Goal: Communication & Community: Answer question/provide support

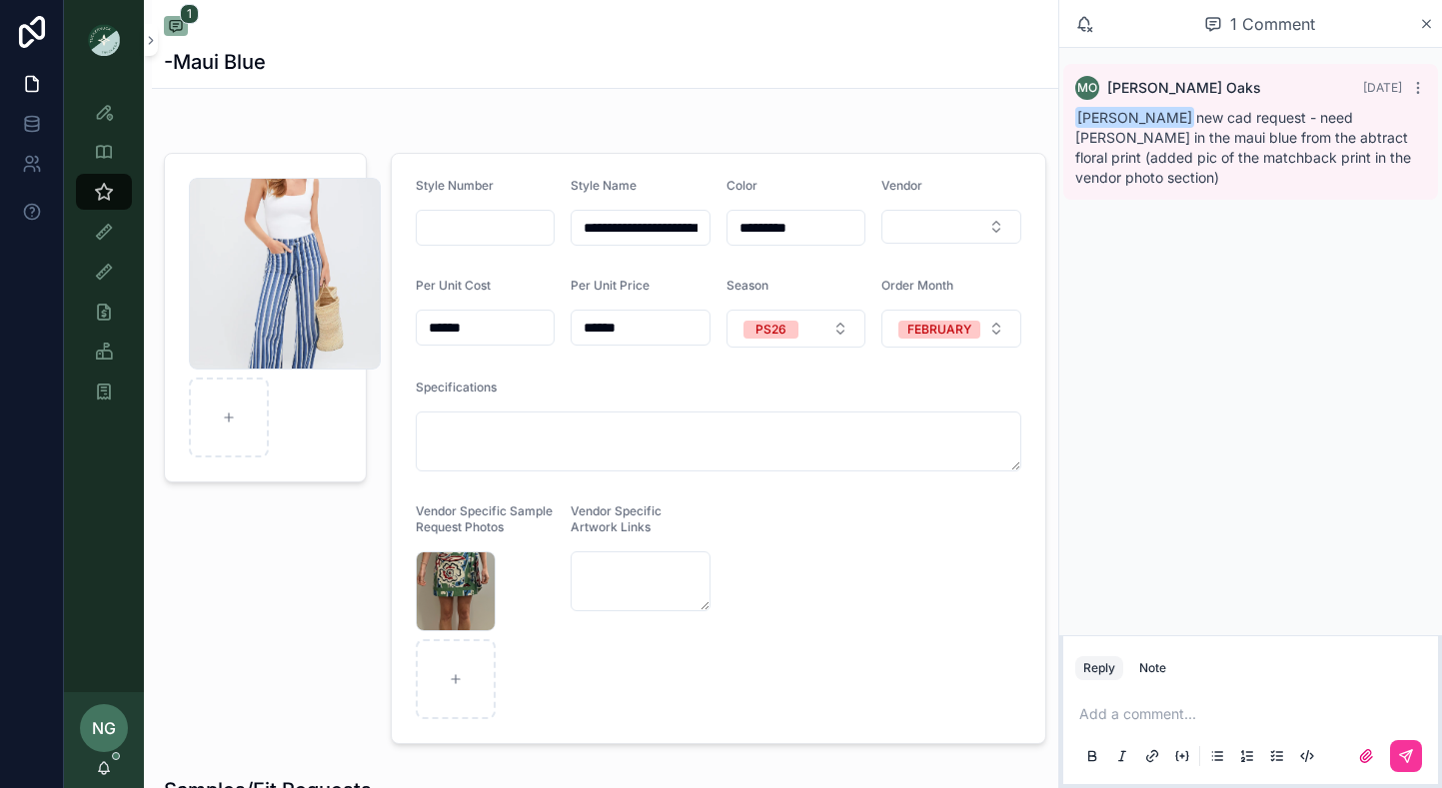
click at [310, 299] on div "Screenshot-2025-10-03-at-1.50.29-PM .png" at bounding box center [285, 274] width 192 height 192
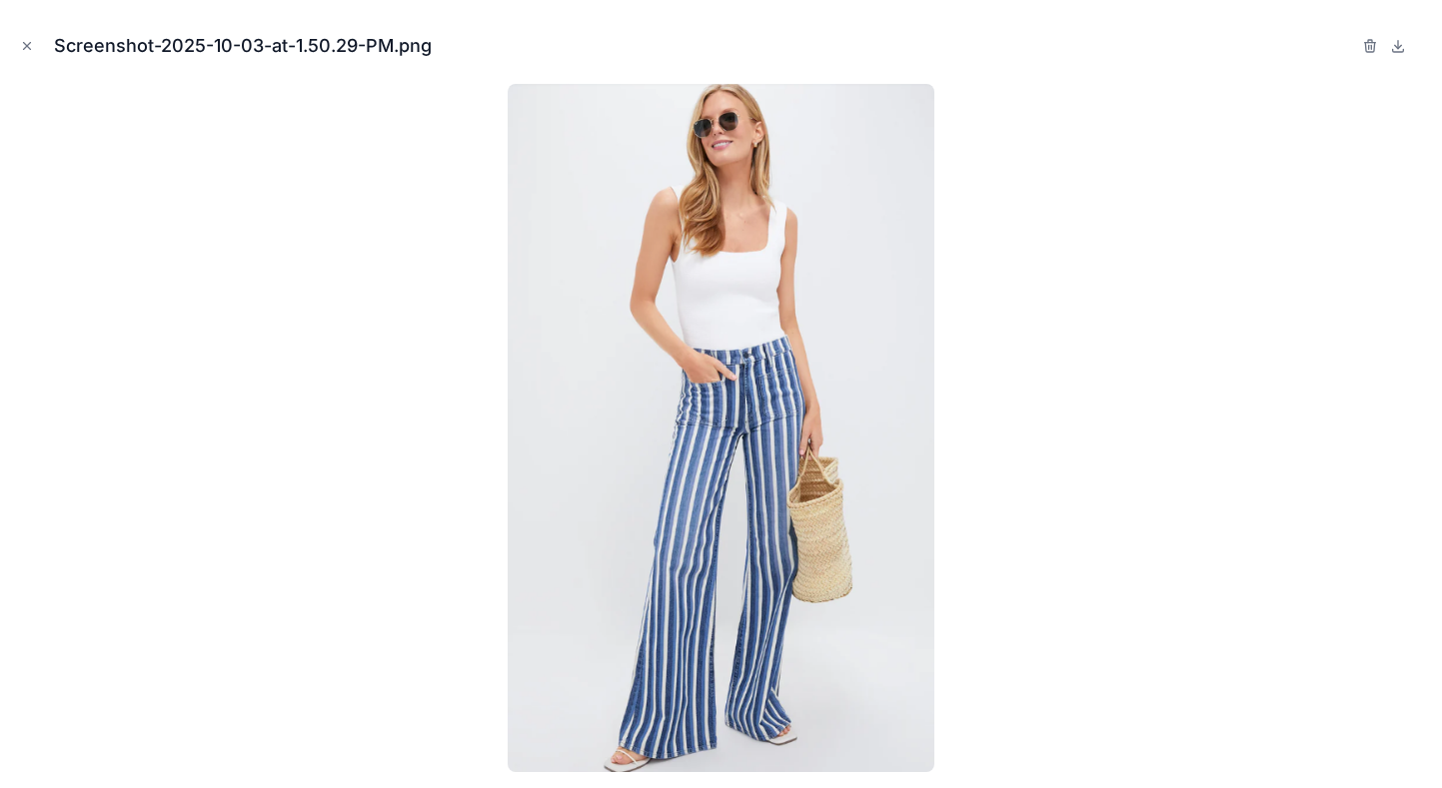
click at [836, 616] on img at bounding box center [722, 428] width 428 height 688
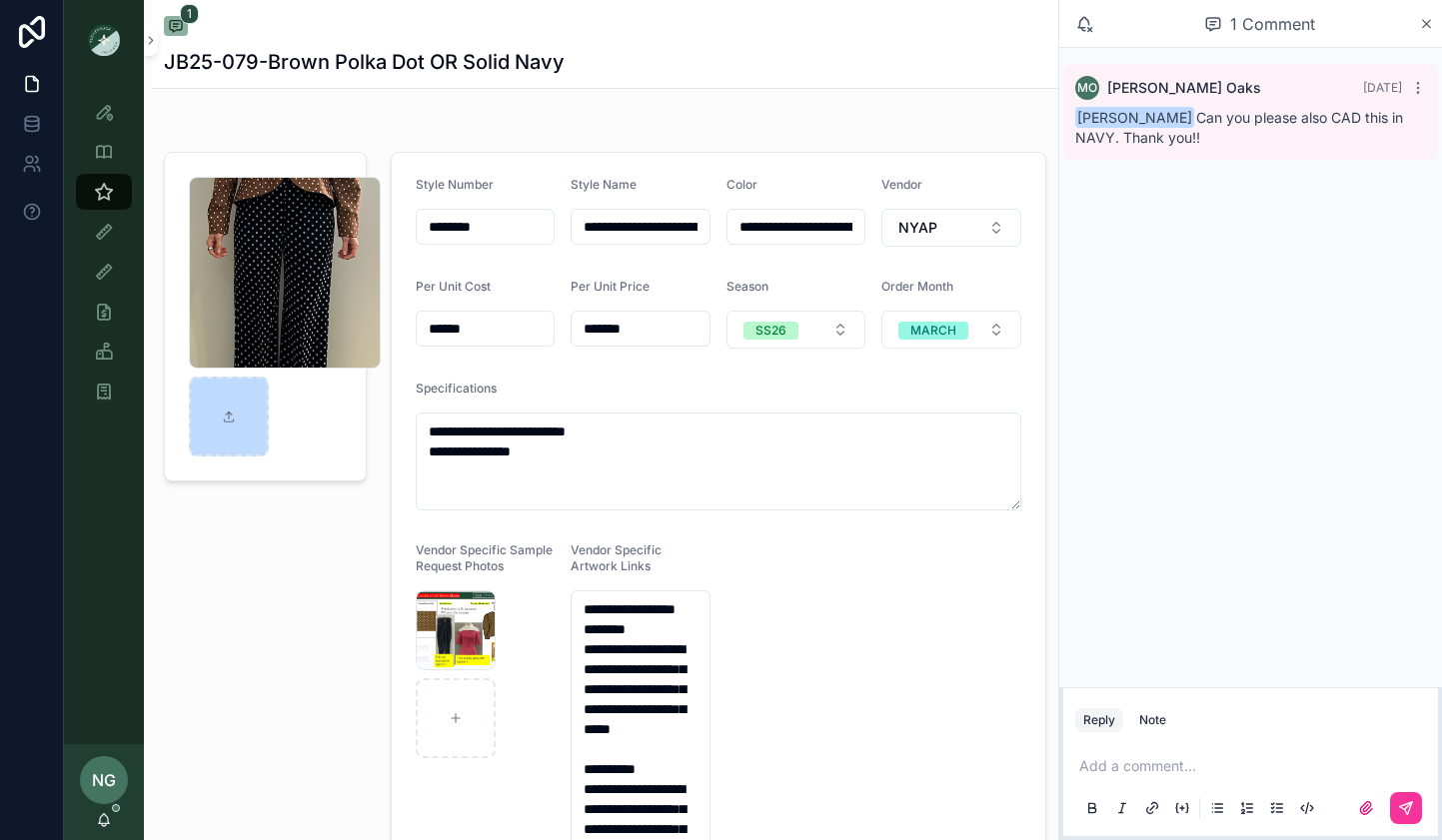
scroll to position [7, 0]
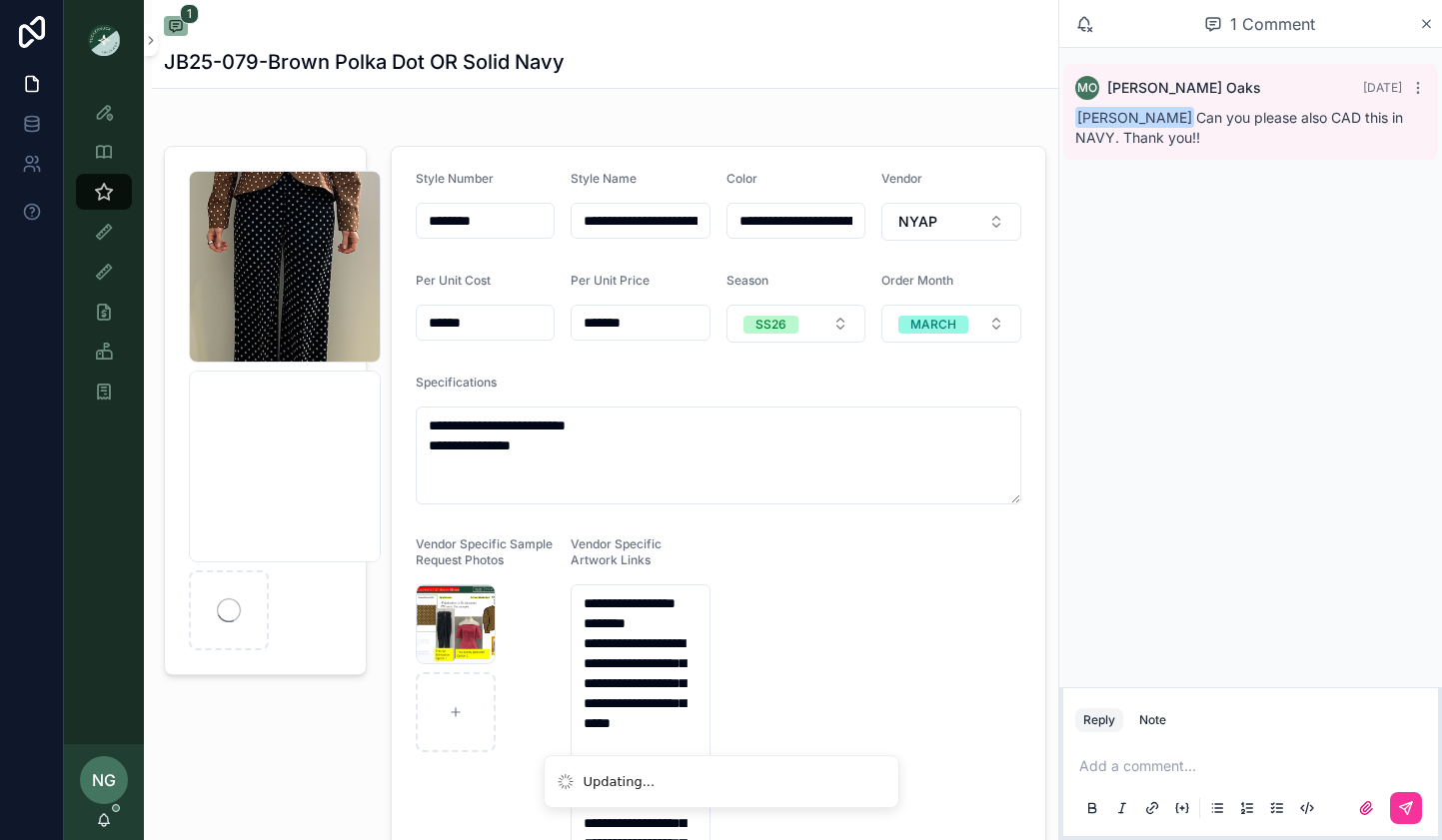
drag, startPoint x: 1158, startPoint y: 723, endPoint x: 1167, endPoint y: 775, distance: 52.7
click at [1158, 727] on div "Note" at bounding box center [1152, 720] width 27 height 16
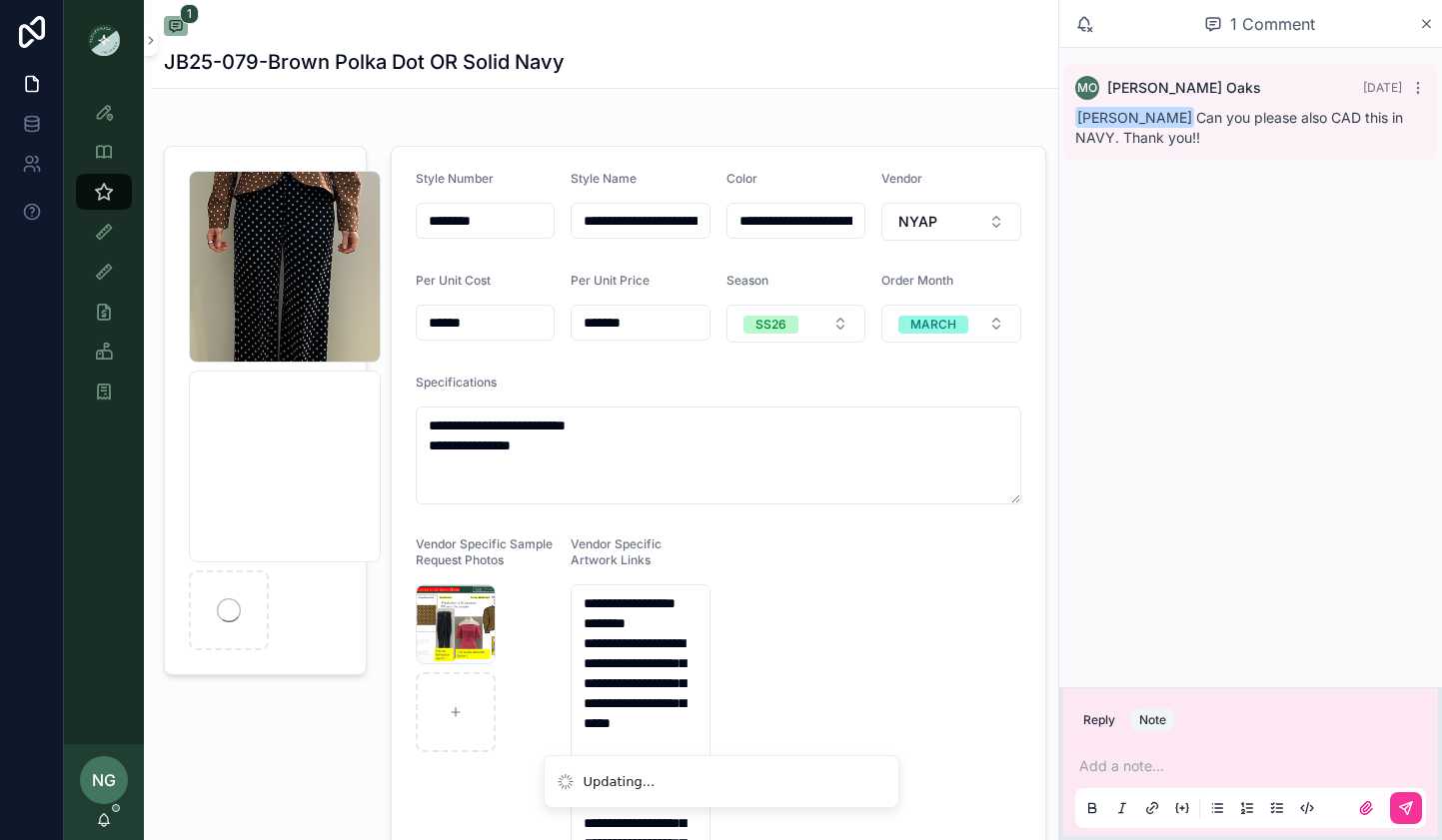
click at [1168, 771] on p "scrollable content" at bounding box center [1254, 766] width 351 height 20
click at [1413, 813] on button "scrollable content" at bounding box center [1406, 808] width 32 height 32
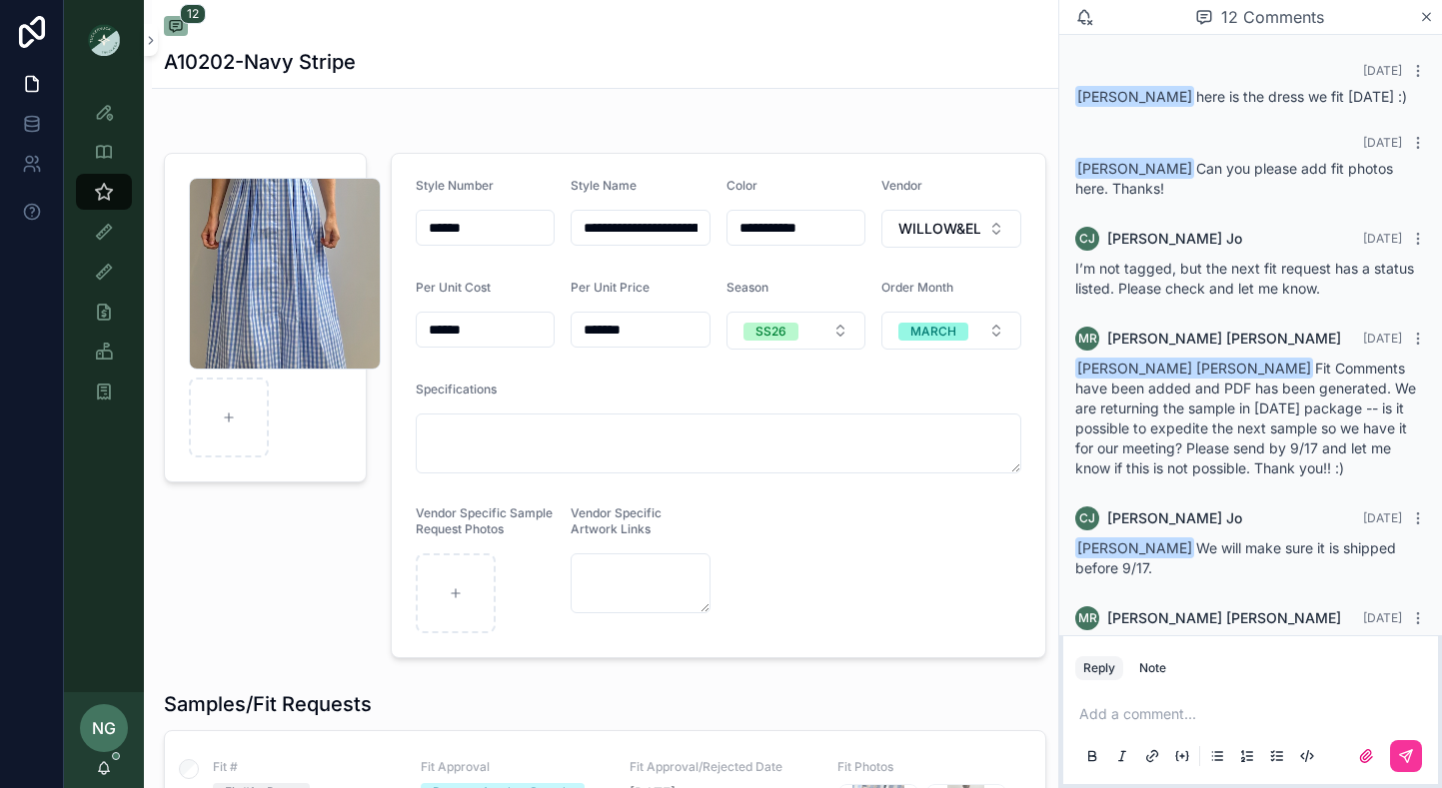
scroll to position [790, 0]
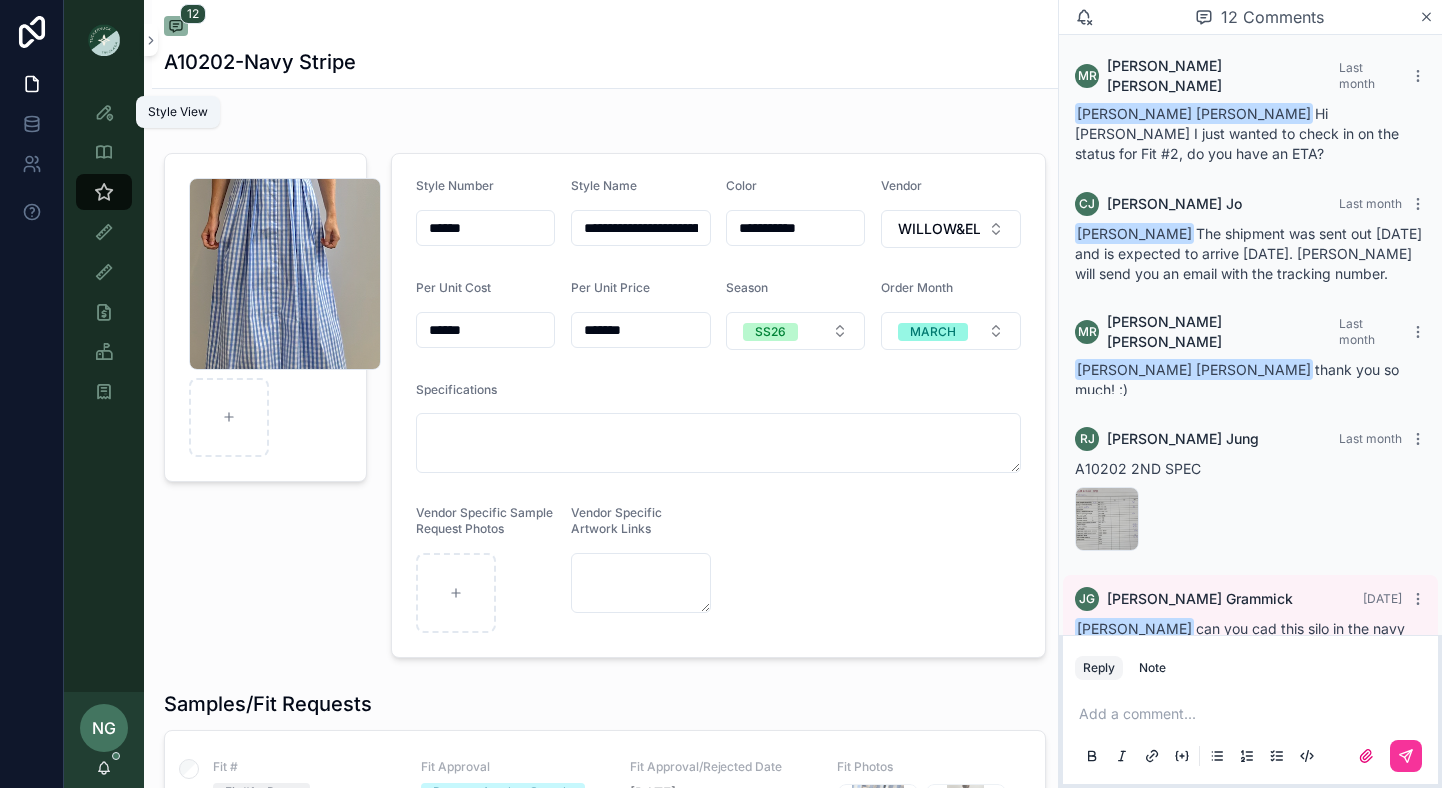
click at [90, 112] on div "Style View" at bounding box center [104, 112] width 32 height 32
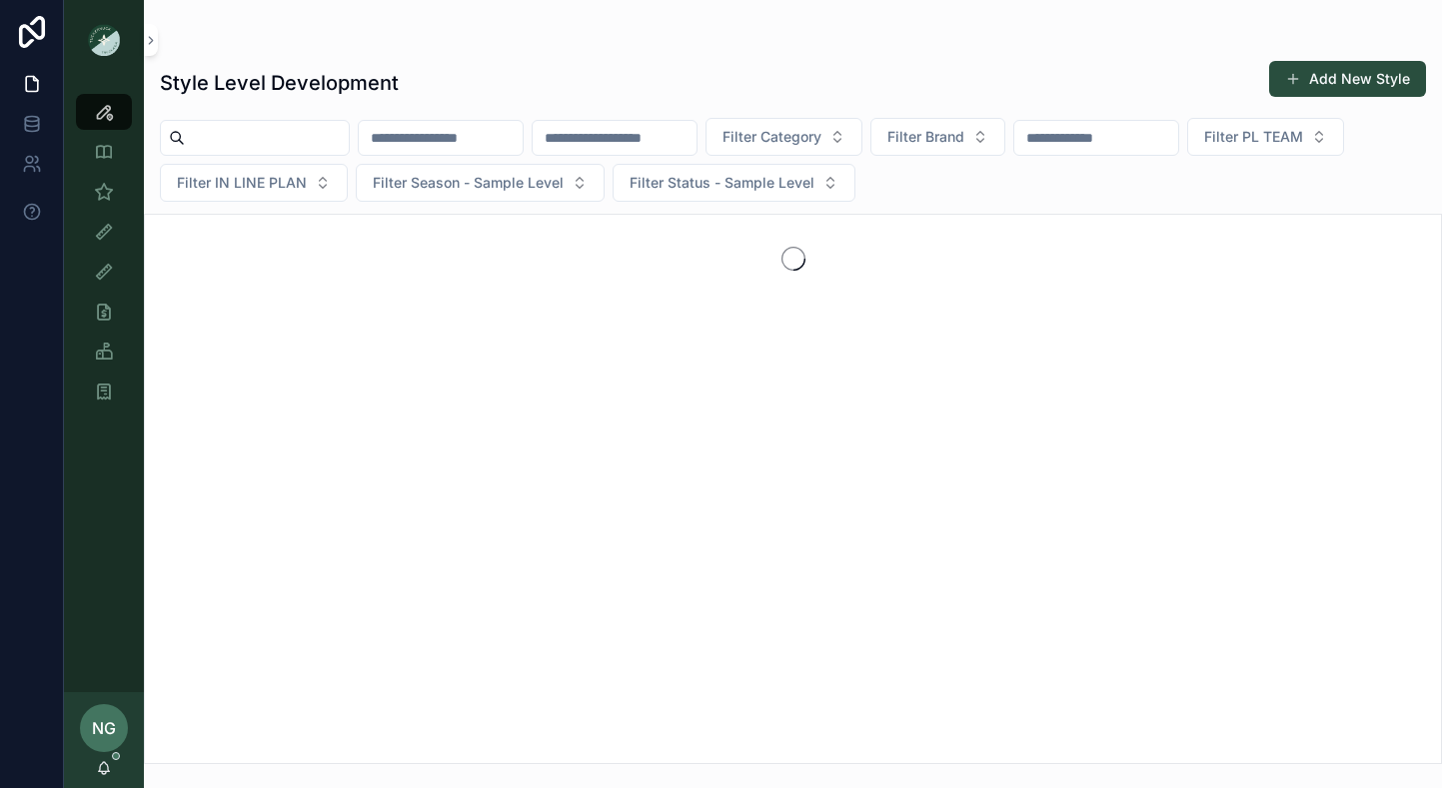
click at [494, 147] on input "scrollable content" at bounding box center [441, 138] width 164 height 28
paste input "******"
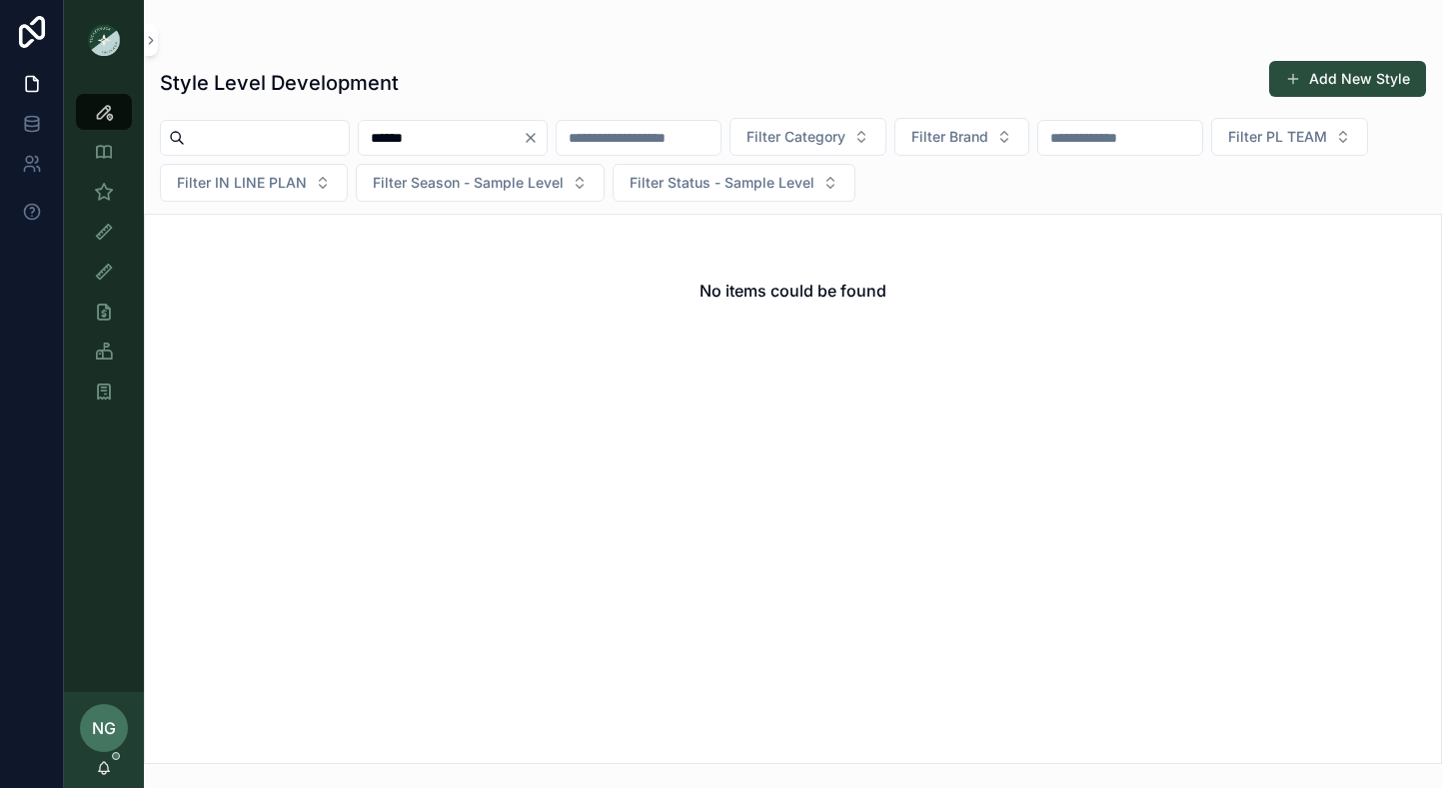
type input "******"
click at [548, 145] on div "******" at bounding box center [453, 138] width 190 height 36
click at [535, 137] on icon "Clear" at bounding box center [531, 138] width 8 height 8
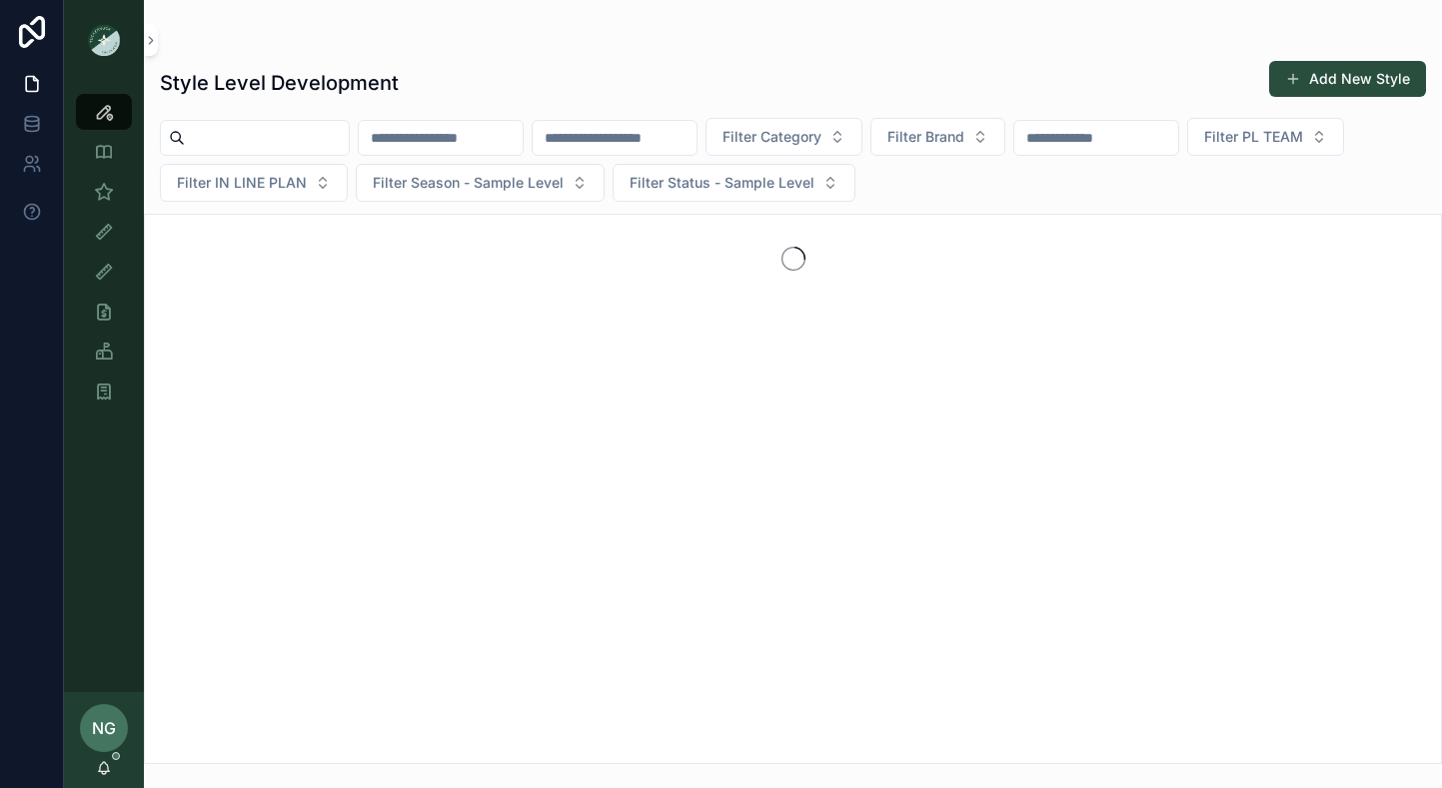
click at [591, 140] on input "scrollable content" at bounding box center [615, 138] width 164 height 28
paste input "******"
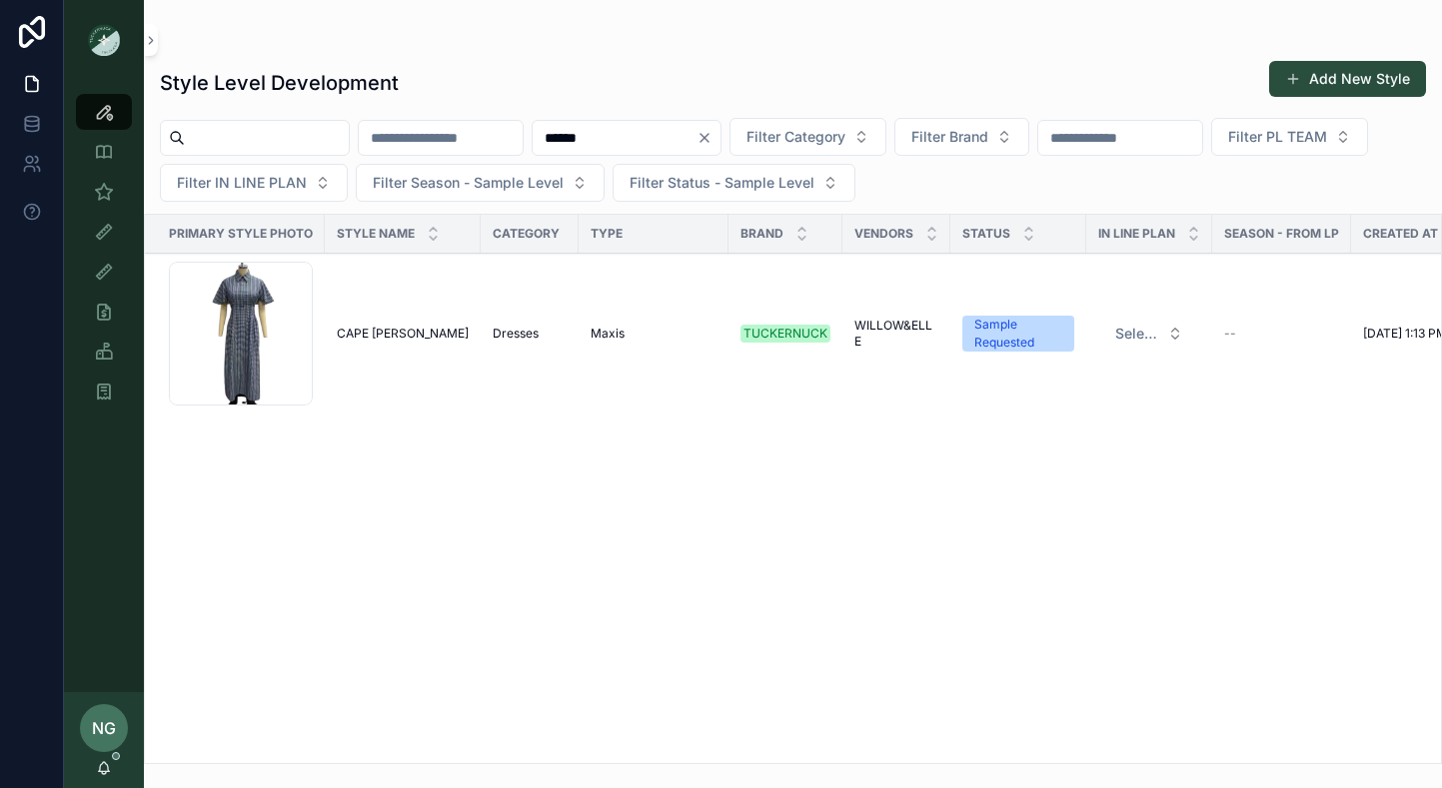
type input "******"
click at [268, 322] on div "Screenshot-2025-09-09-at-1.13.23-PM .png" at bounding box center [241, 334] width 144 height 144
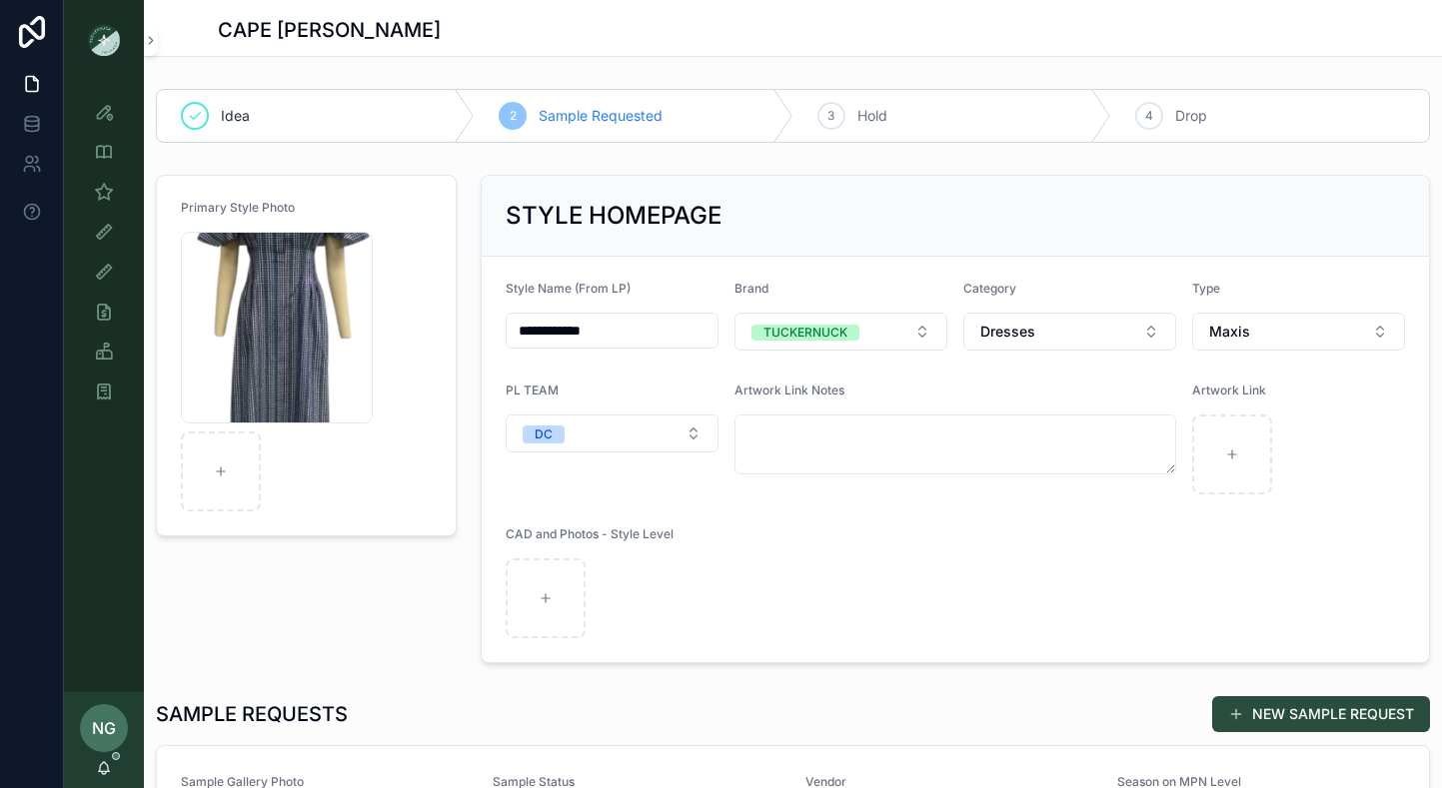
click at [269, 321] on div "Screenshot-2025-09-09-at-1.13.23-PM .png" at bounding box center [277, 328] width 192 height 192
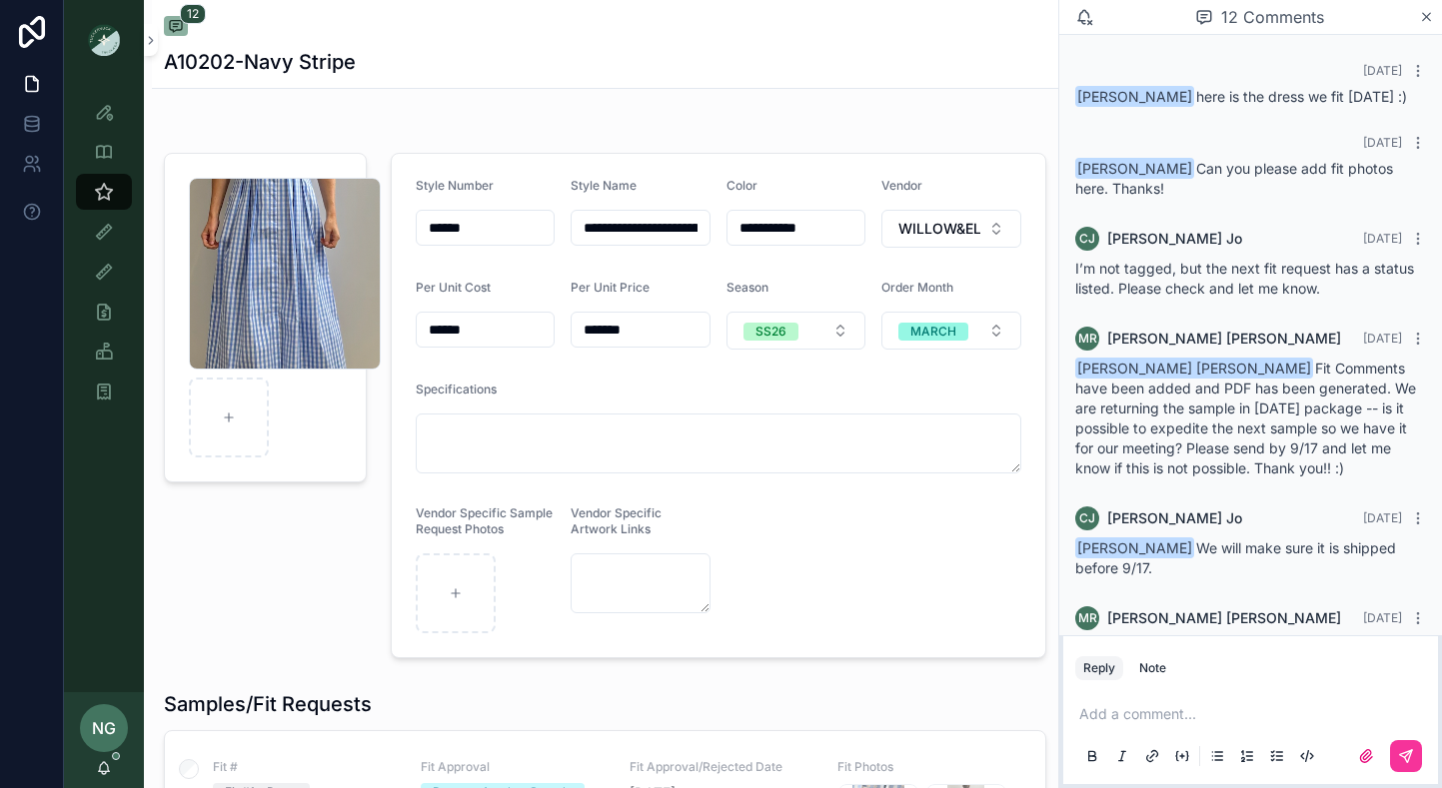
scroll to position [790, 0]
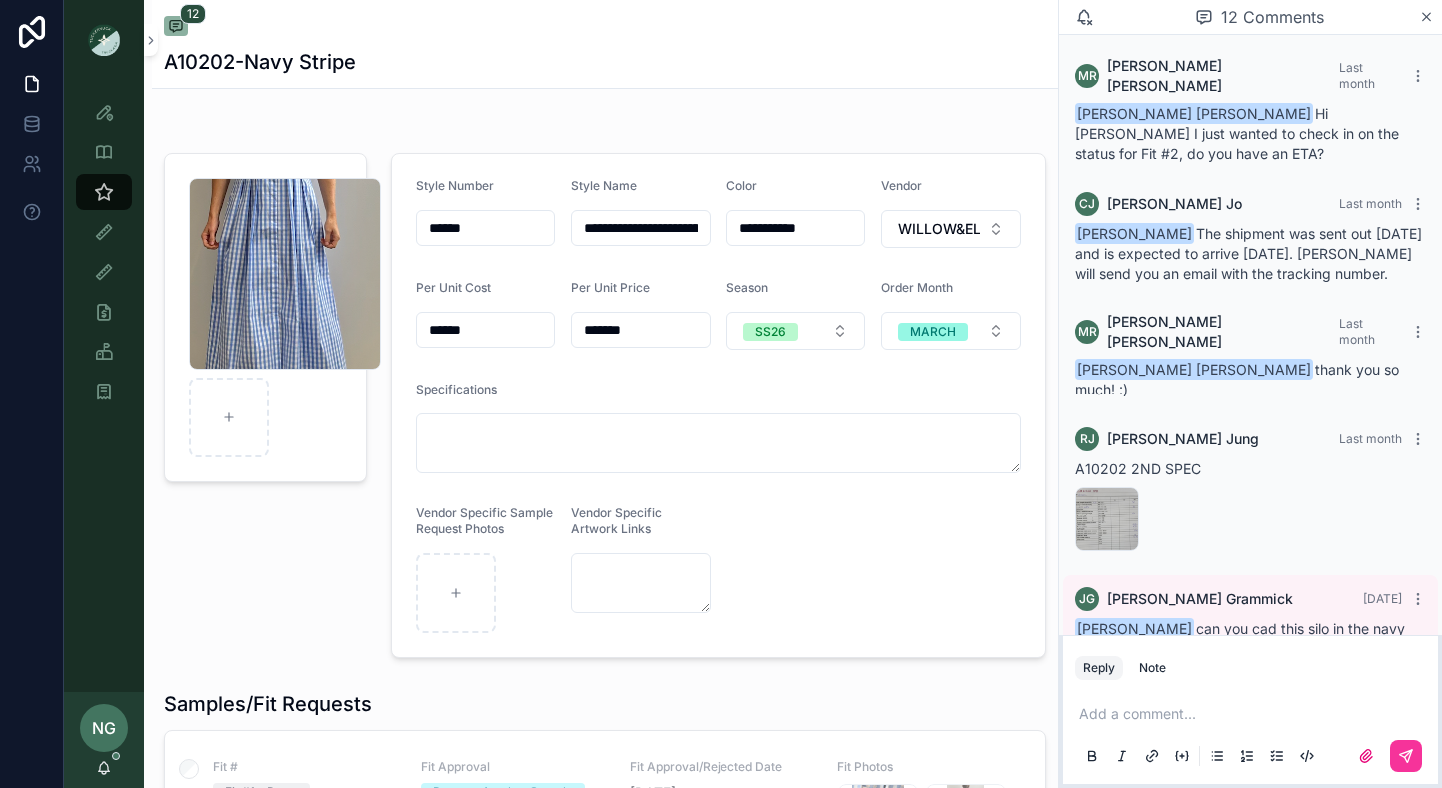
click at [1133, 620] on span "Noelle Garcia-Farris can you cad this silo in the navy stripe of A10284? for bu…" at bounding box center [1245, 648] width 340 height 57
copy span "A10284"
click at [272, 280] on div "Screenshot-2025-09-16-at-2.36.32-PM .png" at bounding box center [285, 274] width 192 height 192
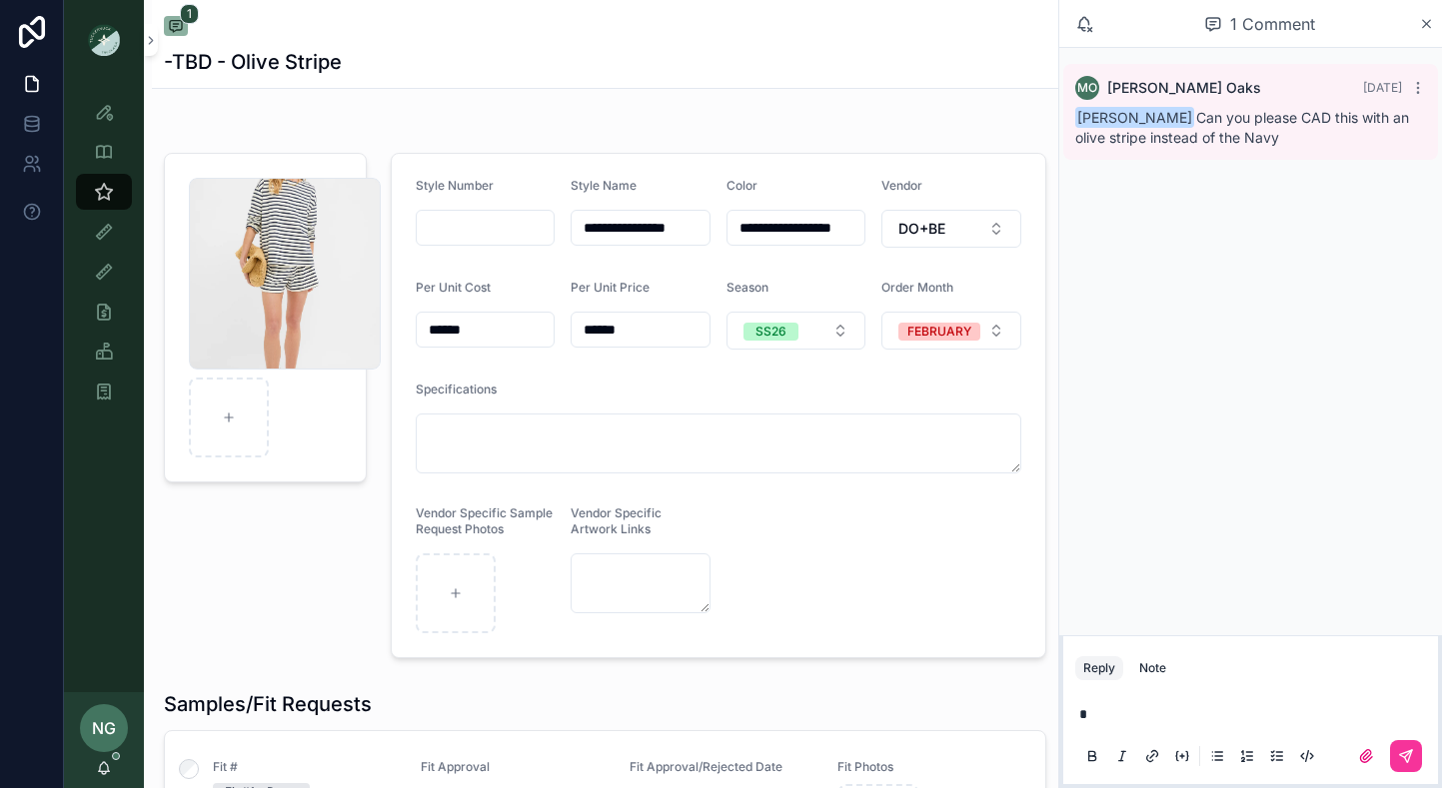
click at [300, 277] on div "Screenshot-2025-08-05-at-8.41.48-AM .png" at bounding box center [285, 274] width 192 height 192
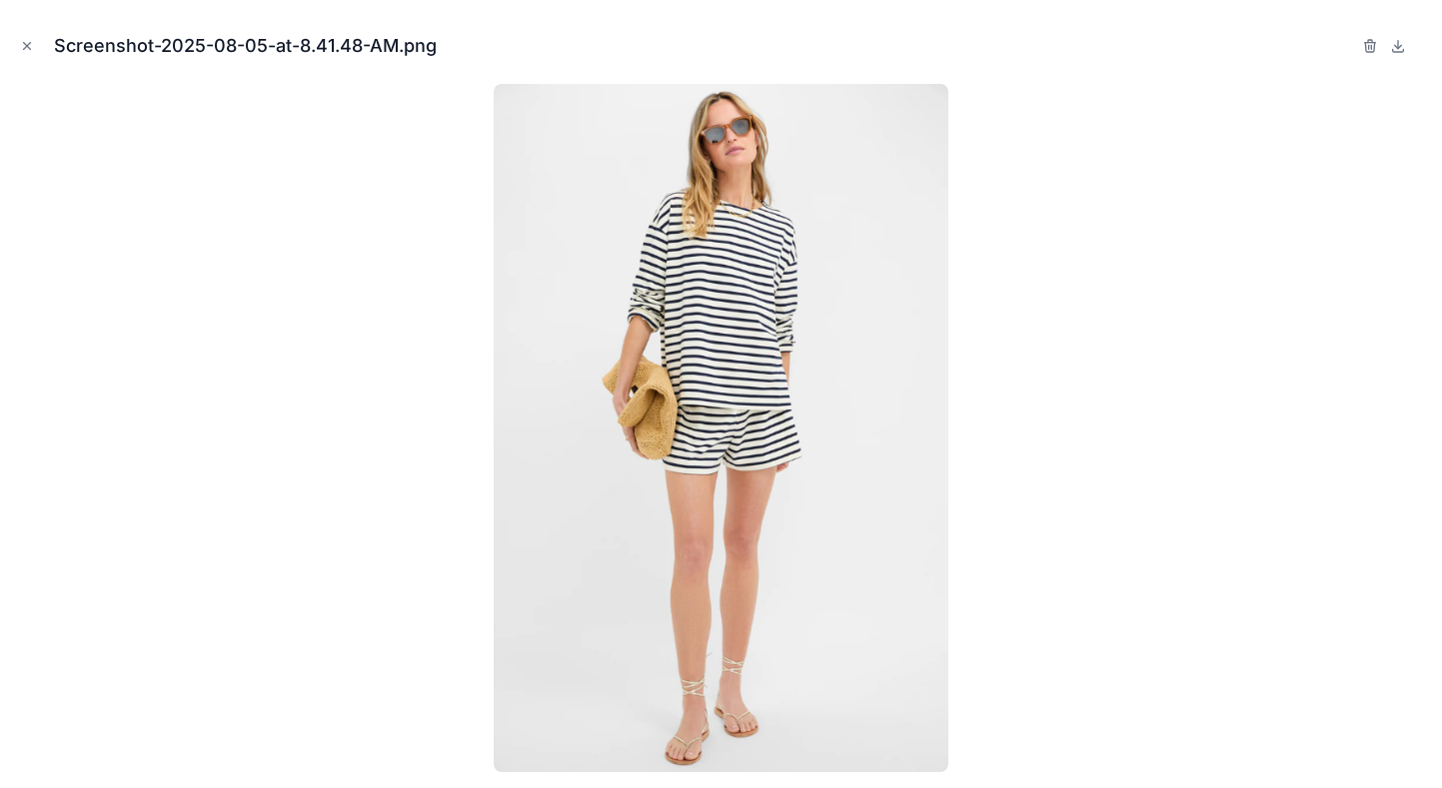
click at [299, 278] on div at bounding box center [721, 428] width 1410 height 688
click at [624, 178] on img at bounding box center [721, 428] width 455 height 688
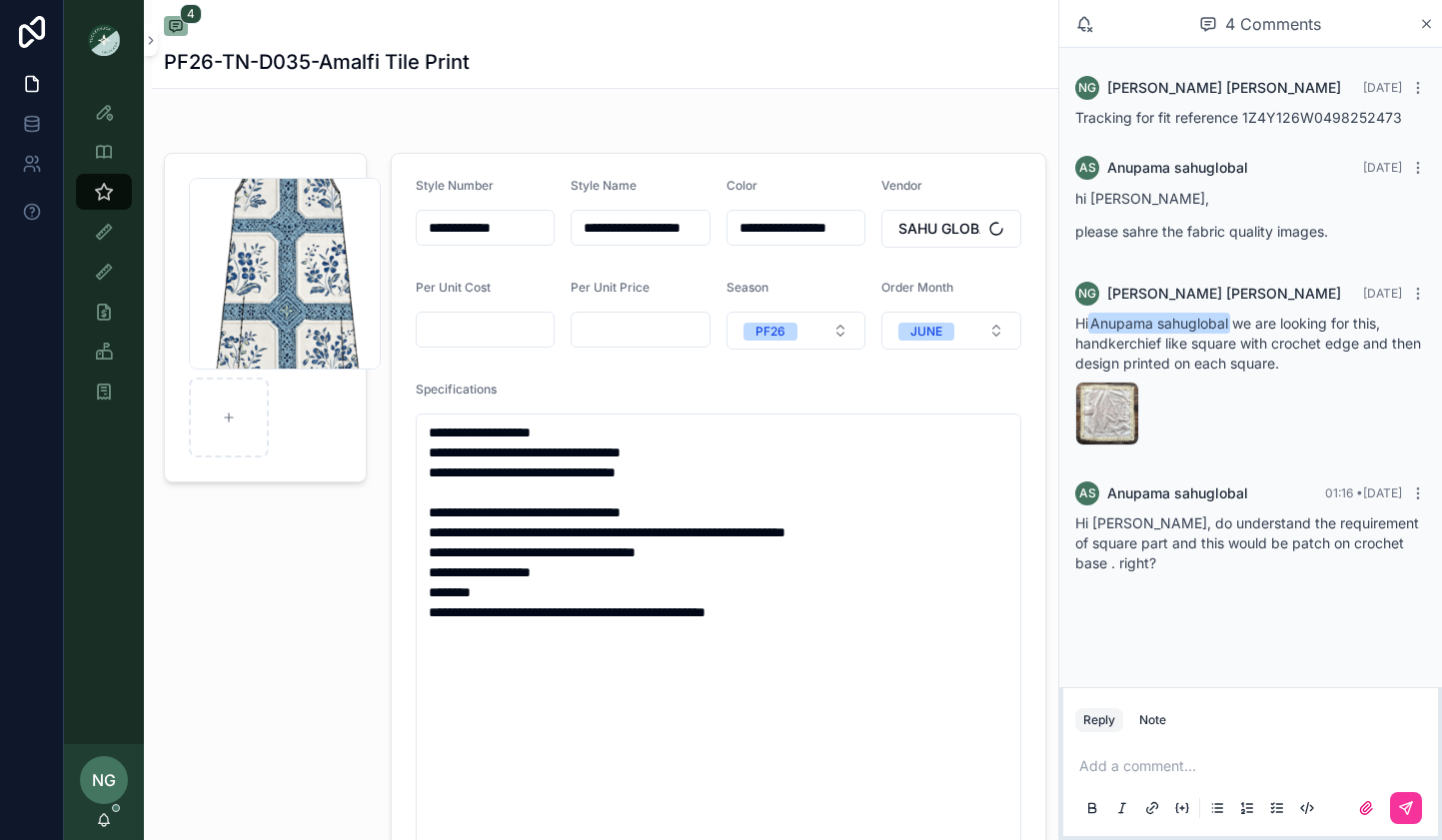
scroll to position [18, 0]
click at [1183, 764] on p "scrollable content" at bounding box center [1254, 766] width 351 height 20
click at [1405, 809] on icon "scrollable content" at bounding box center [1406, 808] width 12 height 12
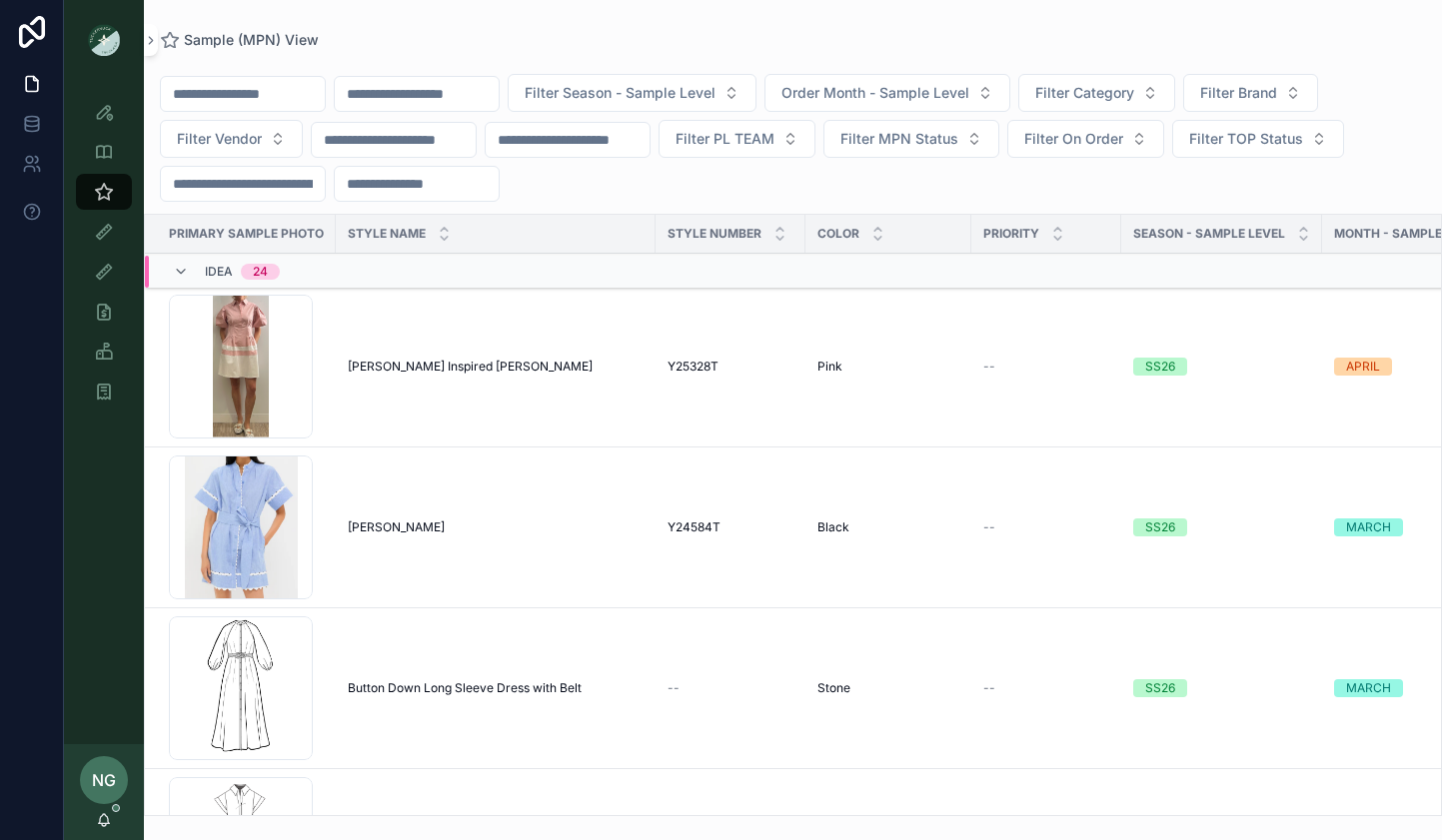
scroll to position [0, 2]
click at [107, 821] on icon "scrollable content" at bounding box center [104, 820] width 16 height 16
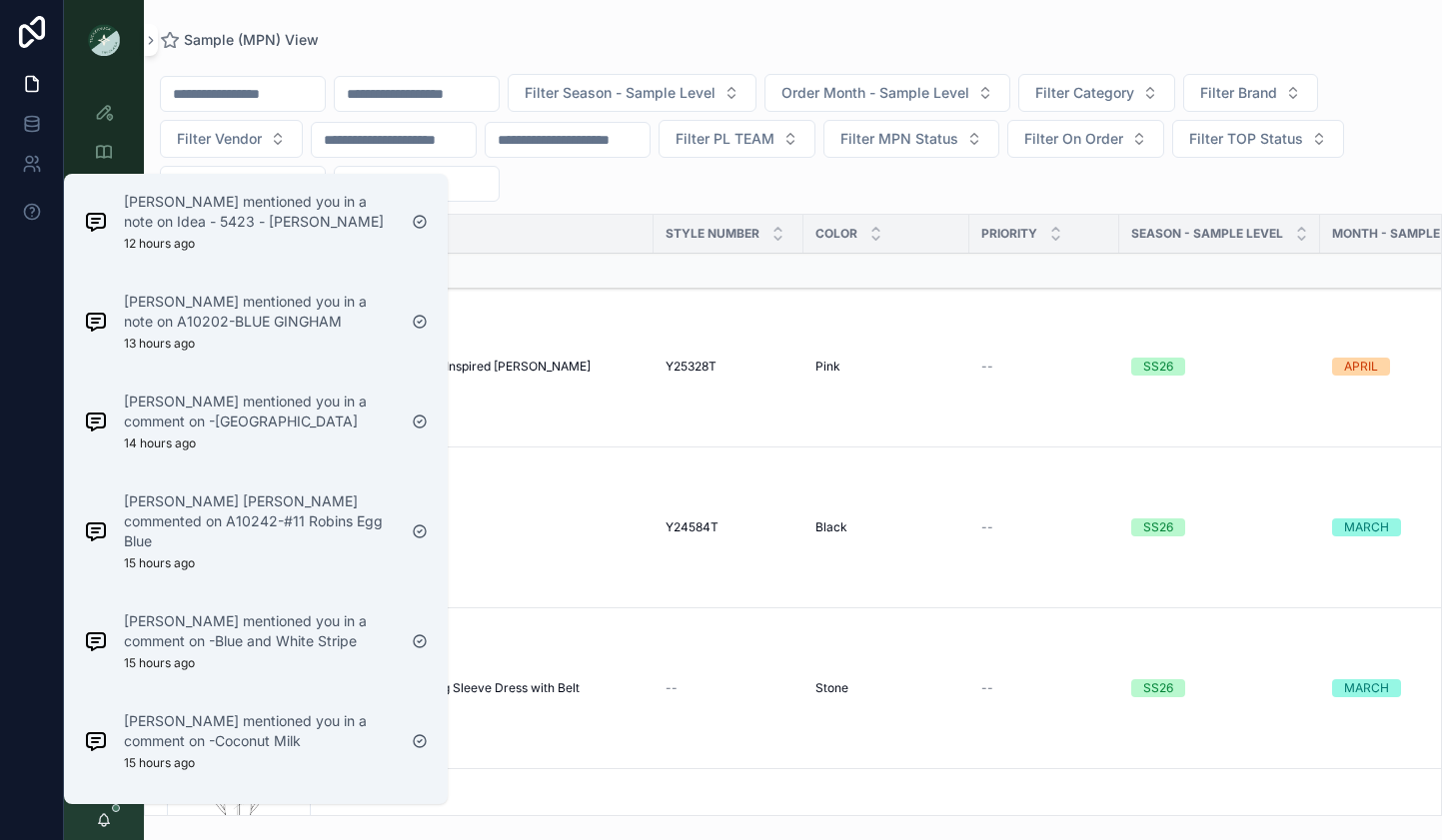
scroll to position [982, 0]
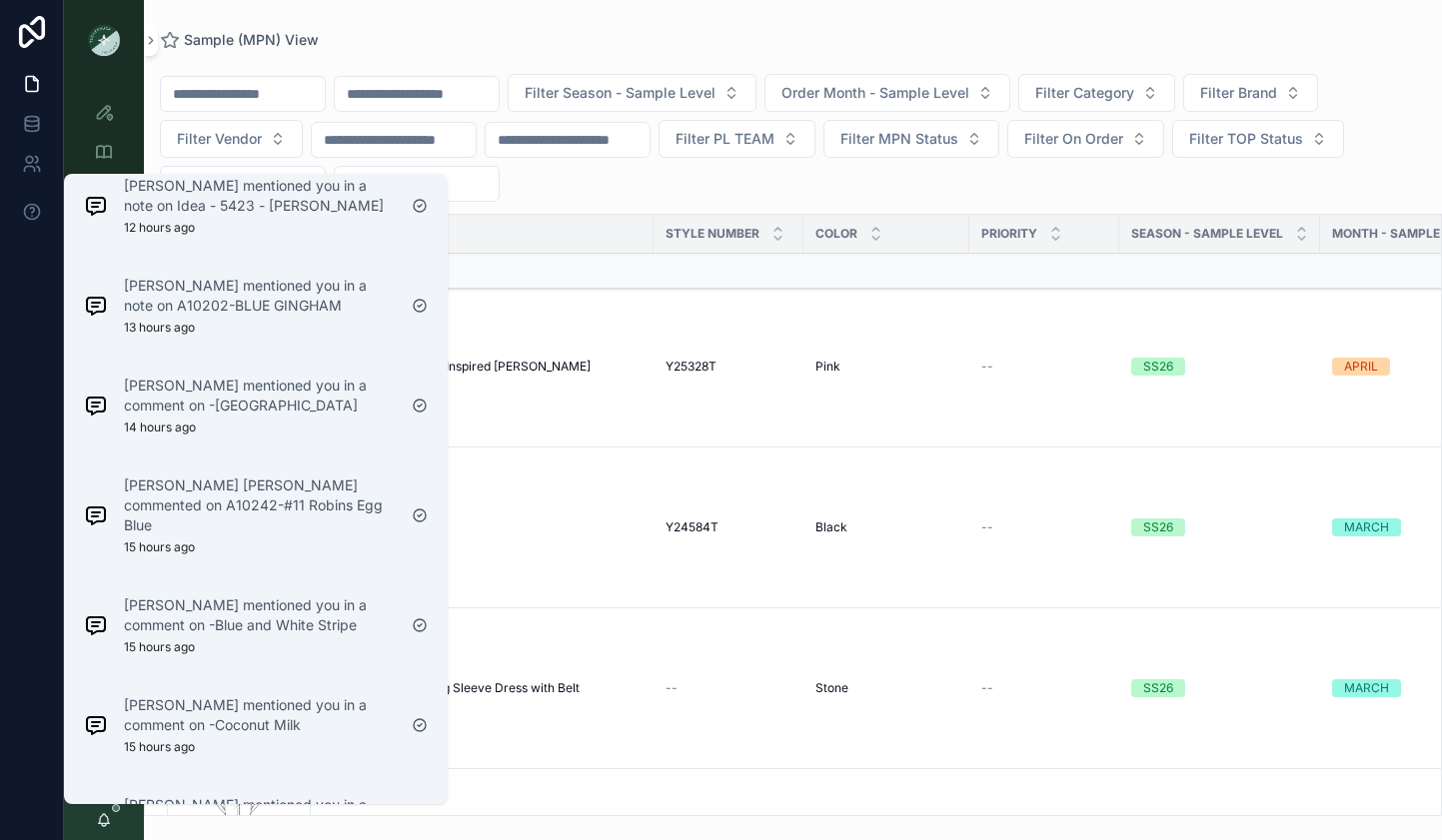
click at [294, 428] on div "Sena Lee mentioned you in a comment on -Cedar Green 14 hours ago" at bounding box center [260, 406] width 272 height 60
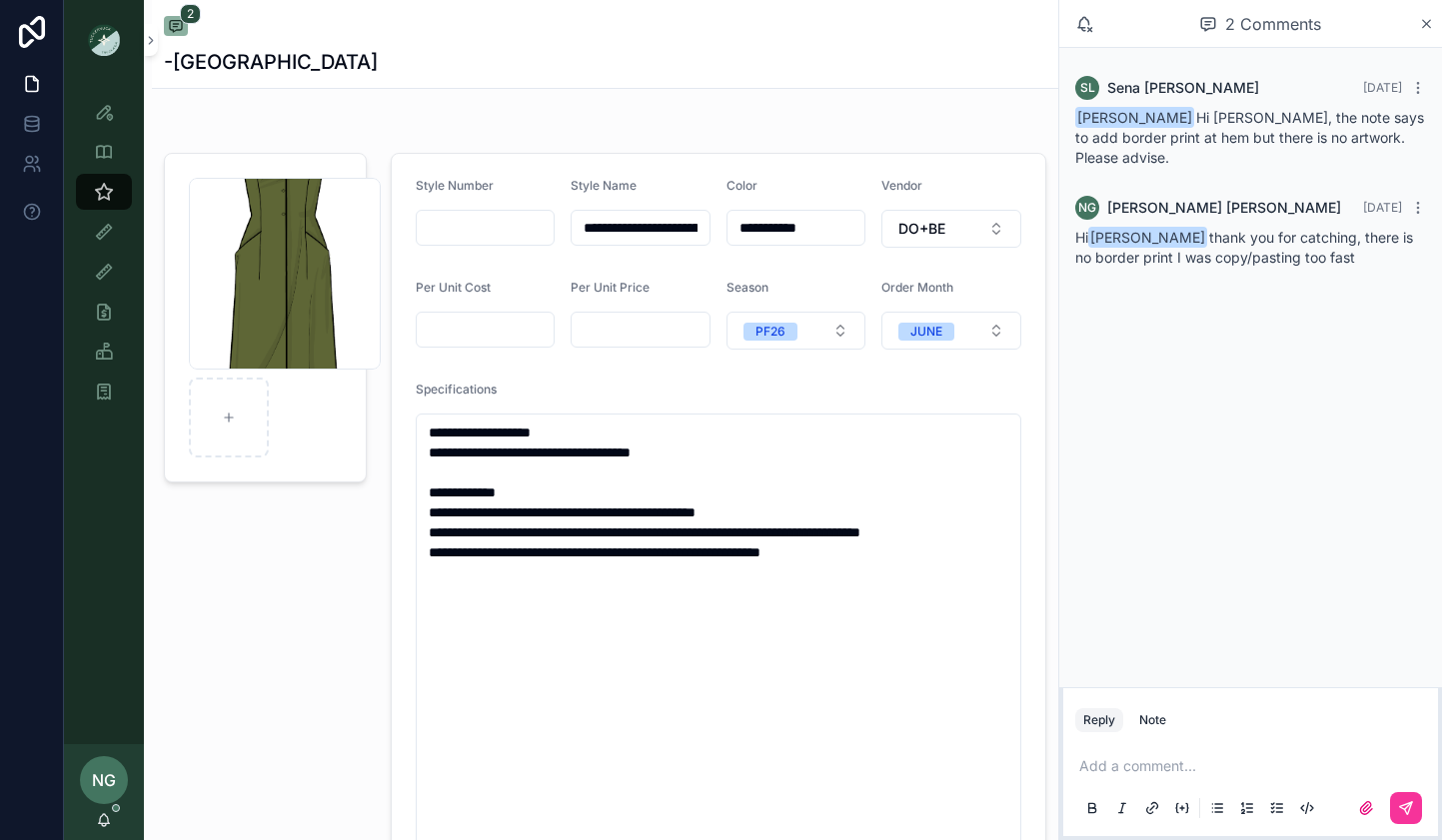
click at [109, 824] on icon "scrollable content" at bounding box center [104, 820] width 16 height 16
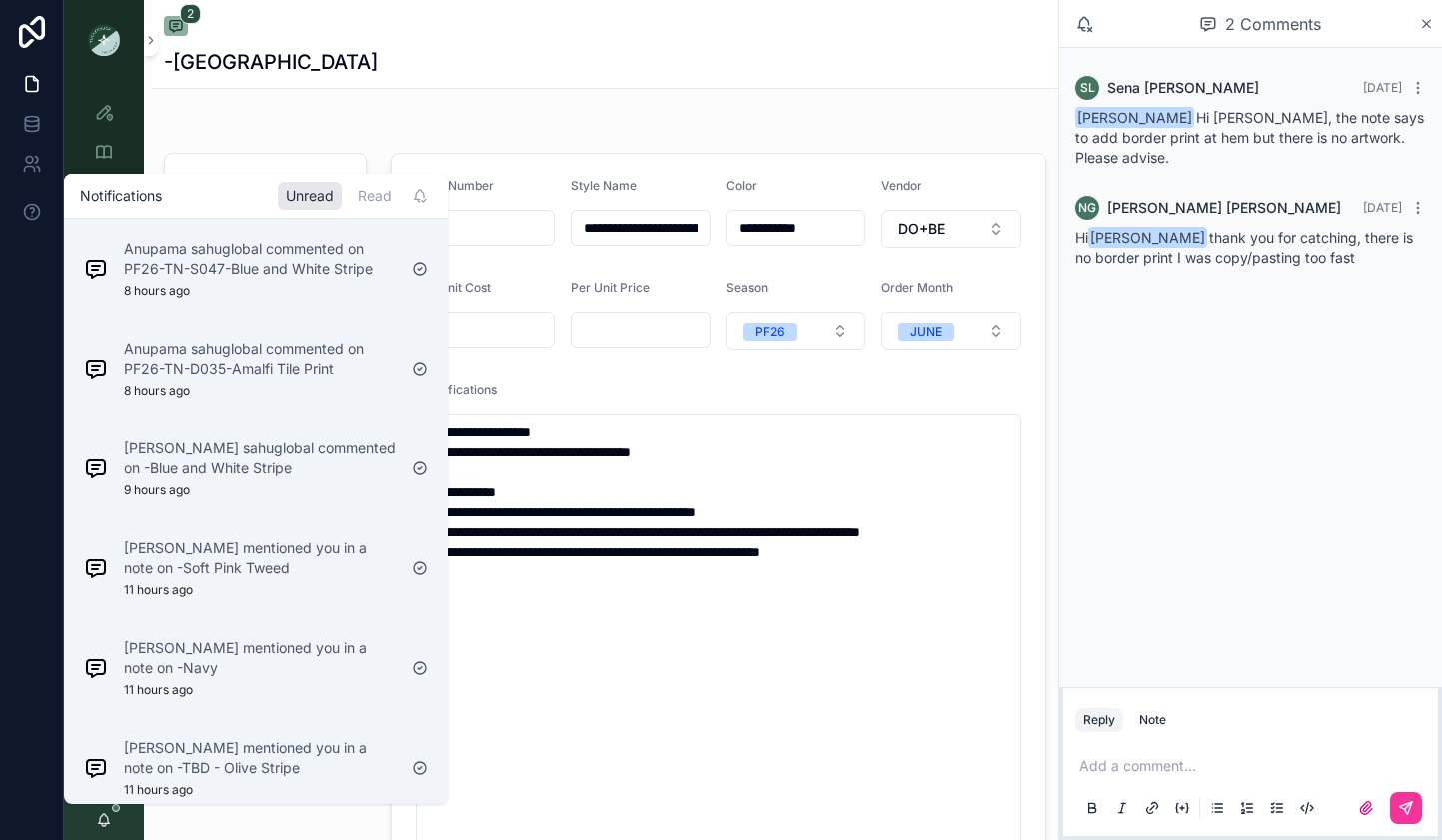
click at [290, 499] on div "Sonu sahuglobal commented on -Blue and White Stripe 9 hours ago" at bounding box center [240, 469] width 328 height 76
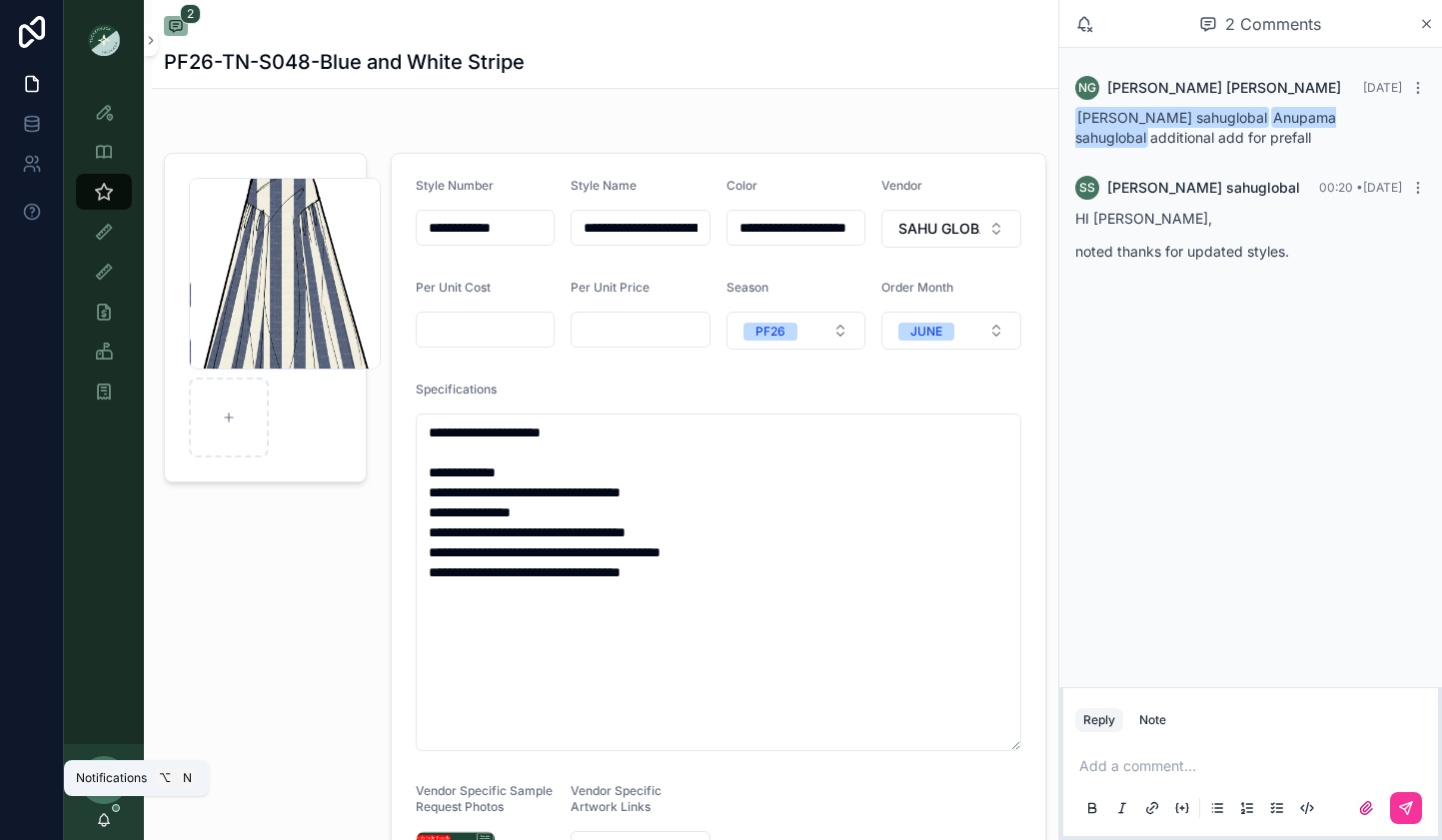
click at [101, 822] on icon "scrollable content" at bounding box center [104, 820] width 16 height 16
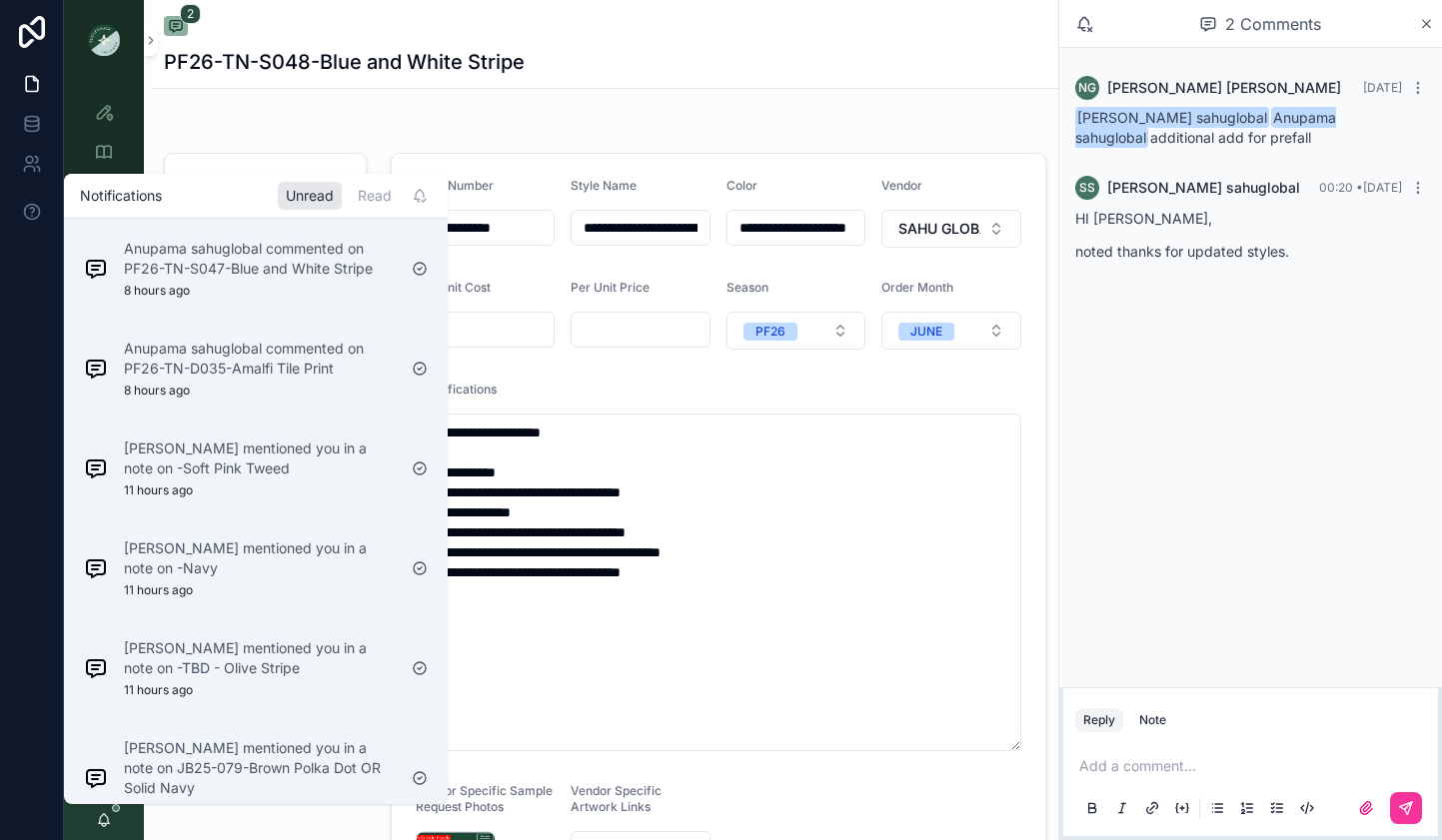
click at [372, 194] on div "Read" at bounding box center [375, 196] width 50 height 28
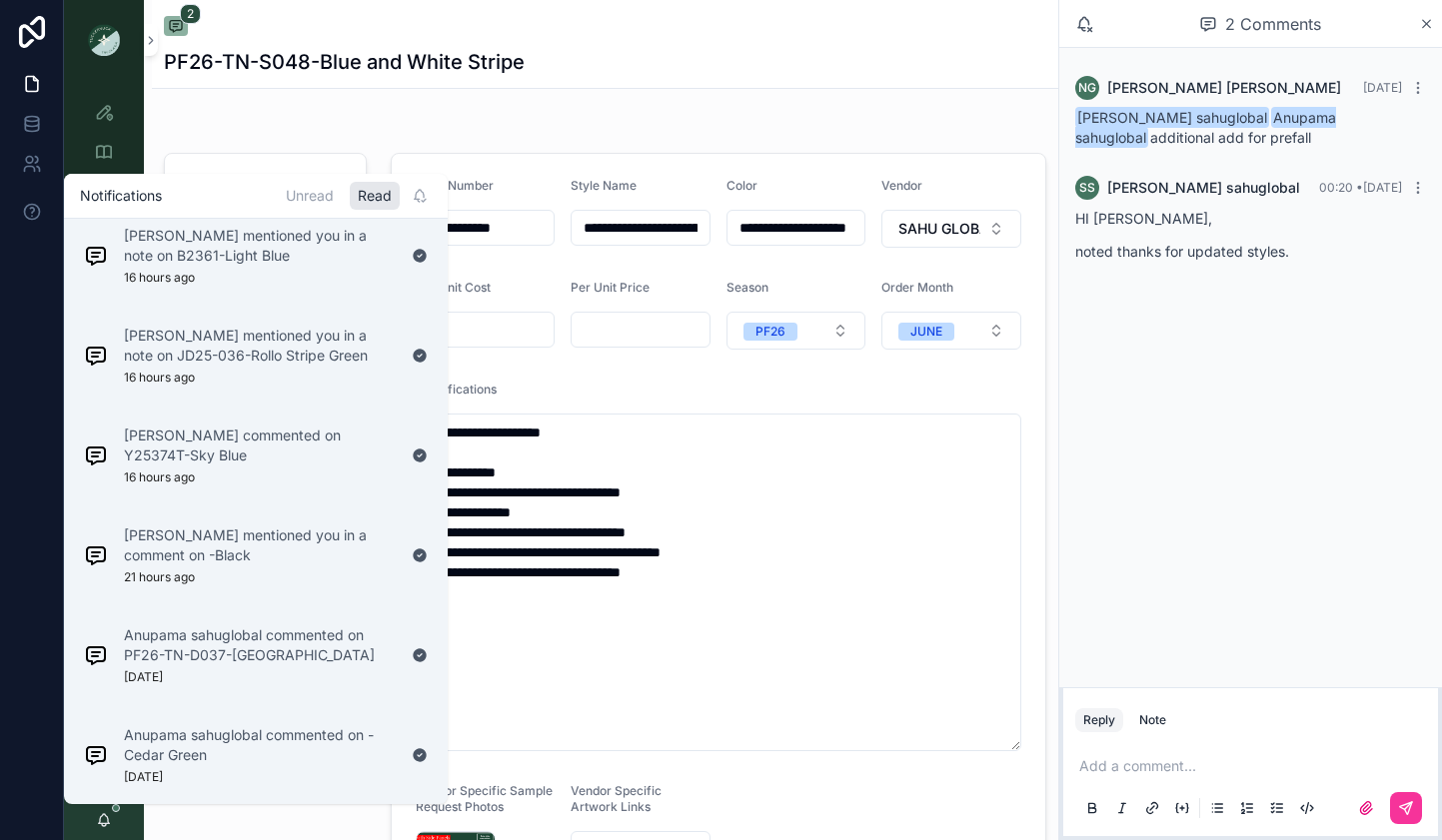
scroll to position [431, 0]
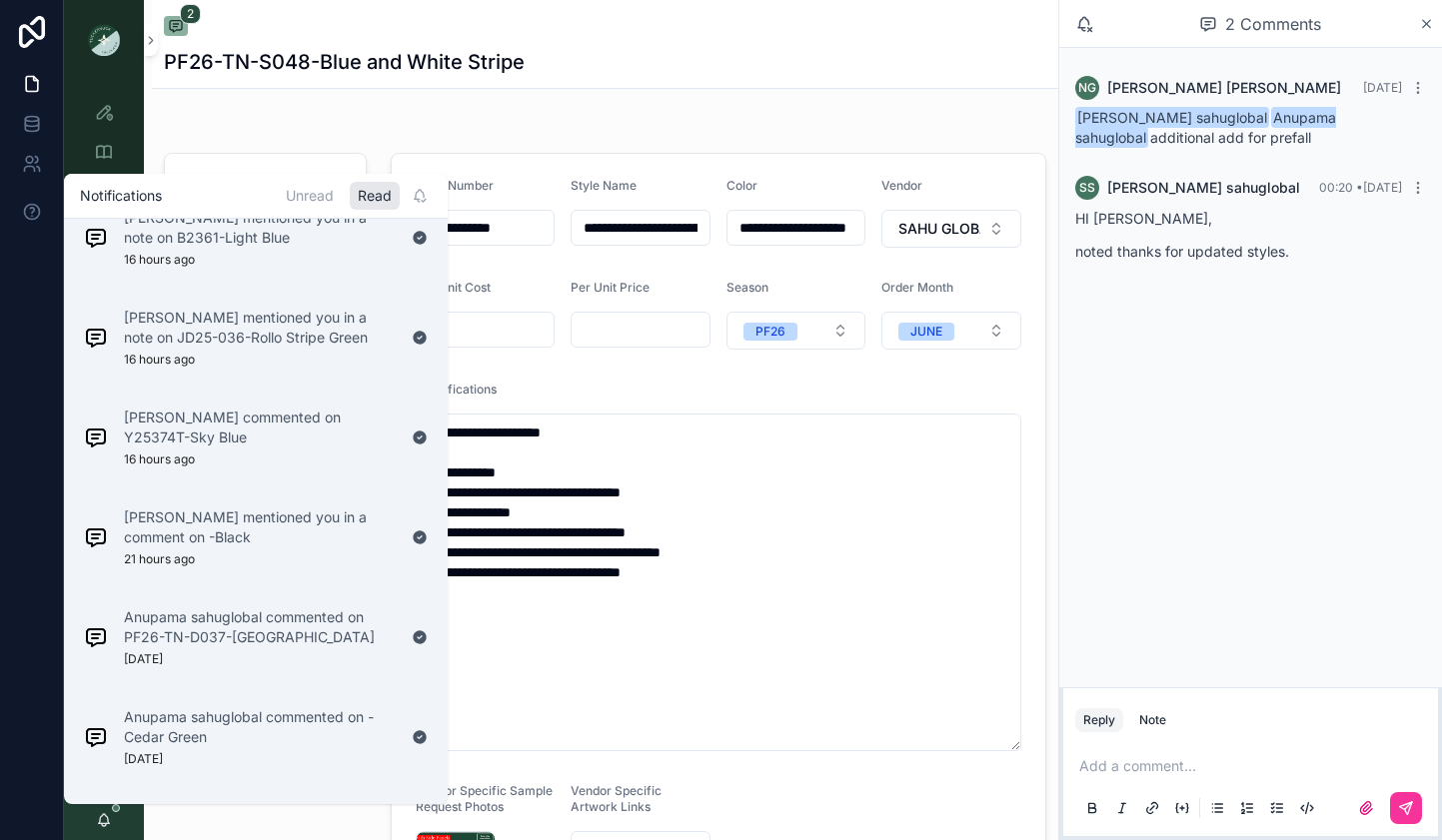
click at [280, 538] on p "Sena Lee mentioned you in a comment on -Black" at bounding box center [260, 528] width 272 height 40
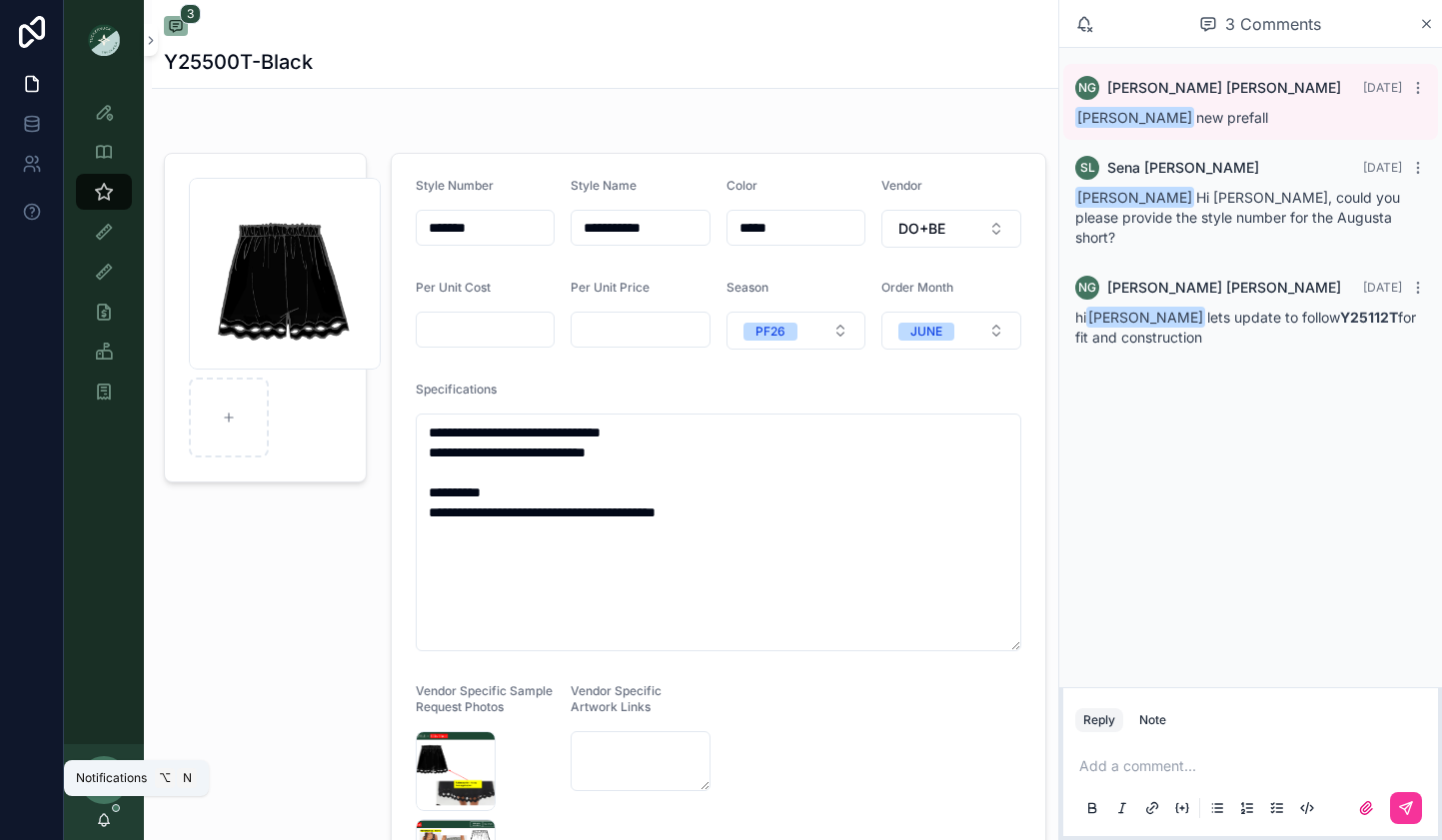
click at [110, 812] on icon "scrollable content" at bounding box center [104, 820] width 16 height 16
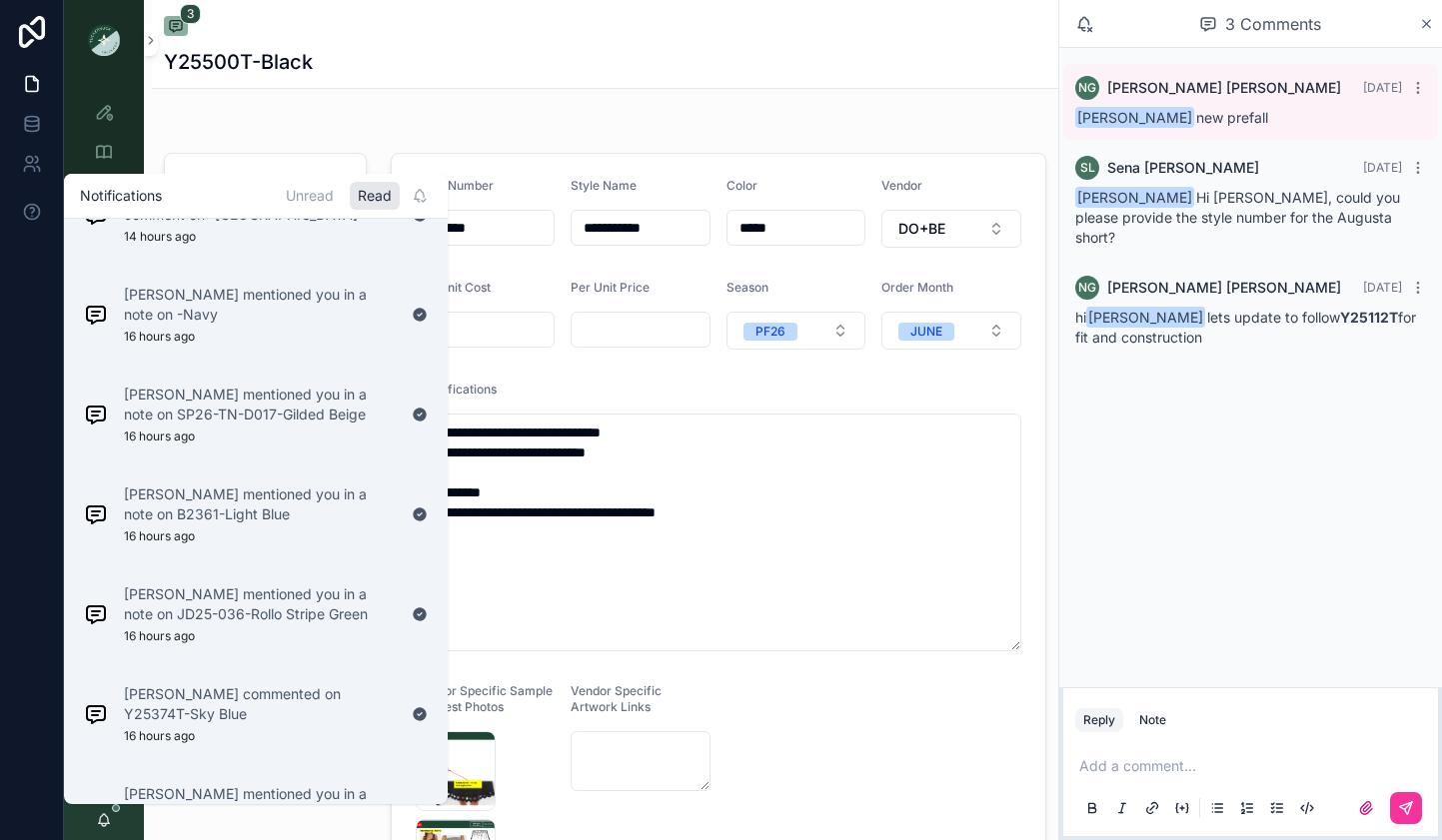
scroll to position [173, 0]
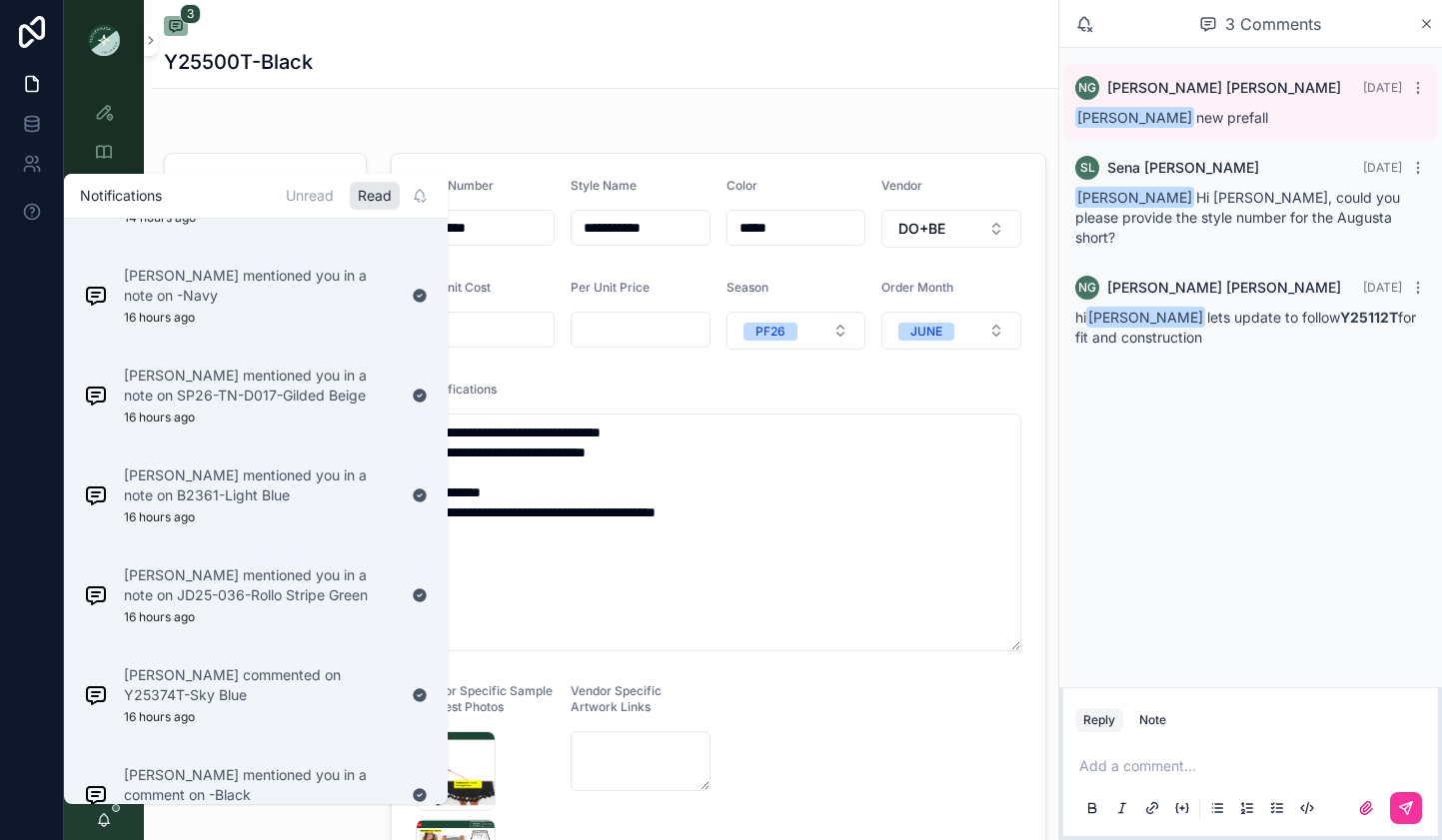
click at [314, 206] on div "Unread" at bounding box center [310, 196] width 64 height 28
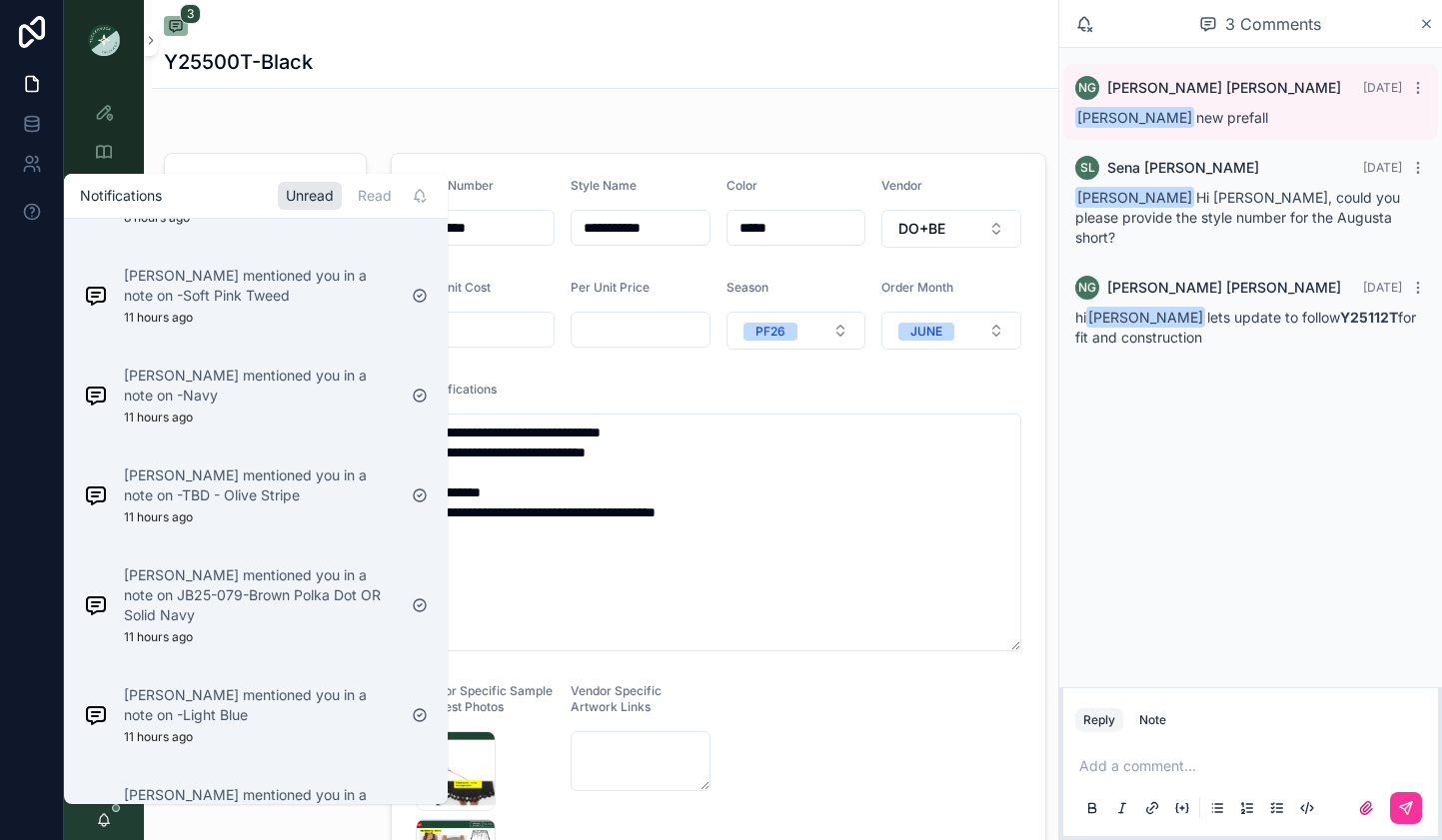
scroll to position [0, 0]
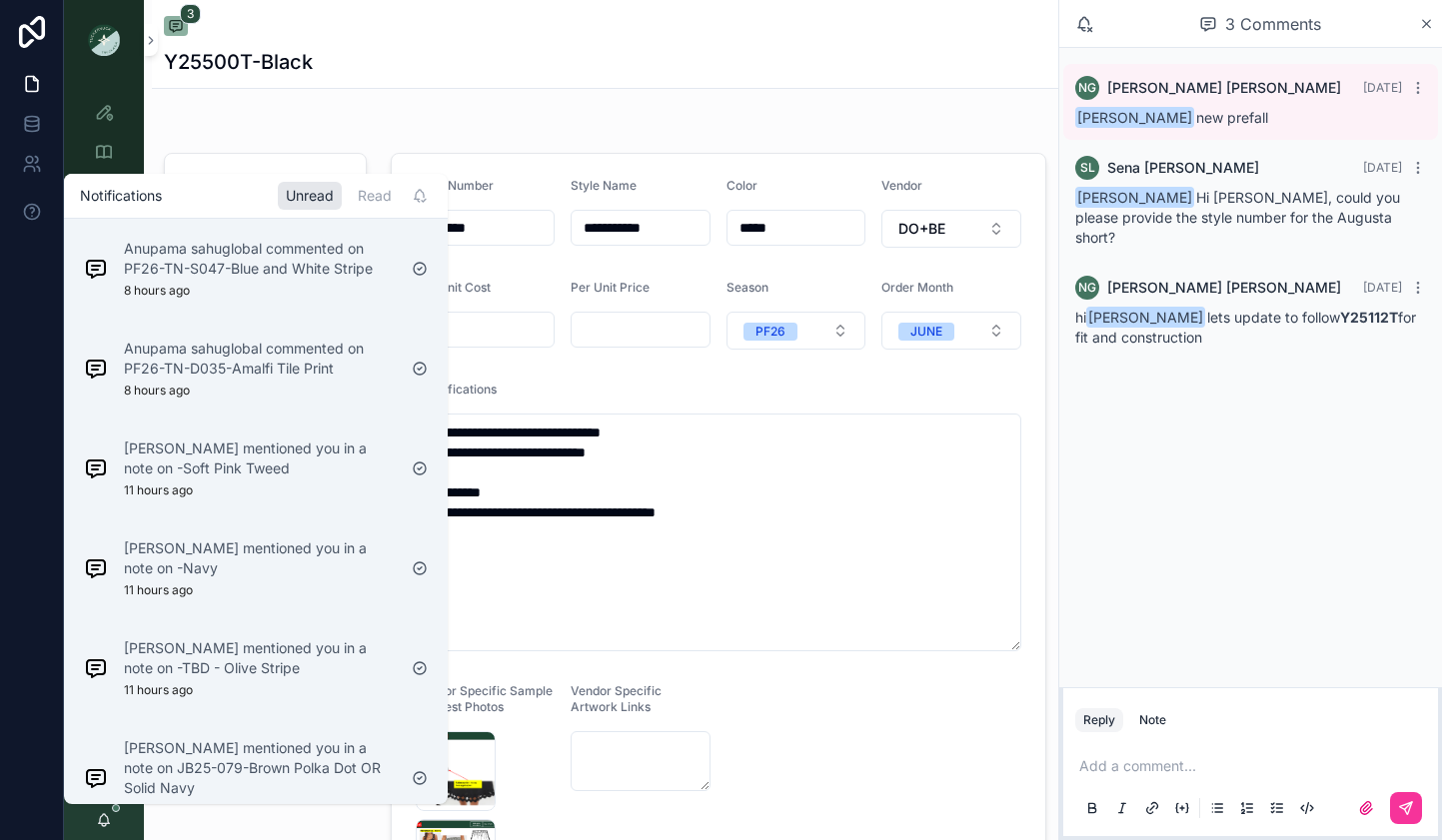
click at [287, 463] on p "Maggie Oaks mentioned you in a note on -Soft Pink Tweed" at bounding box center [260, 459] width 272 height 40
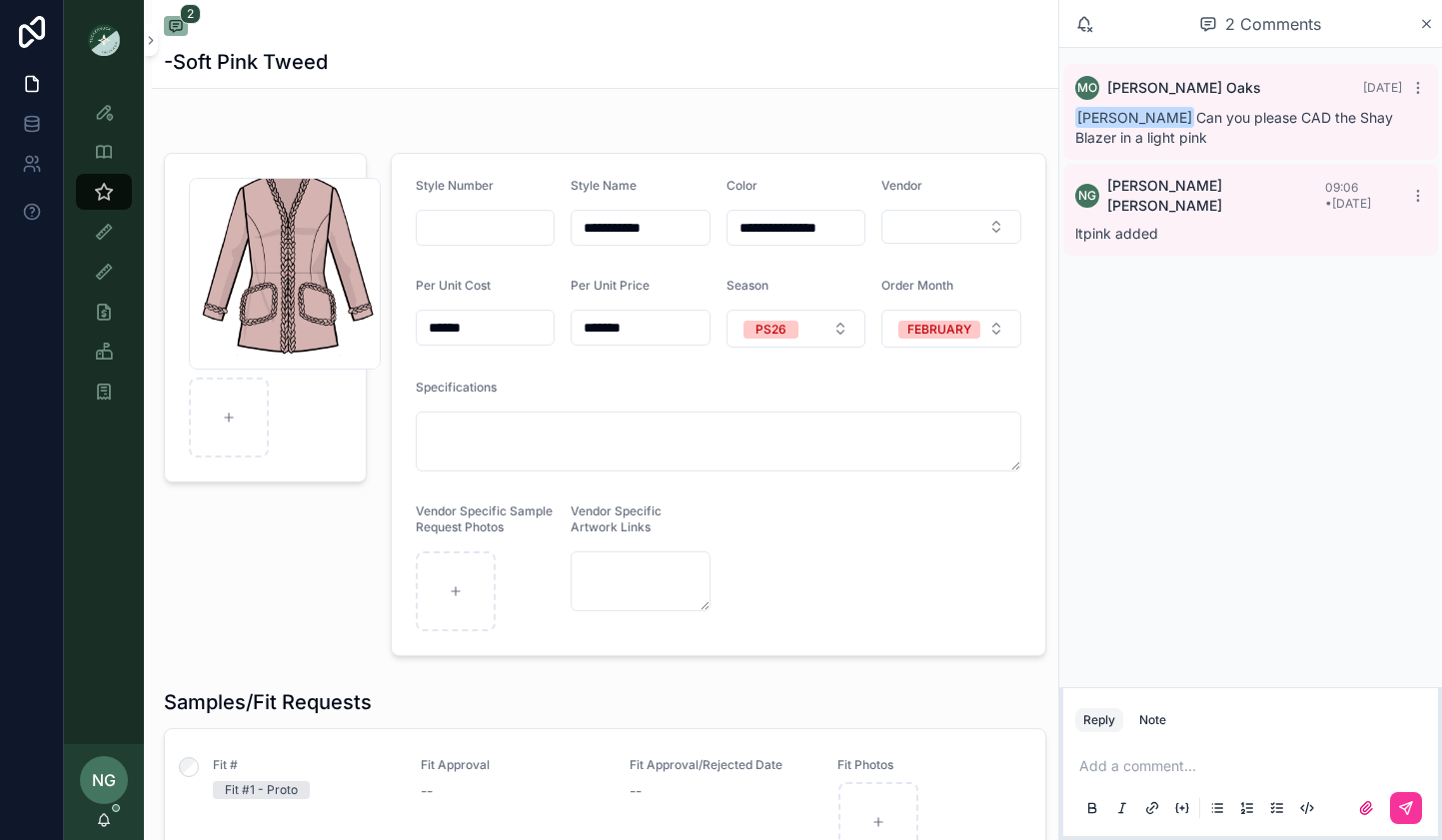
click at [81, 823] on div "NG [PERSON_NAME]" at bounding box center [104, 792] width 80 height 96
click at [91, 822] on div "NG Noelle Garcia-Farris" at bounding box center [104, 792] width 80 height 96
click at [110, 822] on icon "scrollable content" at bounding box center [104, 820] width 16 height 16
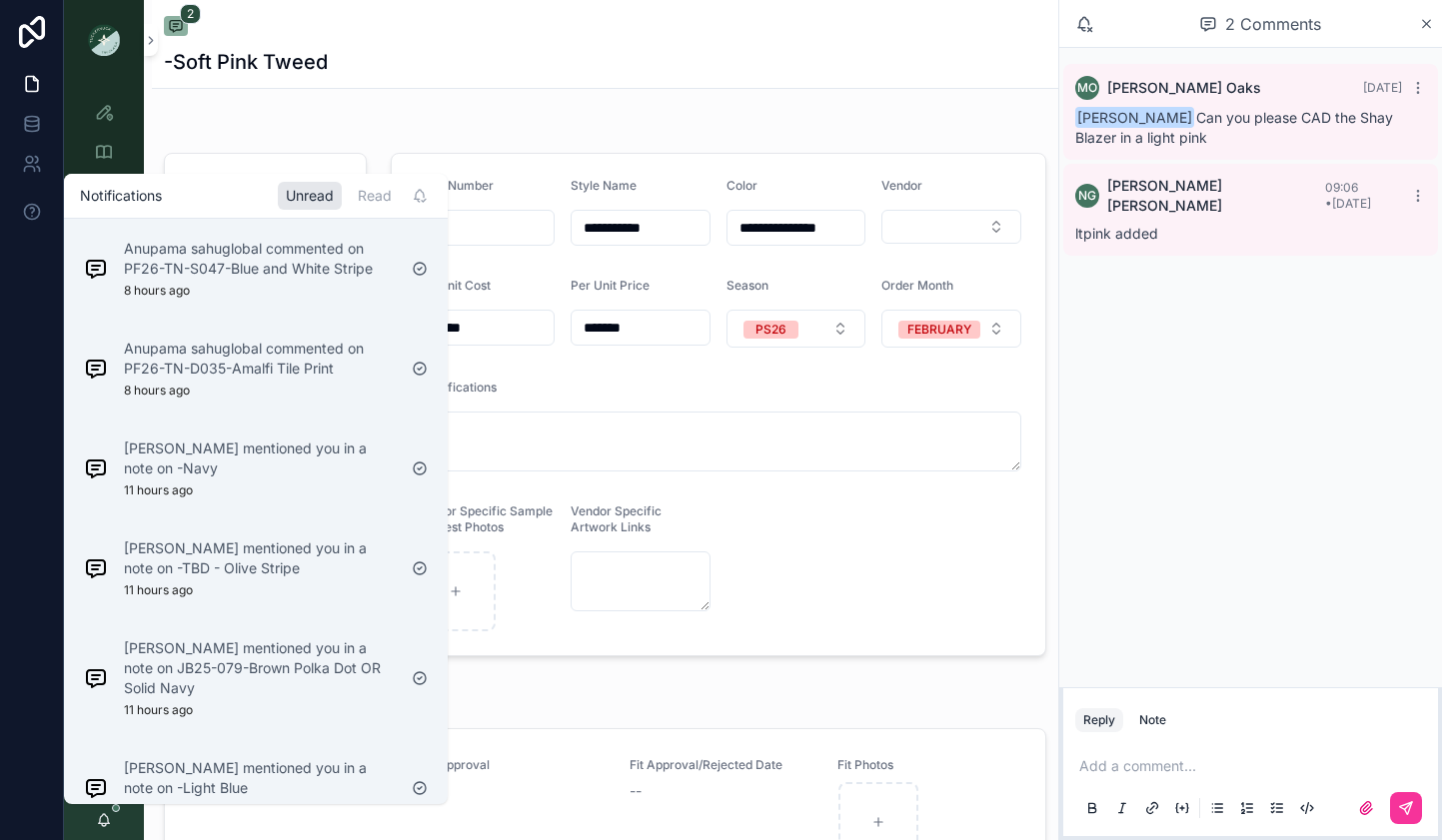
click at [281, 456] on p "Maggie Oaks mentioned you in a note on -Navy" at bounding box center [260, 459] width 272 height 40
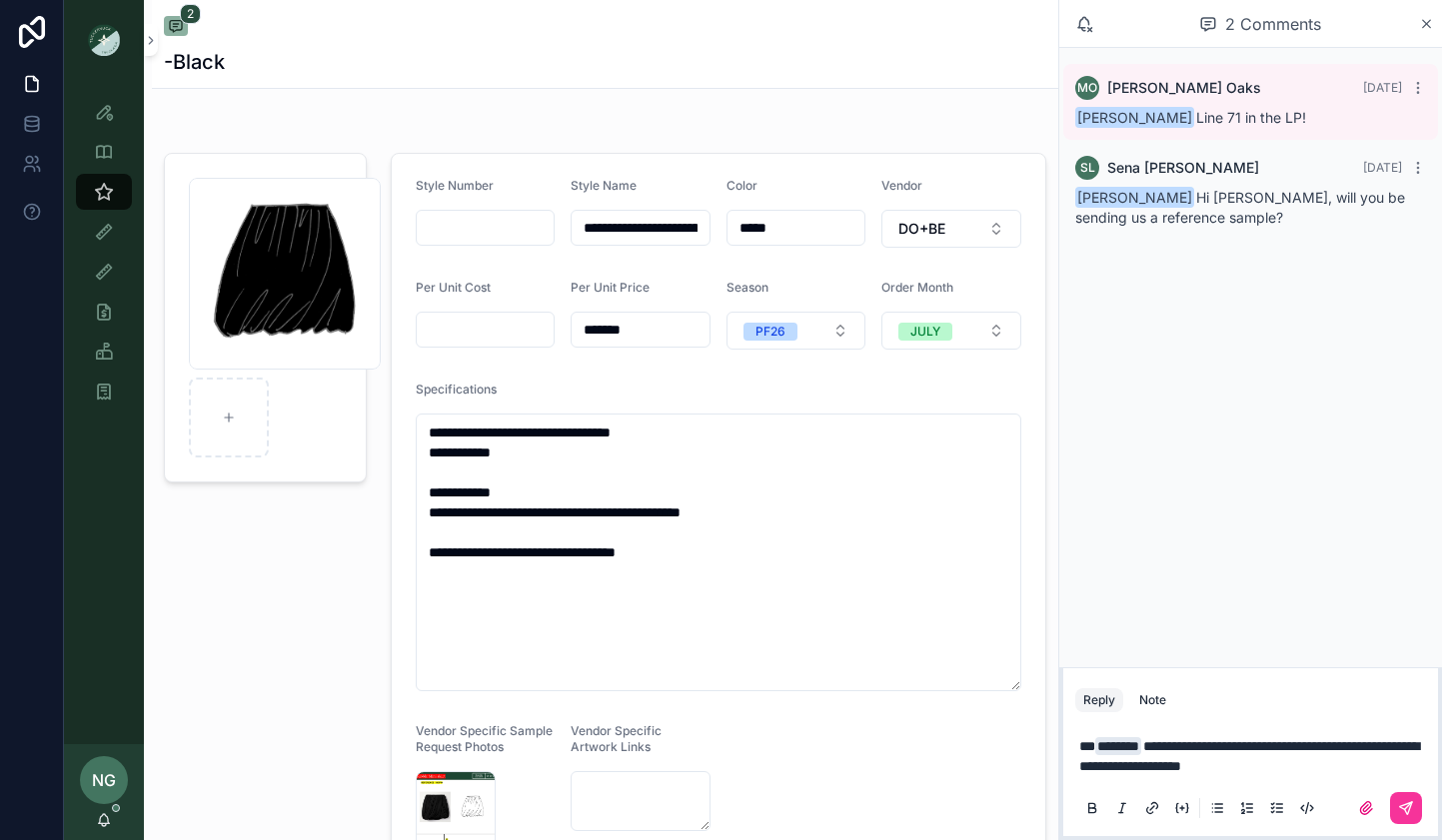
click at [1412, 799] on button "scrollable content" at bounding box center [1406, 808] width 32 height 32
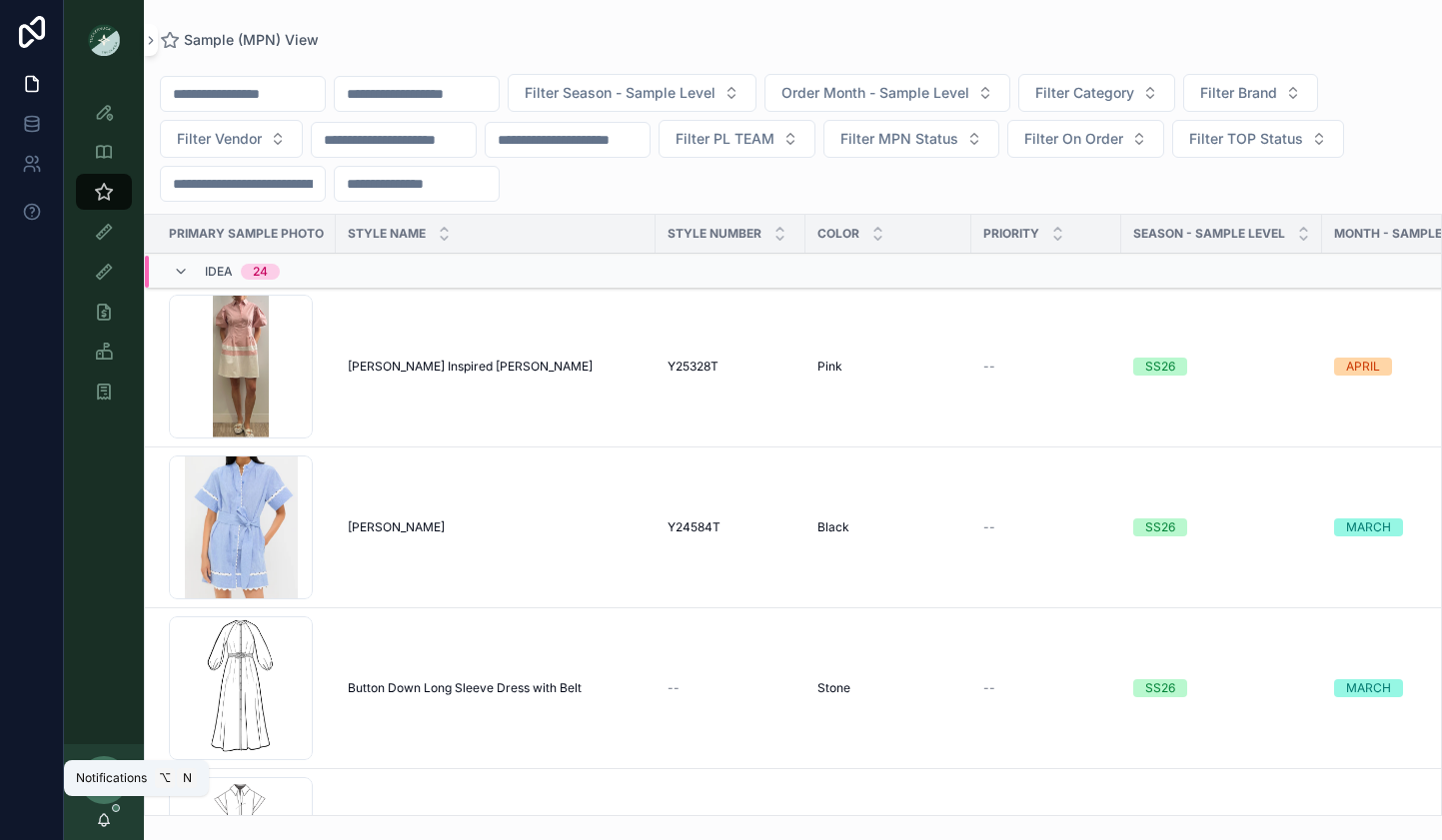
click at [105, 812] on icon "scrollable content" at bounding box center [104, 820] width 16 height 16
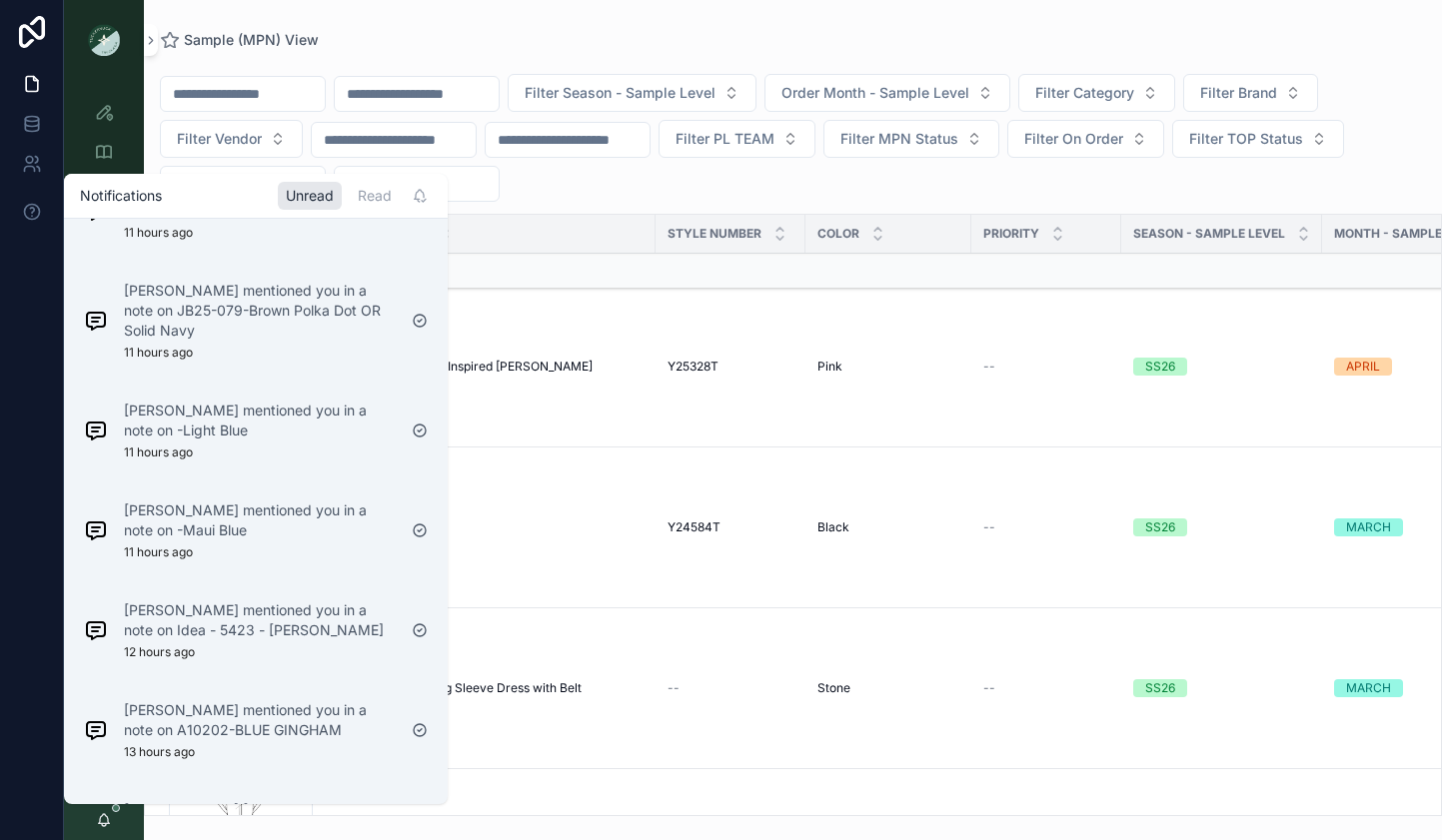
scroll to position [268, 0]
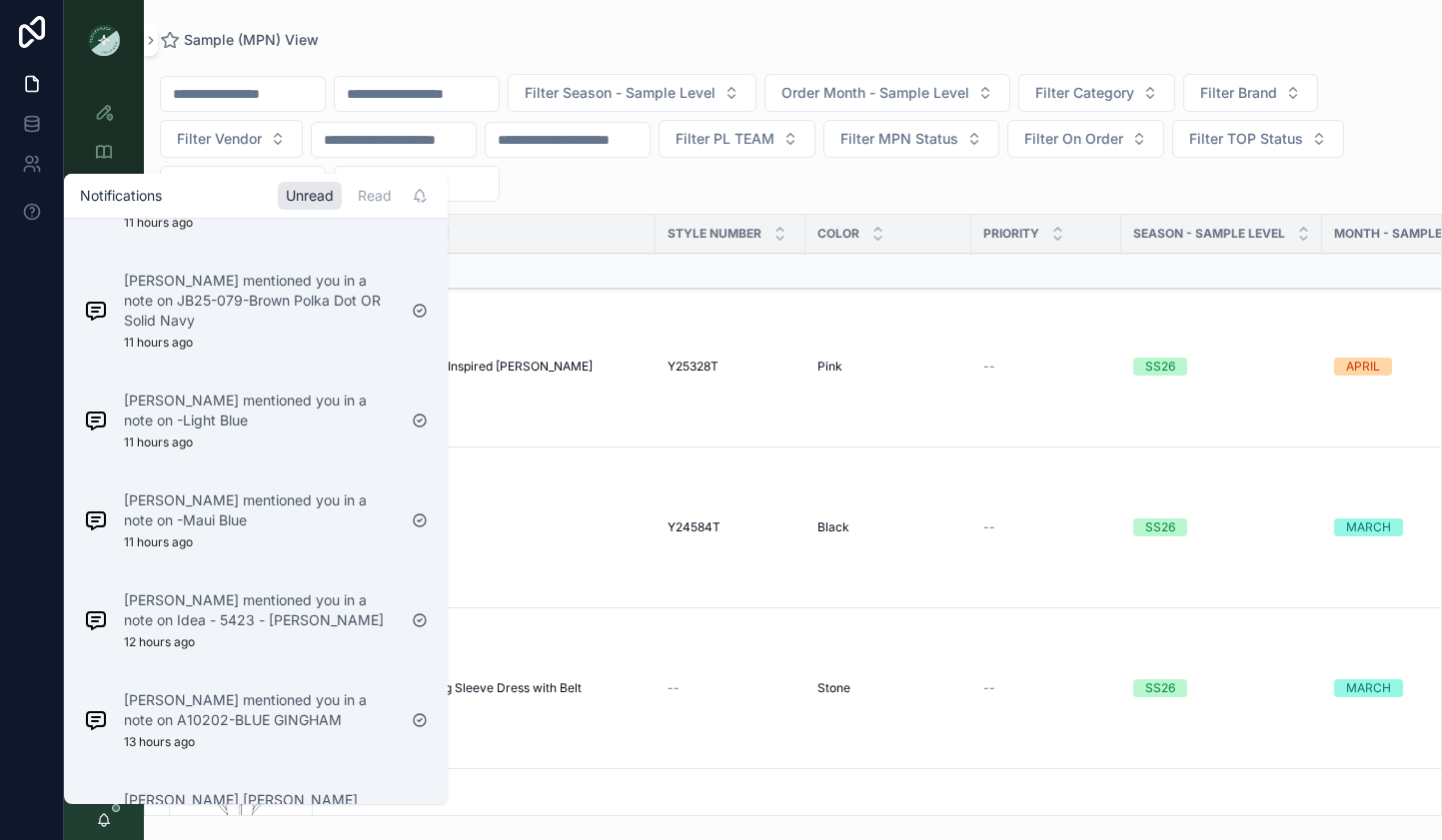
click at [255, 590] on p "Julie Grammick mentioned you in a note on Idea - 5423 - Cornelia Dress" at bounding box center [260, 610] width 272 height 40
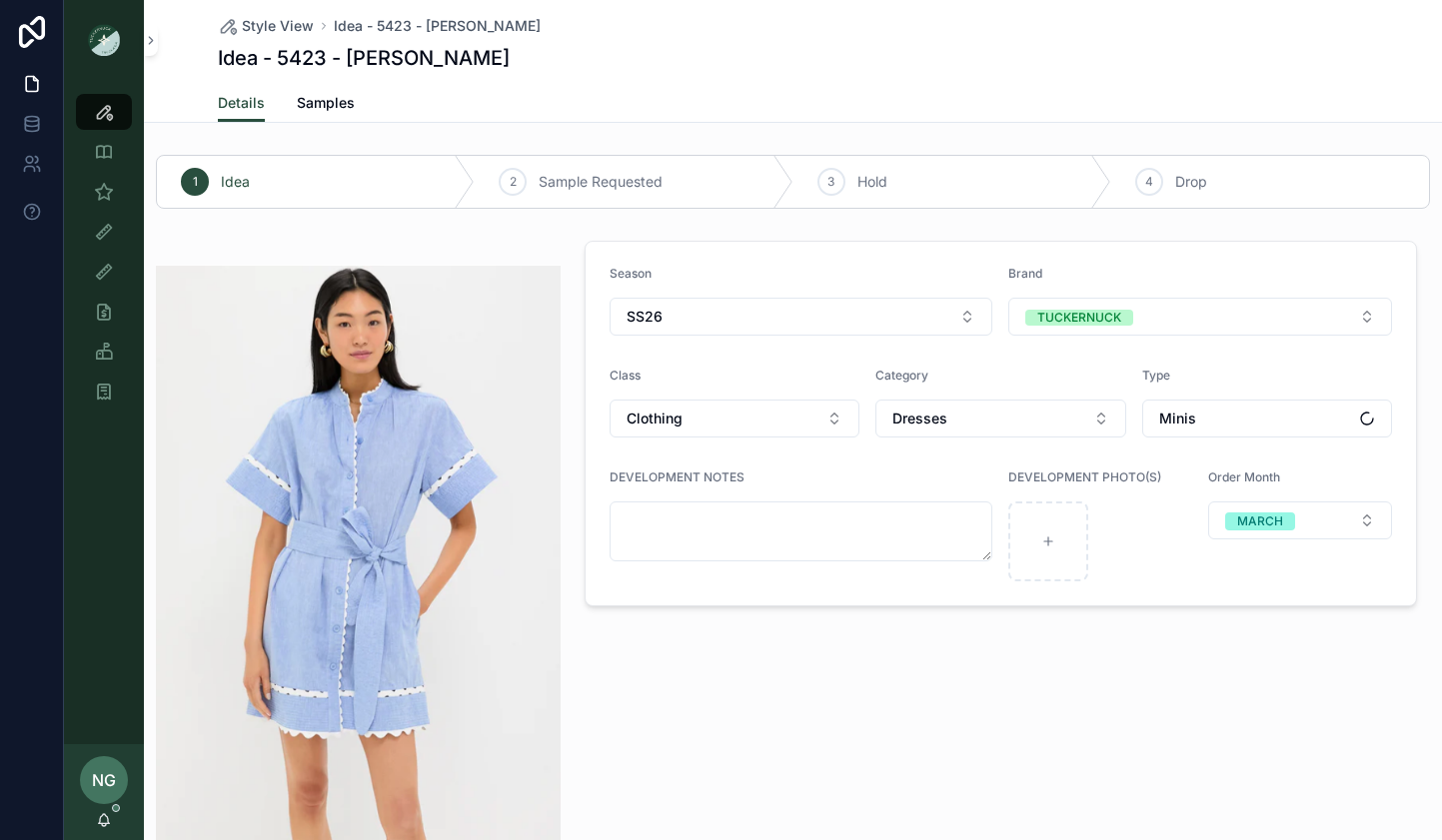
click at [95, 831] on div "NG Noelle Garcia-Farris" at bounding box center [104, 792] width 80 height 96
click at [102, 820] on icon "scrollable content" at bounding box center [104, 820] width 16 height 16
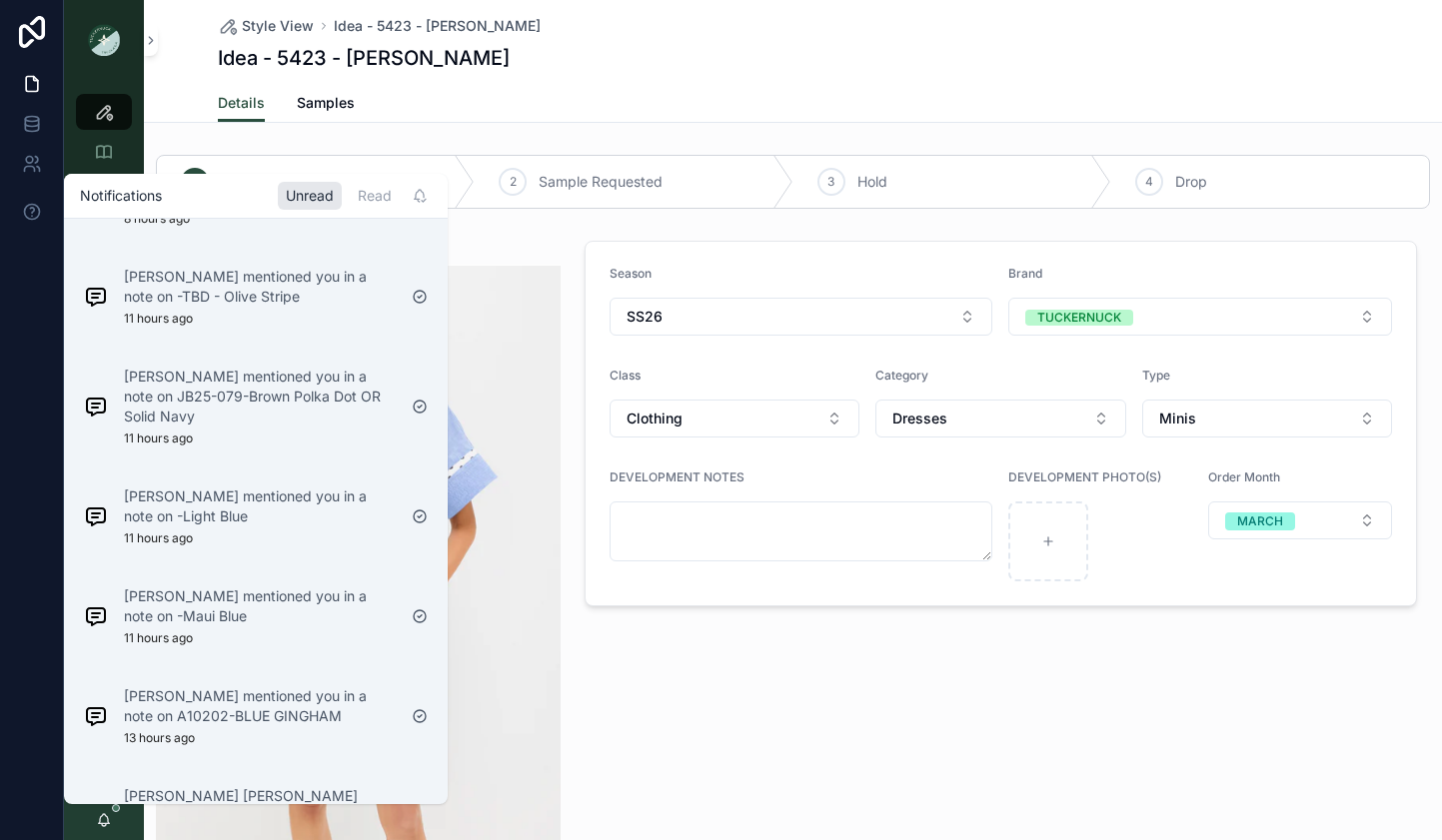
scroll to position [236, 0]
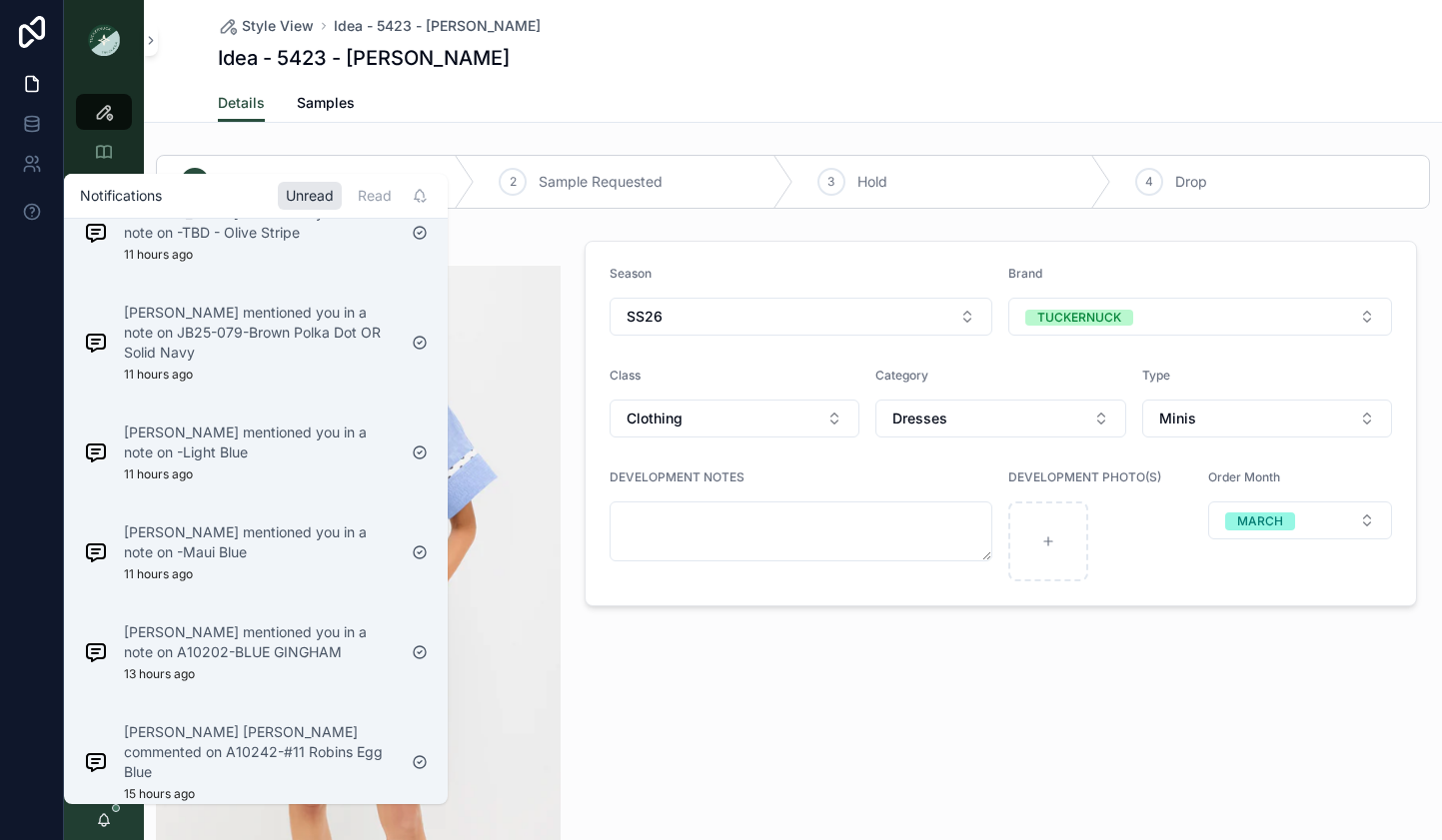
click at [308, 678] on div "Julie Grammick mentioned you in a note on A10202-BLUE GINGHAM 13 hours ago" at bounding box center [260, 652] width 272 height 60
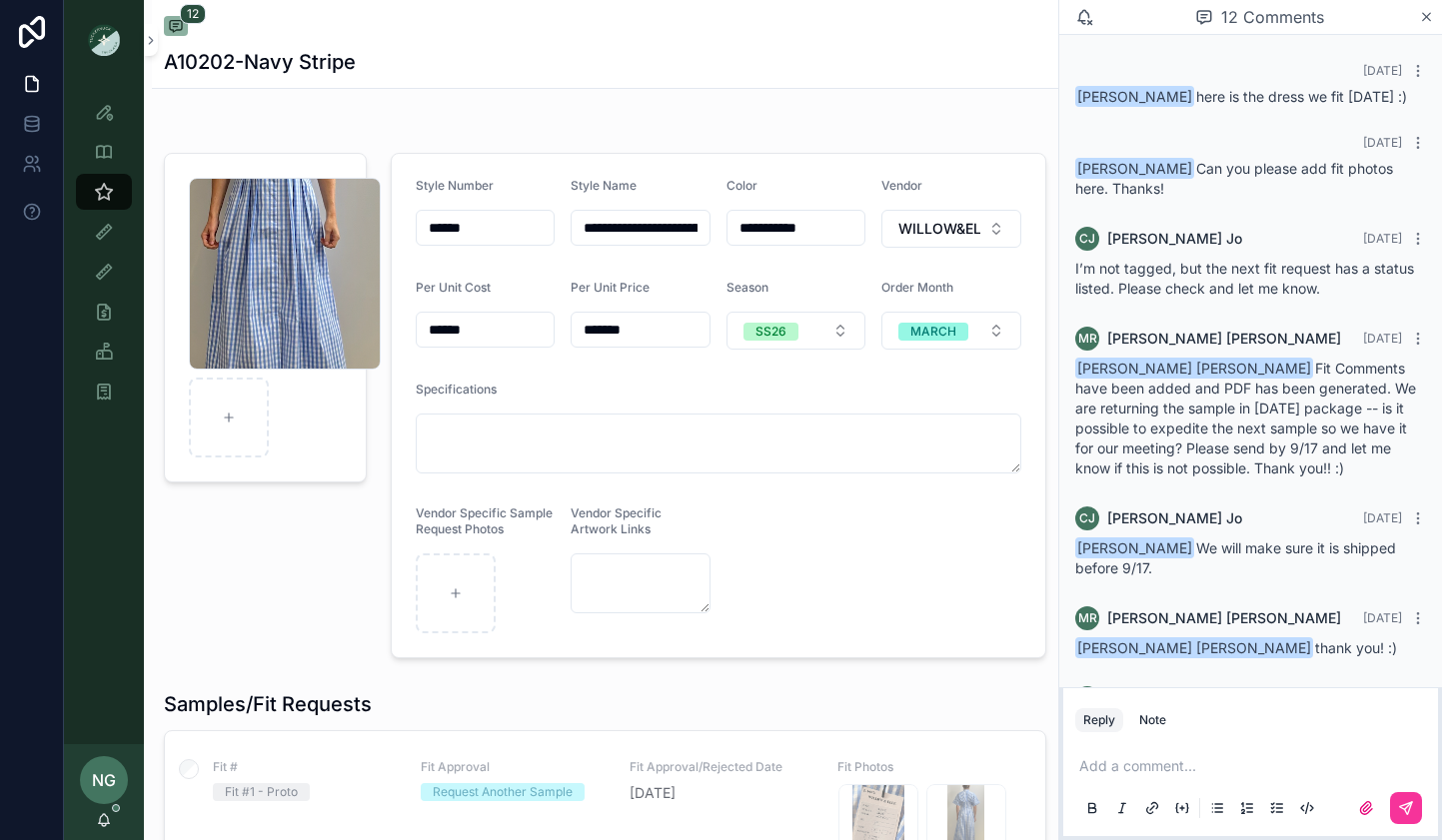
scroll to position [735, 0]
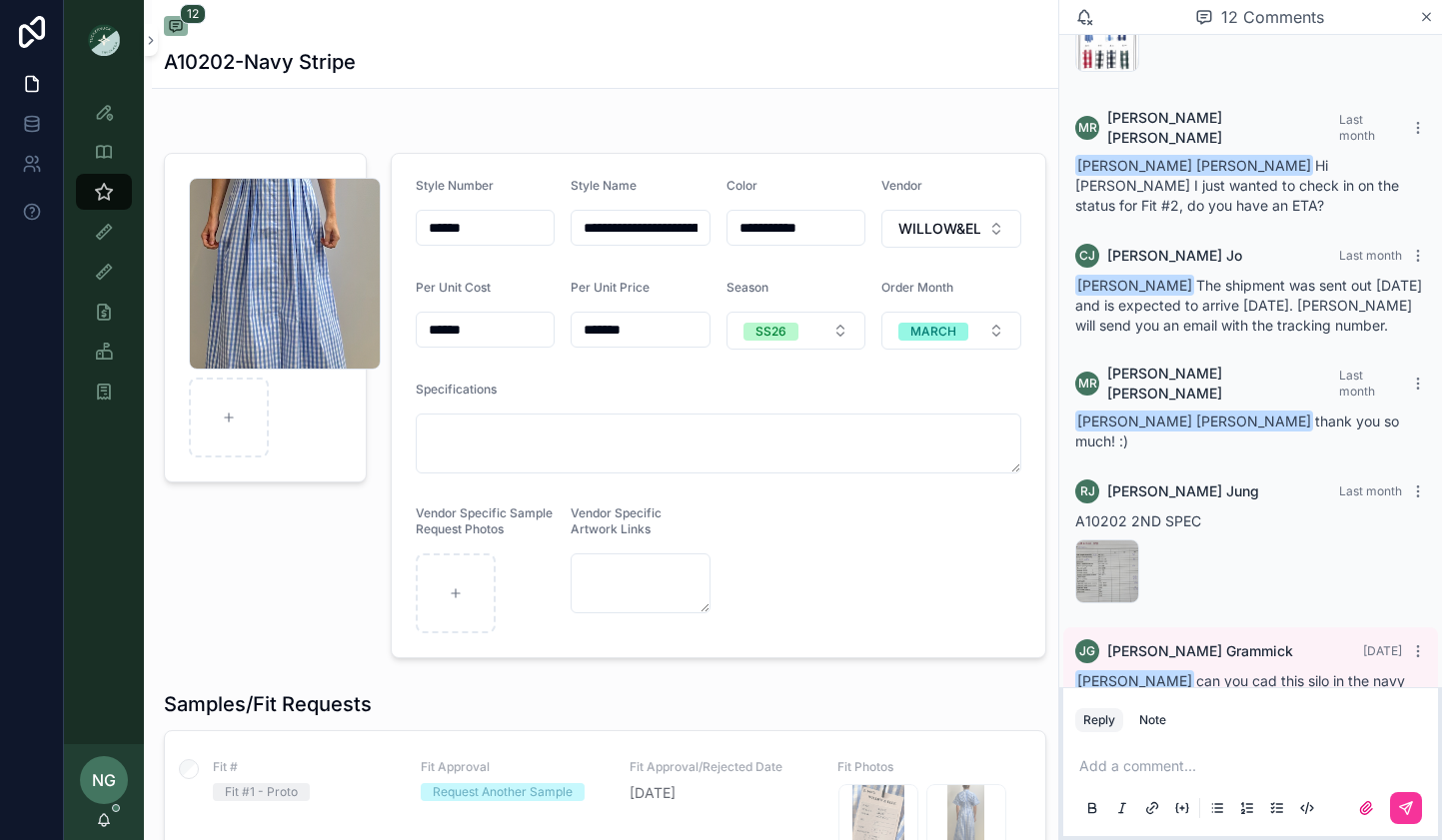
drag, startPoint x: 1151, startPoint y: 628, endPoint x: 1137, endPoint y: 637, distance: 16.6
click at [1136, 672] on span "Noelle Garcia-Farris can you cad this silo in the navy stripe of A10284? for bu…" at bounding box center [1245, 700] width 340 height 57
copy span "A10284"
click at [114, 120] on div "Style View" at bounding box center [104, 112] width 32 height 32
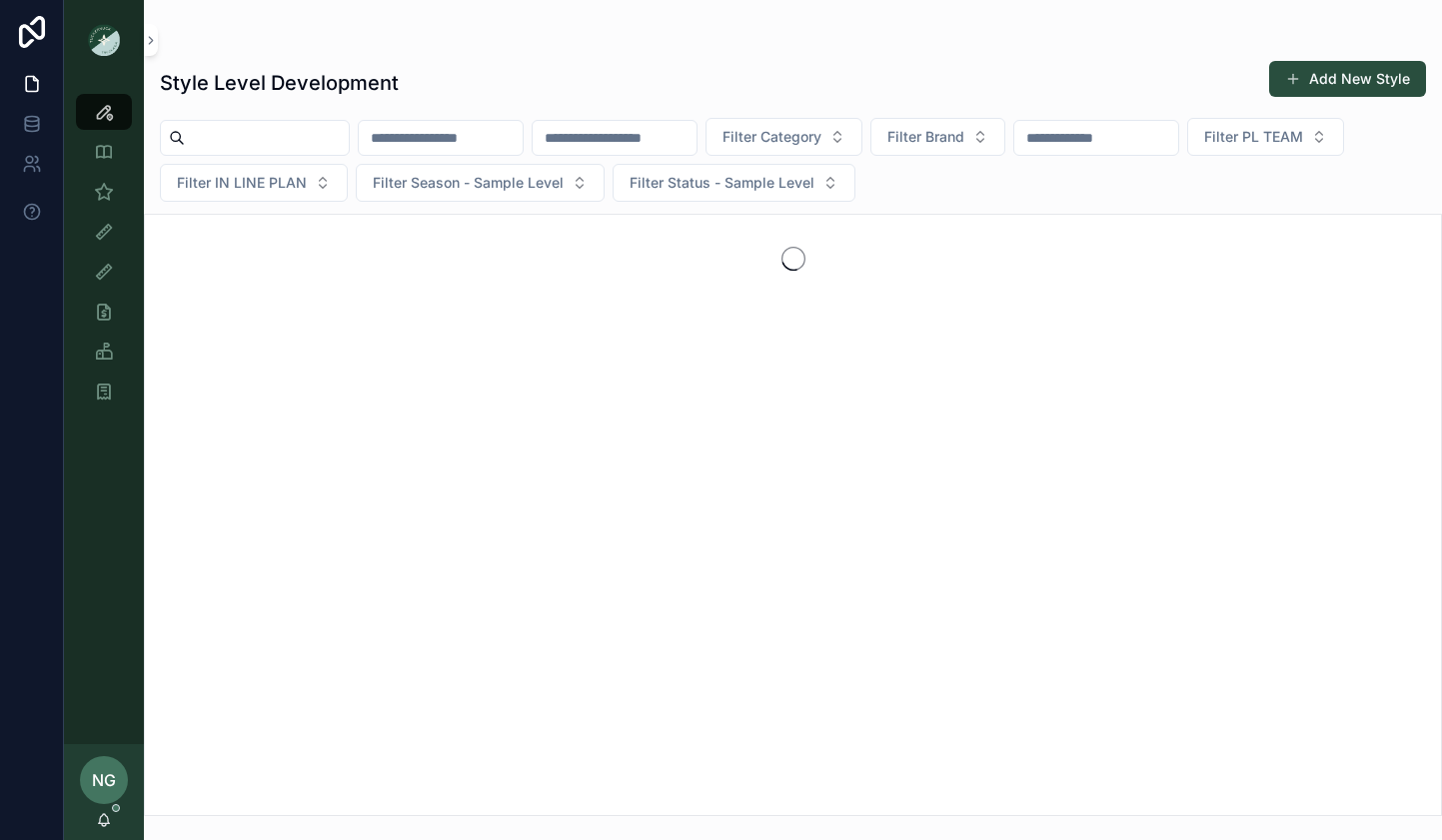
click at [617, 137] on input "scrollable content" at bounding box center [615, 138] width 164 height 28
paste input "******"
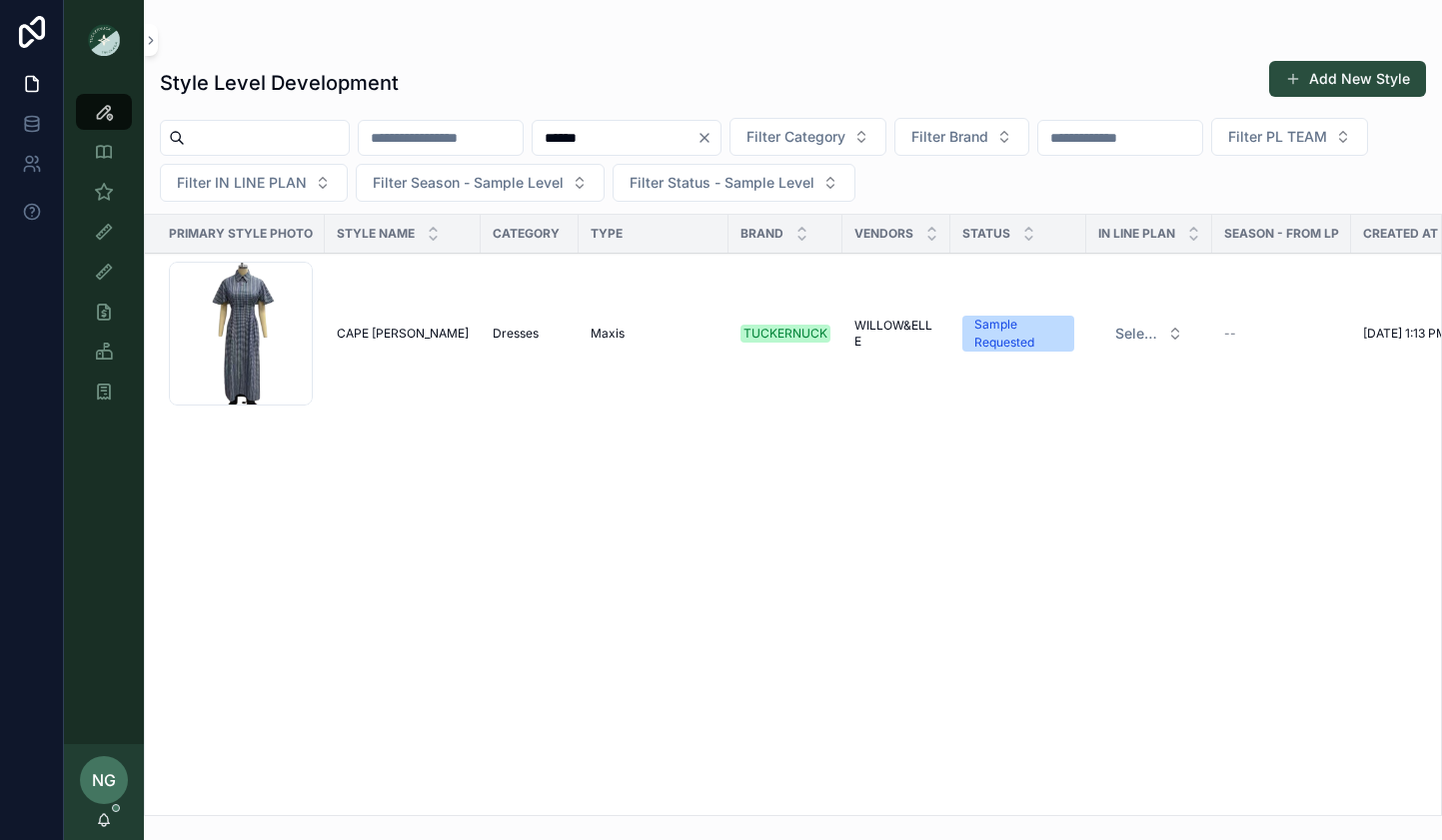
type input "******"
click at [285, 369] on div "Screenshot-2025-09-09-at-1.13.23-PM .png" at bounding box center [241, 334] width 144 height 144
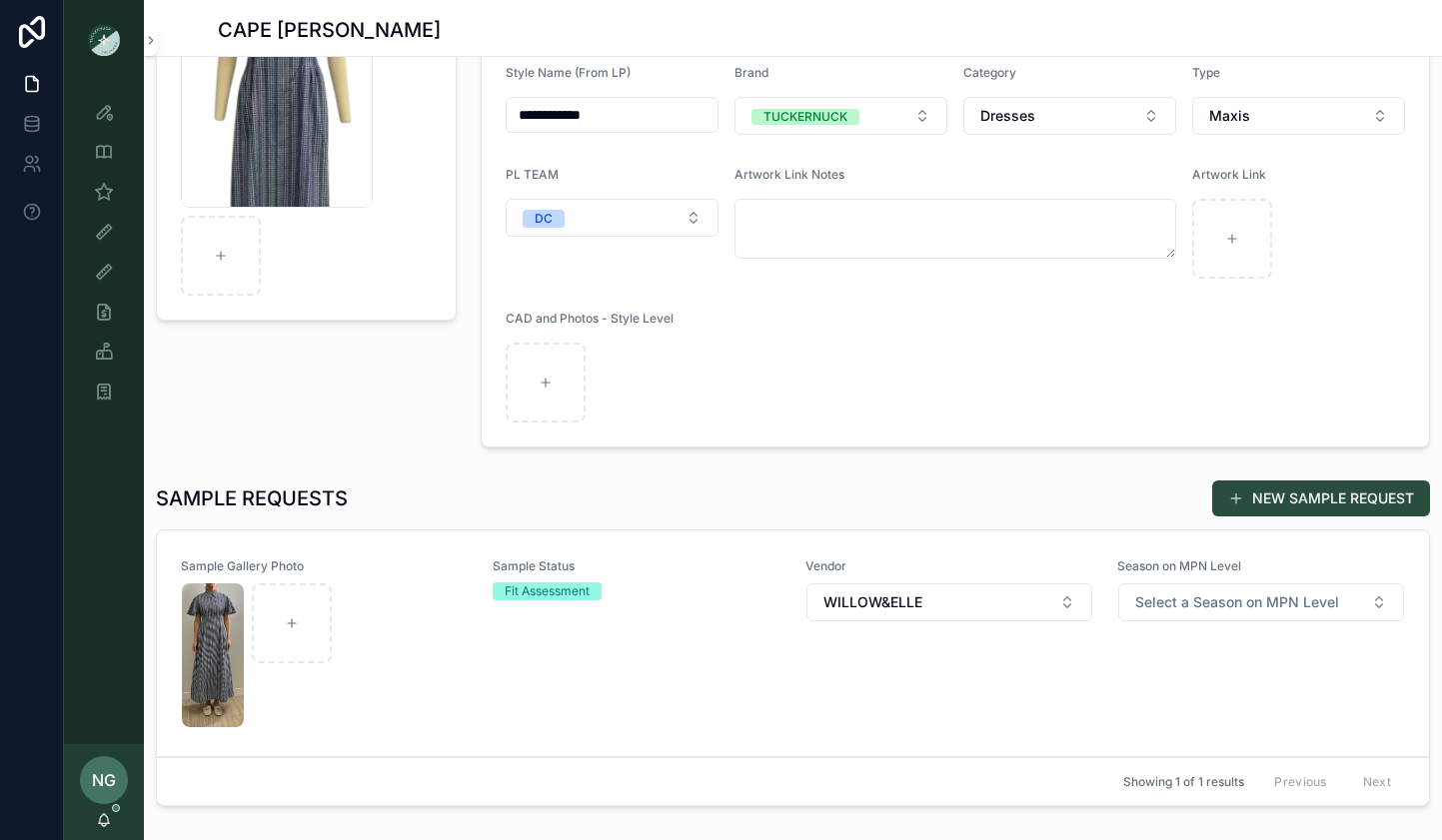
scroll to position [276, 0]
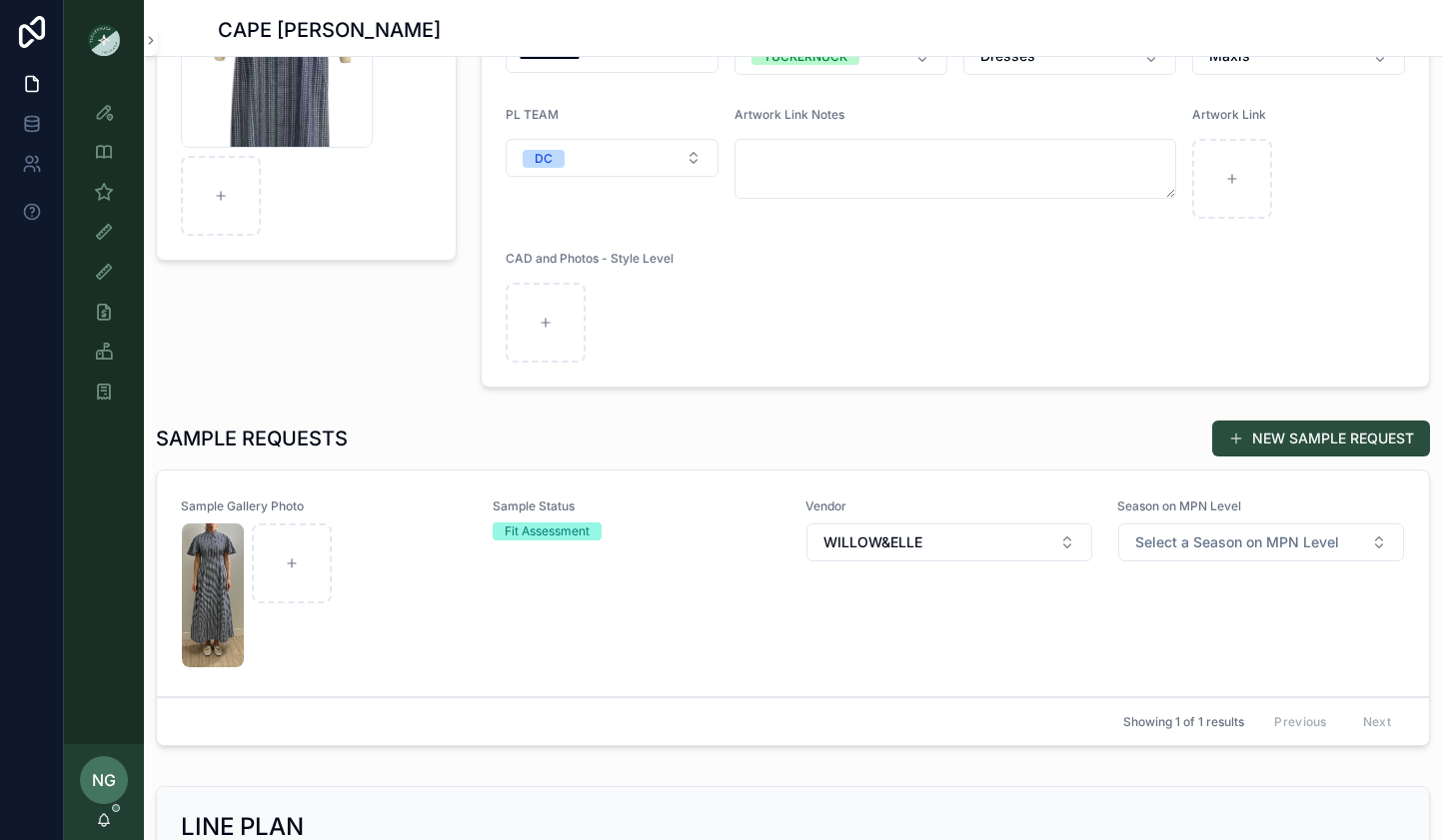
click at [225, 625] on img "scrollable content" at bounding box center [213, 596] width 62 height 144
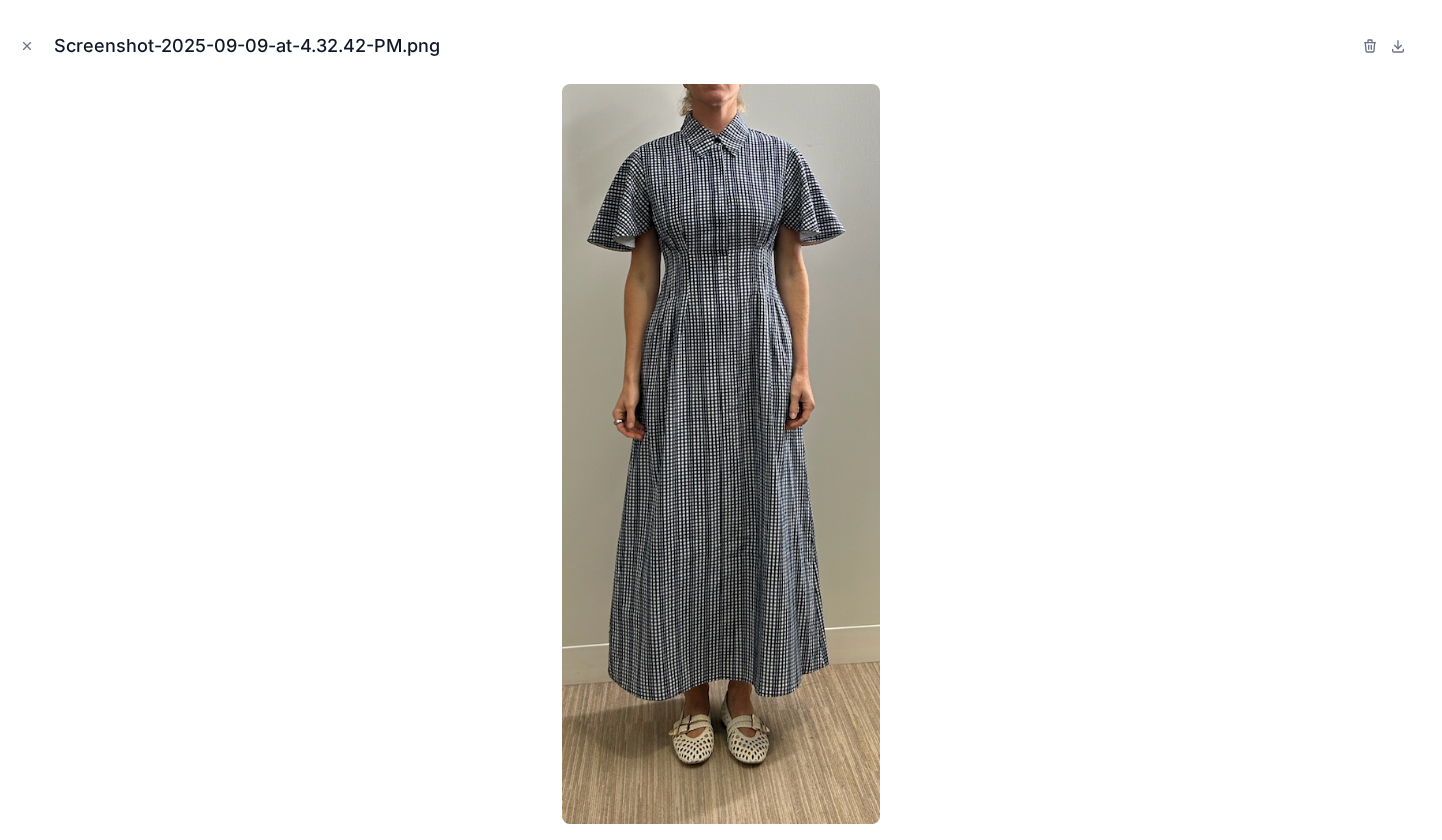
click at [1398, 45] on icon at bounding box center [1398, 45] width 0 height 8
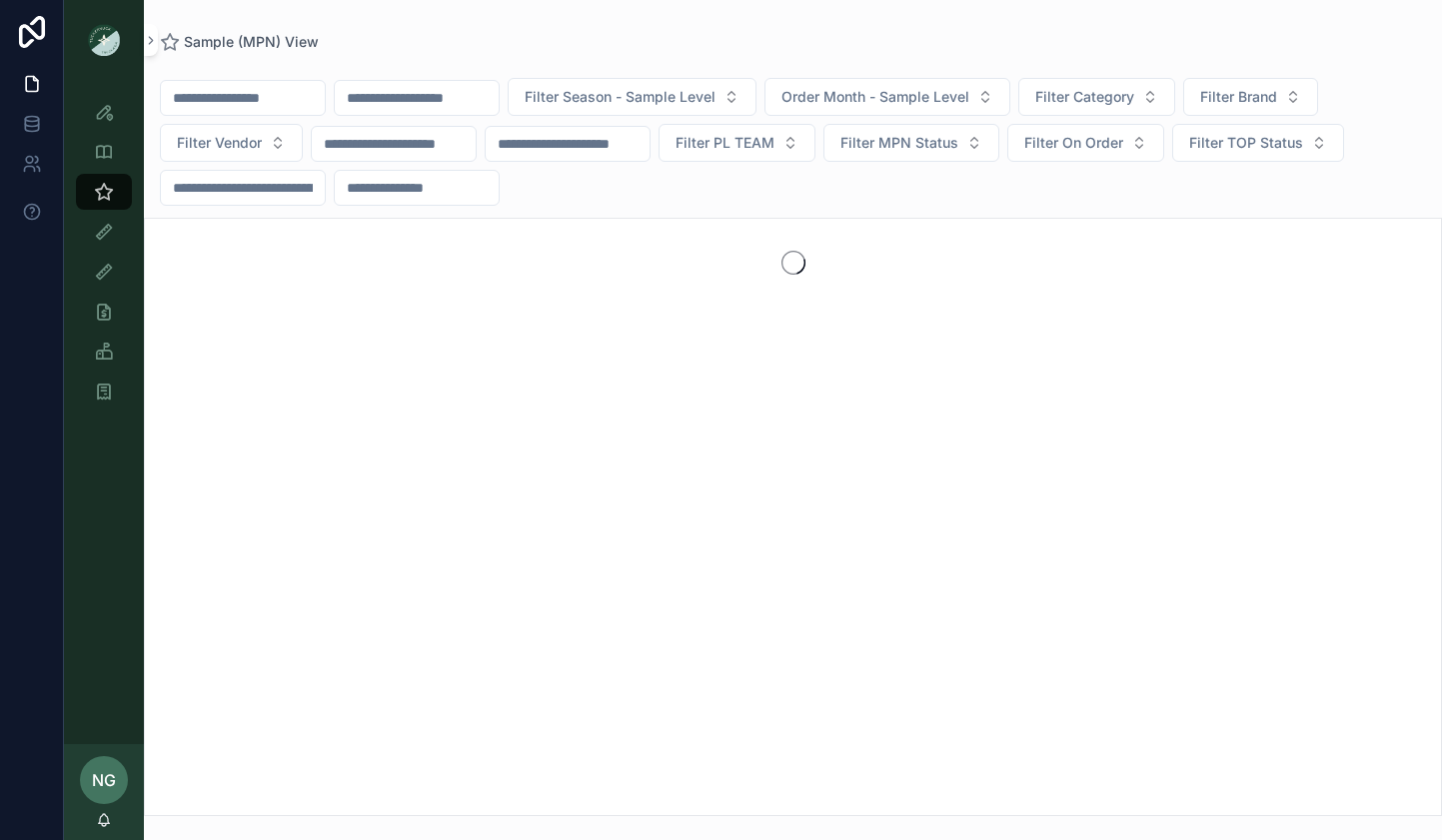
click at [631, 87] on span "Filter Season - Sample Level" at bounding box center [620, 97] width 191 height 20
click at [663, 25] on div "Sample (MPN) View Filter Season - Sample Level Order Month - Sample Level Filte…" at bounding box center [793, 408] width 1298 height 816
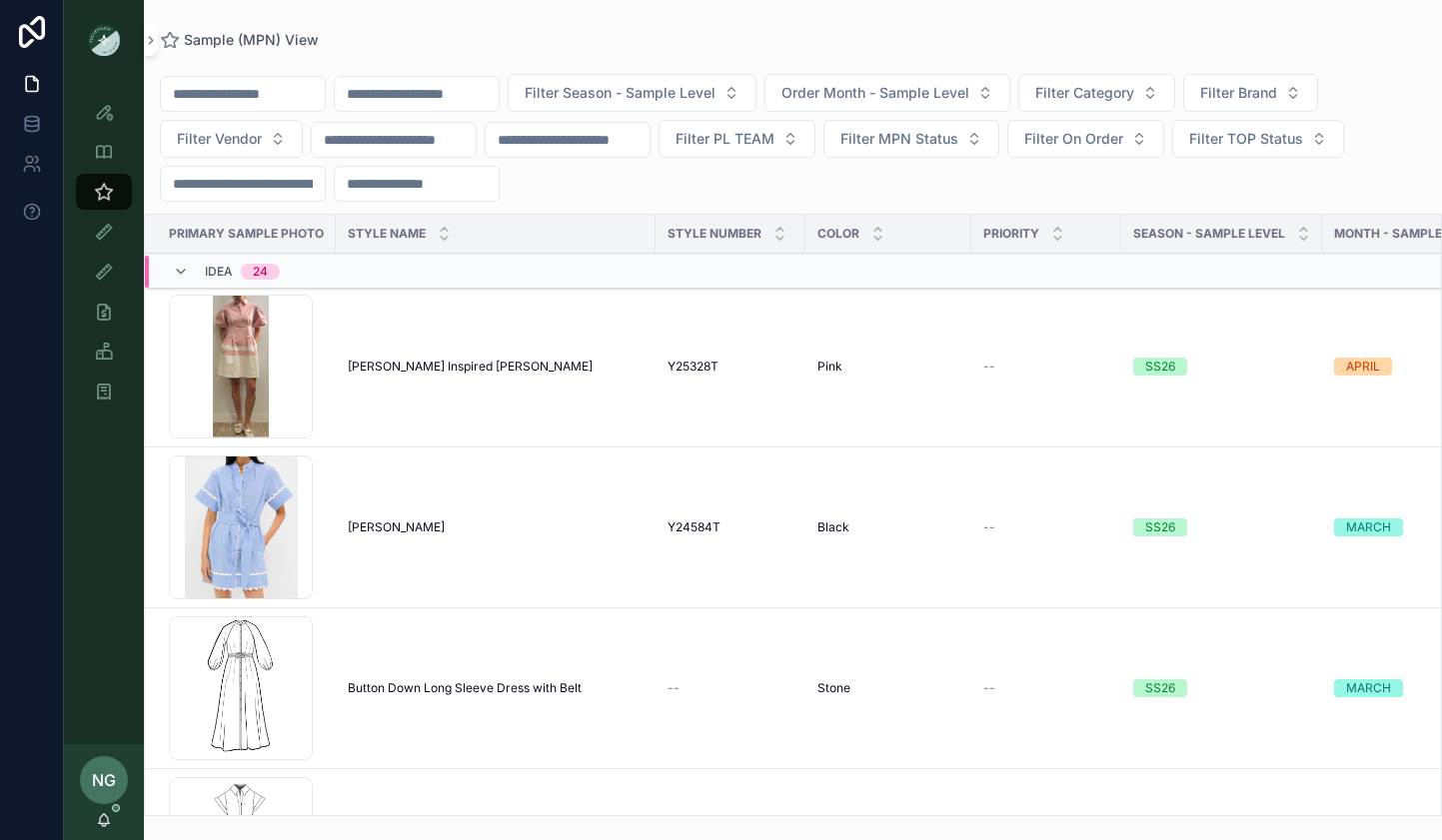
click at [1134, 98] on span "Filter Category" at bounding box center [1084, 93] width 99 height 20
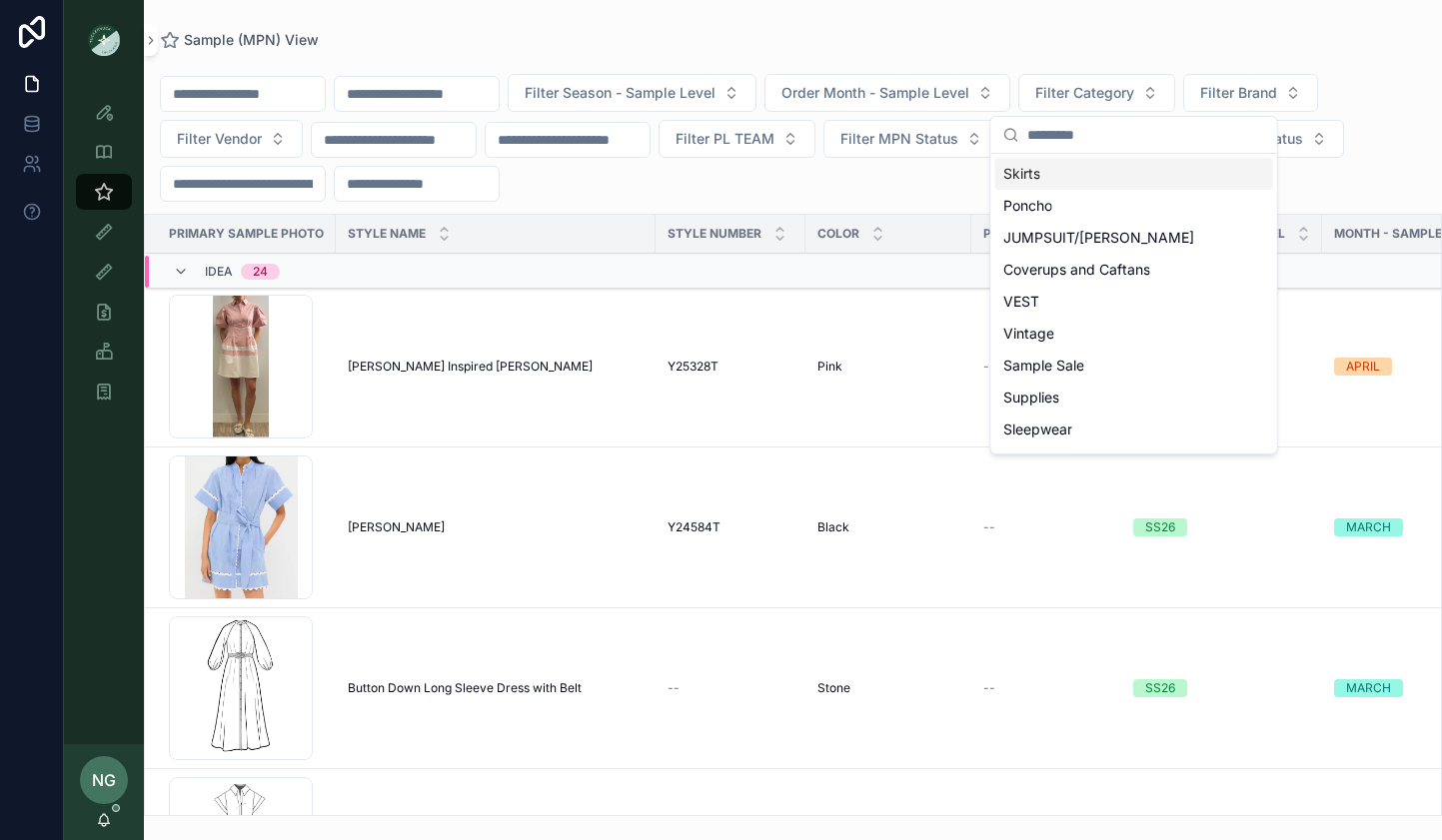
drag, startPoint x: 1324, startPoint y: 62, endPoint x: 1317, endPoint y: 95, distance: 33.7
click at [1324, 62] on div "Filter Season - Sample Level Order Month - Sample Level Filter Category Filter …" at bounding box center [793, 432] width 1298 height 768
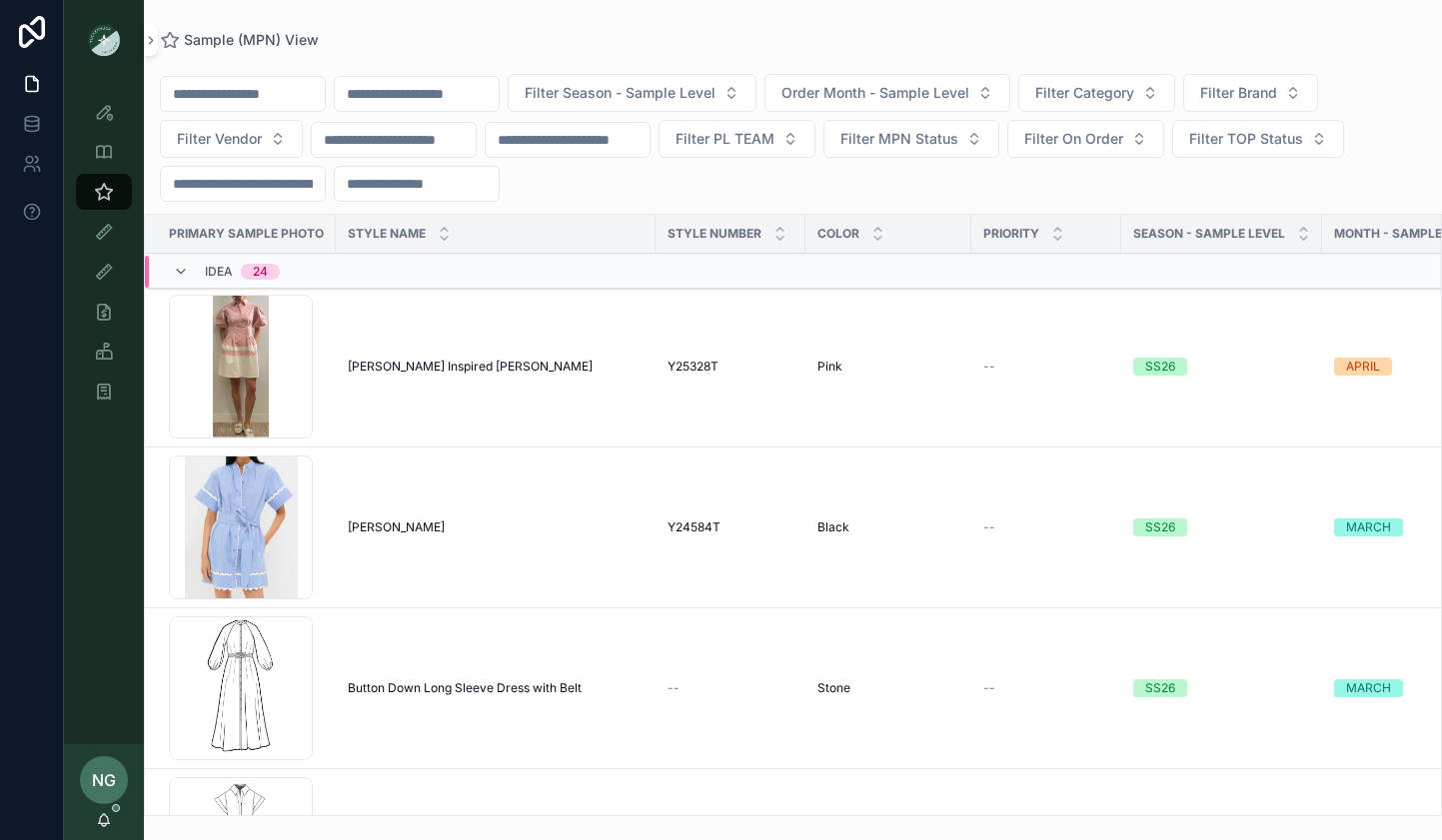
click at [1245, 145] on span "Filter TOP Status" at bounding box center [1246, 139] width 114 height 20
drag, startPoint x: 980, startPoint y: 172, endPoint x: 797, endPoint y: 188, distance: 183.5
click at [980, 172] on div "Filter Season - Sample Level Order Month - Sample Level Filter Category Filter …" at bounding box center [793, 138] width 1298 height 128
click at [235, 151] on button "Filter Vendor" at bounding box center [231, 139] width 143 height 38
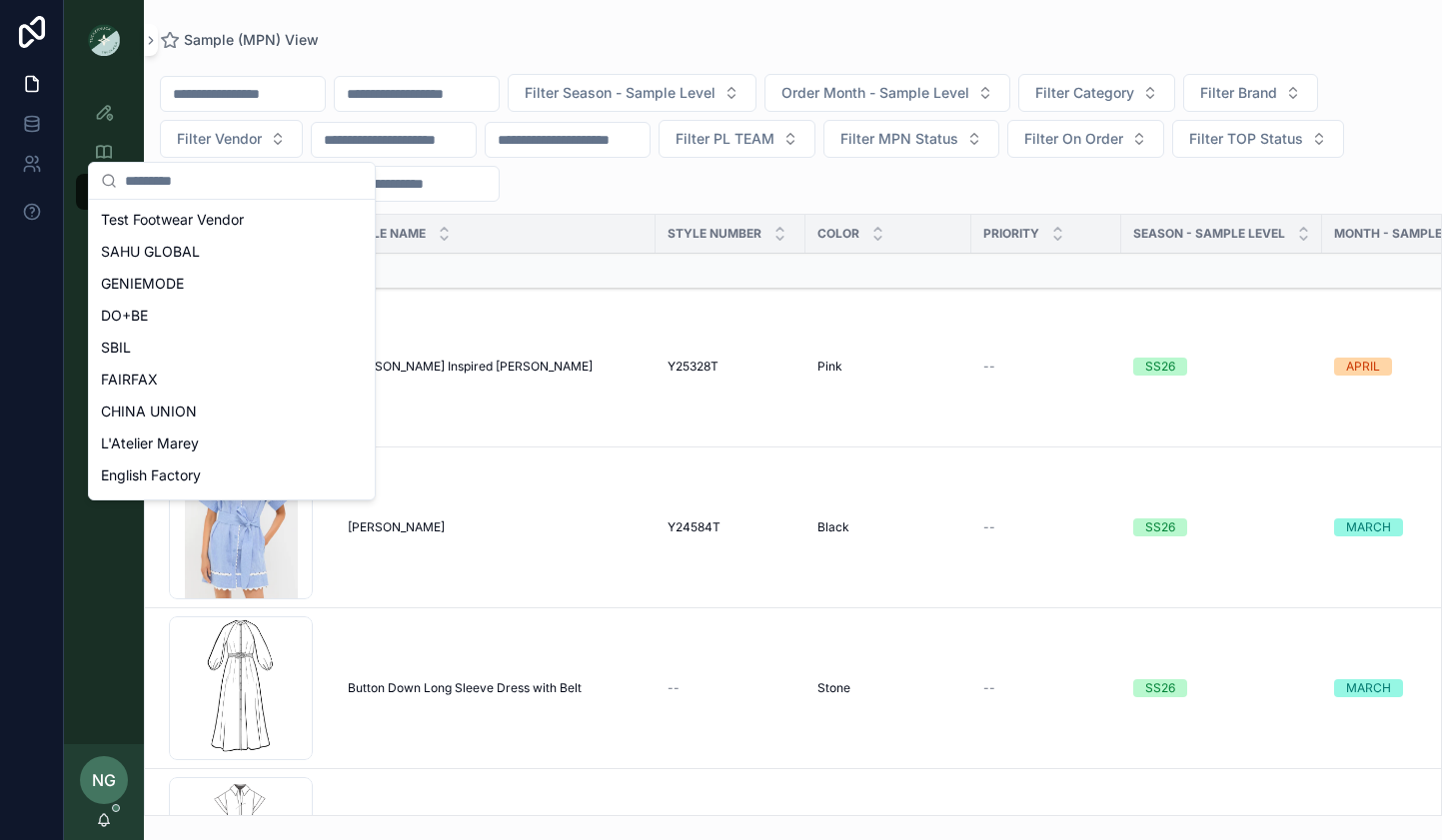
scroll to position [332, 0]
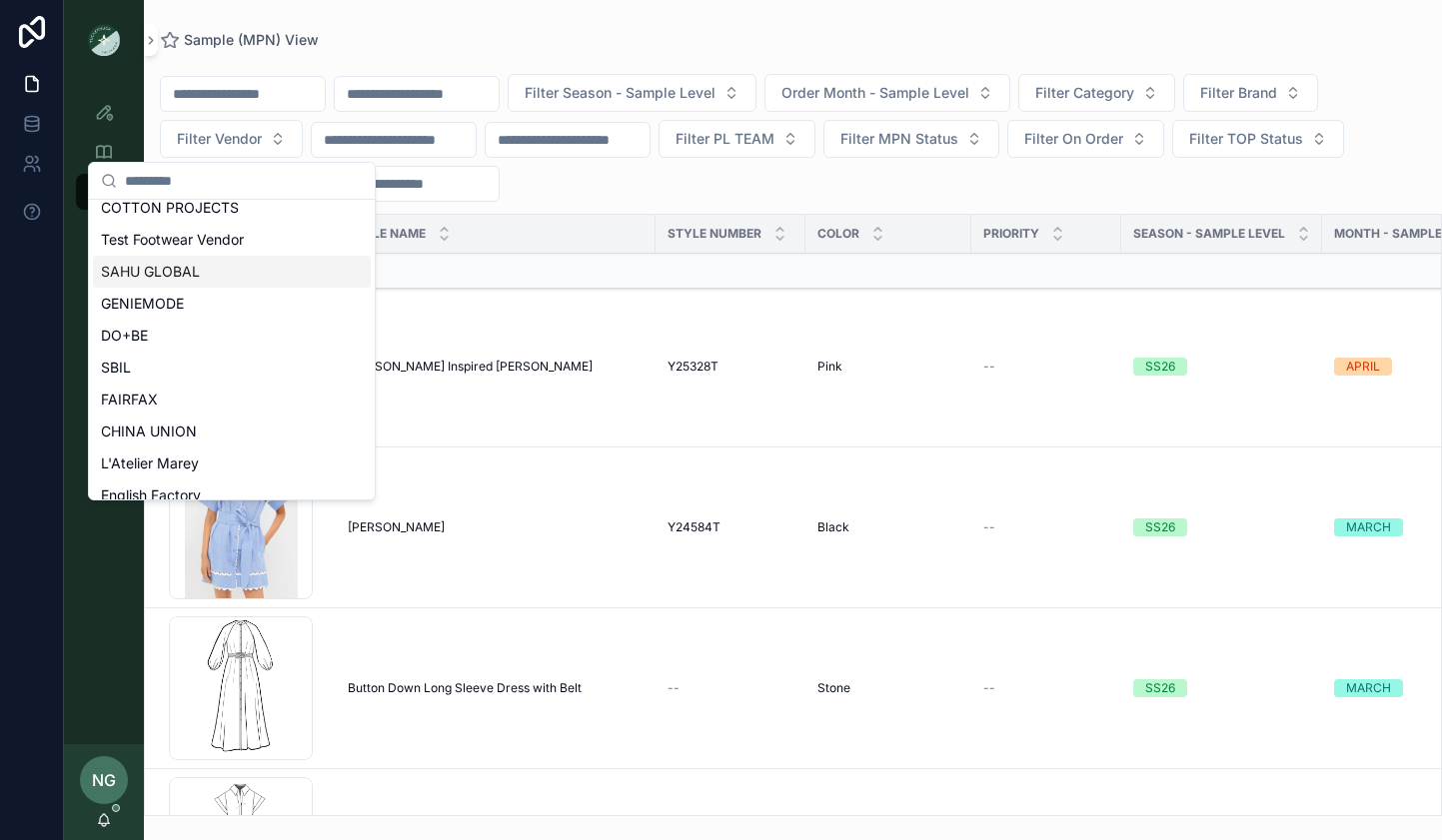
click at [240, 280] on div "SAHU GLOBAL" at bounding box center [232, 272] width 278 height 32
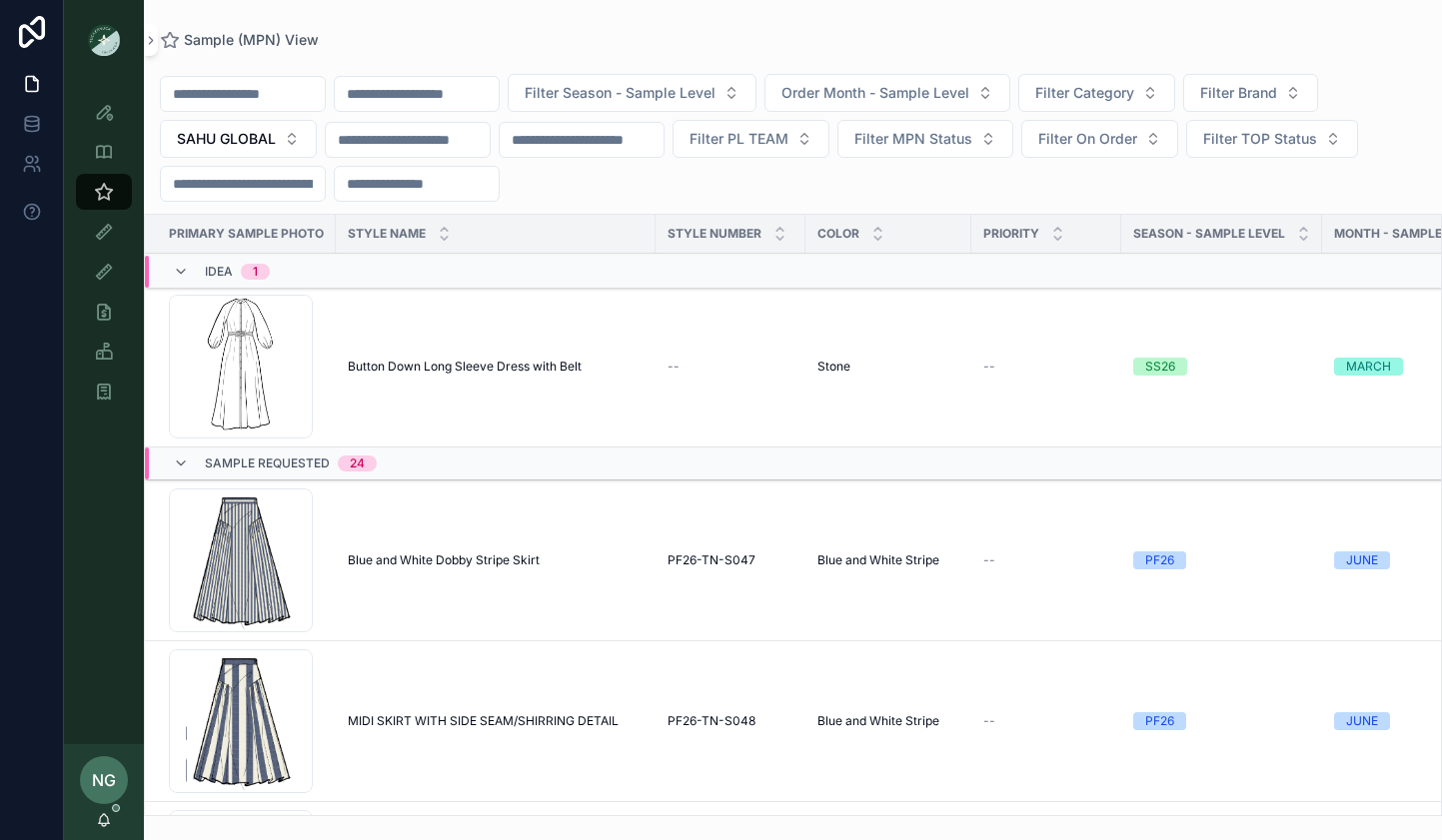
click at [483, 361] on span "Button Down Long Sleeve Dress with Belt" at bounding box center [465, 367] width 234 height 16
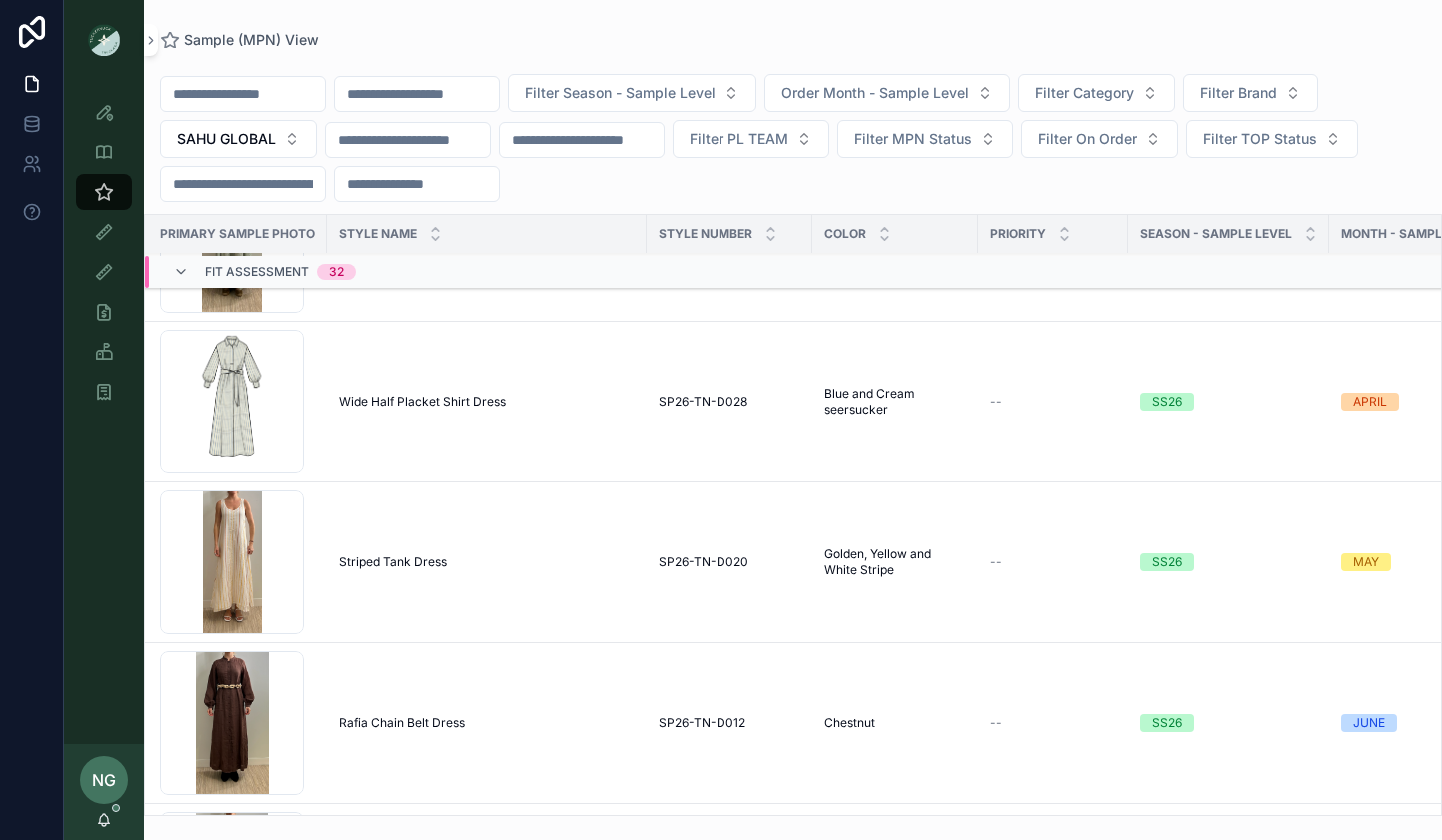
scroll to position [6116, 9]
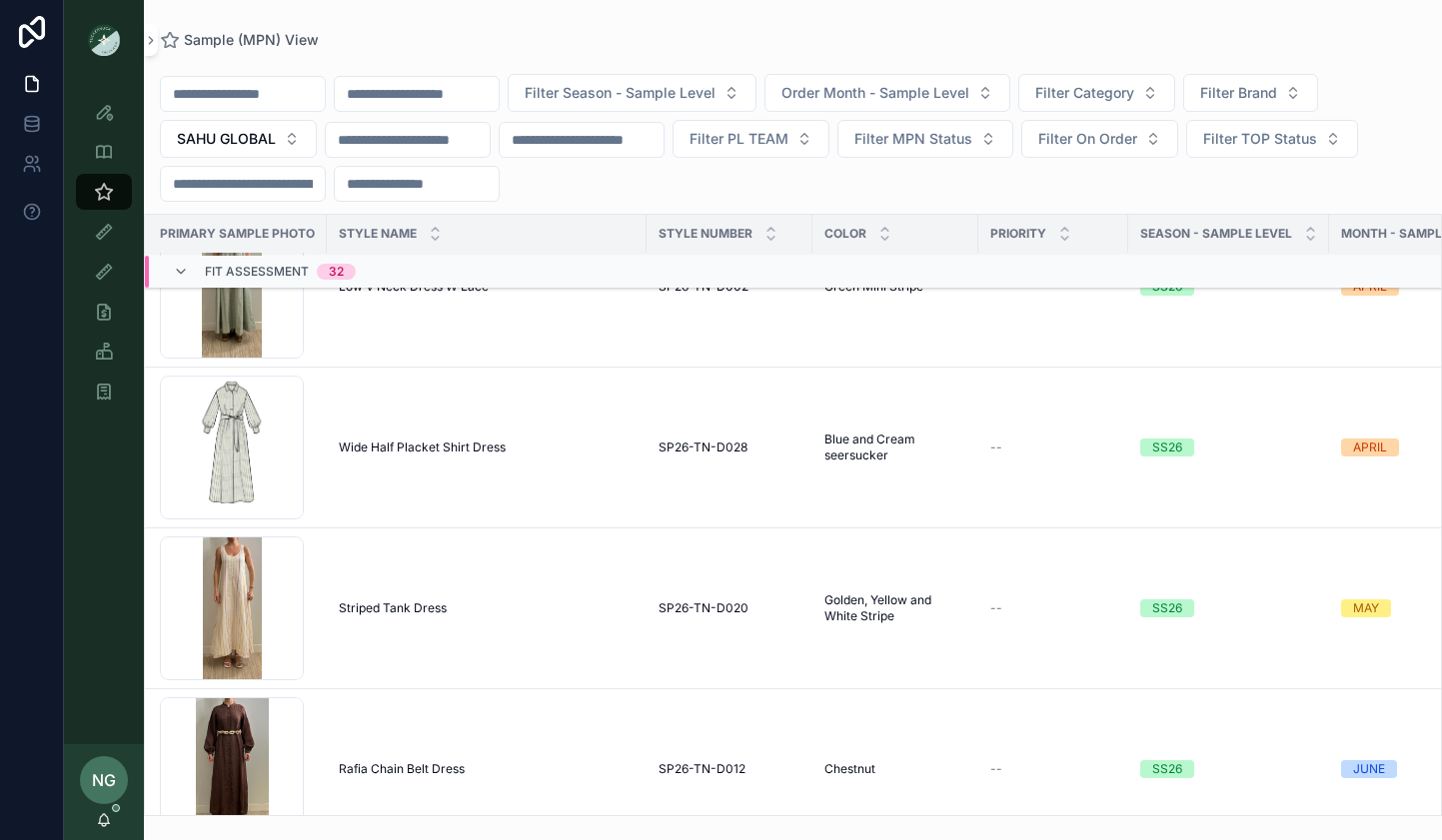
click at [422, 450] on span "Wide Half Placket Shirt Dress" at bounding box center [422, 448] width 167 height 16
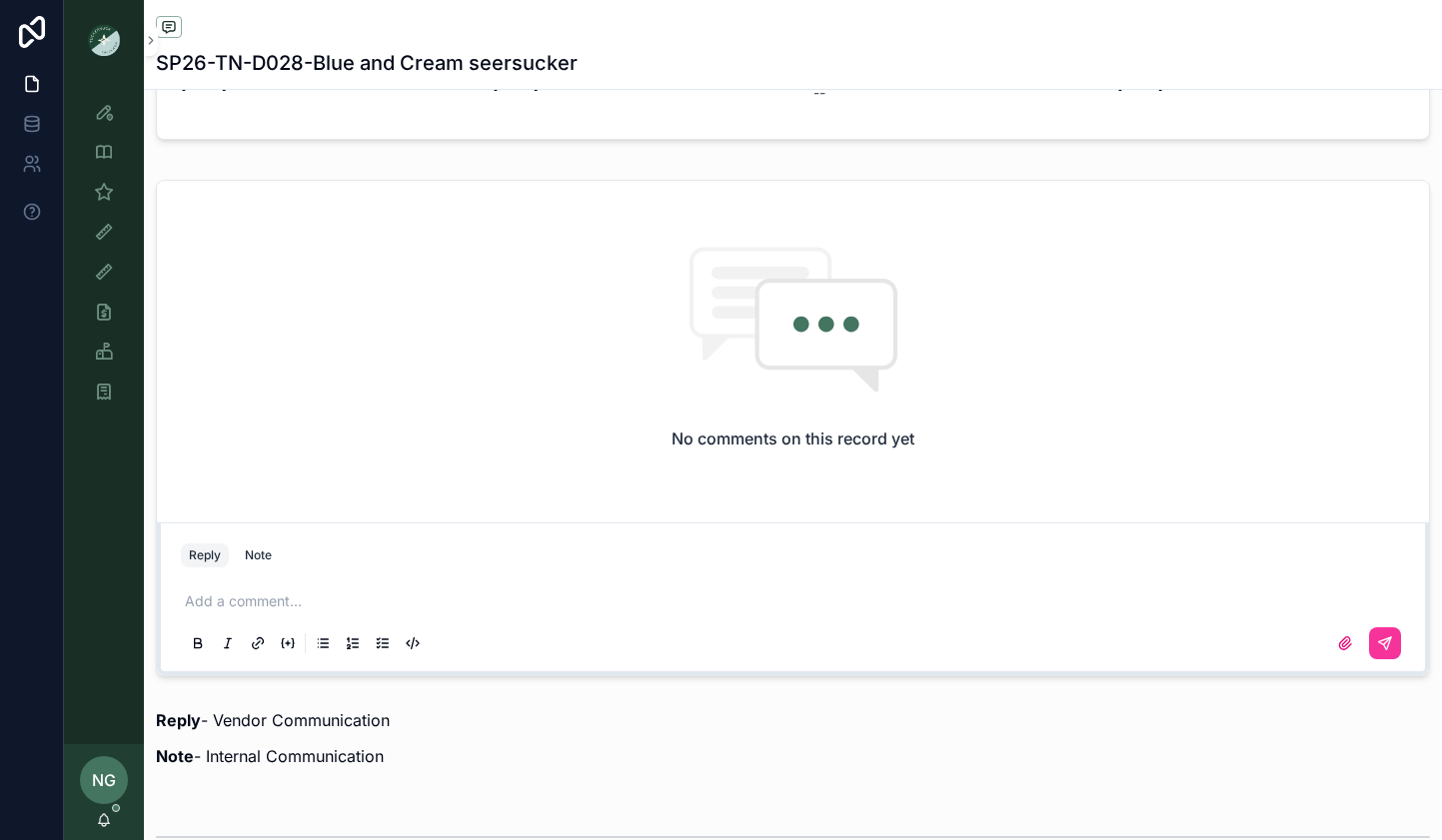
scroll to position [2186, 0]
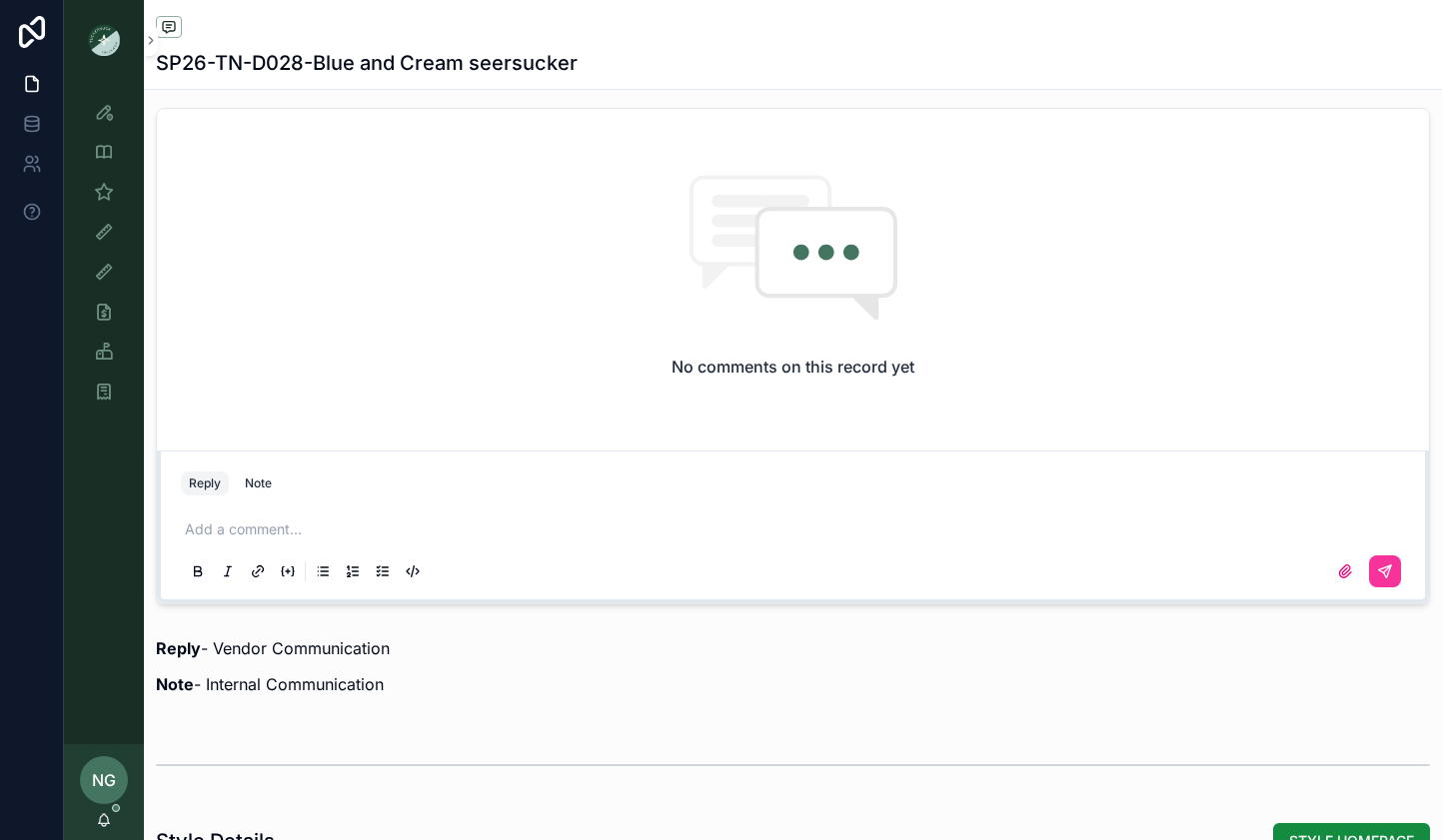
click at [528, 517] on div "Add a comment..." at bounding box center [793, 550] width 1224 height 84
click at [486, 526] on p "scrollable content" at bounding box center [797, 530] width 1224 height 20
click at [1375, 571] on button "scrollable content" at bounding box center [1385, 572] width 32 height 32
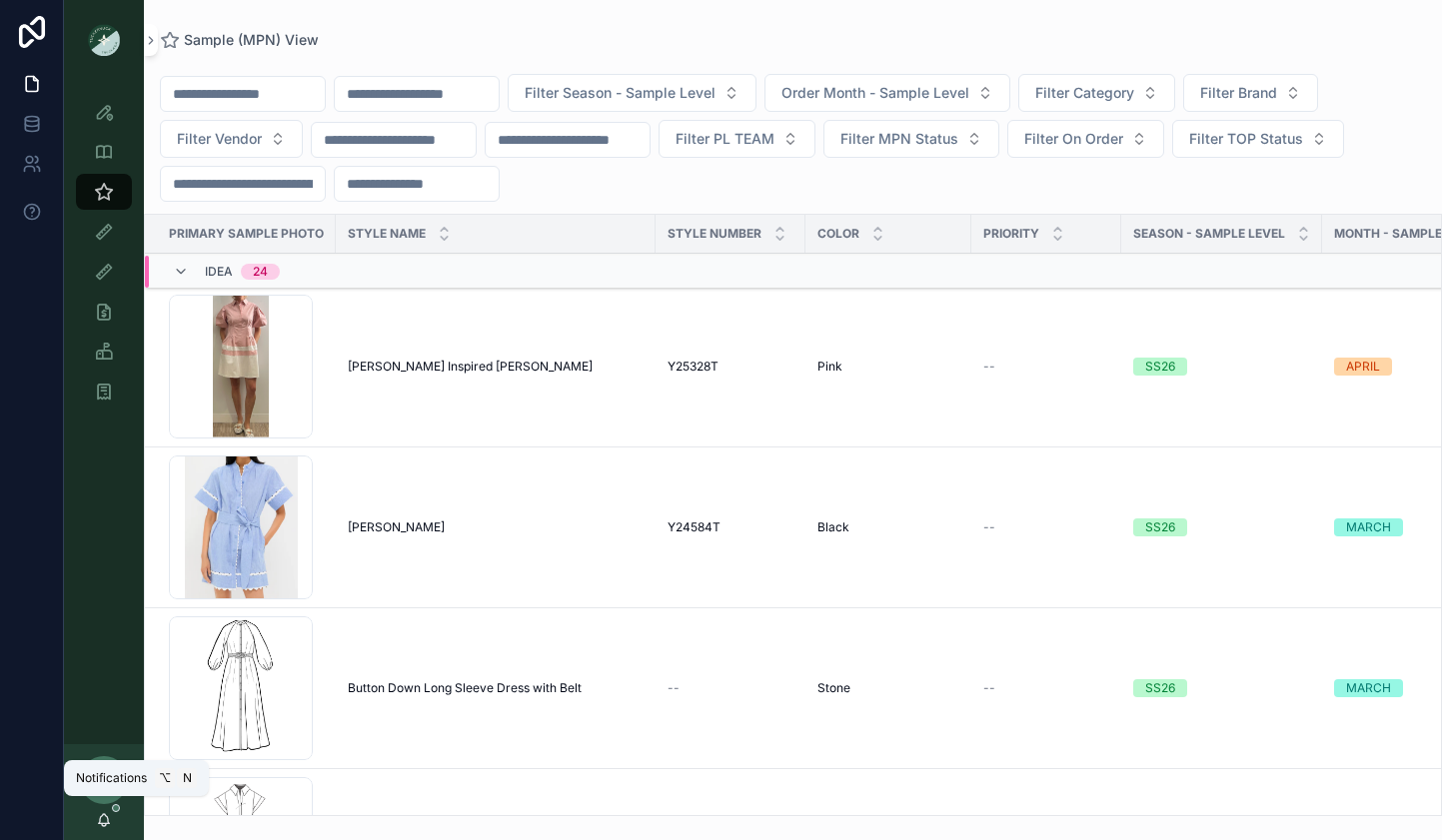
click at [106, 805] on icon "scrollable content" at bounding box center [104, 820] width 16 height 16
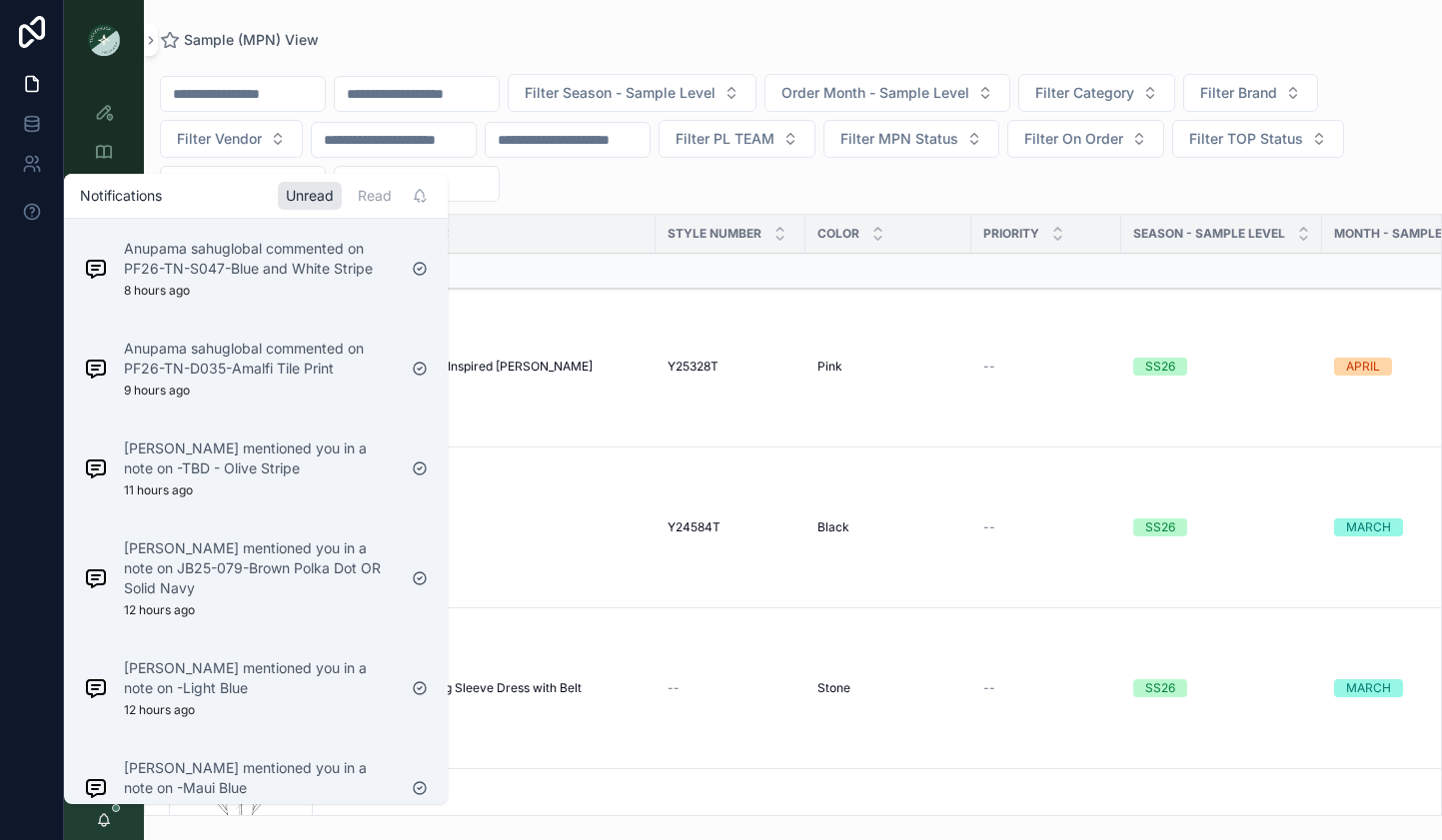
click at [346, 277] on p "Anupama sahuglobal commented on PF26-TN-S047-Blue and White Stripe" at bounding box center [260, 259] width 272 height 40
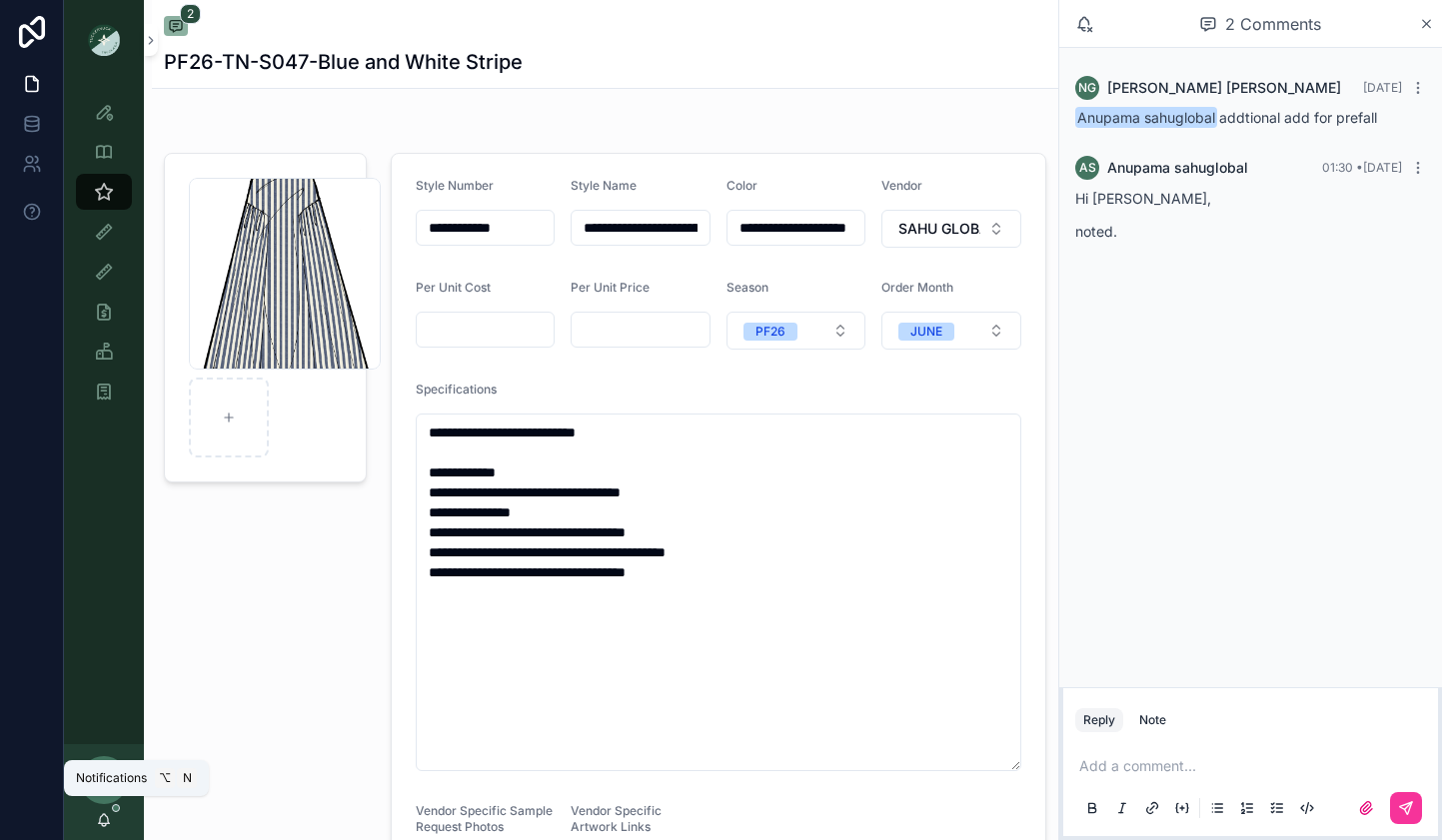
click at [105, 805] on icon "scrollable content" at bounding box center [104, 820] width 16 height 16
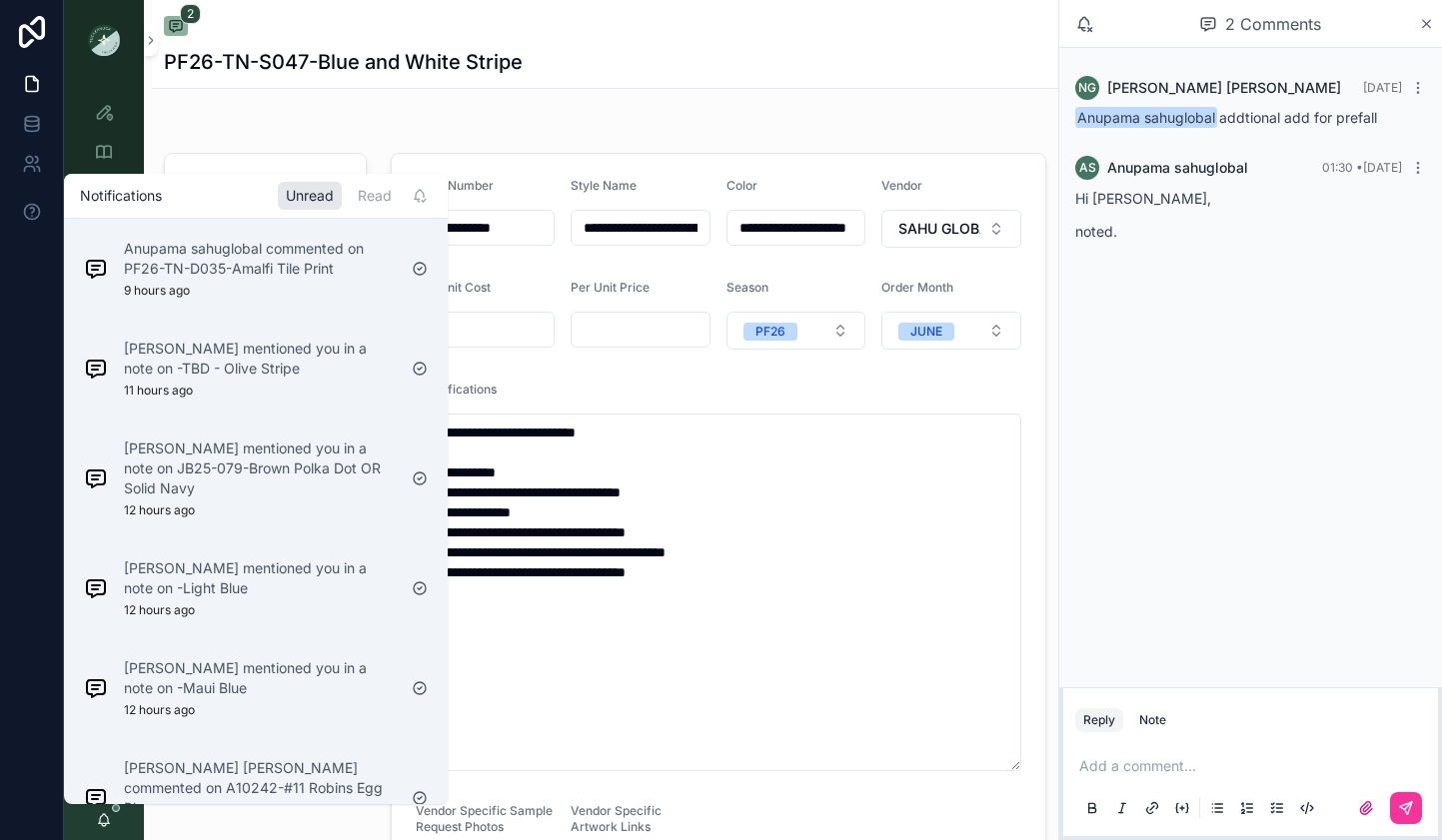
click at [365, 197] on div "Read" at bounding box center [375, 196] width 50 height 28
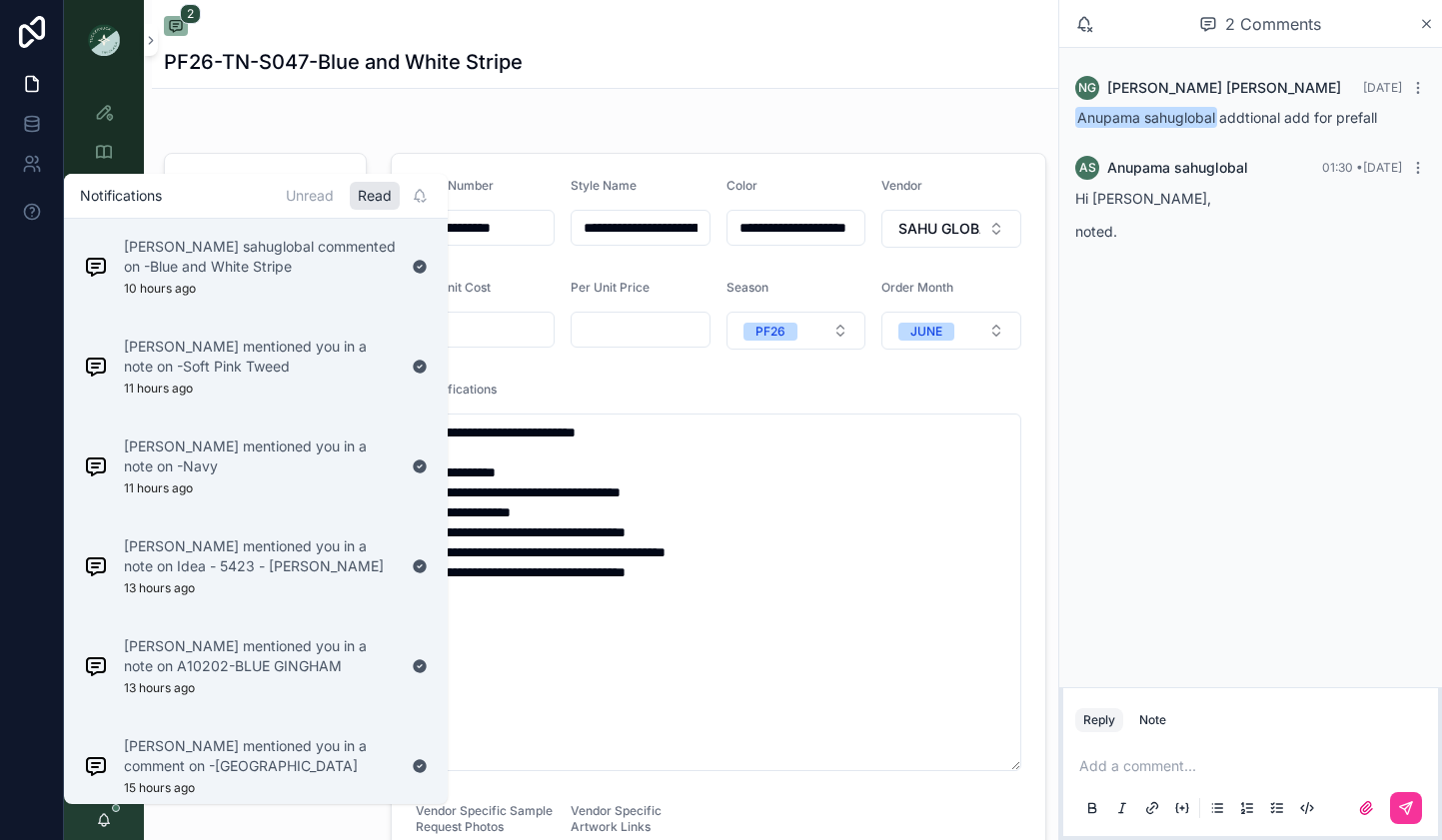
scroll to position [90, 0]
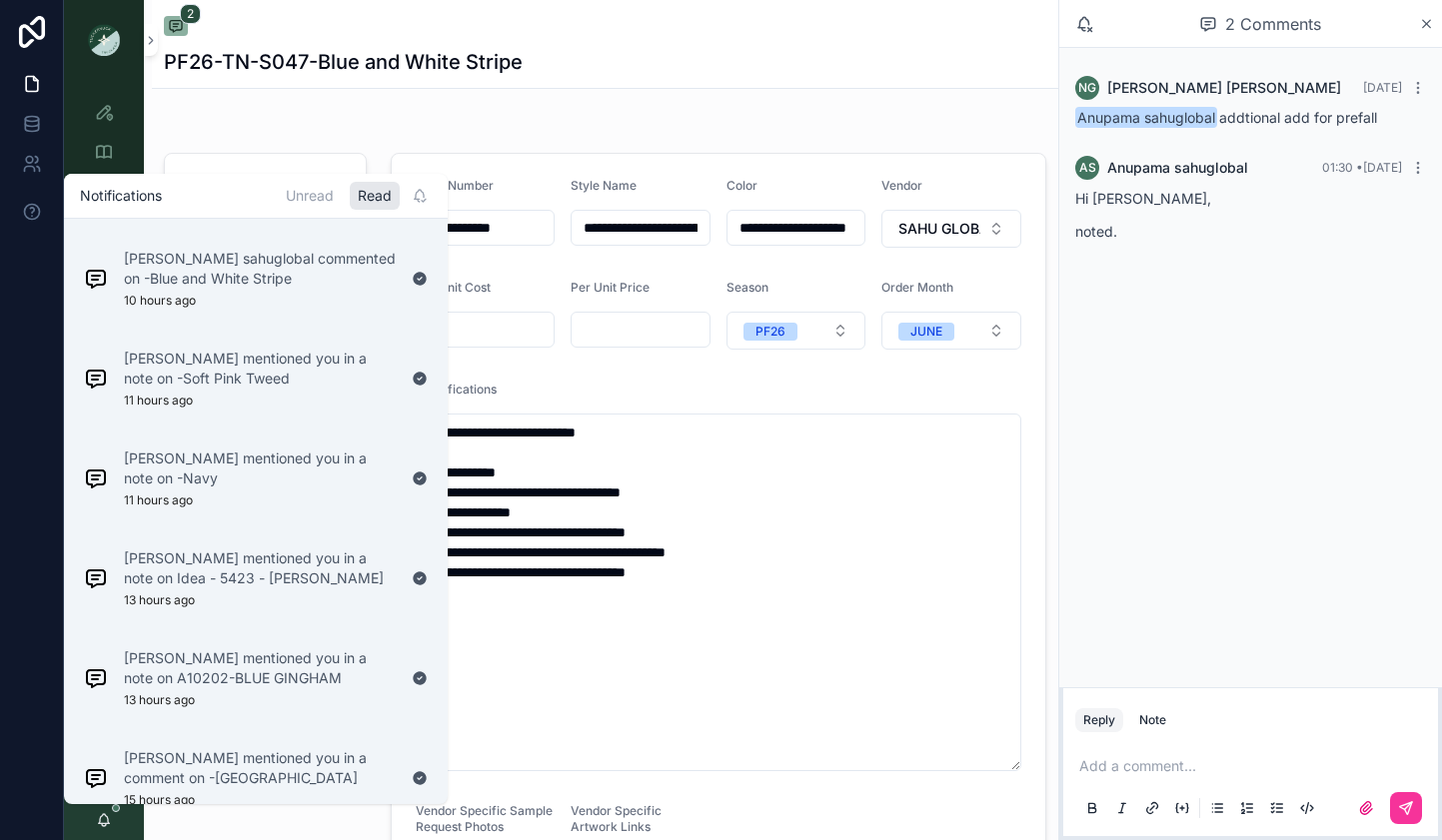
click at [276, 516] on div "Maggie Oaks mentioned you in a note on -Navy 11 hours ago" at bounding box center [240, 479] width 328 height 76
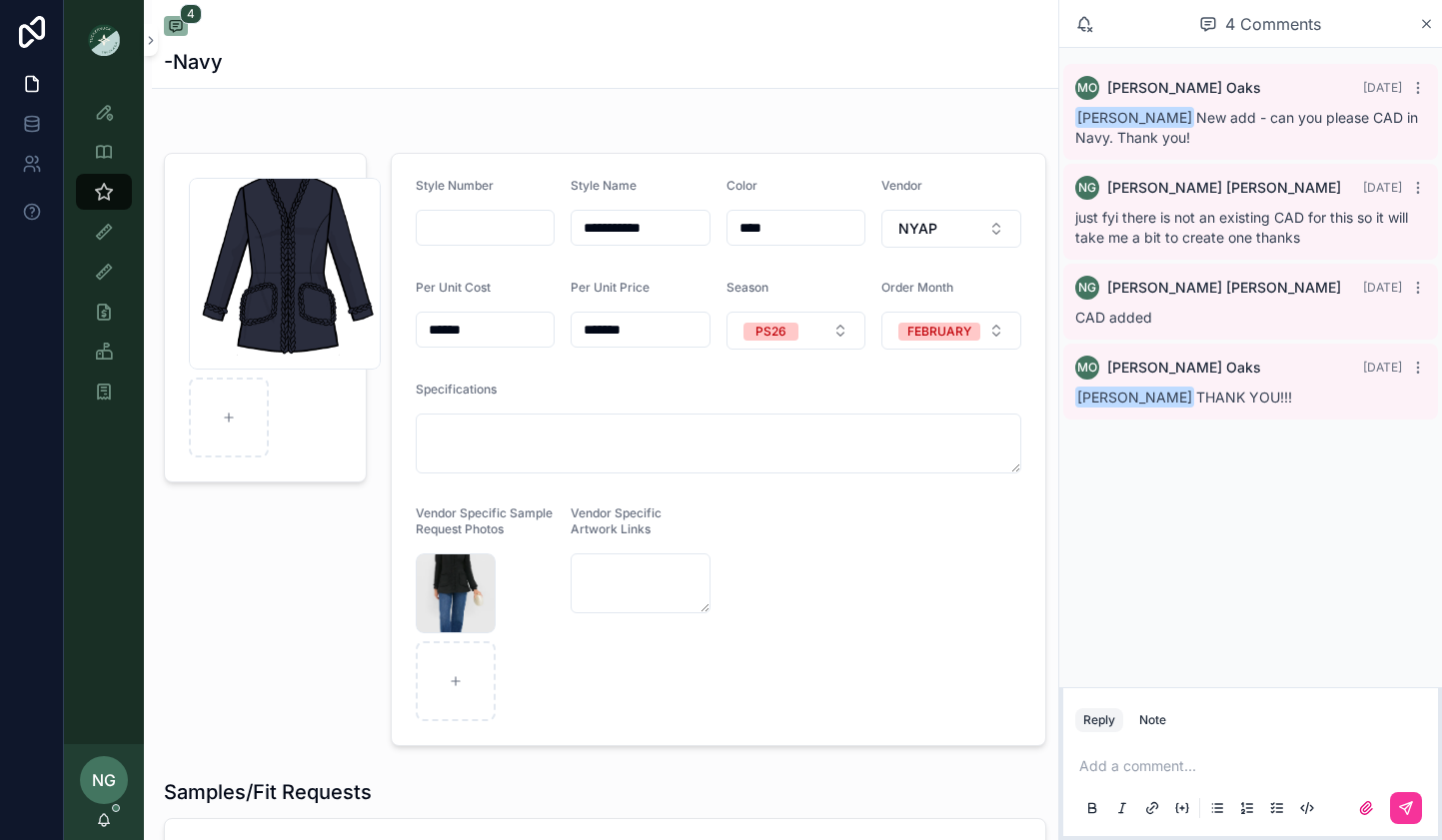
click at [112, 805] on div "NG Noelle Garcia-Farris" at bounding box center [104, 792] width 80 height 96
click at [93, 805] on div "NG Noelle Garcia-Farris" at bounding box center [104, 792] width 80 height 96
click at [97, 805] on icon "scrollable content" at bounding box center [104, 820] width 16 height 16
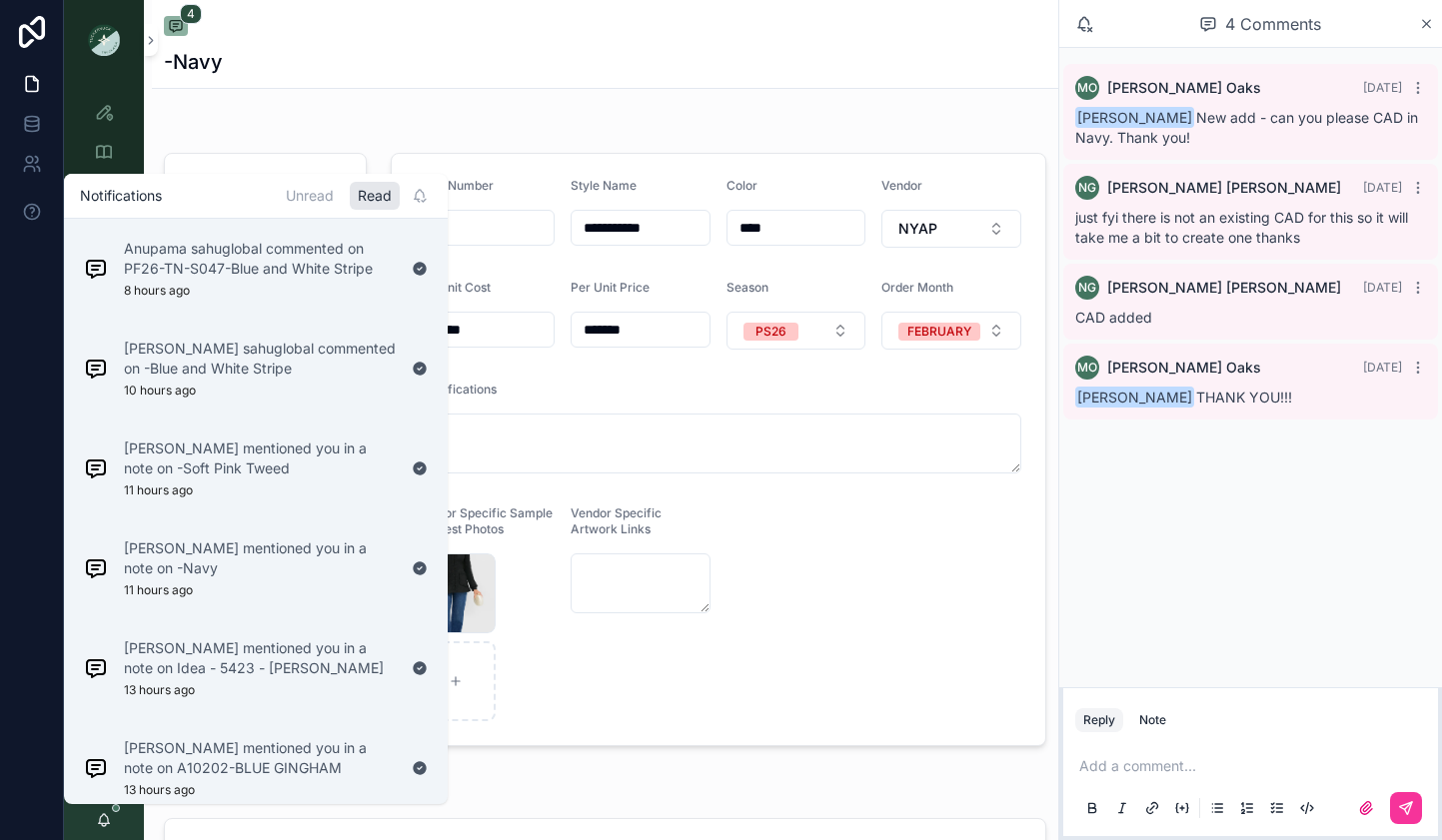
drag, startPoint x: 301, startPoint y: 195, endPoint x: 297, endPoint y: 221, distance: 26.3
click at [303, 197] on div "Unread" at bounding box center [310, 196] width 64 height 28
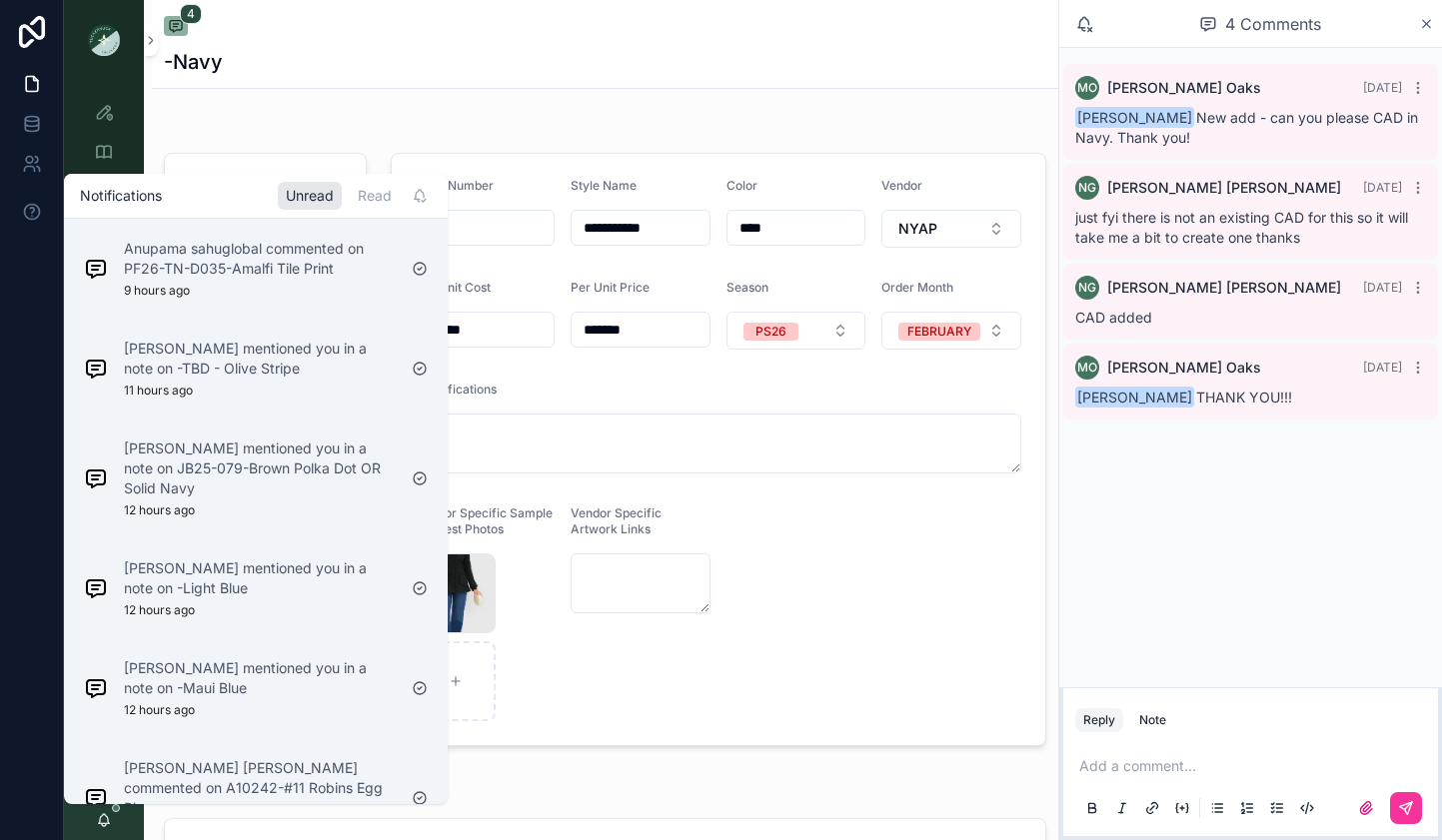
scroll to position [21, 0]
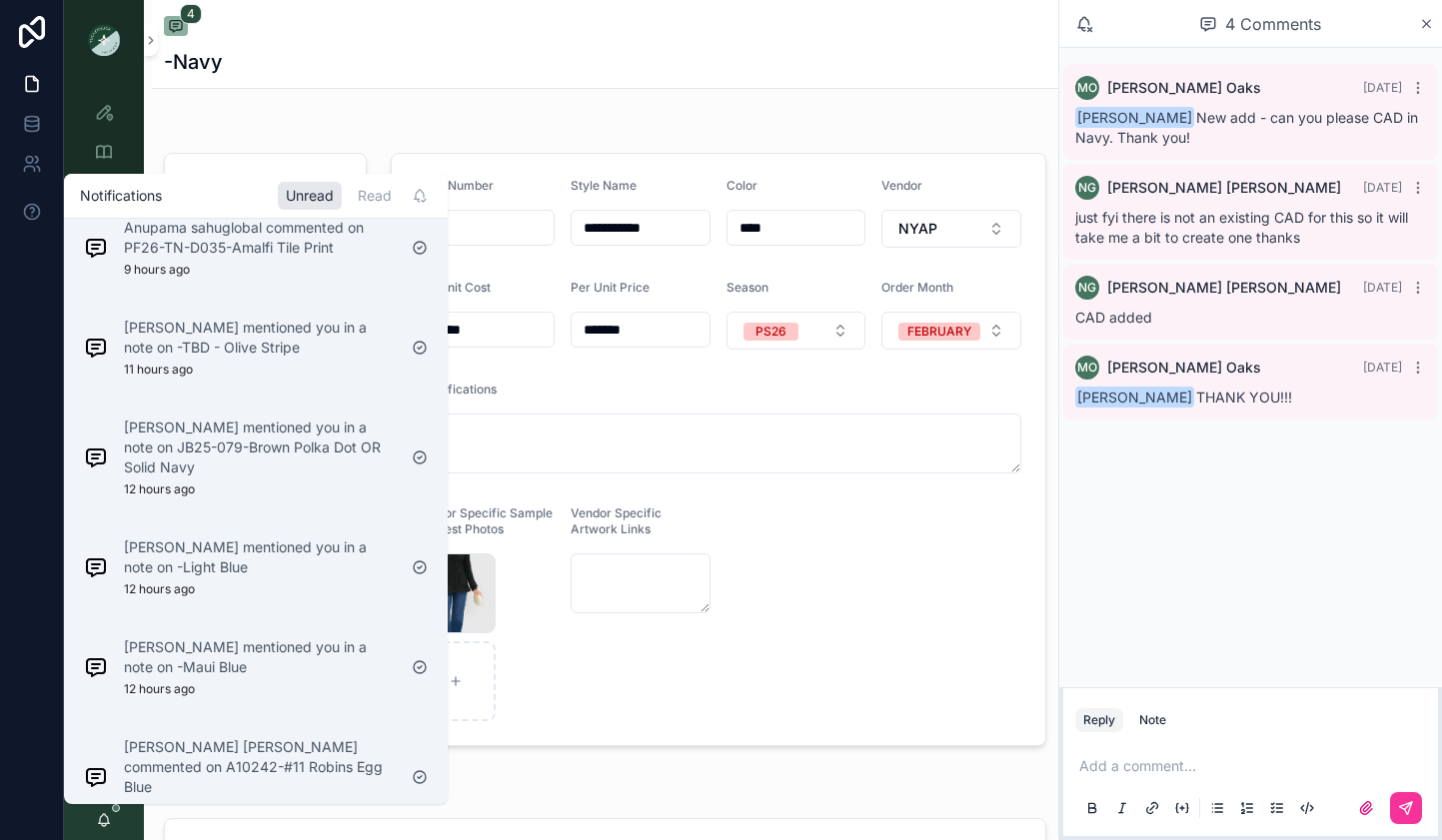
click at [256, 563] on p "Maggie Oaks mentioned you in a note on -Light Blue" at bounding box center [260, 558] width 272 height 40
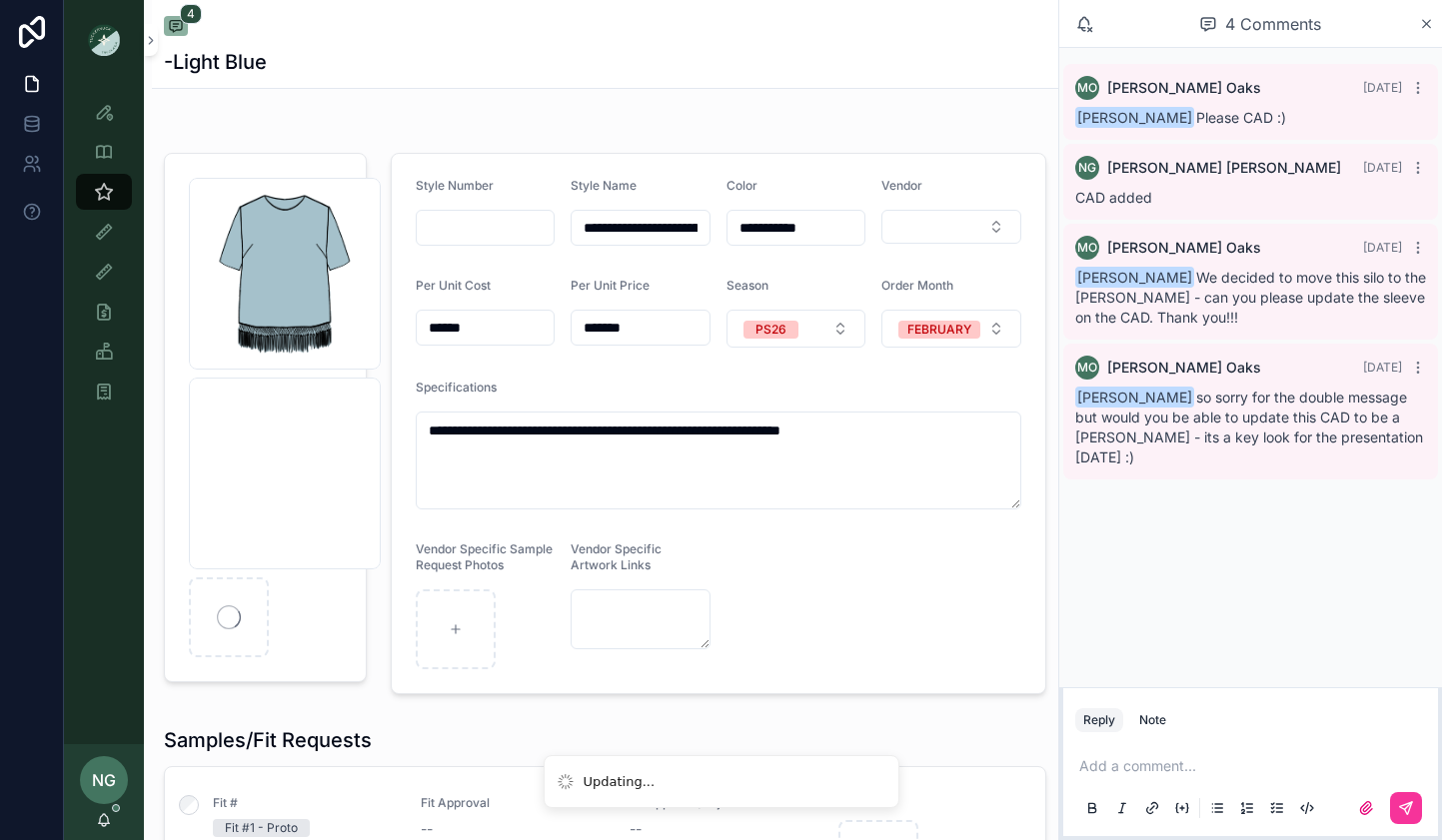
click at [257, 532] on div "Maxine Tassle Blue .png" at bounding box center [285, 474] width 192 height 192
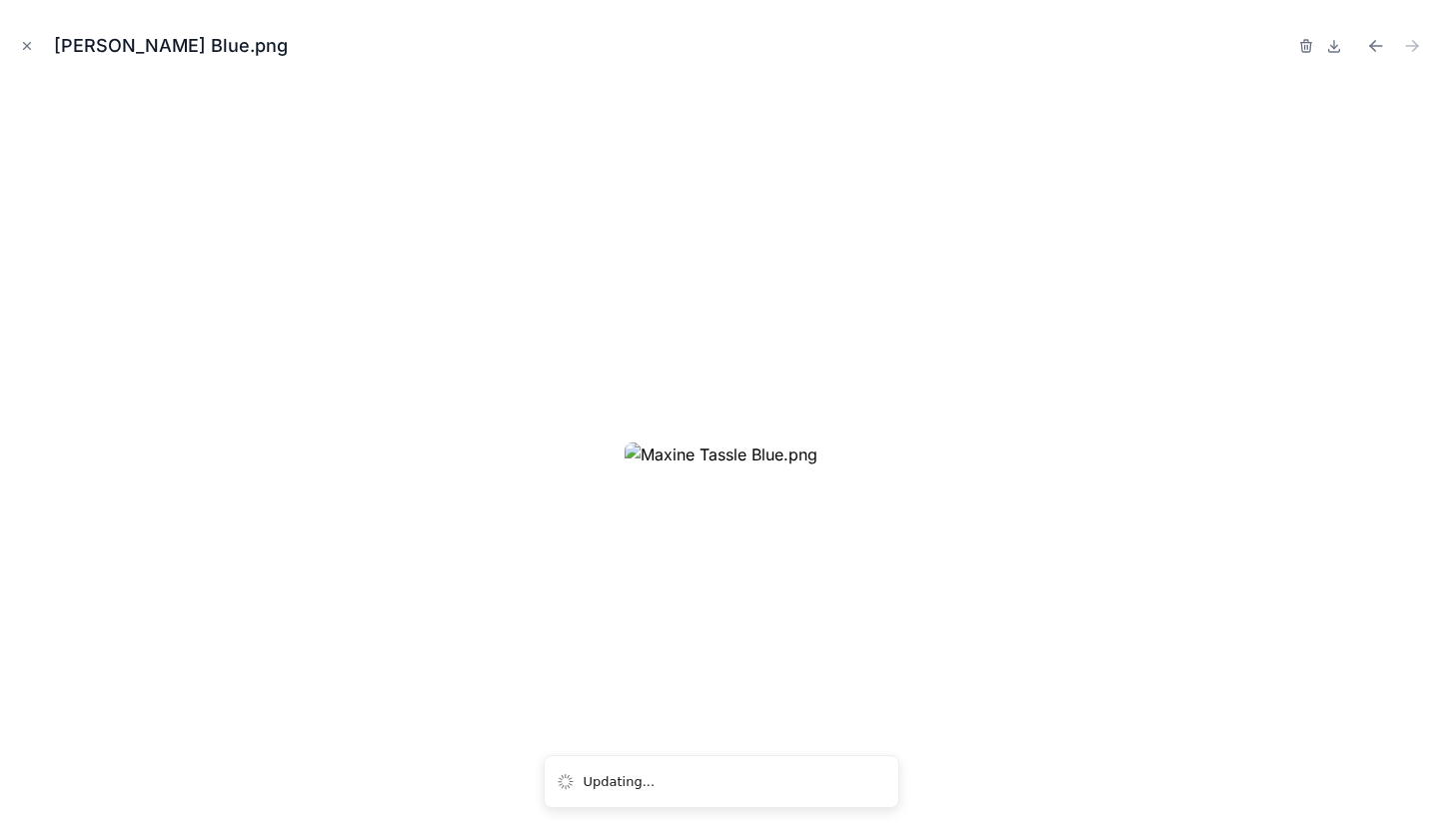
click at [31, 43] on icon "Close modal" at bounding box center [27, 46] width 14 height 14
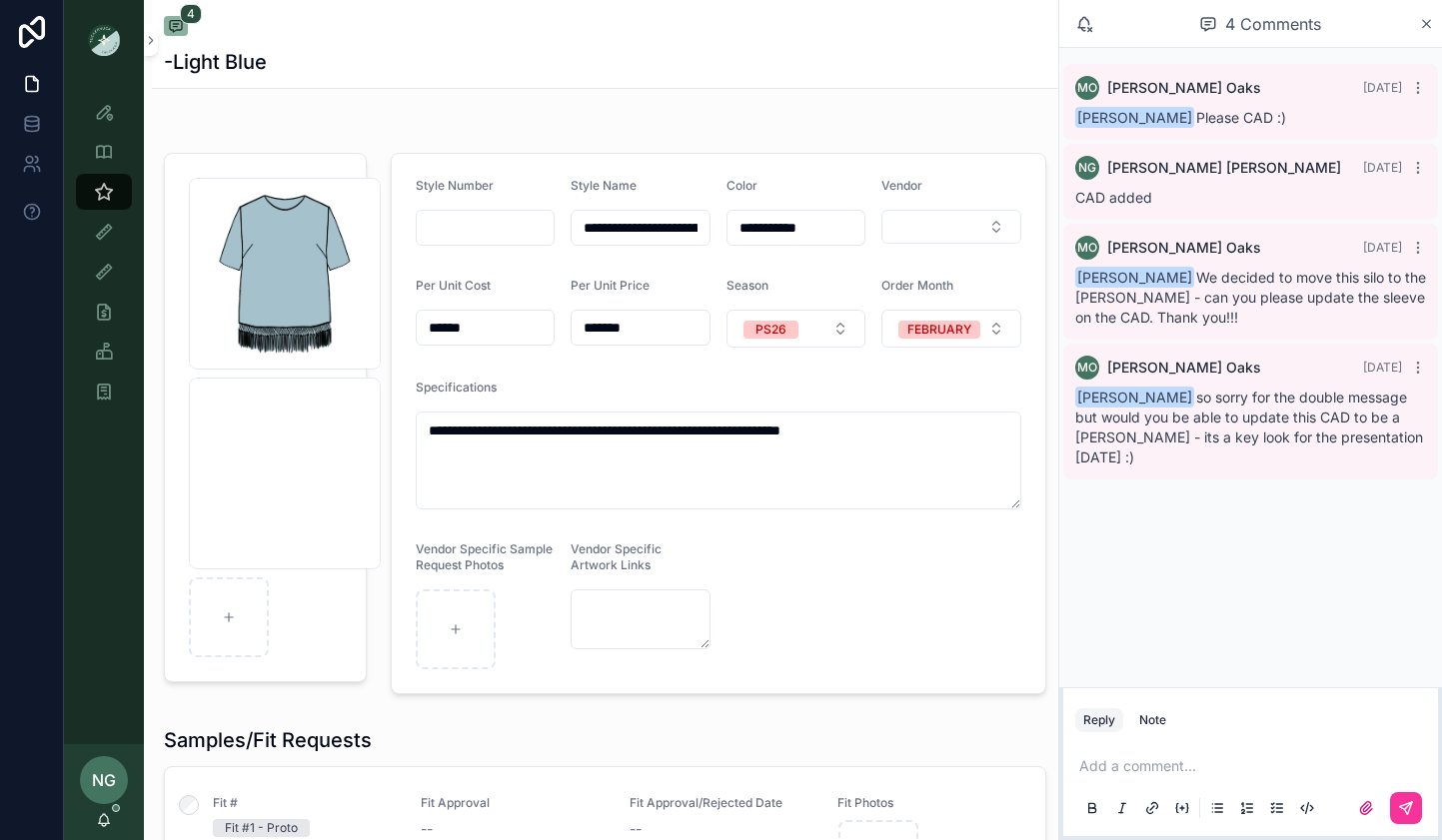
click at [0, 0] on icon "scrollable content" at bounding box center [0, 0] width 0 height 0
drag, startPoint x: 388, startPoint y: 151, endPoint x: 392, endPoint y: 170, distance: 19.4
click at [388, 152] on icon "scrollable content" at bounding box center [386, 160] width 16 height 16
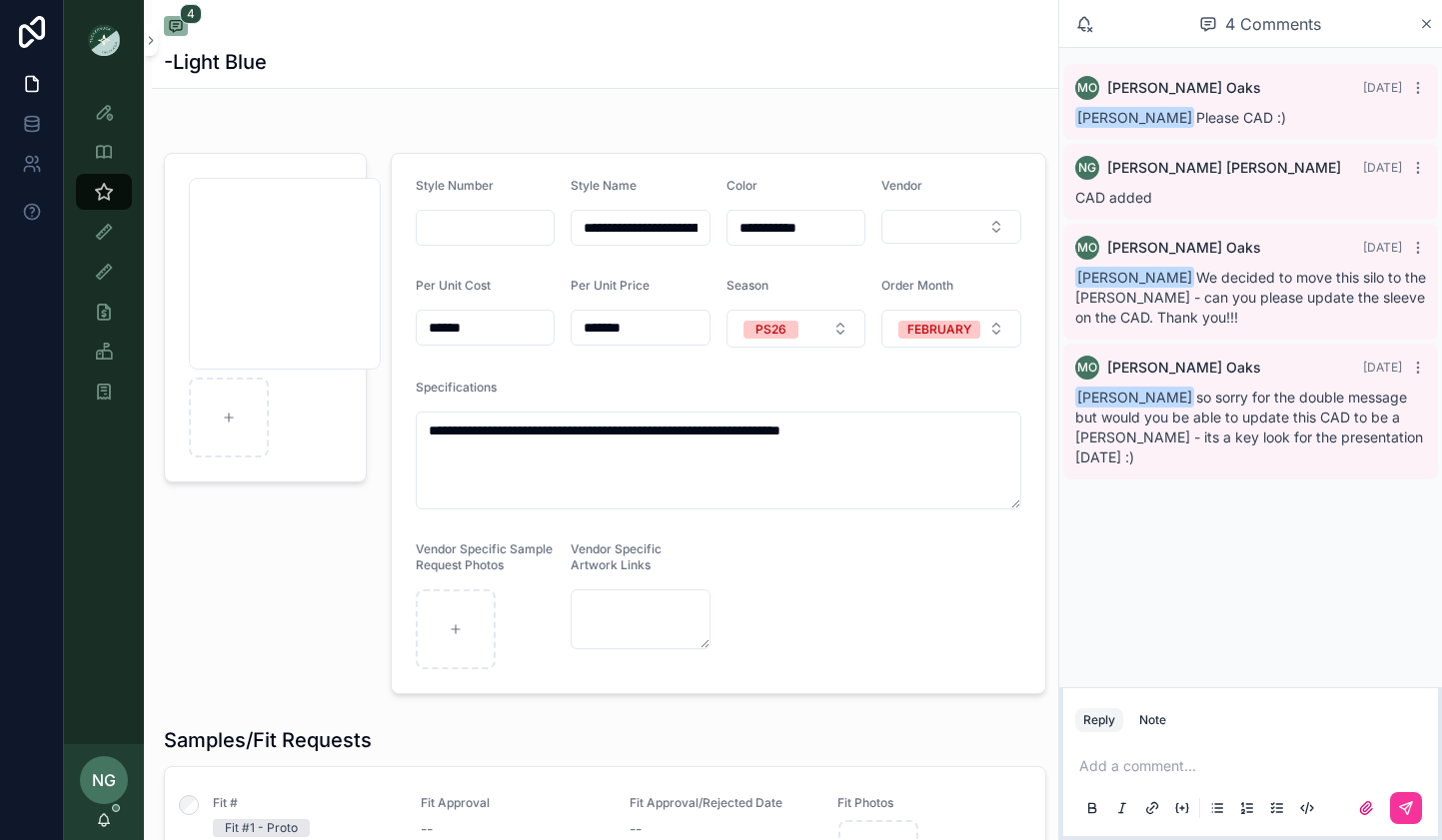
drag, startPoint x: 1141, startPoint y: 767, endPoint x: 1133, endPoint y: 759, distance: 11.3
click at [1141, 767] on p "scrollable content" at bounding box center [1254, 766] width 351 height 20
click at [1174, 732] on div "Reply Note" at bounding box center [1250, 720] width 375 height 32
click at [1157, 726] on div "Note" at bounding box center [1152, 720] width 27 height 16
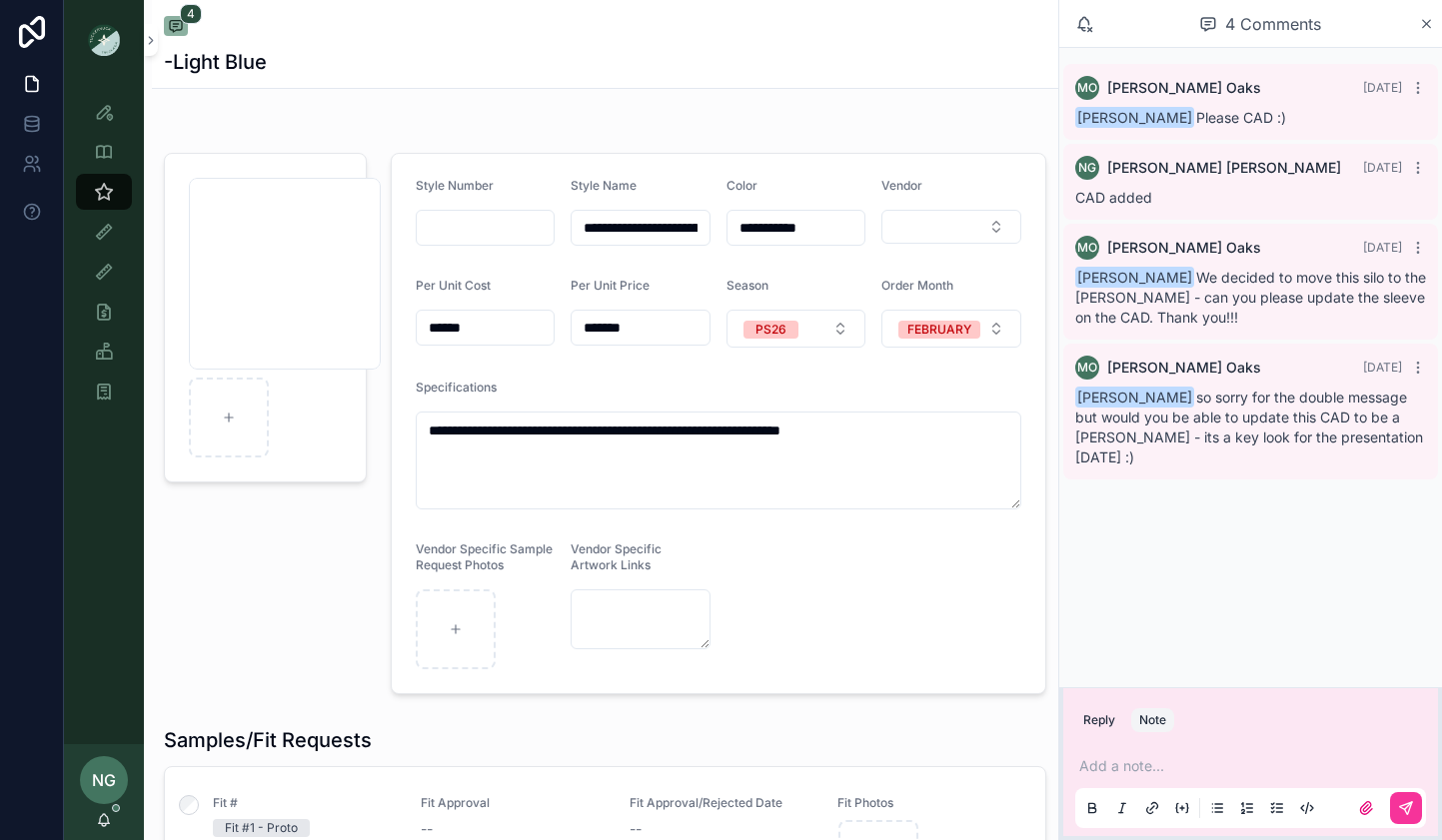
click at [1152, 766] on p "scrollable content" at bounding box center [1254, 766] width 351 height 20
click at [1414, 802] on button "scrollable content" at bounding box center [1406, 808] width 32 height 32
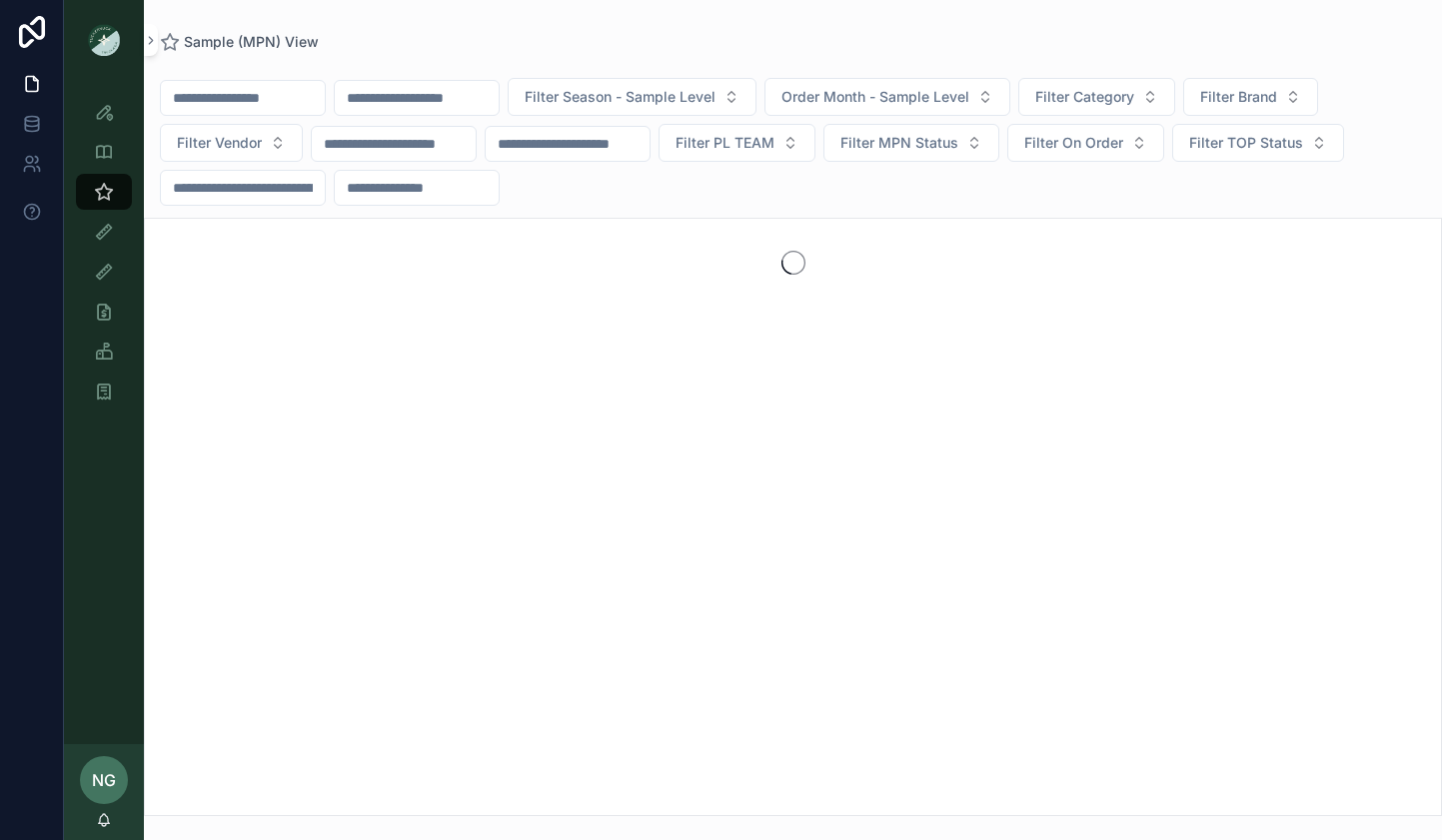
click at [234, 95] on input "scrollable content" at bounding box center [243, 98] width 164 height 28
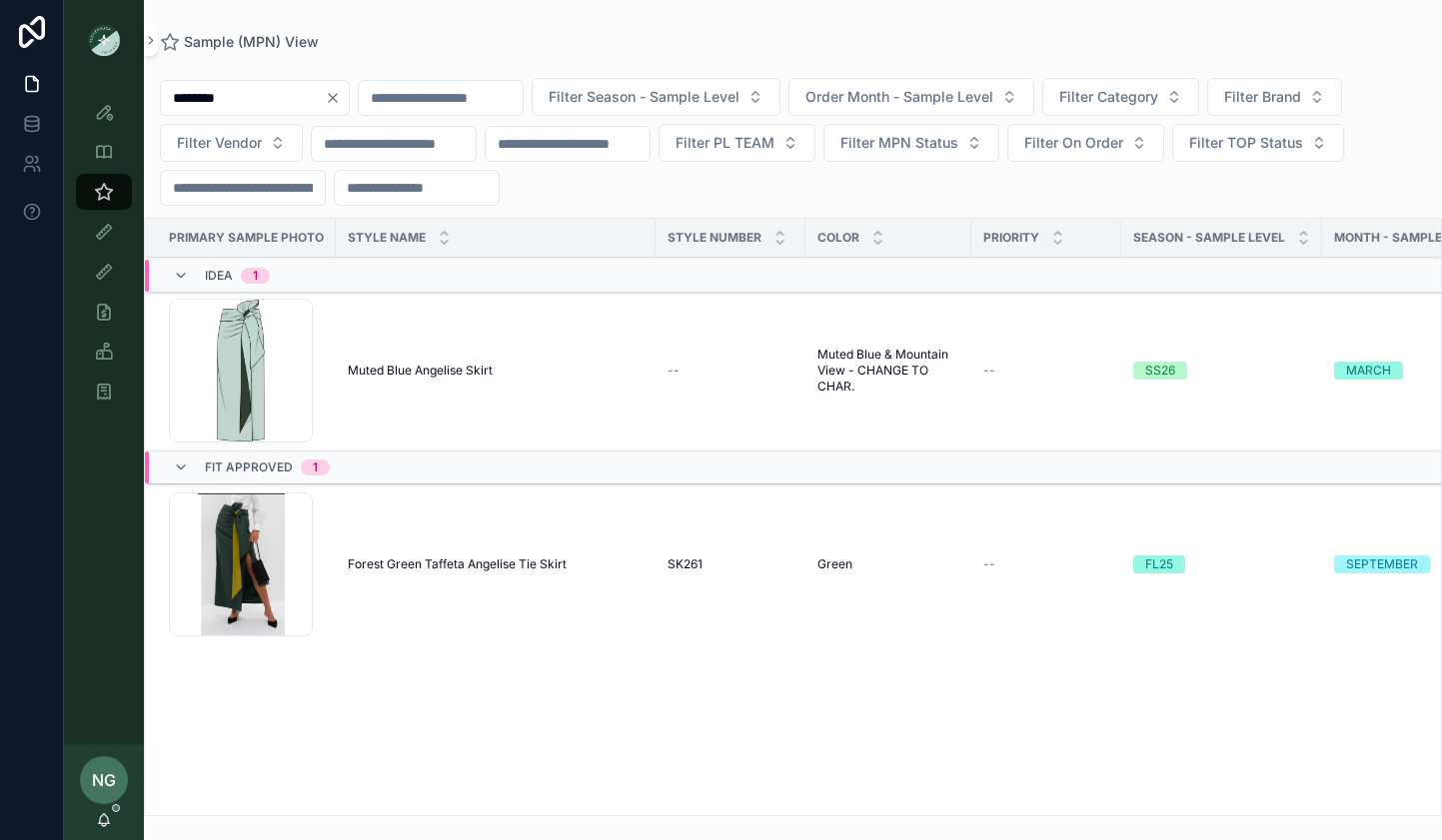
type input "********"
click at [430, 370] on span "Muted Blue Angelise Skirt" at bounding box center [420, 371] width 145 height 16
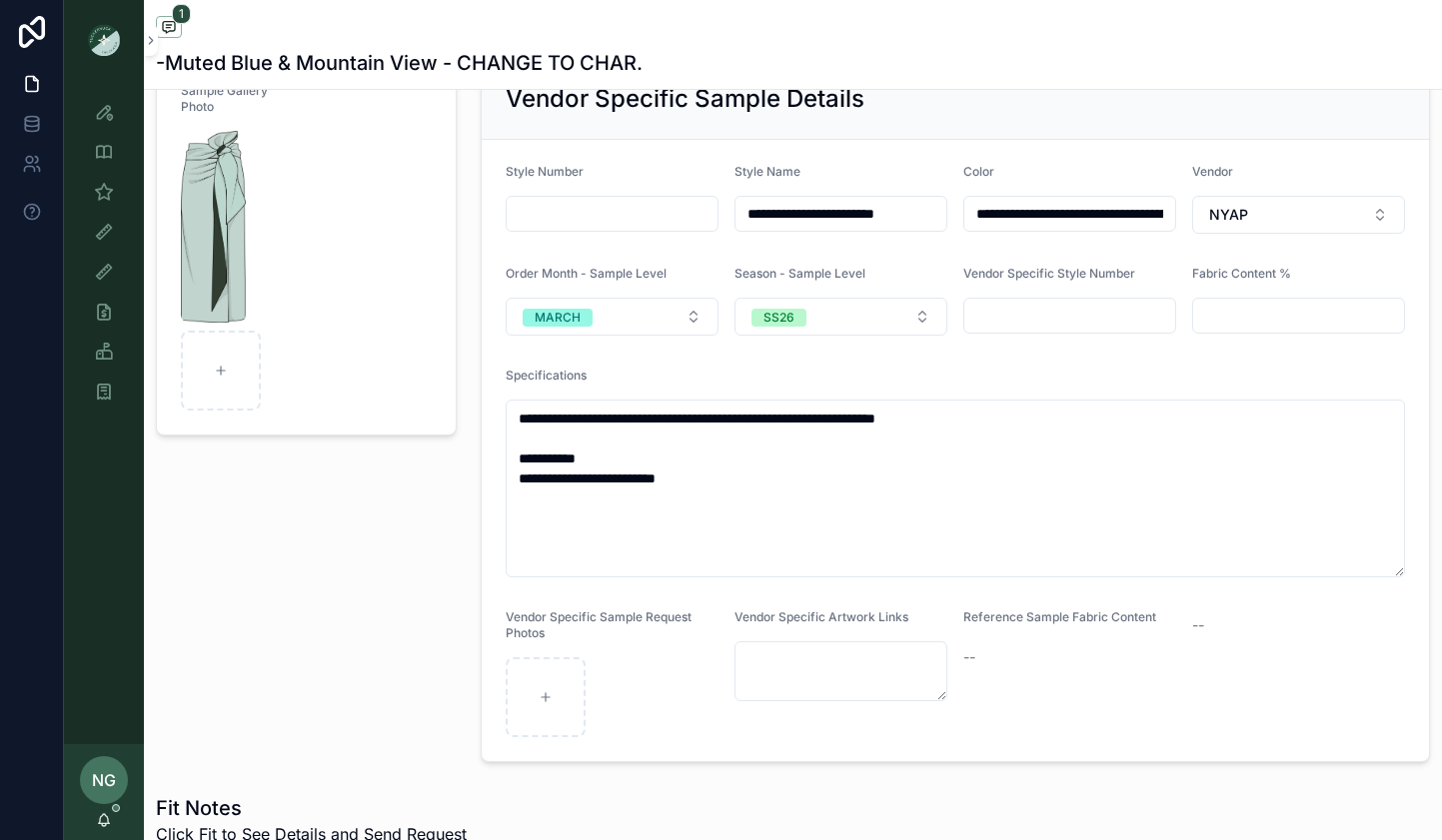
scroll to position [148, 0]
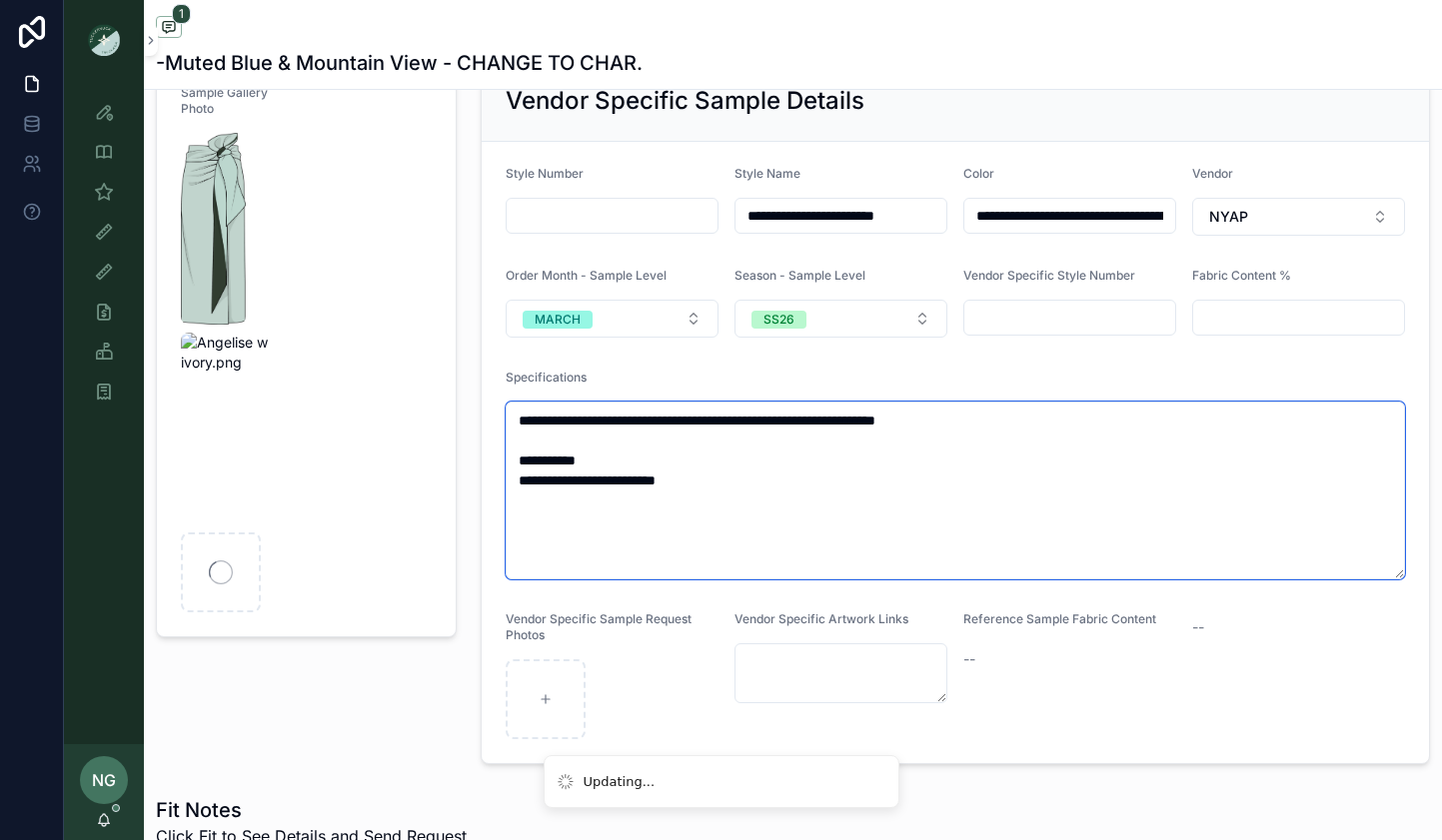
click at [744, 528] on textarea "**********" at bounding box center [955, 491] width 899 height 178
click at [739, 524] on textarea "**********" at bounding box center [955, 491] width 899 height 178
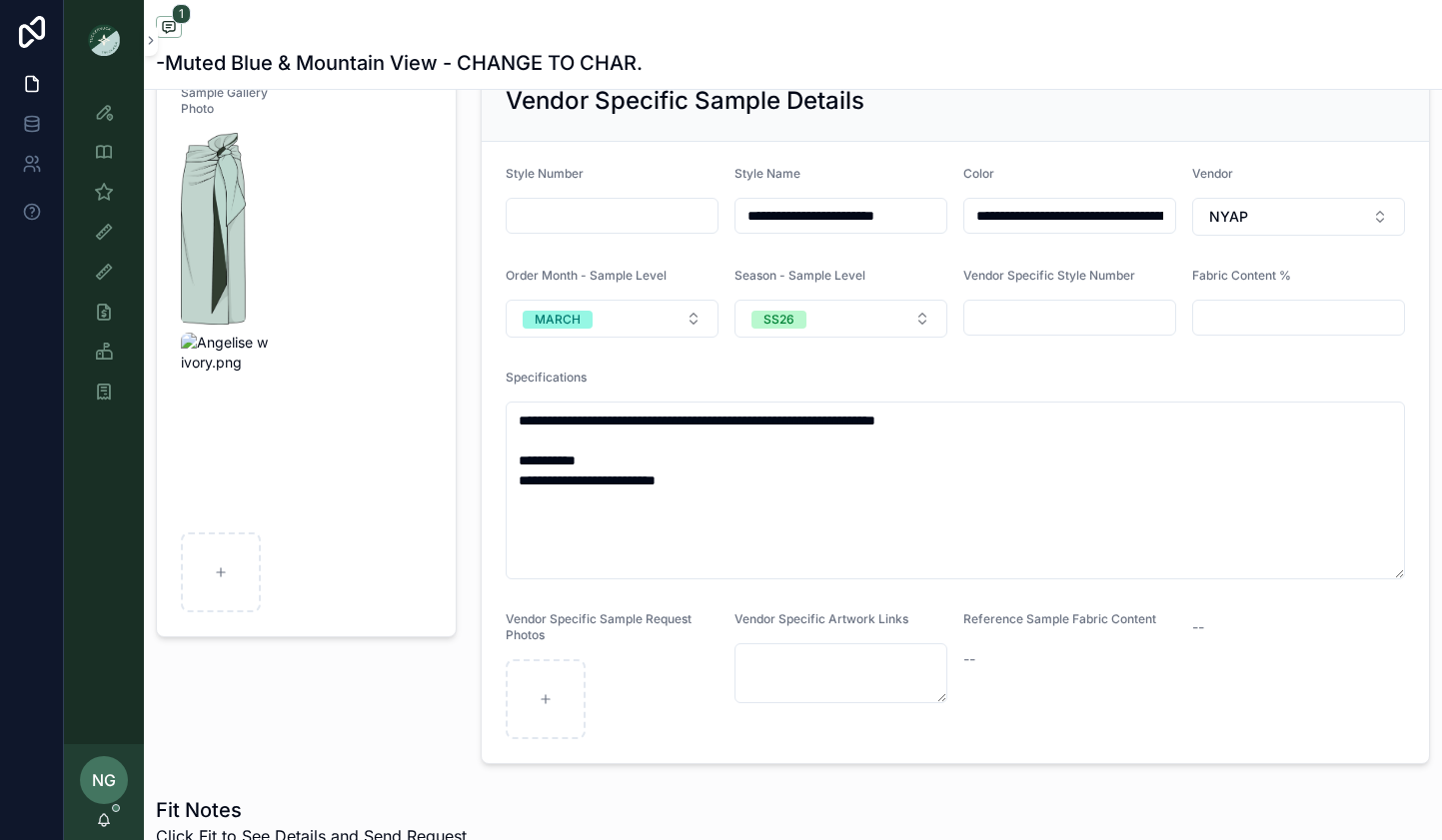
click at [973, 220] on input "**********" at bounding box center [1069, 216] width 211 height 28
drag, startPoint x: 1063, startPoint y: 212, endPoint x: 1380, endPoint y: 274, distance: 322.7
click at [1378, 274] on form "**********" at bounding box center [955, 452] width 947 height 621
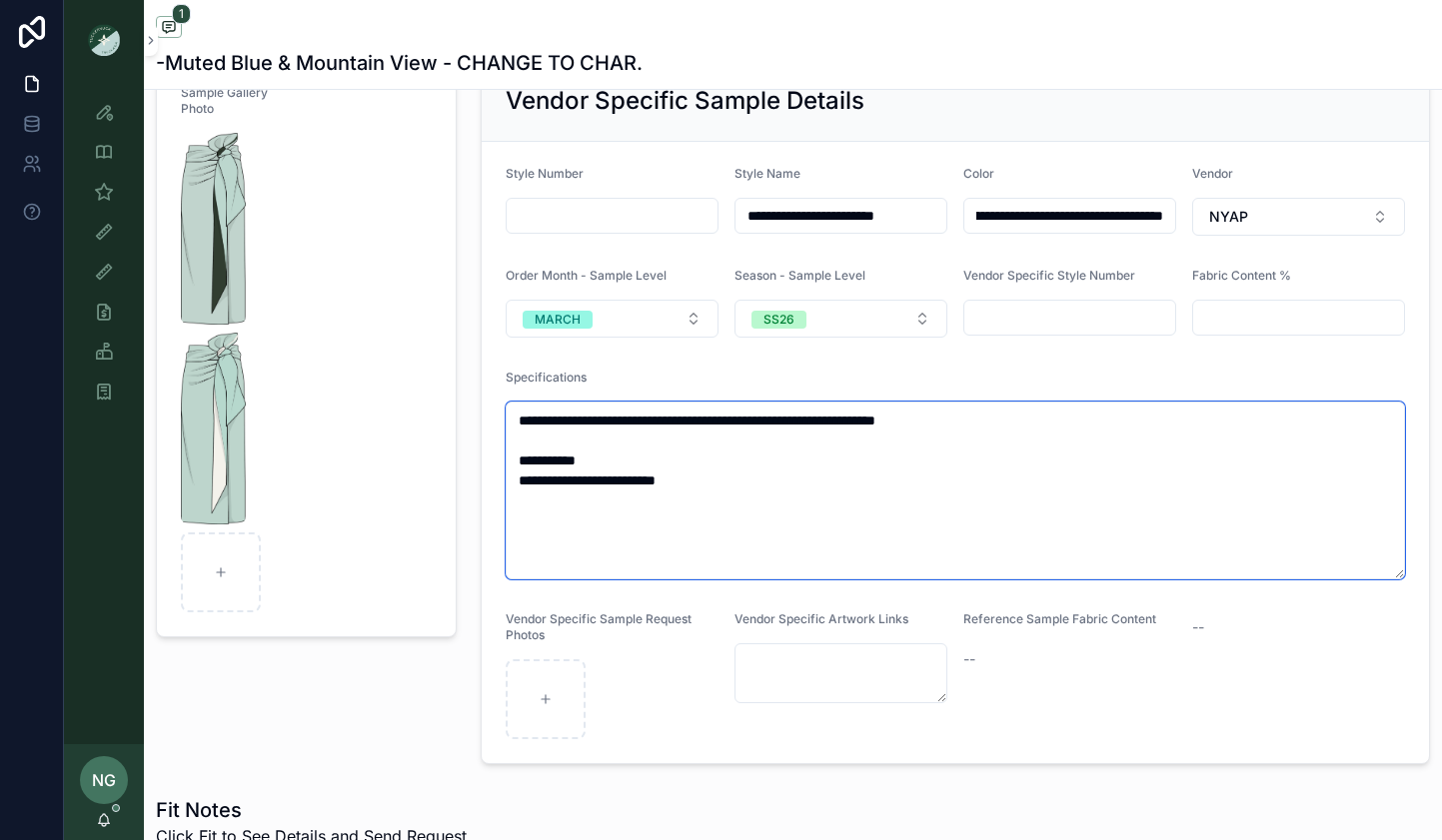
click at [844, 481] on textarea "**********" at bounding box center [955, 491] width 899 height 178
drag, startPoint x: 852, startPoint y: 494, endPoint x: 665, endPoint y: 419, distance: 201.3
click at [665, 419] on textarea "**********" at bounding box center [955, 491] width 899 height 178
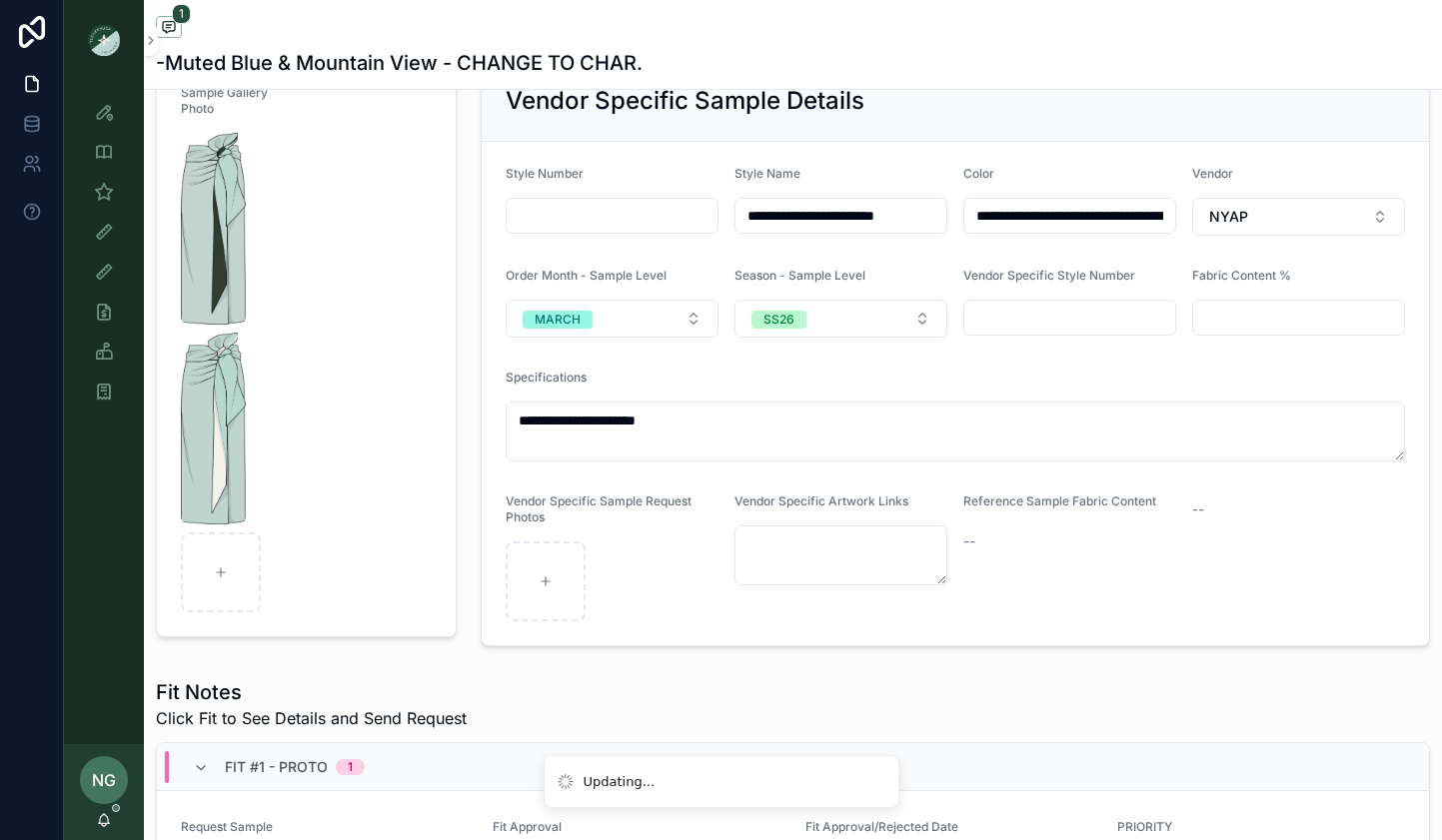
click at [1058, 218] on input "**********" at bounding box center [1069, 216] width 211 height 28
drag, startPoint x: 1105, startPoint y: 118, endPoint x: 1139, endPoint y: 57, distance: 69.8
click at [1105, 116] on div "Vendor Specific Sample Details" at bounding box center [955, 100] width 947 height 81
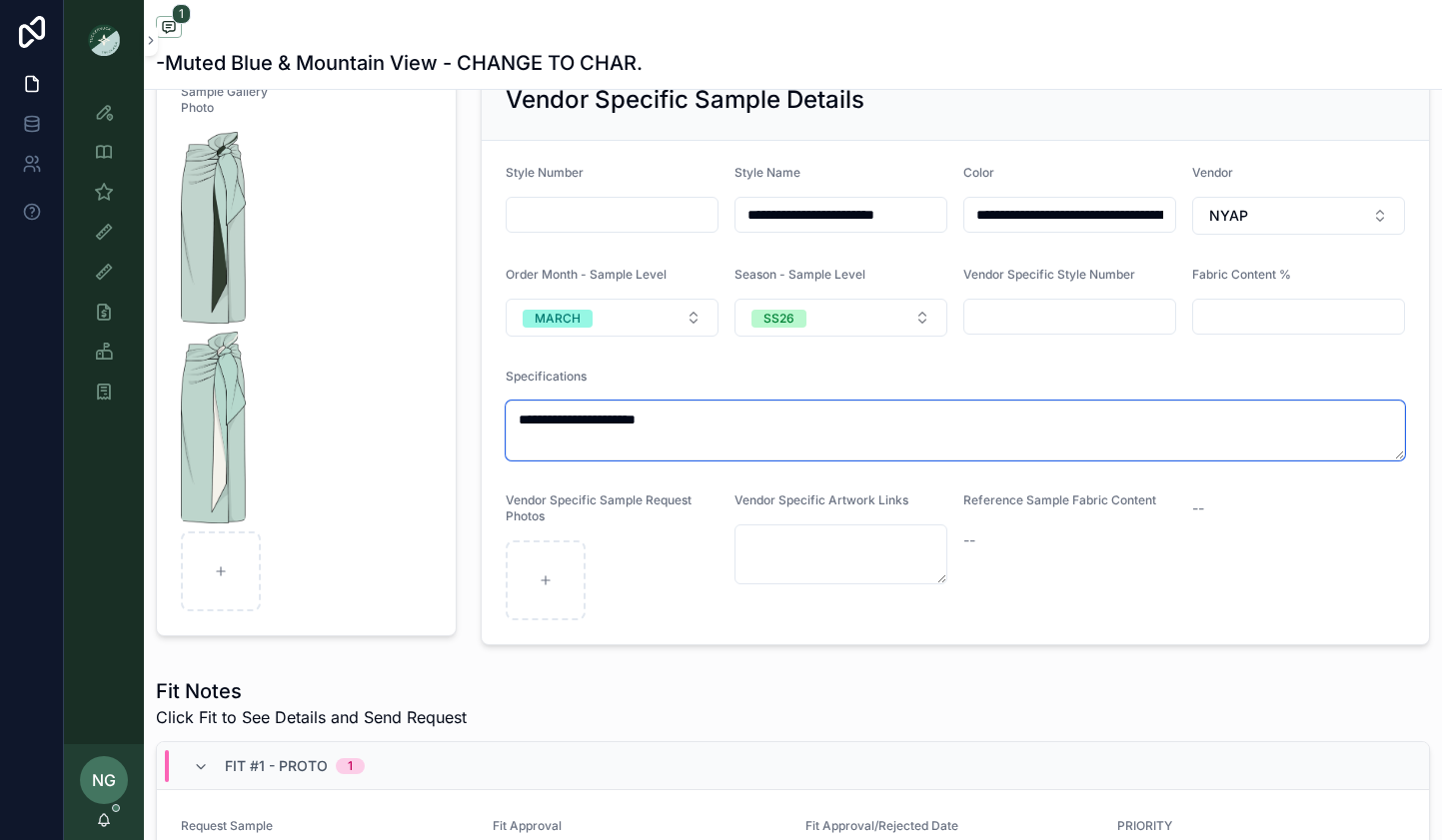
click at [747, 415] on textarea "**********" at bounding box center [955, 431] width 899 height 60
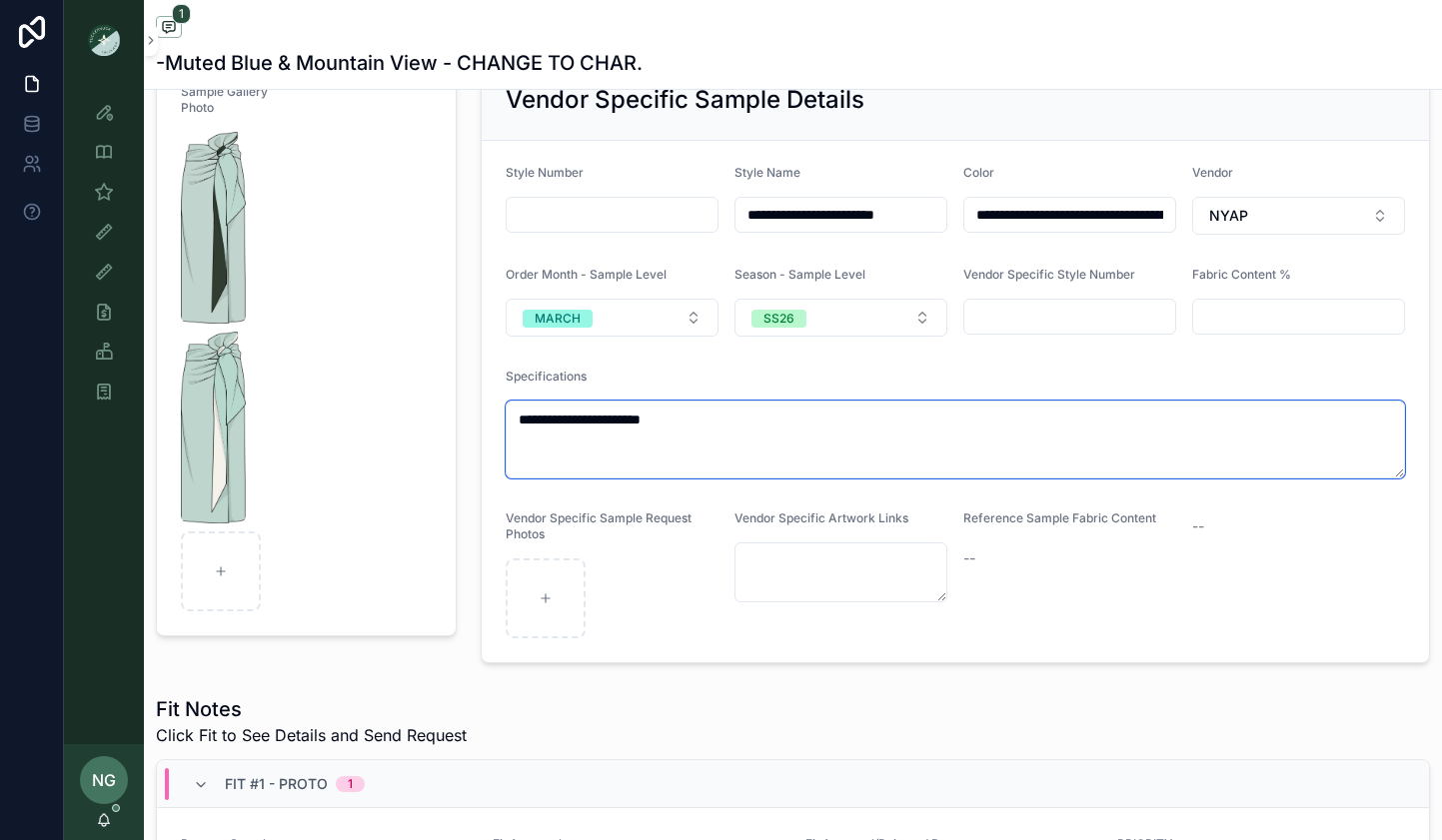
type textarea "**********"
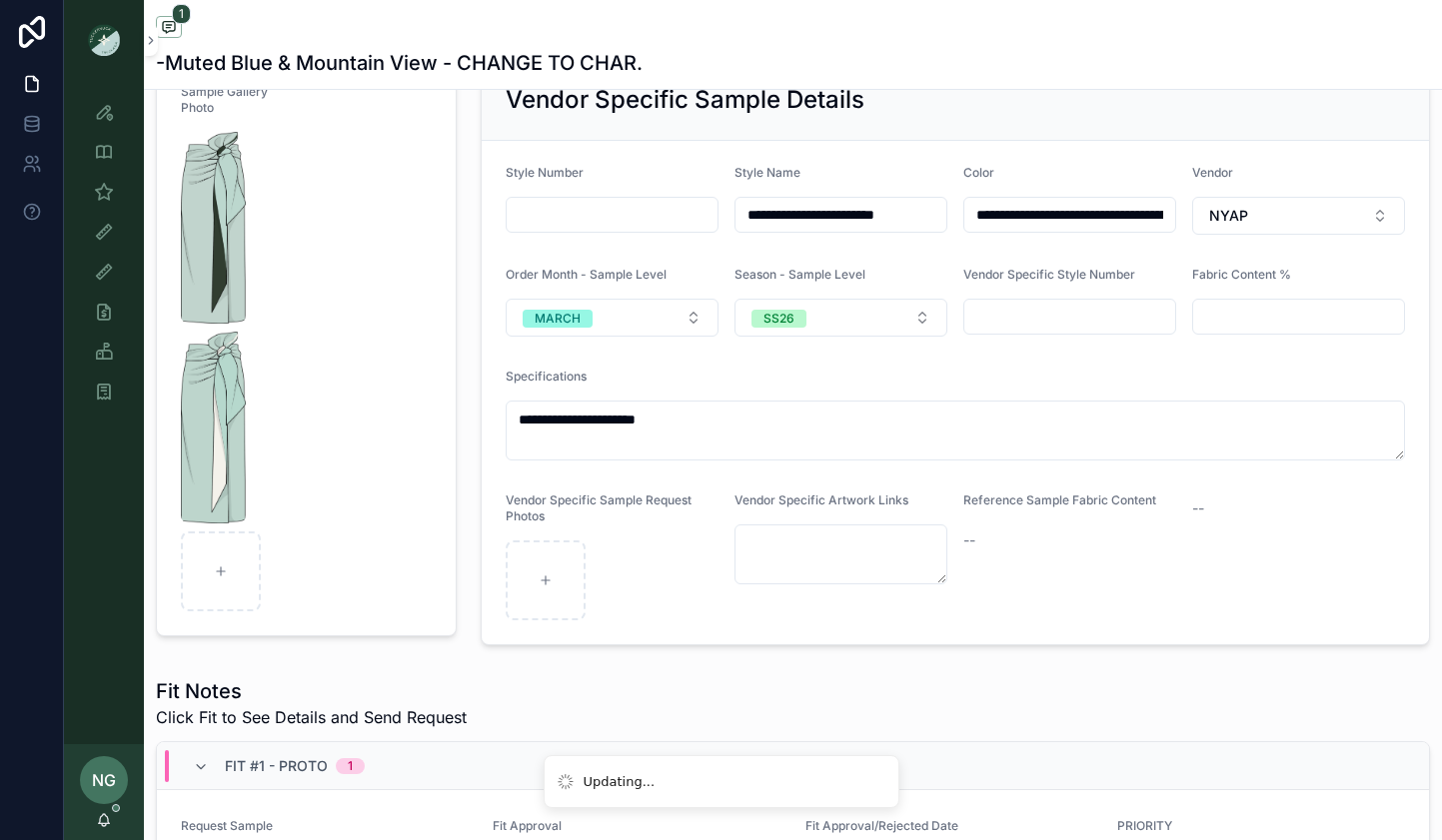
drag, startPoint x: 103, startPoint y: 677, endPoint x: 162, endPoint y: 635, distance: 72.4
click at [103, 677] on div "Style View Style View - Vendor Specific Sample (MPN) View Fit View Sample Coord…" at bounding box center [104, 412] width 80 height 664
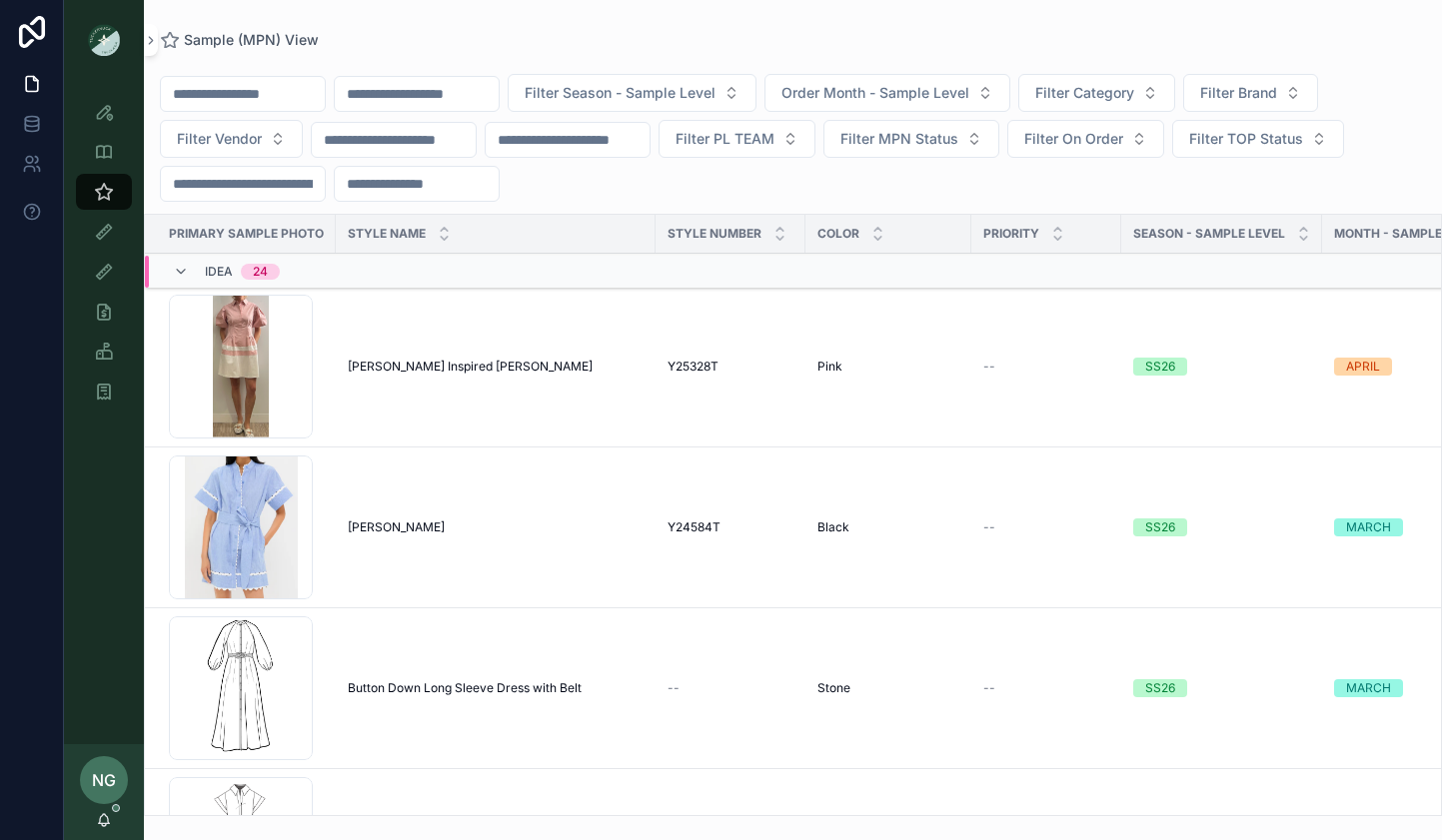
click at [479, 88] on input "scrollable content" at bounding box center [417, 94] width 164 height 28
click at [643, 106] on button "Filter Season - Sample Level" at bounding box center [632, 93] width 249 height 38
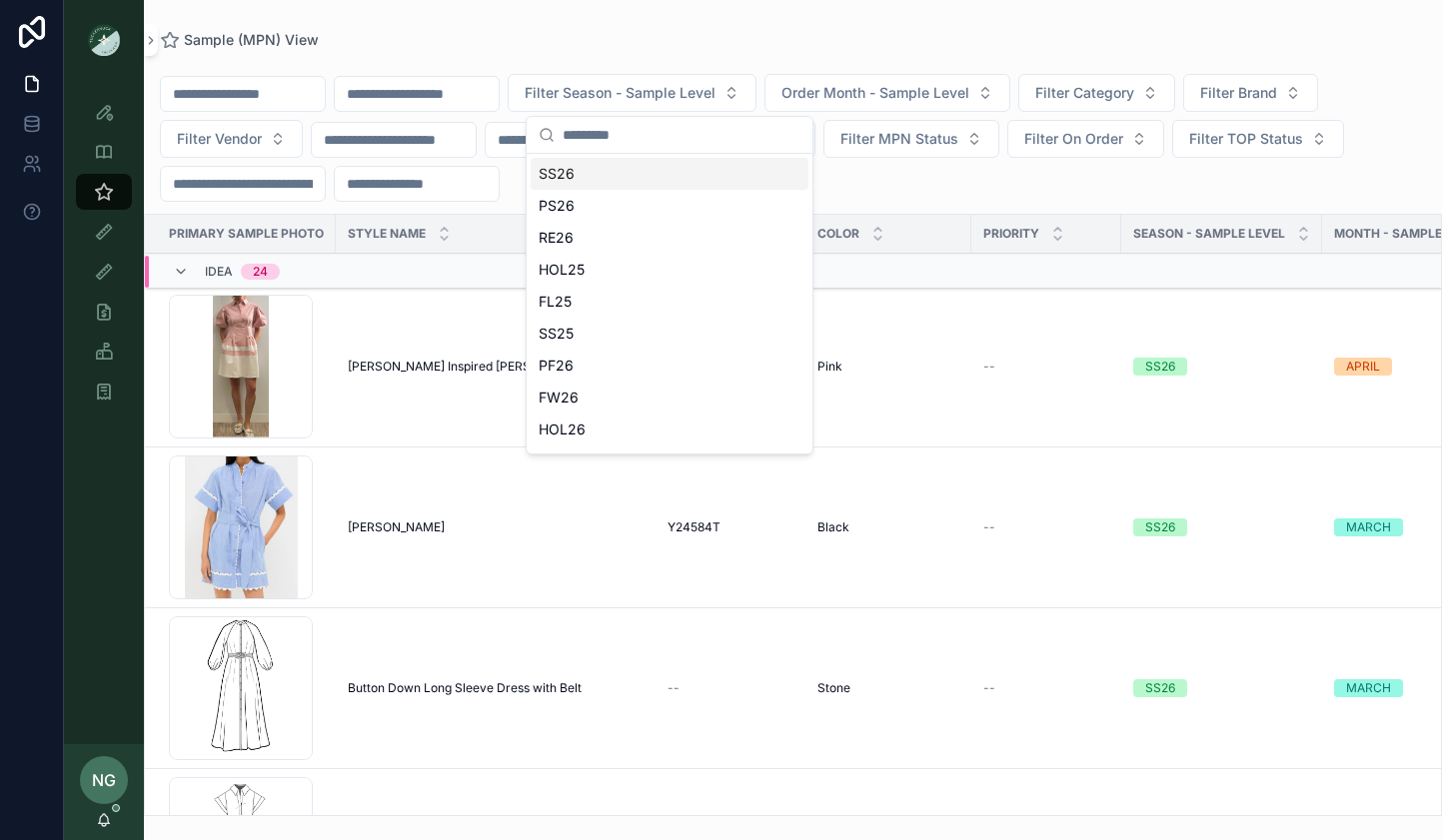
click at [650, 166] on div "SS26" at bounding box center [670, 174] width 278 height 32
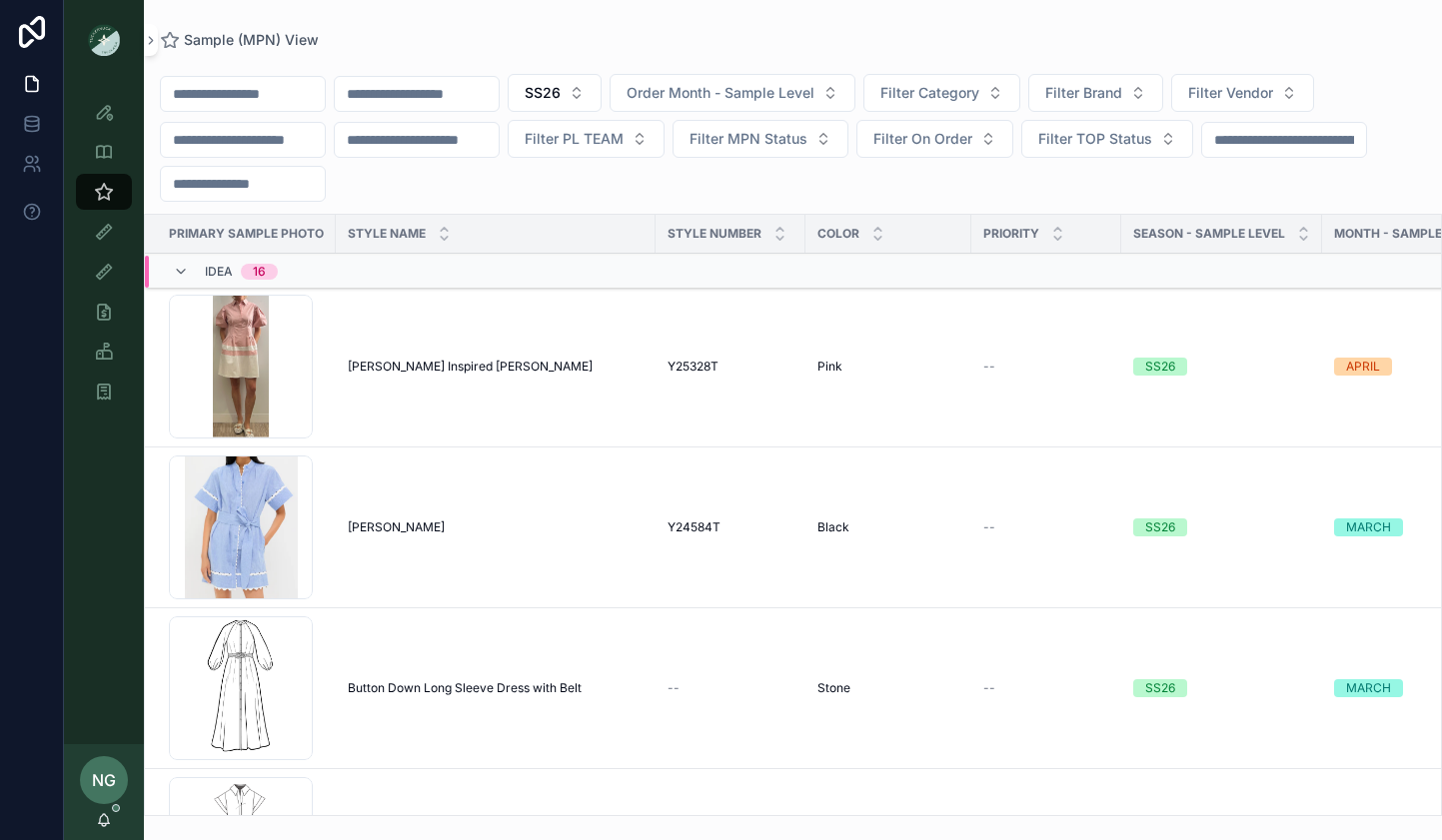
click at [317, 94] on input "scrollable content" at bounding box center [243, 94] width 164 height 28
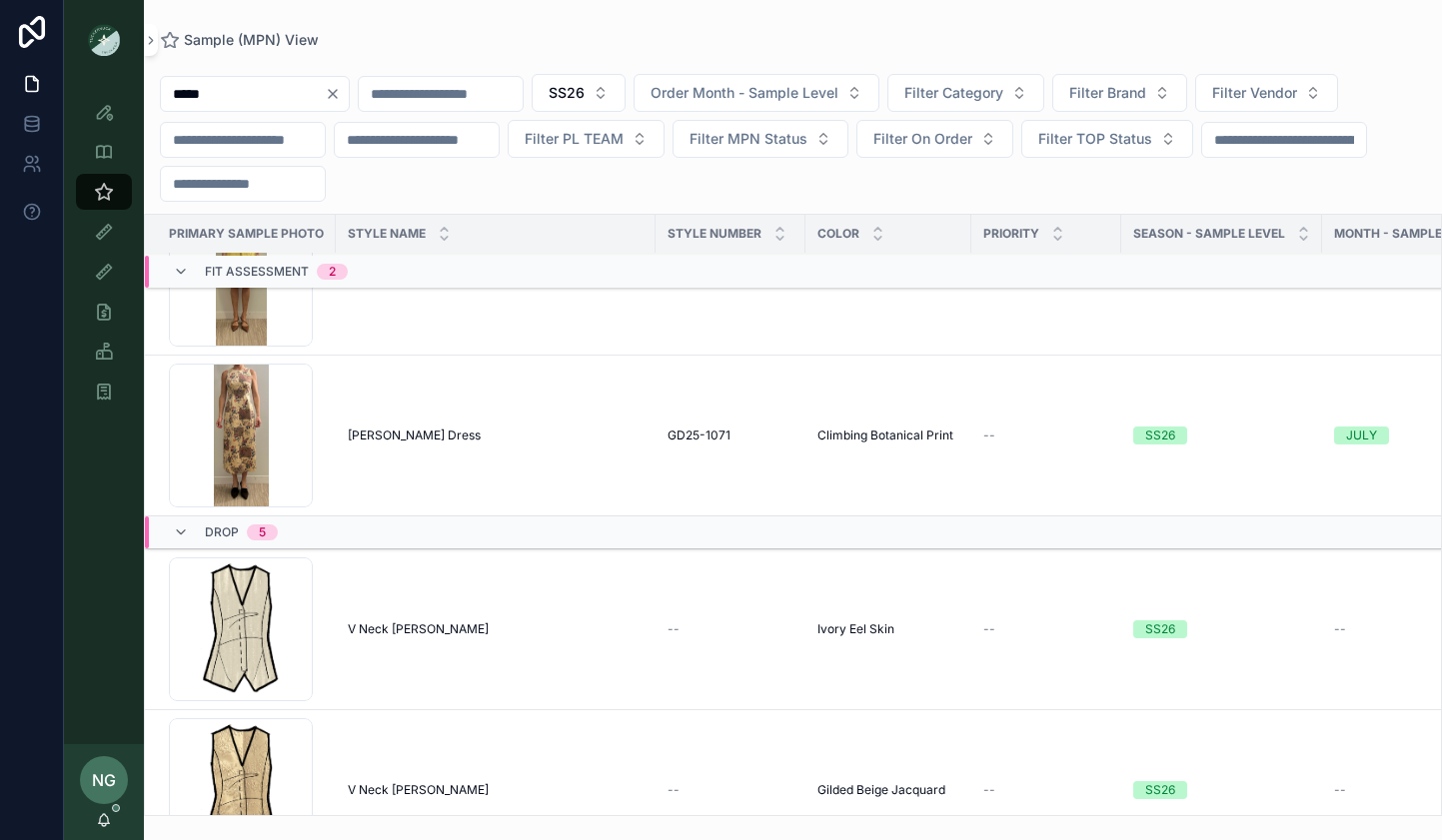
scroll to position [0, 10]
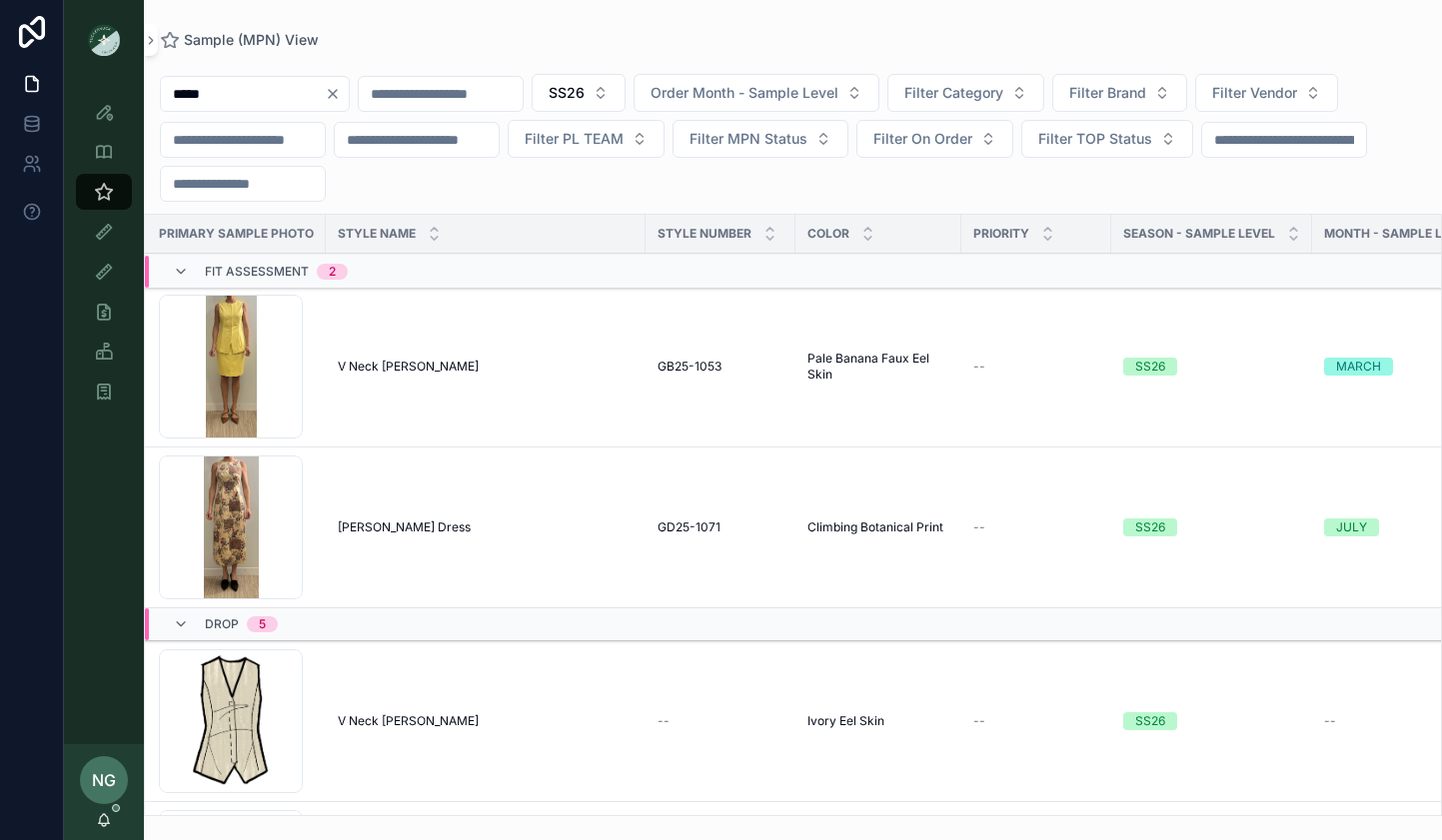
type input "*****"
click at [341, 97] on icon "Clear" at bounding box center [333, 94] width 16 height 16
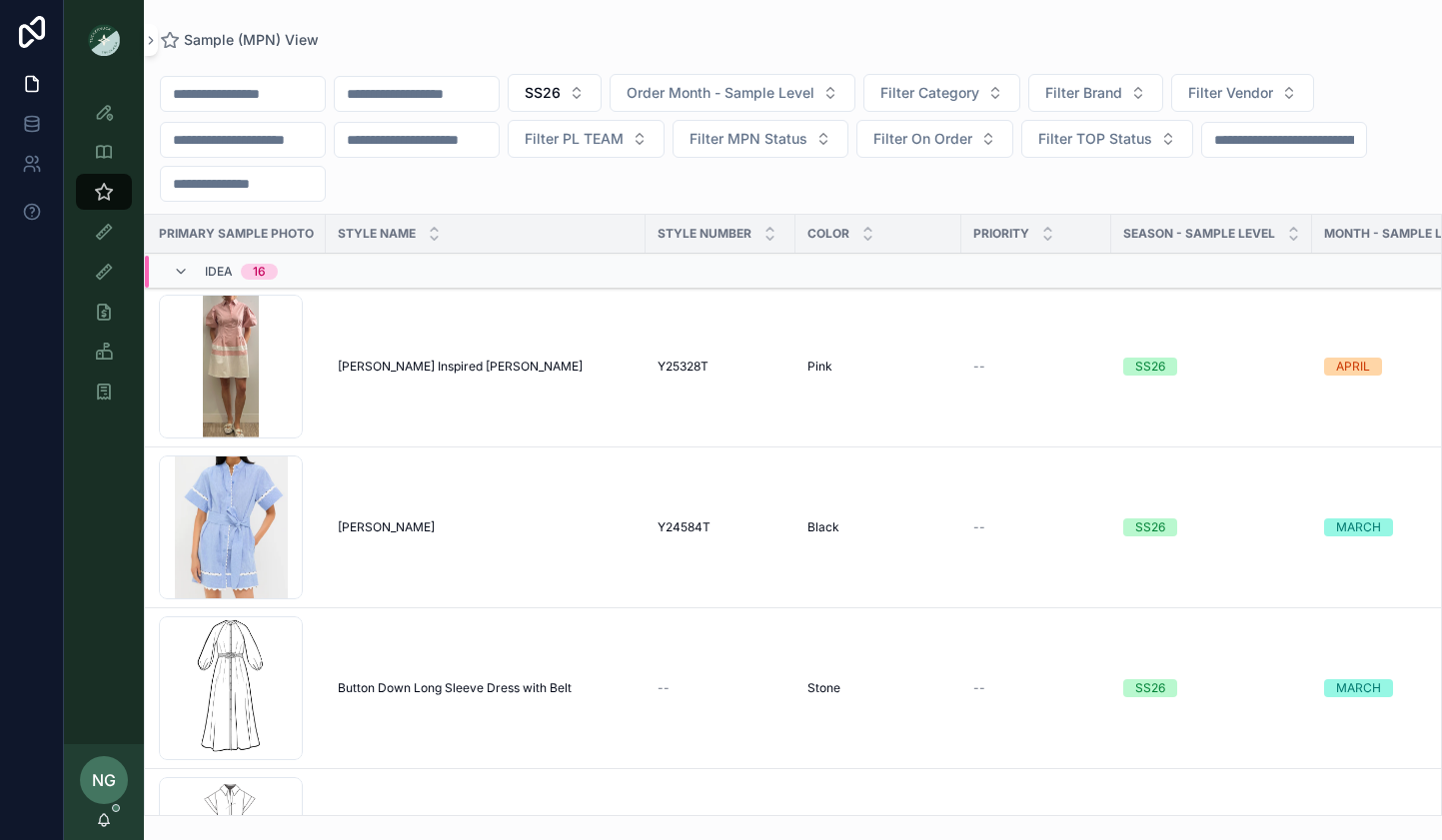
click at [1257, 91] on span "Filter Vendor" at bounding box center [1230, 93] width 85 height 20
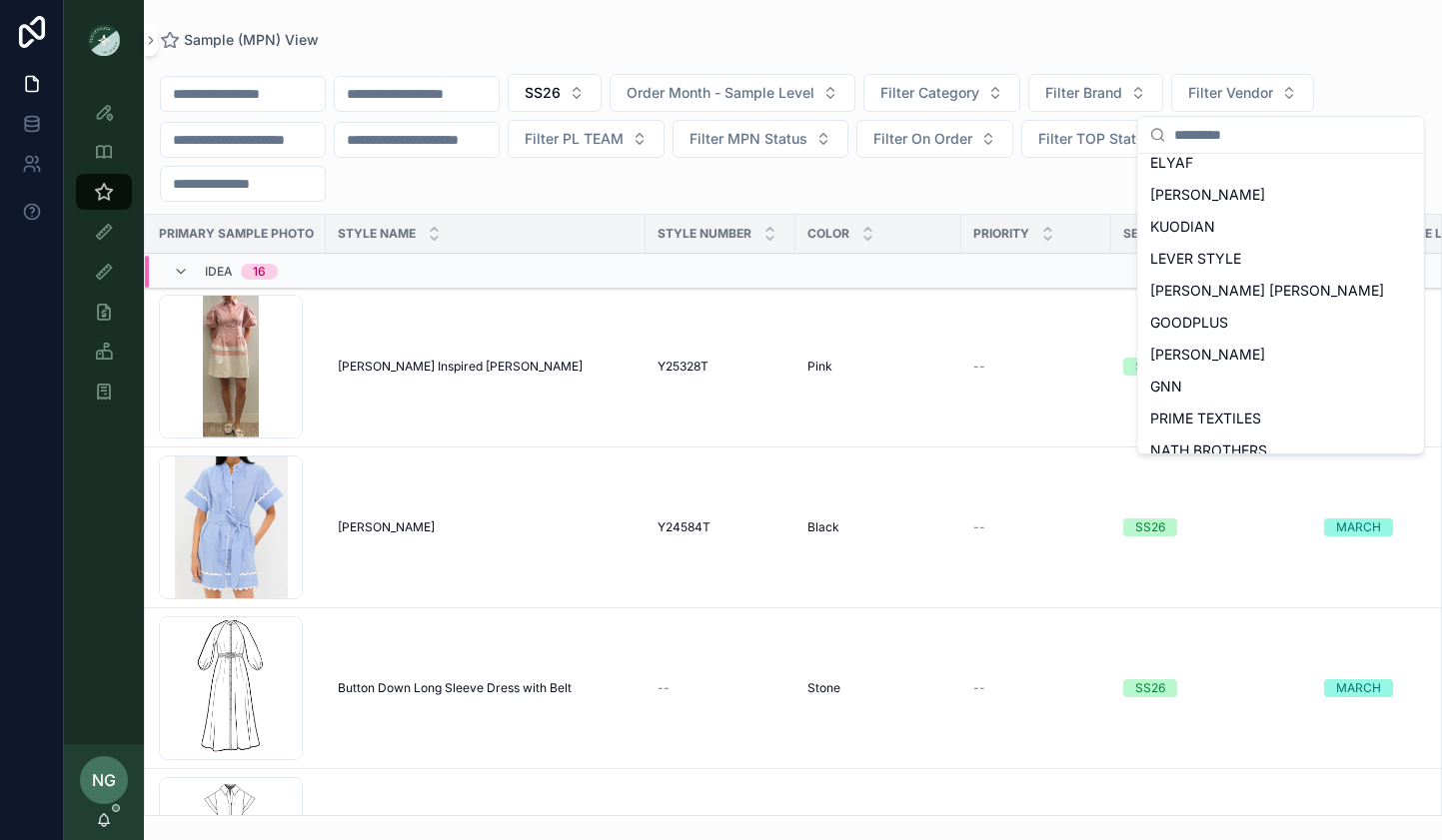
scroll to position [891, 0]
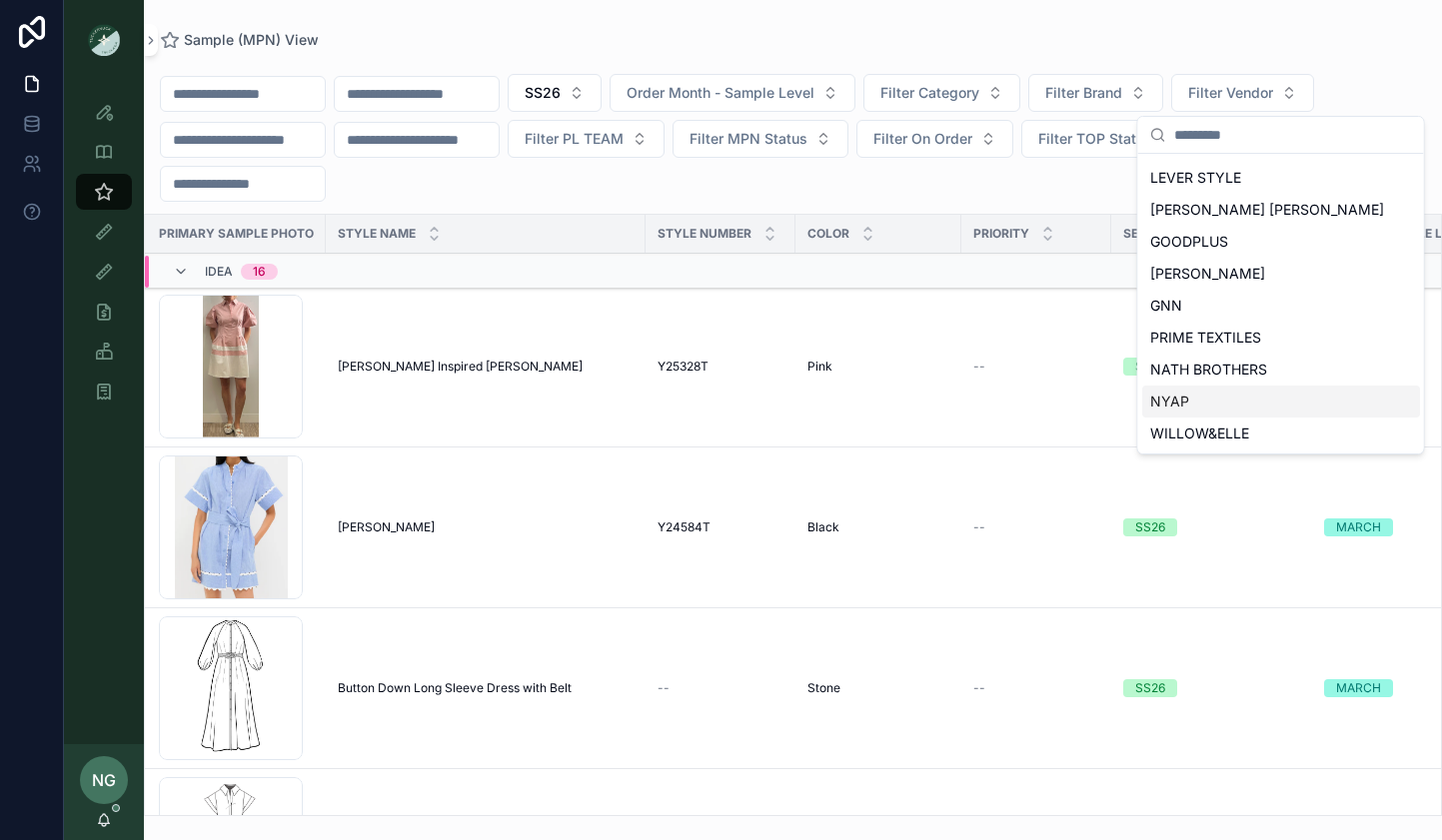
click at [1199, 407] on div "NYAP" at bounding box center [1281, 402] width 278 height 32
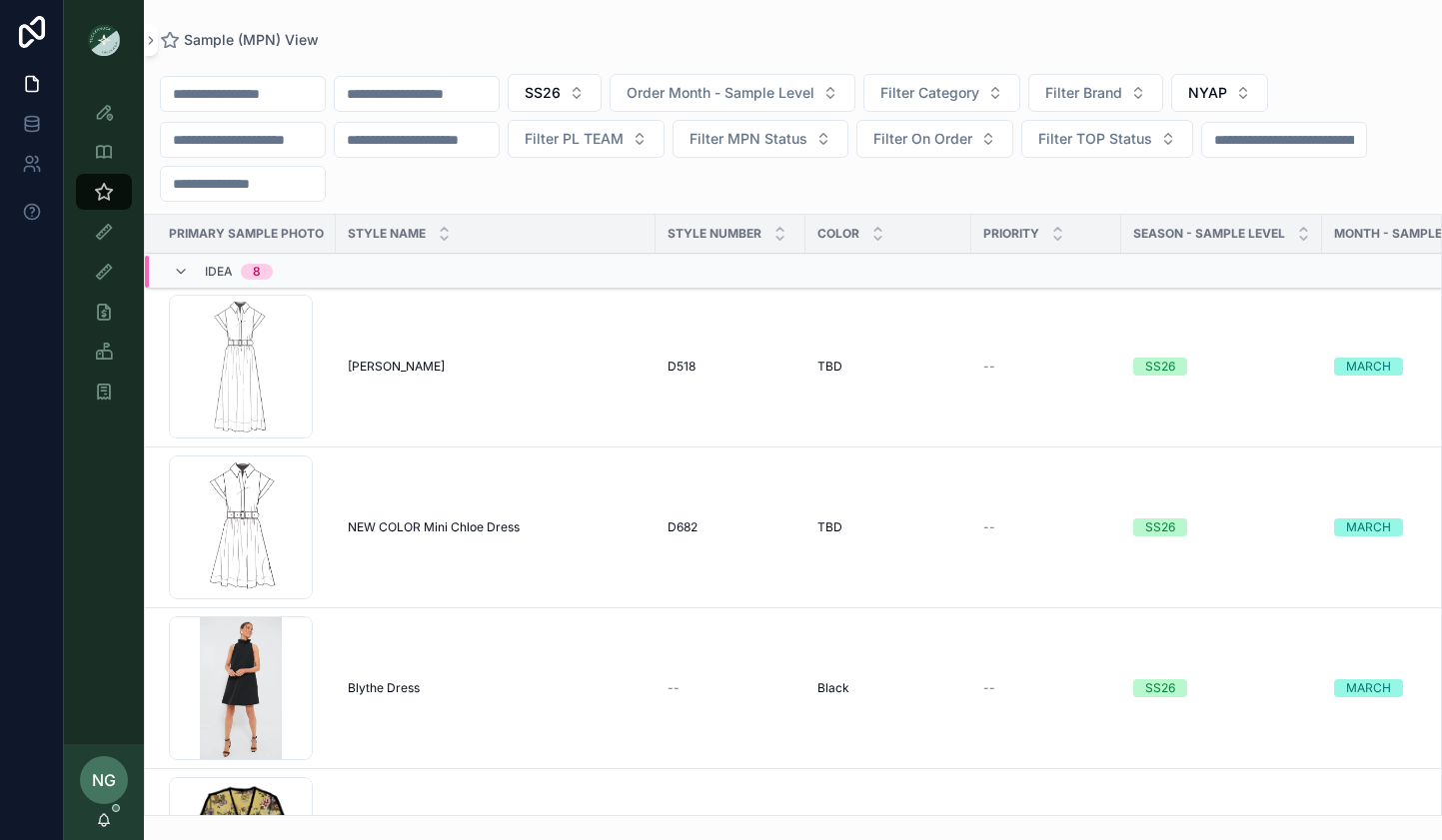
click at [1116, 143] on span "Filter TOP Status" at bounding box center [1095, 139] width 114 height 20
drag, startPoint x: 1209, startPoint y: 36, endPoint x: 1103, endPoint y: 96, distance: 121.7
click at [1205, 36] on div "Sample (MPN) View" at bounding box center [793, 40] width 1266 height 16
click at [979, 92] on span "Filter Category" at bounding box center [929, 93] width 99 height 20
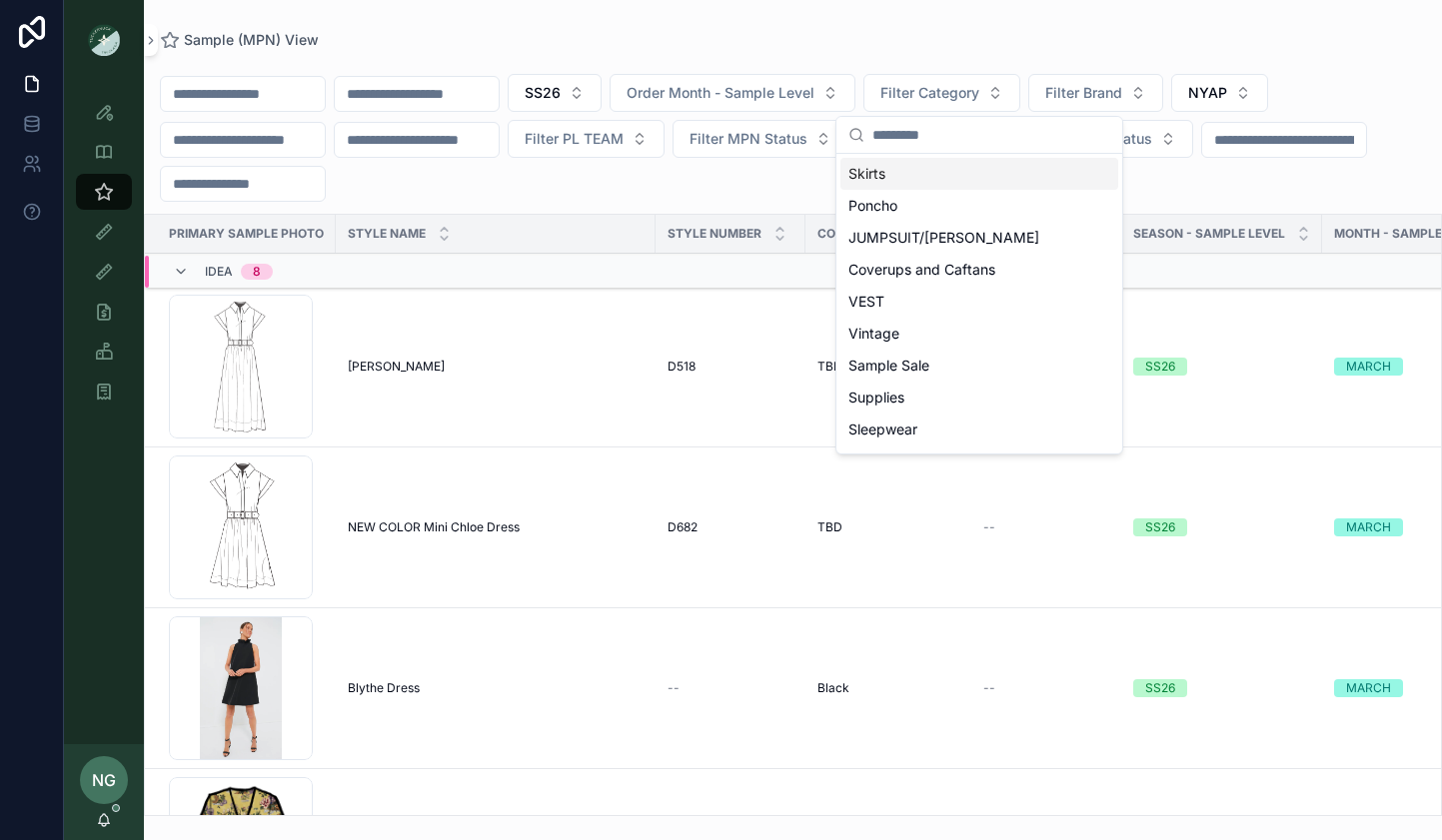
click at [1145, 46] on div "Sample (MPN) View" at bounding box center [793, 40] width 1266 height 16
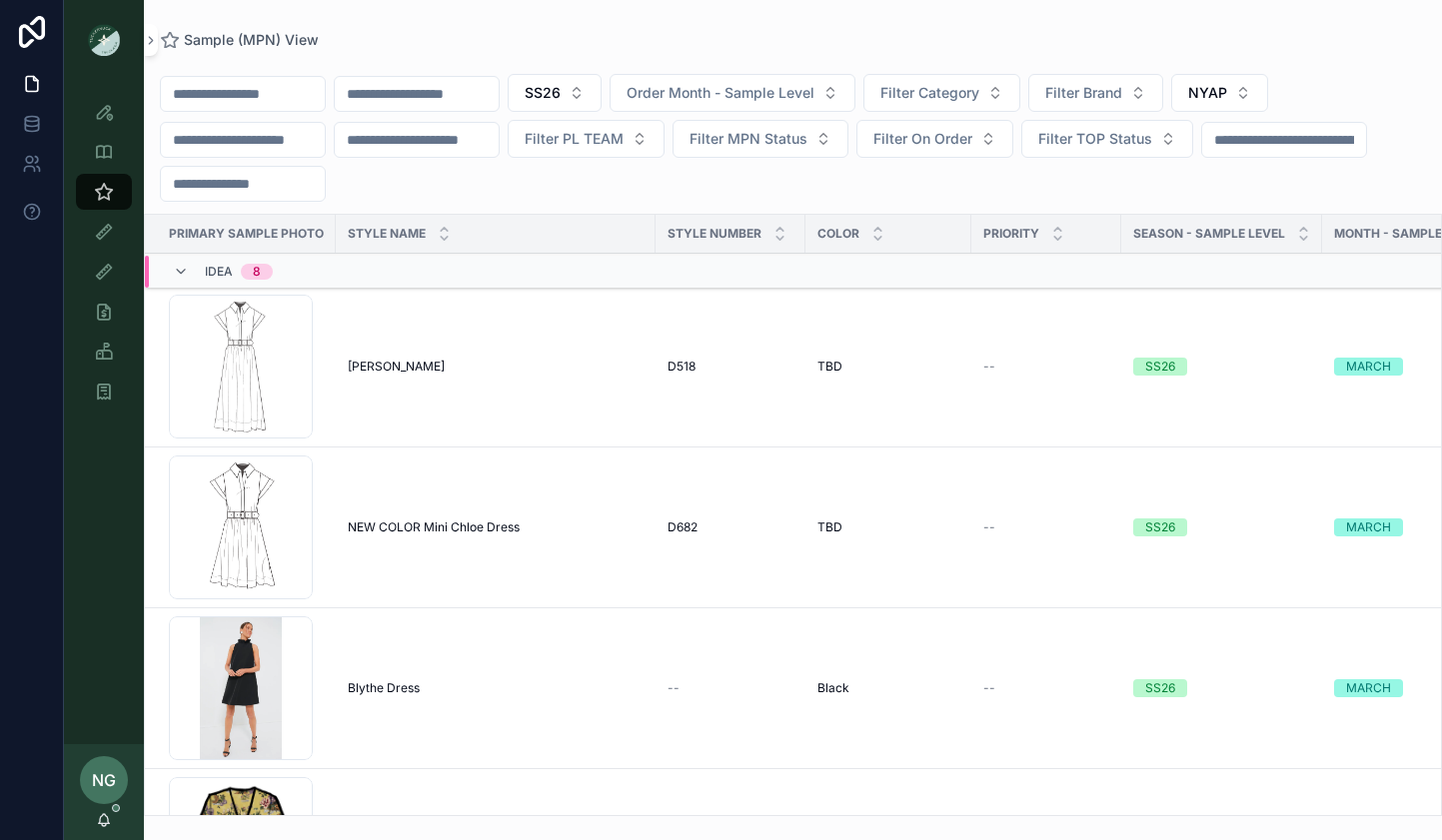
click at [966, 111] on button "Filter Category" at bounding box center [941, 93] width 157 height 38
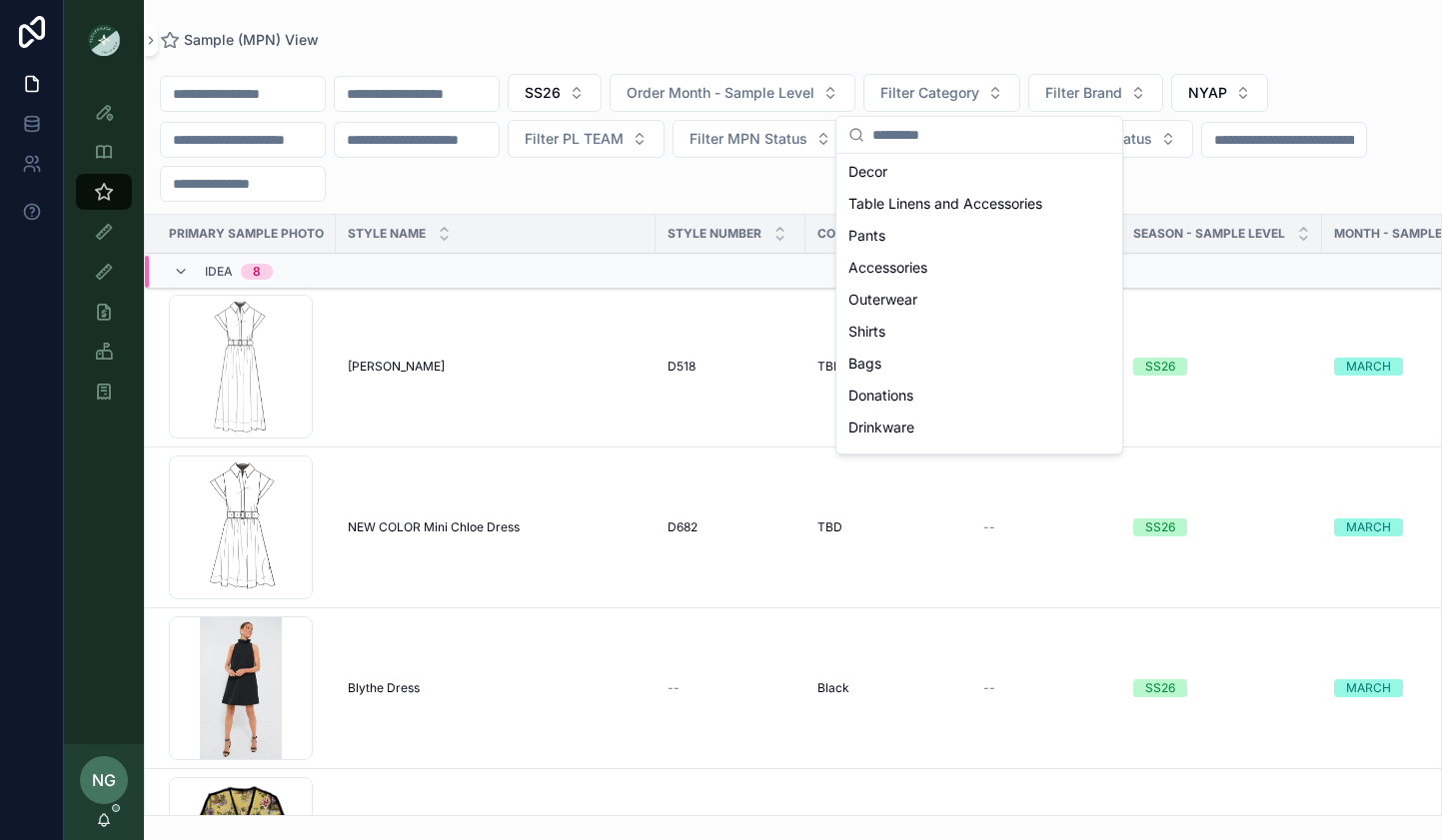
scroll to position [704, 0]
drag, startPoint x: 893, startPoint y: 304, endPoint x: 750, endPoint y: 397, distance: 170.4
click at [892, 304] on div "Shirts" at bounding box center [979, 301] width 278 height 32
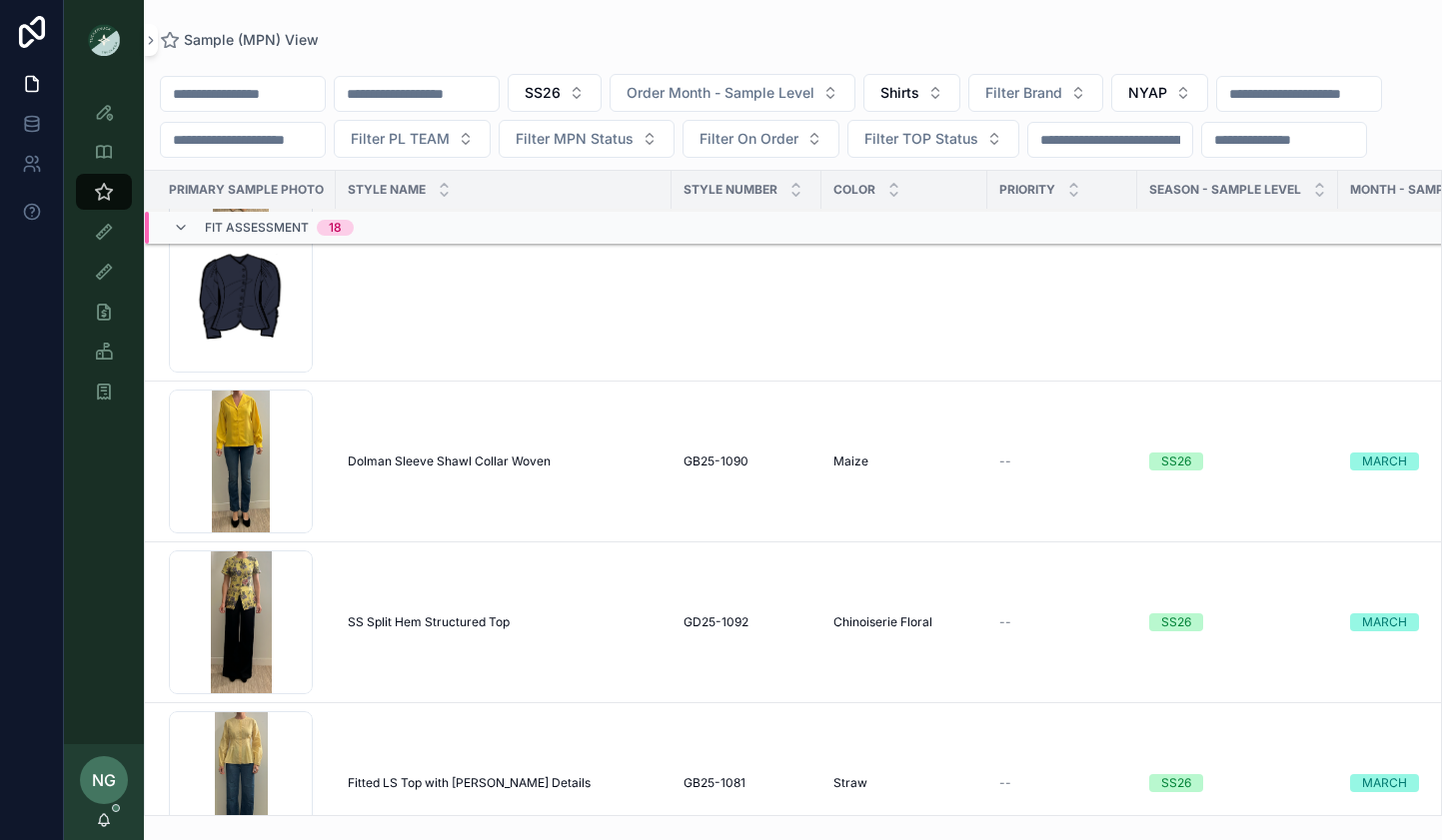
scroll to position [2214, 0]
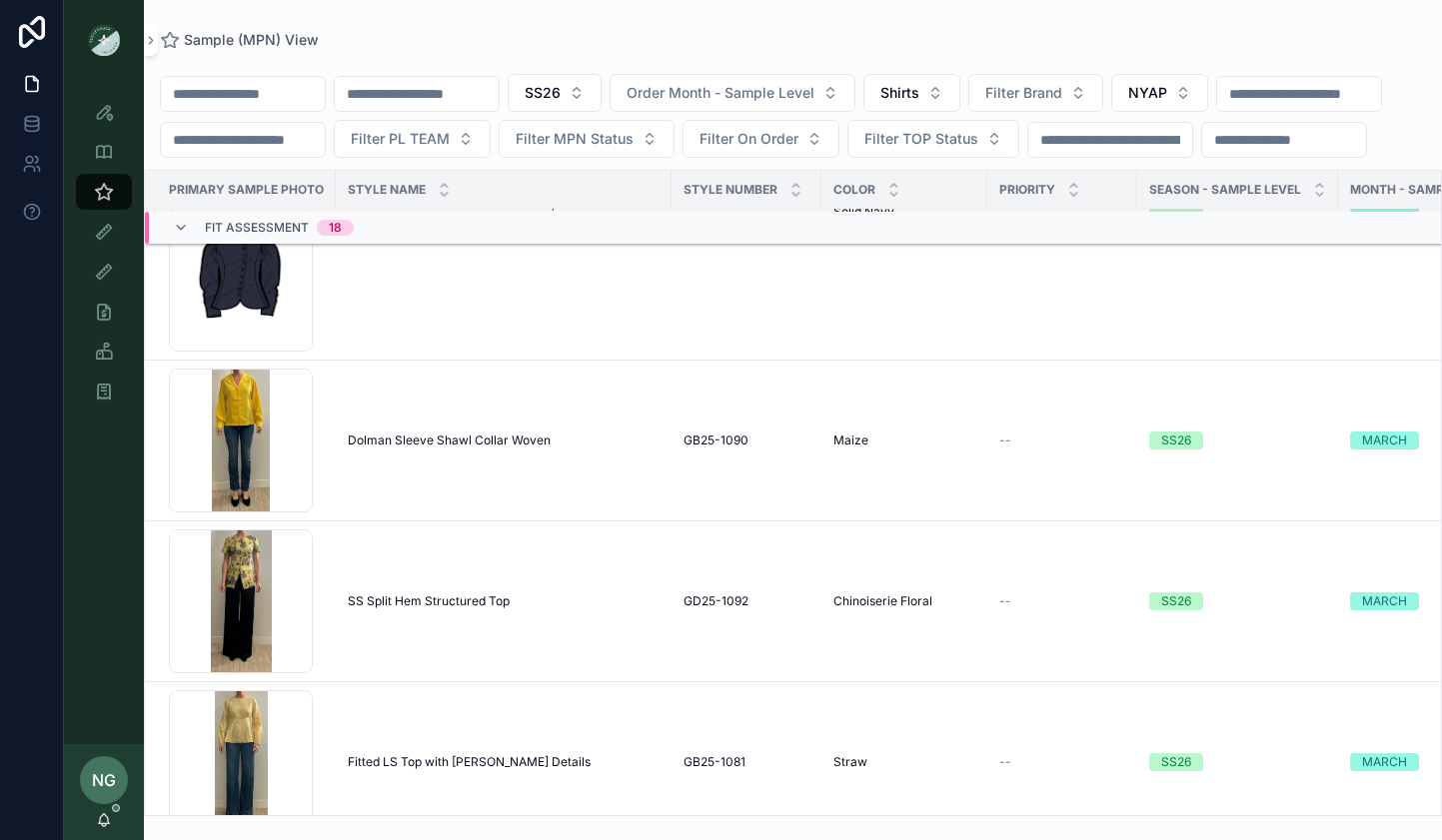
click at [434, 609] on span "SS Split Hem Structured Top" at bounding box center [429, 601] width 162 height 16
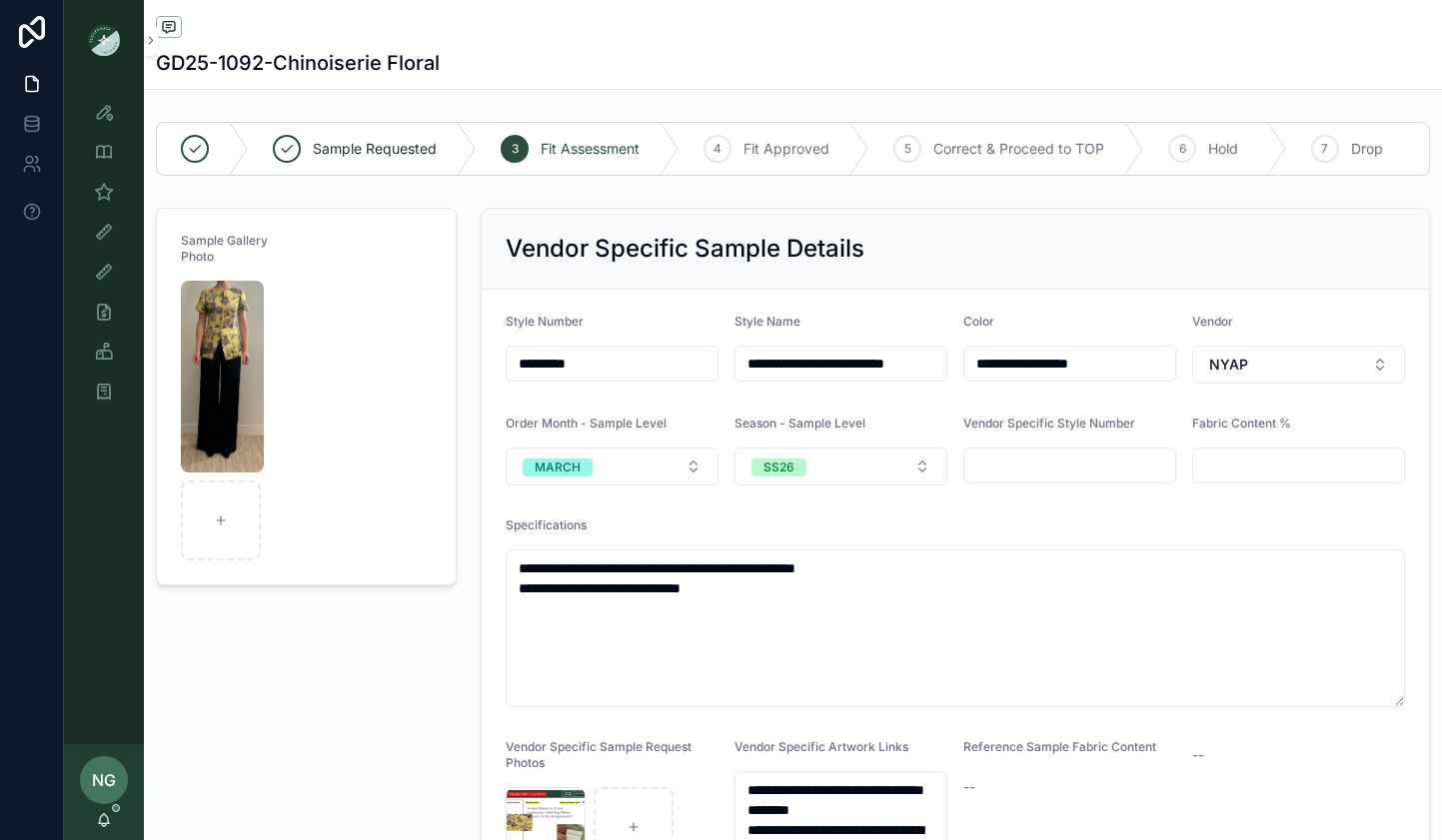
click at [213, 360] on img "scrollable content" at bounding box center [222, 377] width 83 height 192
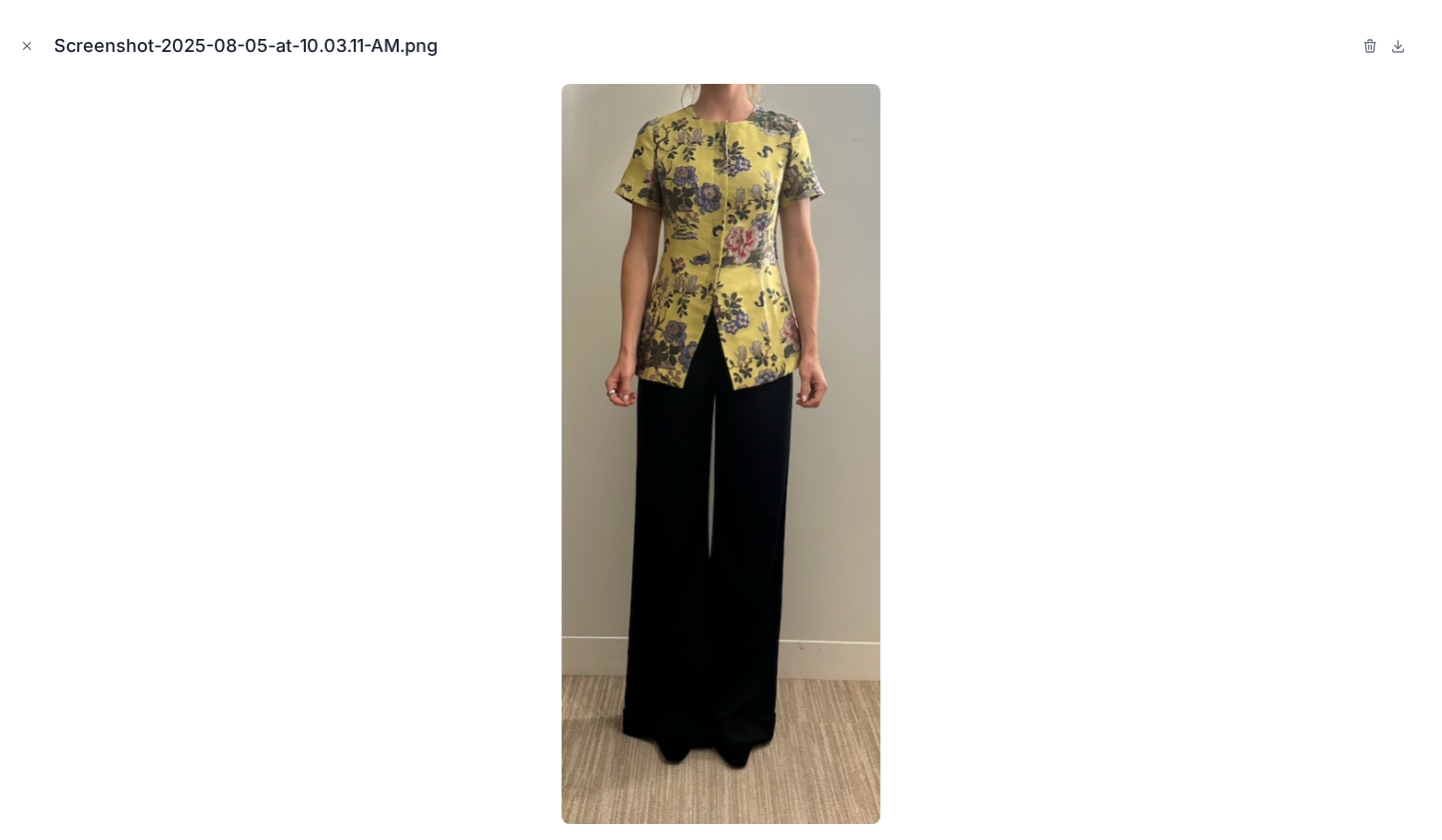
drag, startPoint x: 18, startPoint y: 46, endPoint x: 41, endPoint y: 63, distance: 28.6
click at [19, 46] on button "Close modal" at bounding box center [27, 46] width 22 height 22
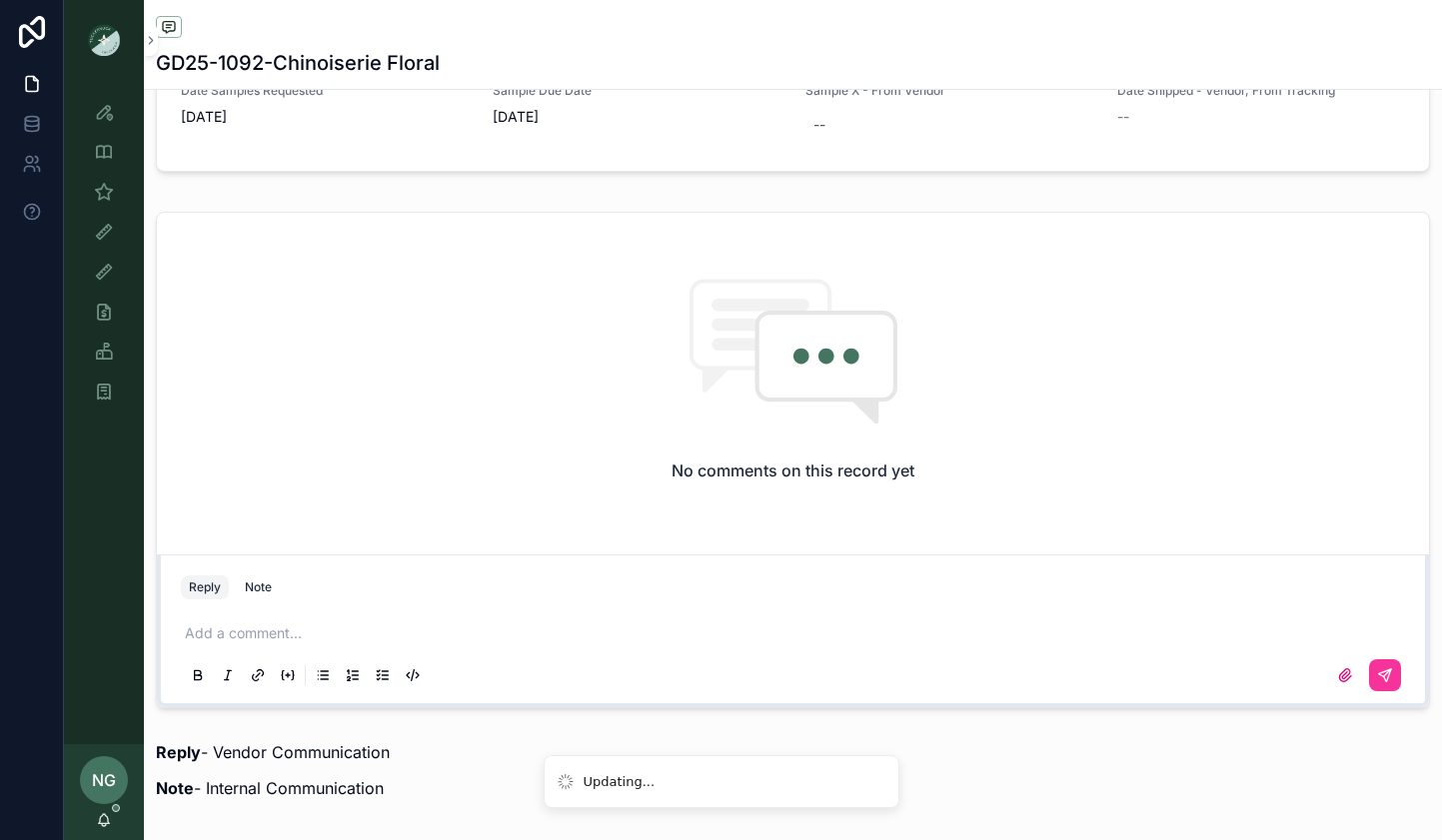
scroll to position [1919, 0]
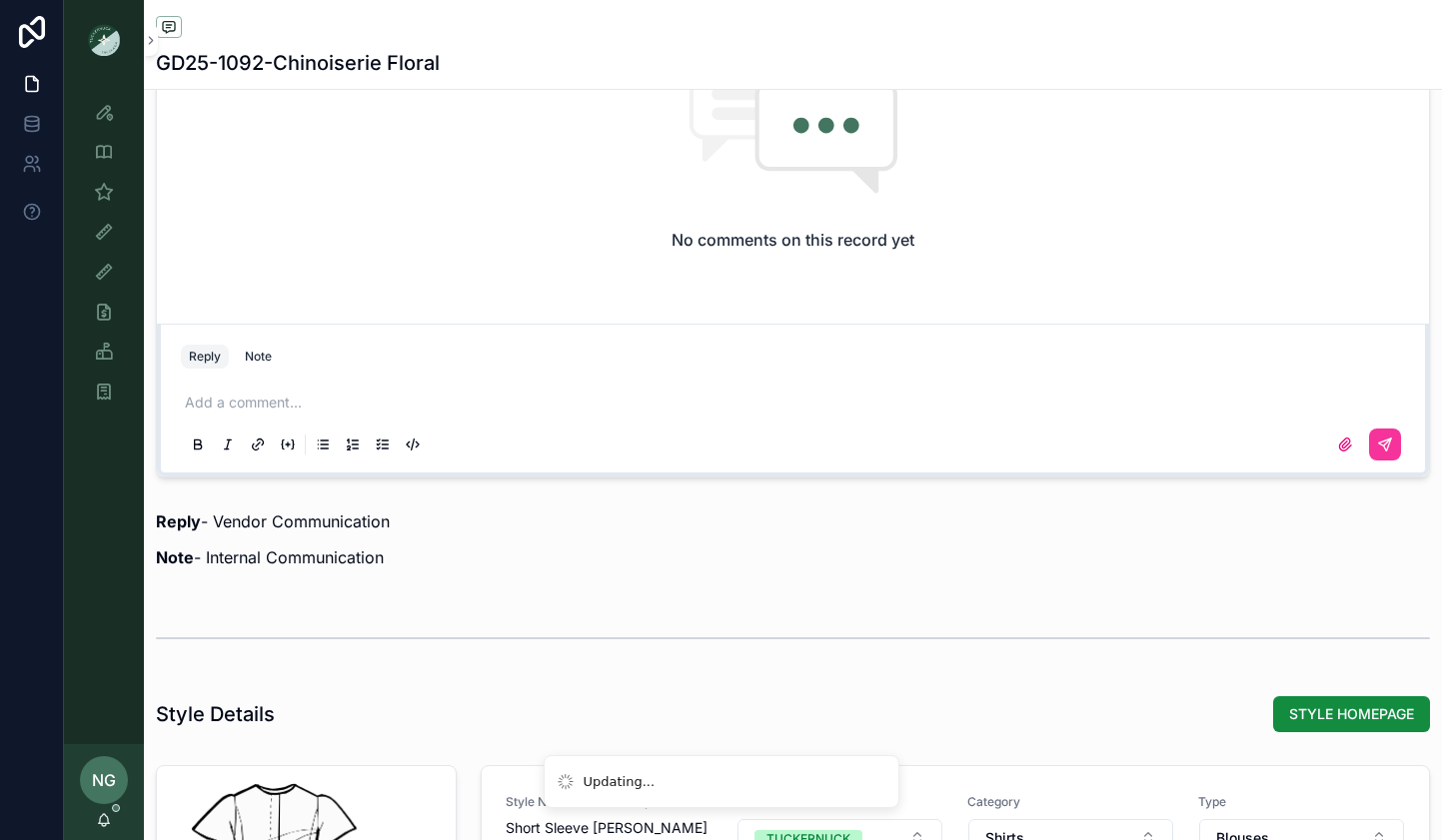
drag, startPoint x: 251, startPoint y: 351, endPoint x: 265, endPoint y: 404, distance: 54.8
click at [254, 358] on div "Note" at bounding box center [258, 357] width 27 height 16
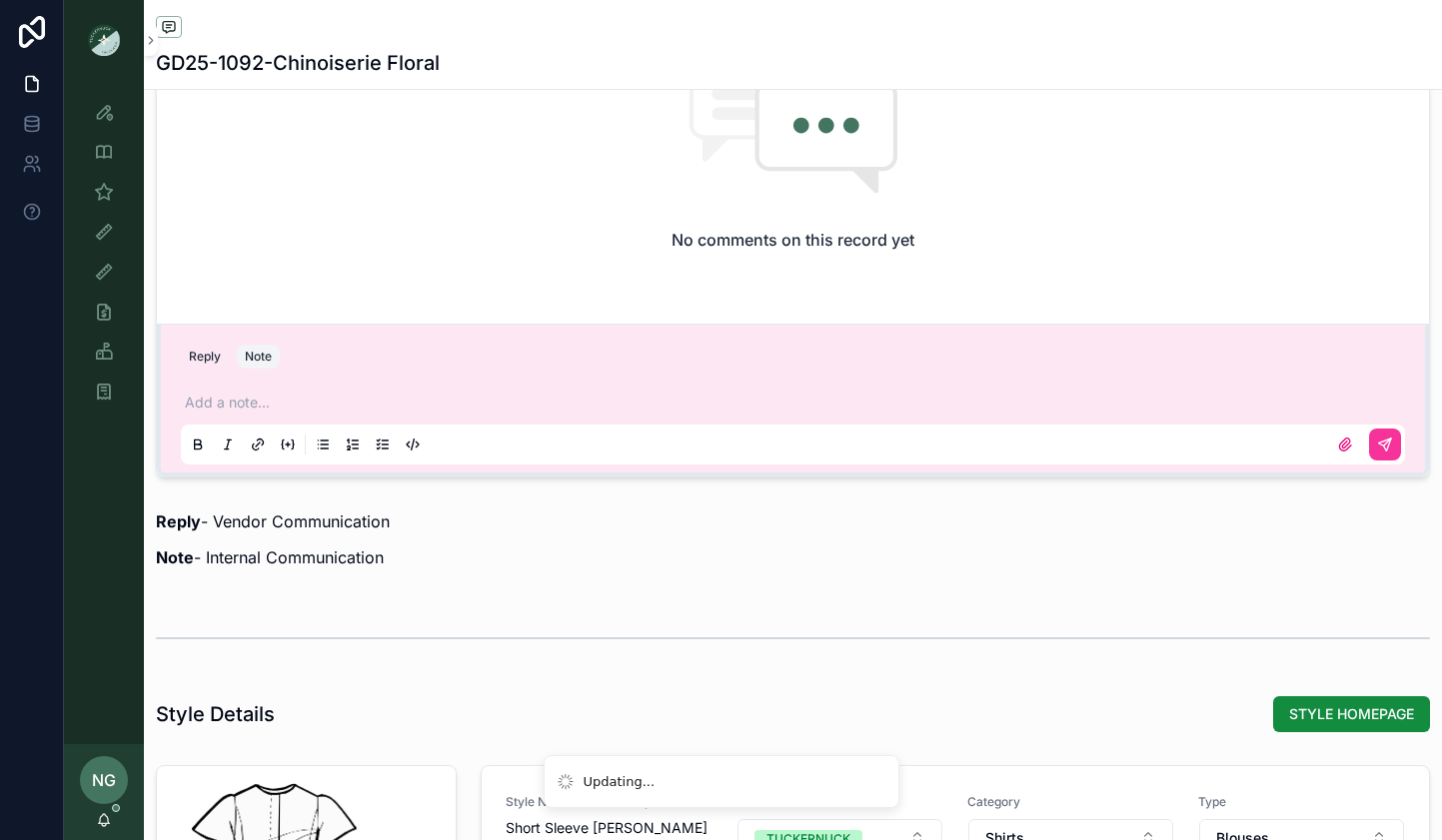
click at [266, 407] on p "scrollable content" at bounding box center [797, 403] width 1224 height 20
drag, startPoint x: 731, startPoint y: 402, endPoint x: 769, endPoint y: 401, distance: 38.0
click at [749, 401] on span "**********" at bounding box center [506, 403] width 487 height 14
click at [943, 402] on p "**********" at bounding box center [797, 403] width 1224 height 20
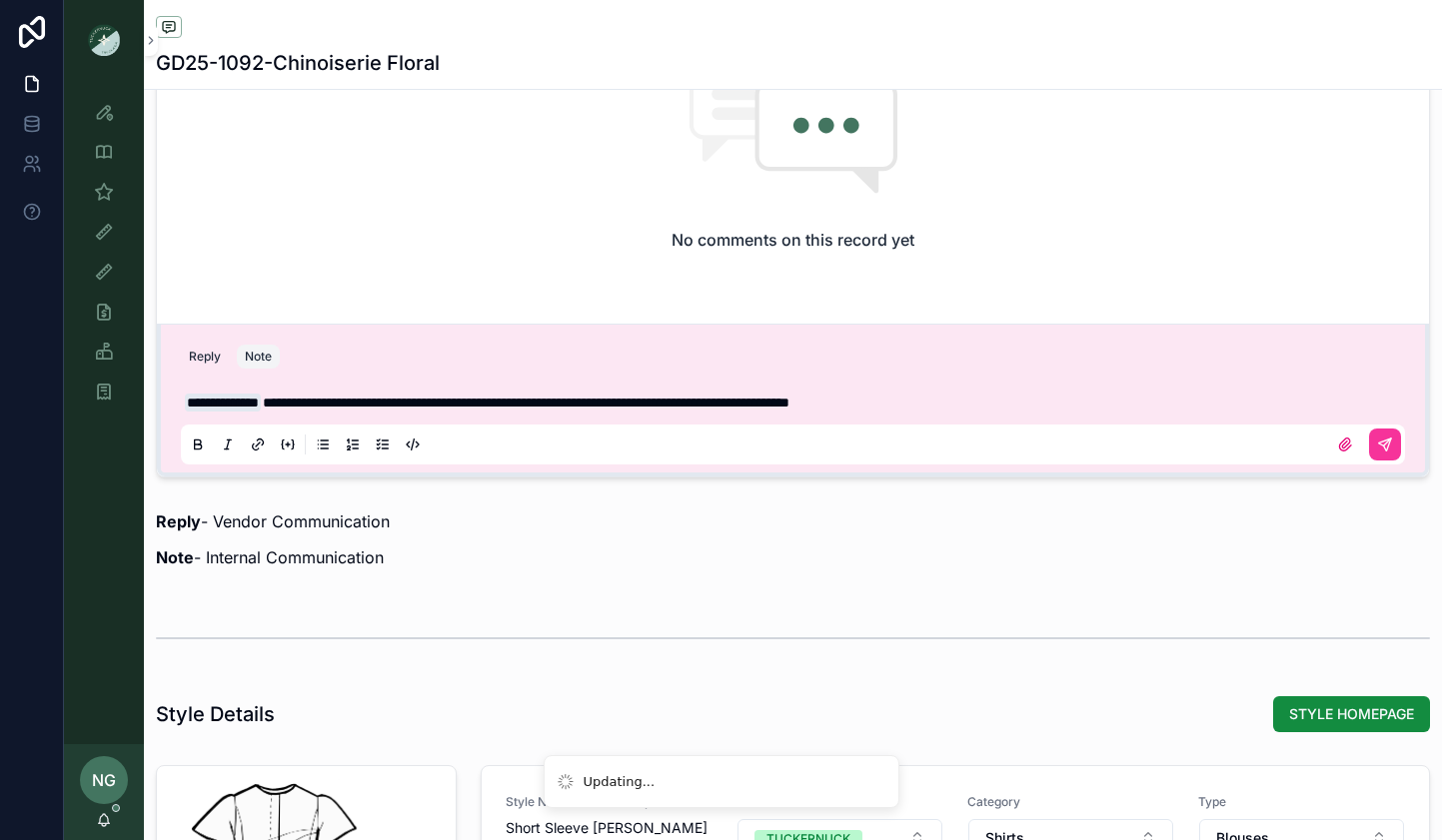
click at [1398, 443] on button "scrollable content" at bounding box center [1385, 445] width 32 height 32
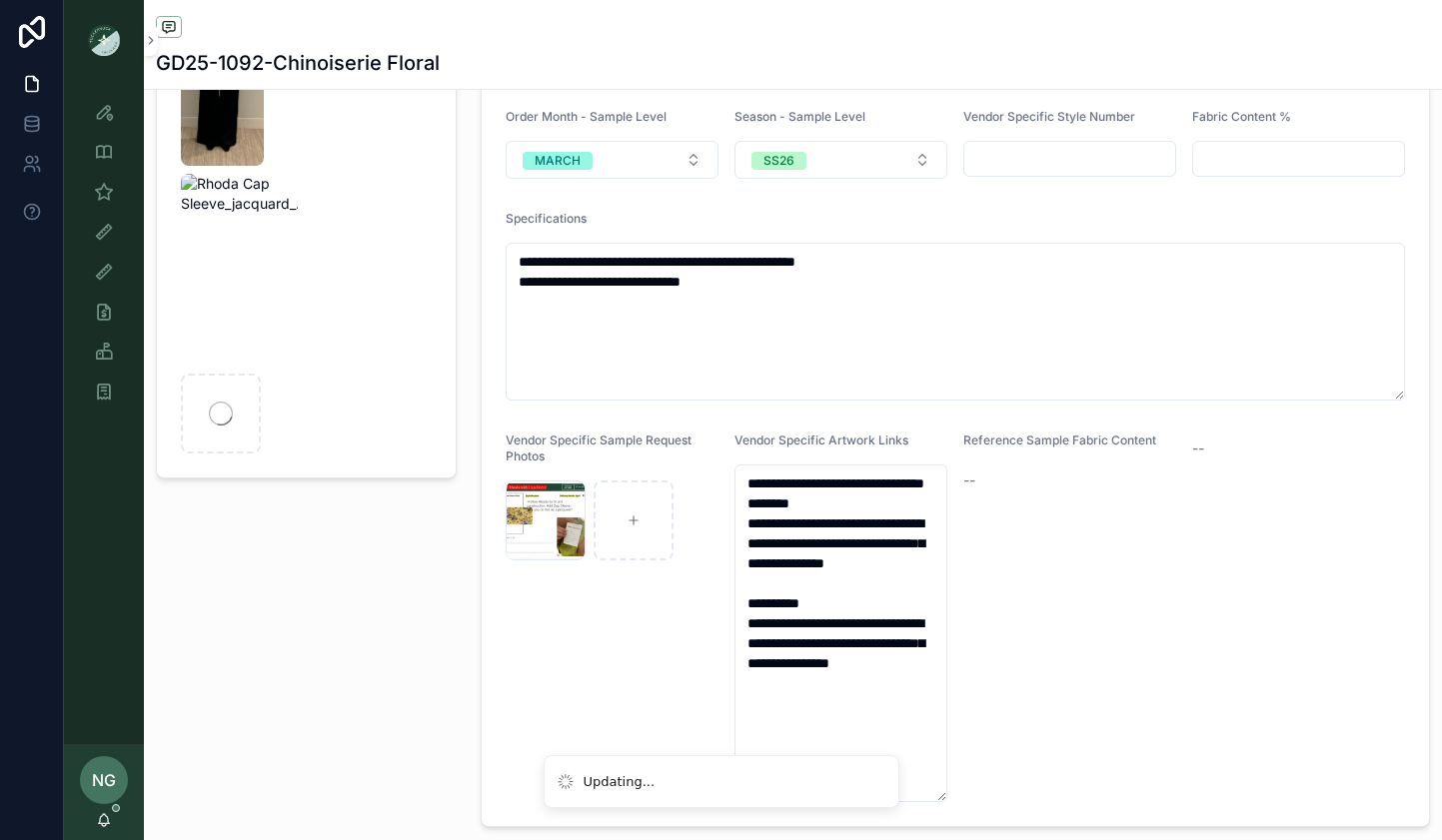
scroll to position [0, 0]
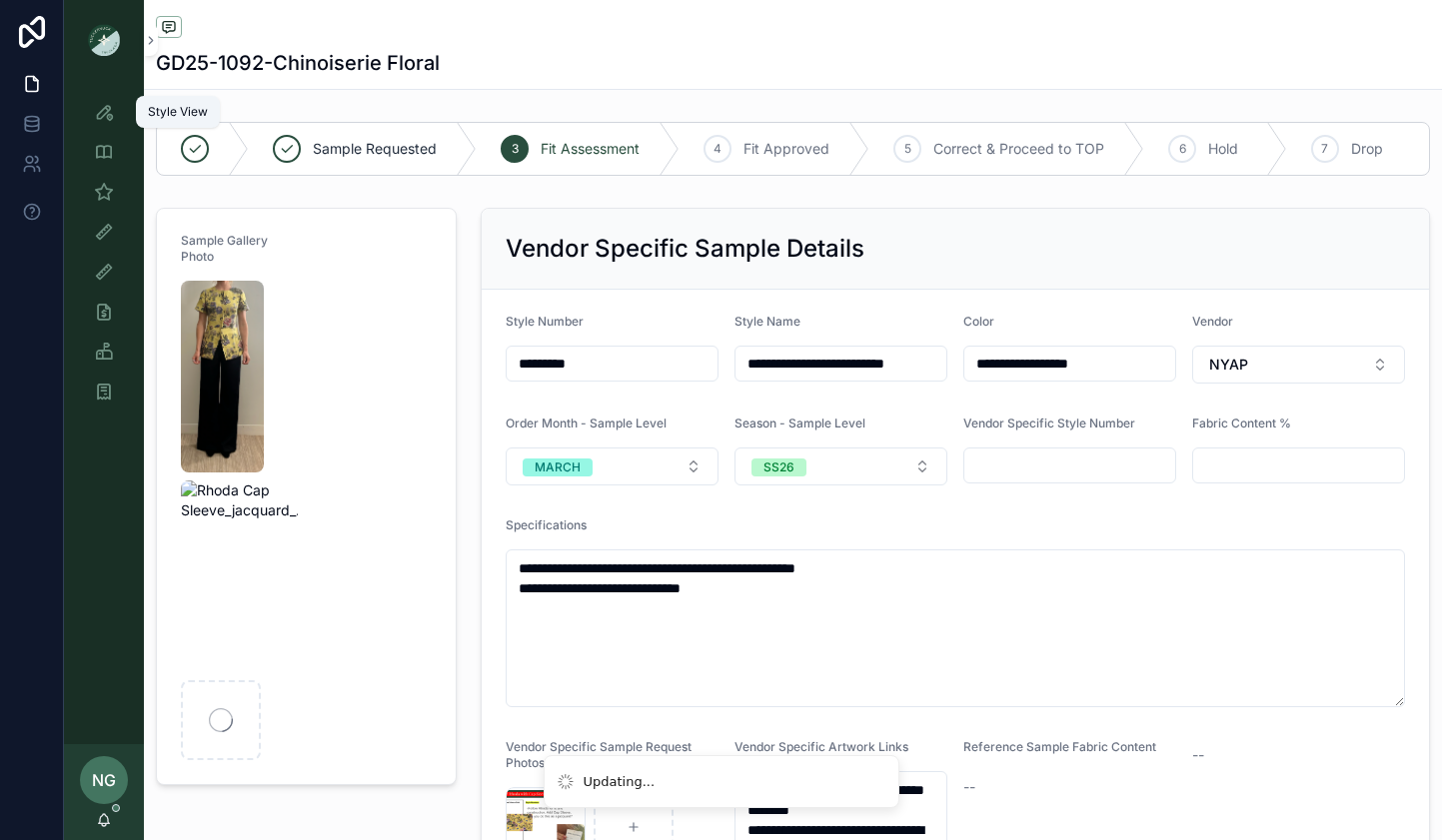
click at [104, 108] on icon "scrollable content" at bounding box center [104, 112] width 20 height 20
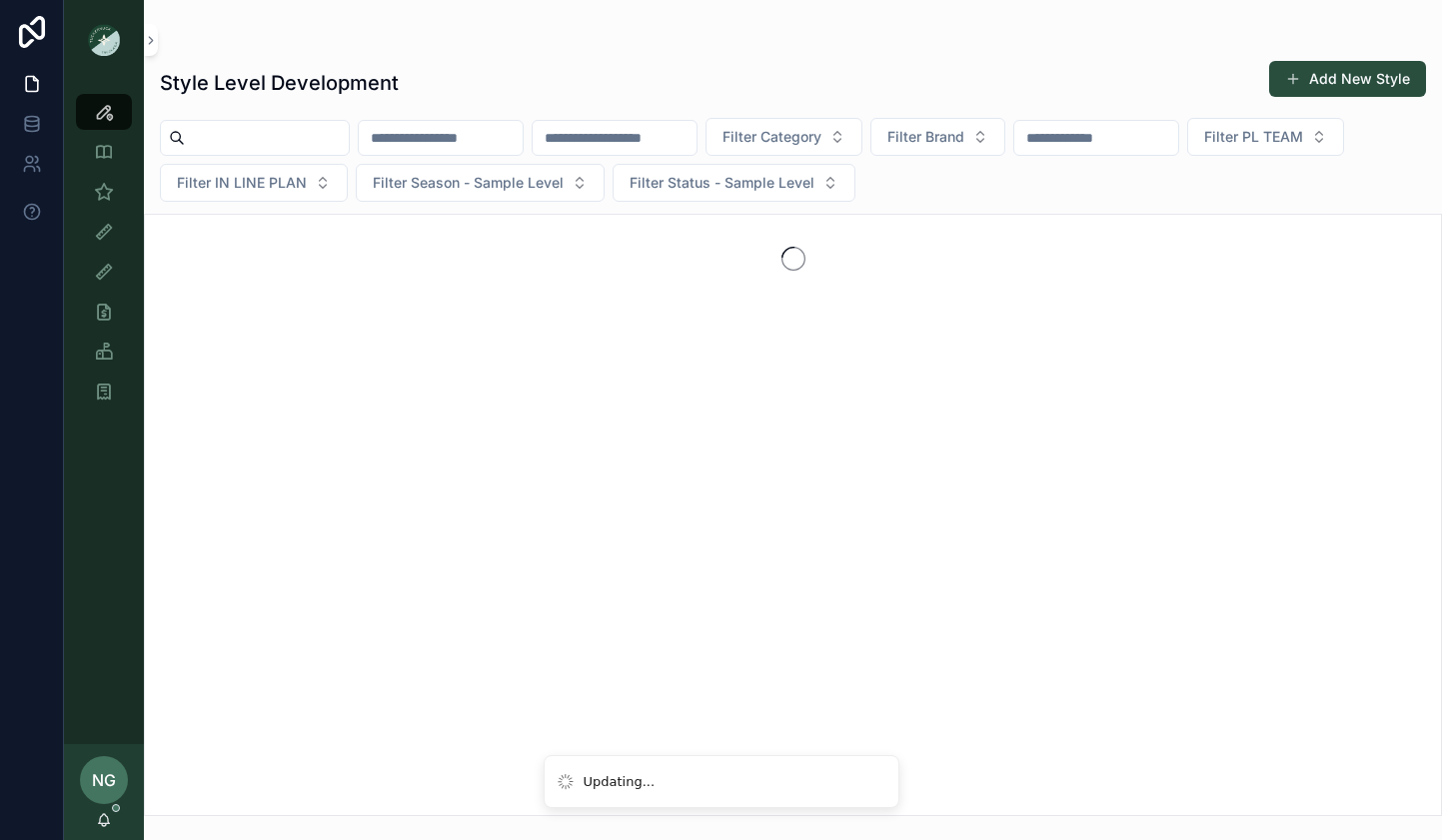
click at [634, 140] on input "scrollable content" at bounding box center [615, 138] width 164 height 28
click at [481, 136] on input "scrollable content" at bounding box center [441, 138] width 164 height 28
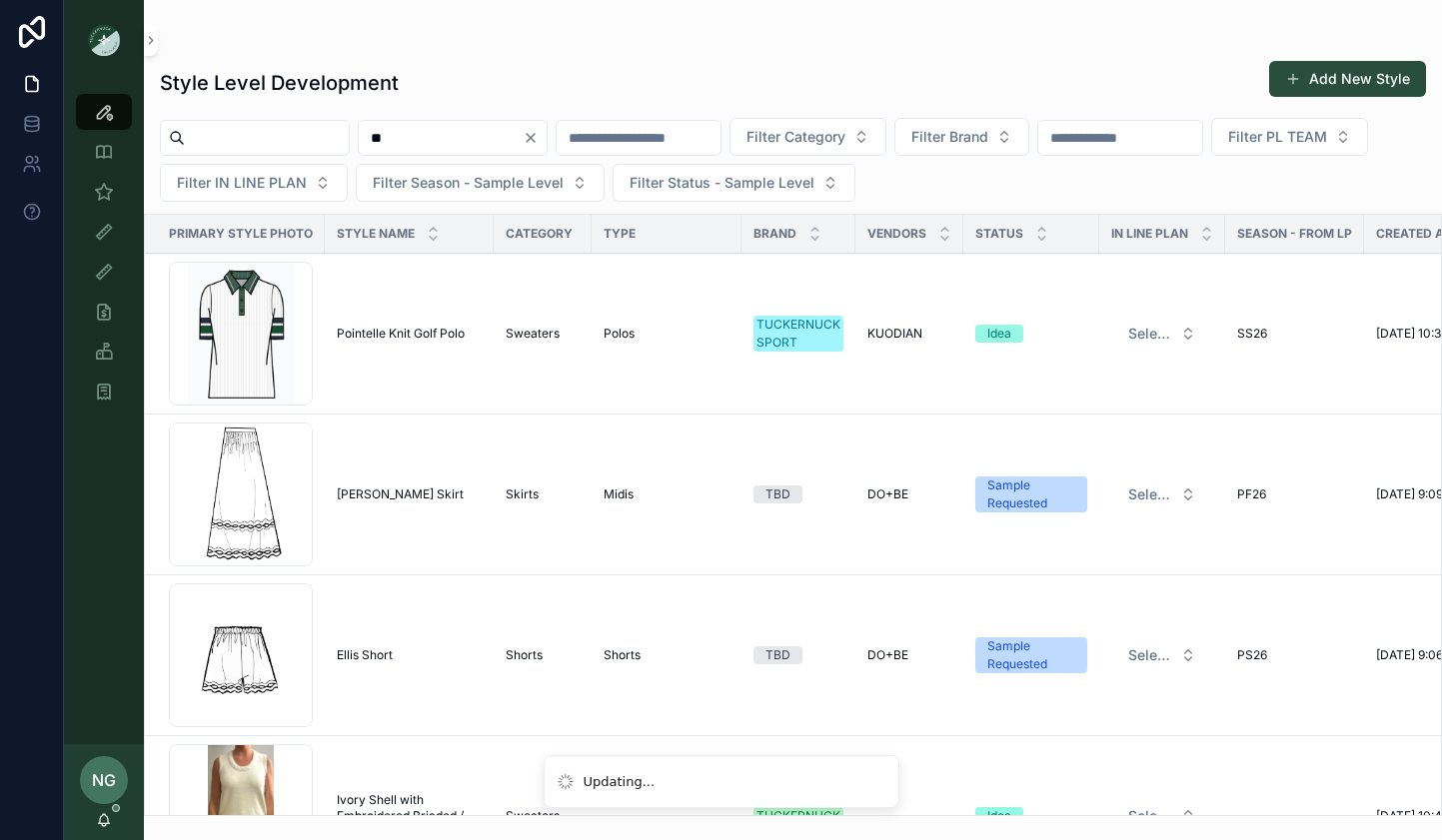
type input "*"
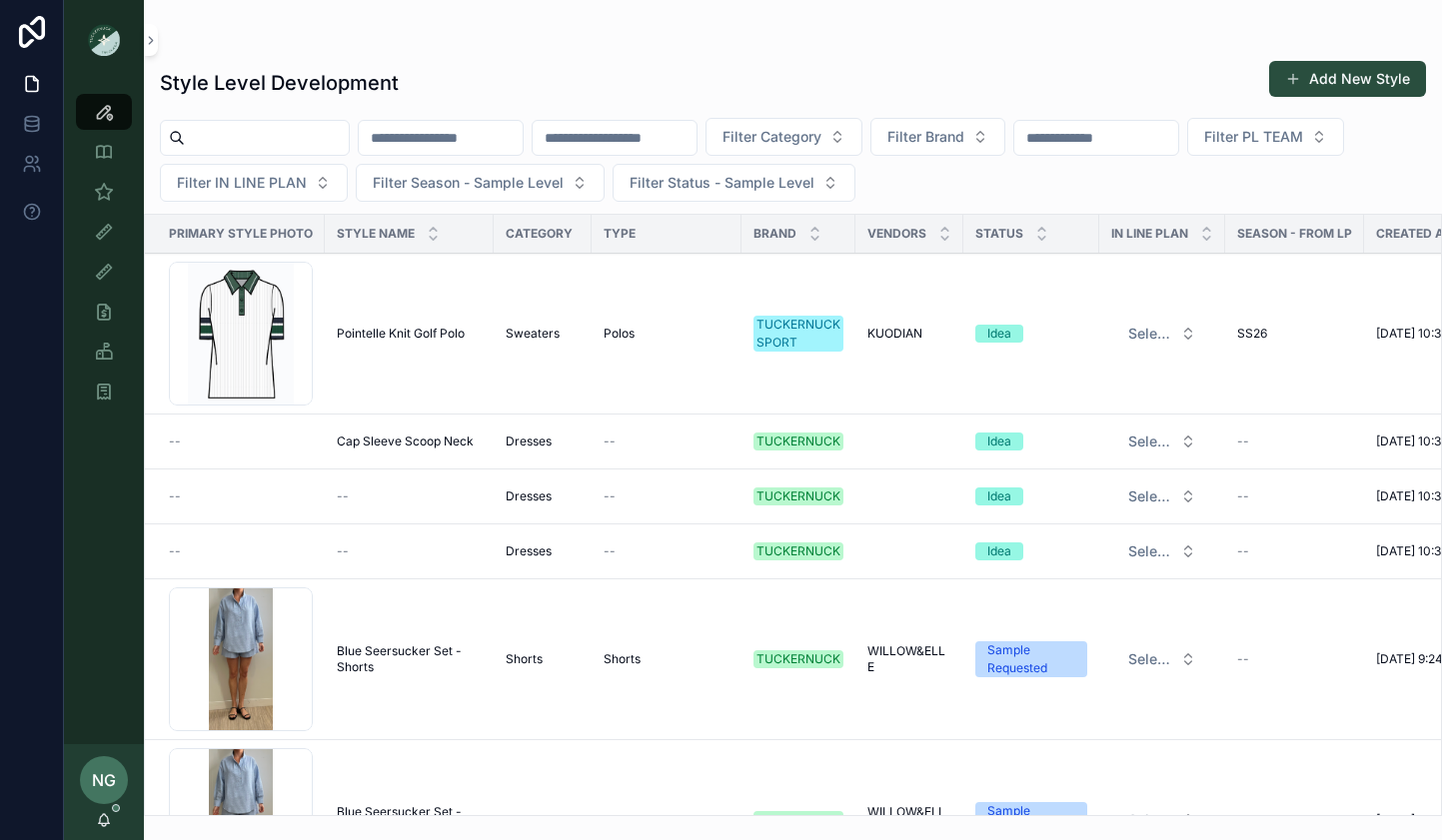
click at [1344, 147] on button "Filter PL TEAM" at bounding box center [1265, 137] width 157 height 38
drag, startPoint x: 1186, startPoint y: 83, endPoint x: 785, endPoint y: 139, distance: 404.5
click at [1182, 87] on div "Style Level Development Add New Style" at bounding box center [793, 83] width 1266 height 46
click at [790, 137] on span "Filter Category" at bounding box center [771, 137] width 99 height 20
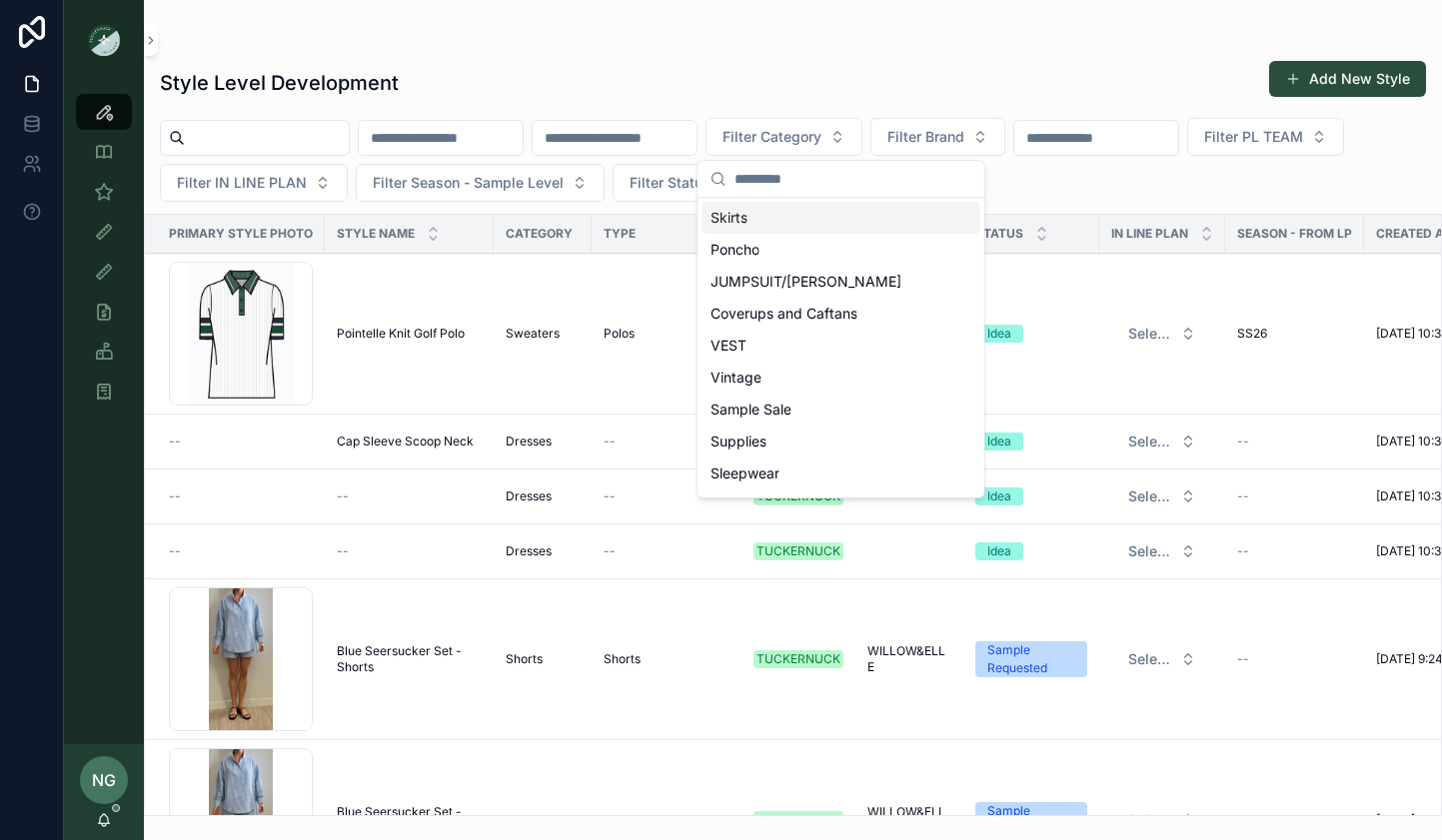
click at [780, 207] on div "Skirts" at bounding box center [841, 218] width 278 height 32
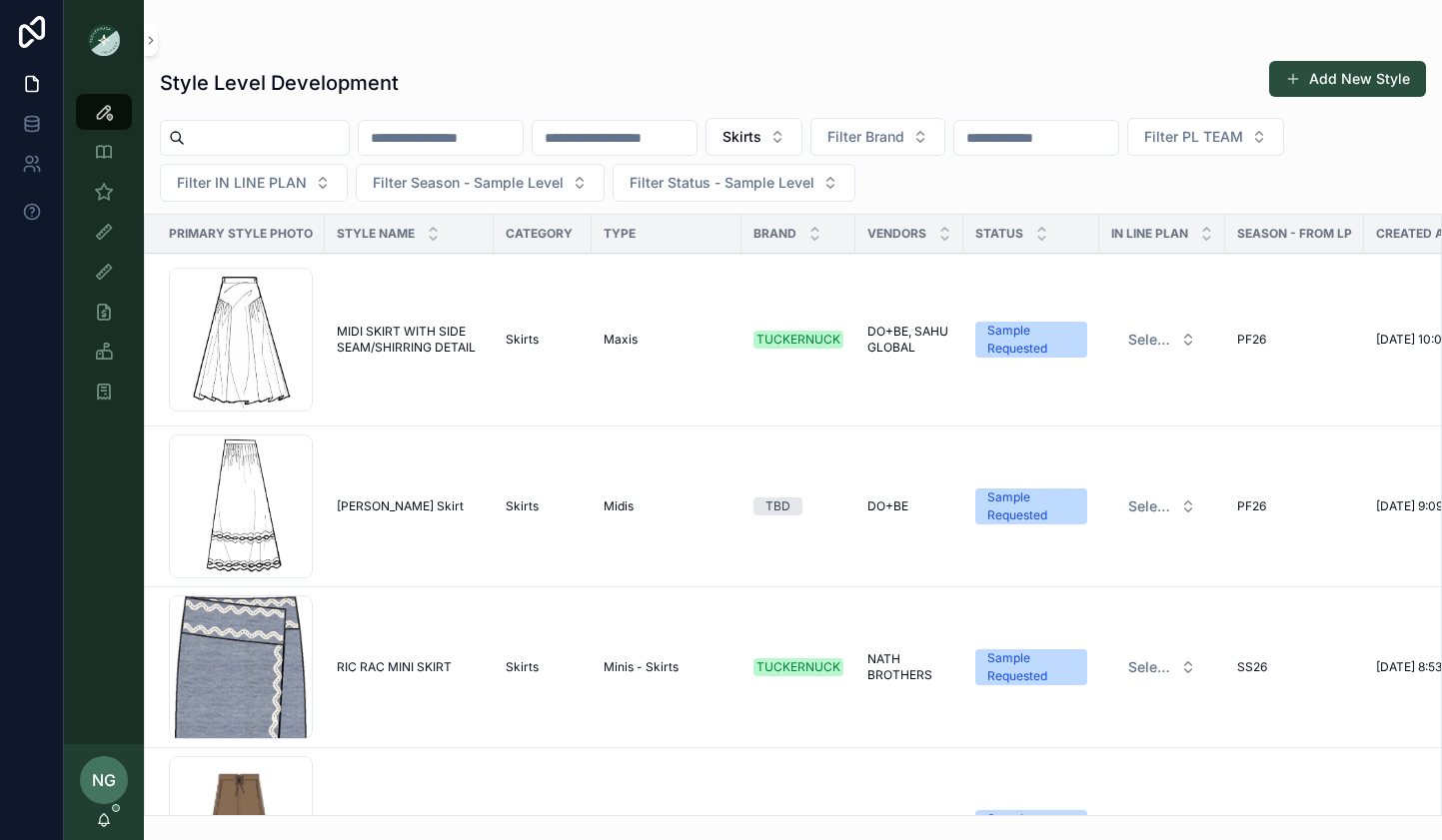
click at [544, 184] on span "Filter Season - Sample Level" at bounding box center [468, 183] width 191 height 20
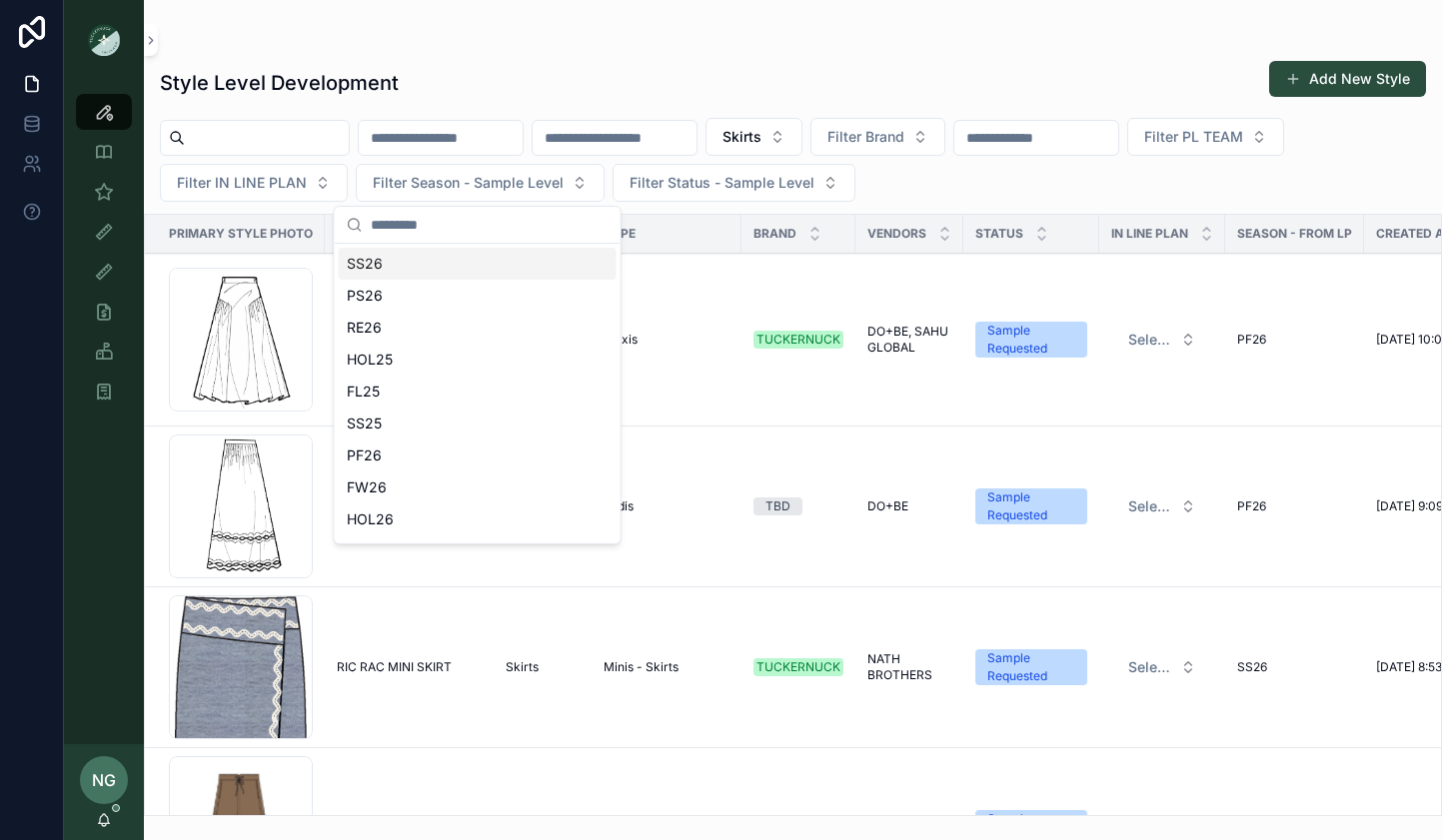
click at [496, 257] on div "SS26" at bounding box center [478, 264] width 278 height 32
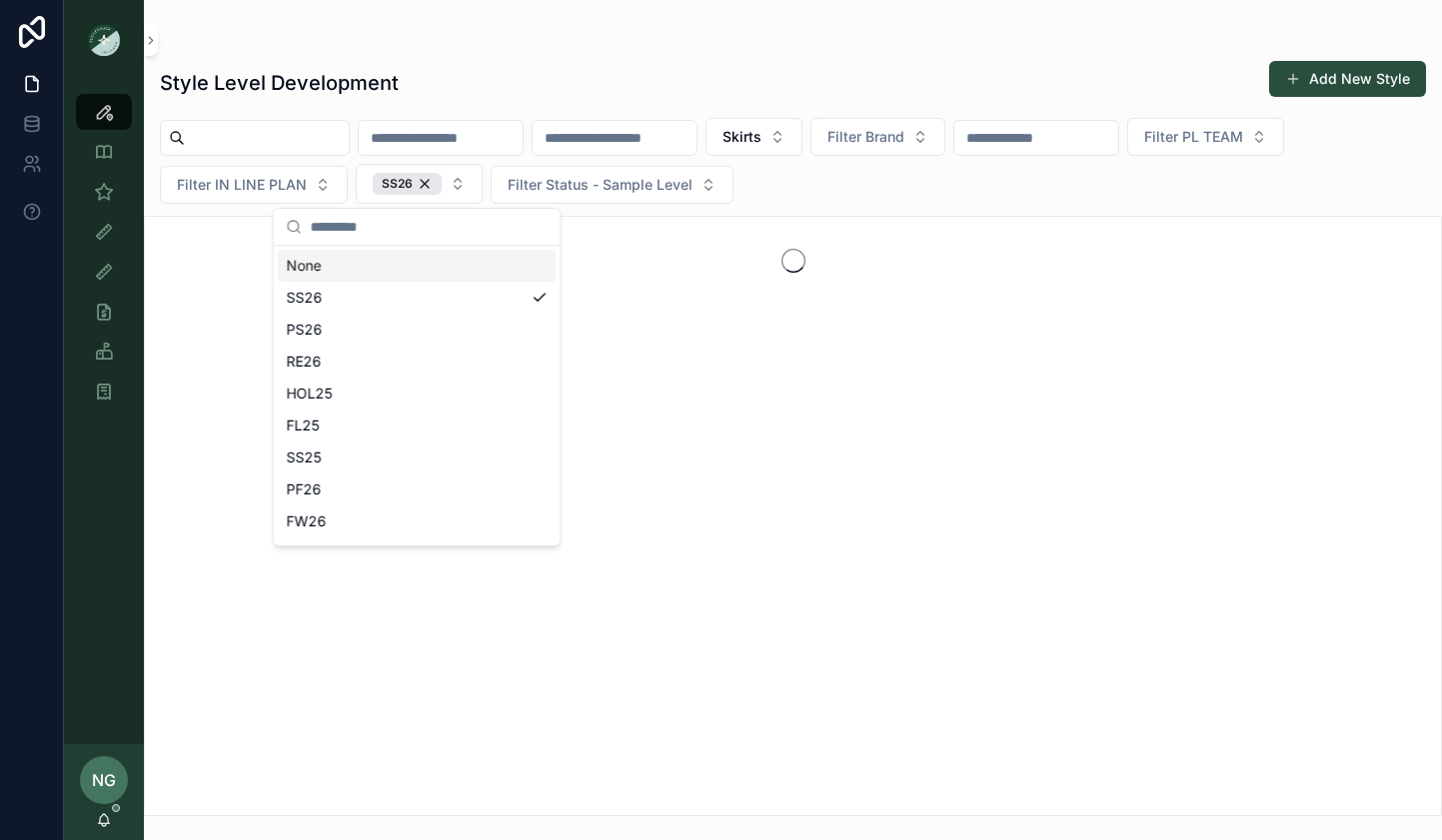
click at [722, 79] on div "Style Level Development Add New Style" at bounding box center [793, 83] width 1266 height 46
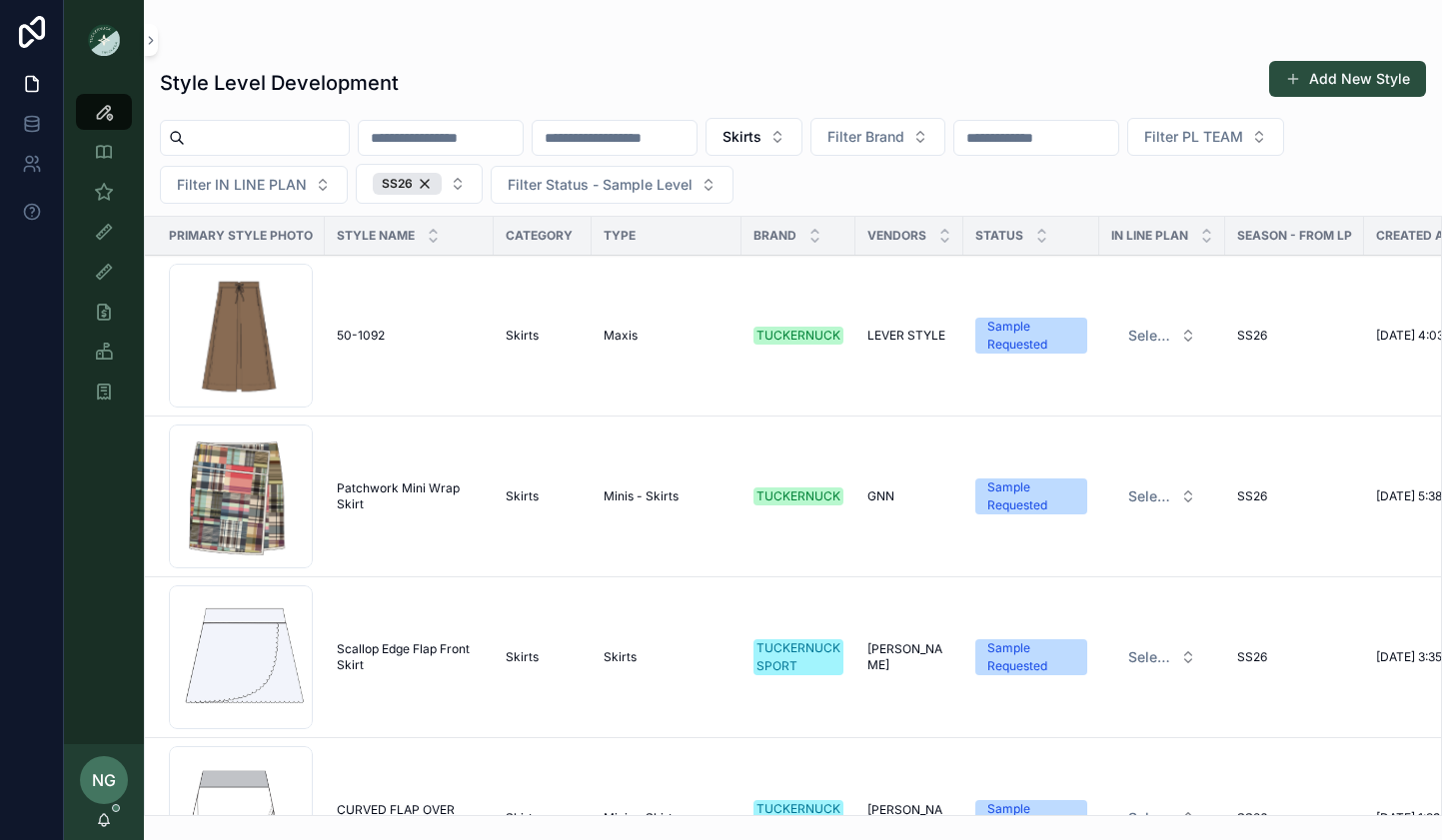
click at [1082, 171] on div "Skirts Filter Brand Filter PL TEAM Filter IN LINE PLAN SS26 Filter Status - Sam…" at bounding box center [793, 161] width 1298 height 86
click at [1086, 141] on input "scrollable content" at bounding box center [1036, 138] width 164 height 28
type input "****"
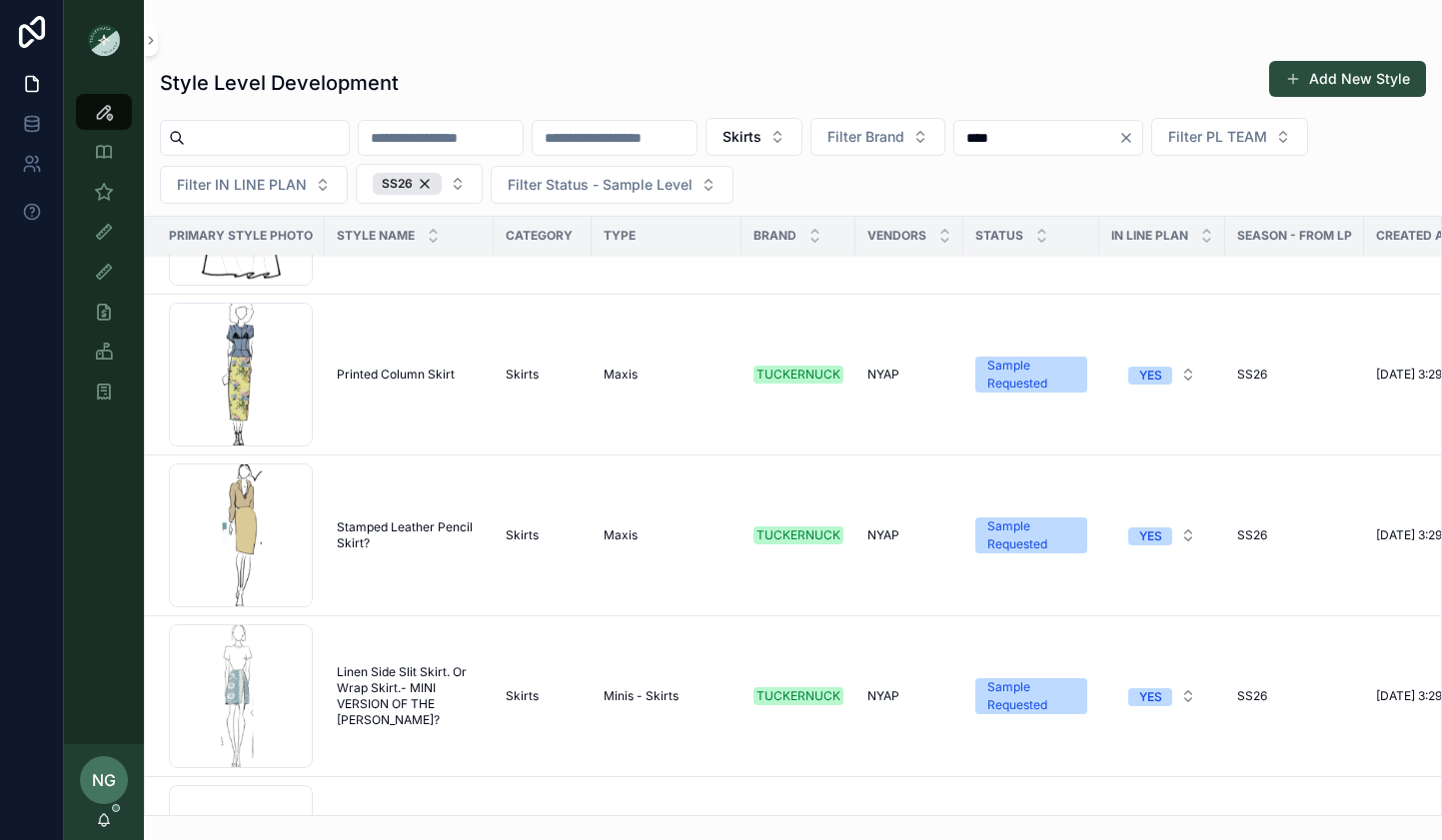
scroll to position [948, 0]
click at [385, 369] on span "Printed Column Skirt" at bounding box center [396, 373] width 118 height 16
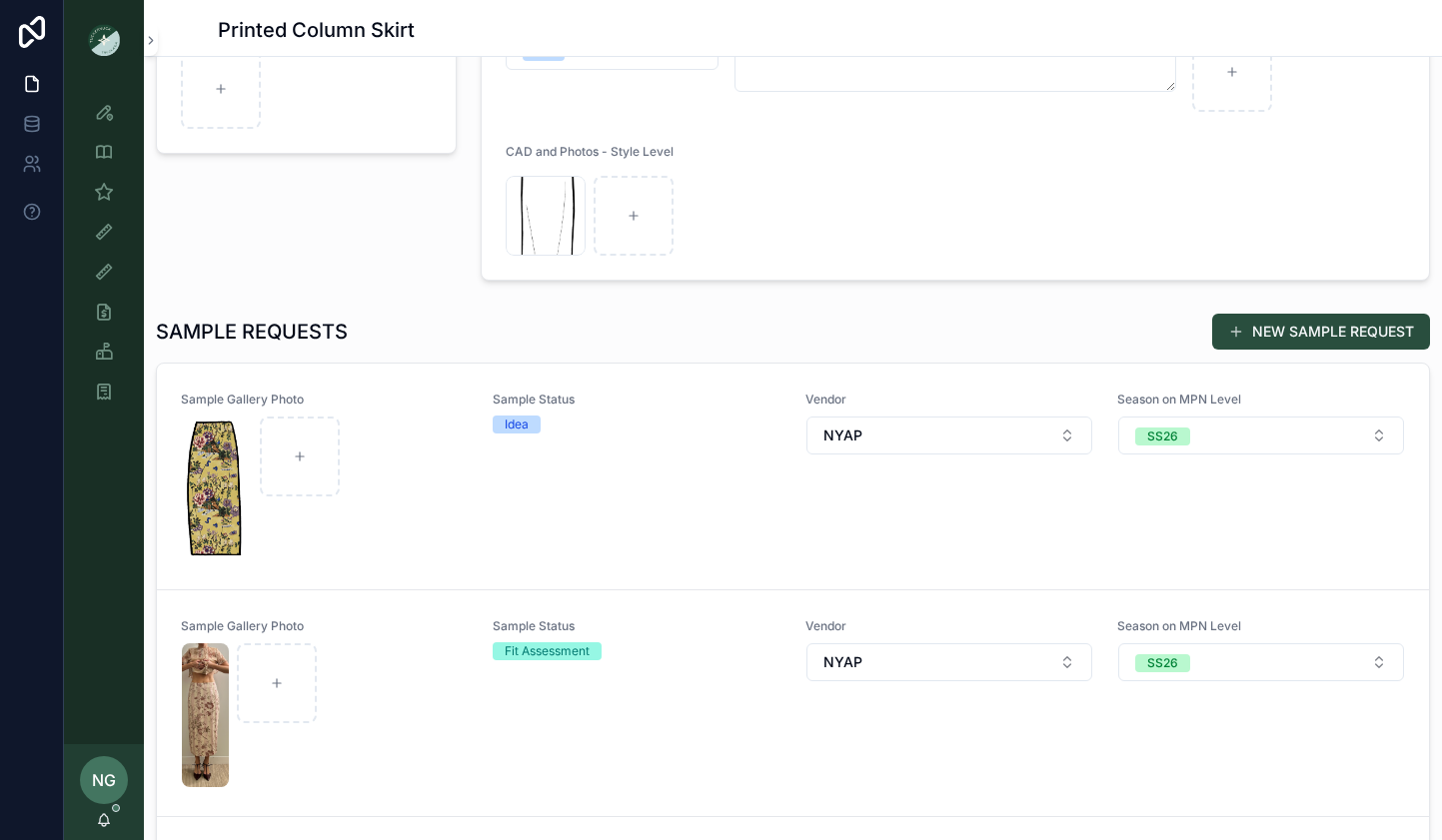
scroll to position [389, 0]
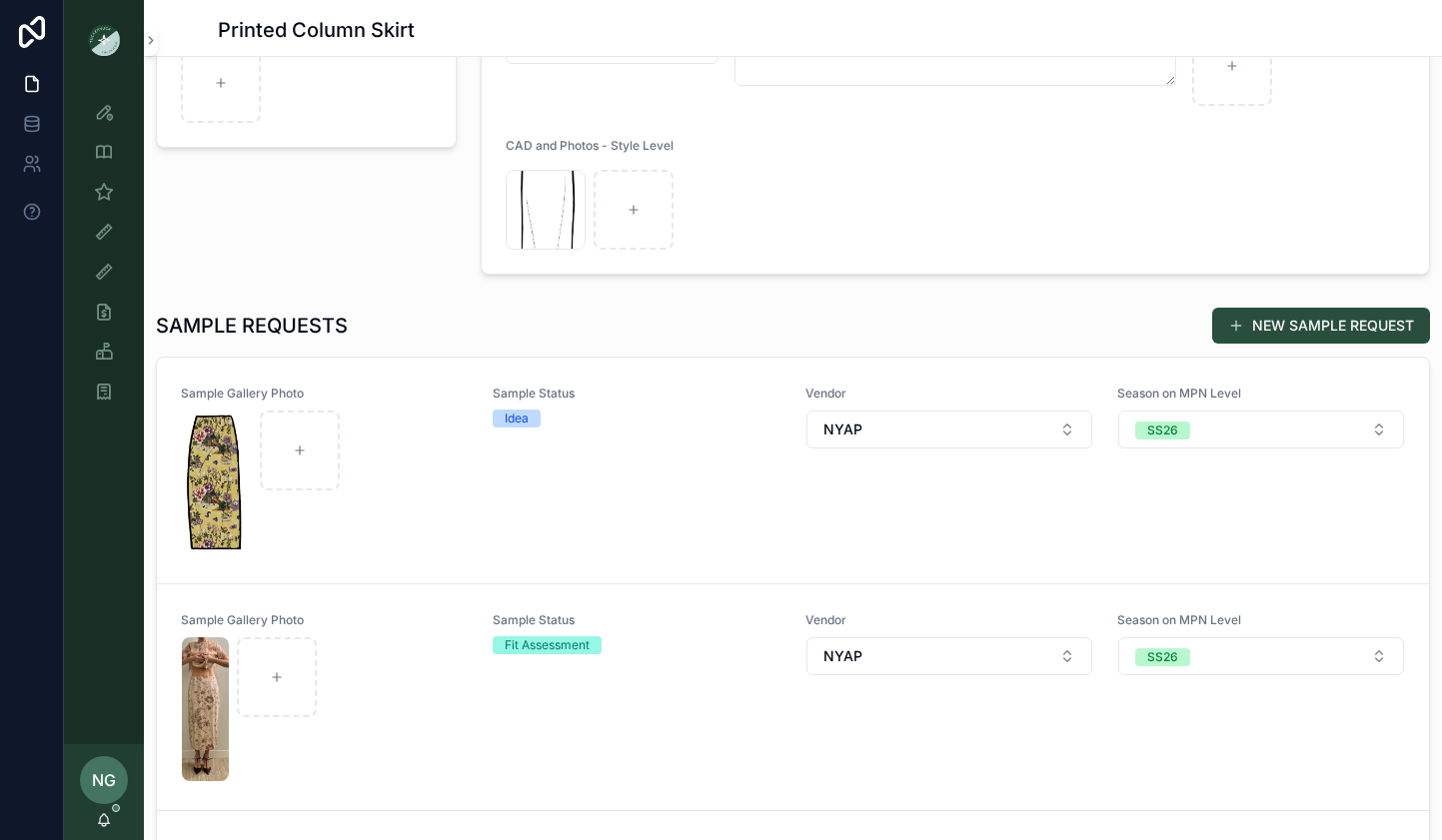
click at [432, 511] on div "scrollable content" at bounding box center [325, 483] width 286 height 144
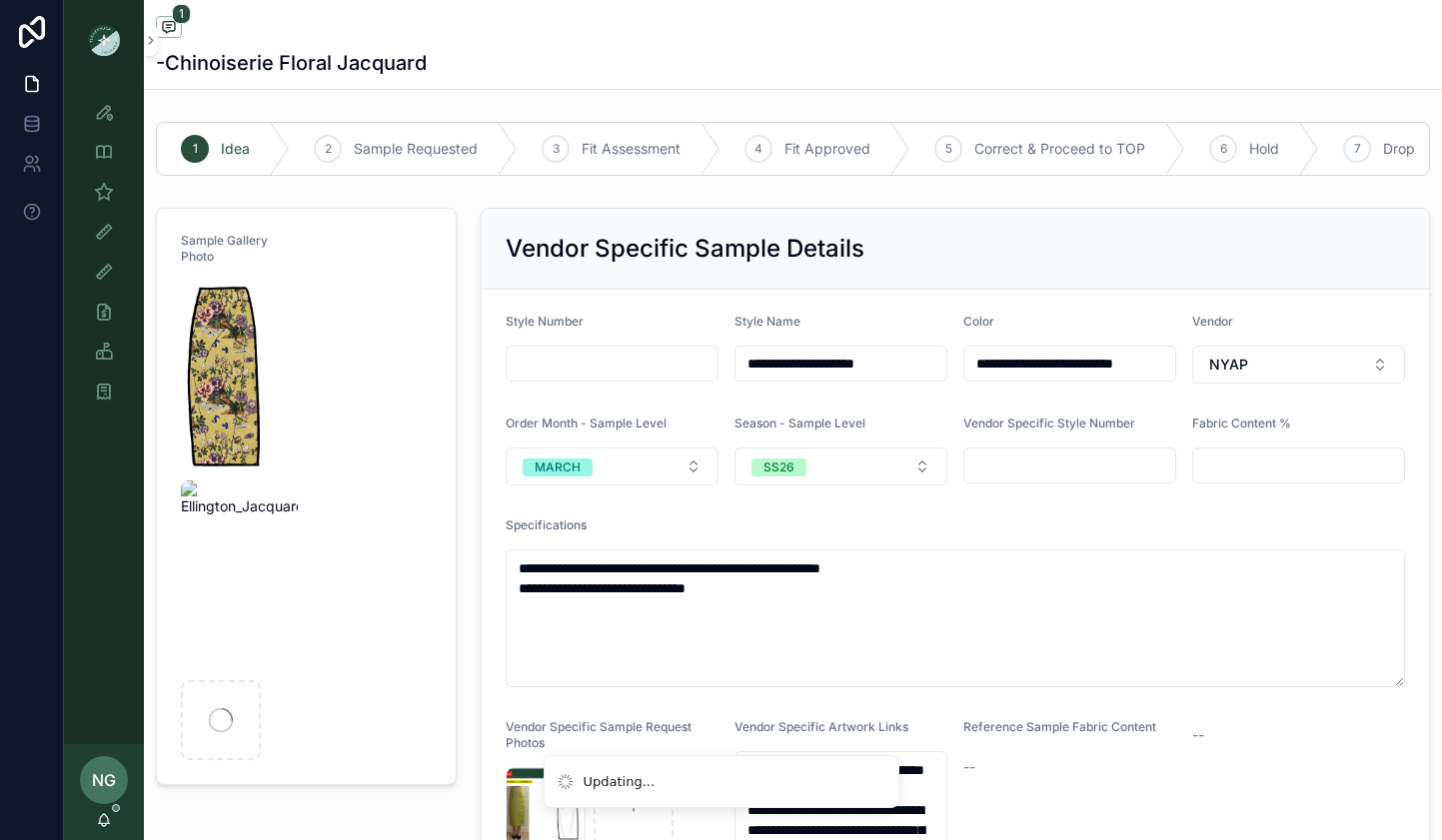
click at [219, 378] on img "scrollable content" at bounding box center [227, 377] width 93 height 192
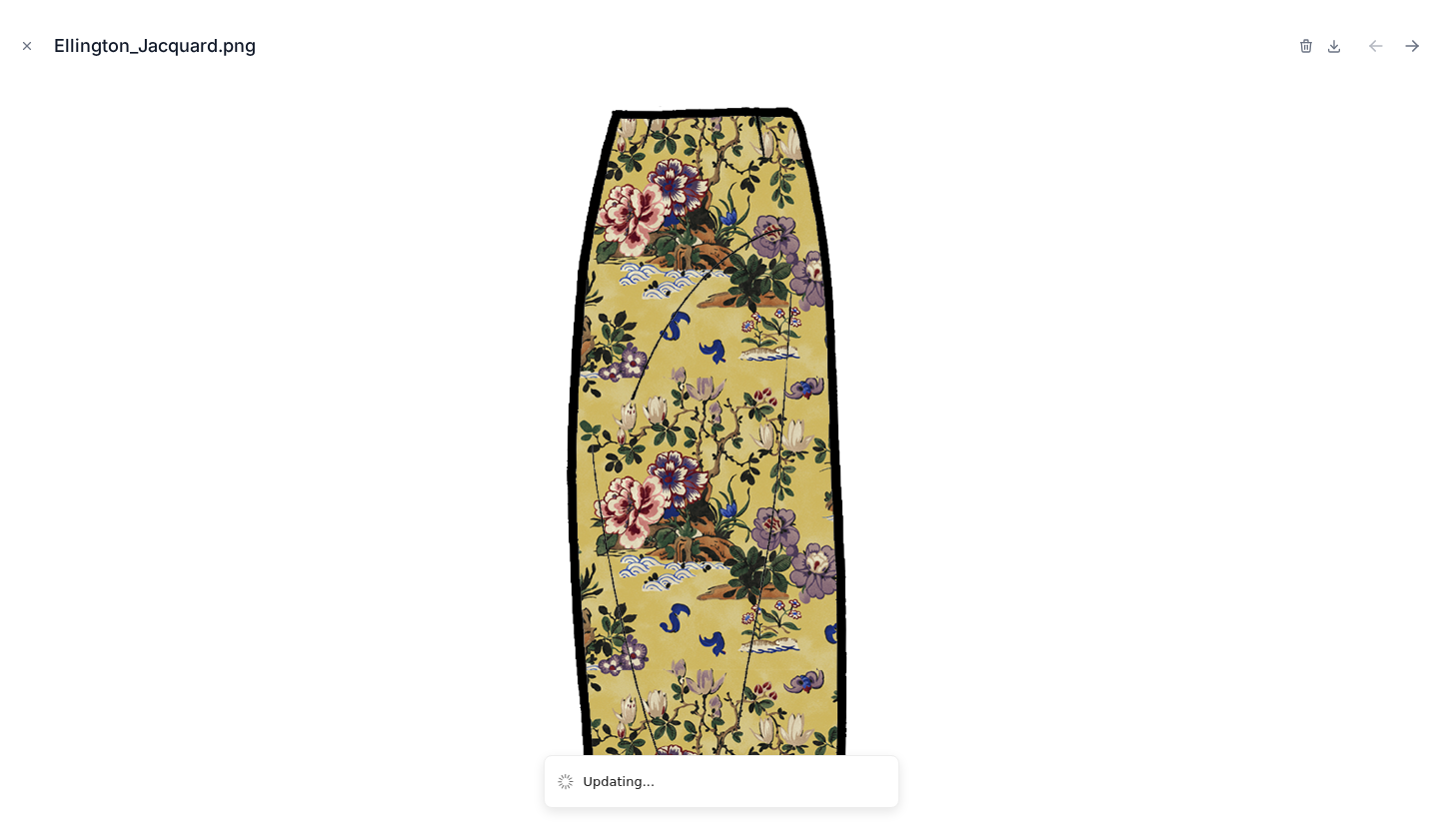
click at [1308, 41] on icon "button" at bounding box center [1306, 41] width 4 height 3
click at [1286, 46] on icon "button" at bounding box center [1286, 46] width 16 height 16
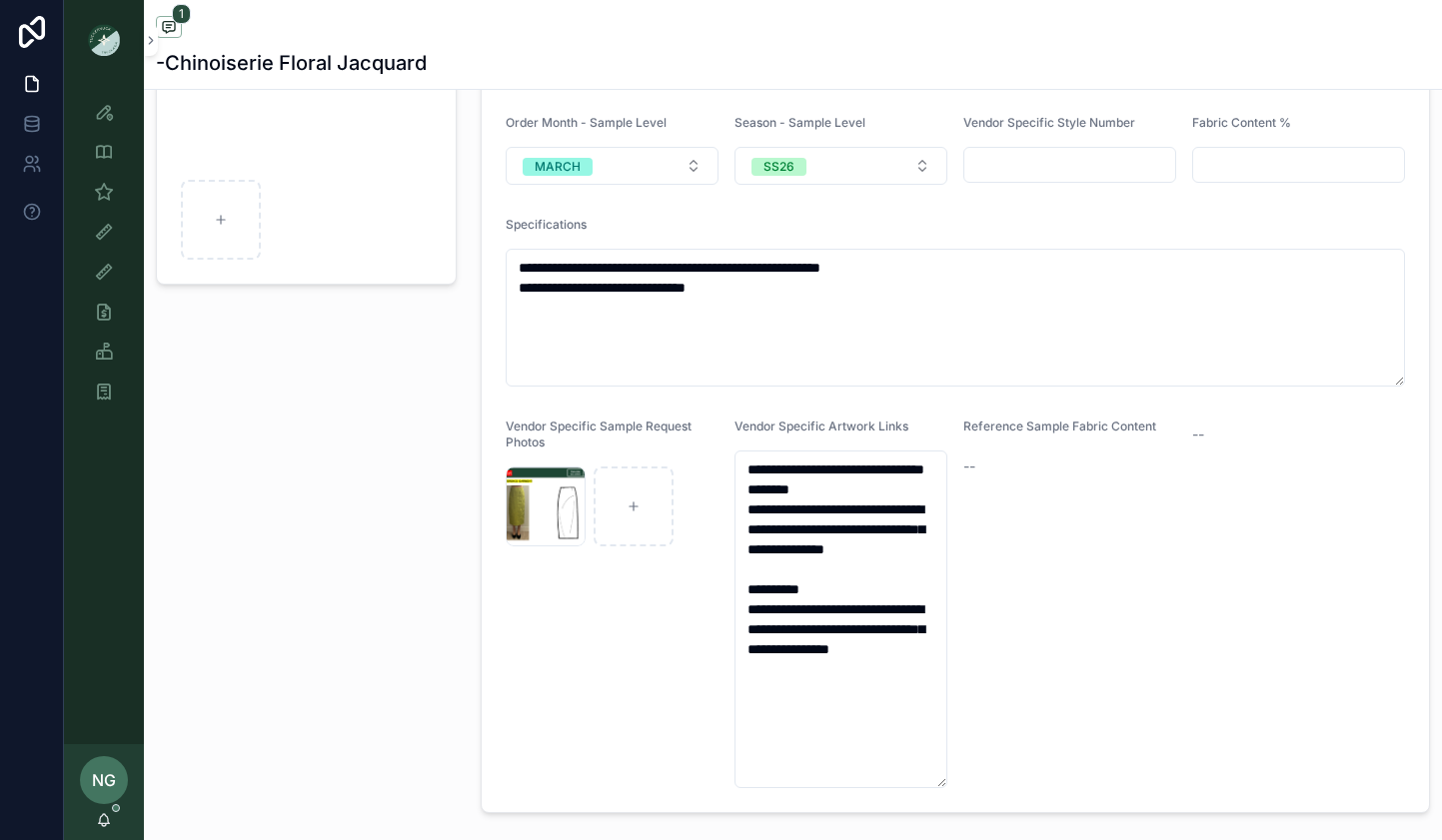
scroll to position [322, 0]
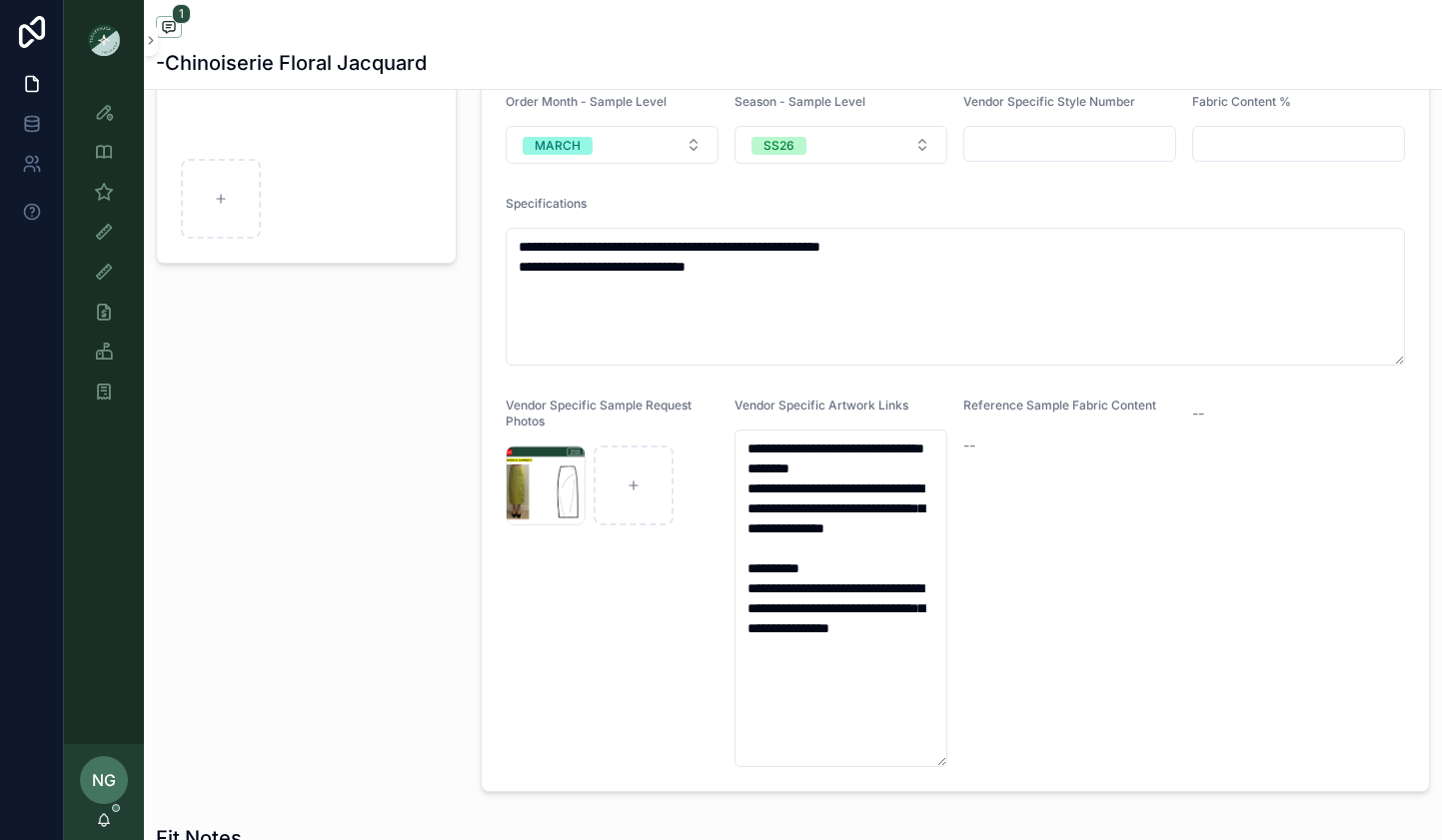
click at [573, 496] on div "Screenshot-2025-10-03-at-3.26.57-PM .png" at bounding box center [546, 486] width 80 height 80
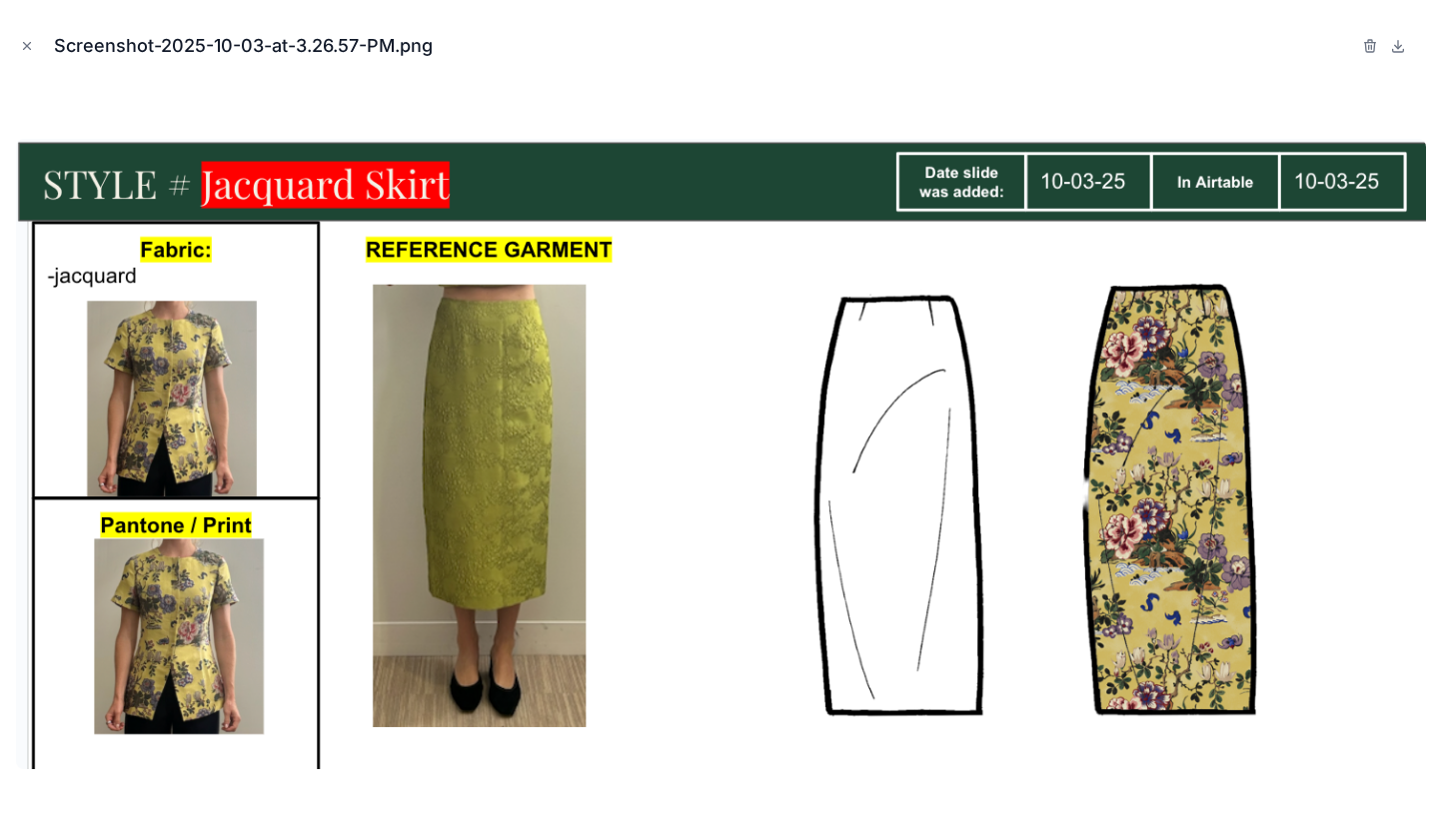
click at [1368, 41] on icon "button" at bounding box center [1370, 41] width 4 height 3
click at [1347, 40] on icon "button" at bounding box center [1350, 46] width 16 height 16
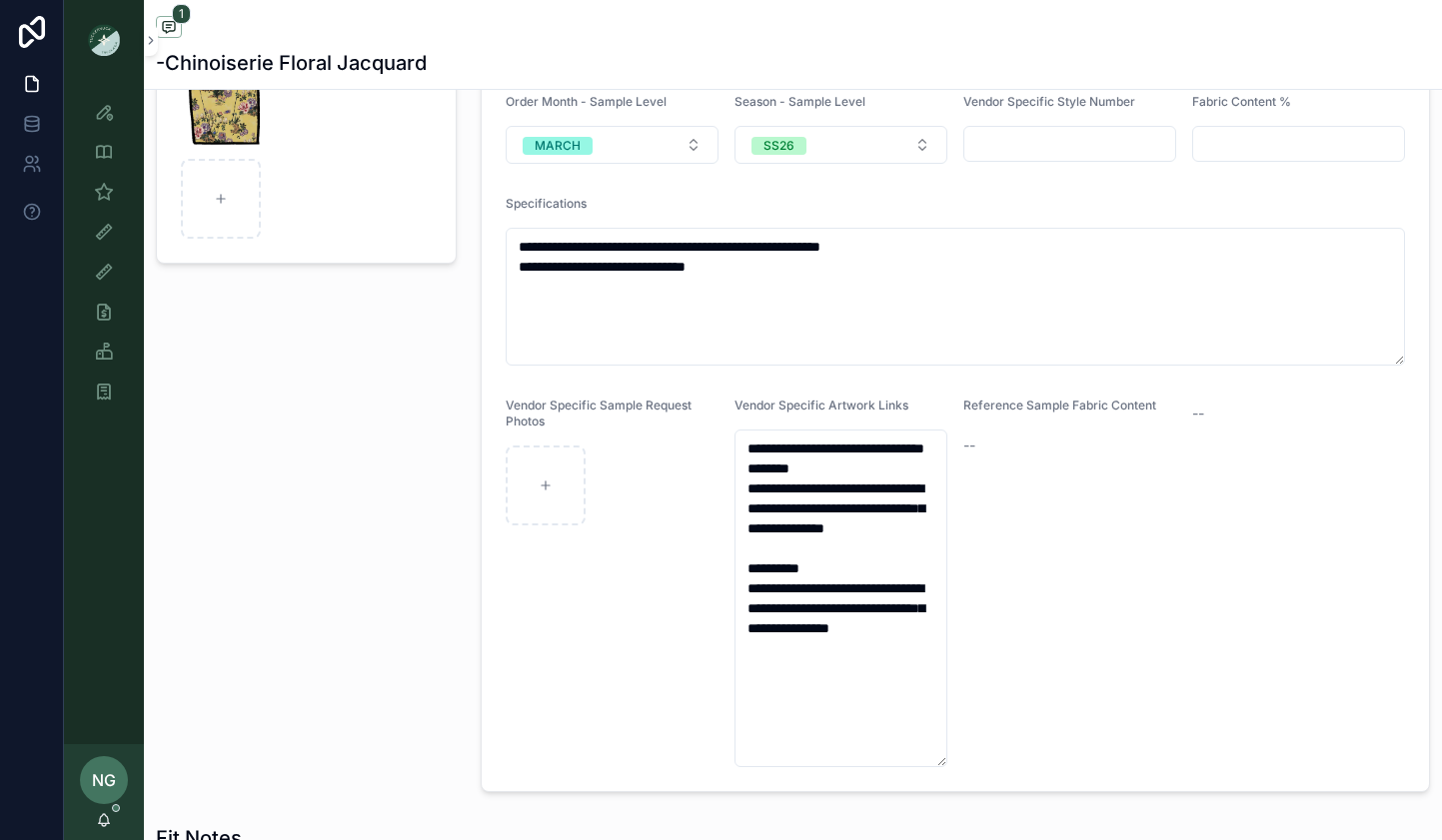
scroll to position [322, 0]
click at [114, 816] on div "NG Noelle Garcia-Farris" at bounding box center [104, 792] width 80 height 96
click at [106, 818] on icon "scrollable content" at bounding box center [104, 820] width 16 height 16
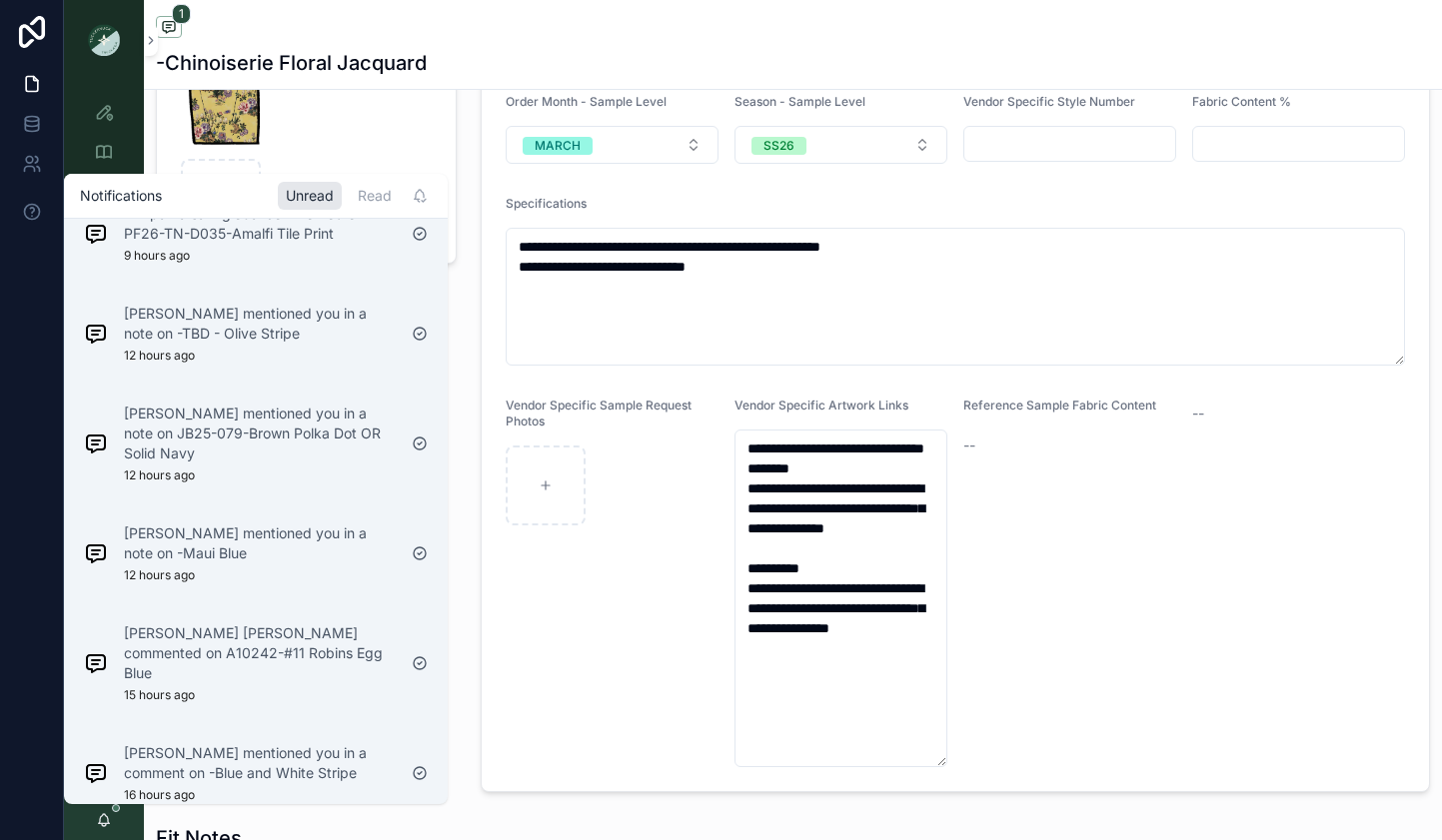
scroll to position [0, 0]
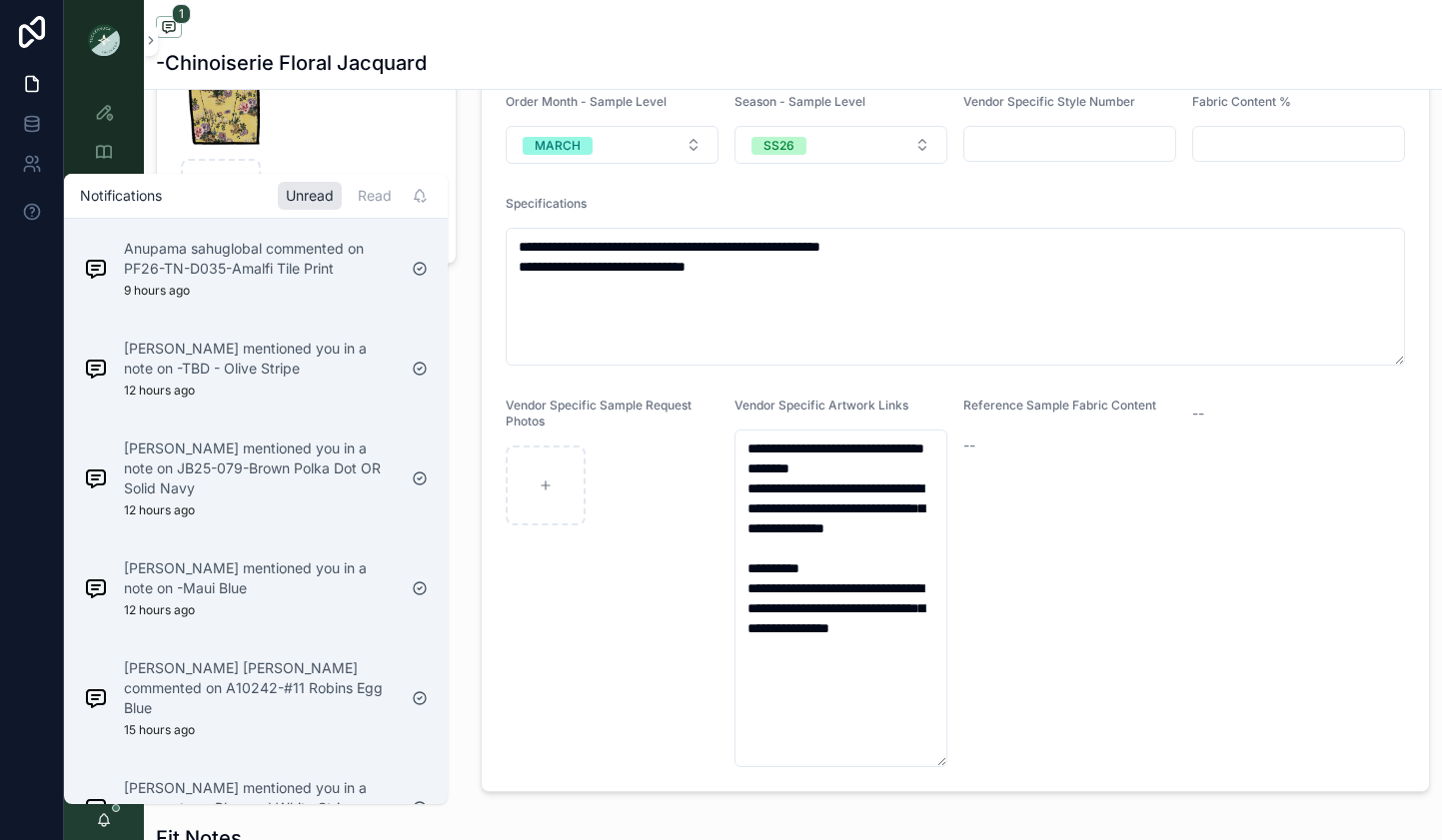
click at [322, 388] on div "Maggie Oaks mentioned you in a note on -TBD - Olive Stripe 12 hours ago" at bounding box center [260, 369] width 272 height 60
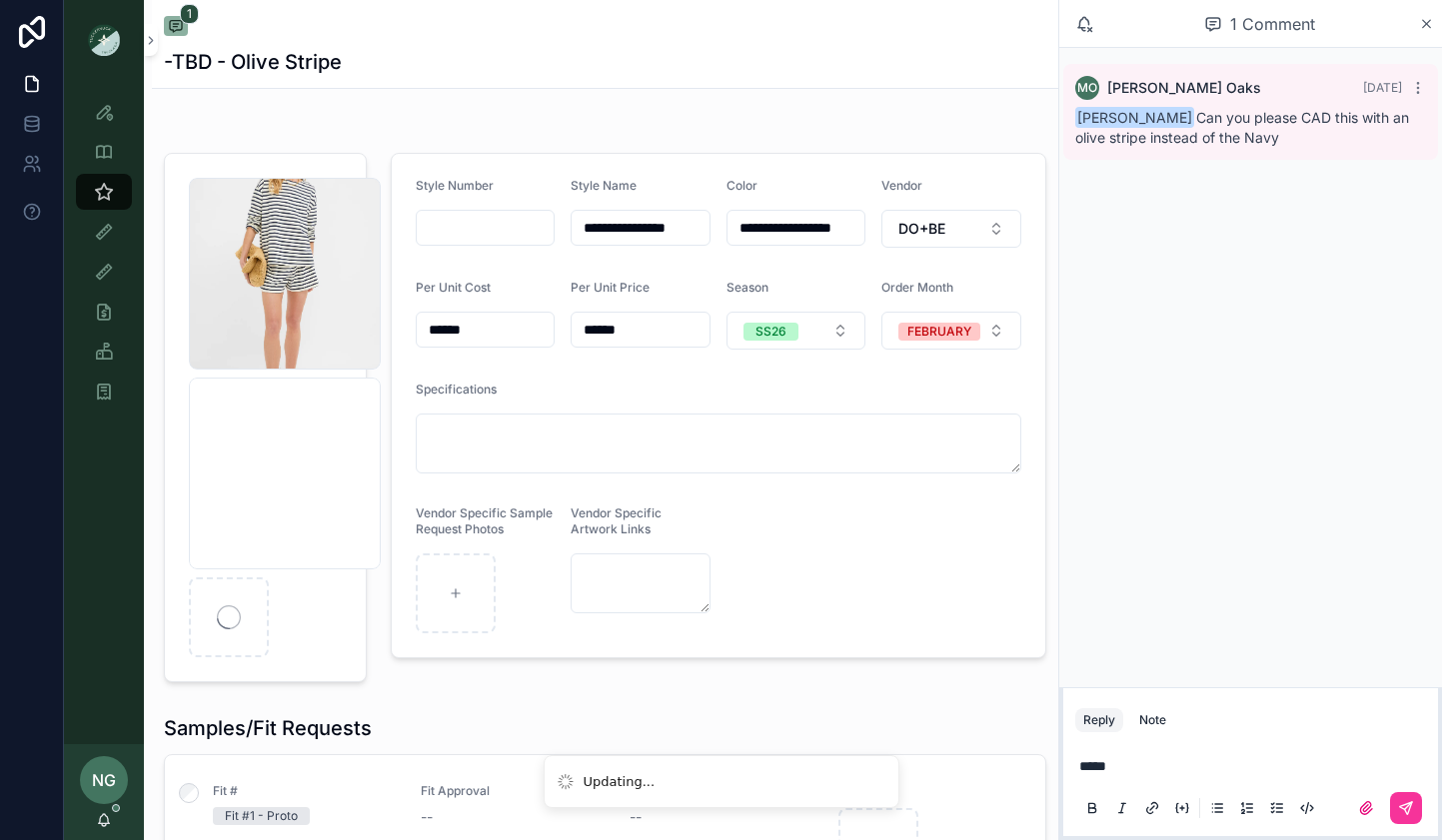
drag, startPoint x: 1152, startPoint y: 721, endPoint x: 1439, endPoint y: 819, distance: 303.0
click at [1159, 721] on div "Note" at bounding box center [1152, 720] width 27 height 16
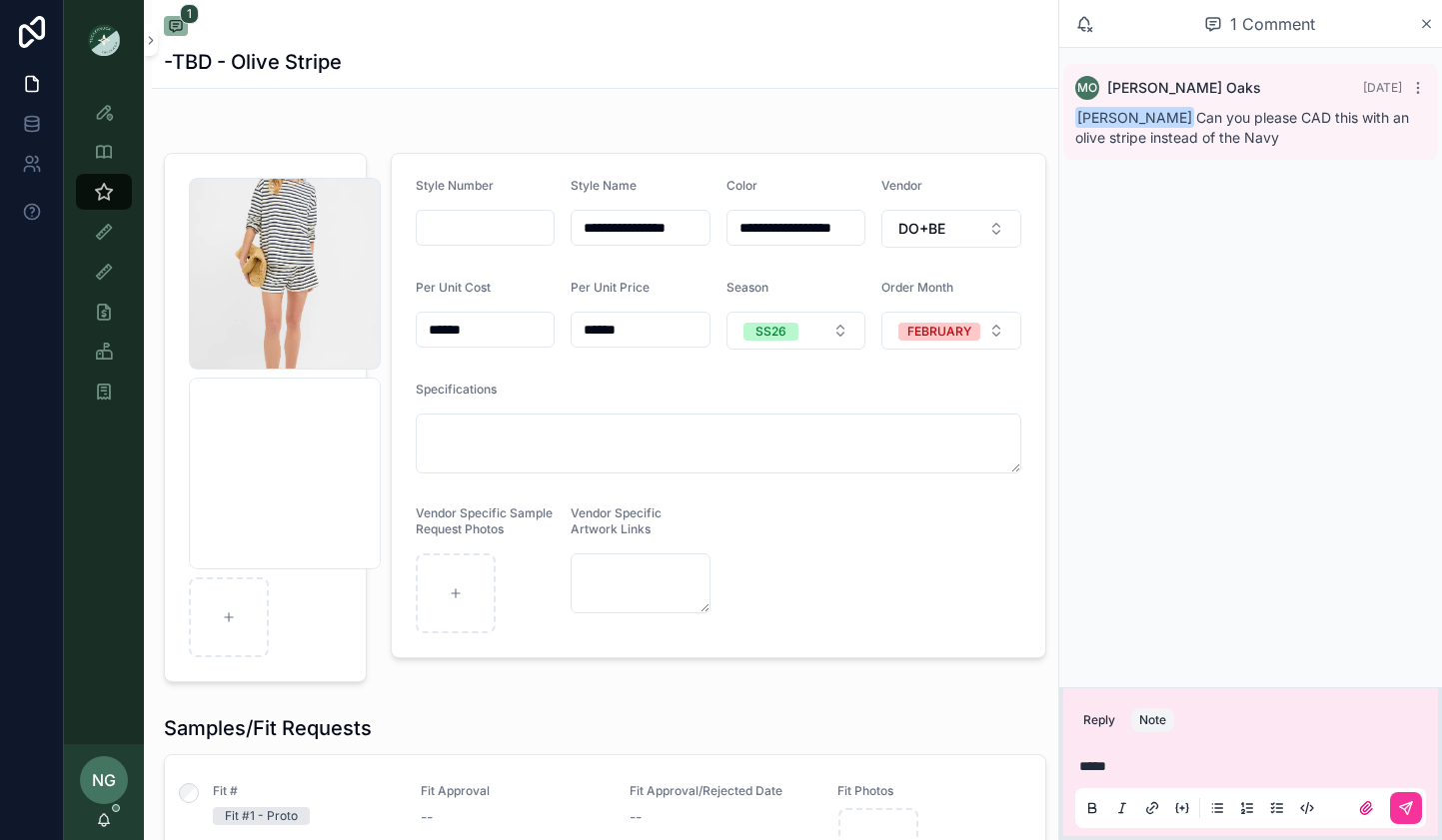
click at [1405, 811] on icon "scrollable content" at bounding box center [1406, 808] width 12 height 12
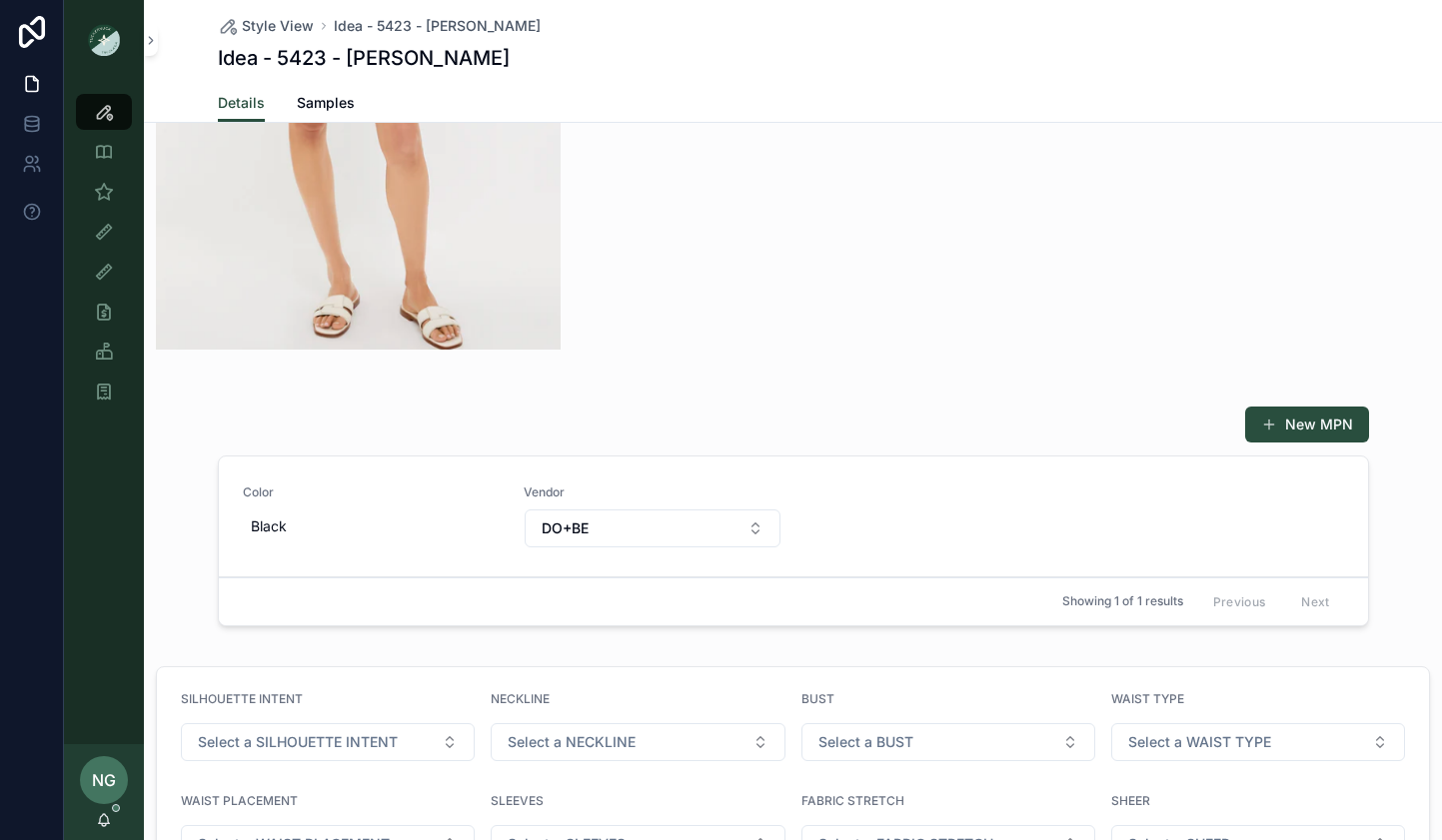
scroll to position [667, 0]
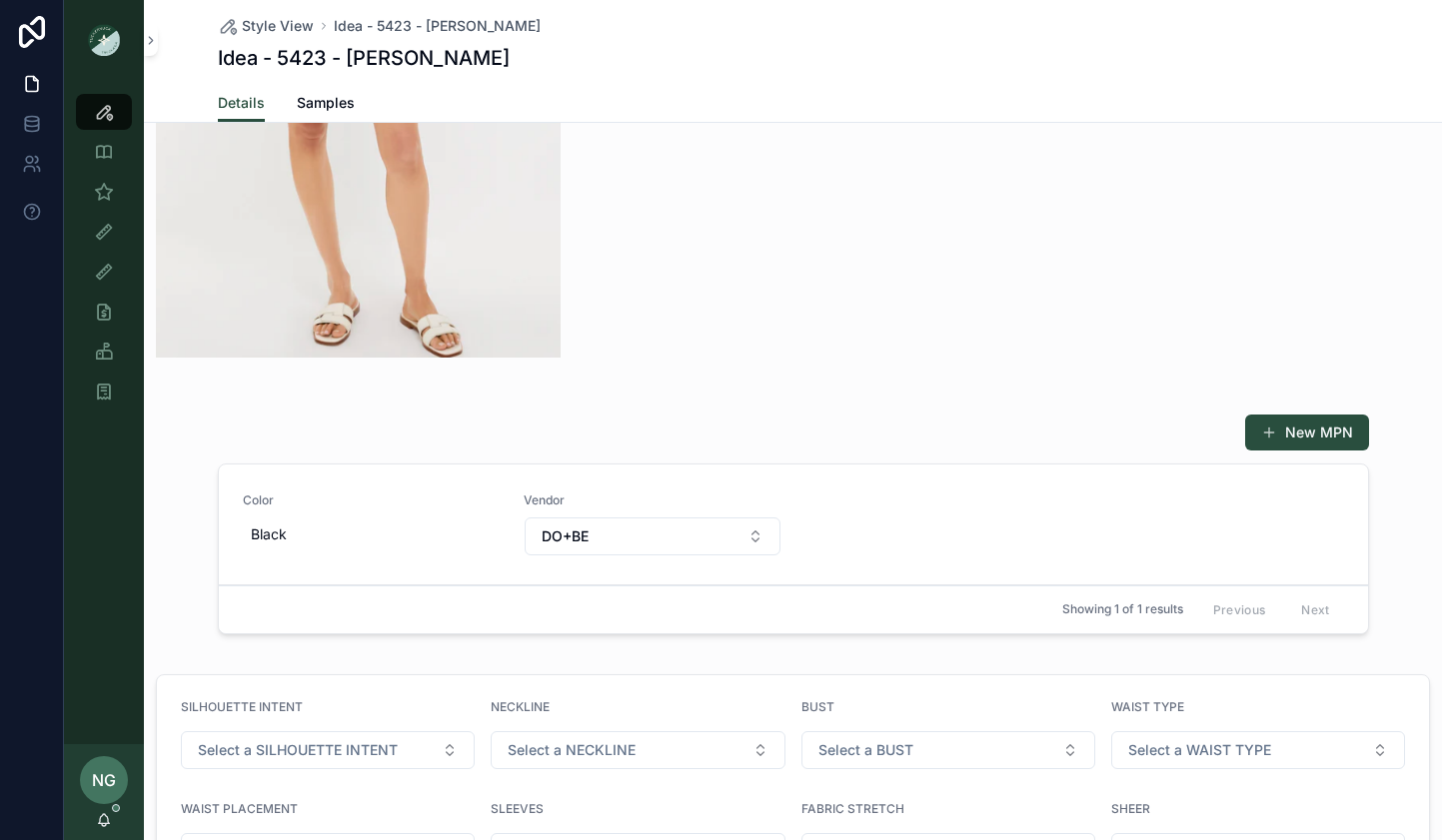
click at [800, 544] on div "Color Black Vendor DO+BE" at bounding box center [793, 525] width 1101 height 64
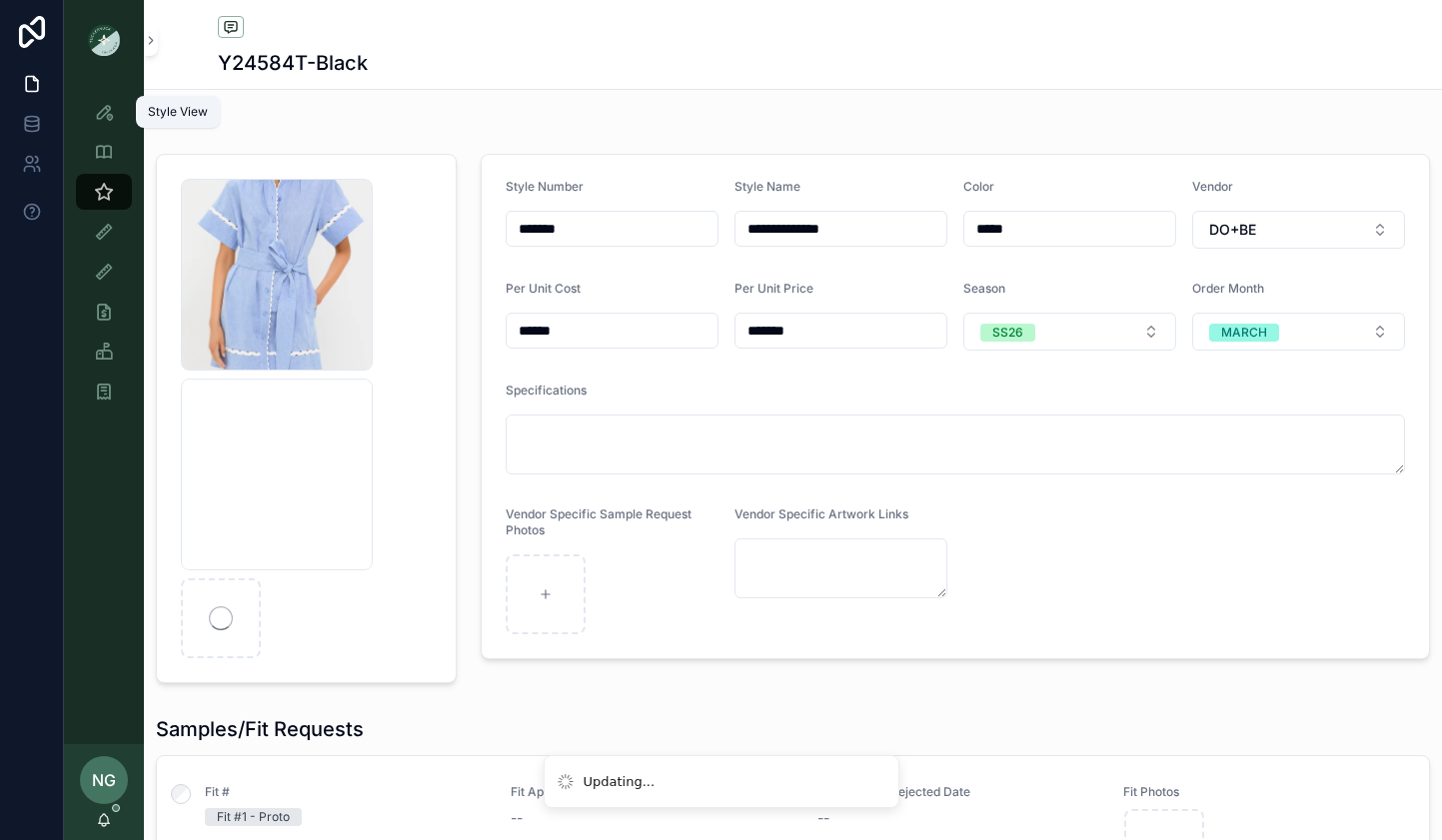
click at [113, 118] on icon "scrollable content" at bounding box center [104, 112] width 20 height 20
click at [0, 0] on icon "scrollable content" at bounding box center [0, 0] width 0 height 0
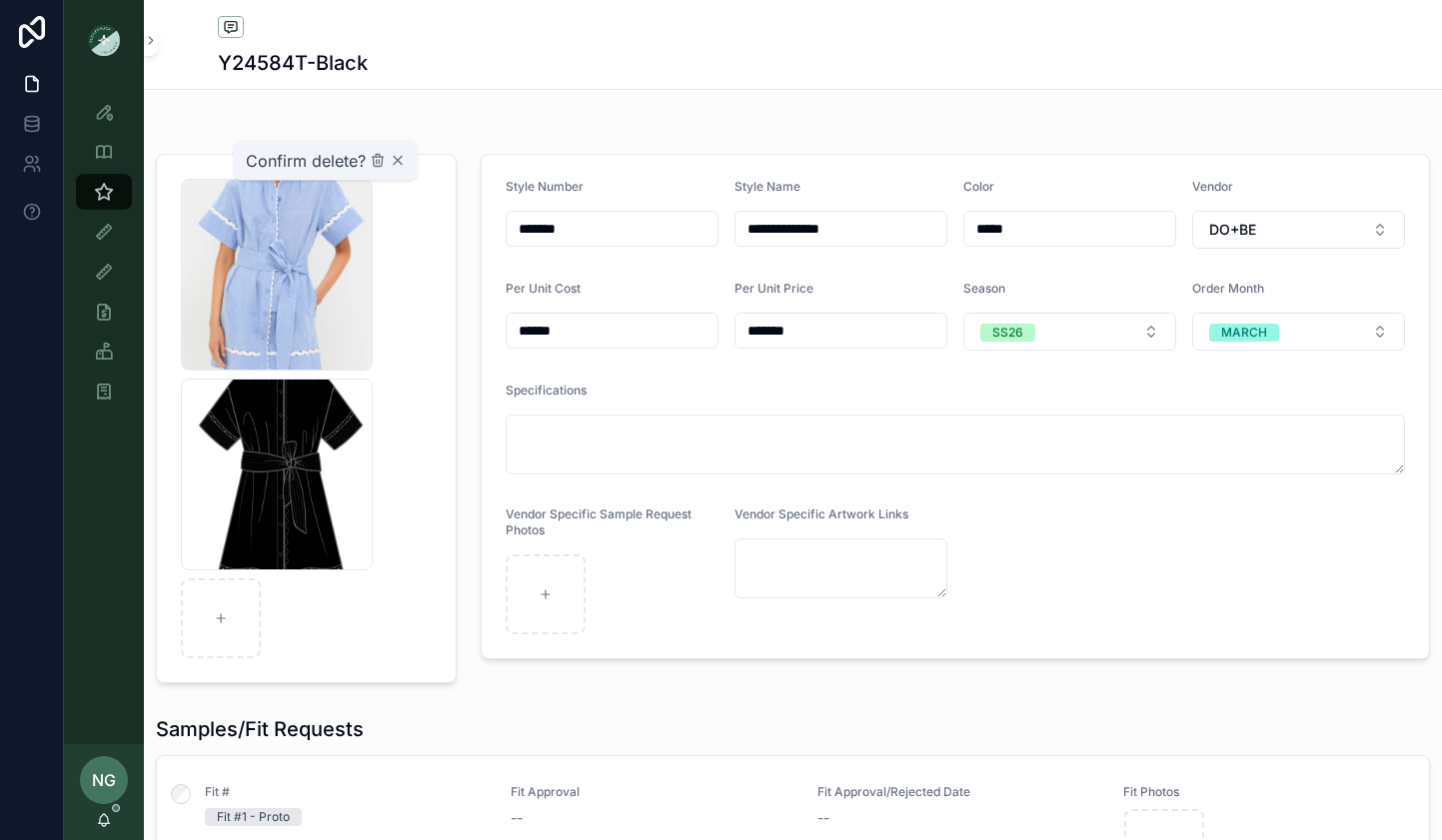
click at [373, 165] on icon "scrollable content" at bounding box center [378, 161] width 16 height 16
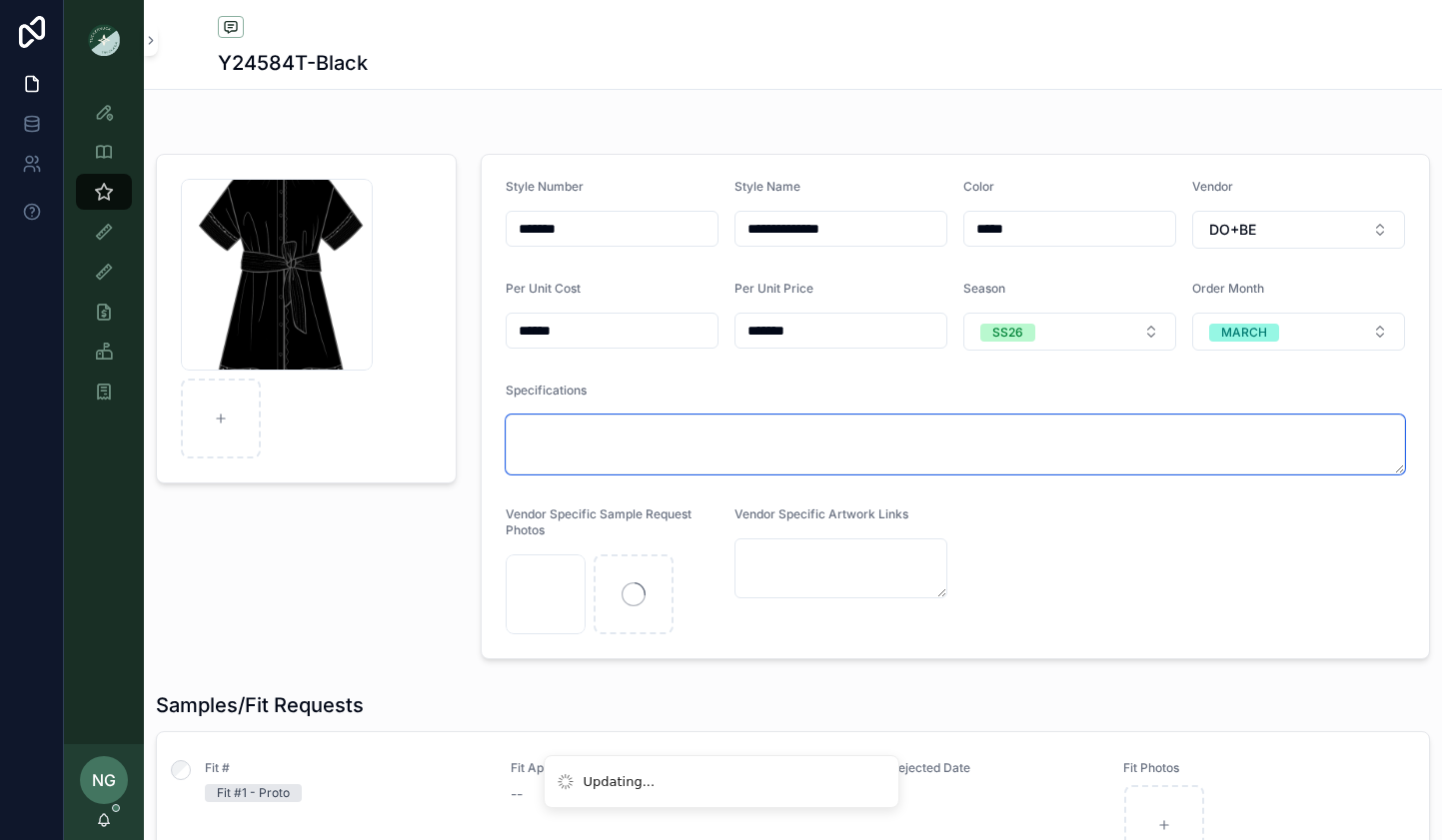
click at [584, 451] on textarea "scrollable content" at bounding box center [955, 445] width 899 height 60
type textarea "********"
click at [757, 418] on textarea "********" at bounding box center [955, 445] width 899 height 60
click at [756, 420] on textarea "********" at bounding box center [955, 445] width 899 height 60
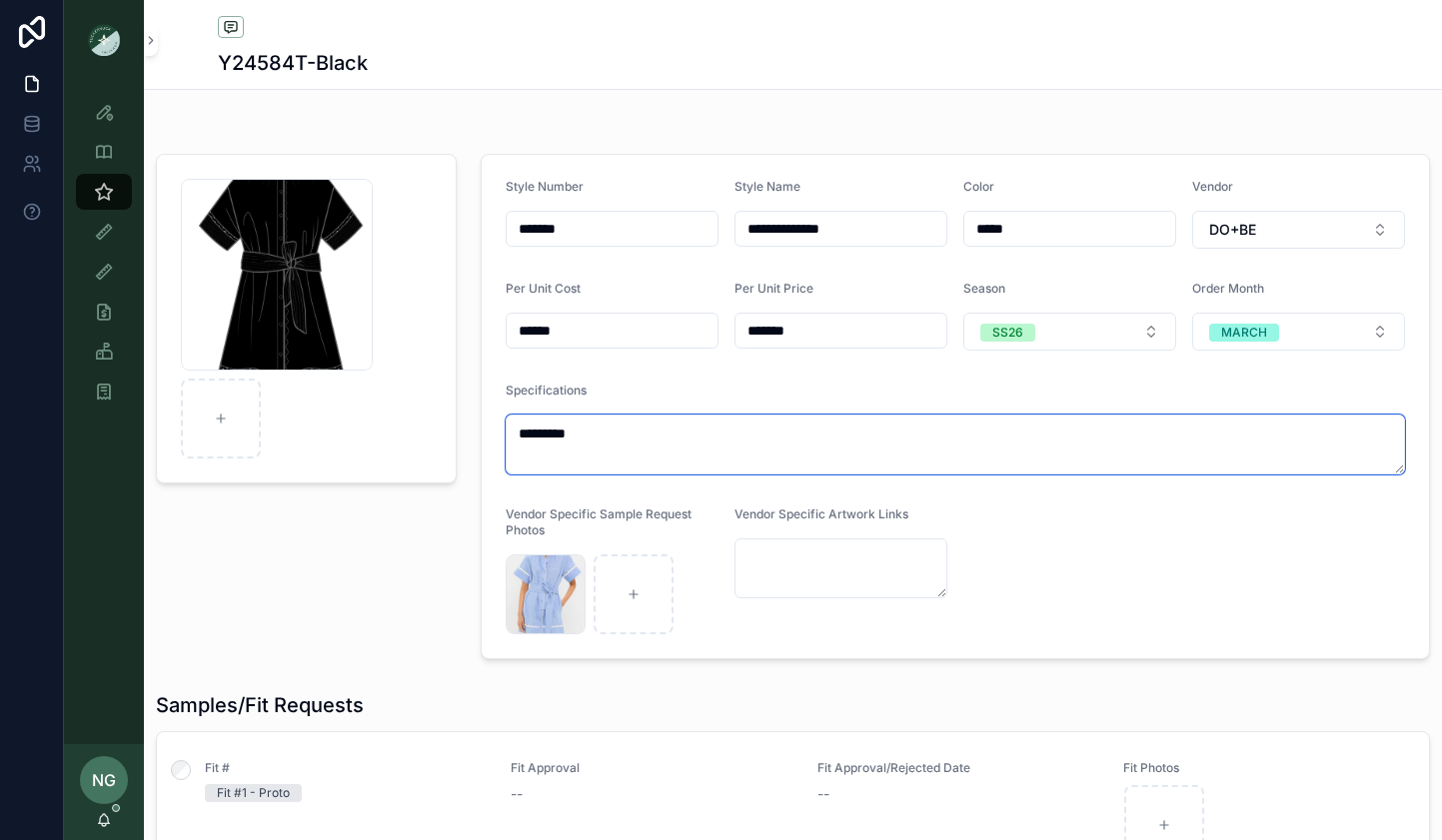
click at [746, 428] on textarea "********" at bounding box center [955, 445] width 899 height 60
type textarea "**********"
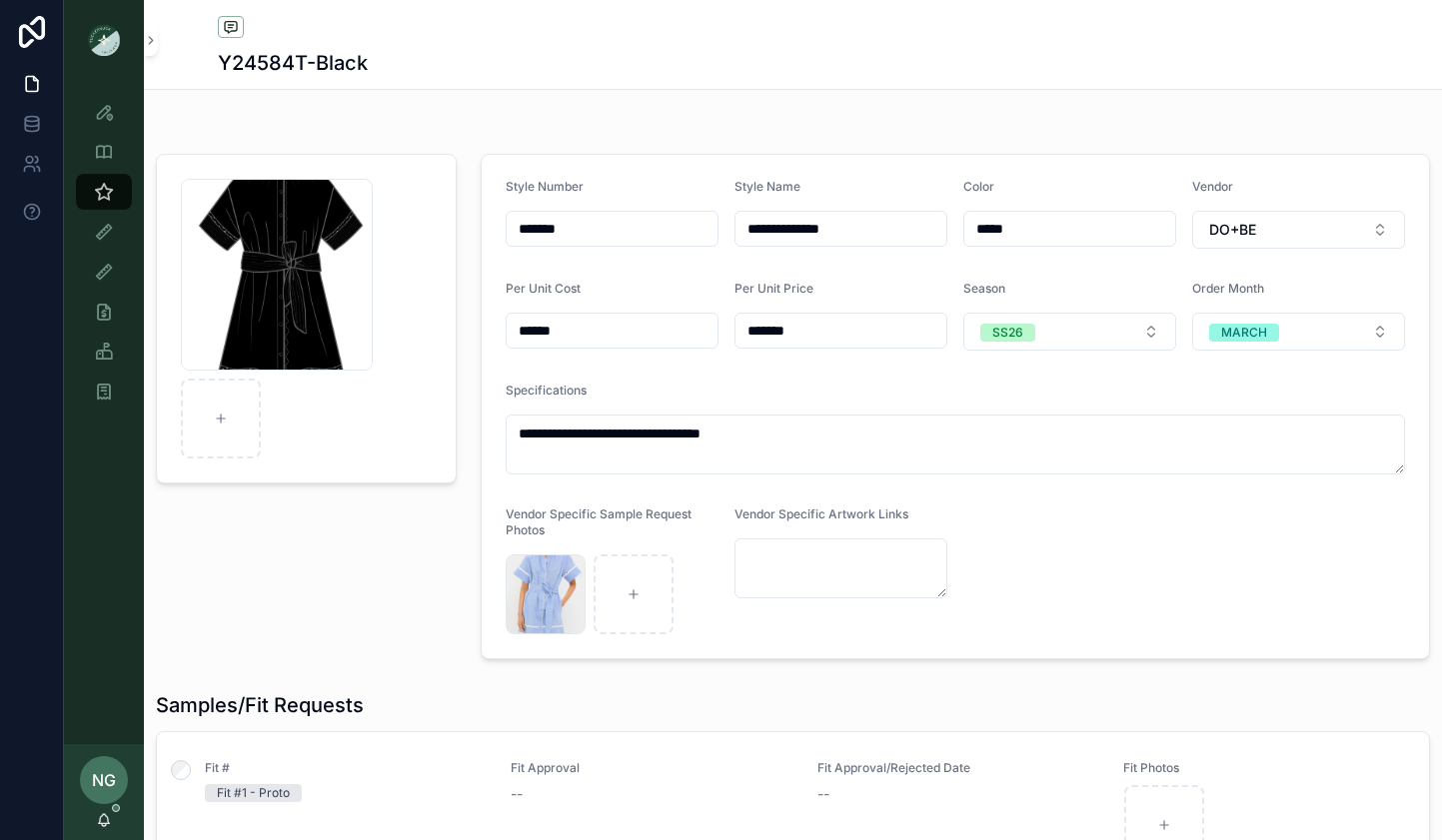
click at [372, 630] on div "Cornelia_blk .png" at bounding box center [306, 407] width 325 height 522
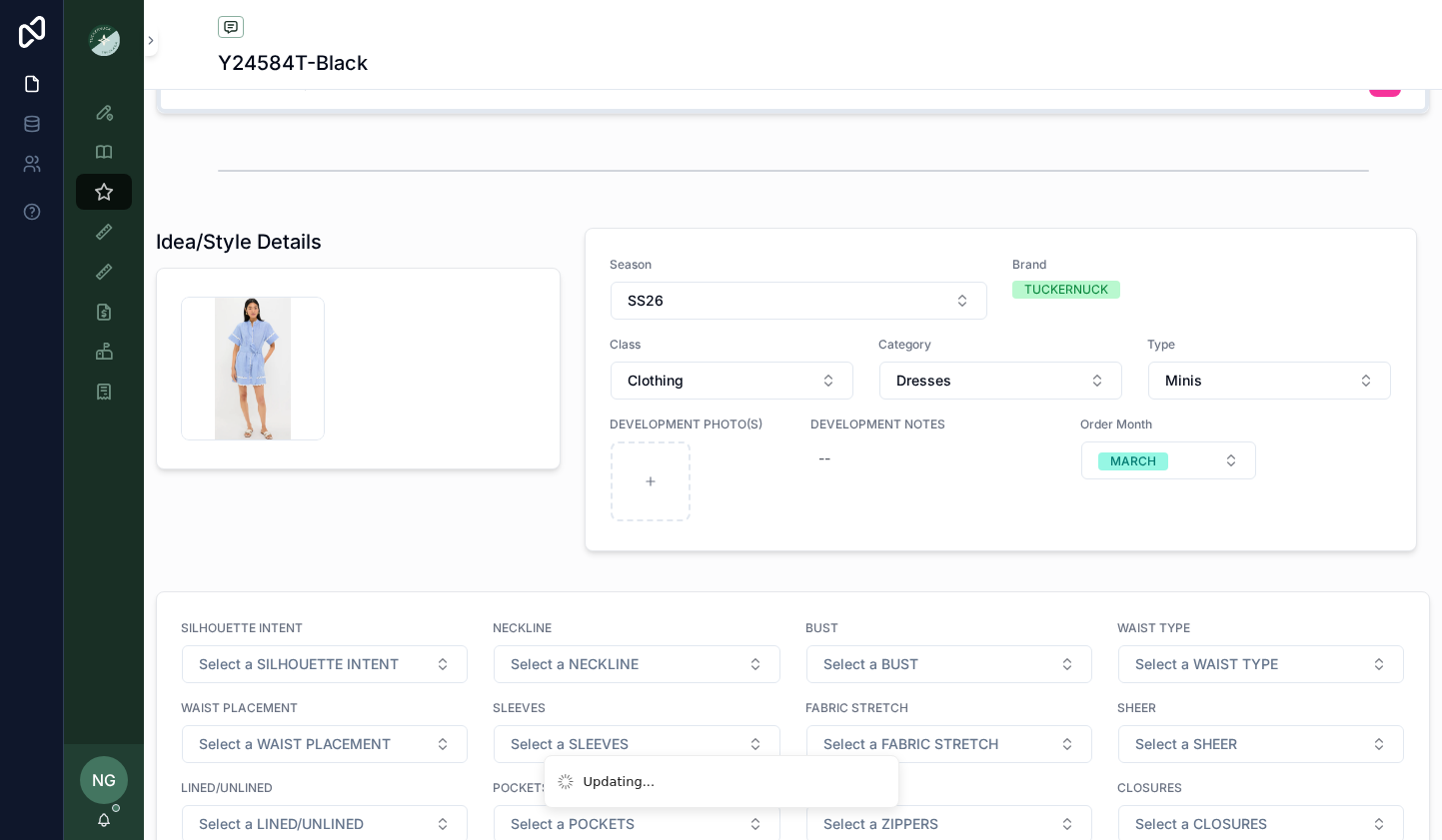
scroll to position [1567, 0]
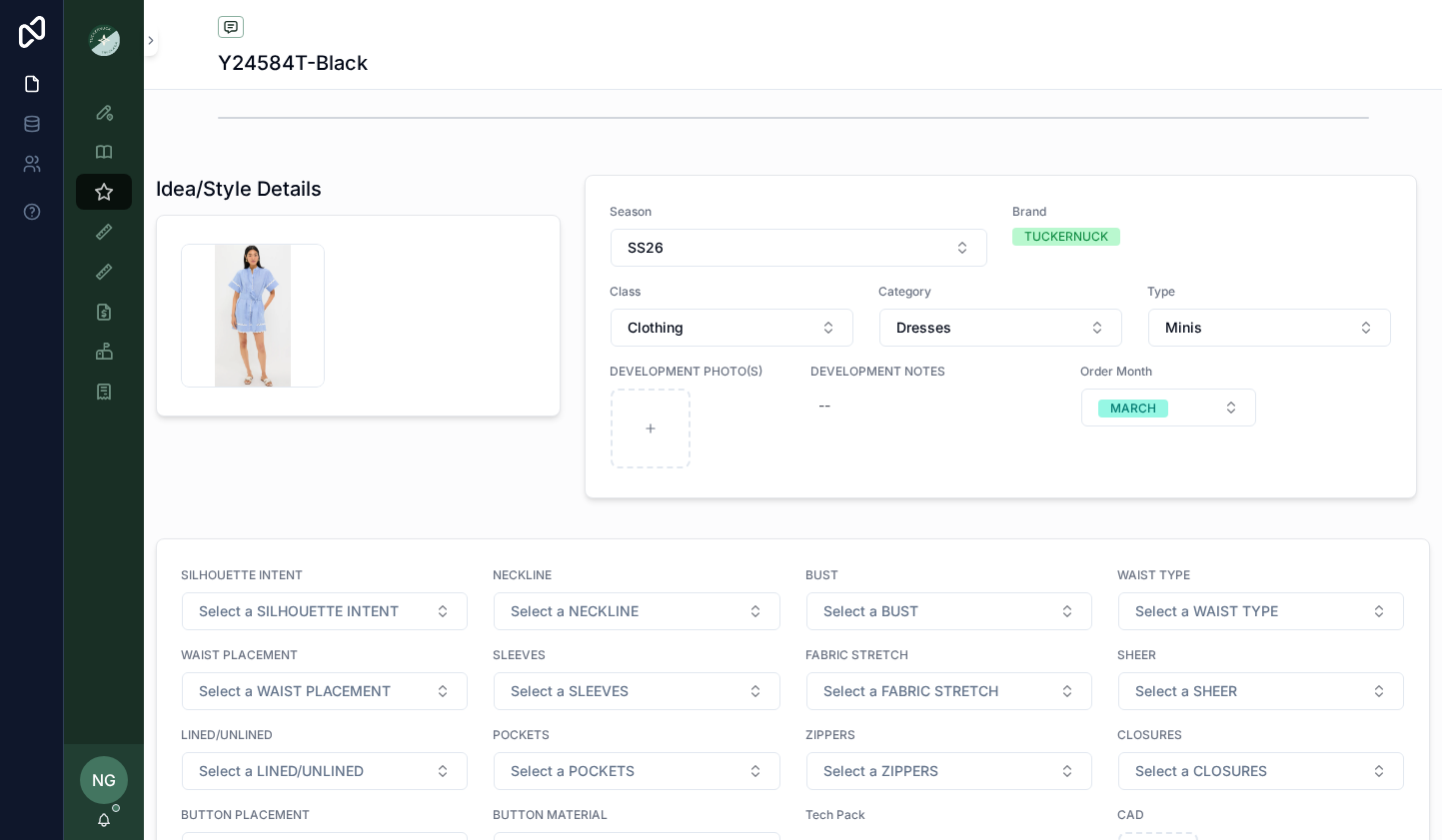
click at [1271, 250] on div "Brand TUCKERNUCK" at bounding box center [1202, 236] width 380 height 64
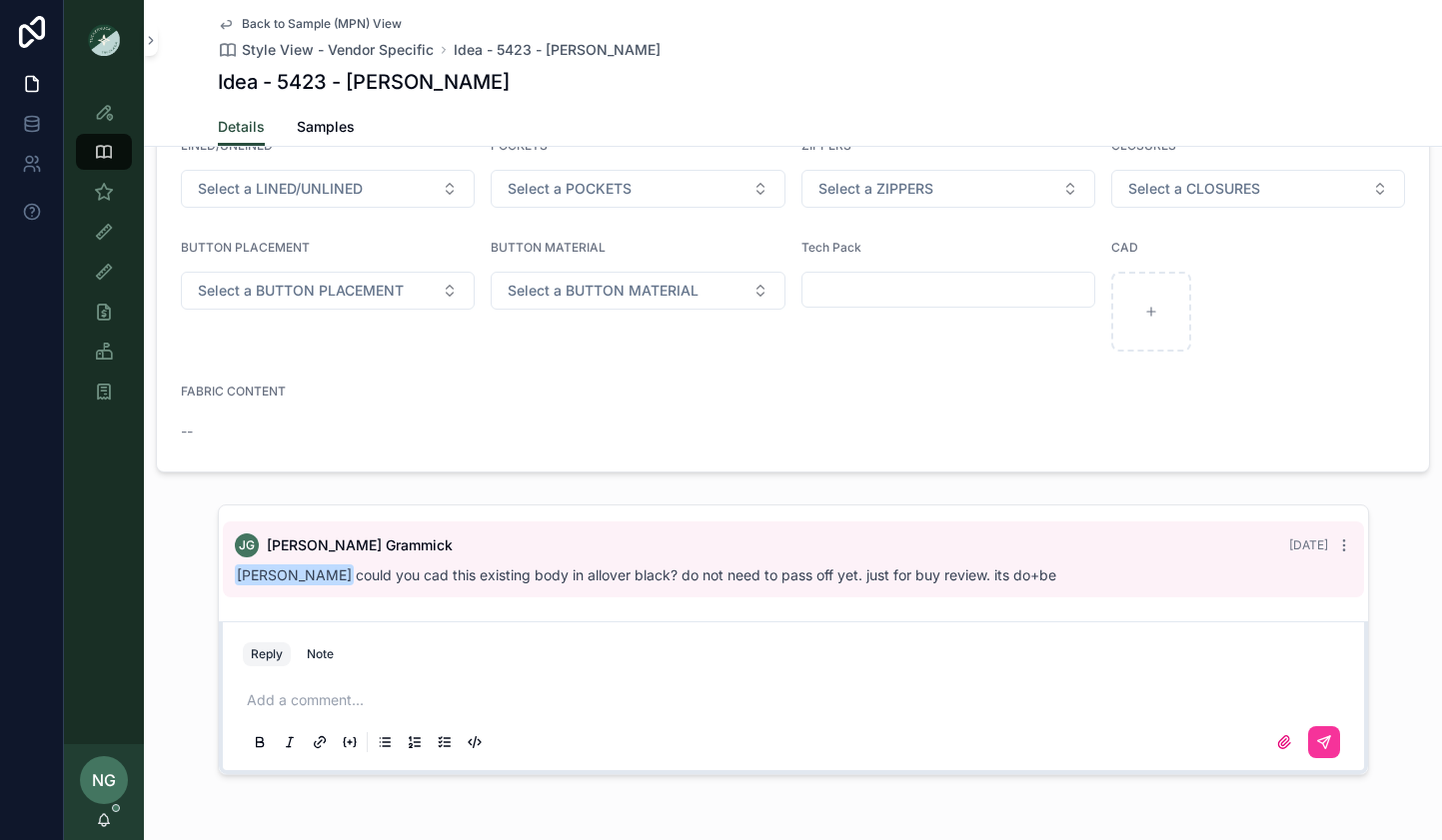
scroll to position [1505, 0]
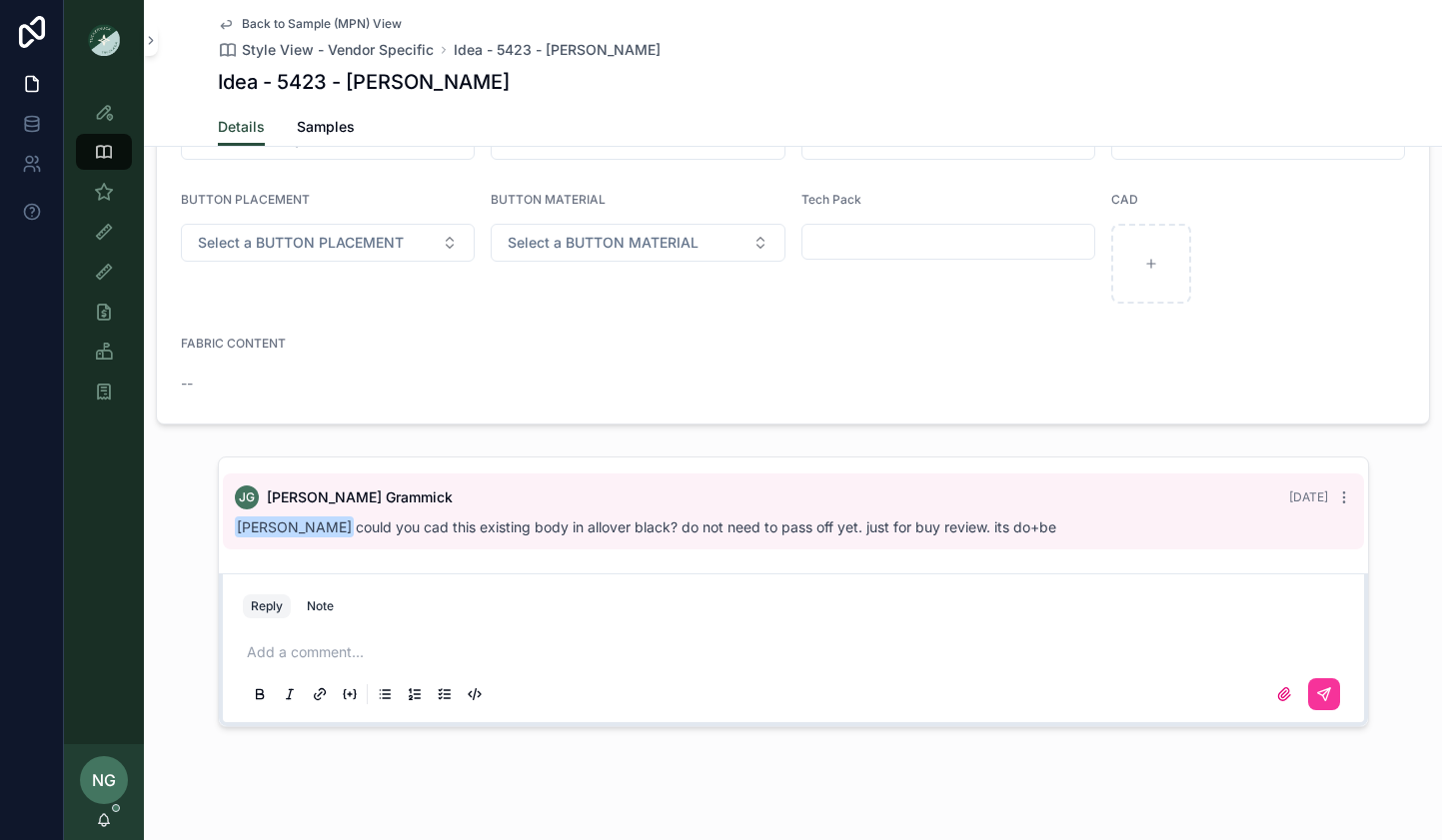
drag, startPoint x: 632, startPoint y: 662, endPoint x: 605, endPoint y: 660, distance: 27.1
click at [632, 662] on div "Add a comment..." at bounding box center [793, 672] width 1101 height 84
click at [600, 660] on p "scrollable content" at bounding box center [797, 652] width 1101 height 20
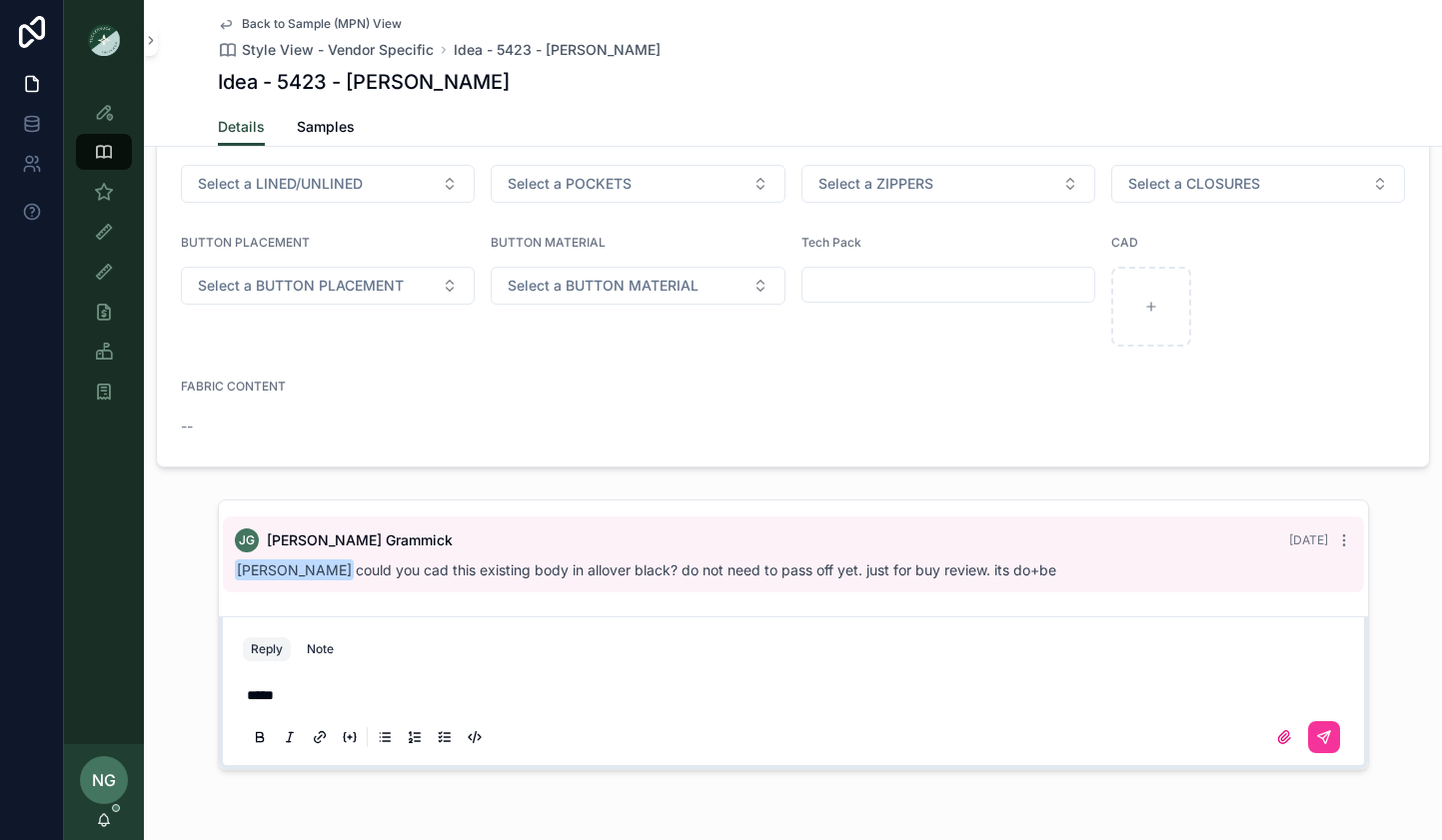
scroll to position [1454, 0]
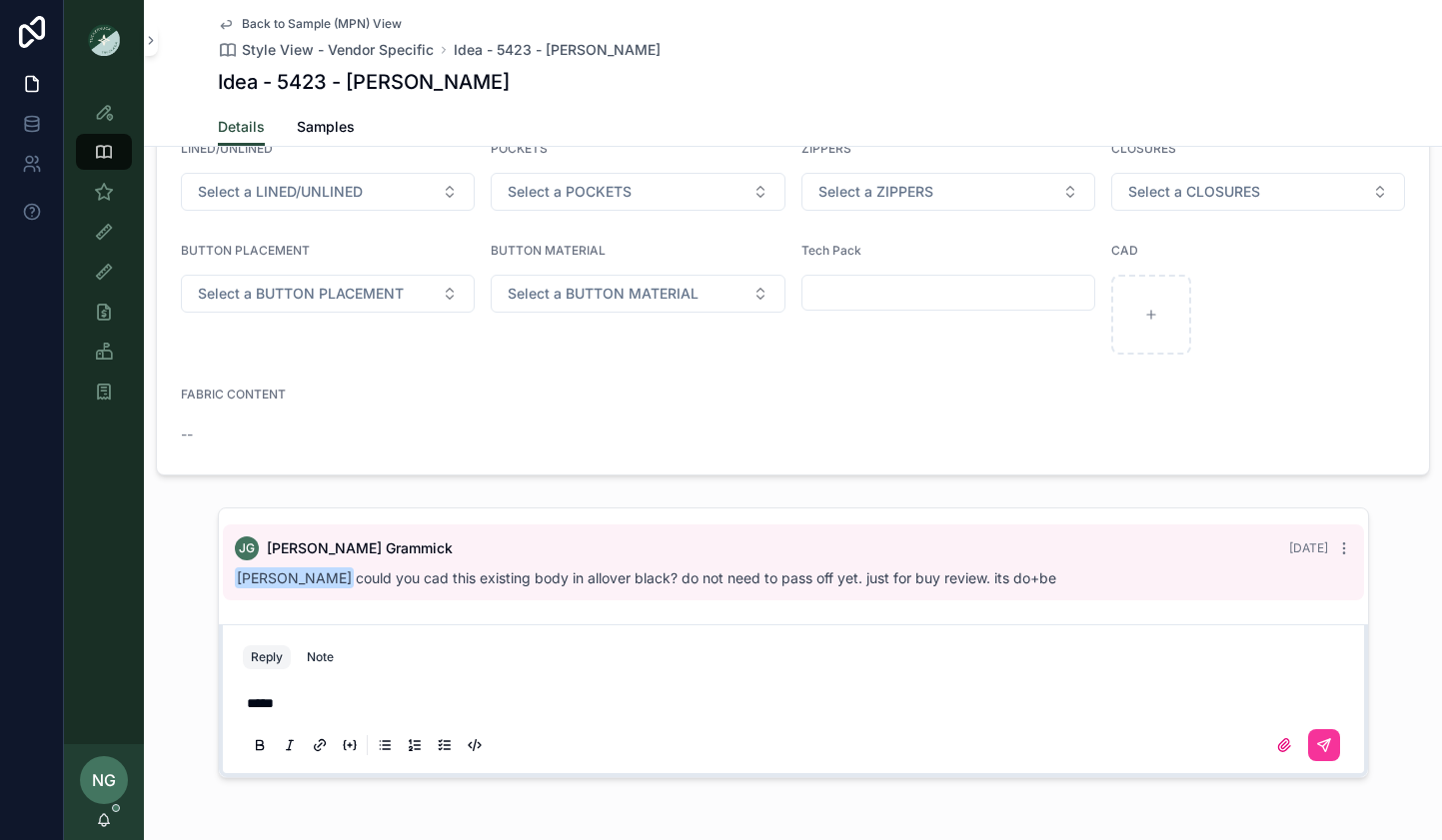
click at [1331, 738] on button "scrollable content" at bounding box center [1324, 745] width 32 height 32
drag, startPoint x: 329, startPoint y: 666, endPoint x: 596, endPoint y: 691, distance: 268.9
click at [329, 666] on button "Note" at bounding box center [320, 657] width 43 height 24
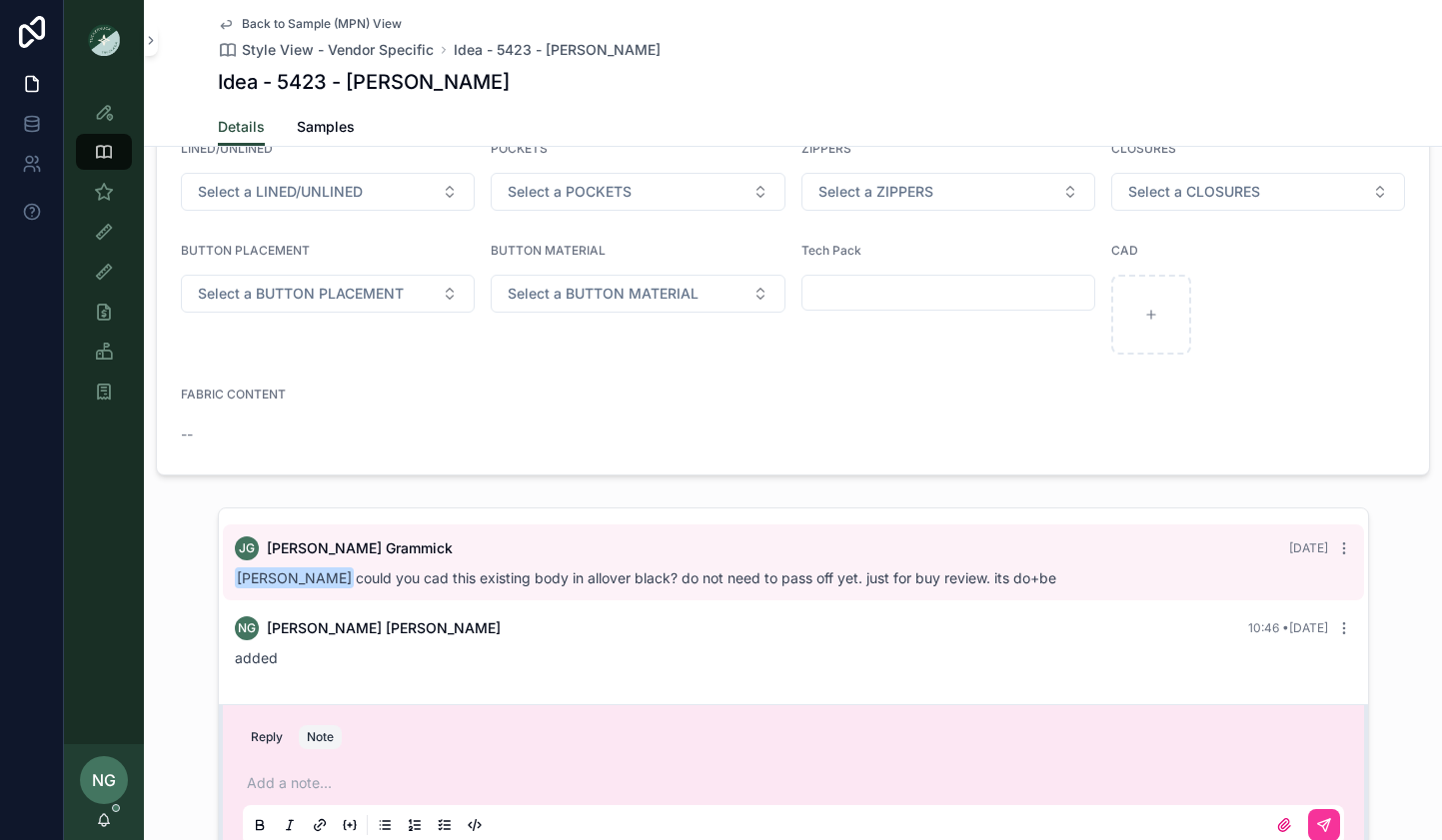
click at [815, 629] on div "NG Noelle Garcia-Farris 10:46 • Today" at bounding box center [793, 628] width 1117 height 24
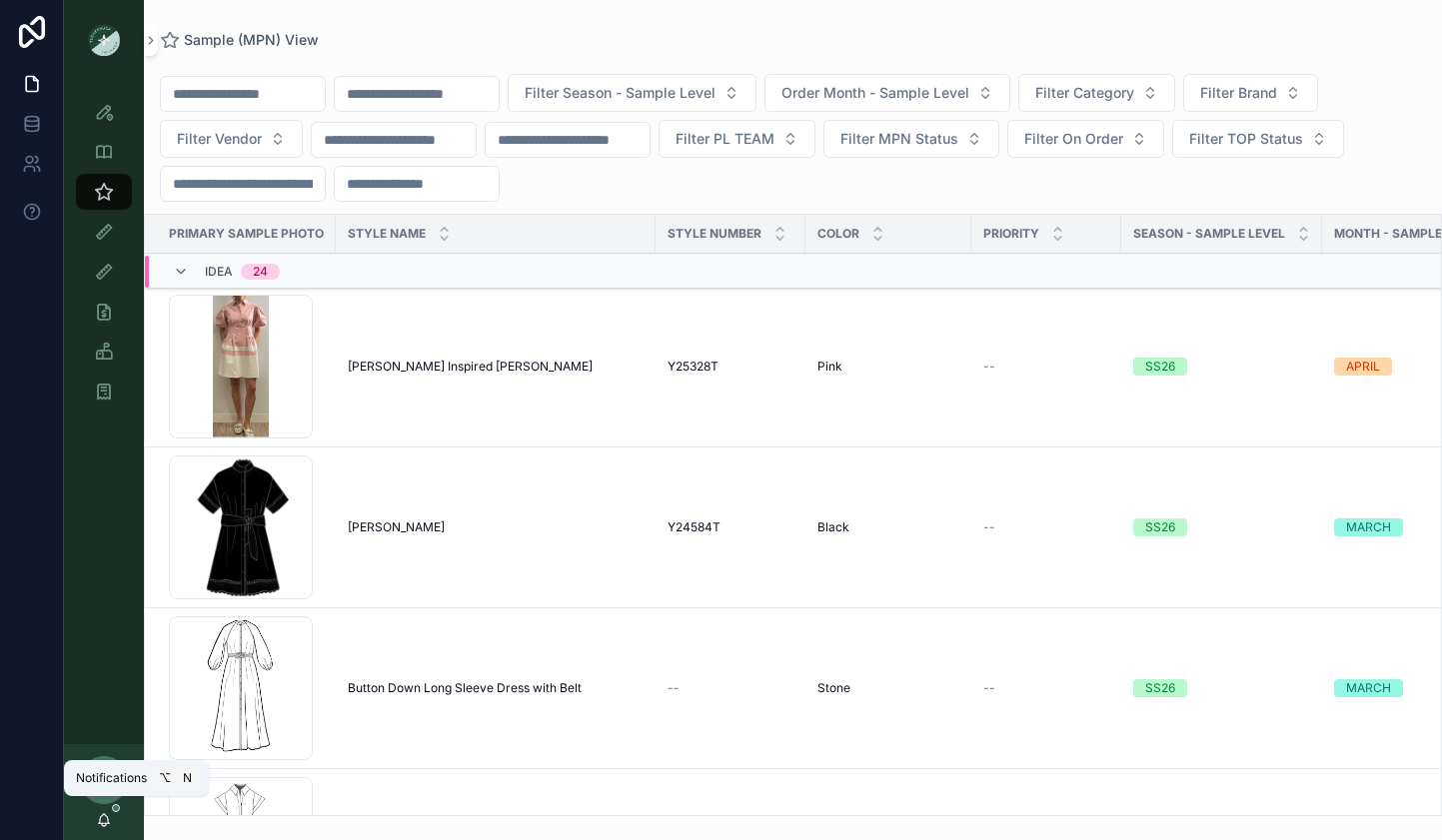
click at [104, 812] on icon "scrollable content" at bounding box center [104, 820] width 16 height 16
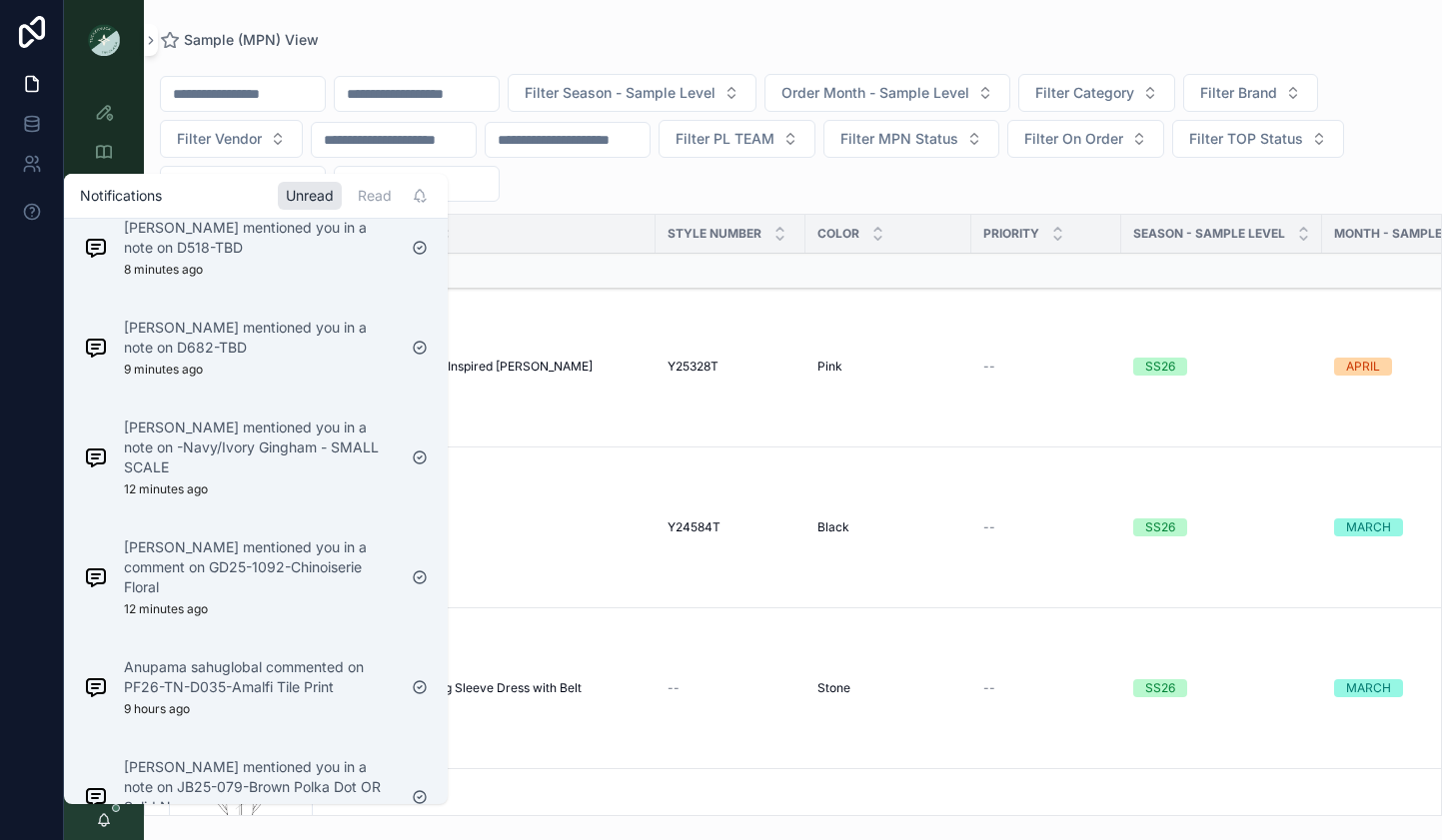
scroll to position [46, 0]
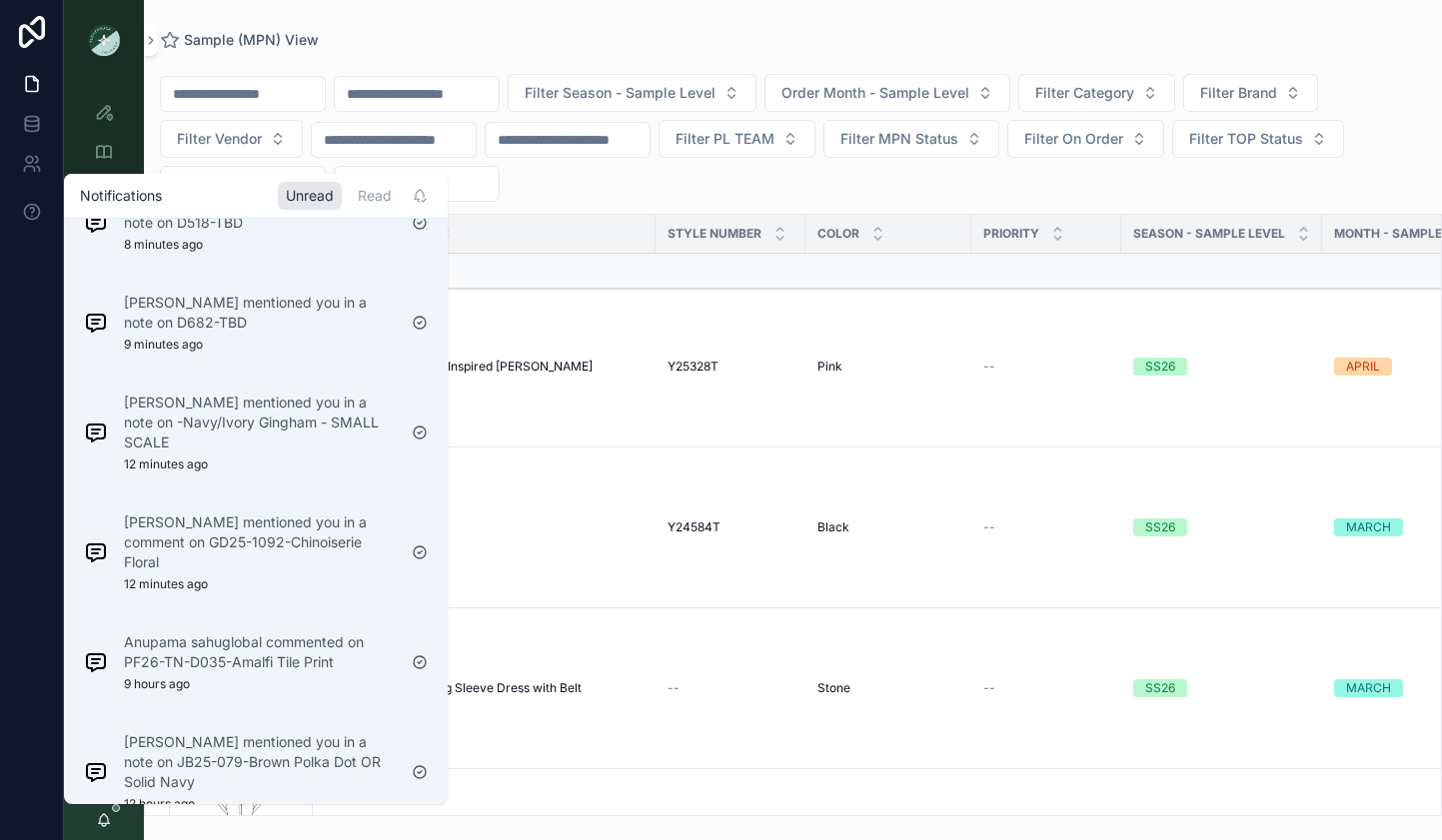
click at [372, 192] on div "Read" at bounding box center [375, 196] width 50 height 28
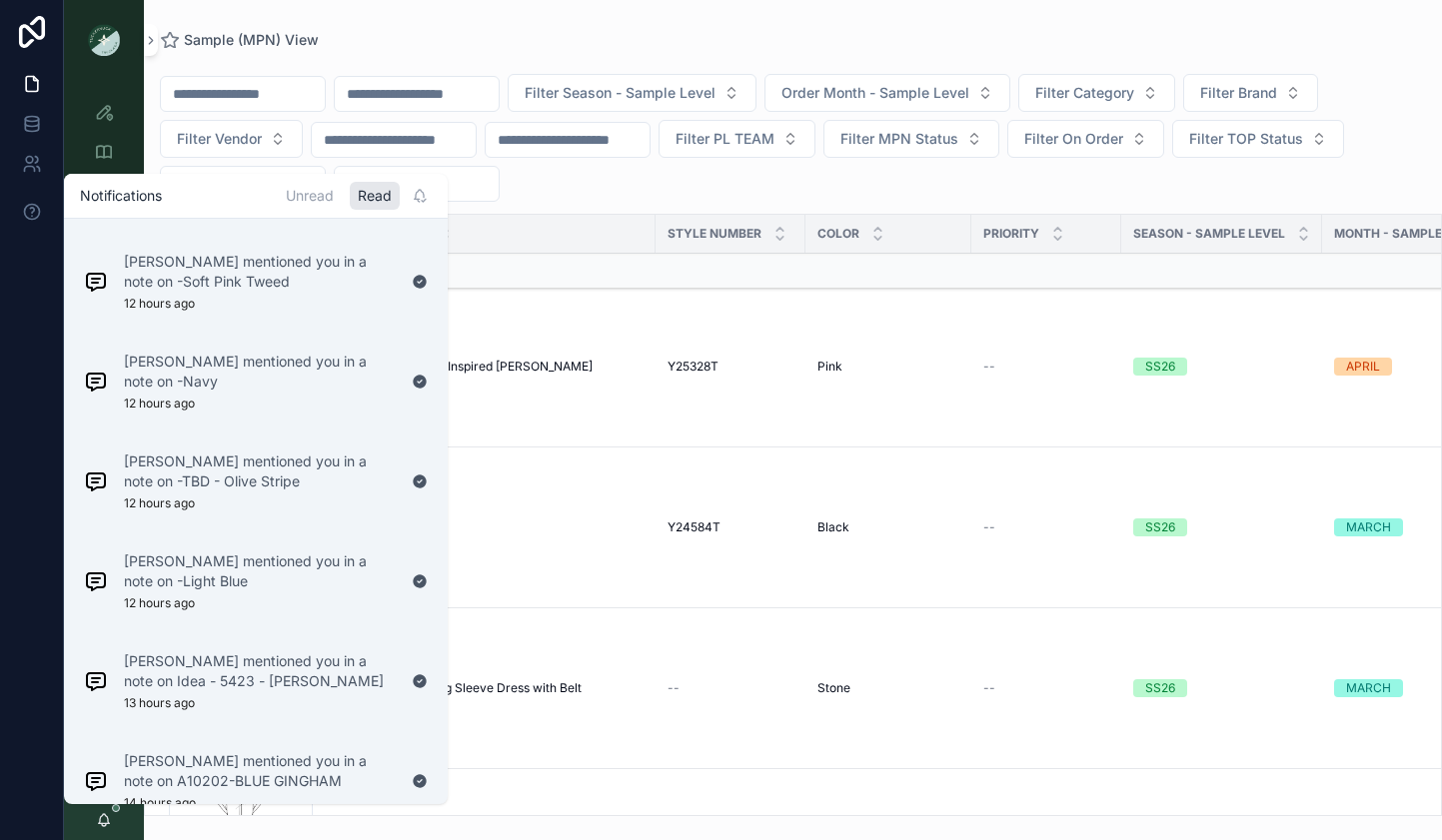
scroll to position [210, 0]
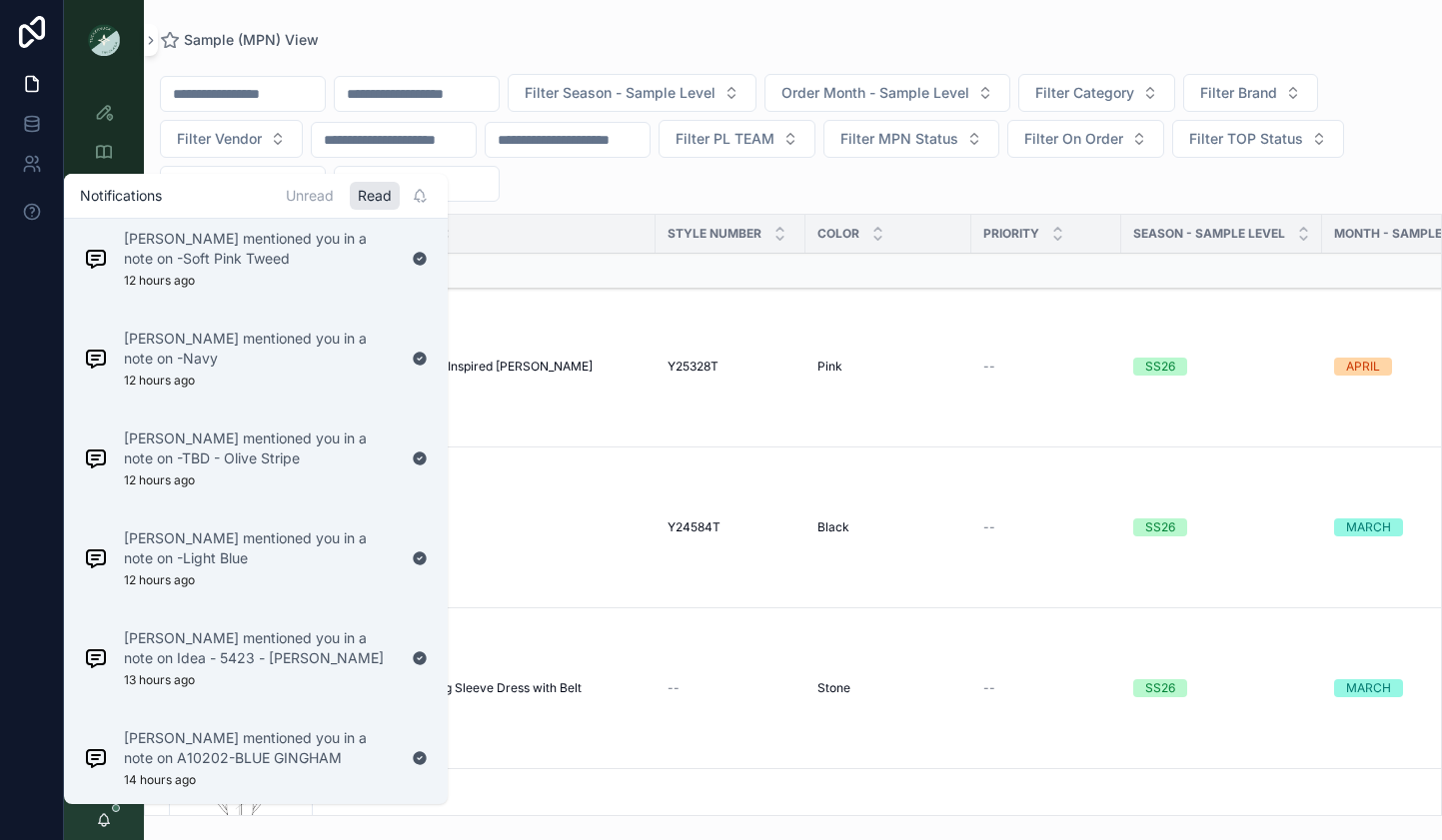
click at [314, 404] on div "Maggie Oaks mentioned you in a note on -Navy 12 hours ago" at bounding box center [256, 359] width 376 height 92
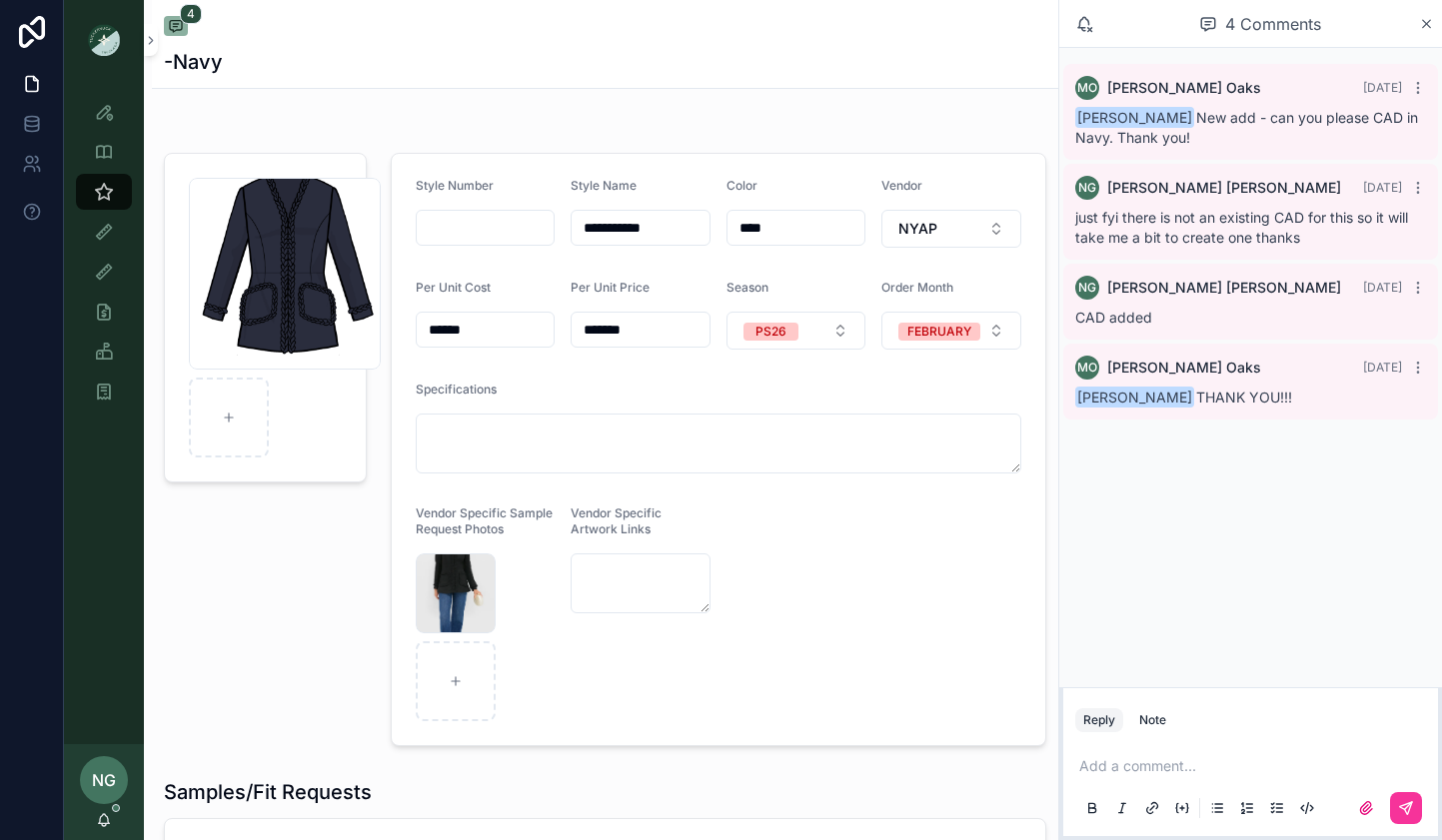
scroll to position [8, 0]
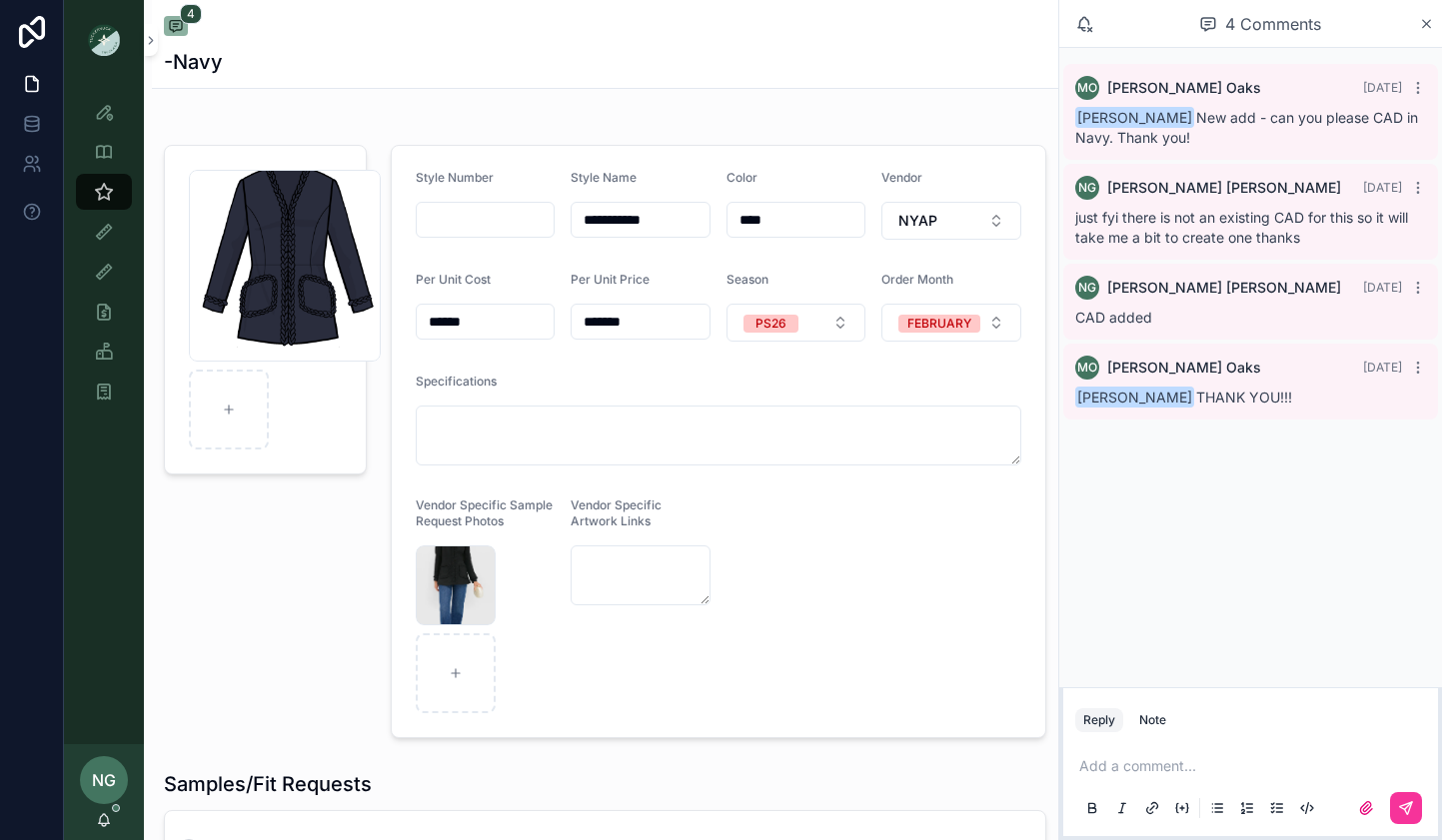
click at [97, 806] on div "NG Noelle Garcia-Farris" at bounding box center [104, 792] width 80 height 96
drag, startPoint x: 111, startPoint y: 833, endPoint x: 99, endPoint y: 830, distance: 12.4
click at [105, 832] on div "NG Noelle Garcia-Farris" at bounding box center [104, 792] width 80 height 96
click at [98, 821] on icon "scrollable content" at bounding box center [104, 820] width 16 height 16
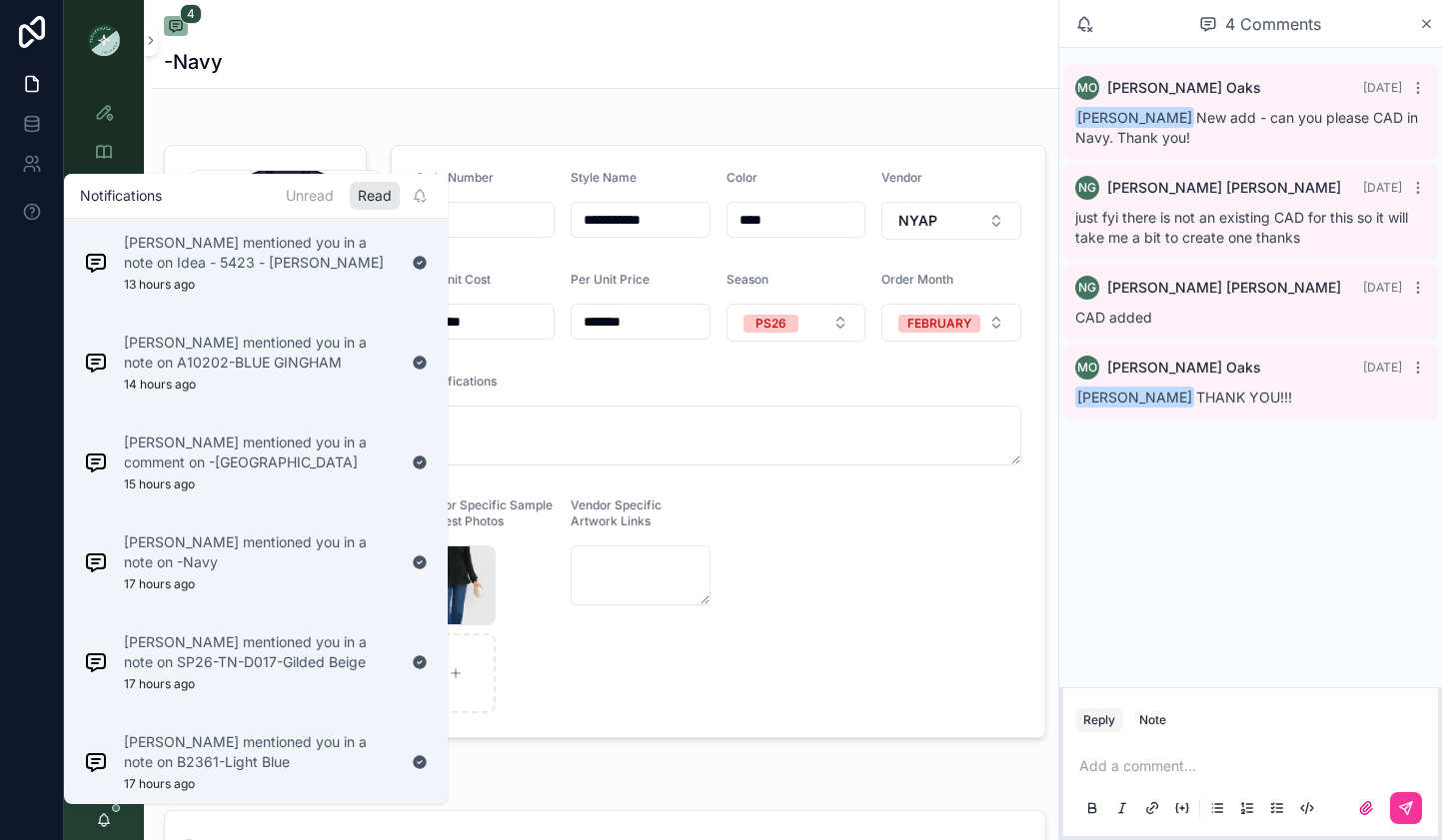
scroll to position [621, 0]
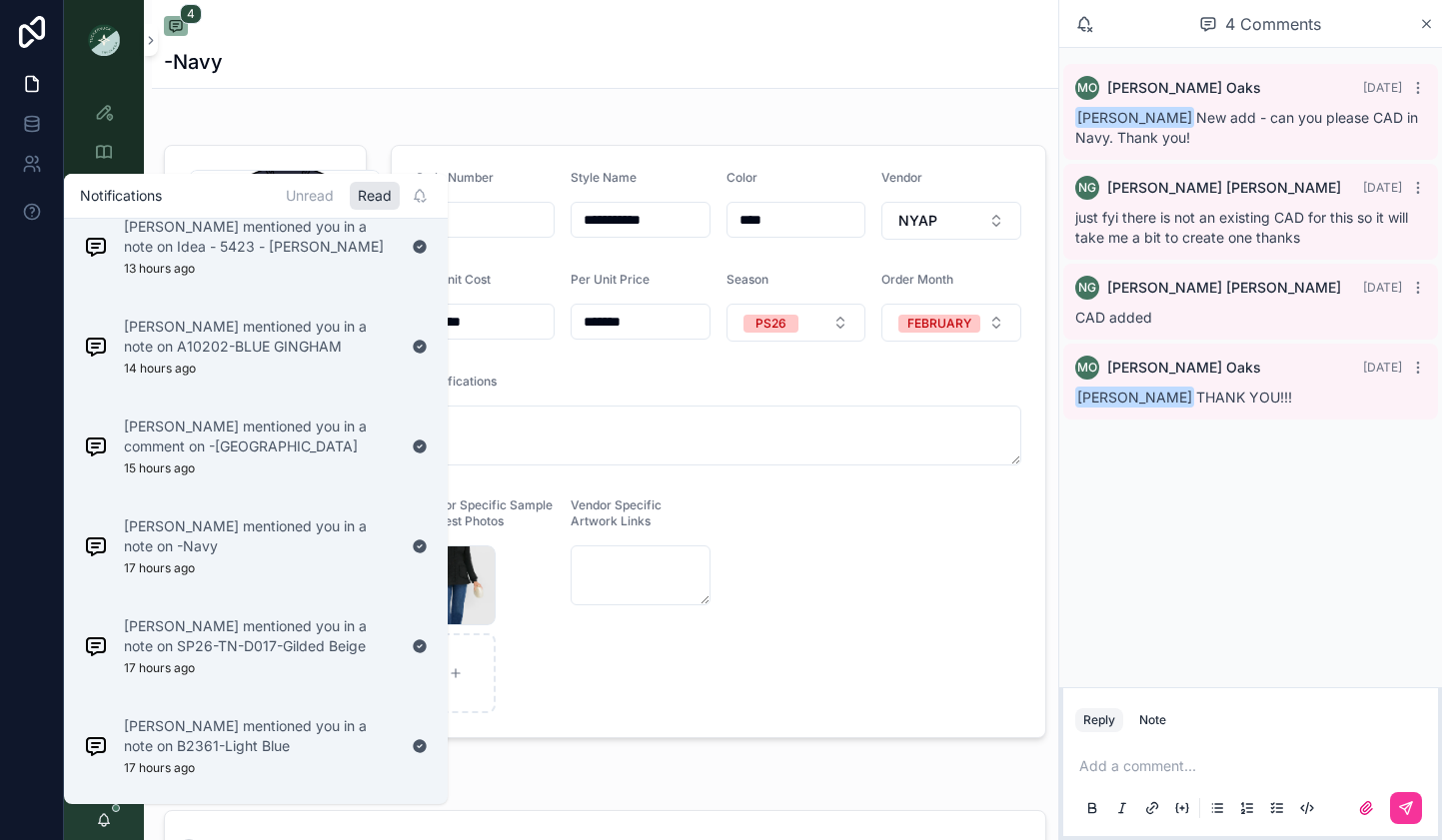
click at [231, 575] on div "Maggie Oaks mentioned you in a note on -Navy 17 hours ago" at bounding box center [260, 547] width 272 height 60
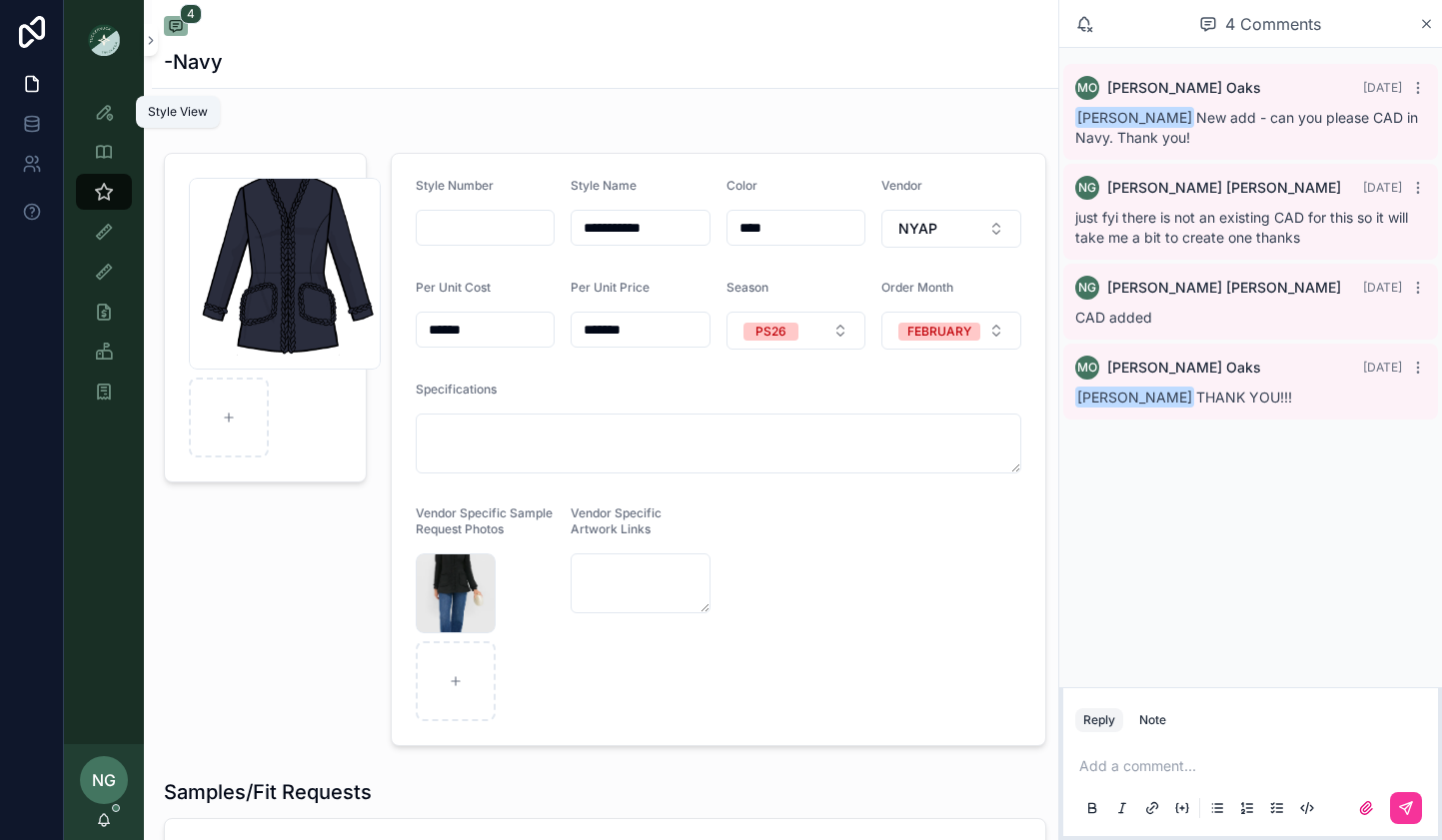
click at [112, 111] on icon "scrollable content" at bounding box center [104, 112] width 20 height 20
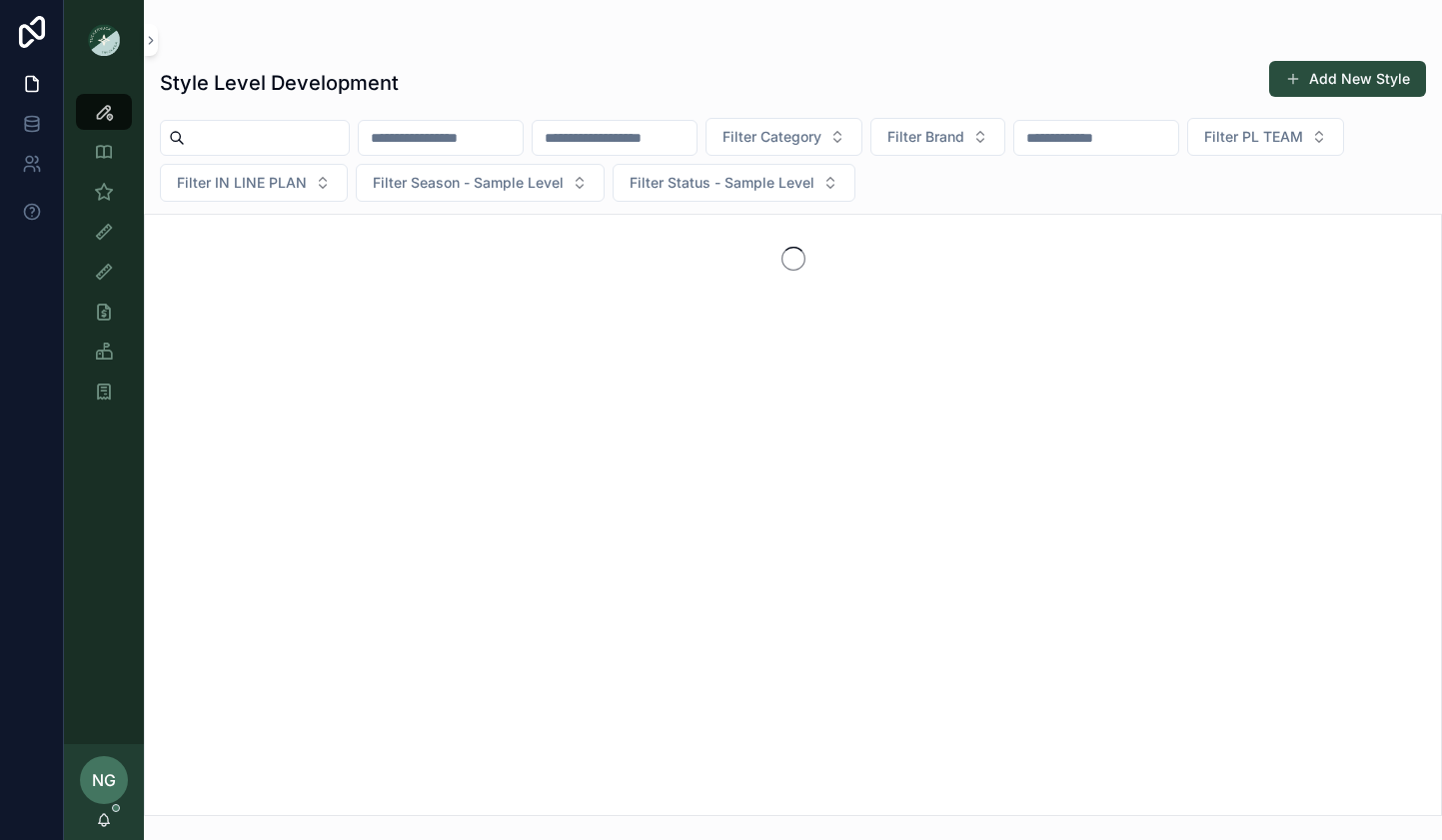
click at [92, 811] on div "NG Noelle Garcia-Farris" at bounding box center [104, 792] width 80 height 96
click at [129, 834] on div "NG Noelle Garcia-Farris" at bounding box center [104, 792] width 80 height 96
click at [98, 828] on div "NG Noelle Garcia-Farris" at bounding box center [104, 792] width 80 height 96
click at [106, 820] on icon "scrollable content" at bounding box center [104, 820] width 16 height 16
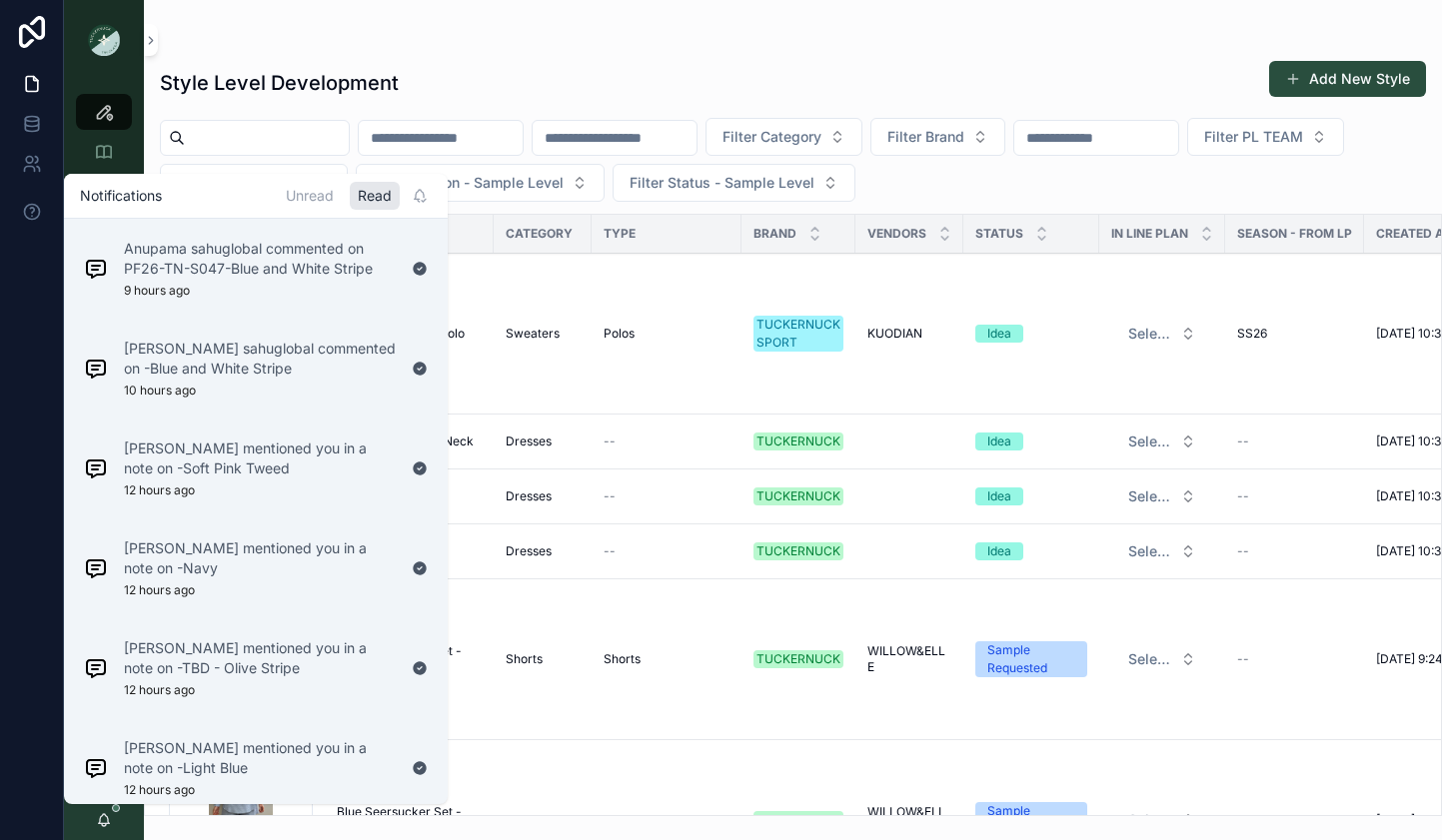
click at [291, 190] on div "Unread" at bounding box center [310, 196] width 64 height 28
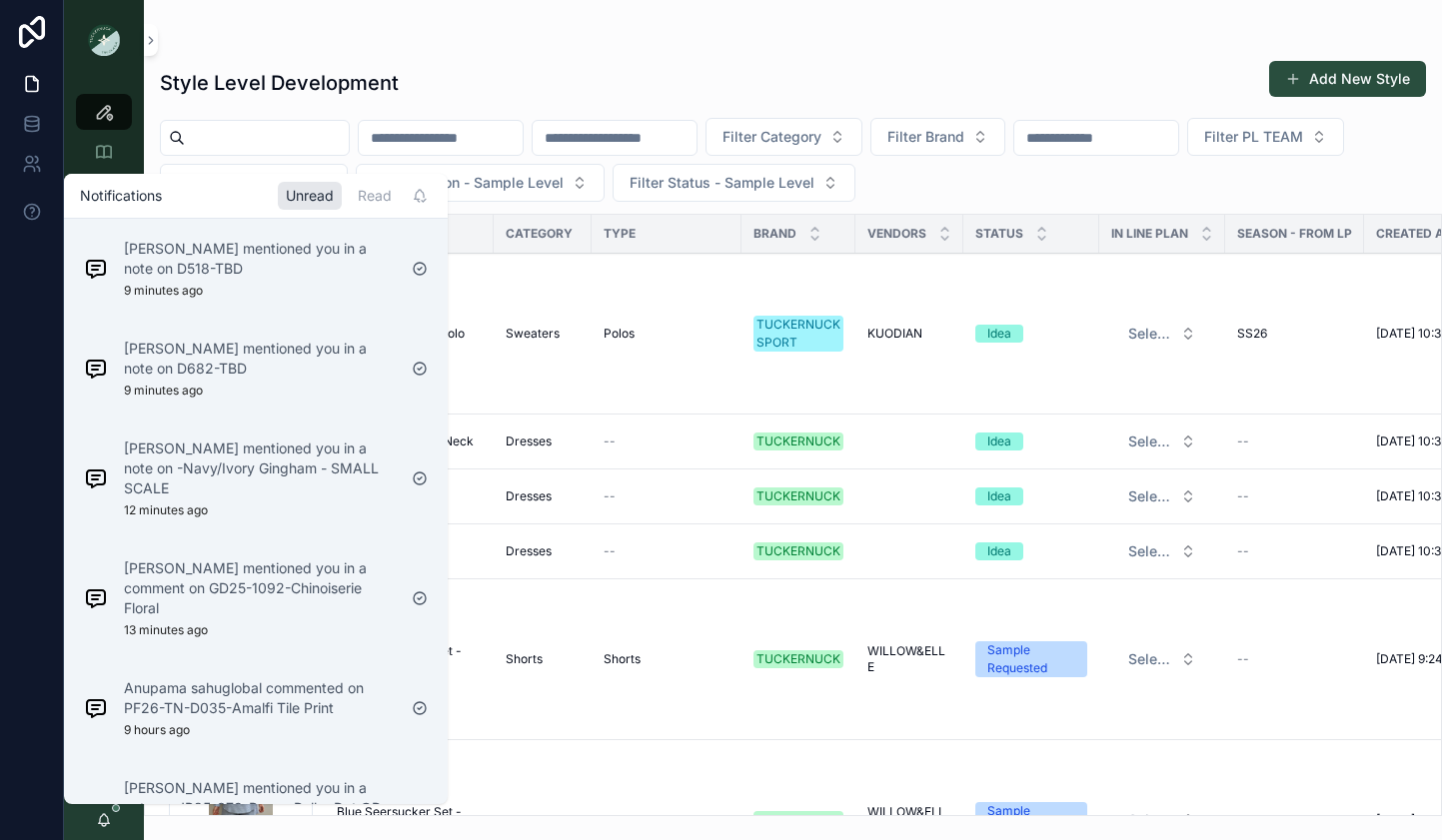
click at [264, 602] on div "Laura Molyneux mentioned you in a comment on GD25-1092-Chinoiserie Floral 13 mi…" at bounding box center [260, 599] width 272 height 80
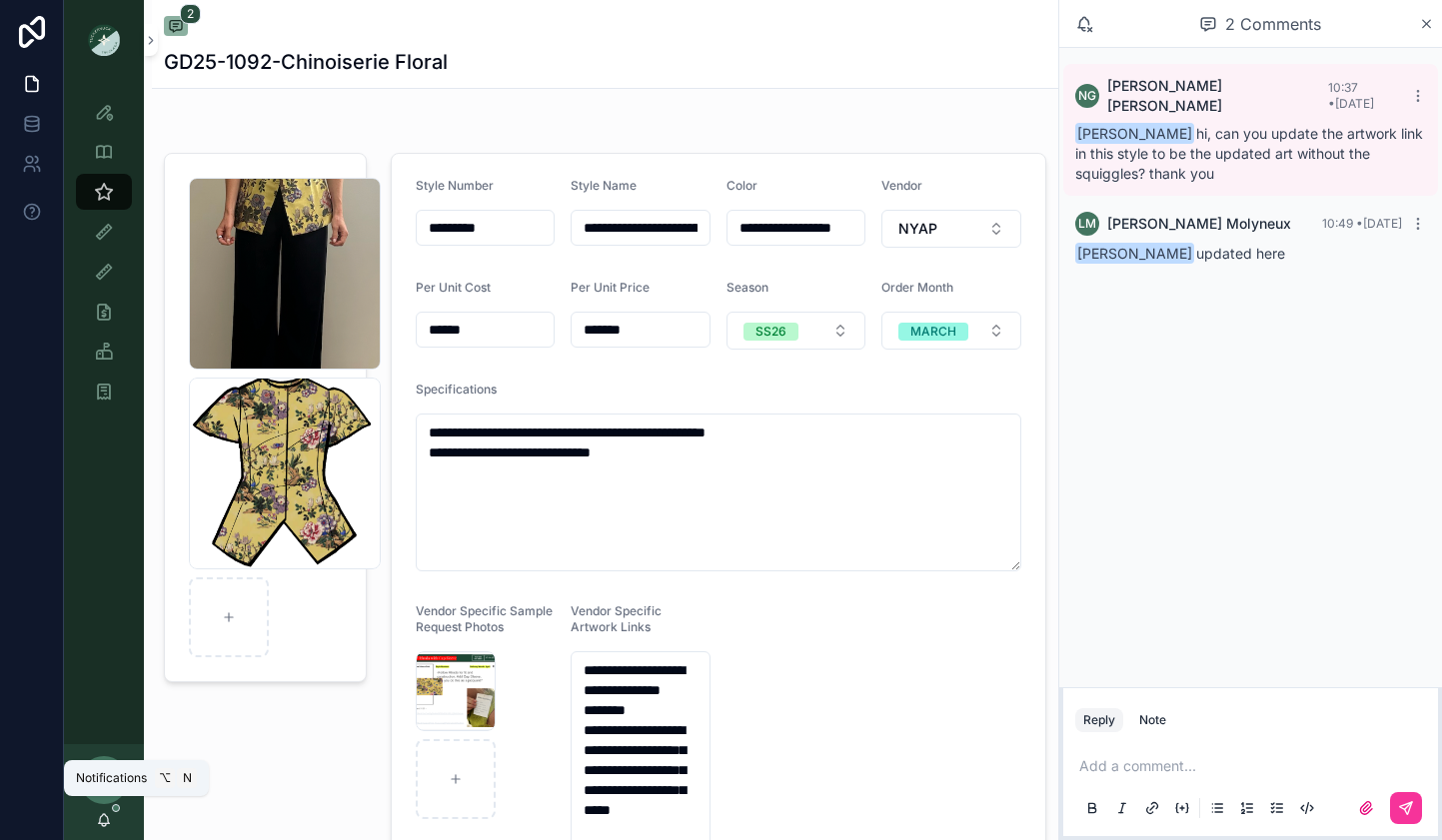
click at [104, 825] on icon "scrollable content" at bounding box center [104, 824] width 4 height 3
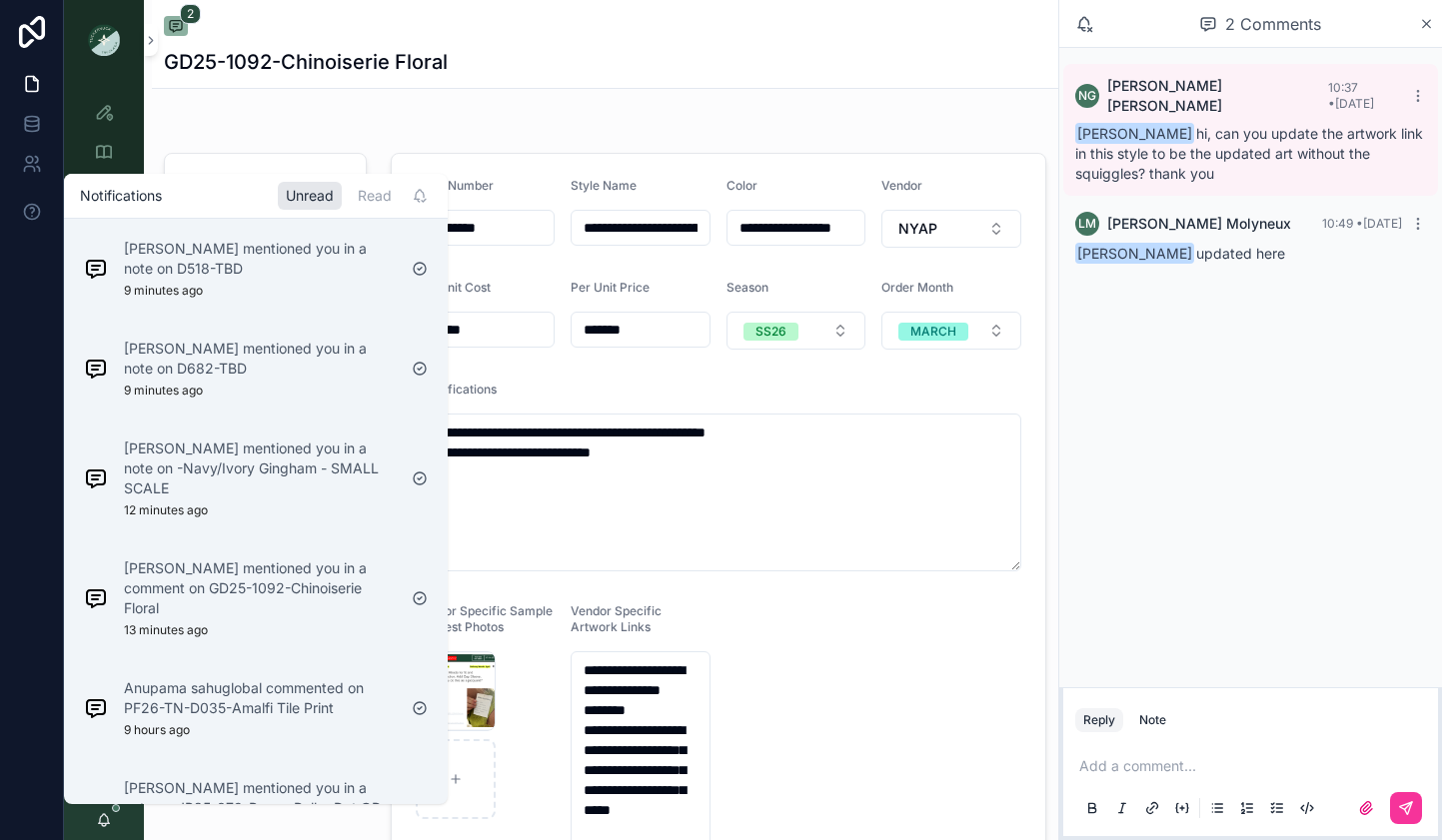
scroll to position [136, 0]
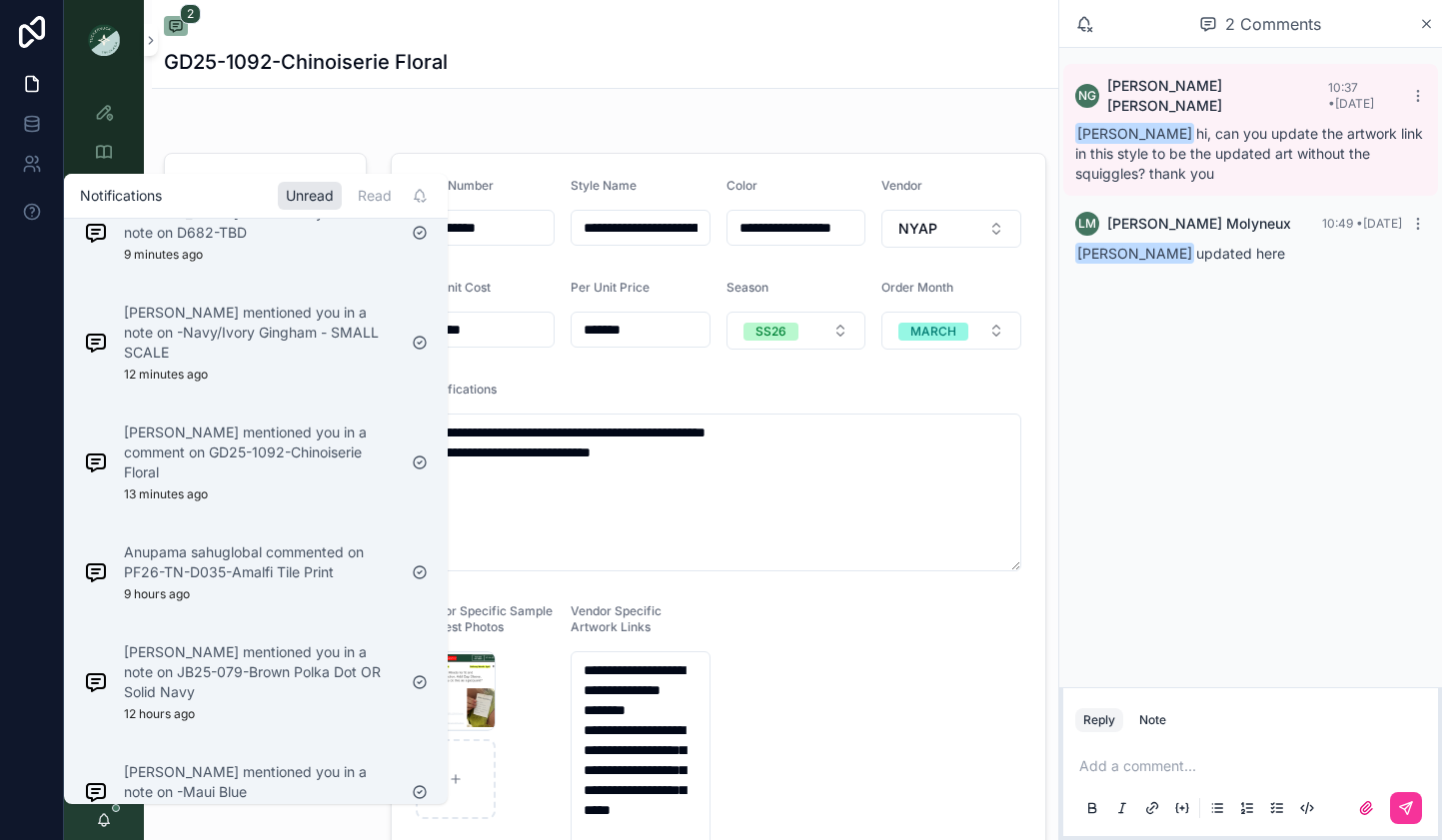
drag, startPoint x: 289, startPoint y: 642, endPoint x: 277, endPoint y: 642, distance: 12.0
click at [288, 642] on p "Maggie Oaks mentioned you in a note on JB25-079-Brown Polka Dot OR Solid Navy" at bounding box center [260, 672] width 272 height 60
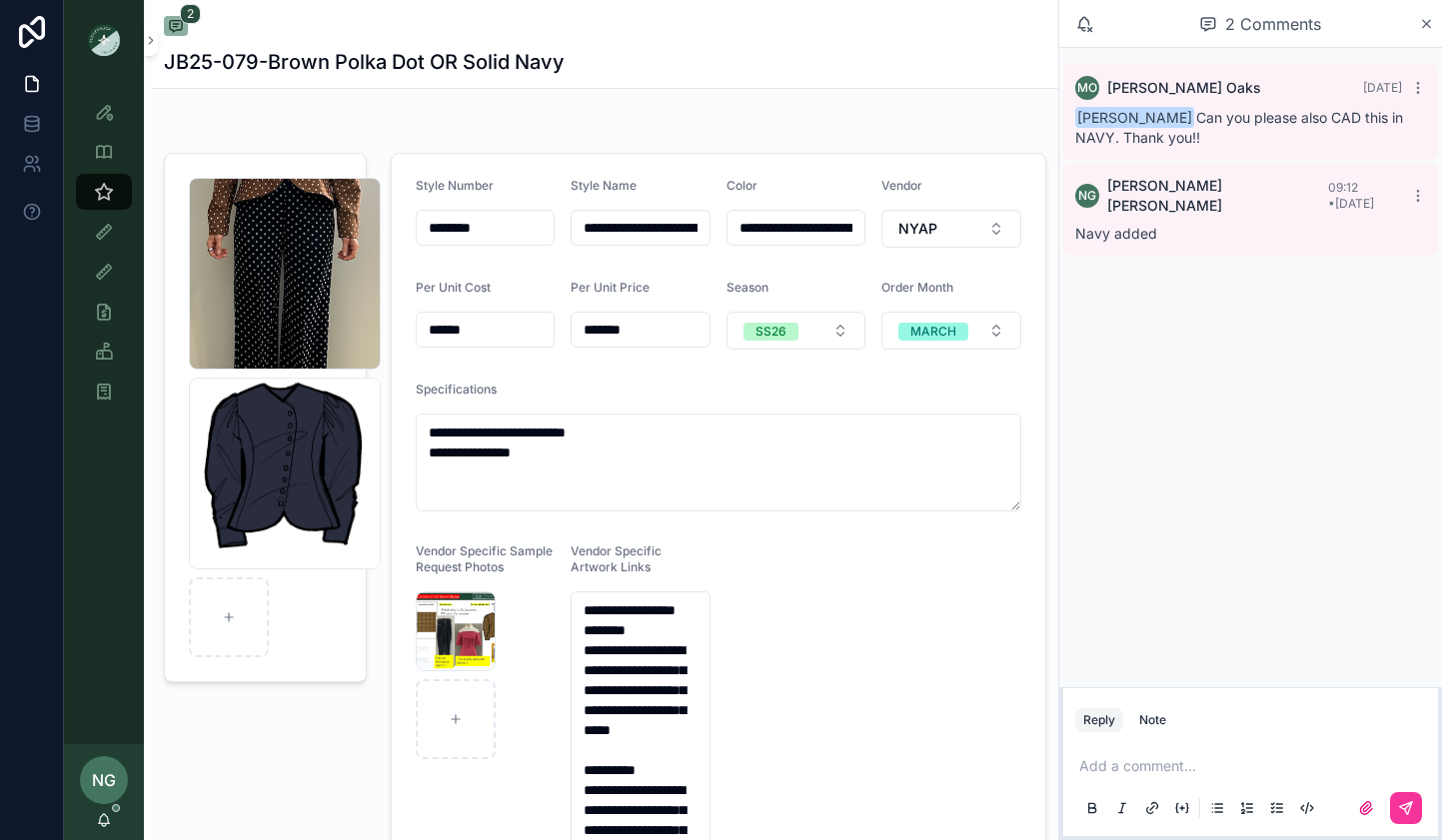
click at [0, 0] on icon "scrollable content" at bounding box center [0, 0] width 0 height 0
click at [383, 359] on icon "scrollable content" at bounding box center [386, 359] width 16 height 16
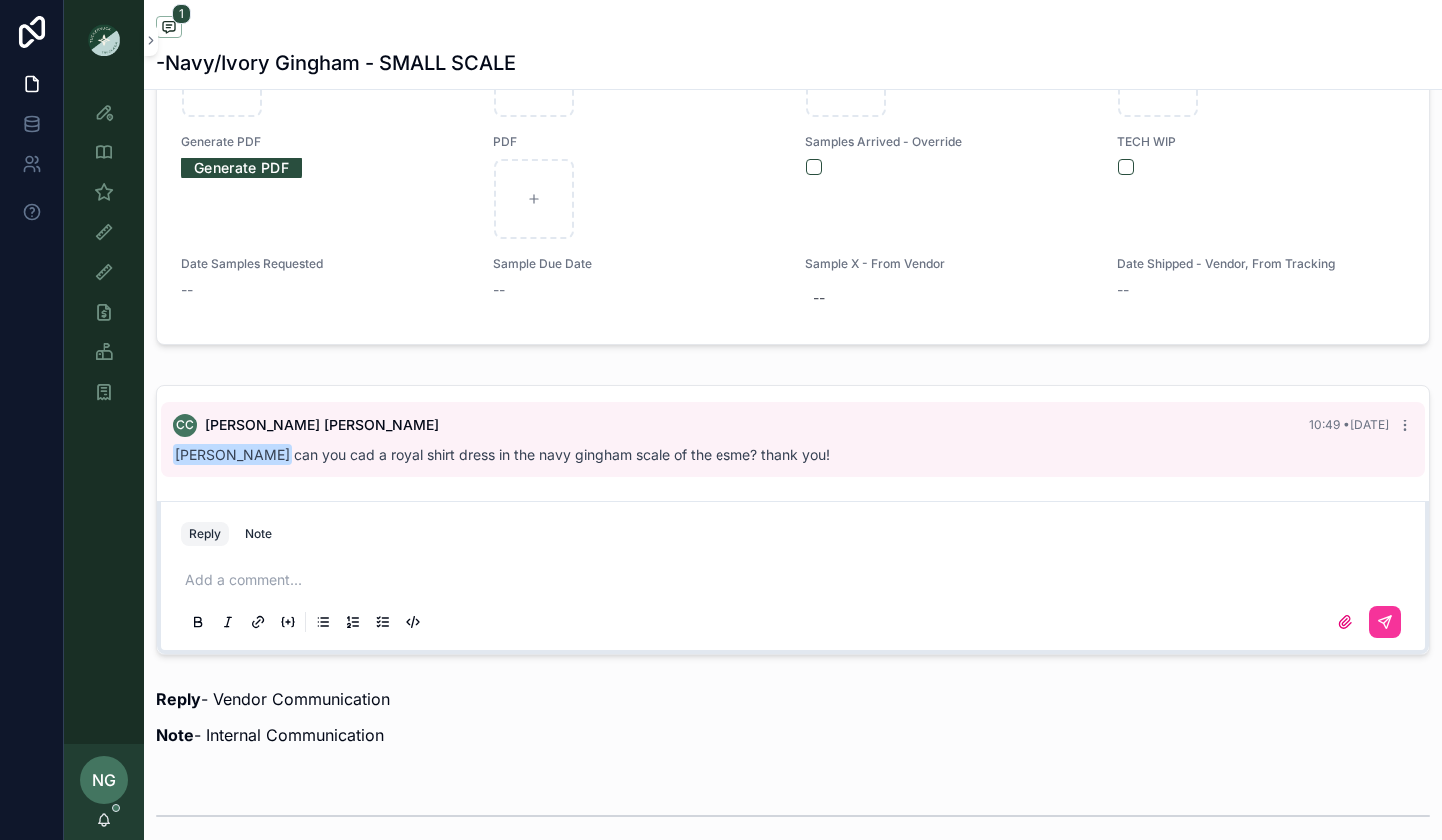
scroll to position [1180, 0]
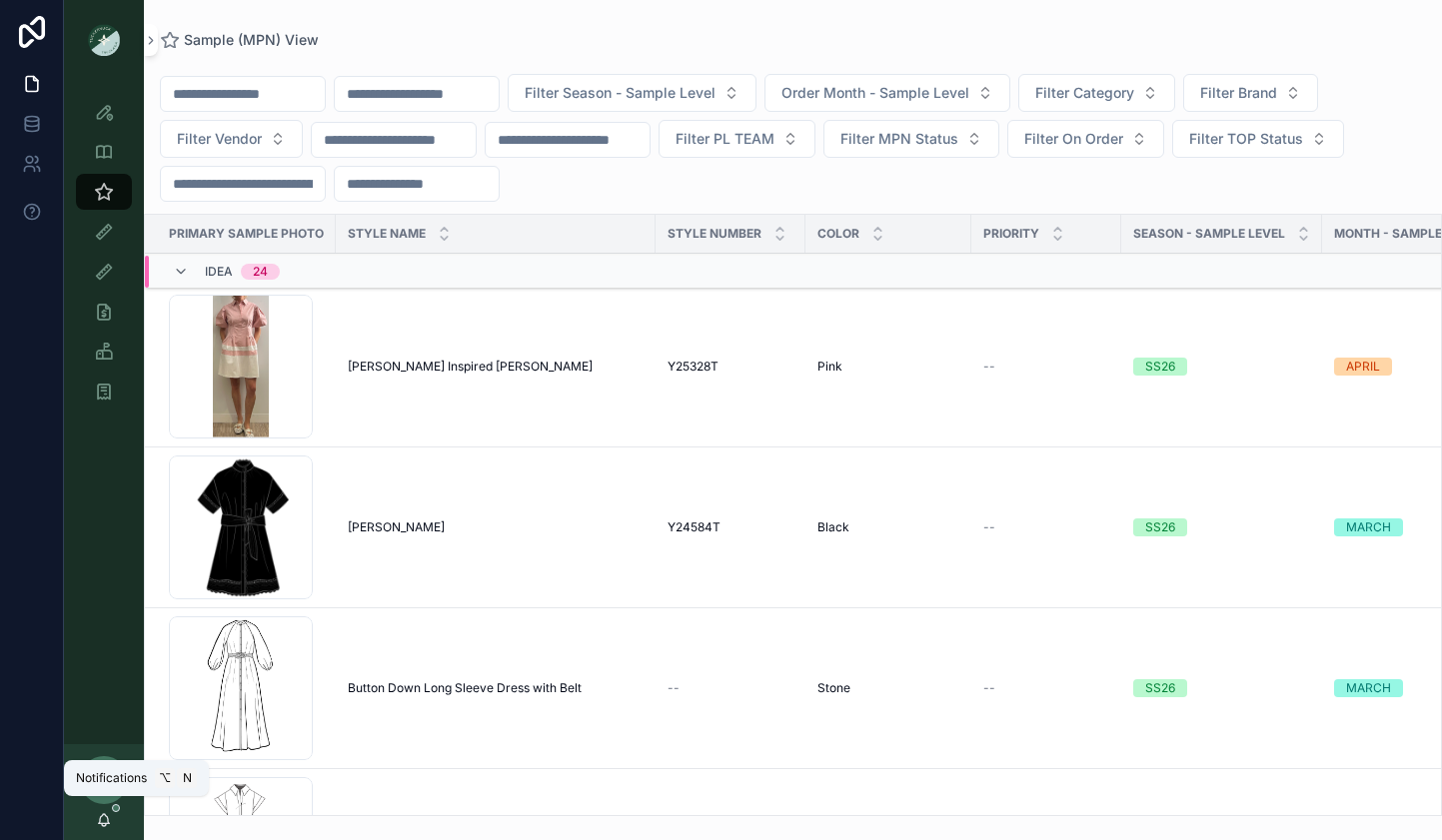
click at [104, 813] on icon "scrollable content" at bounding box center [104, 820] width 16 height 16
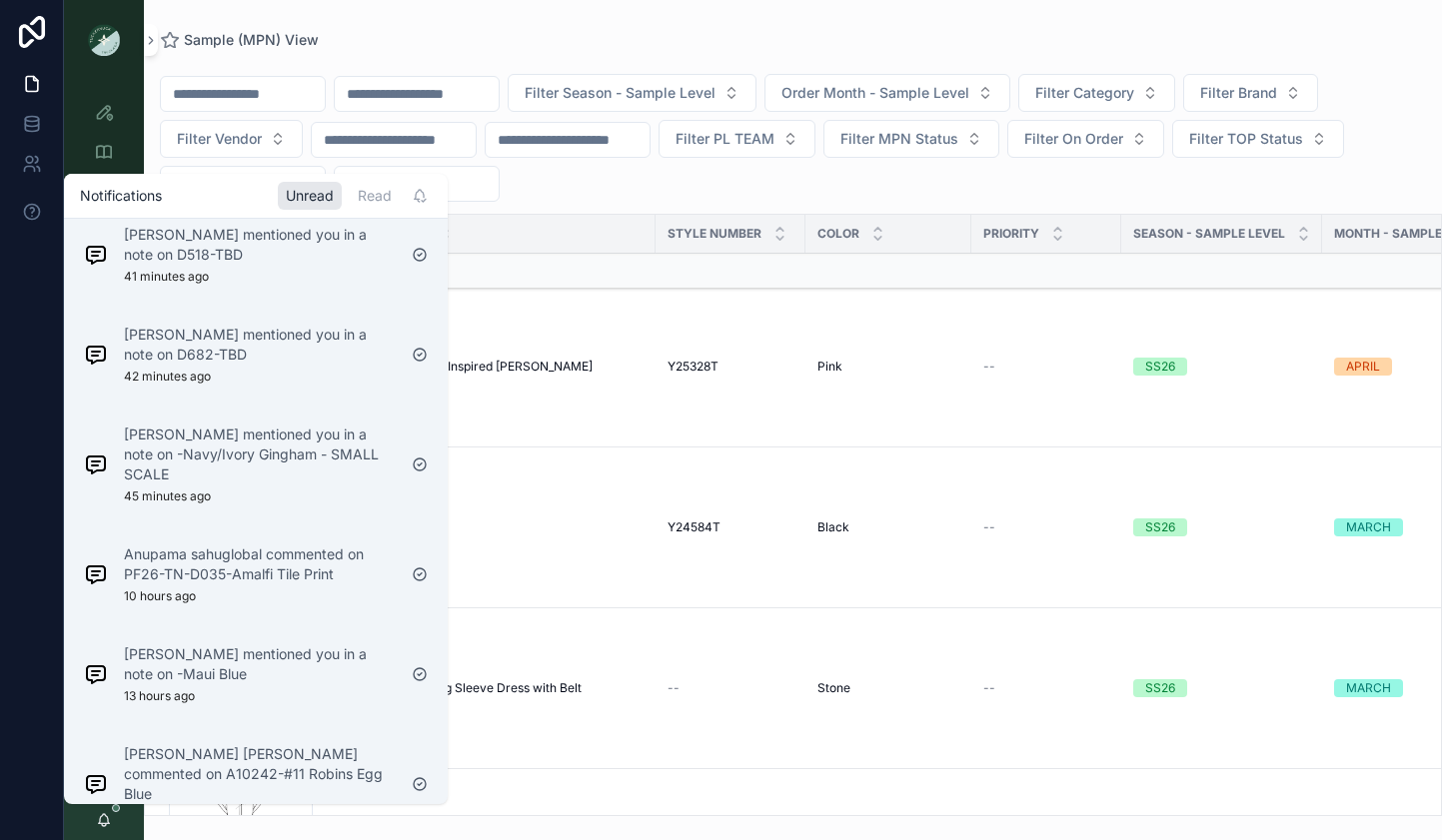
scroll to position [342, 0]
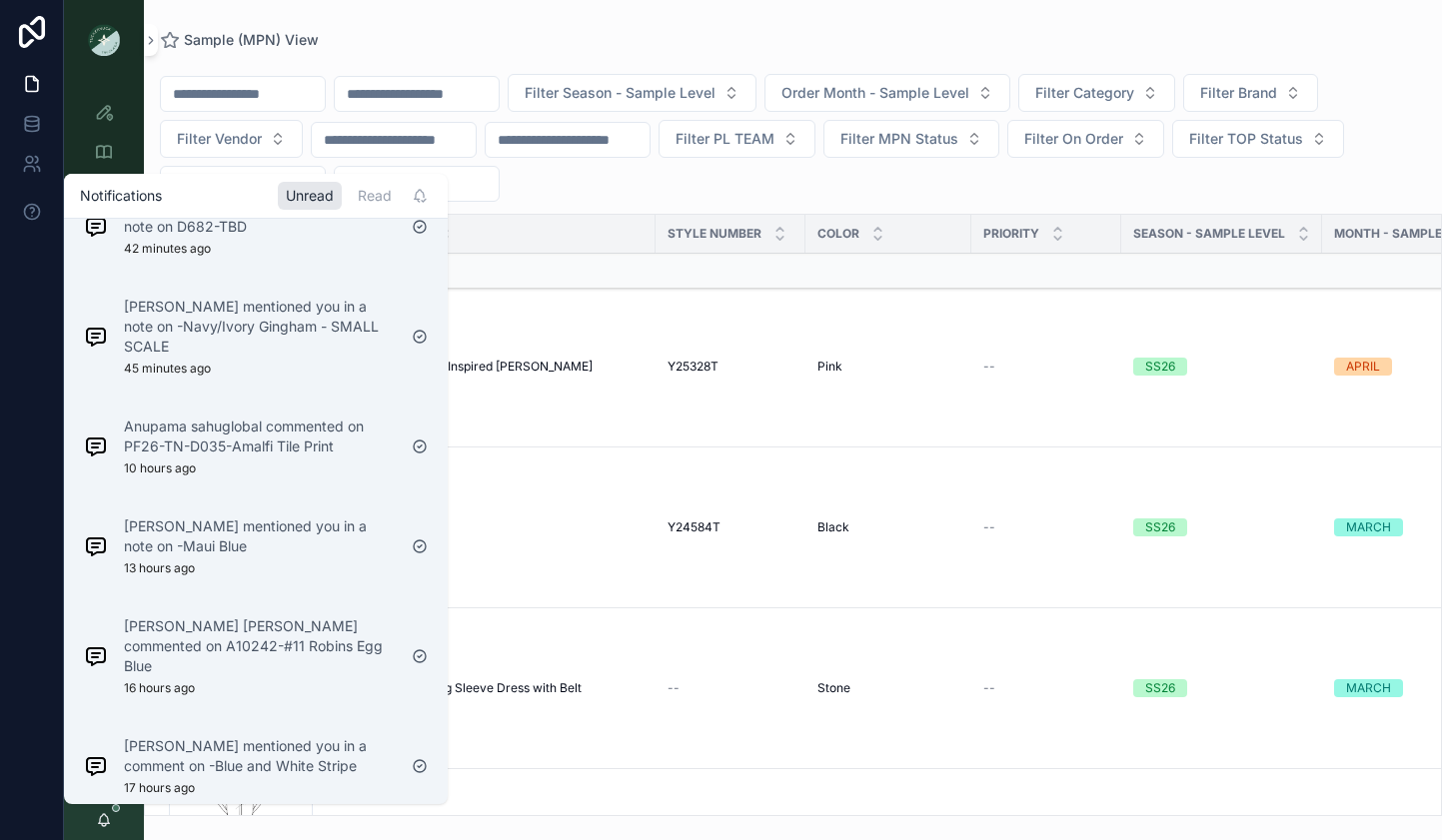
click at [319, 524] on div "[PERSON_NAME] mentioned you in a note on -Maui Blue 13 hours ago" at bounding box center [260, 547] width 272 height 60
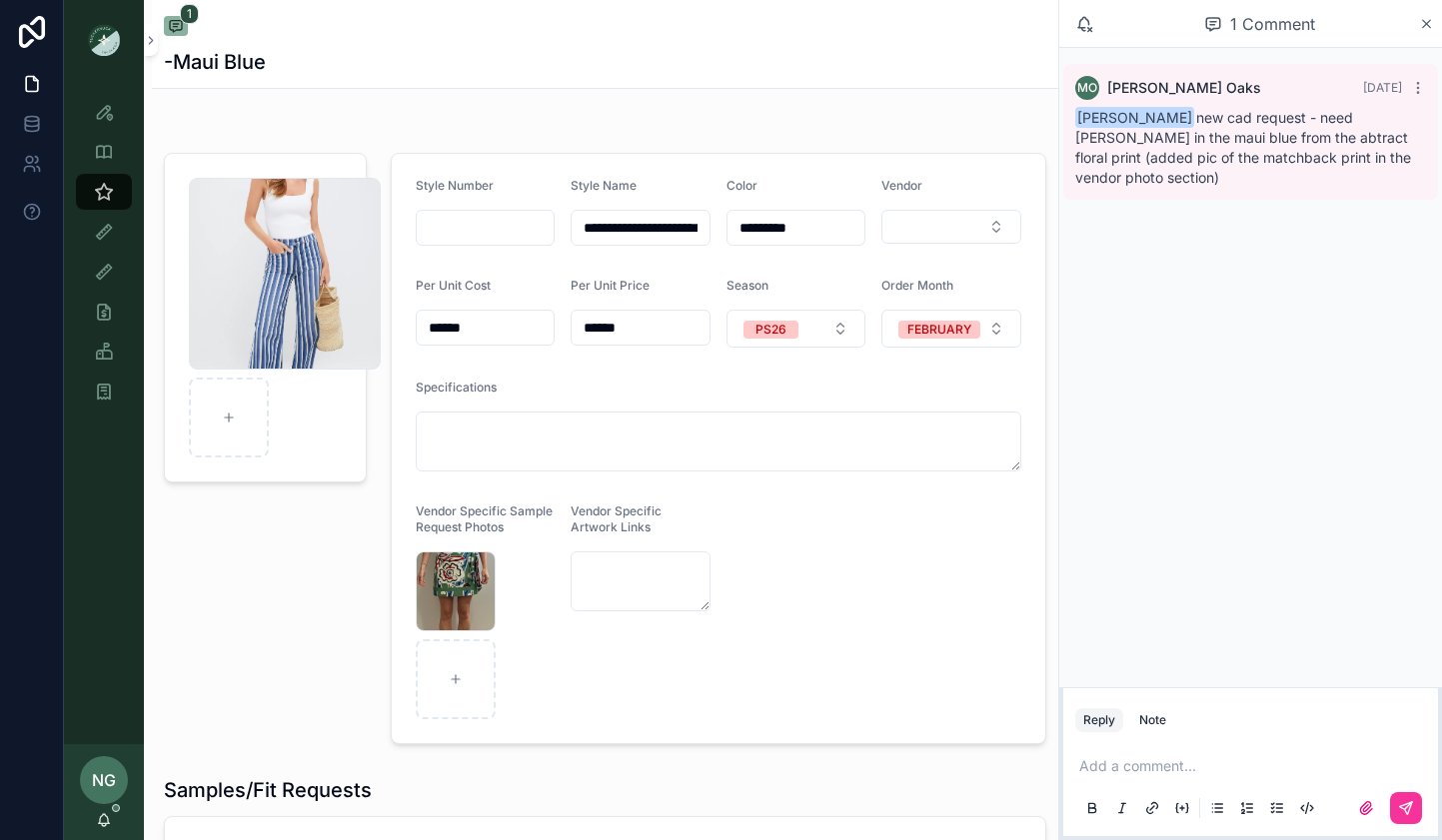
drag, startPoint x: 774, startPoint y: 229, endPoint x: 719, endPoint y: 222, distance: 55.4
click at [719, 222] on form "**********" at bounding box center [718, 448] width 653 height 589
type input "**********"
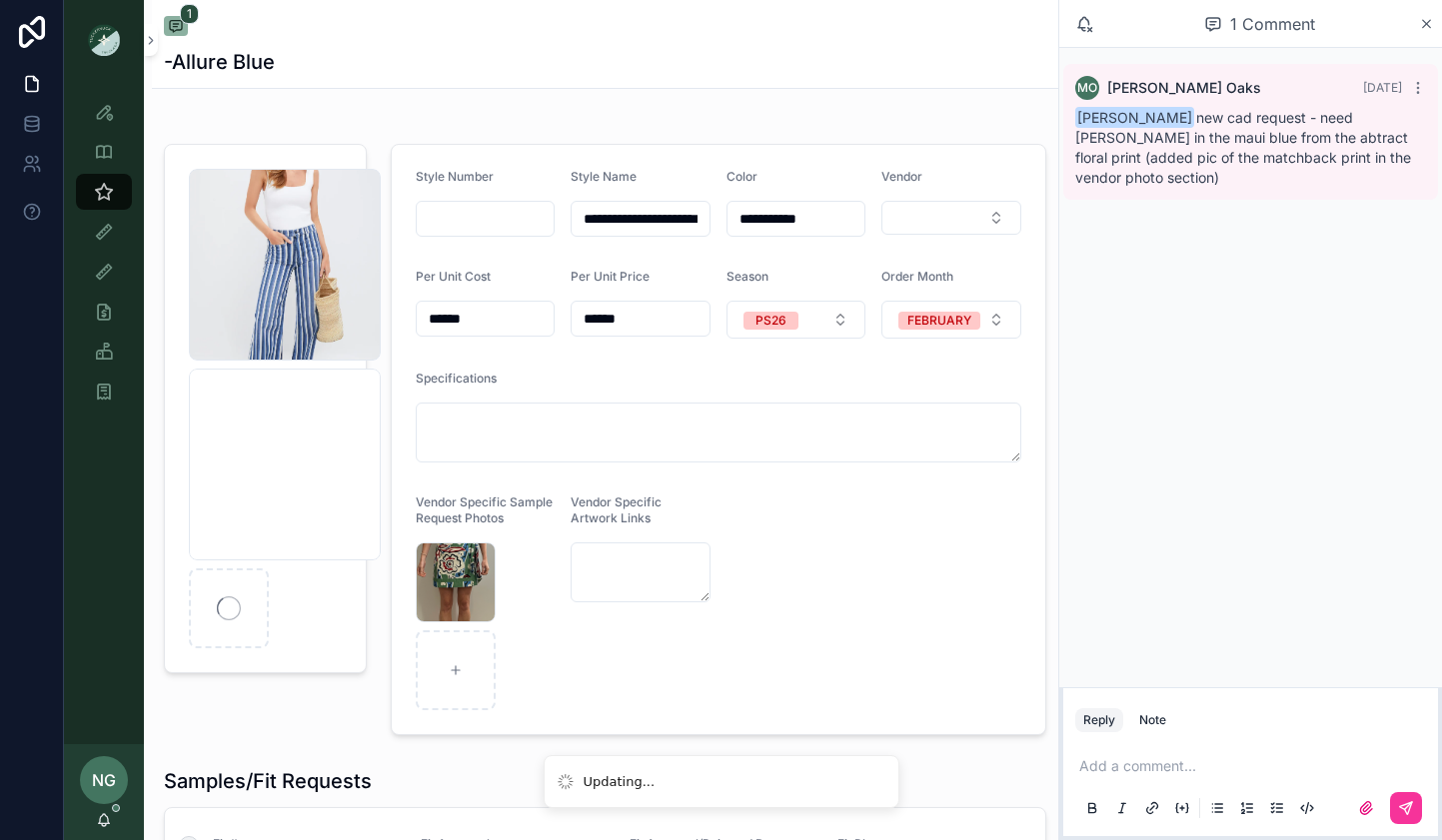
click at [238, 621] on div "scrollable content" at bounding box center [229, 609] width 80 height 80
drag, startPoint x: 1197, startPoint y: 766, endPoint x: 1188, endPoint y: 757, distance: 12.7
click at [1197, 765] on p "scrollable content" at bounding box center [1254, 766] width 351 height 20
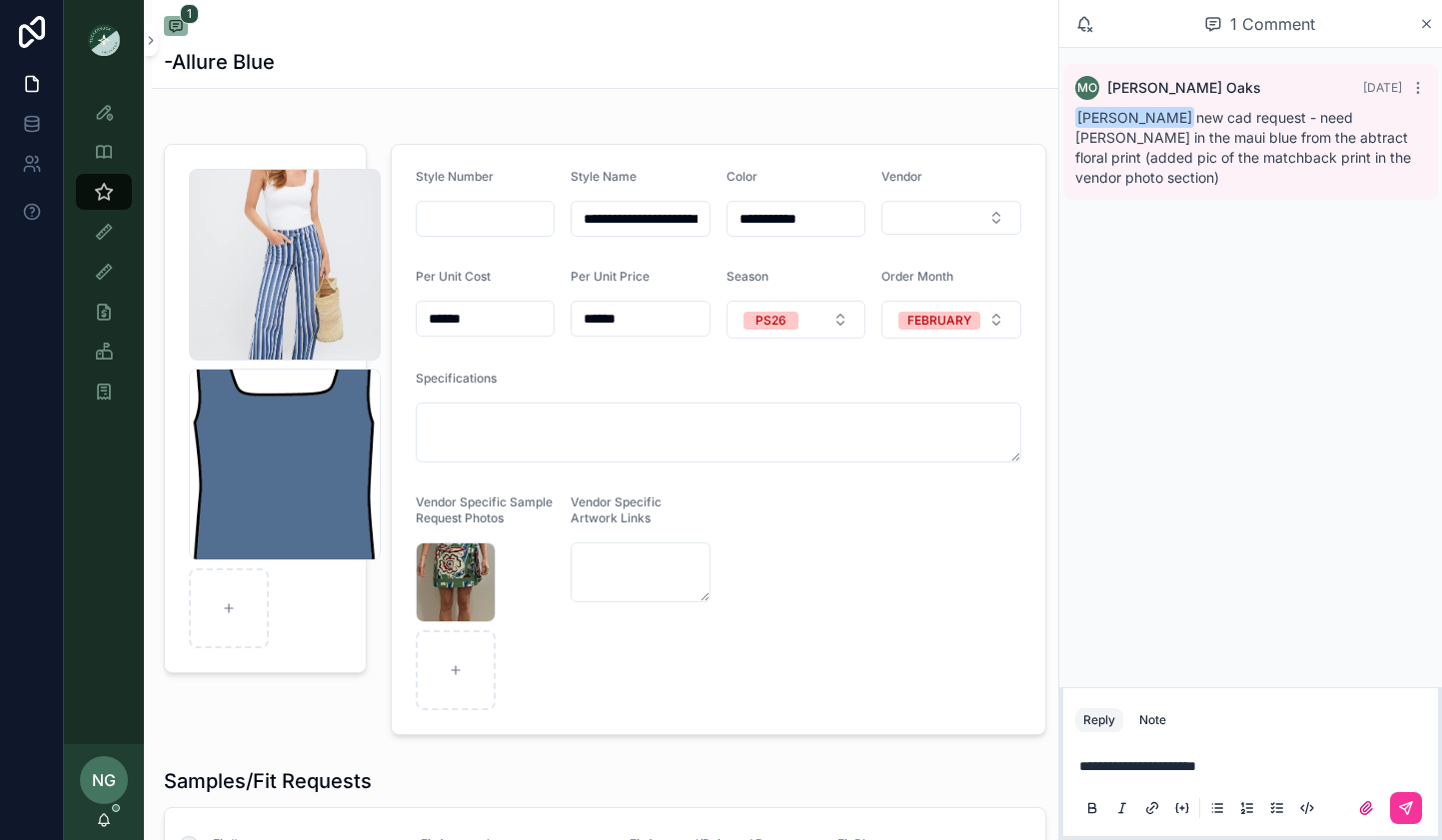
click at [1150, 712] on div "Note" at bounding box center [1152, 720] width 27 height 16
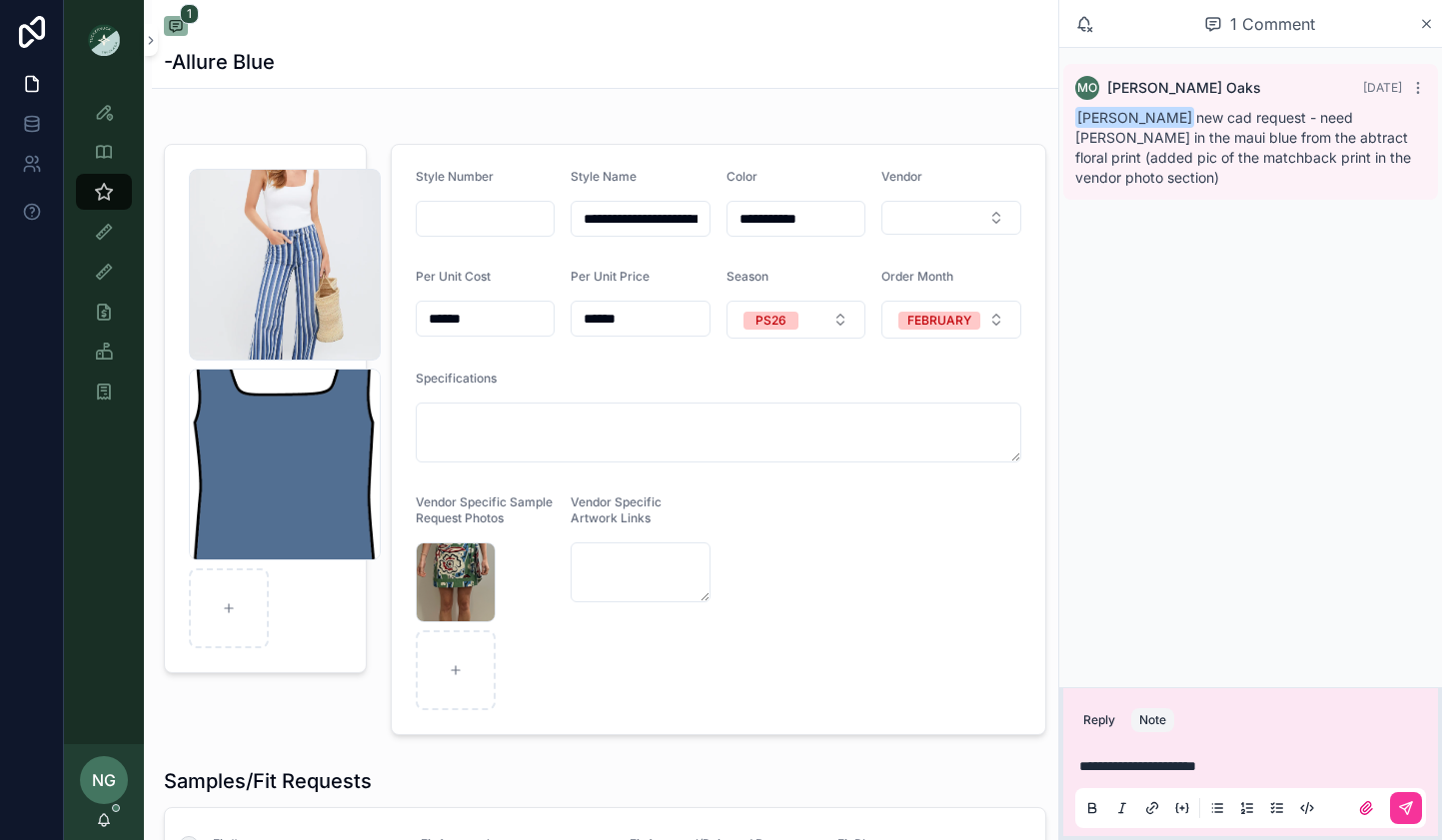
click at [1075, 769] on div "**********" at bounding box center [1250, 786] width 351 height 84
click at [1085, 766] on span "**********" at bounding box center [1137, 766] width 117 height 14
click at [1085, 765] on span "**********" at bounding box center [1137, 766] width 117 height 14
click at [1079, 766] on span "**********" at bounding box center [1137, 766] width 117 height 14
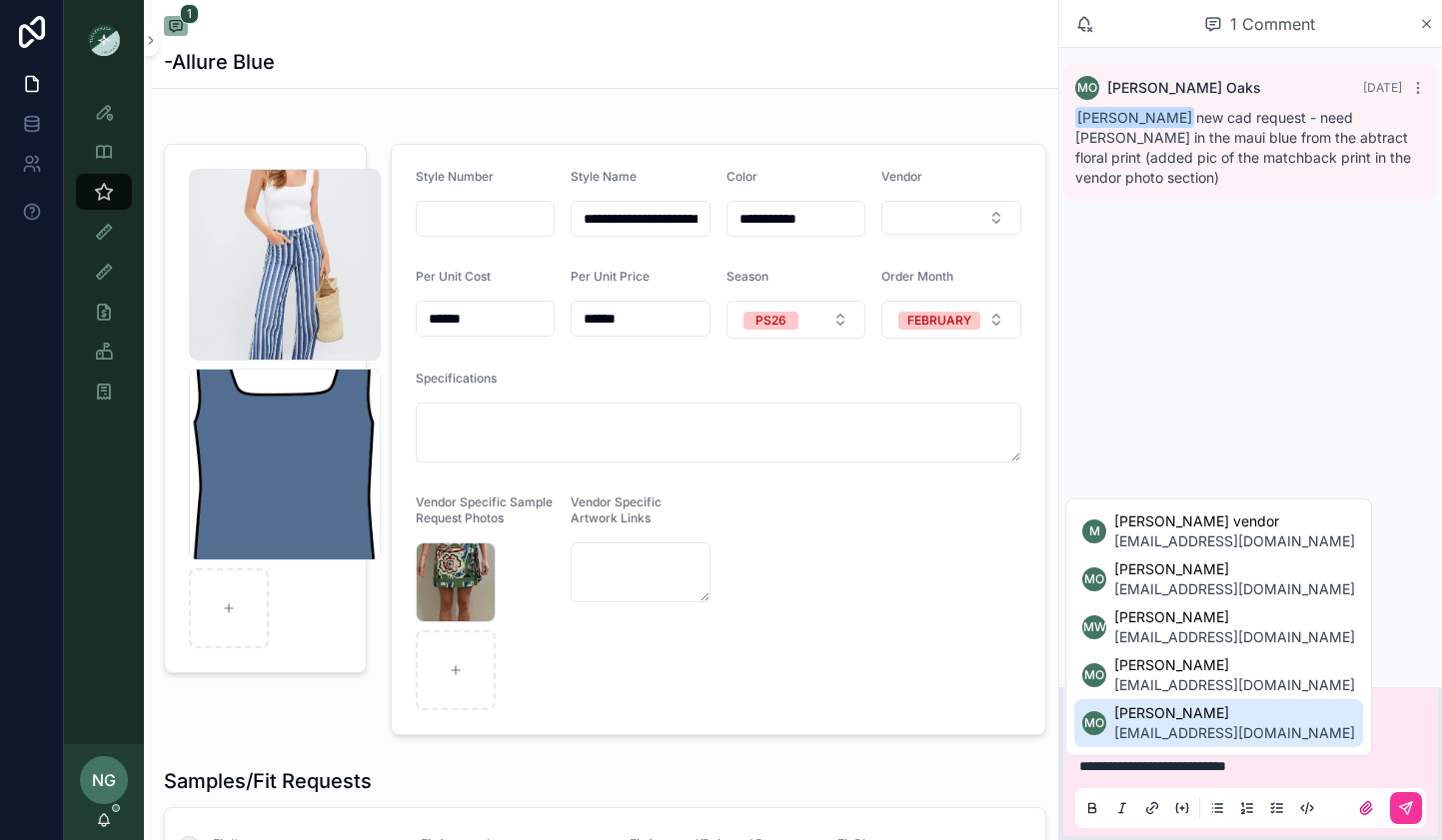
click at [1102, 735] on li "MO [PERSON_NAME] [EMAIL_ADDRESS][DOMAIN_NAME]" at bounding box center [1218, 723] width 289 height 48
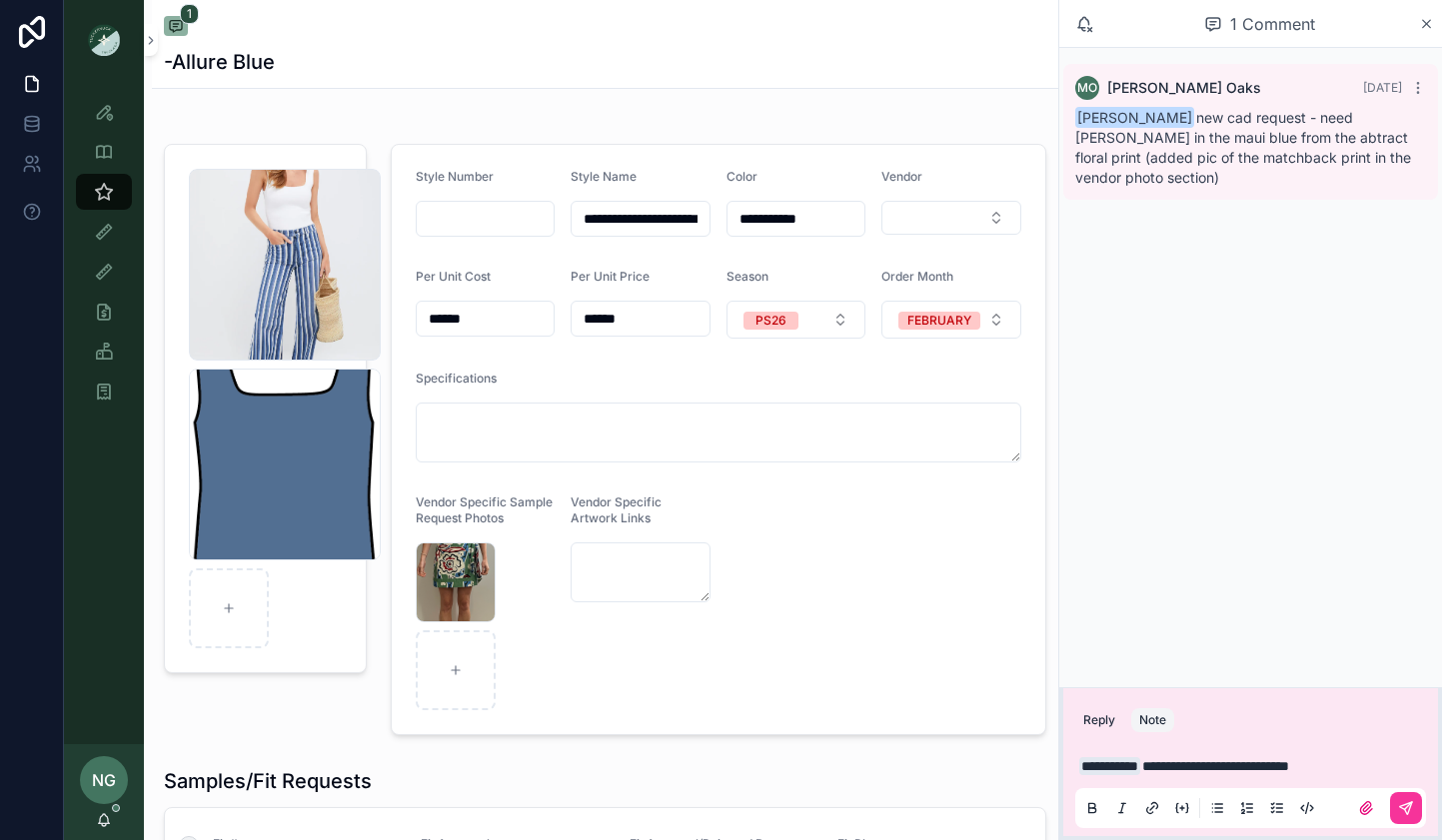
click at [1414, 816] on button "scrollable content" at bounding box center [1406, 808] width 32 height 32
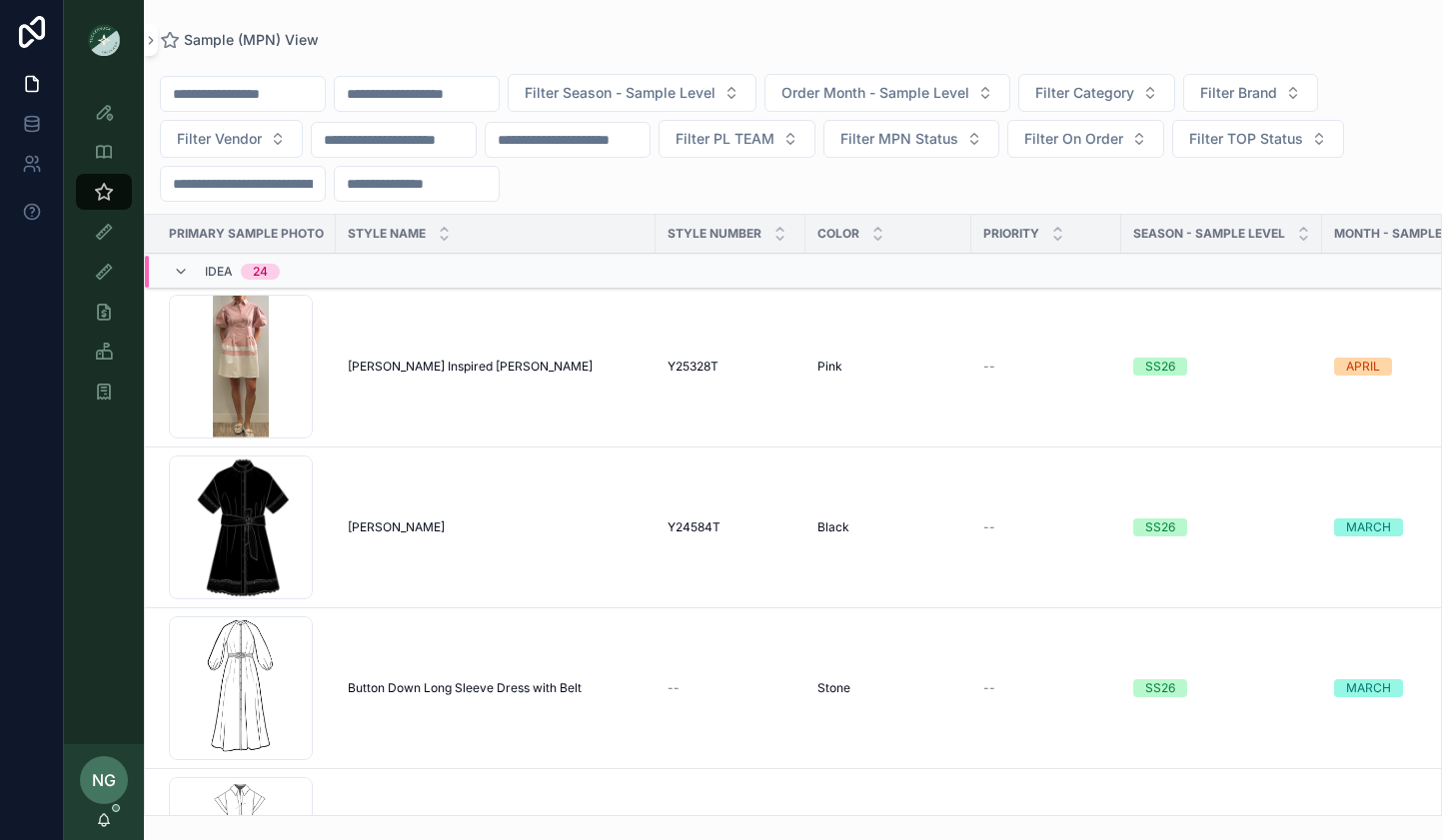
click at [471, 105] on input "scrollable content" at bounding box center [417, 94] width 164 height 28
click at [274, 90] on input "scrollable content" at bounding box center [243, 94] width 164 height 28
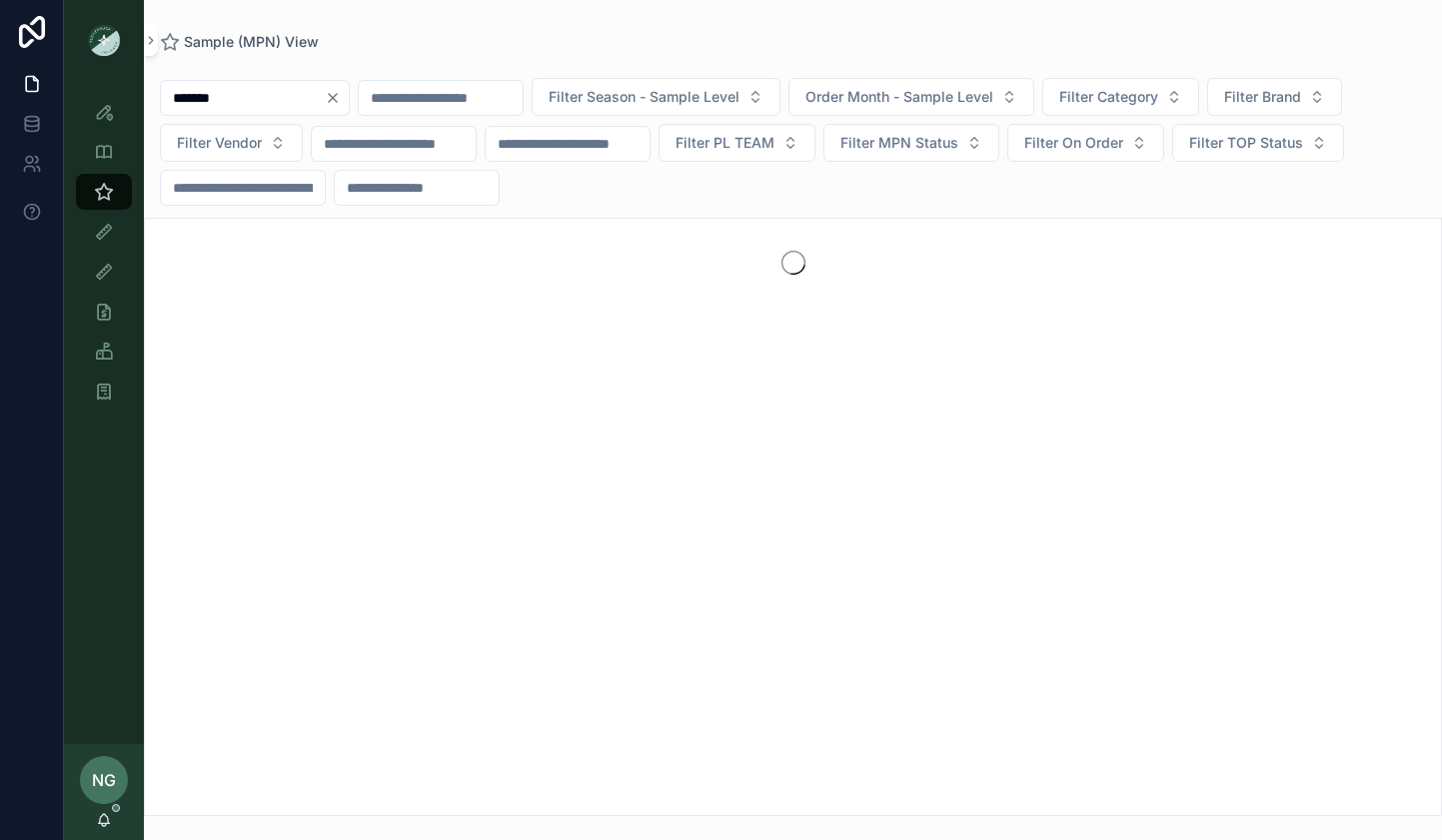
click at [202, 103] on input "*******" at bounding box center [243, 98] width 164 height 28
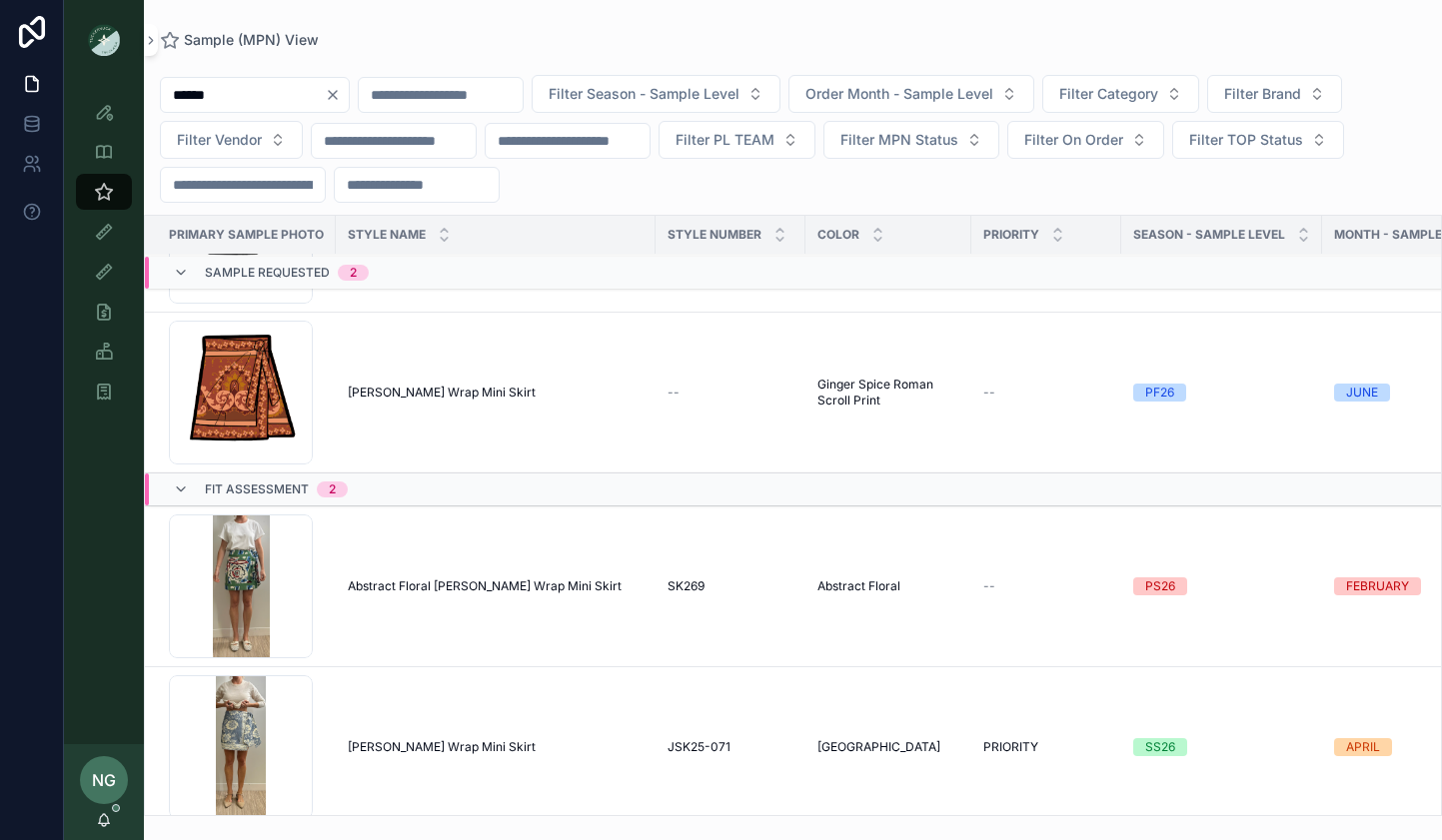
scroll to position [147, 0]
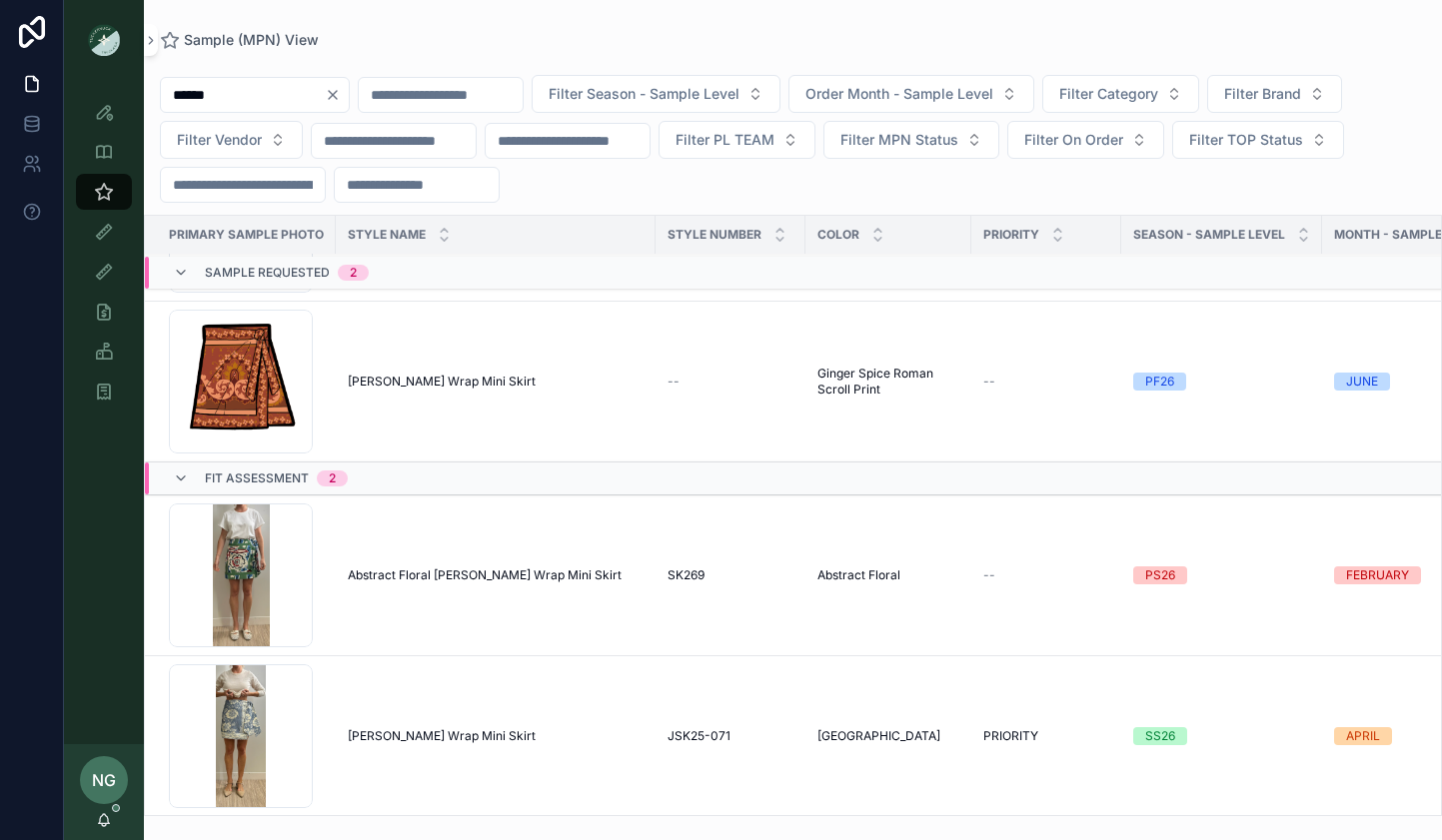
type input "******"
click at [420, 580] on span "Abstract Floral [PERSON_NAME] Wrap Mini Skirt" at bounding box center [485, 576] width 274 height 16
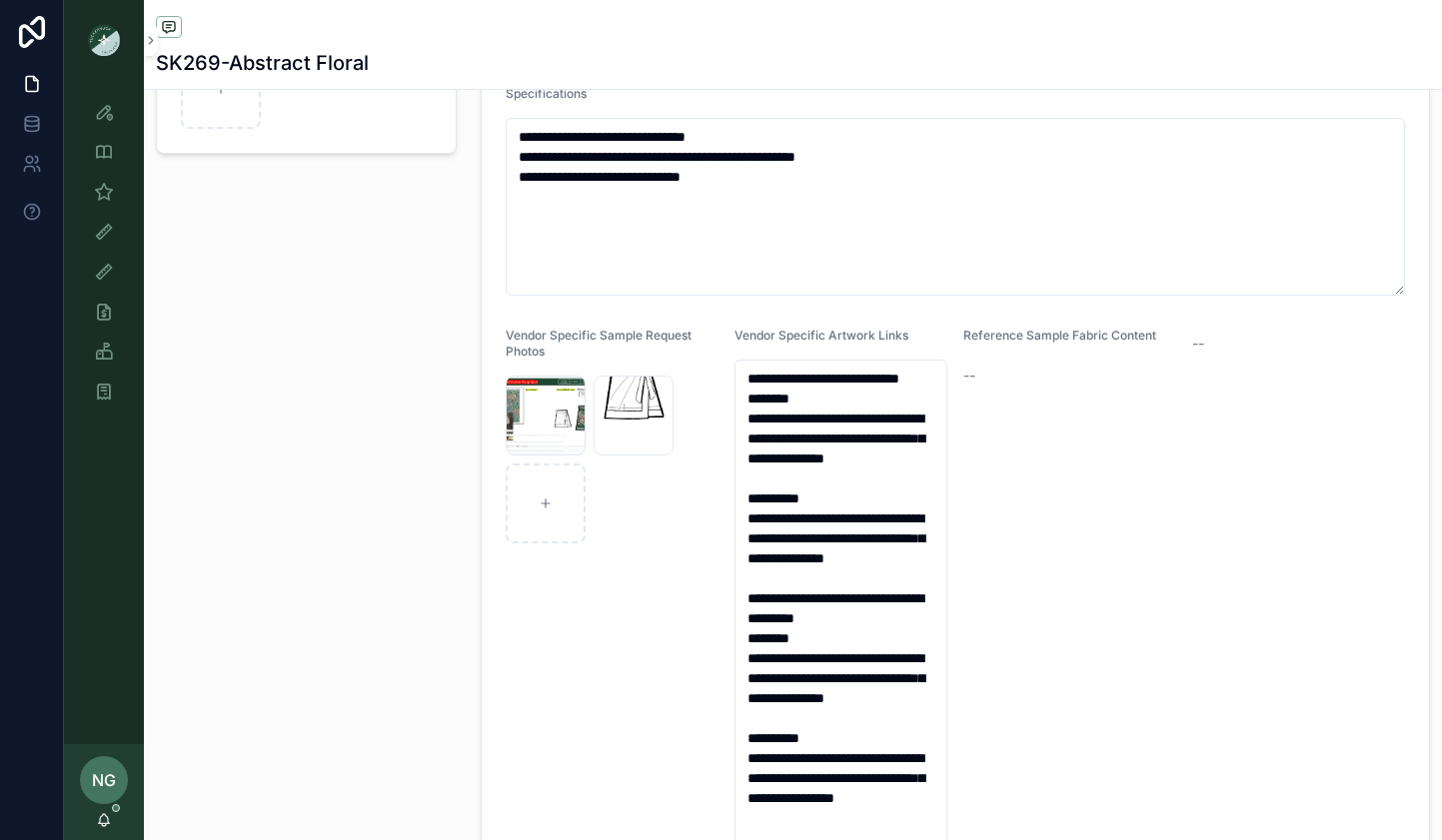
scroll to position [555, 0]
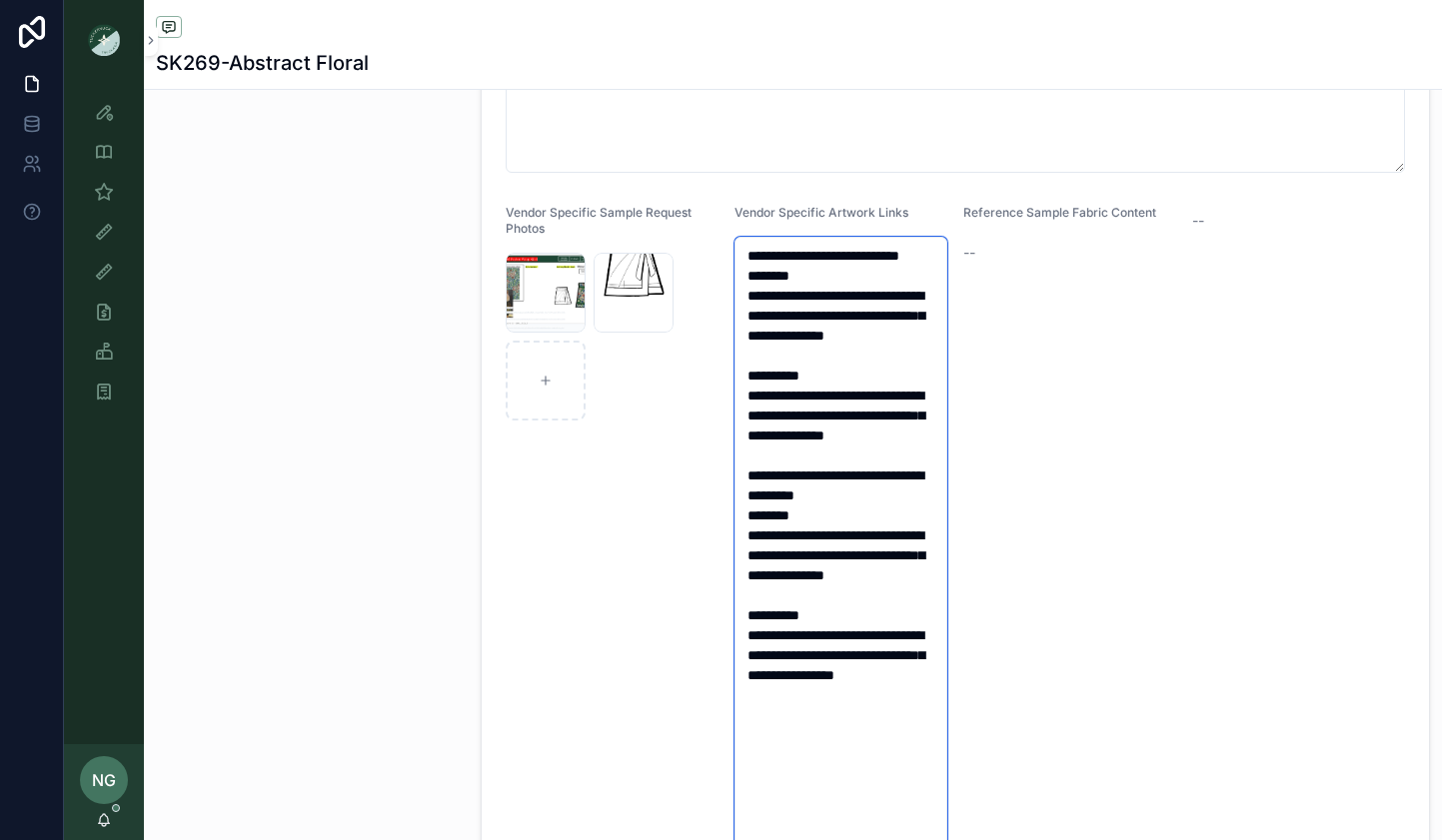
drag, startPoint x: 748, startPoint y: 436, endPoint x: 853, endPoint y: 496, distance: 120.8
click at [853, 496] on textarea "**********" at bounding box center [840, 545] width 213 height 617
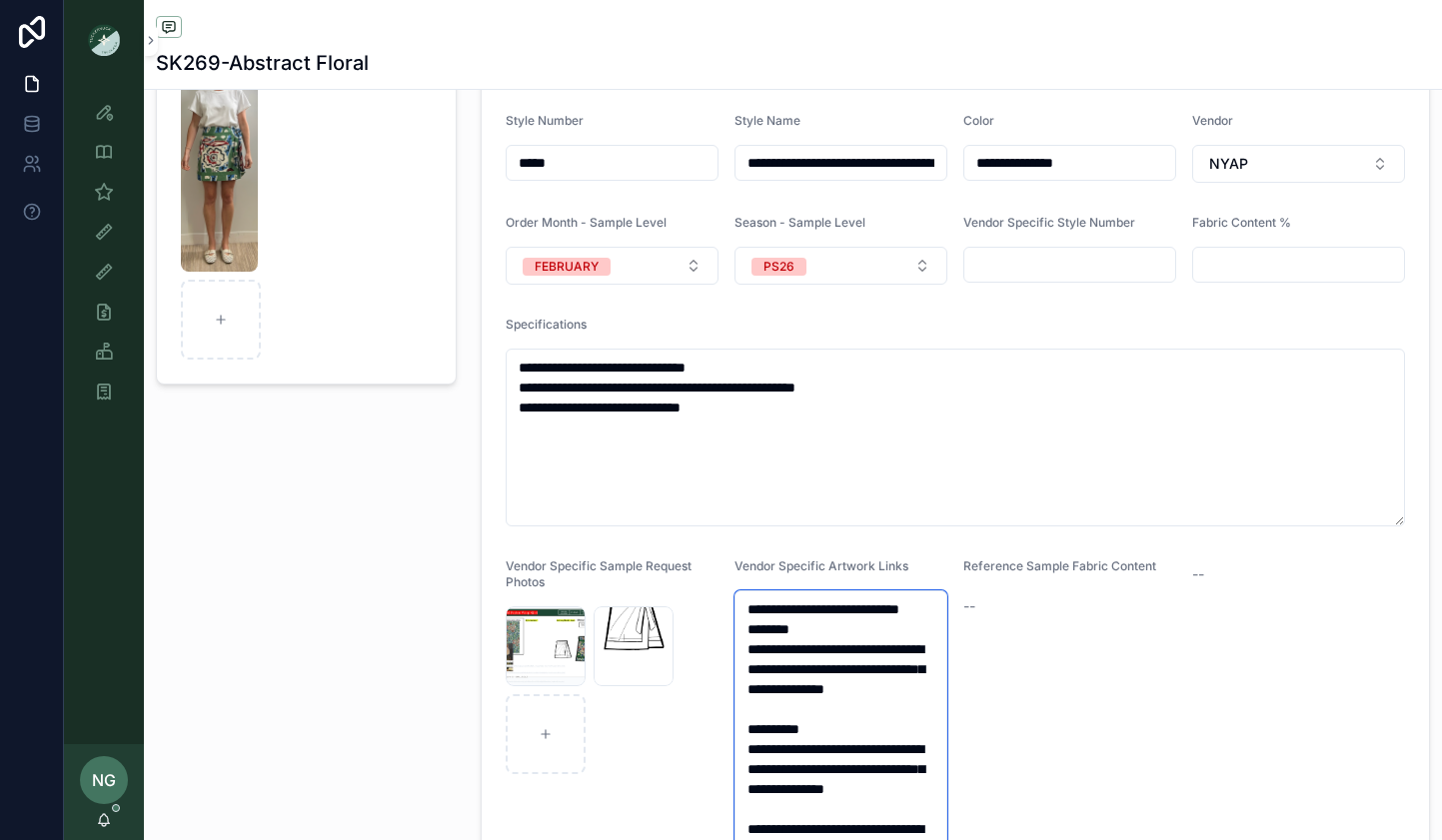
scroll to position [0, 0]
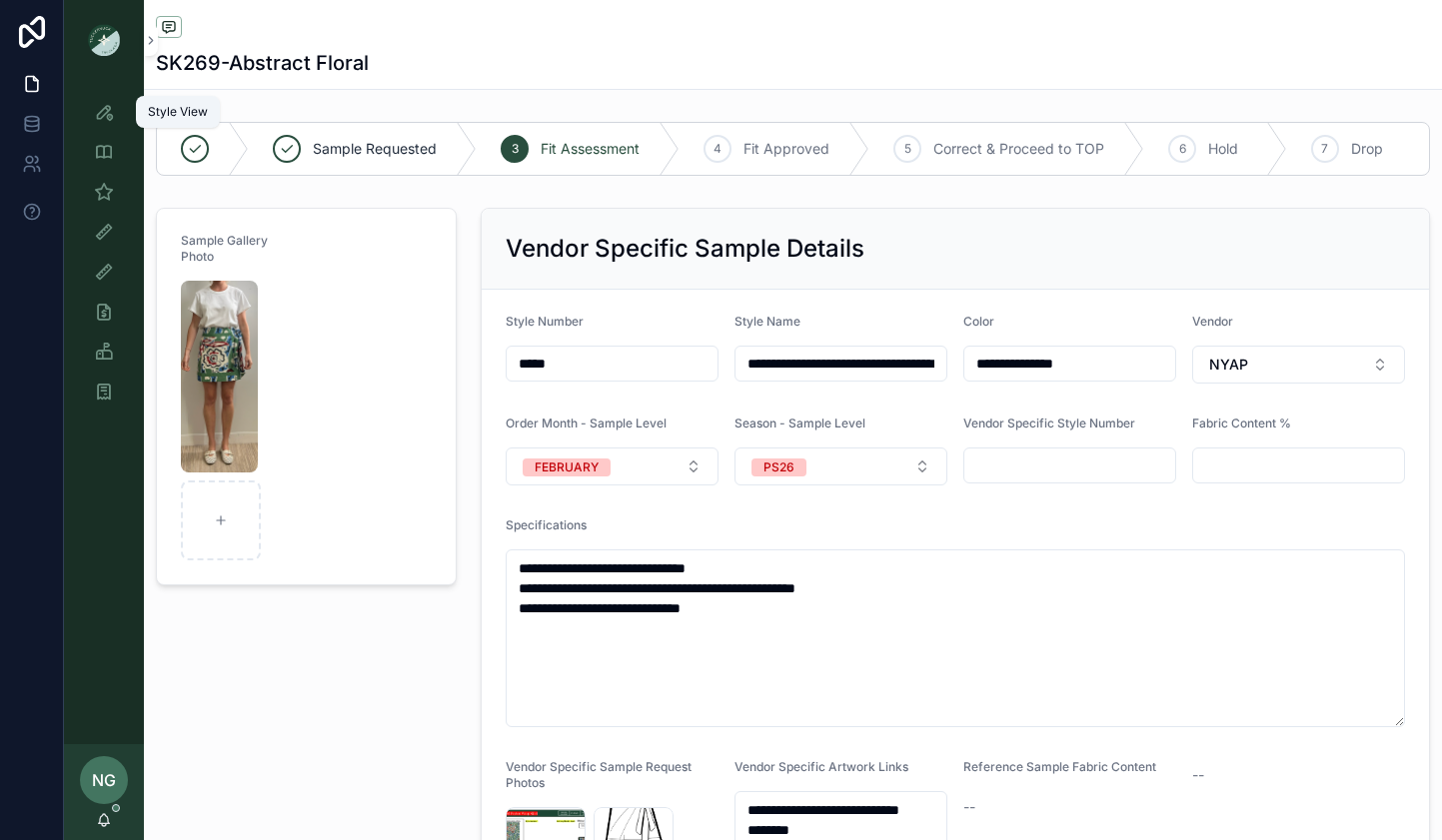
click at [119, 115] on div "Style View" at bounding box center [104, 112] width 32 height 32
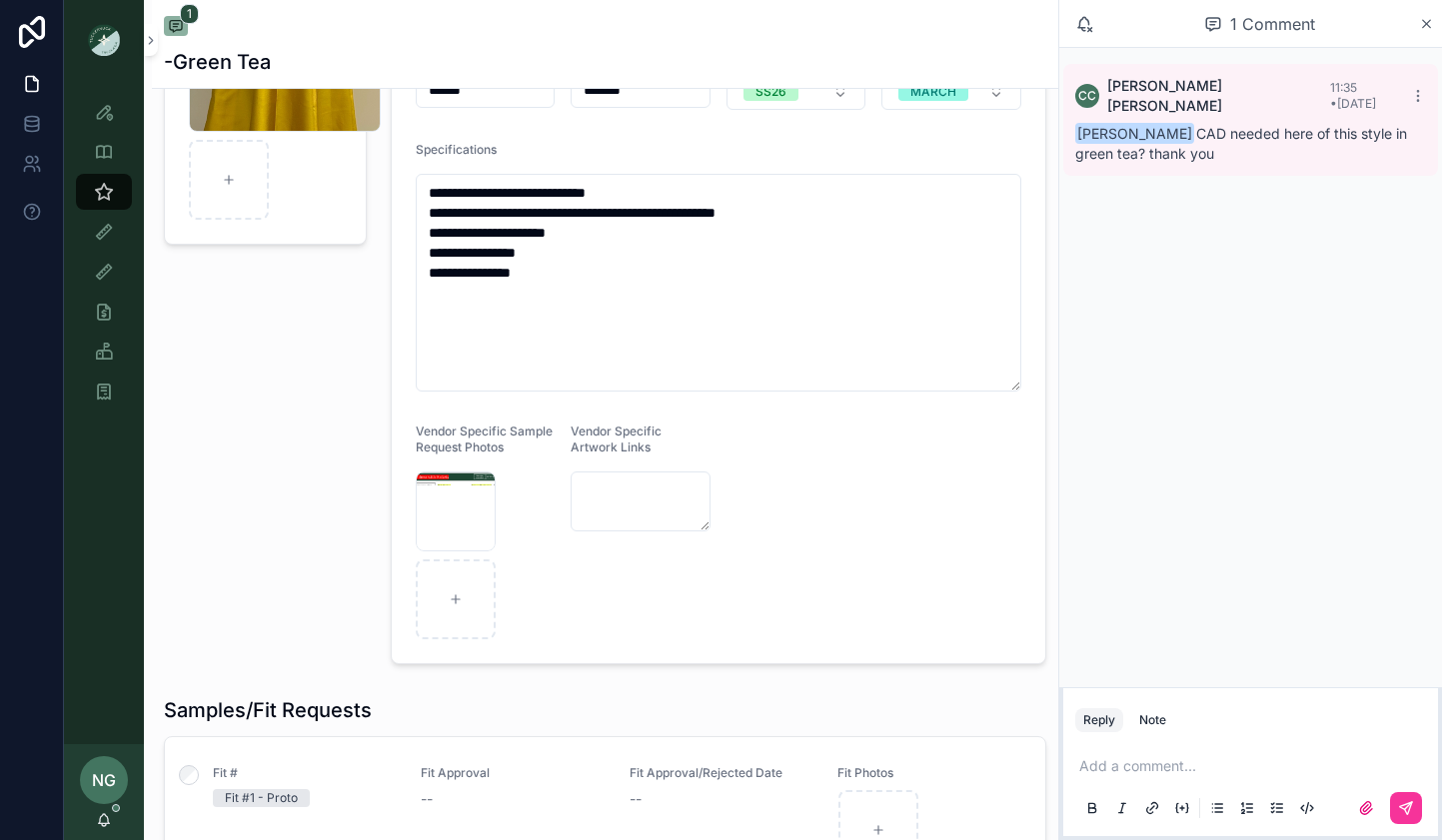
scroll to position [242, 0]
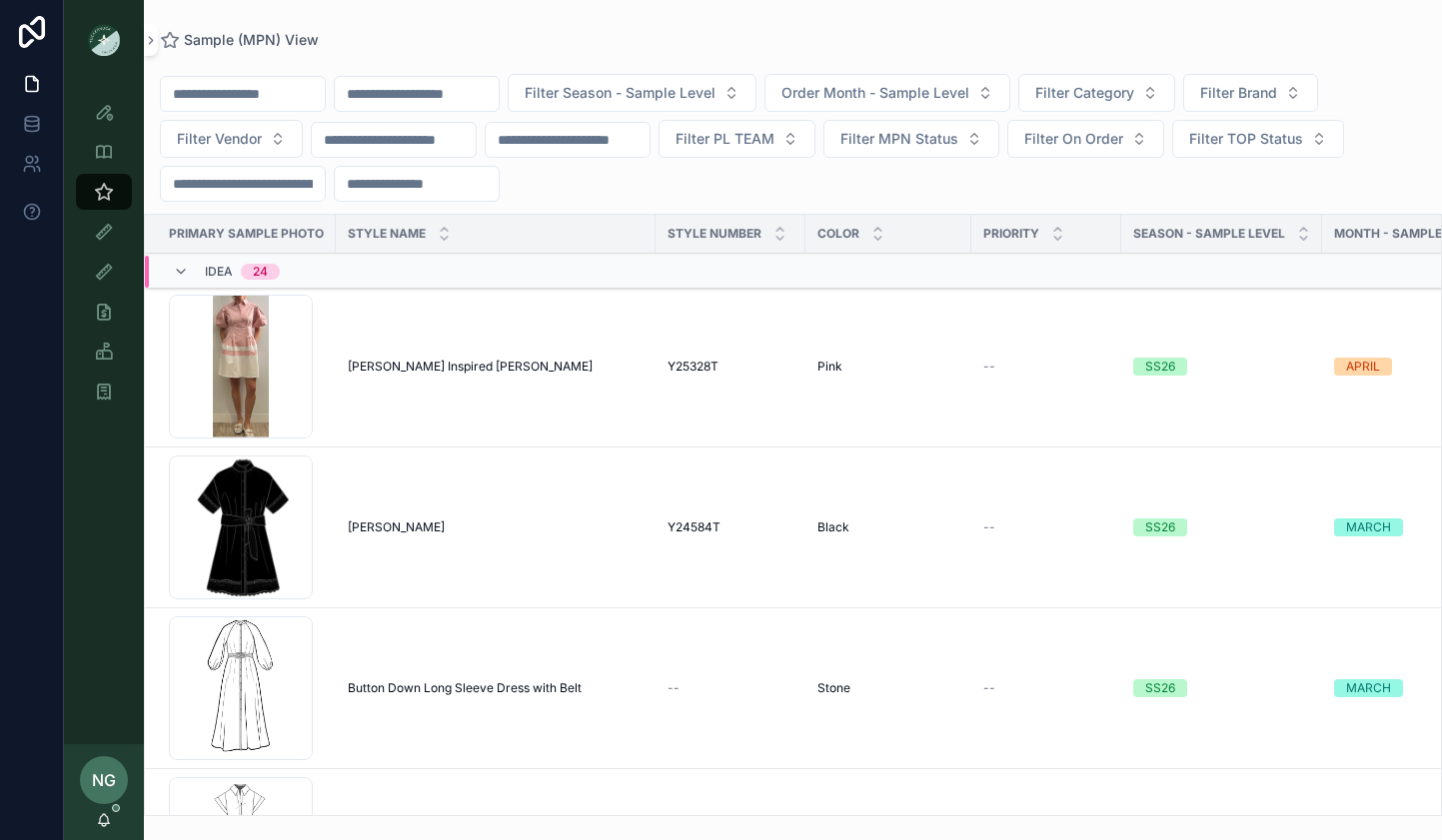
click at [1254, 95] on span "Filter Brand" at bounding box center [1238, 93] width 77 height 20
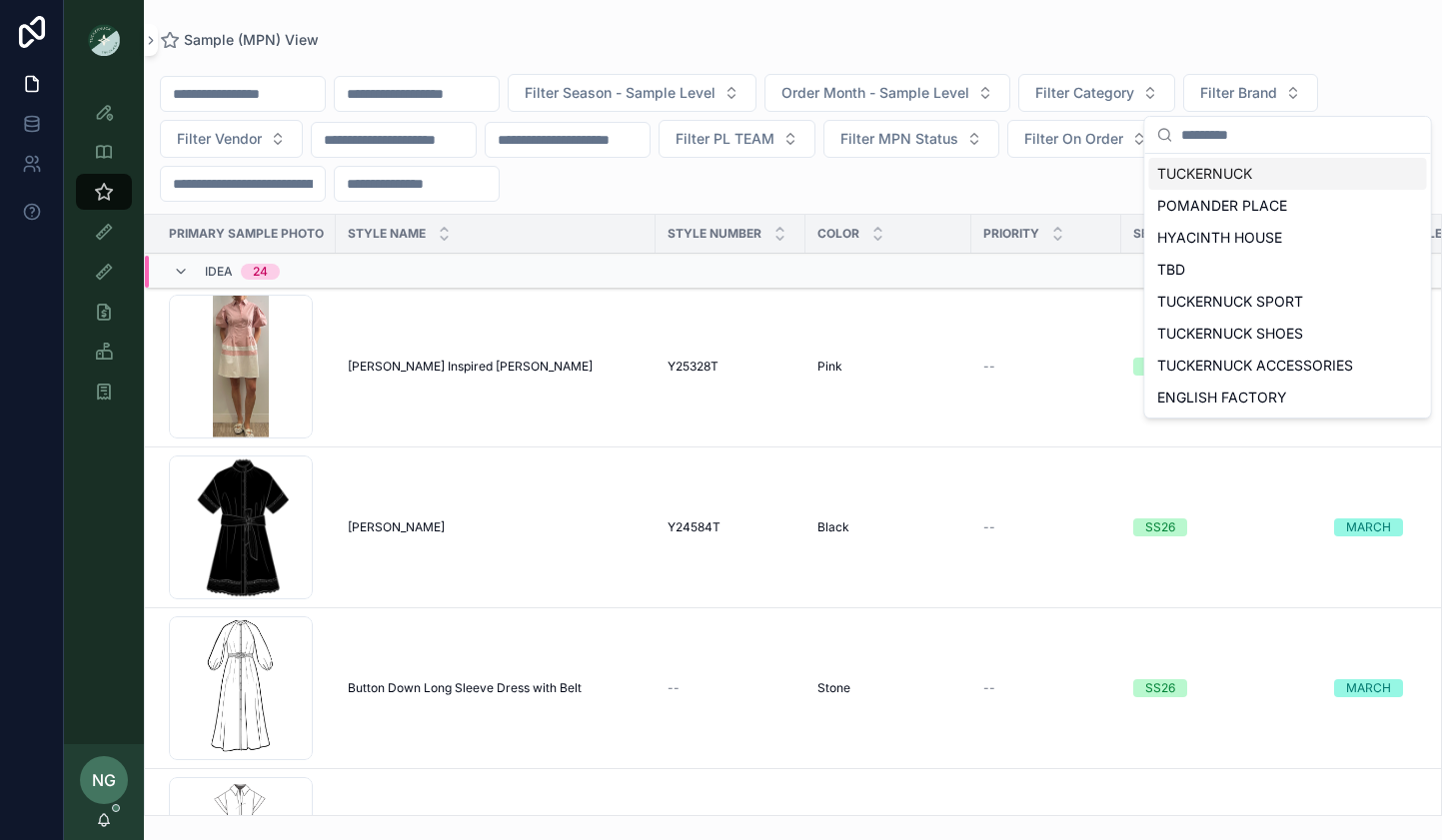
drag, startPoint x: 1162, startPoint y: 67, endPoint x: 1148, endPoint y: 84, distance: 22.0
click at [1162, 68] on div "Filter Season - Sample Level Order Month - Sample Level Filter Category Filter …" at bounding box center [793, 432] width 1298 height 768
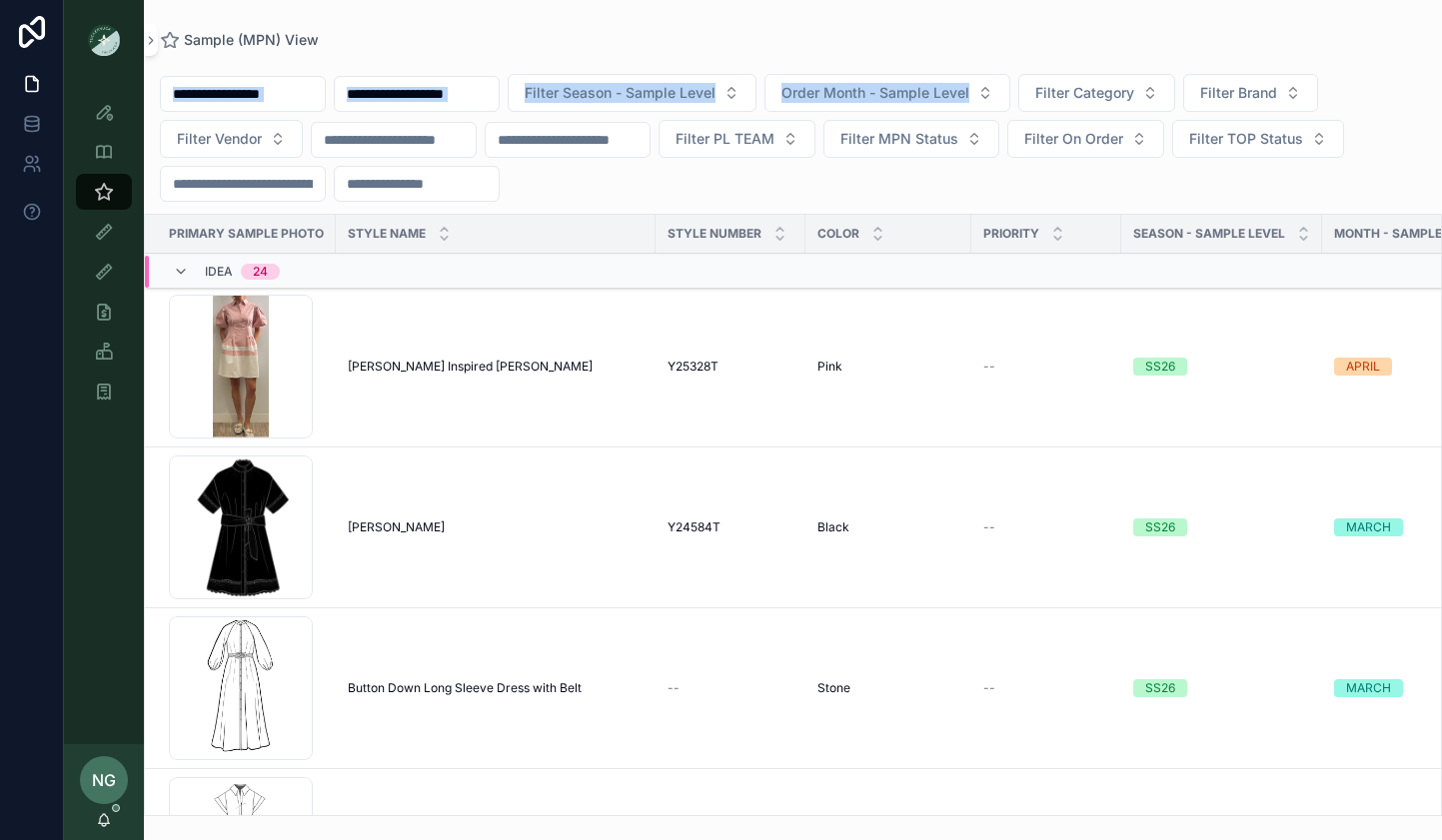
click at [1134, 86] on span "Filter Category" at bounding box center [1084, 93] width 99 height 20
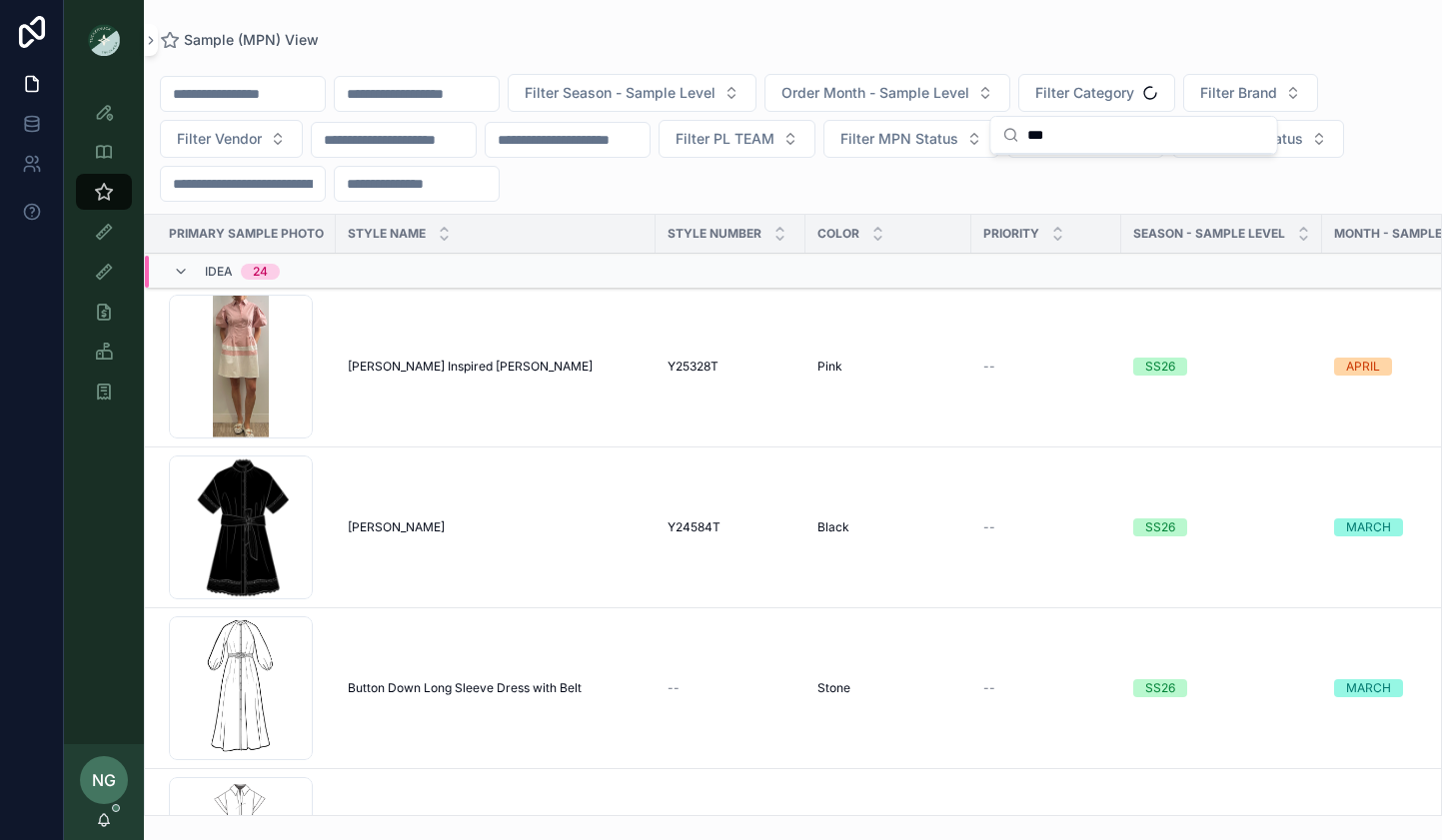
type input "***"
click at [1094, 192] on div "Filter Season - Sample Level Order Month - Sample Level Filter Category Filter …" at bounding box center [793, 138] width 1298 height 128
click at [1117, 116] on div "Filter Season - Sample Level Order Month - Sample Level Filter Category Filter …" at bounding box center [793, 138] width 1298 height 128
click at [1122, 104] on button "Filter Category" at bounding box center [1096, 93] width 157 height 38
type input "***"
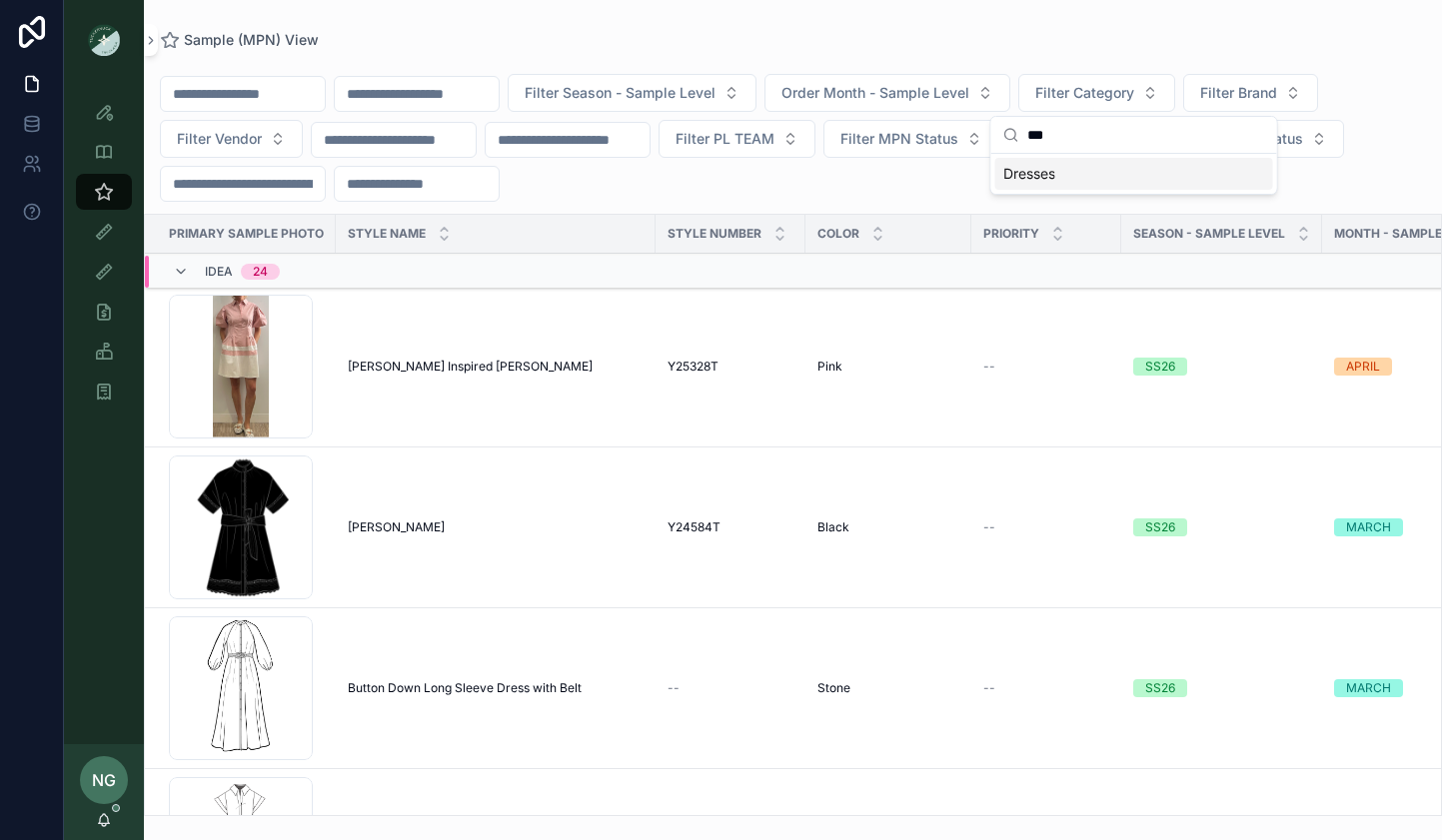
click at [1093, 170] on div "Dresses" at bounding box center [1134, 174] width 278 height 32
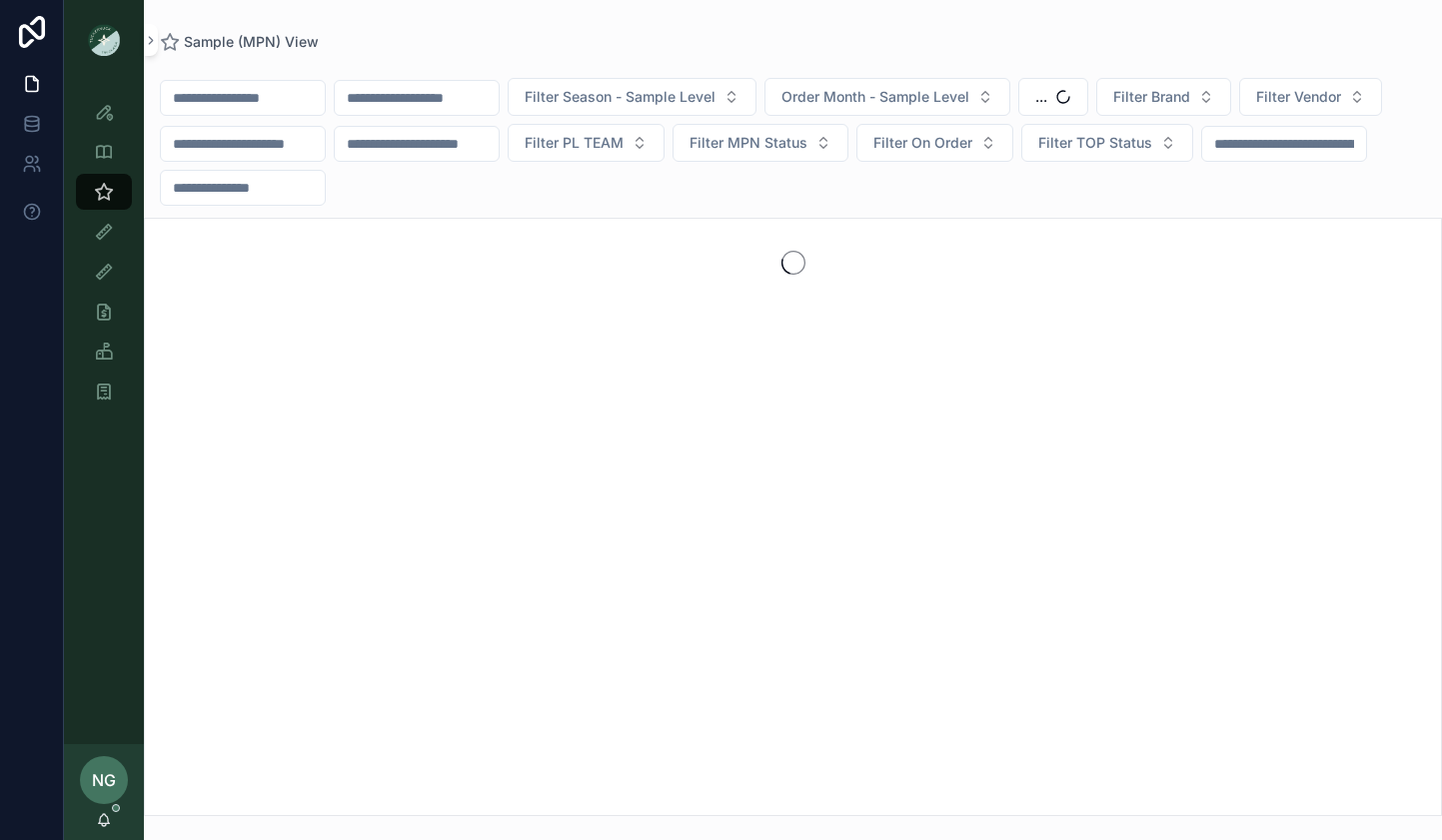
click at [1307, 102] on span "Filter Vendor" at bounding box center [1298, 97] width 85 height 20
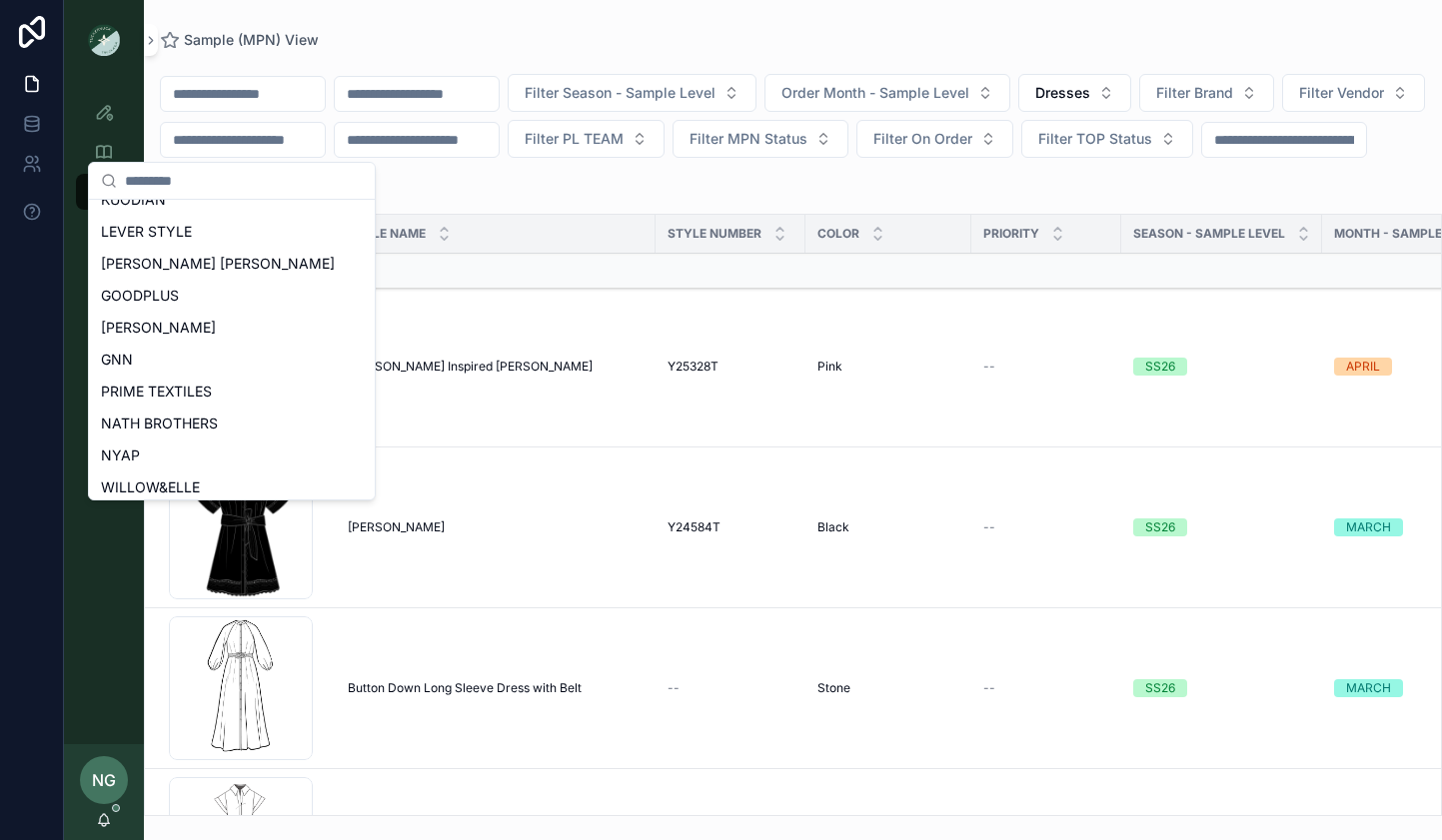
scroll to position [891, 0]
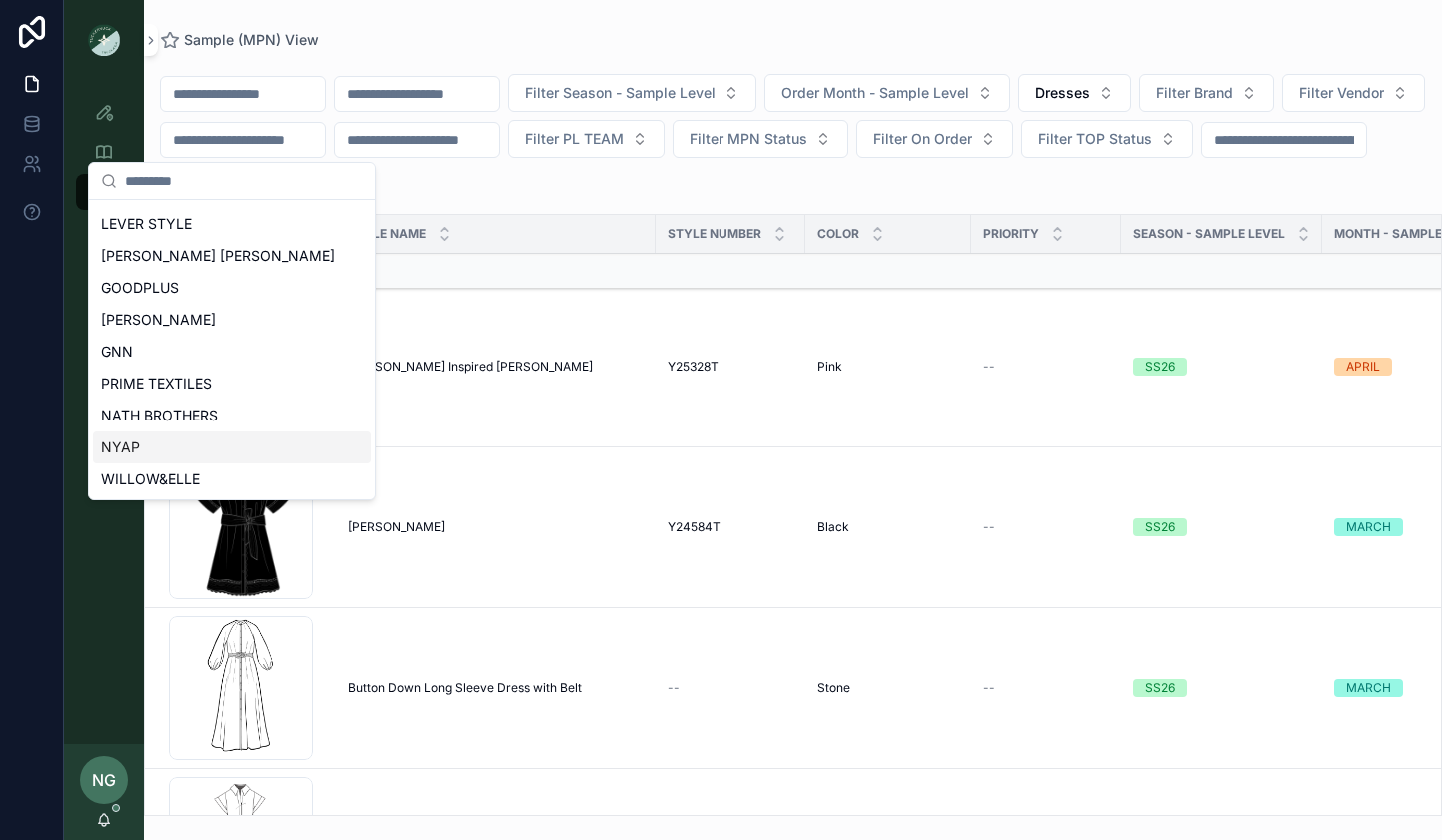
click at [223, 448] on div "NYAP" at bounding box center [232, 448] width 278 height 32
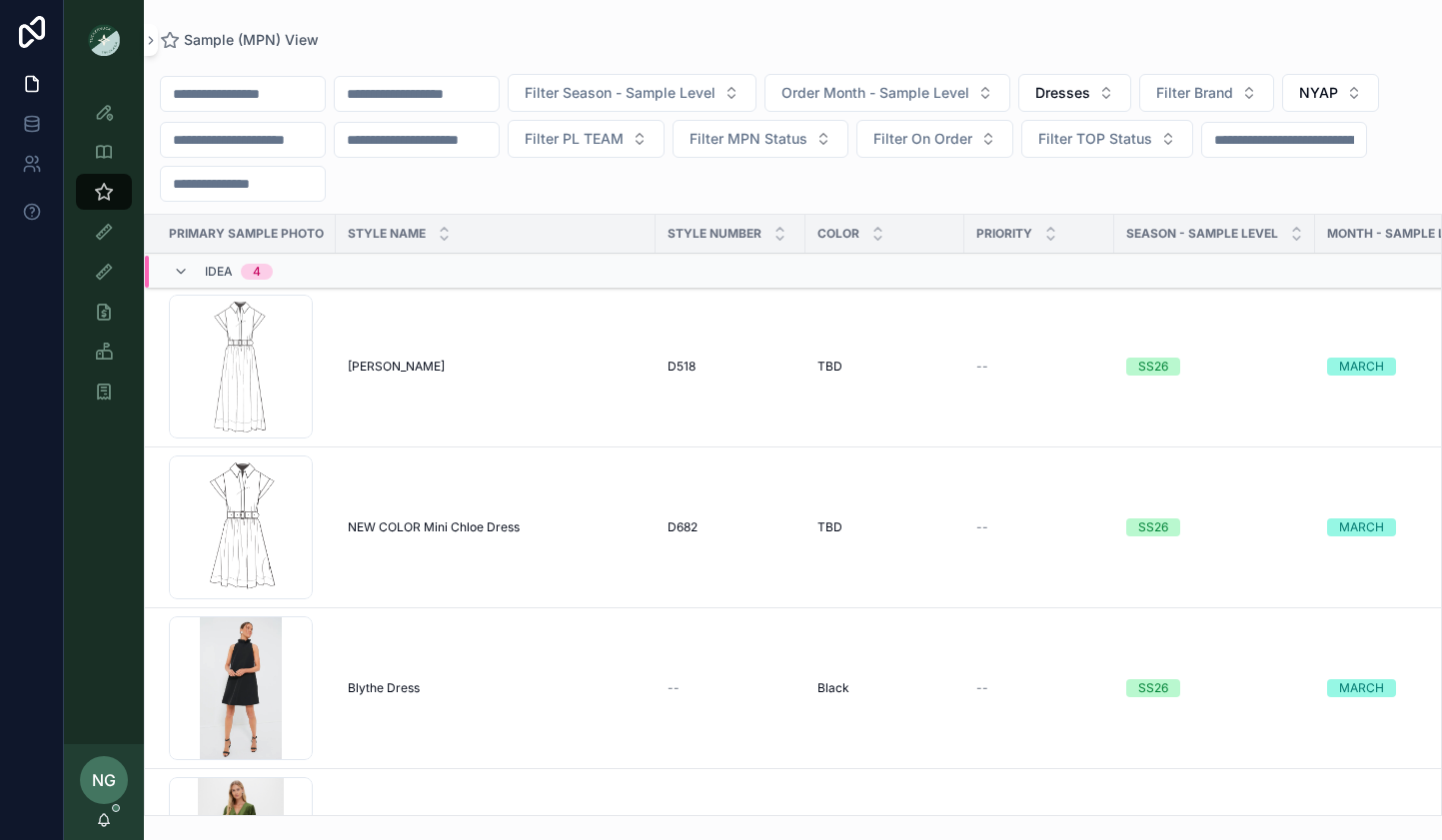
click at [715, 94] on span "Filter Season - Sample Level" at bounding box center [620, 93] width 191 height 20
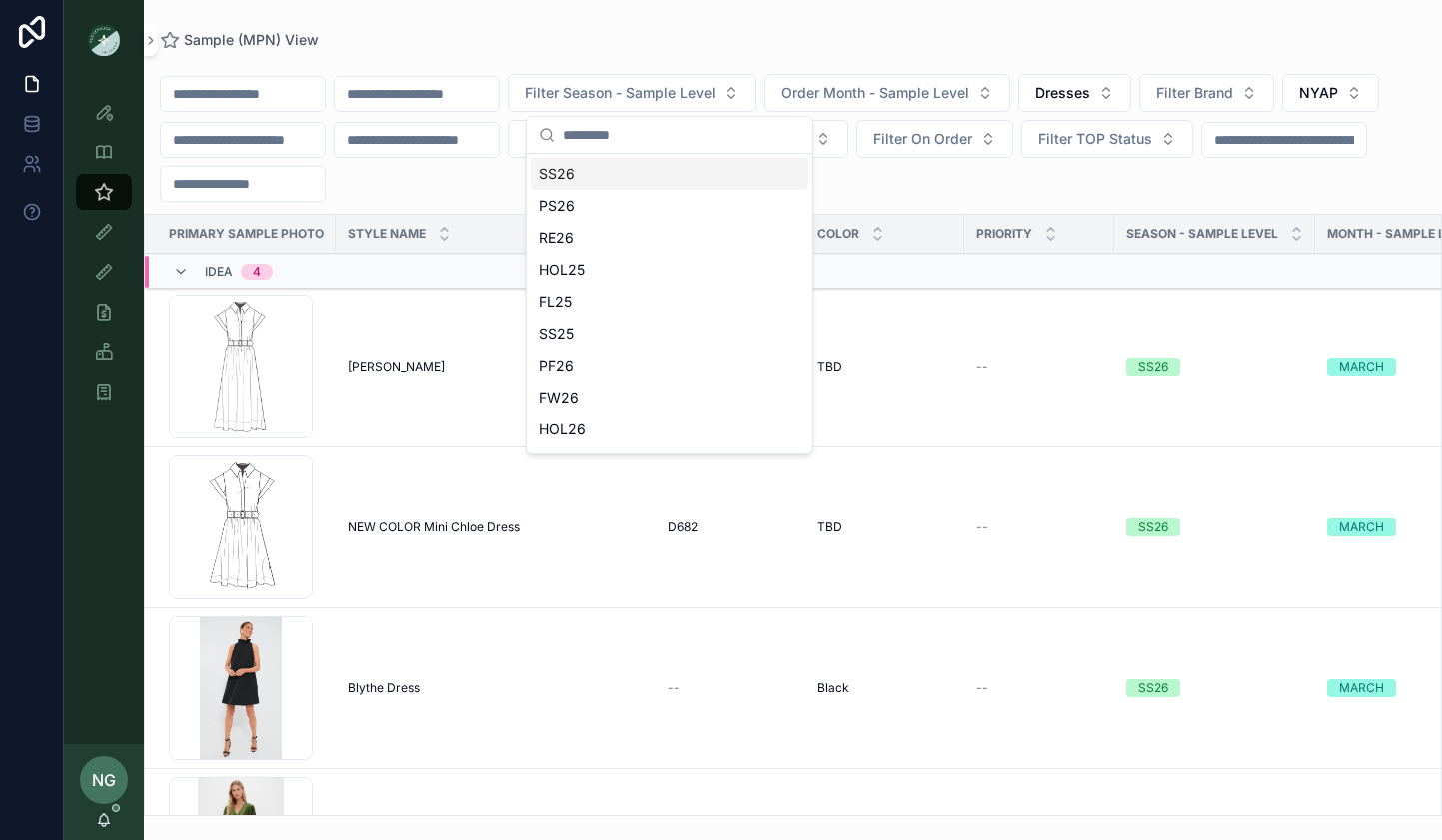
click at [651, 168] on div "SS26" at bounding box center [670, 174] width 278 height 32
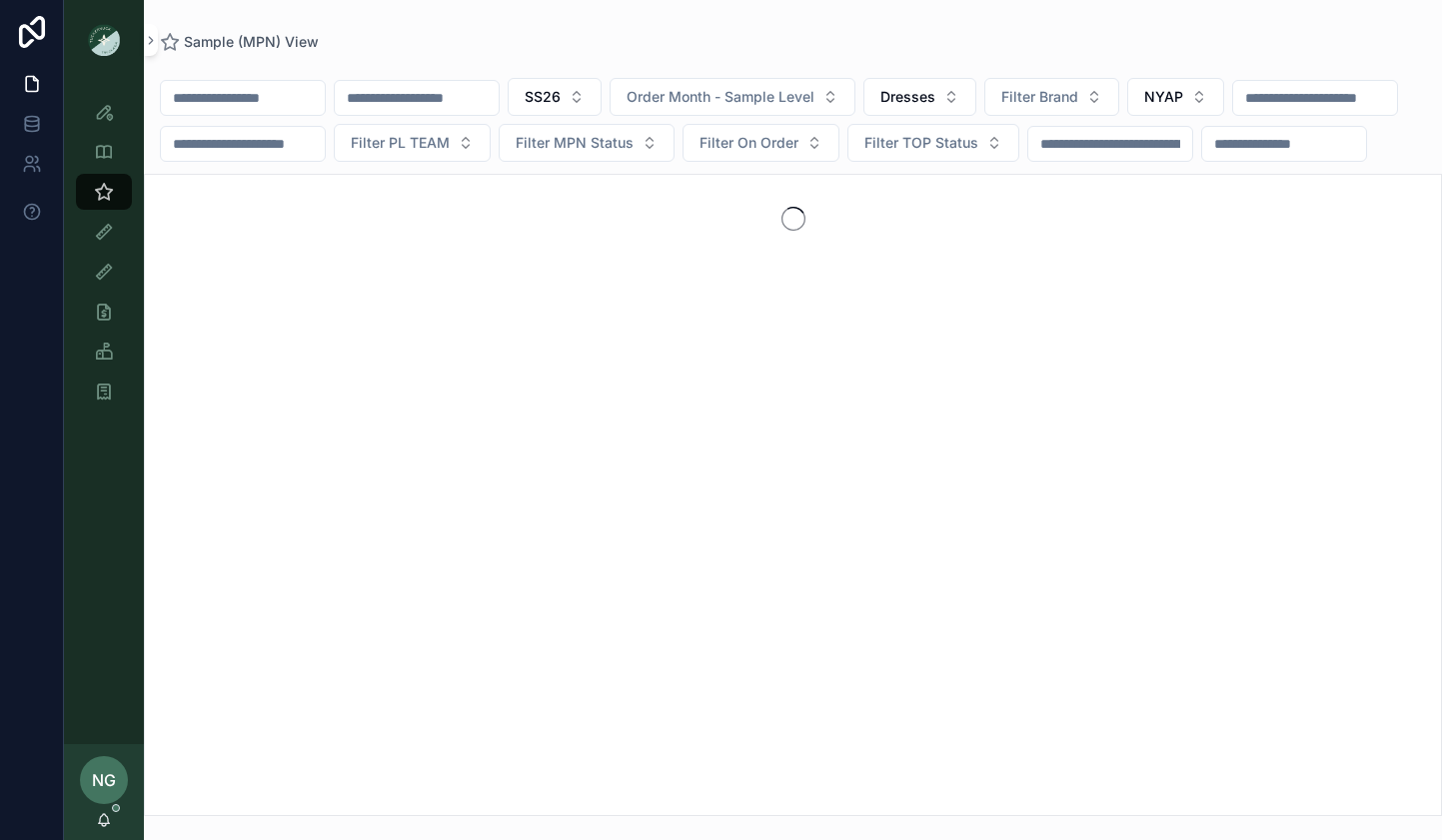
click at [601, 104] on button "SS26" at bounding box center [555, 97] width 94 height 38
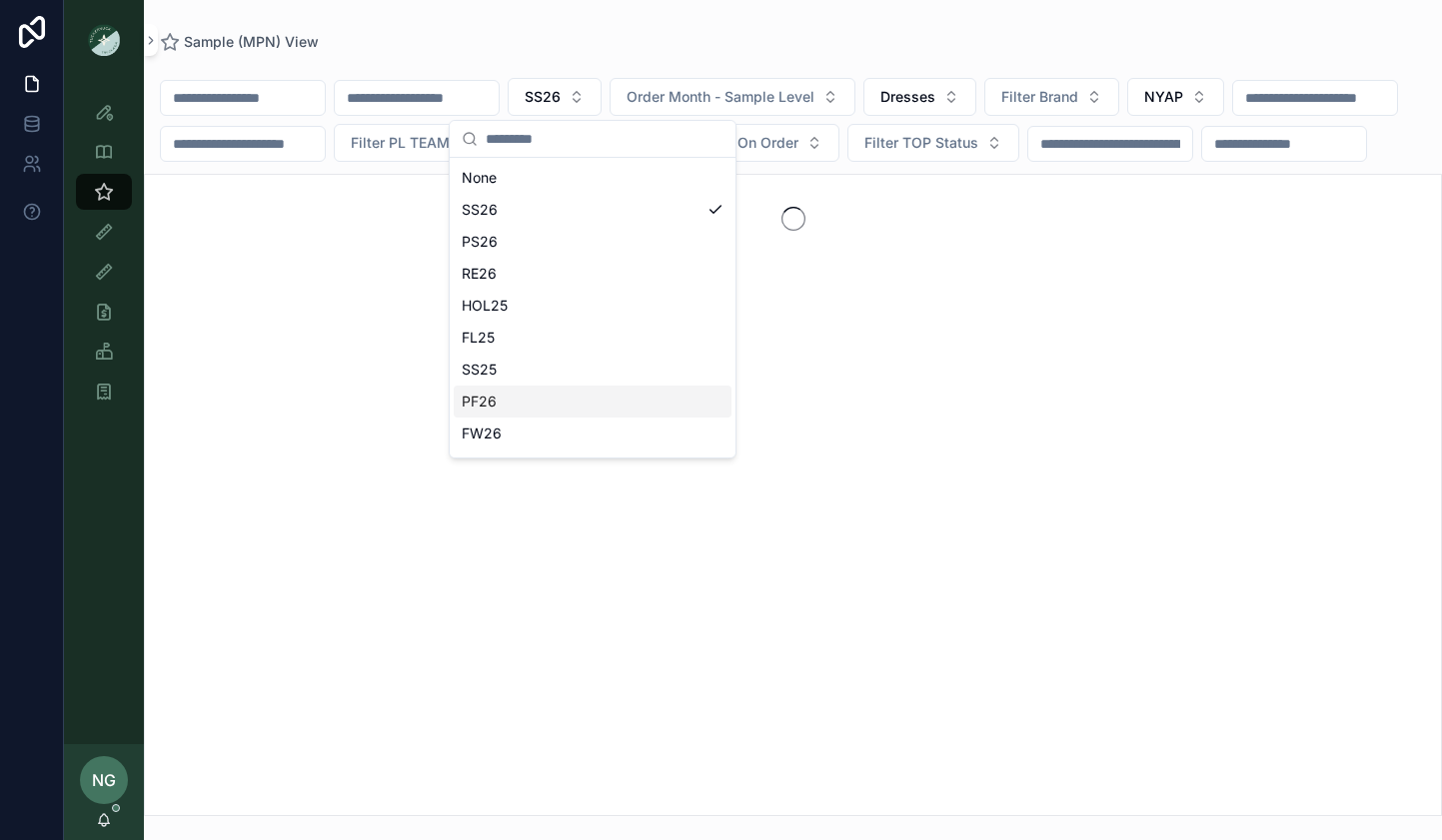
click at [562, 401] on div "PF26" at bounding box center [593, 402] width 278 height 32
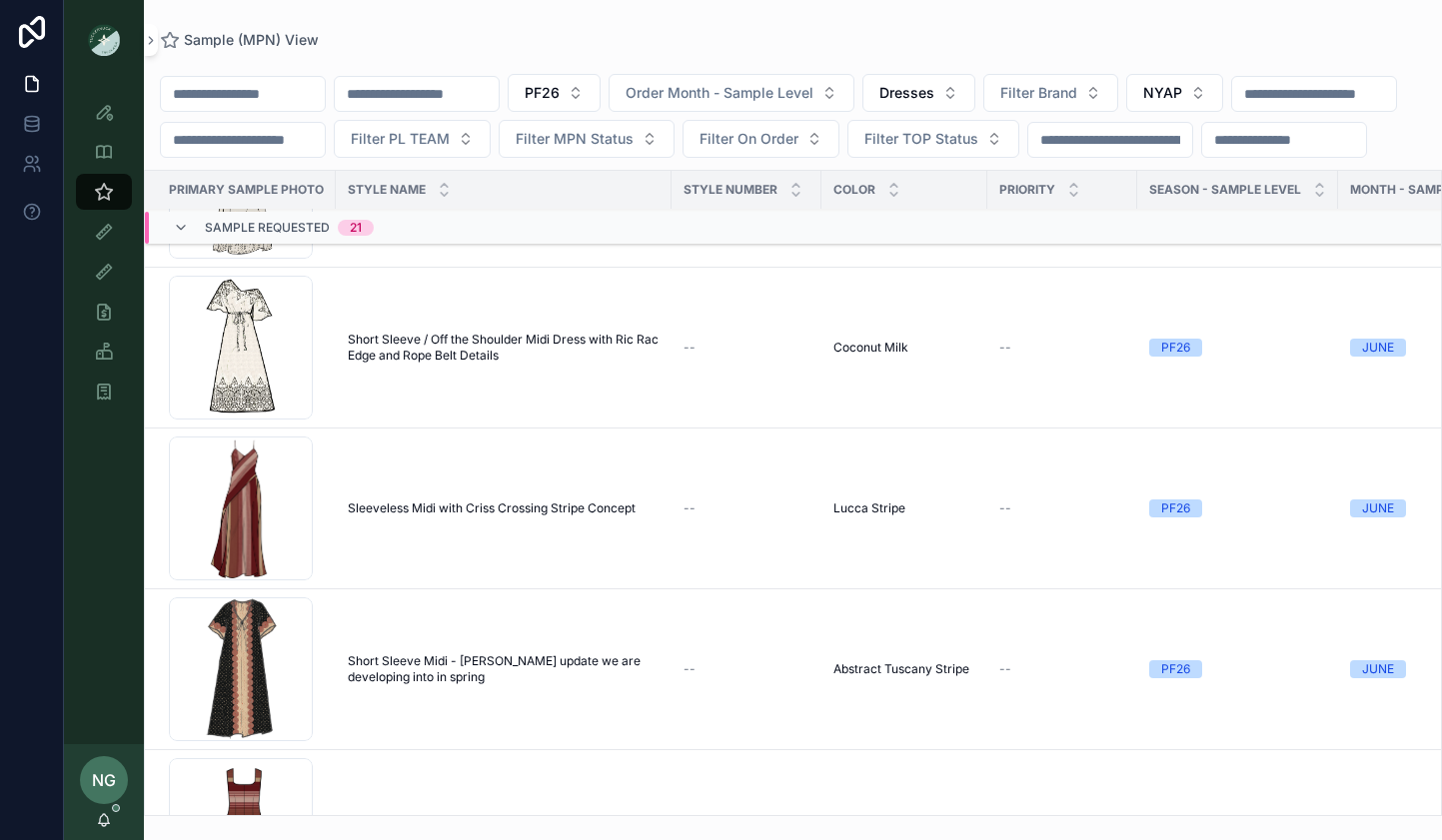
scroll to position [2578, 2]
click at [435, 363] on span "Short Sleeve / Off the Shoulder Midi Dress with Ric Rac Edge and Rope Belt Deta…" at bounding box center [502, 347] width 312 height 32
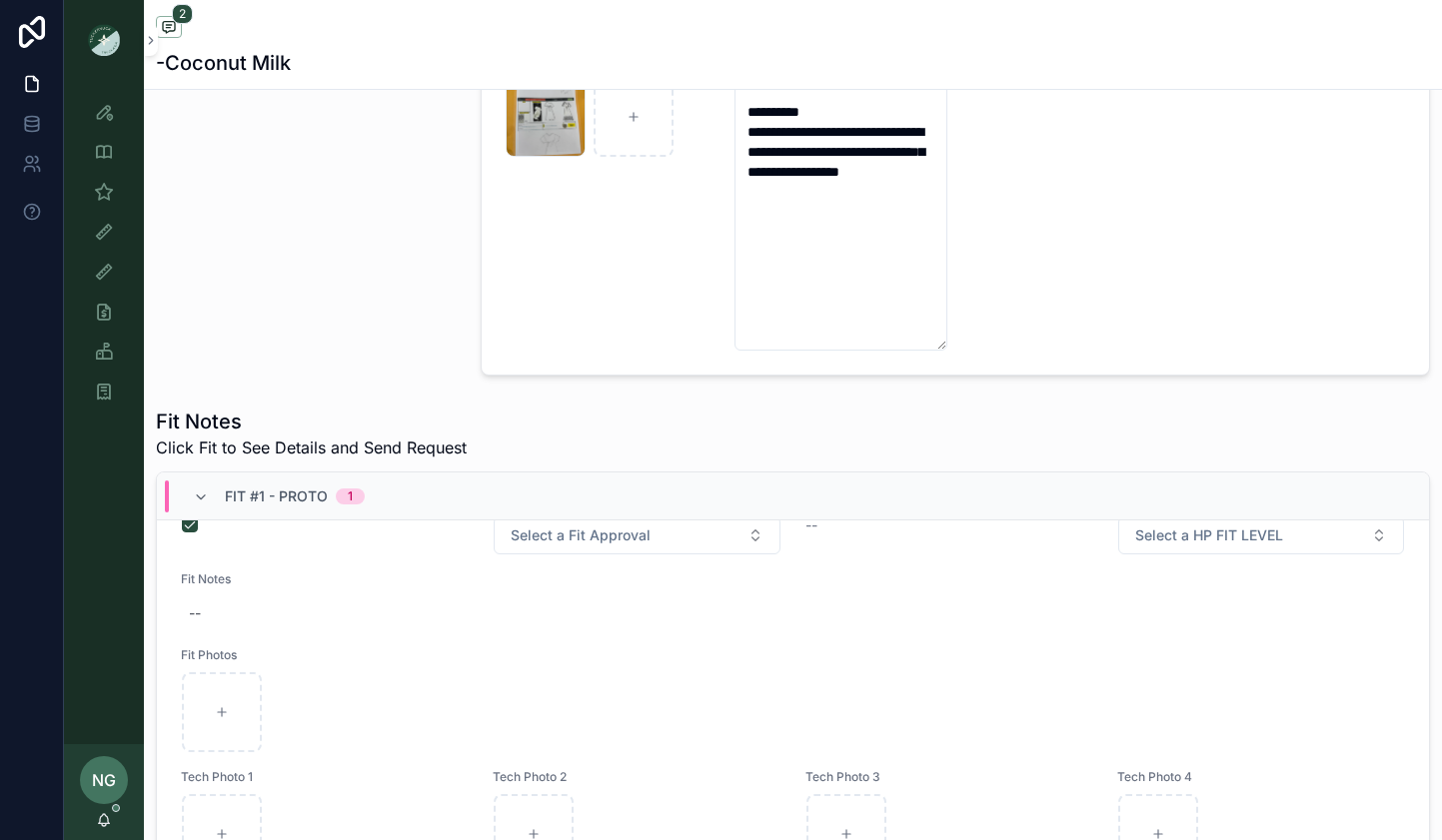
scroll to position [529, 0]
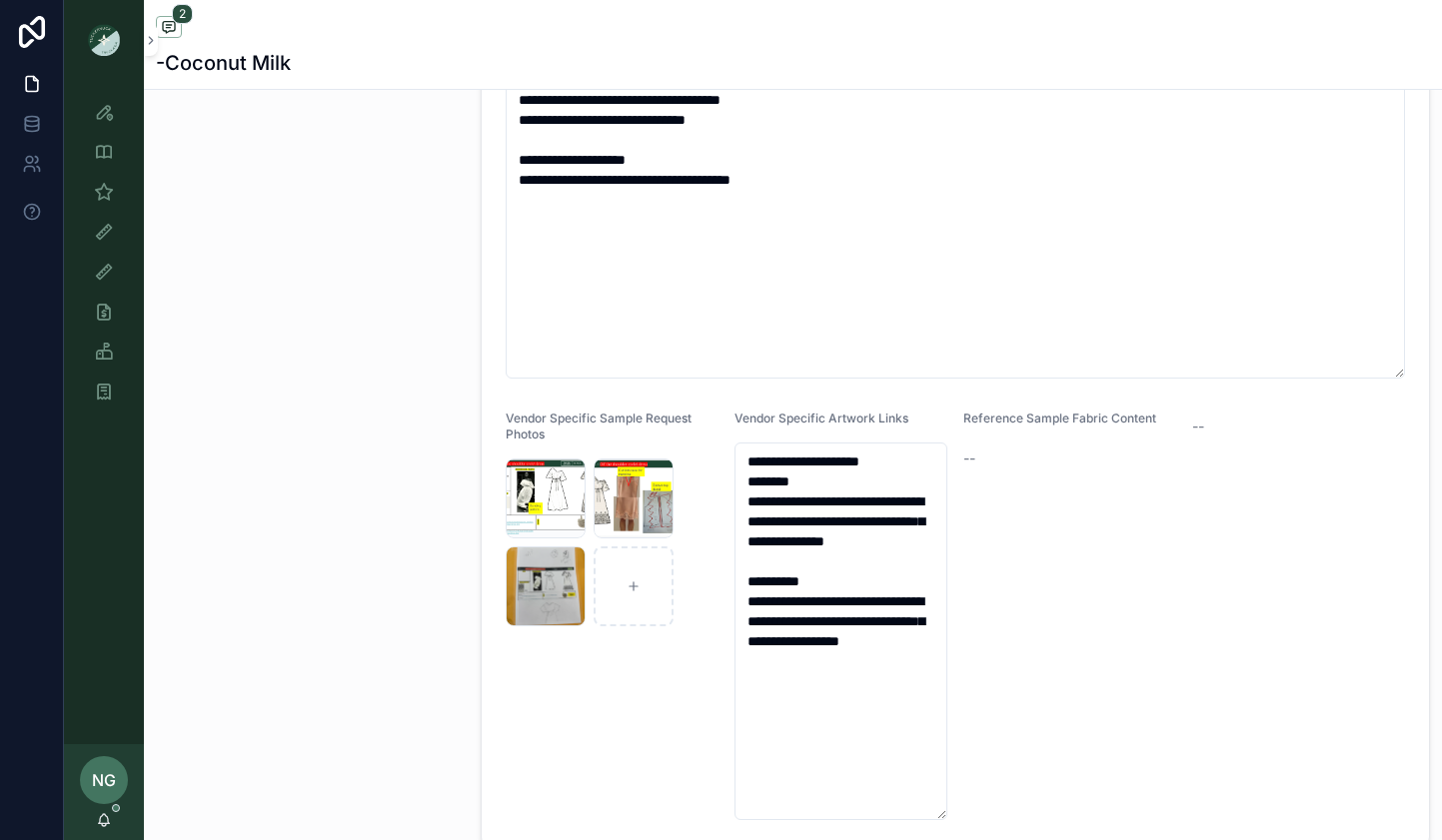
click at [522, 579] on div "Screenshot-2025-09-26-at-12.45.06-PM .png" at bounding box center [546, 587] width 80 height 80
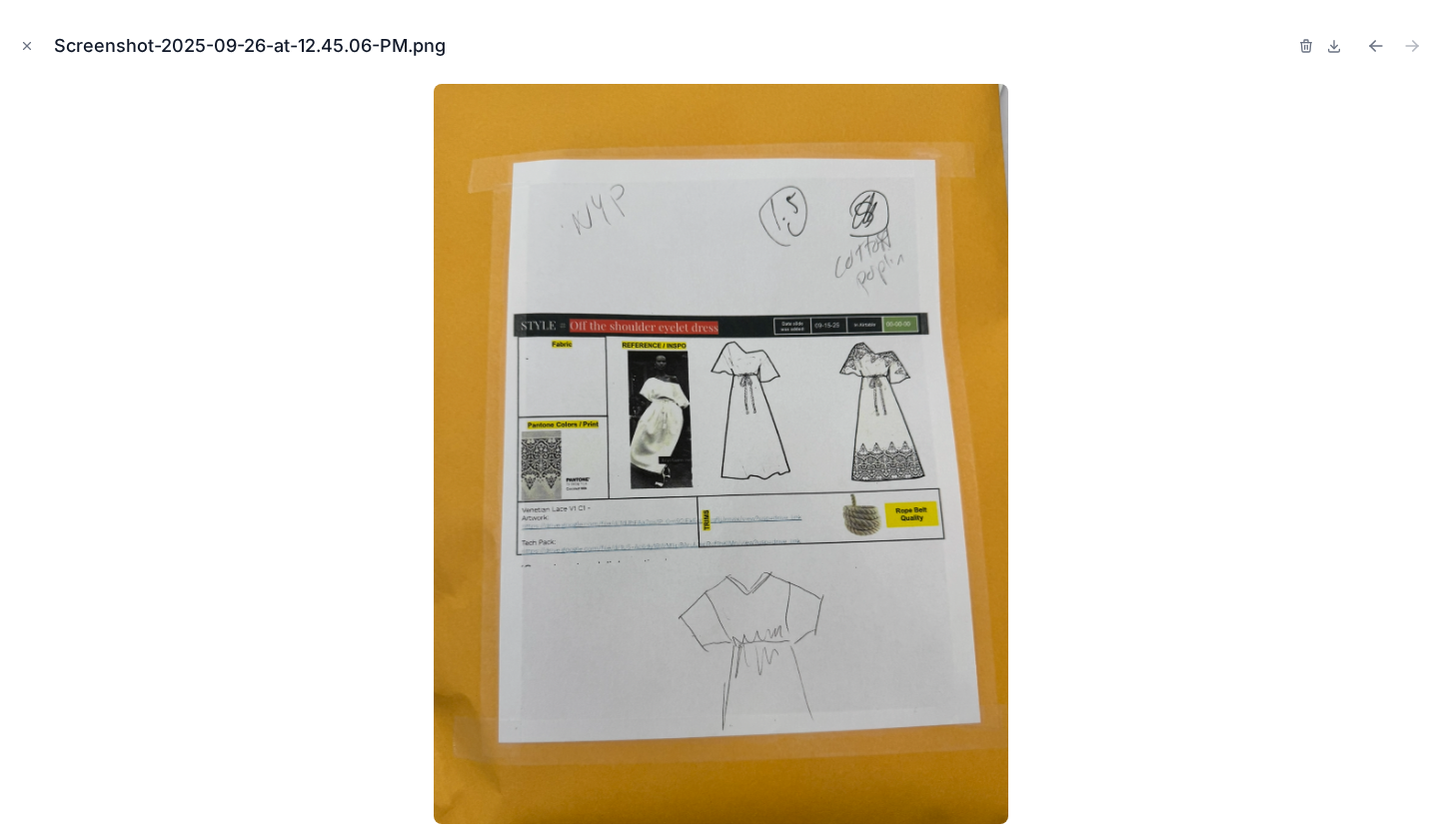
click at [29, 44] on icon "Close modal" at bounding box center [27, 46] width 14 height 14
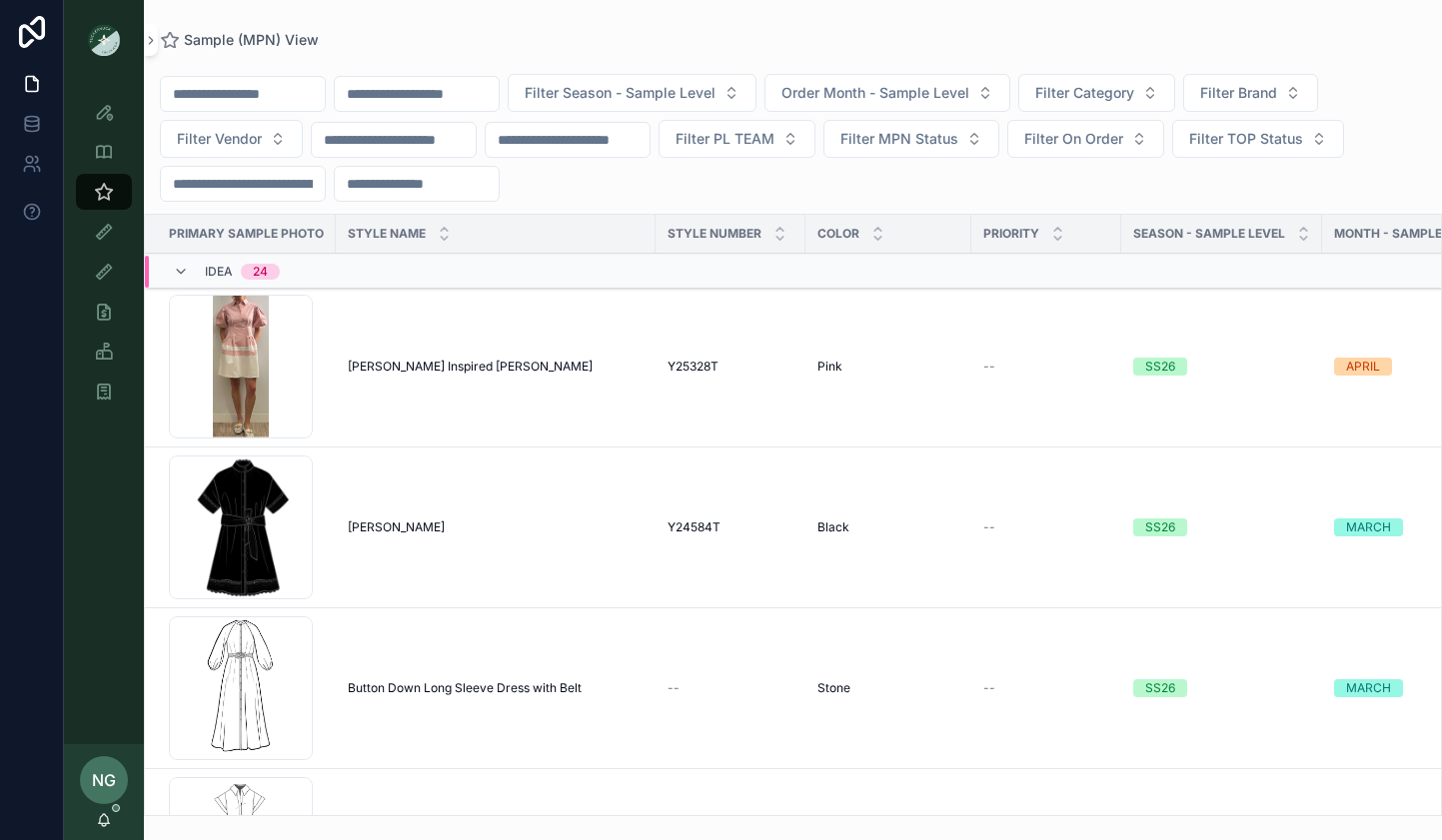
click at [1267, 81] on button "Filter Brand" at bounding box center [1250, 93] width 135 height 38
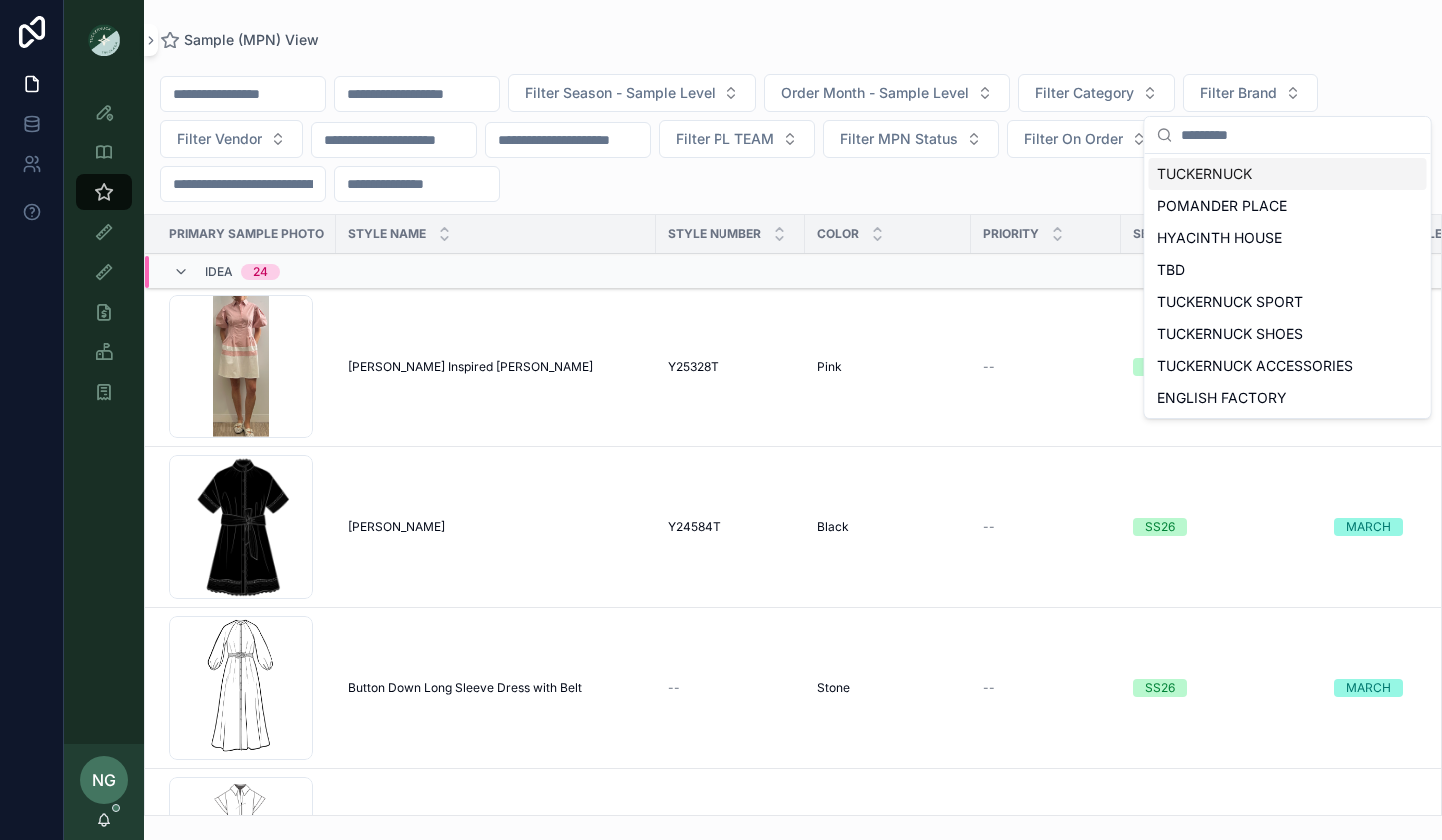
click at [1123, 74] on button "Filter Category" at bounding box center [1096, 93] width 157 height 38
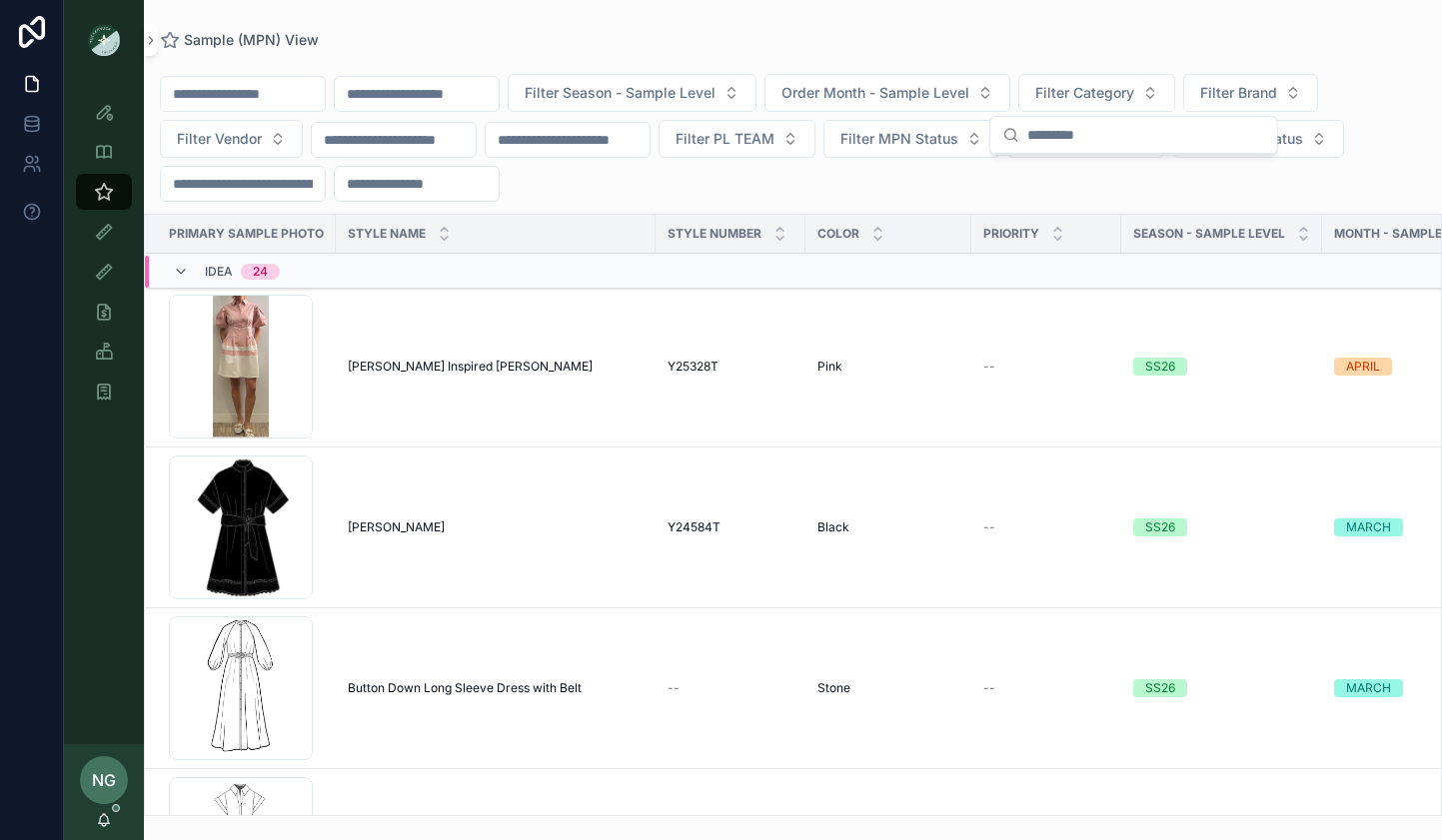
click at [918, 94] on span "Order Month - Sample Level" at bounding box center [875, 93] width 188 height 20
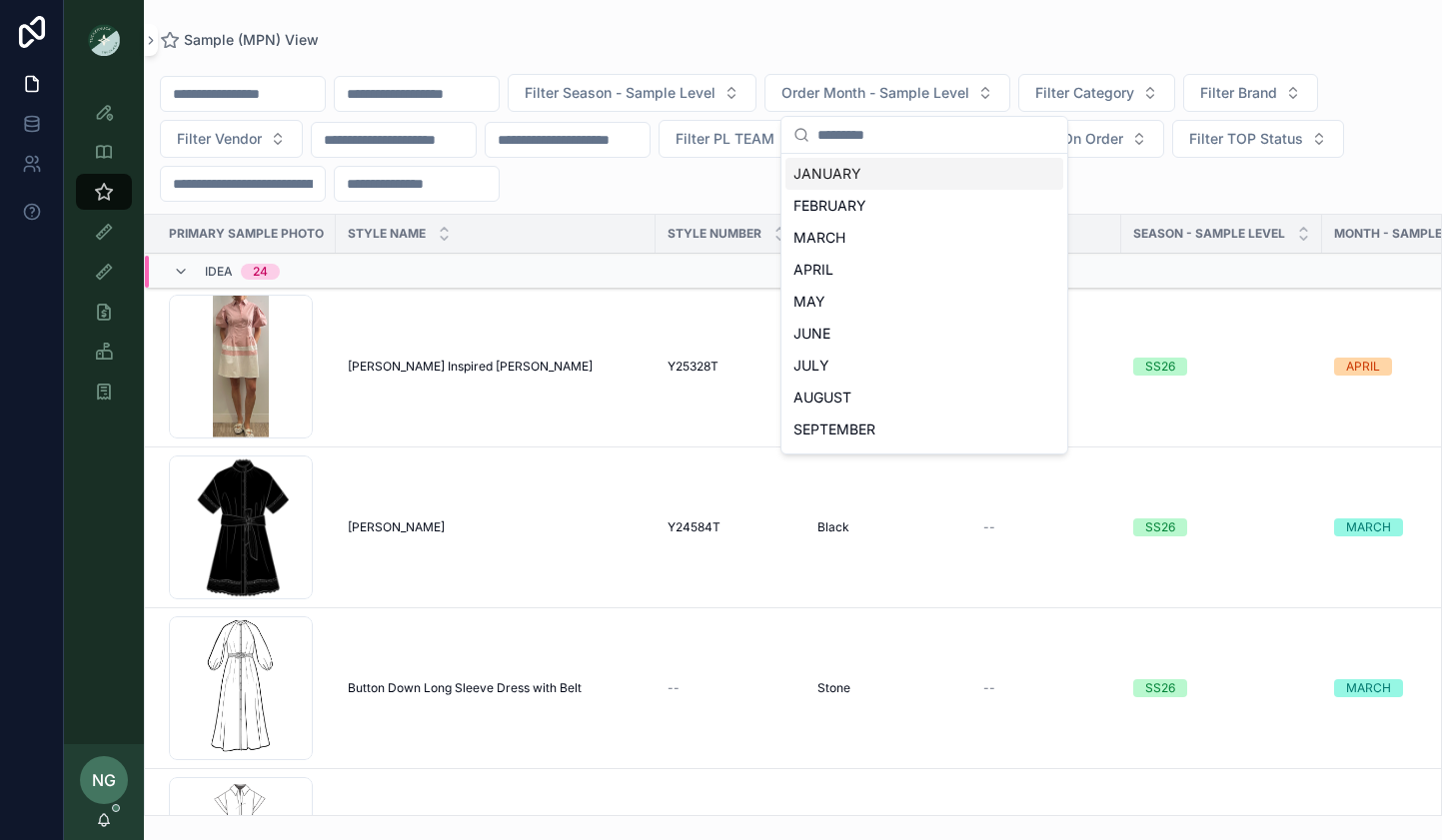
click at [696, 103] on button "Filter Season - Sample Level" at bounding box center [632, 93] width 249 height 38
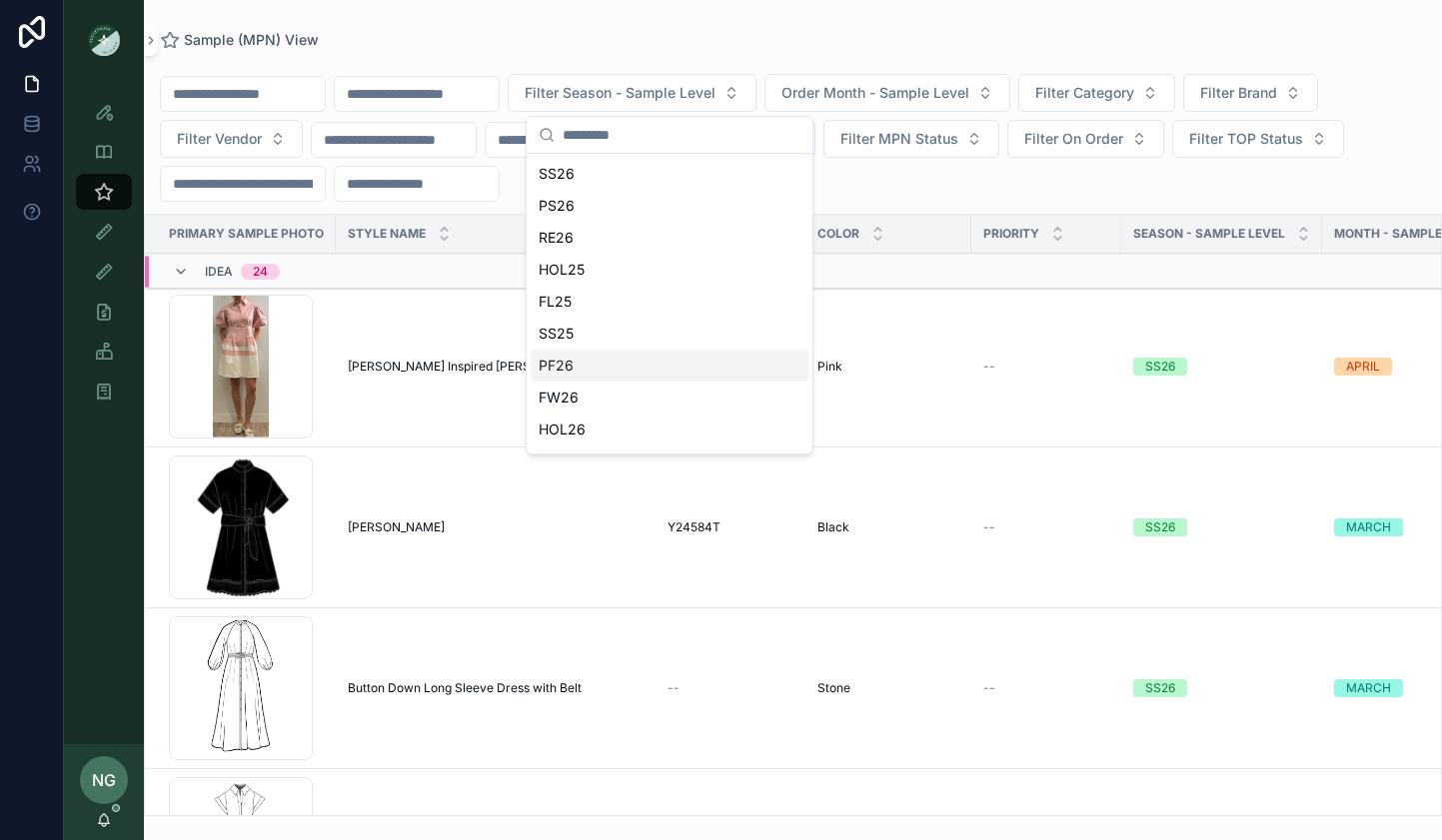
click at [661, 373] on div "PF26" at bounding box center [670, 366] width 278 height 32
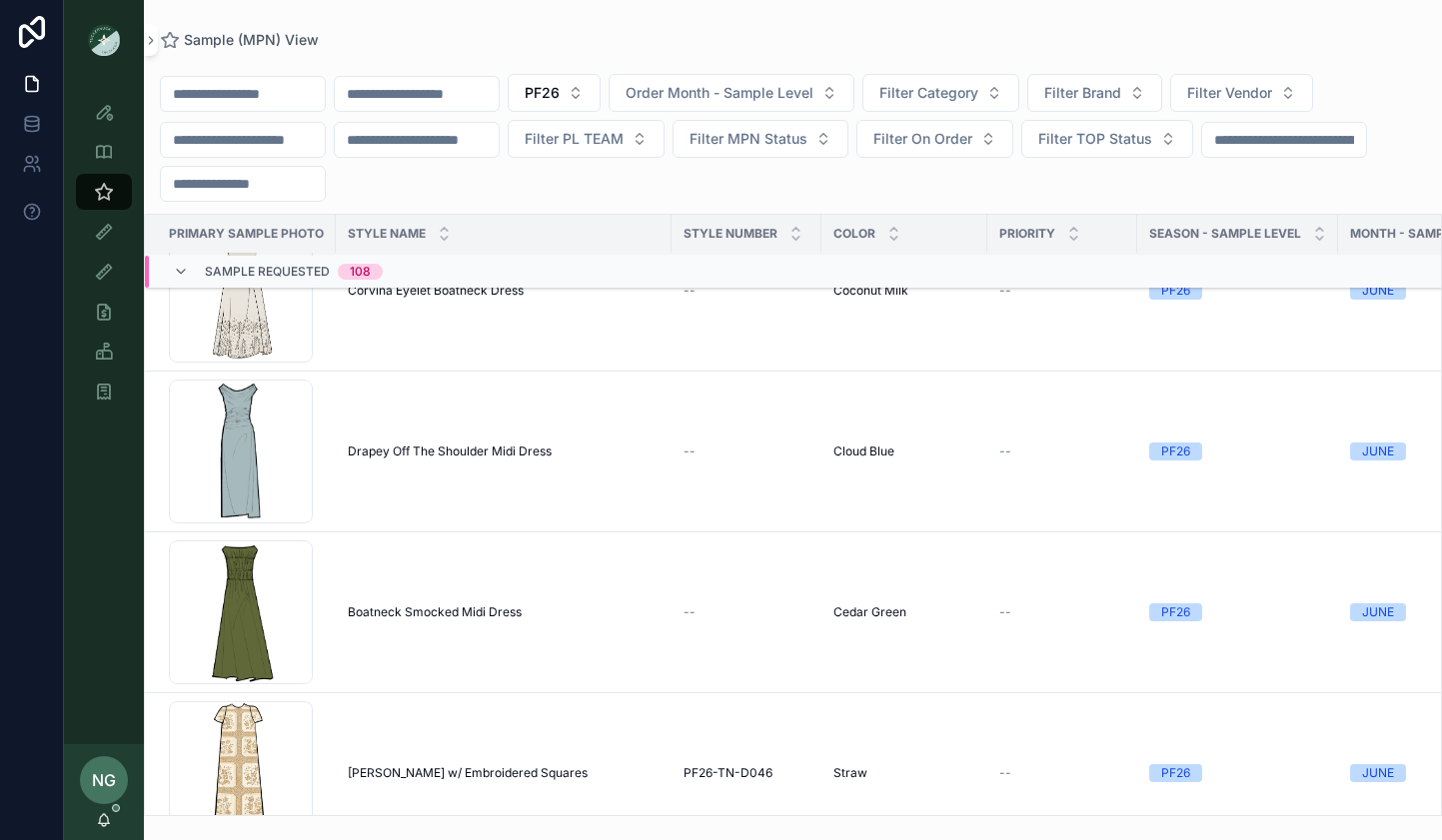
scroll to position [15003, 0]
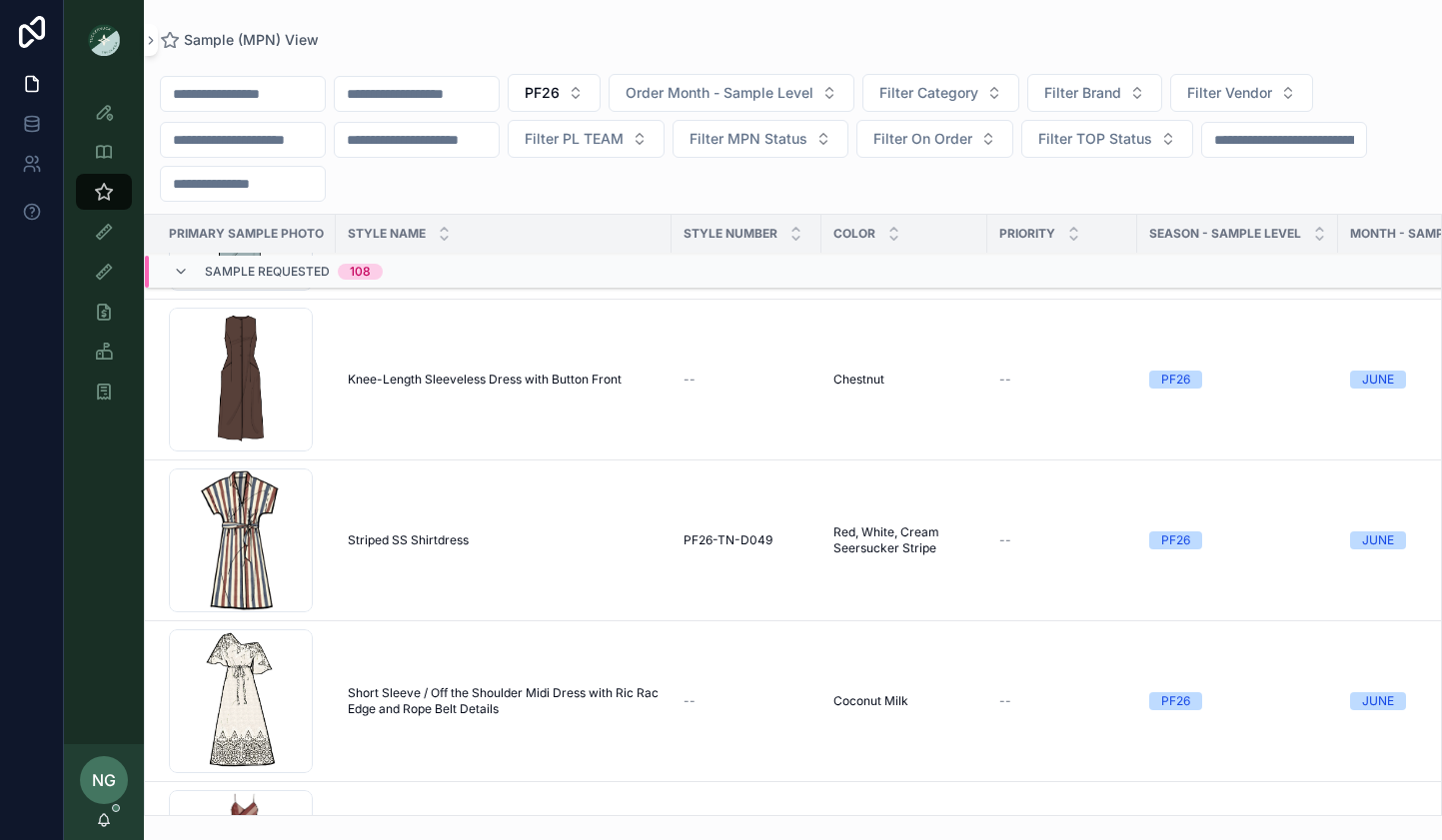
click at [482, 682] on td "Short Sleeve / Off the Shoulder Midi Dress with Ric Rac Edge and Rope Belt Deta…" at bounding box center [504, 701] width 336 height 161
click at [476, 698] on span "Short Sleeve / Off the Shoulder Midi Dress with Ric Rac Edge and Rope Belt Deta…" at bounding box center [504, 701] width 312 height 32
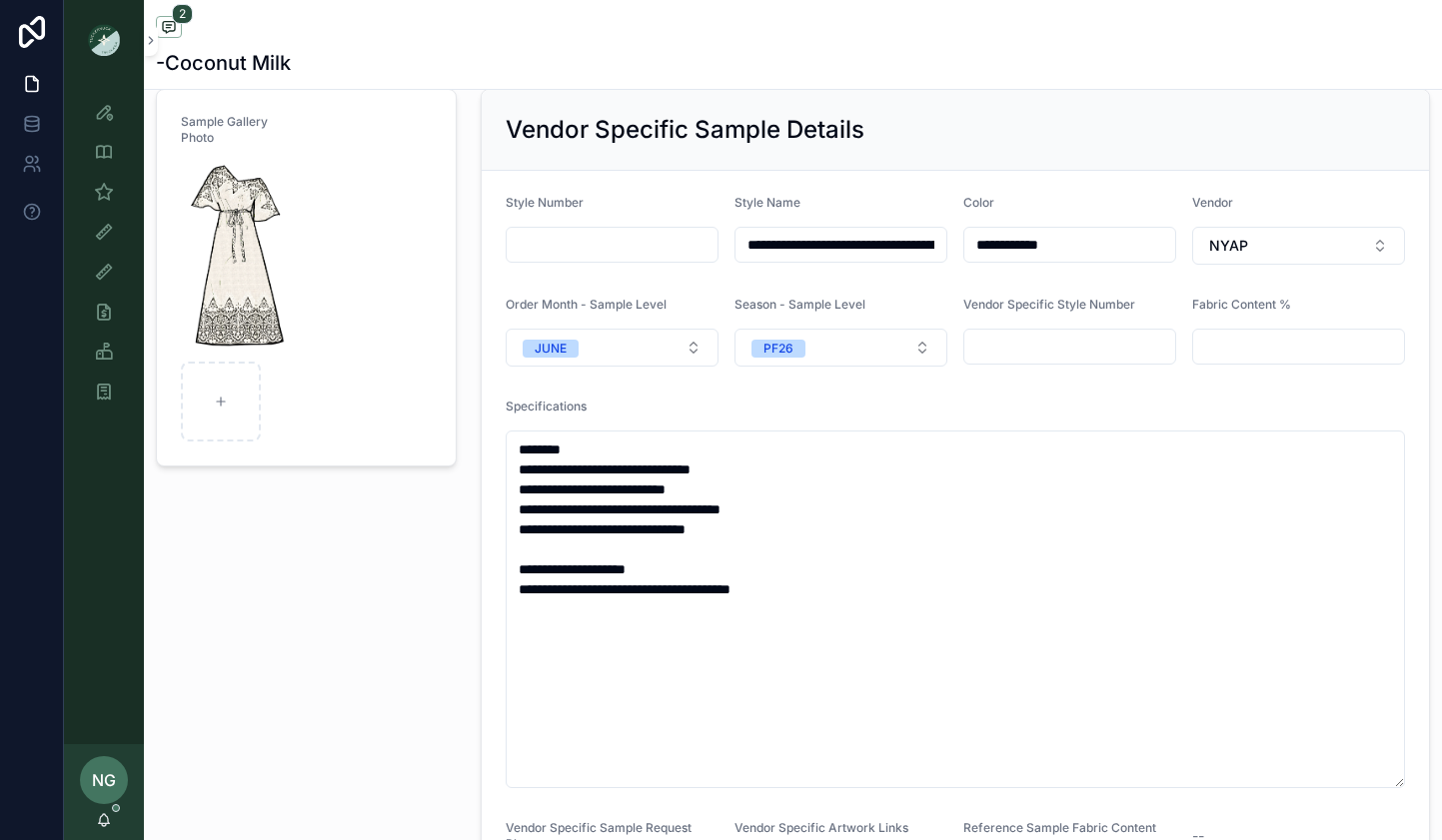
scroll to position [126, 0]
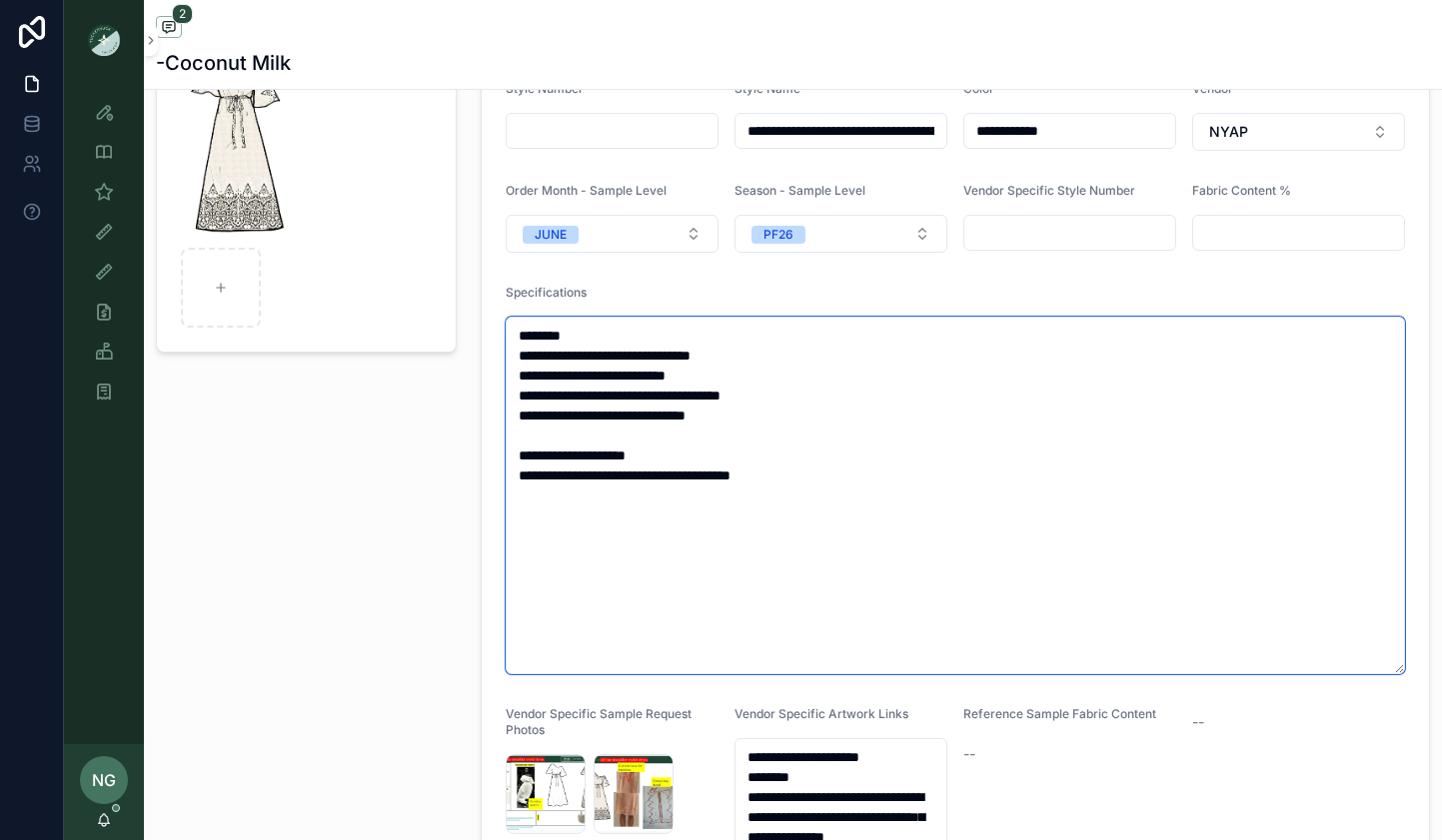
click at [678, 404] on textarea "**********" at bounding box center [955, 496] width 899 height 358
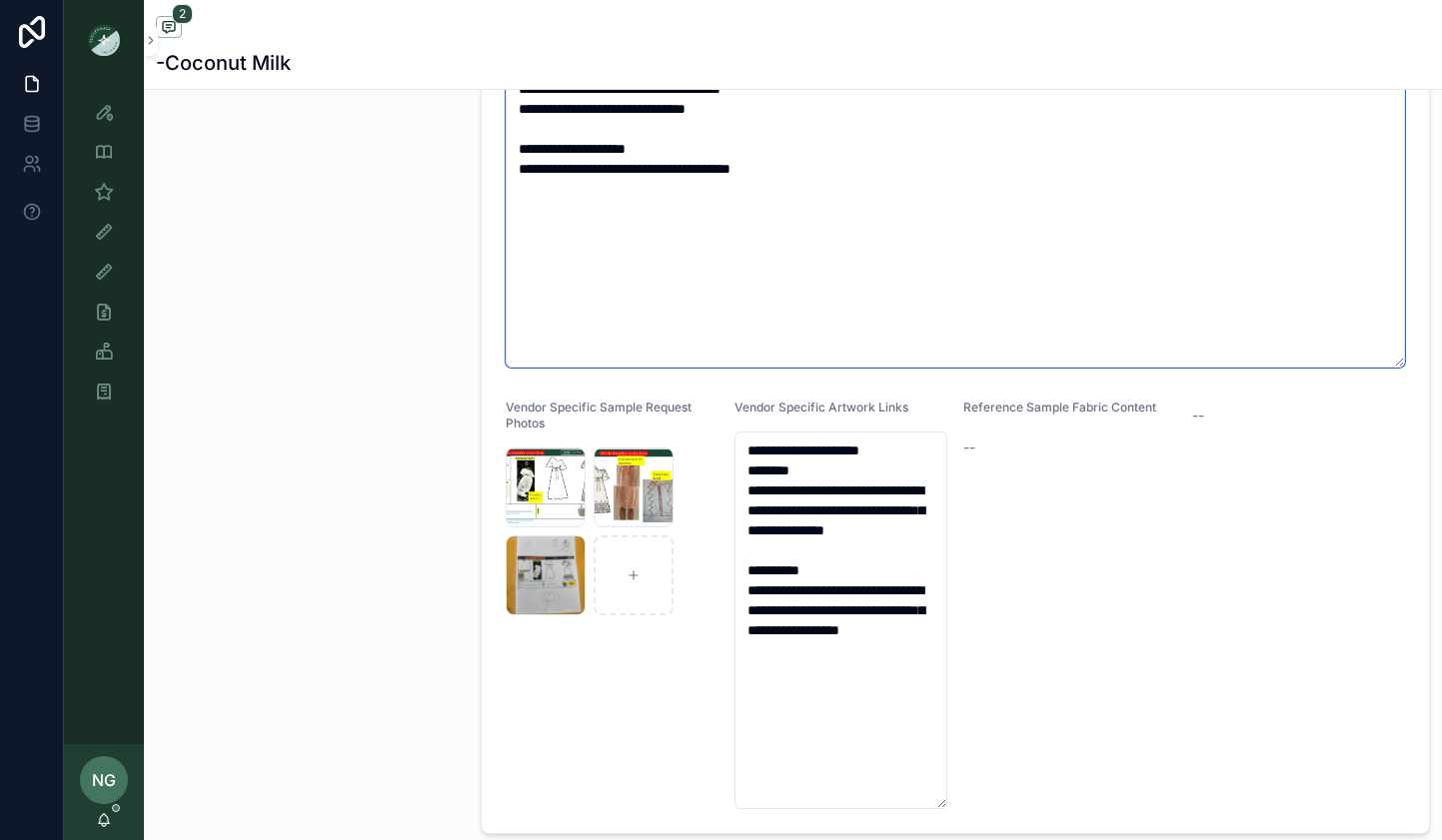
scroll to position [652, 0]
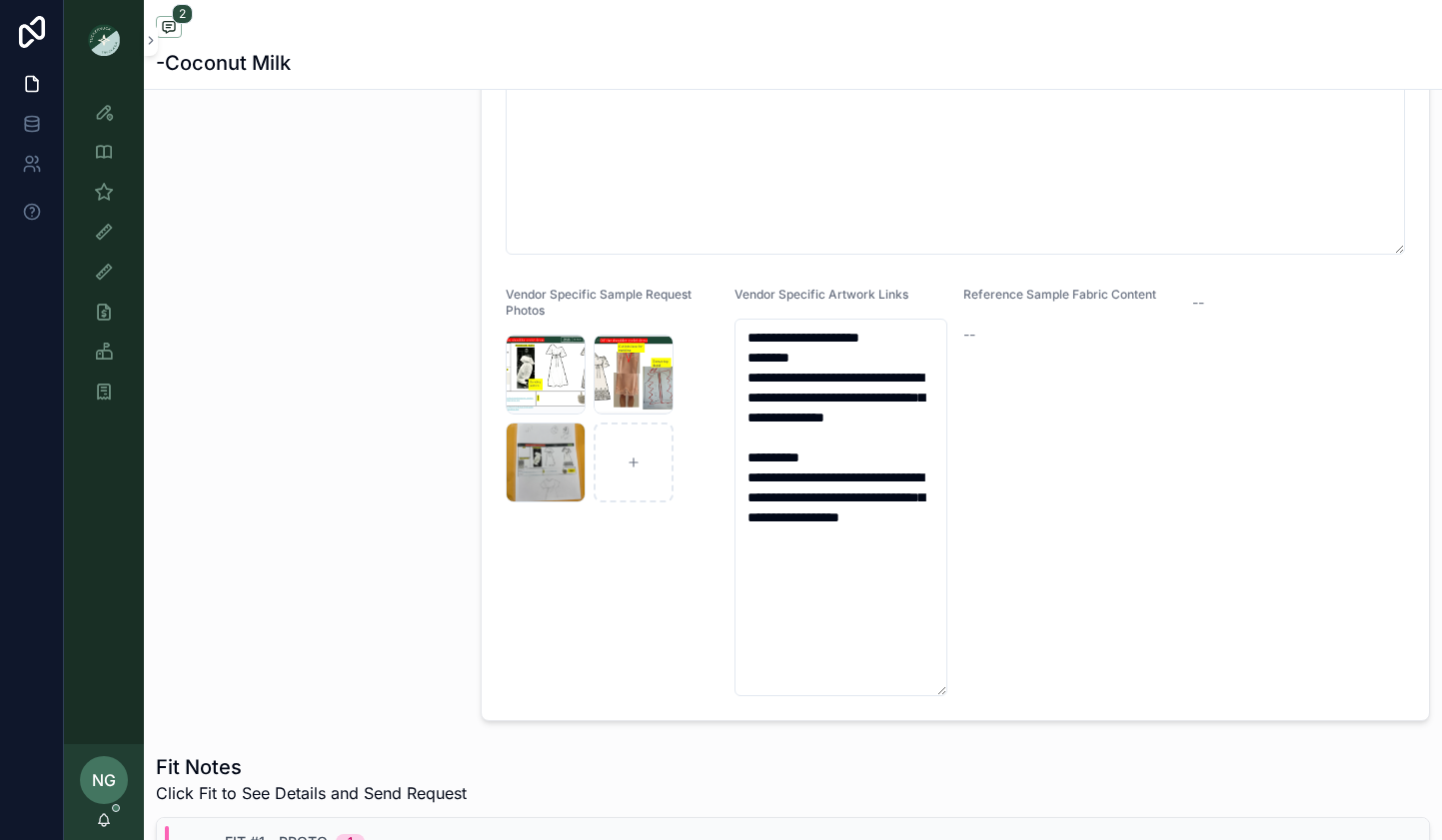
click at [510, 356] on div "Screenshot-2025-09-26-at-12.37.08-PM .png" at bounding box center [546, 375] width 80 height 80
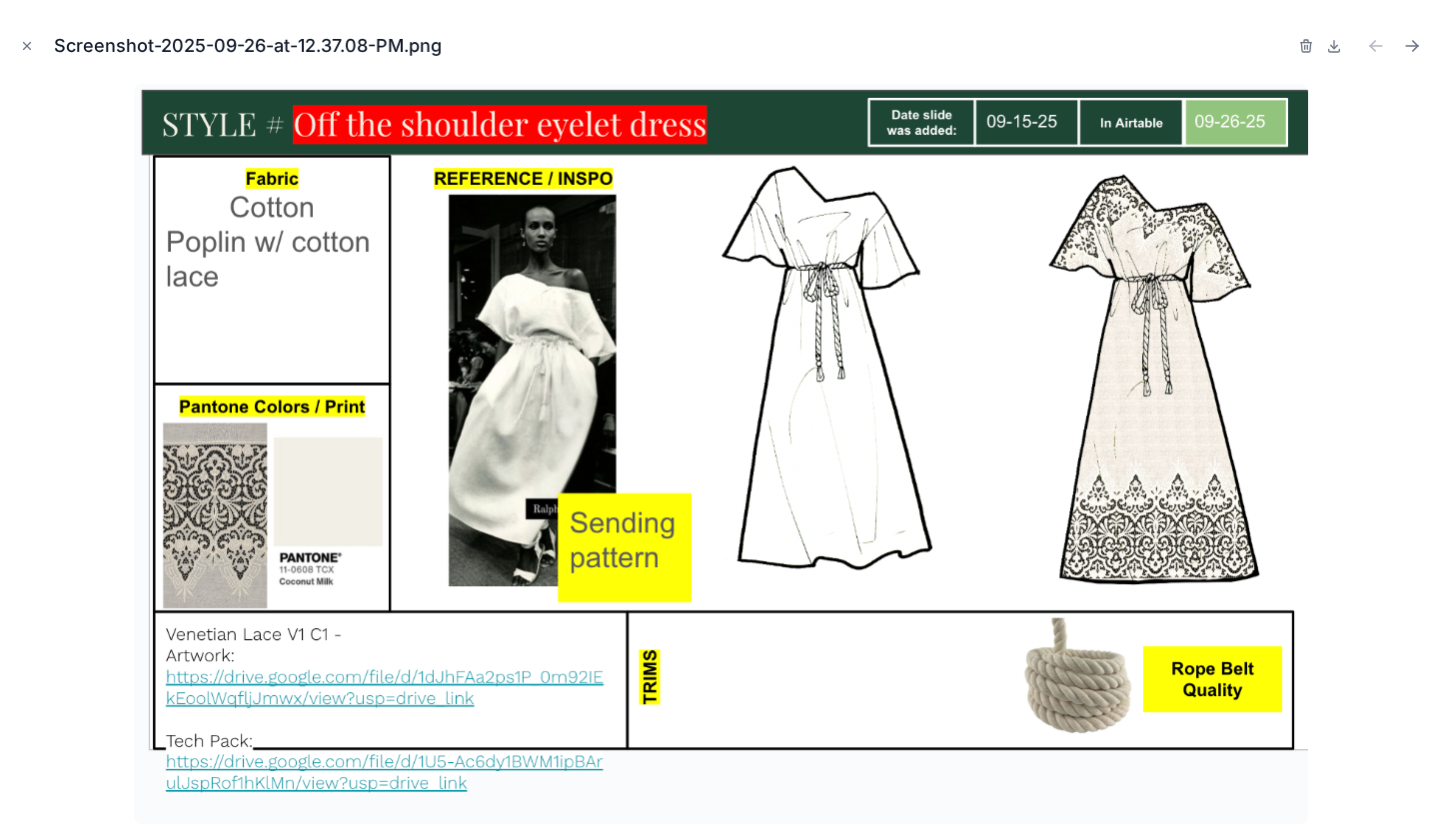
click at [23, 46] on icon "Close modal" at bounding box center [27, 46] width 14 height 14
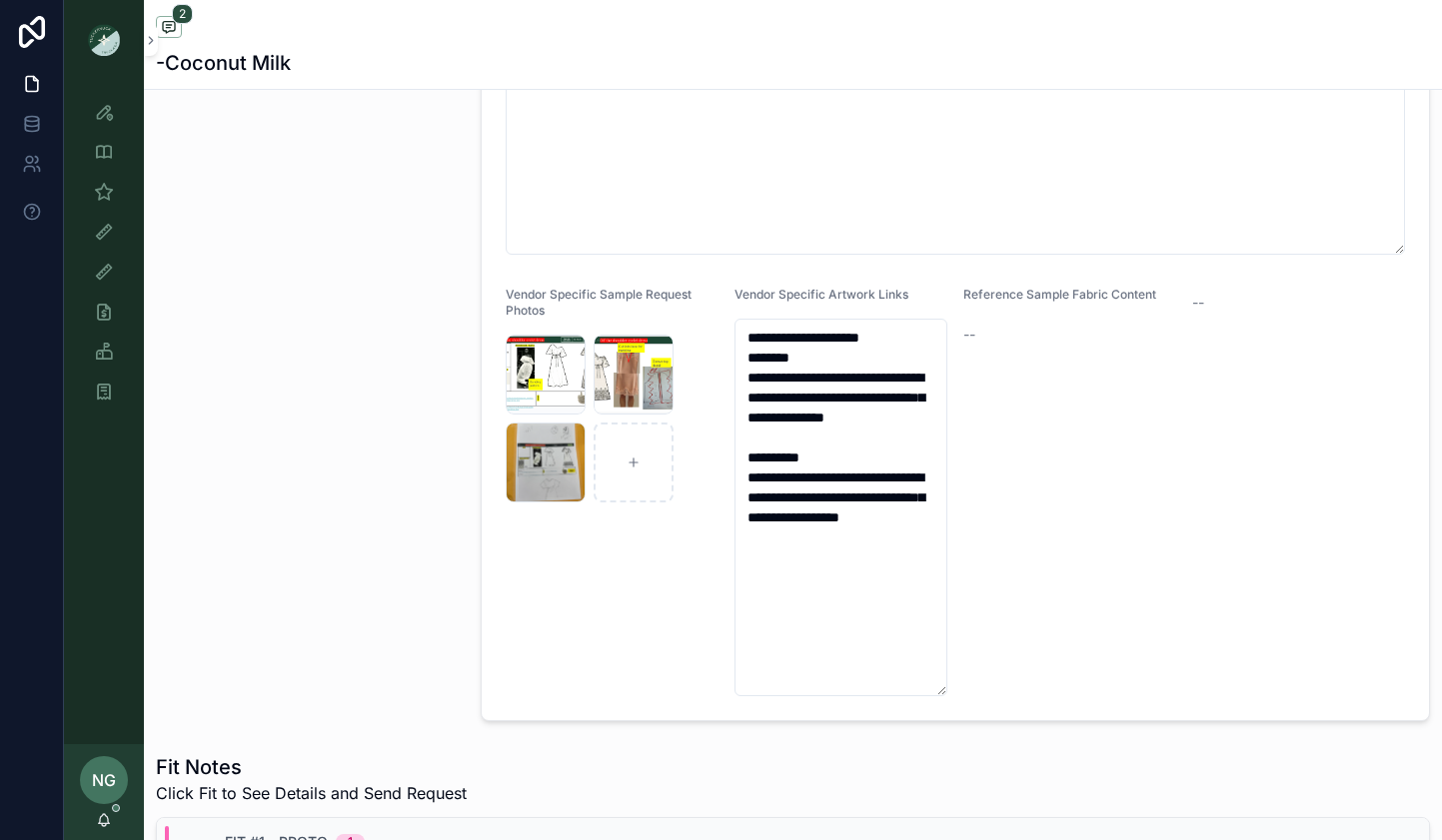
click at [535, 513] on div "Vendor Specific Sample Request Photos Screenshot-2025-09-26-at-12.37.08-PM .png…" at bounding box center [612, 492] width 213 height 410
click at [0, 0] on span "Screenshot-2025-09-26-at-12.45.06-PM" at bounding box center [0, 0] width 0 height 0
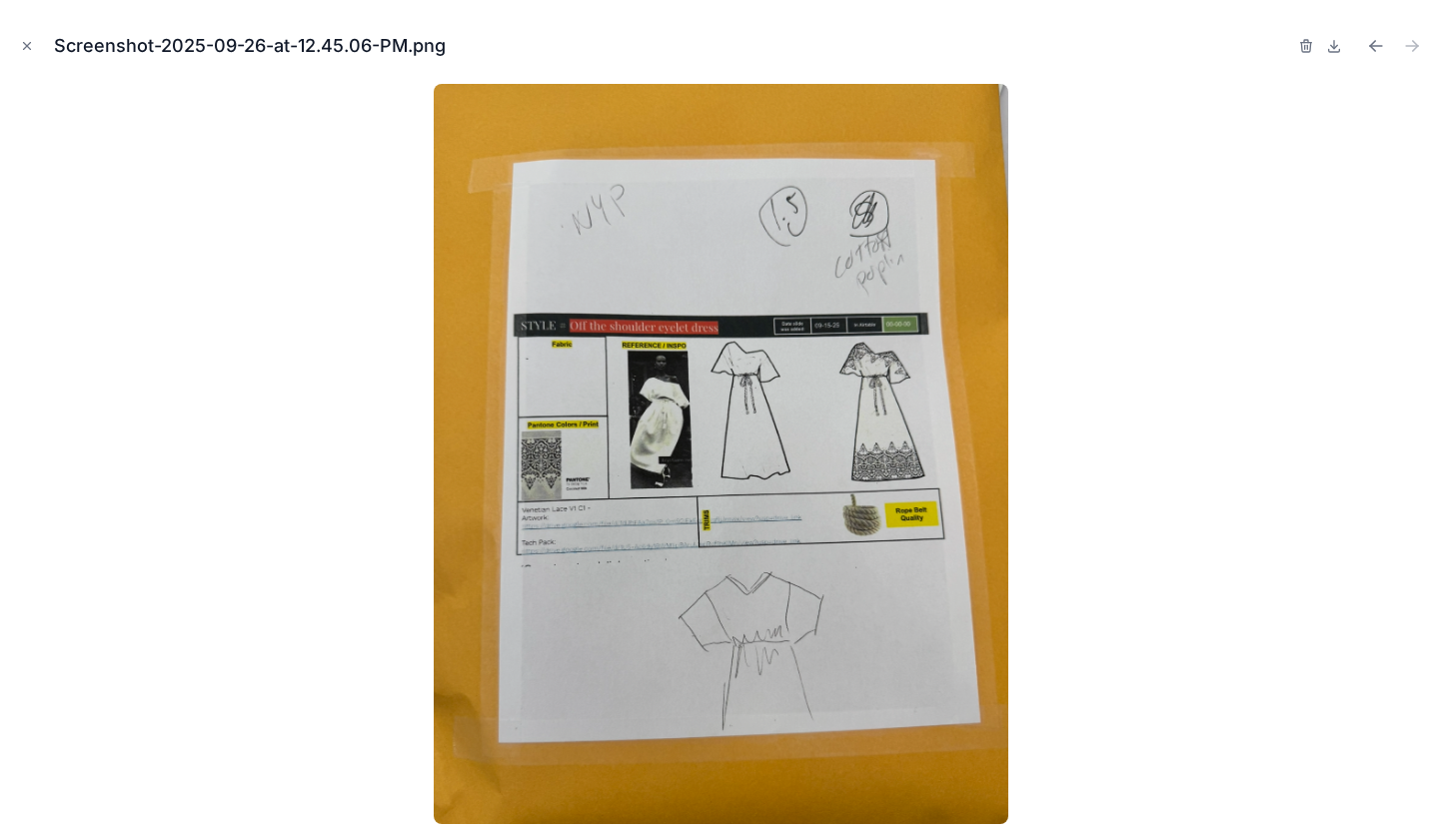
click at [28, 35] on button "Close modal" at bounding box center [27, 46] width 22 height 22
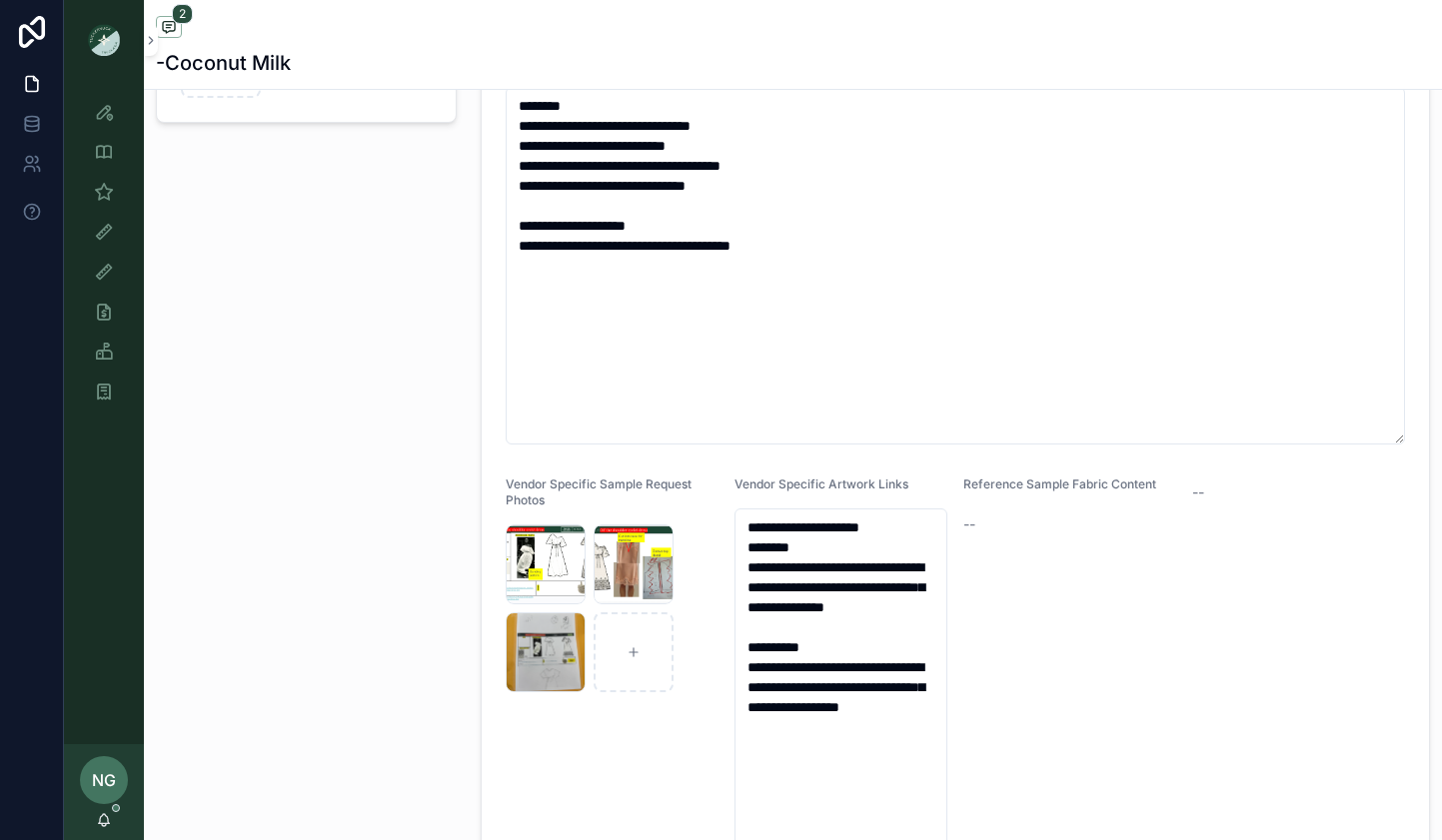
scroll to position [370, 0]
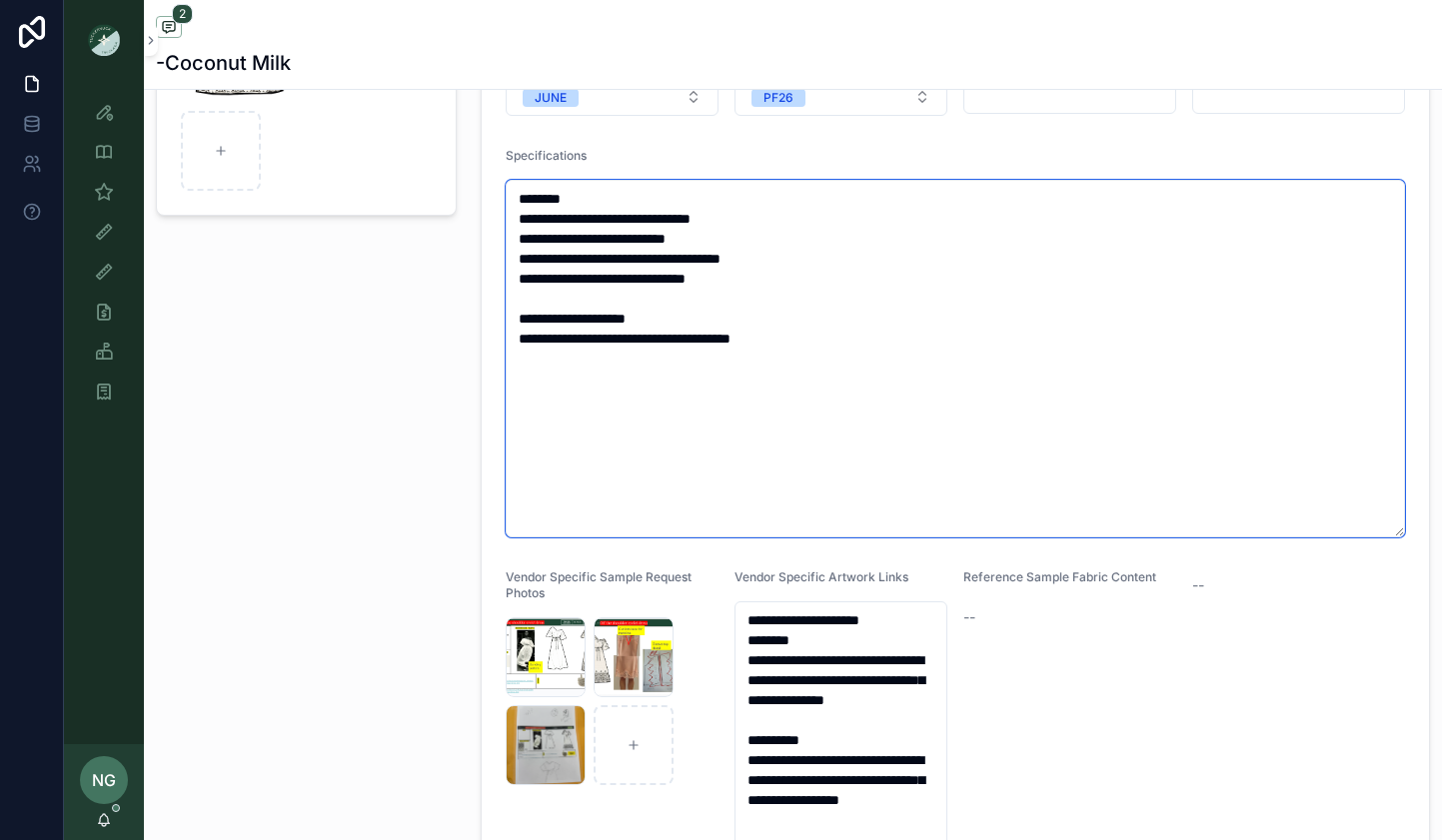
click at [671, 271] on textarea "**********" at bounding box center [955, 359] width 899 height 358
click at [521, 256] on textarea "**********" at bounding box center [955, 359] width 899 height 358
click at [521, 280] on textarea "**********" at bounding box center [955, 359] width 899 height 358
click at [625, 277] on textarea "**********" at bounding box center [955, 359] width 899 height 358
click at [695, 304] on textarea "**********" at bounding box center [955, 359] width 899 height 358
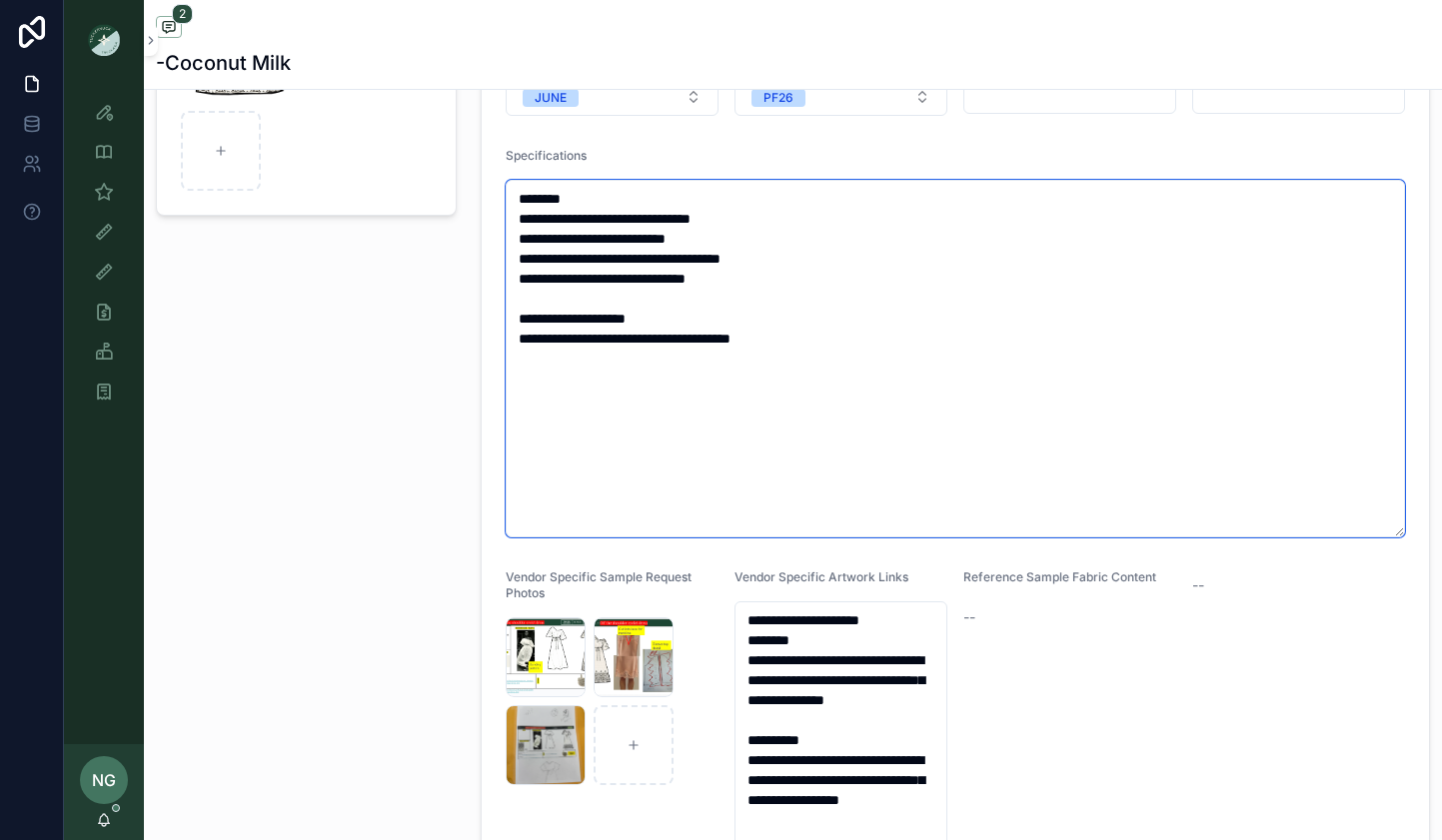
click at [708, 344] on textarea "**********" at bounding box center [955, 359] width 899 height 358
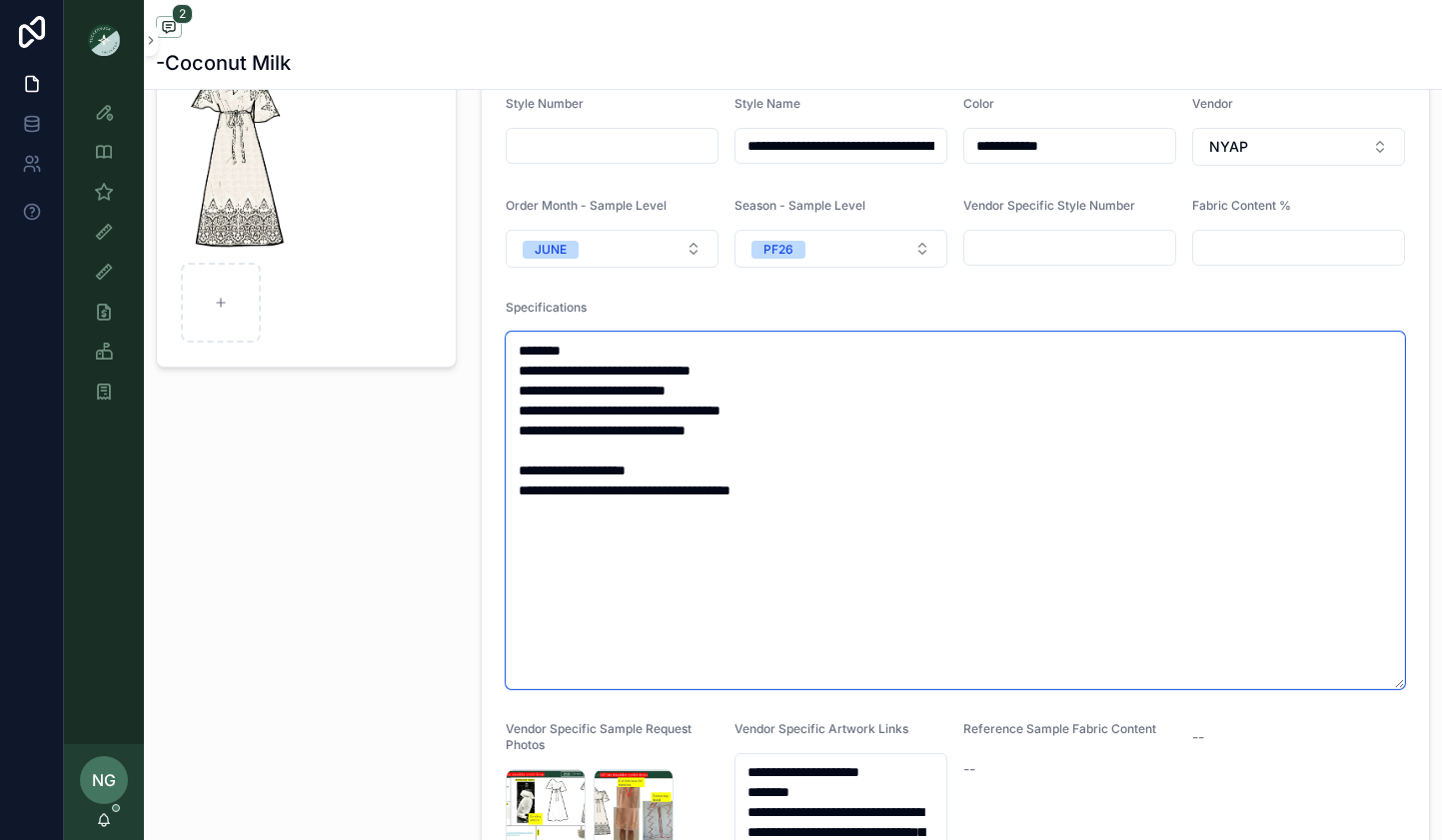
scroll to position [0, 0]
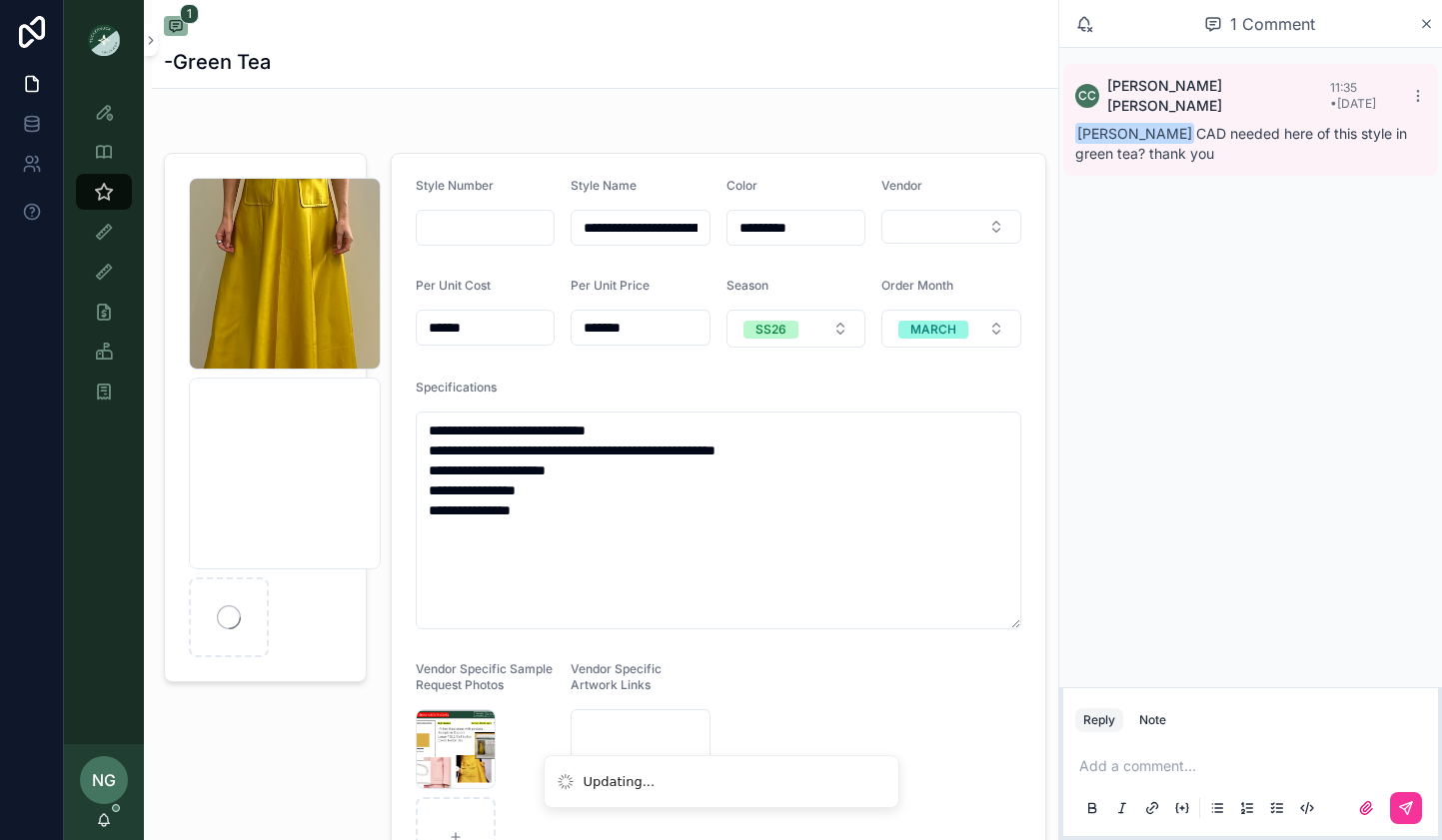
click at [1149, 719] on div "Note" at bounding box center [1152, 720] width 27 height 16
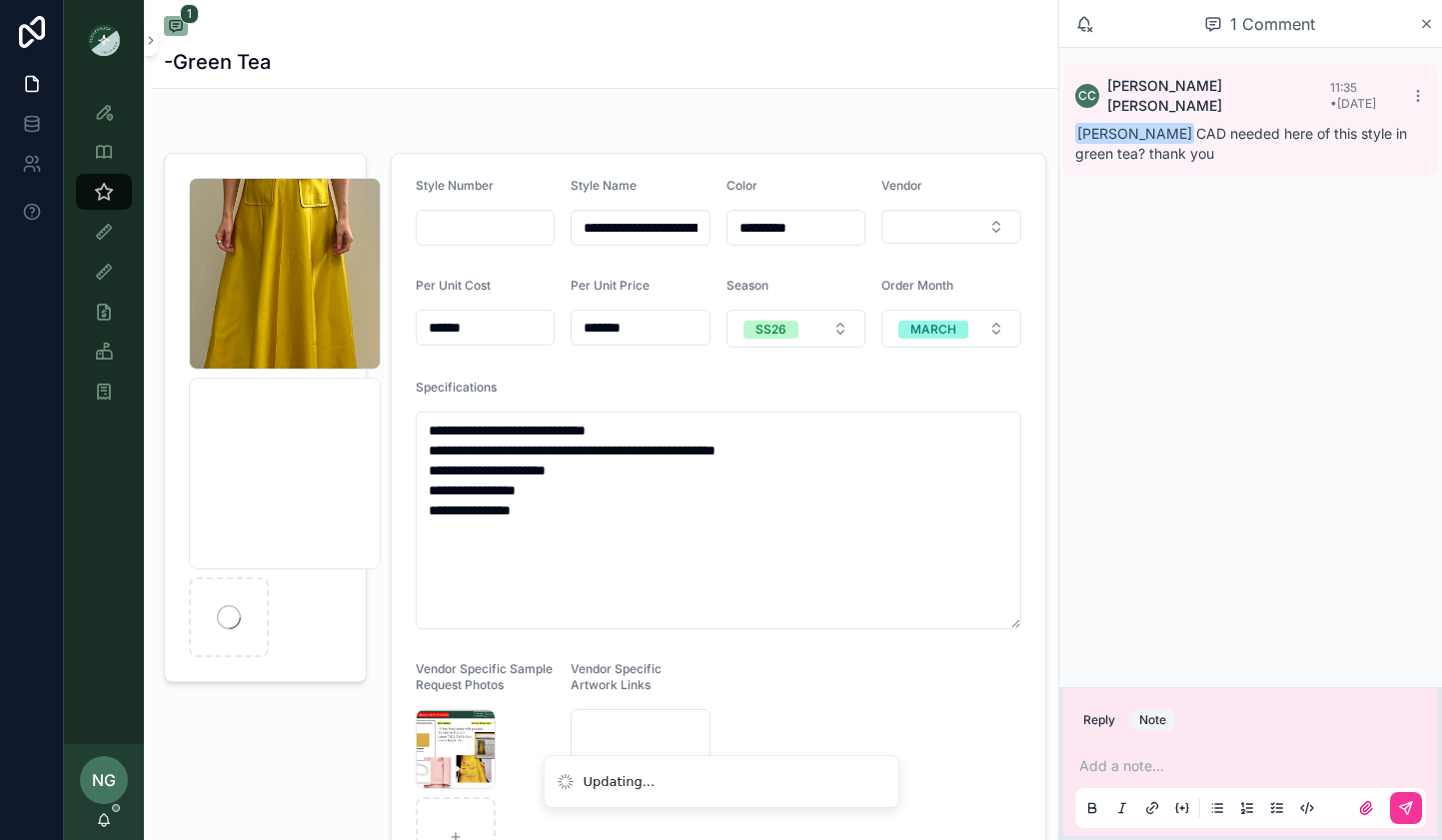
click at [1142, 753] on div "Add a note..." at bounding box center [1250, 786] width 351 height 84
click at [1139, 768] on p "scrollable content" at bounding box center [1254, 766] width 351 height 20
click at [1390, 807] on button "scrollable content" at bounding box center [1406, 808] width 32 height 32
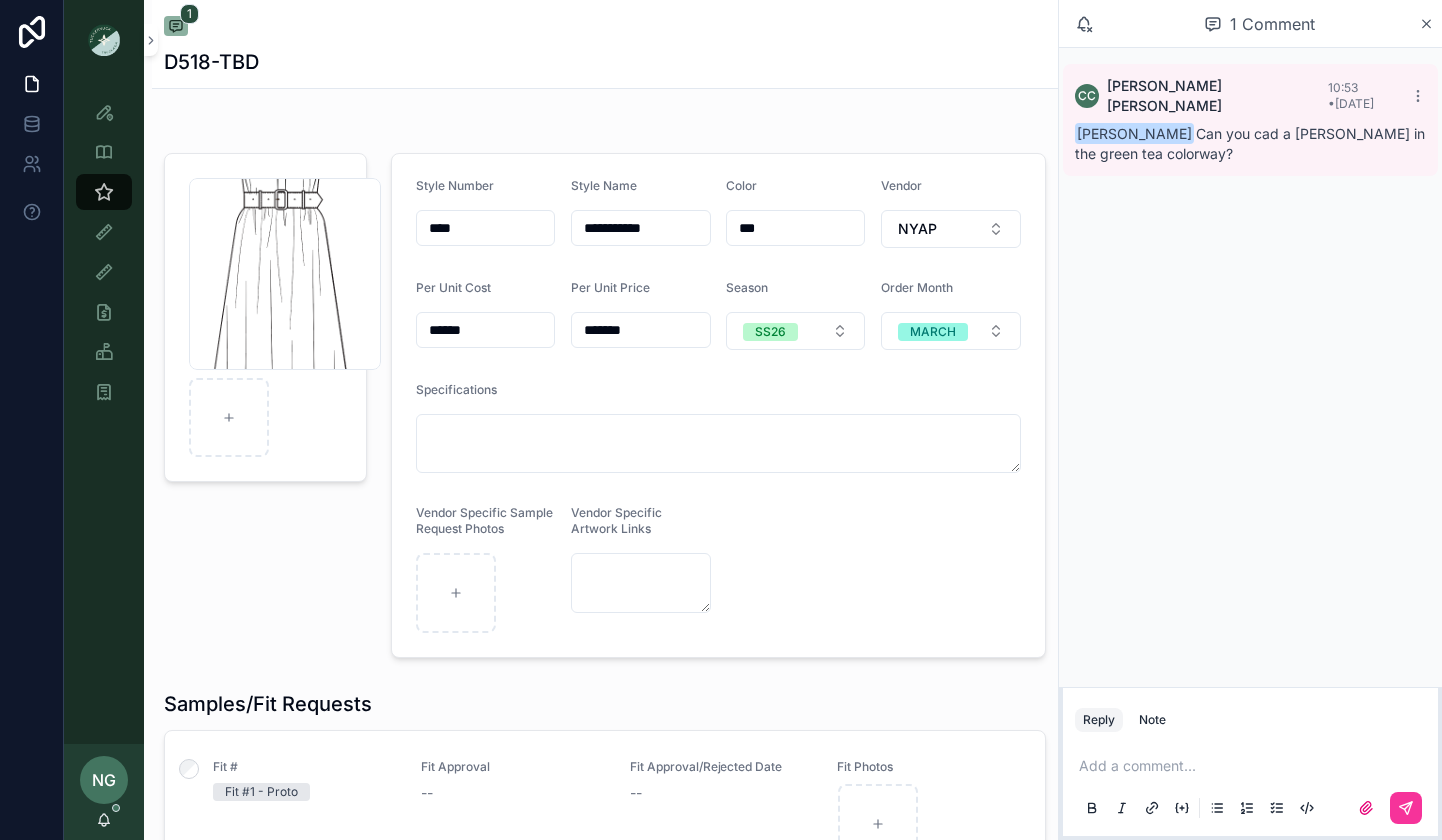
click at [413, 51] on div "D518-TBD" at bounding box center [605, 62] width 882 height 28
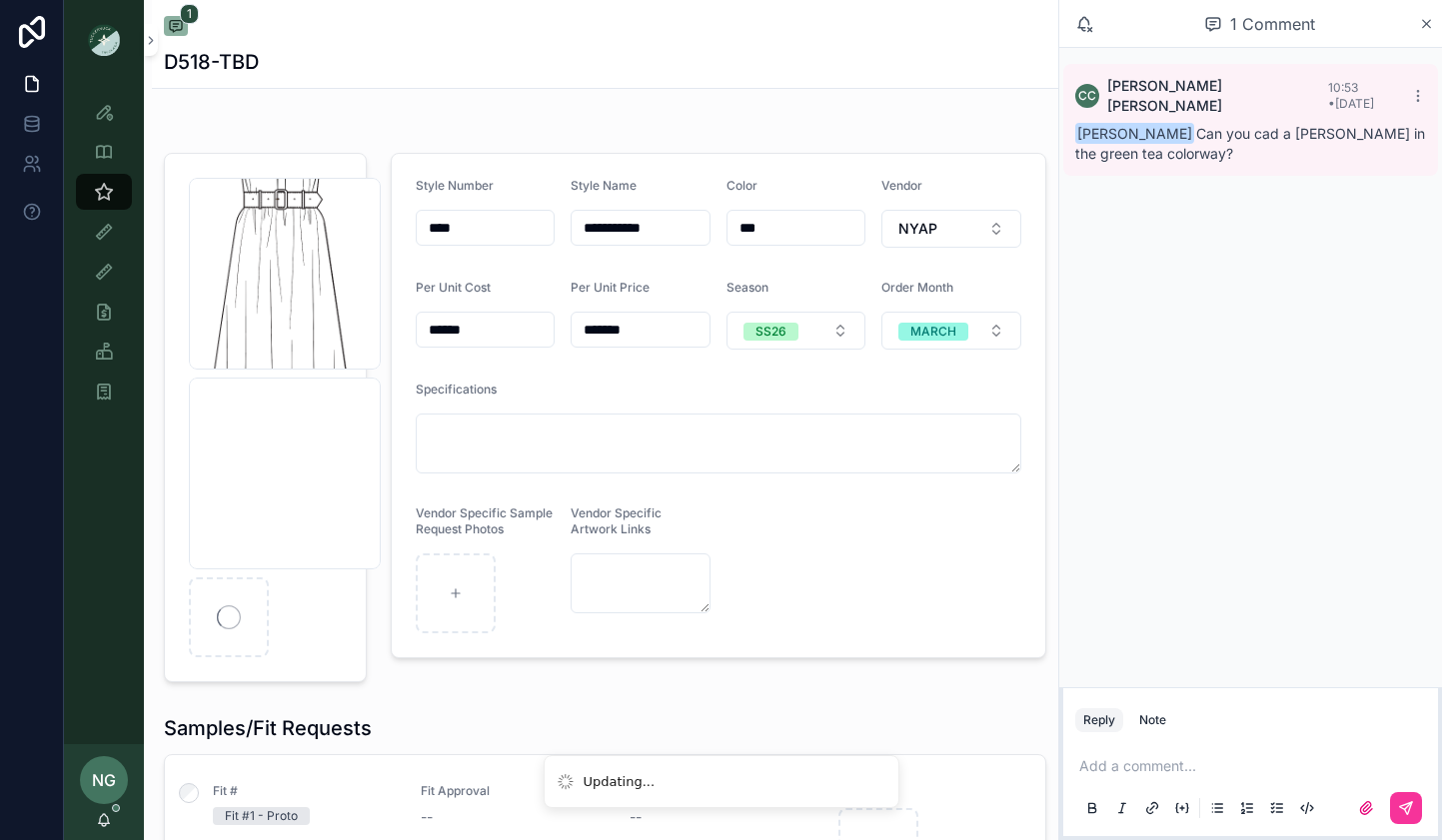
click at [283, 535] on div "[PERSON_NAME] tea .png" at bounding box center [285, 474] width 192 height 192
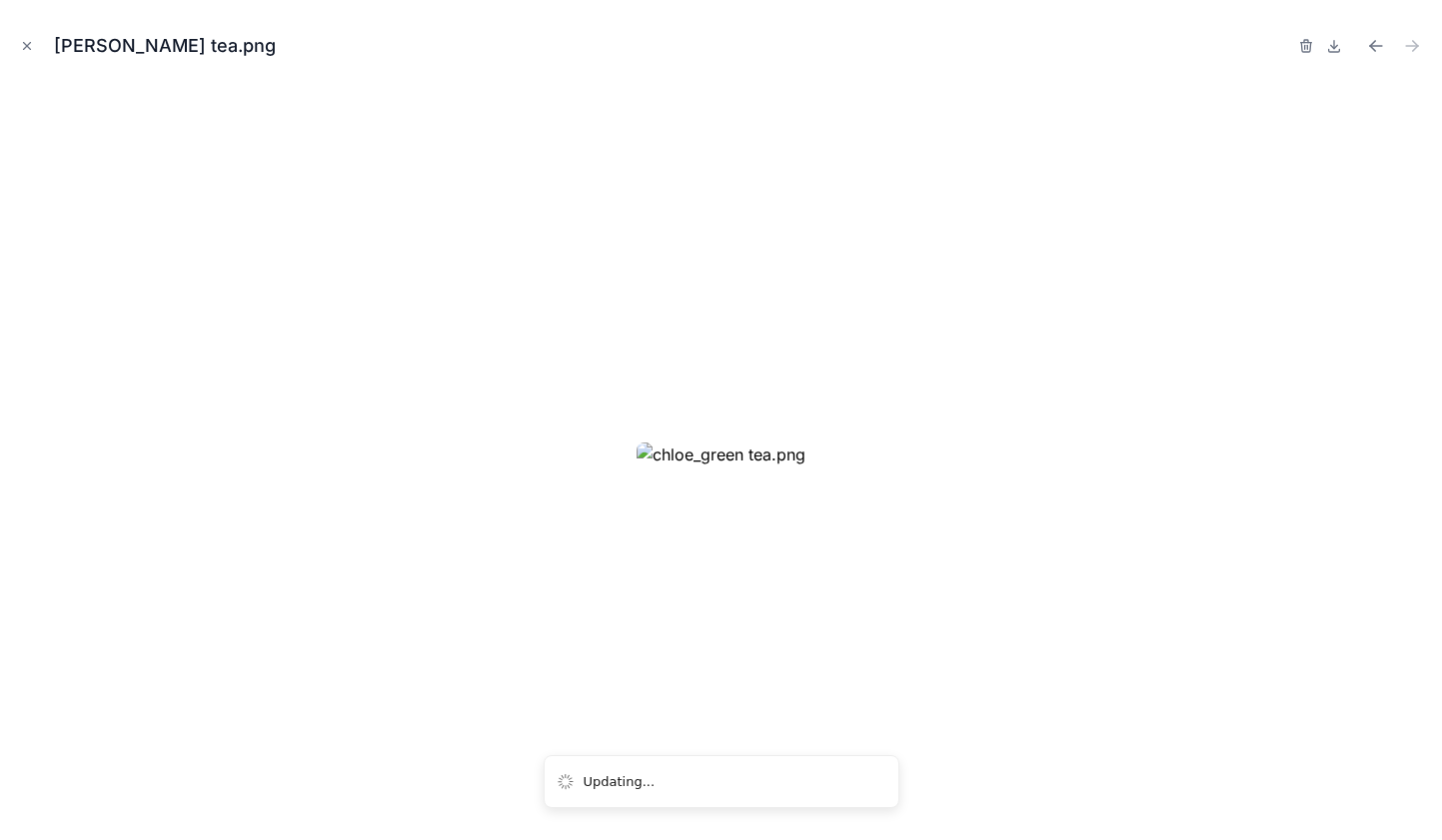
click at [21, 40] on icon "Close modal" at bounding box center [27, 46] width 14 height 14
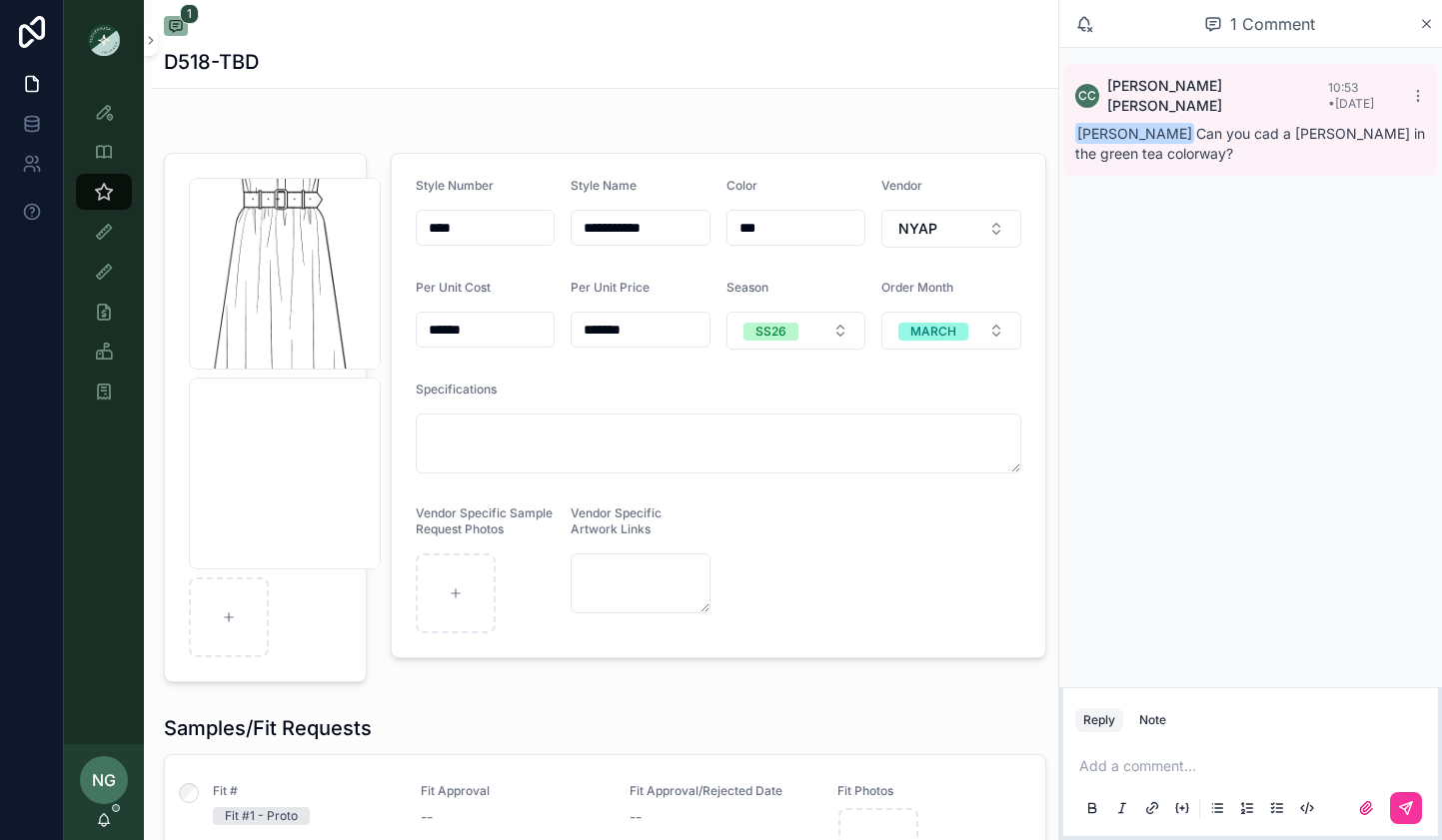
drag, startPoint x: 1156, startPoint y: 718, endPoint x: 1167, endPoint y: 744, distance: 28.2
click at [1157, 719] on div "Note" at bounding box center [1152, 720] width 27 height 16
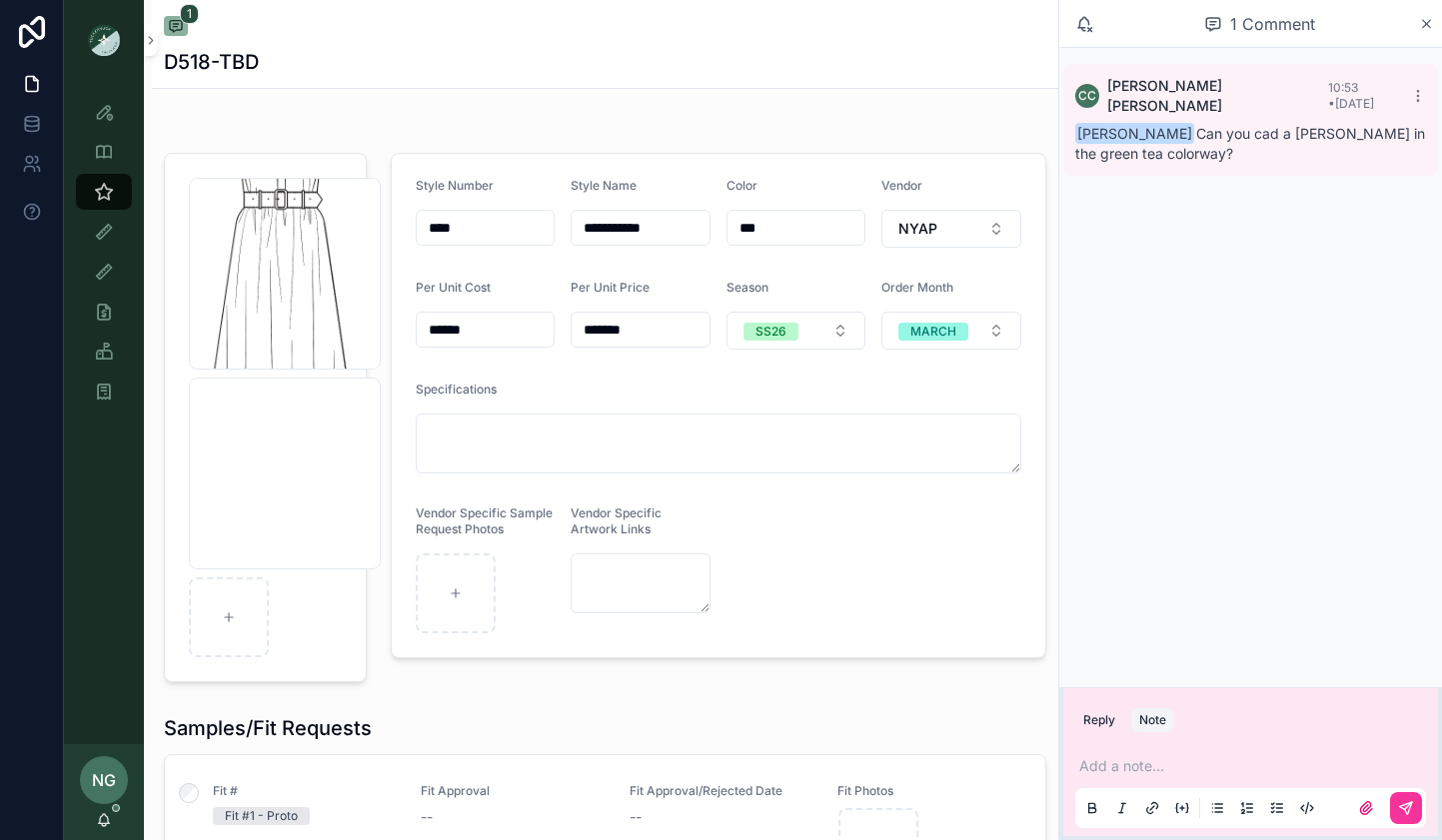
click at [1173, 769] on p "scrollable content" at bounding box center [1254, 766] width 351 height 20
click at [1415, 812] on button "scrollable content" at bounding box center [1406, 808] width 32 height 32
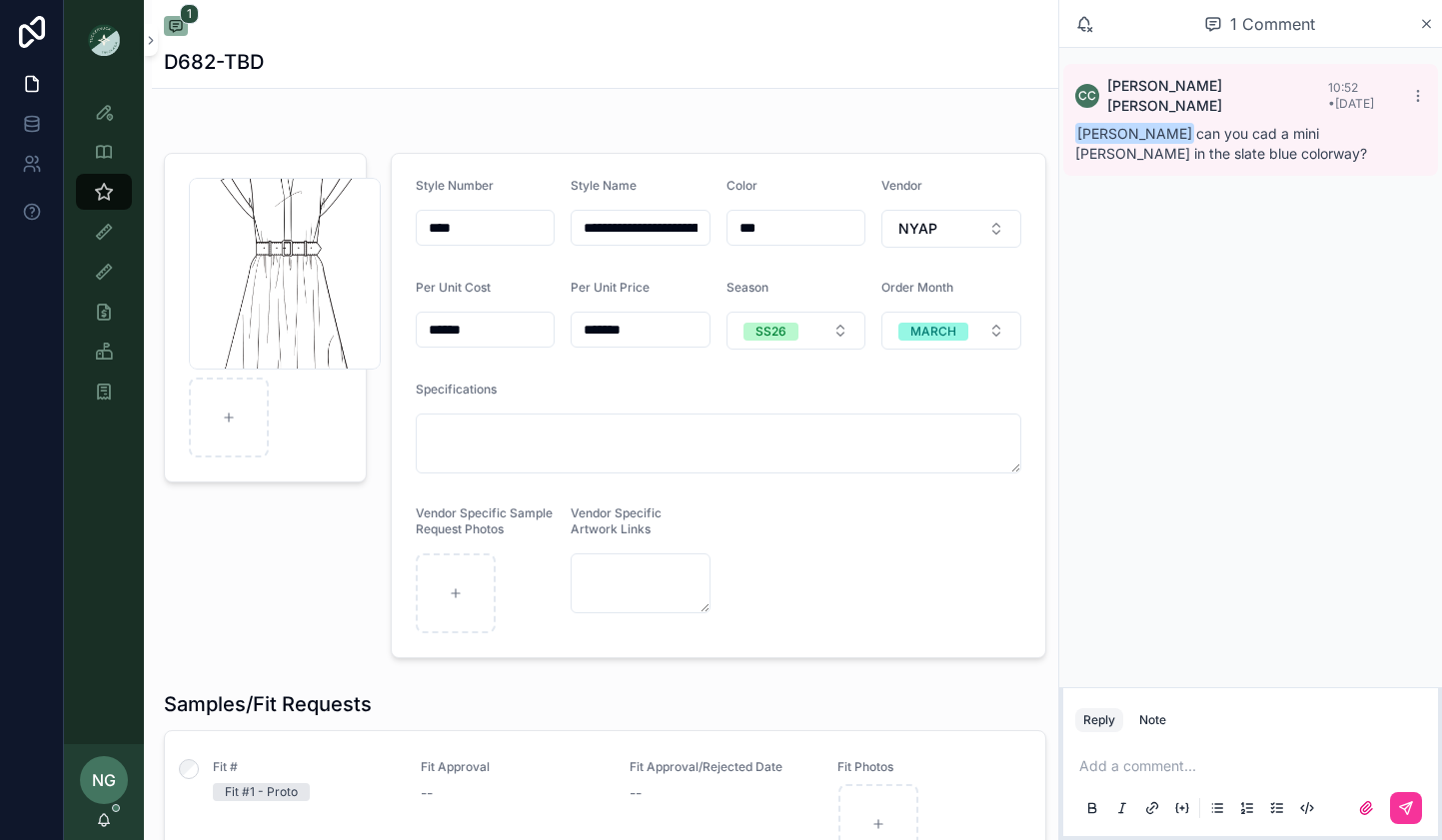
drag, startPoint x: 1142, startPoint y: 712, endPoint x: 1132, endPoint y: 709, distance: 10.4
click at [1140, 712] on div "Note" at bounding box center [1152, 720] width 27 height 16
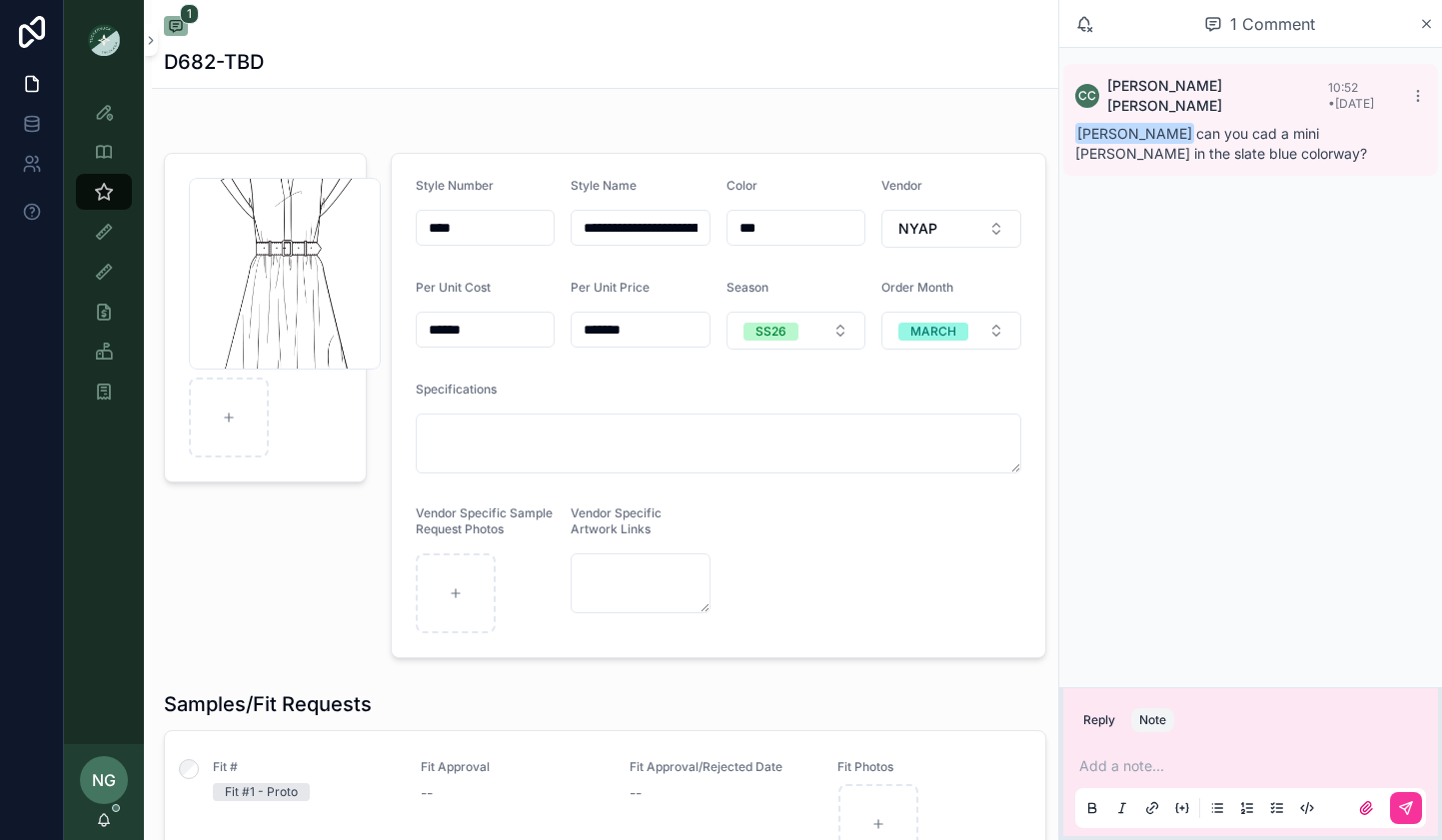
click at [1131, 708] on button "Note" at bounding box center [1152, 720] width 43 height 24
click at [1117, 752] on div "Add a note..." at bounding box center [1250, 786] width 351 height 84
click at [1129, 764] on p "scrollable content" at bounding box center [1254, 766] width 351 height 20
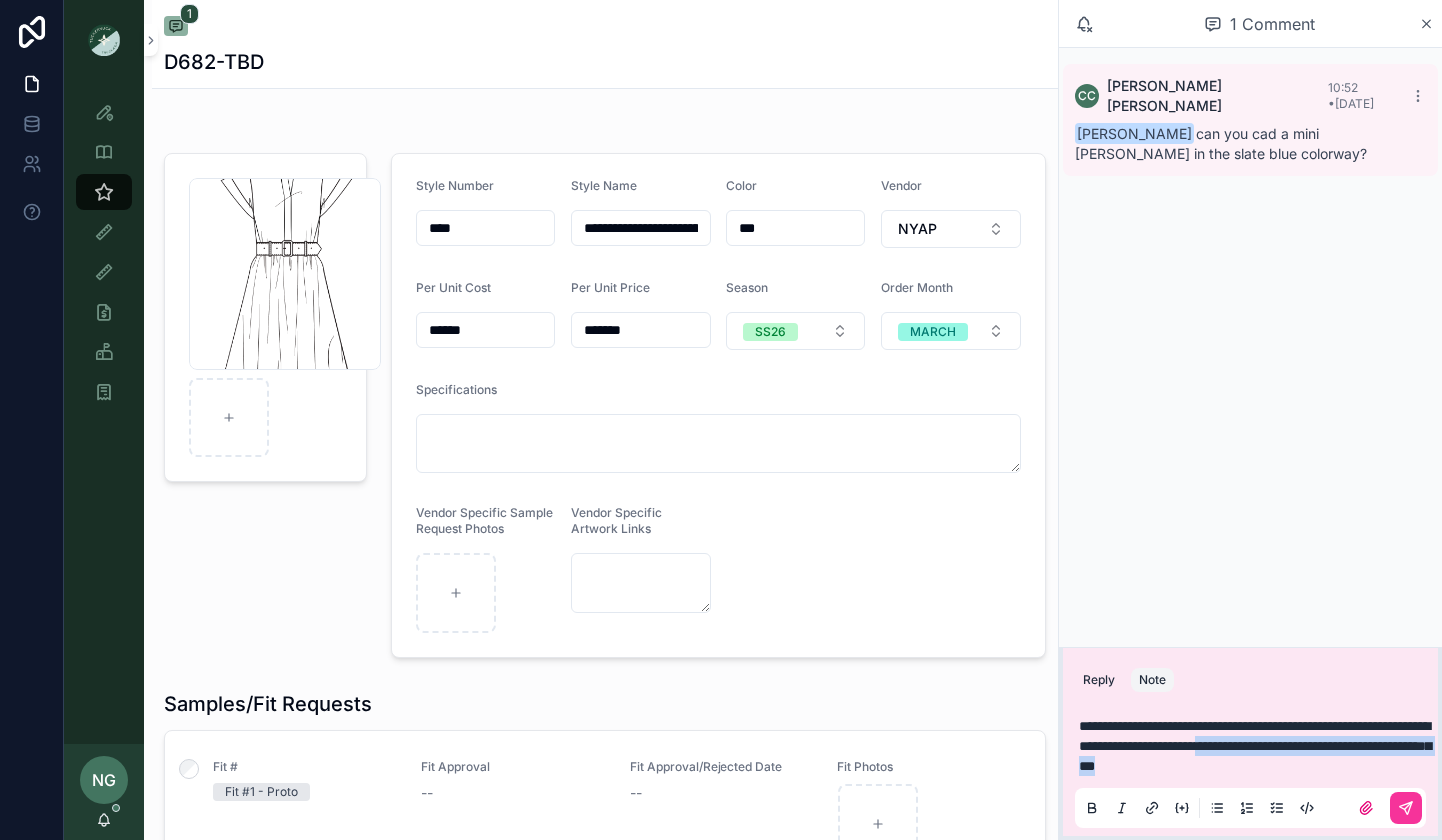
drag, startPoint x: 1374, startPoint y: 768, endPoint x: 1384, endPoint y: 773, distance: 11.2
click at [1384, 773] on p "**********" at bounding box center [1254, 746] width 351 height 60
click at [1331, 725] on span "**********" at bounding box center [1255, 746] width 352 height 54
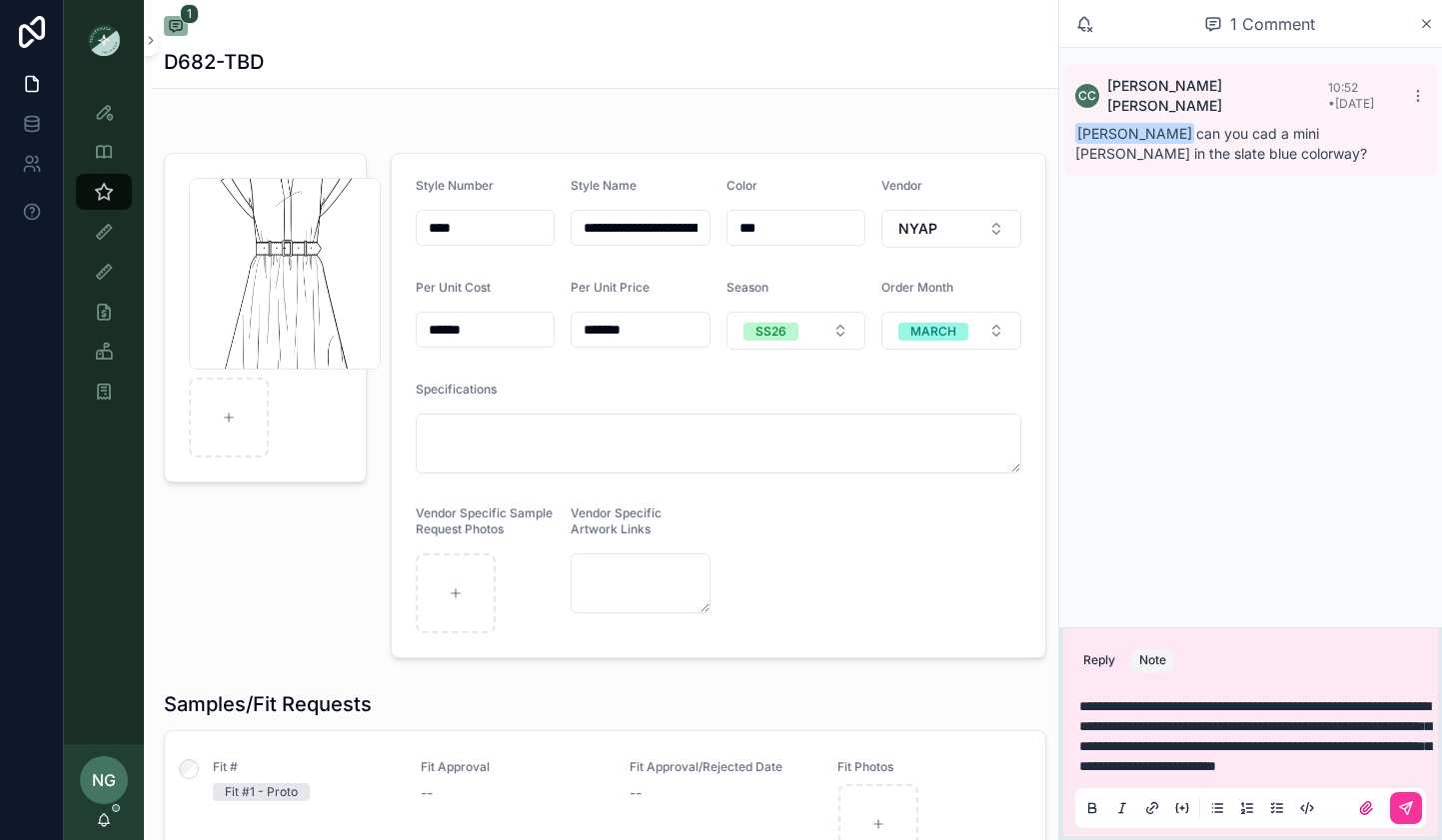
click at [1407, 811] on icon "scrollable content" at bounding box center [1406, 808] width 16 height 16
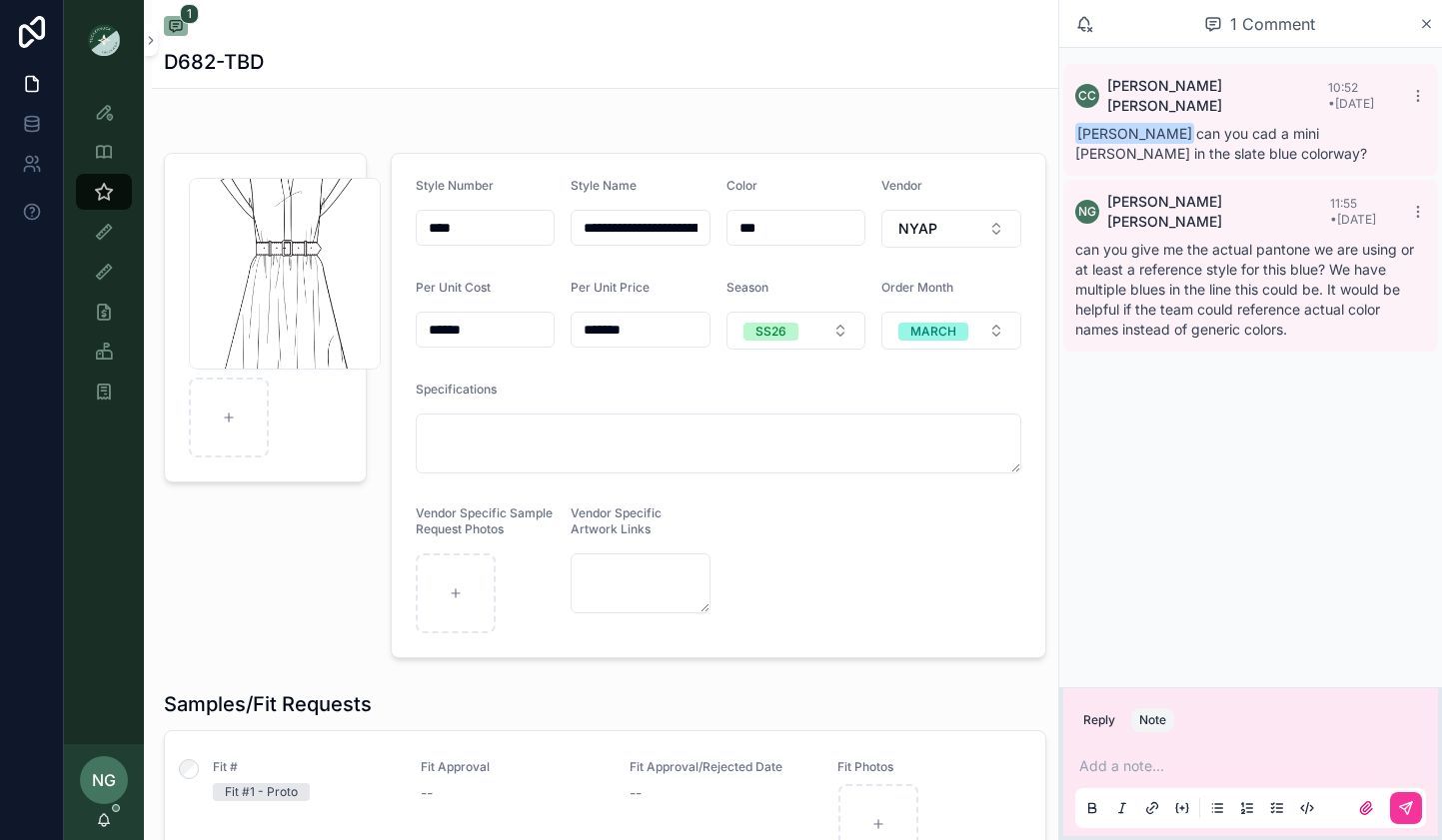
click at [1181, 751] on div "Add a note..." at bounding box center [1250, 786] width 351 height 84
click at [1163, 763] on p "scrollable content" at bounding box center [1254, 766] width 351 height 20
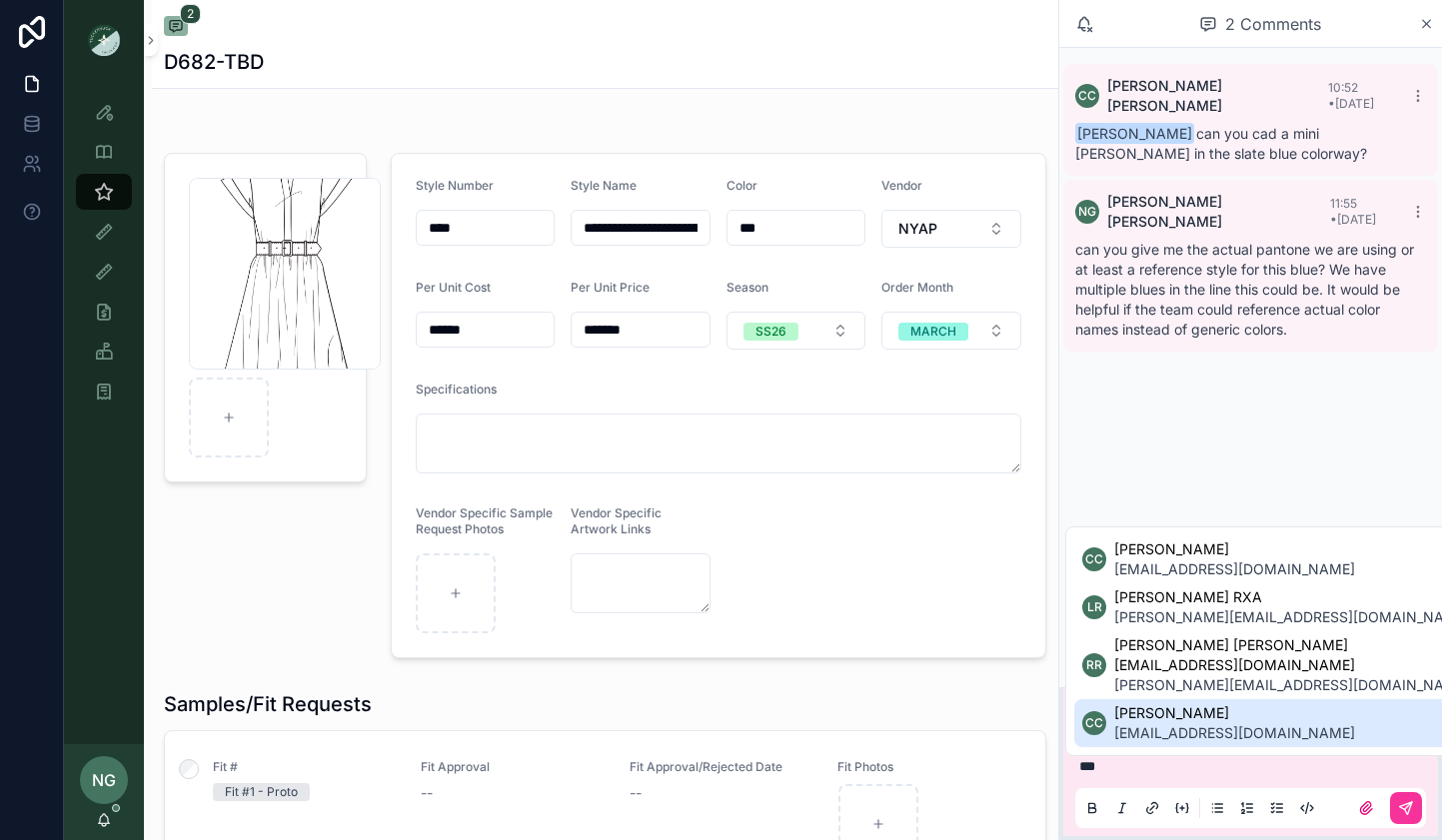
click at [1192, 710] on span "[PERSON_NAME]" at bounding box center [1234, 713] width 241 height 20
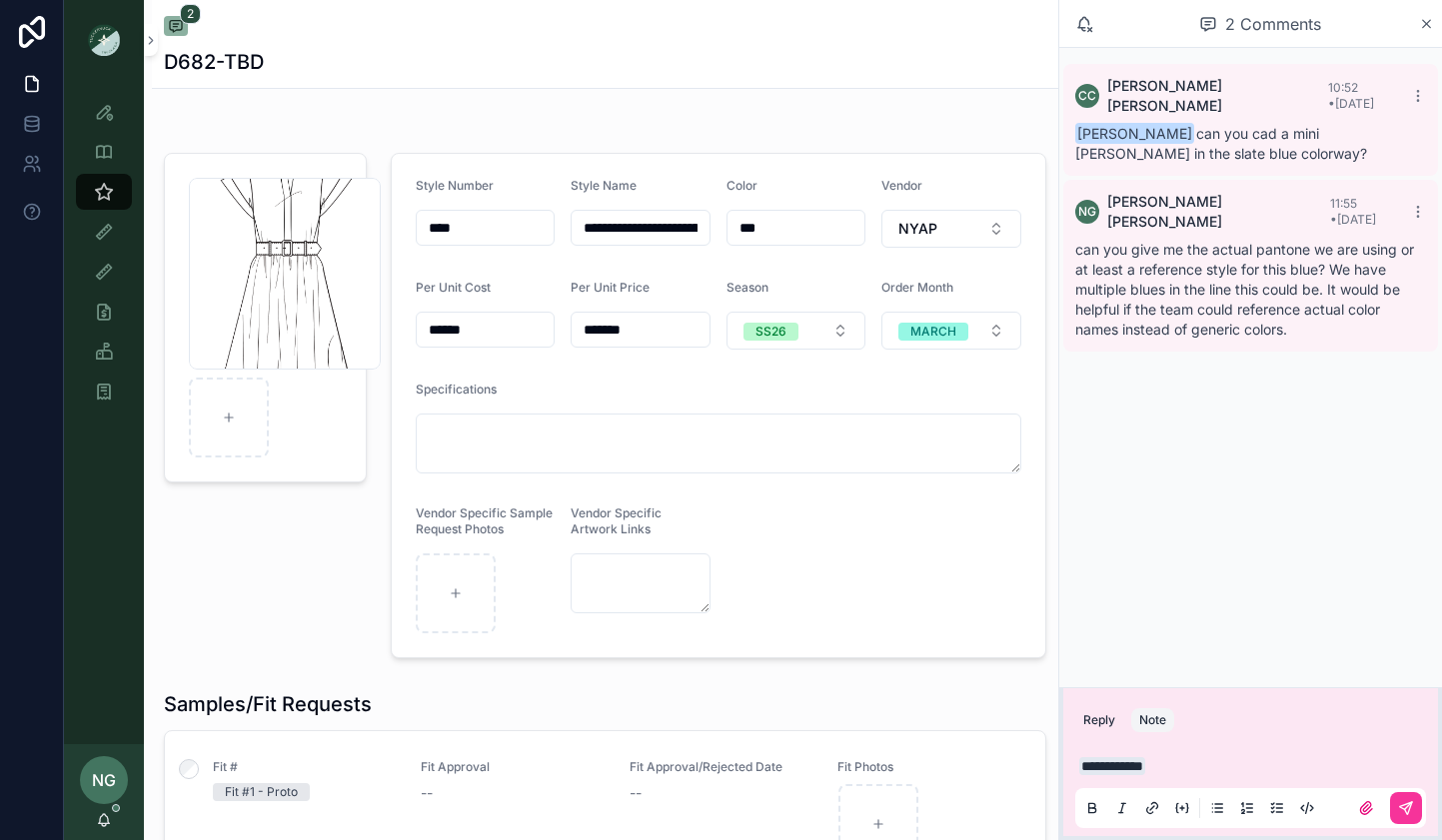
click at [1396, 817] on button "scrollable content" at bounding box center [1406, 808] width 32 height 32
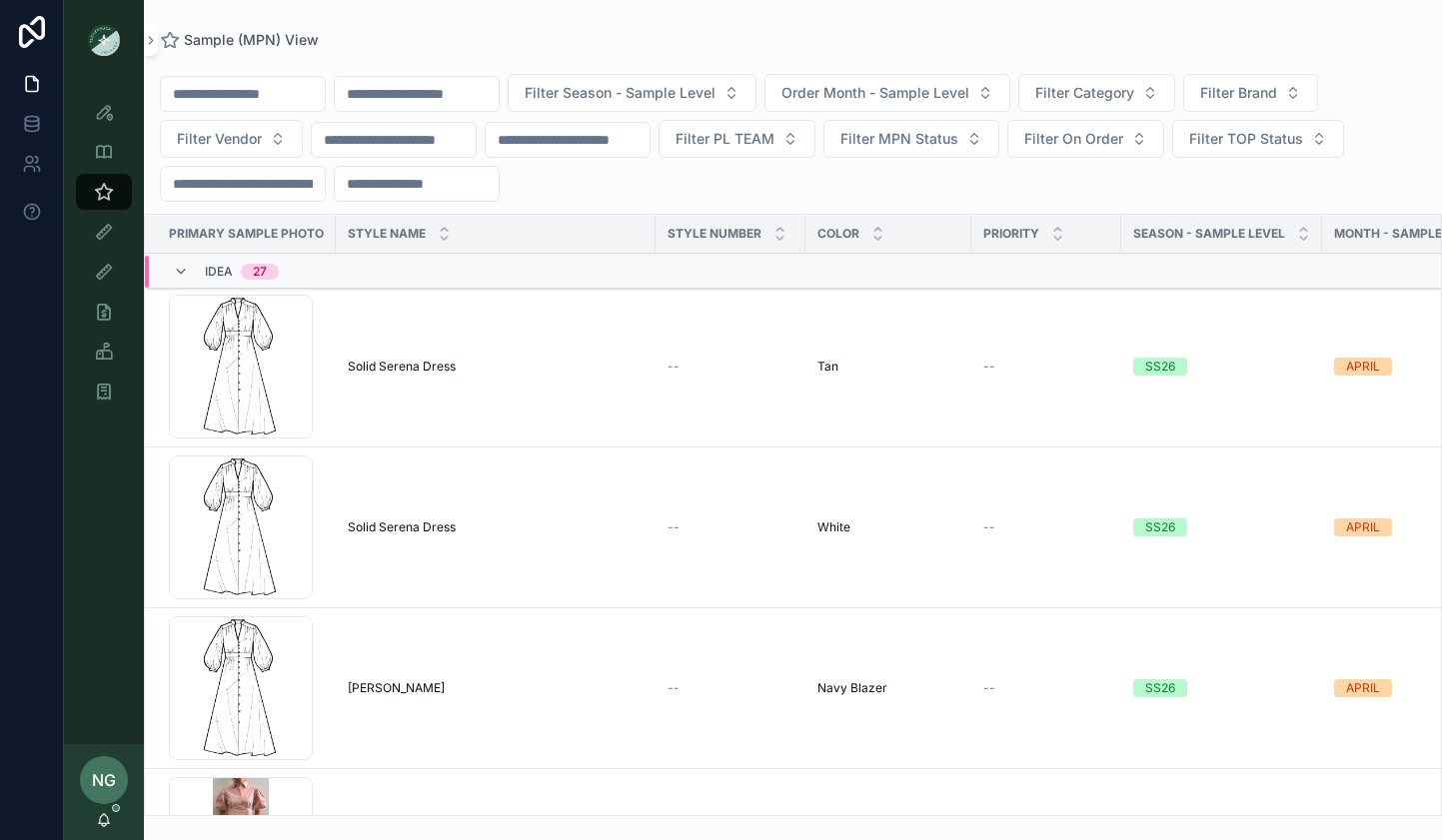
click at [268, 134] on button "Filter Vendor" at bounding box center [231, 139] width 143 height 38
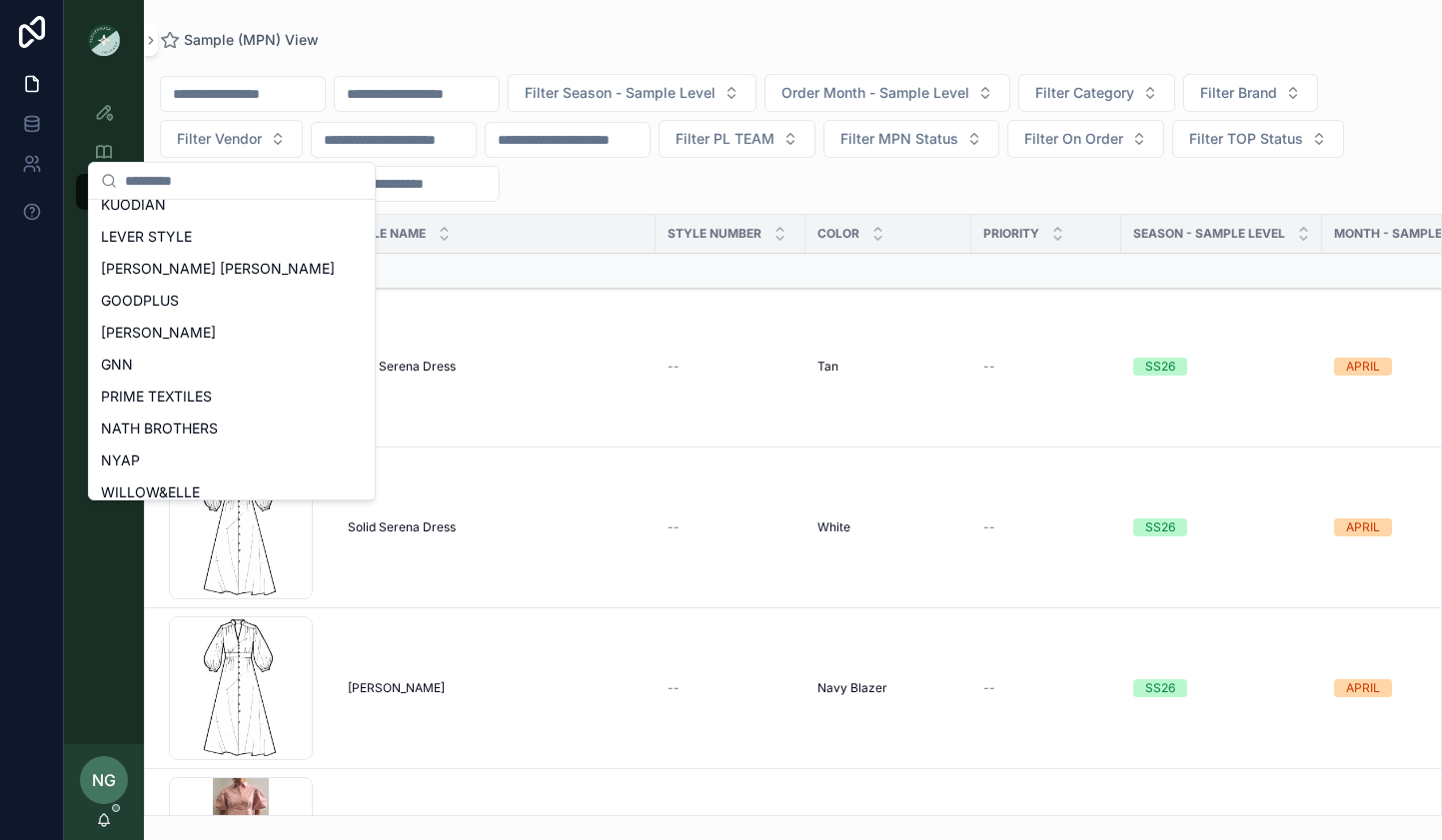
scroll to position [891, 0]
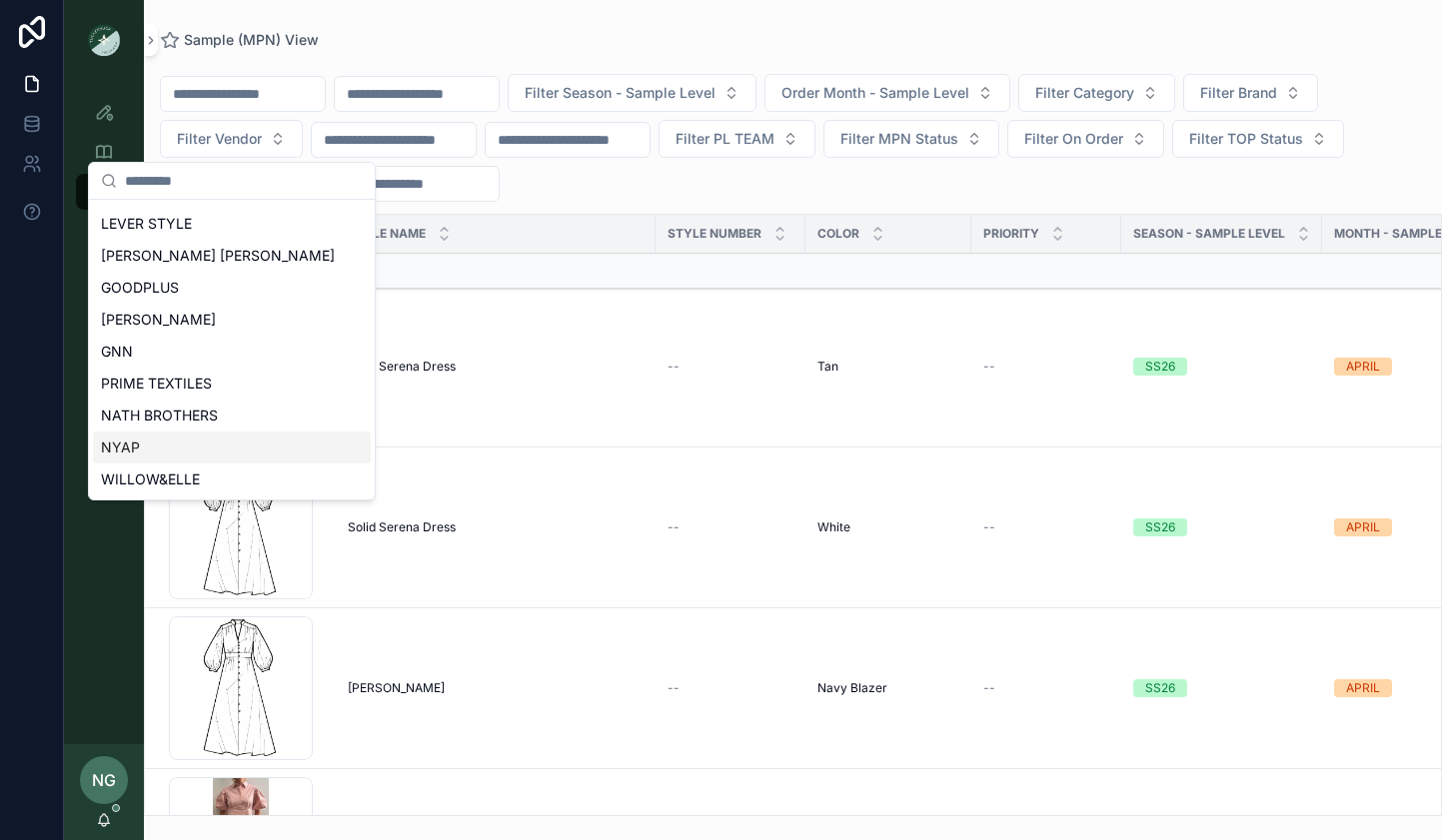
click at [192, 445] on div "NYAP" at bounding box center [232, 448] width 278 height 32
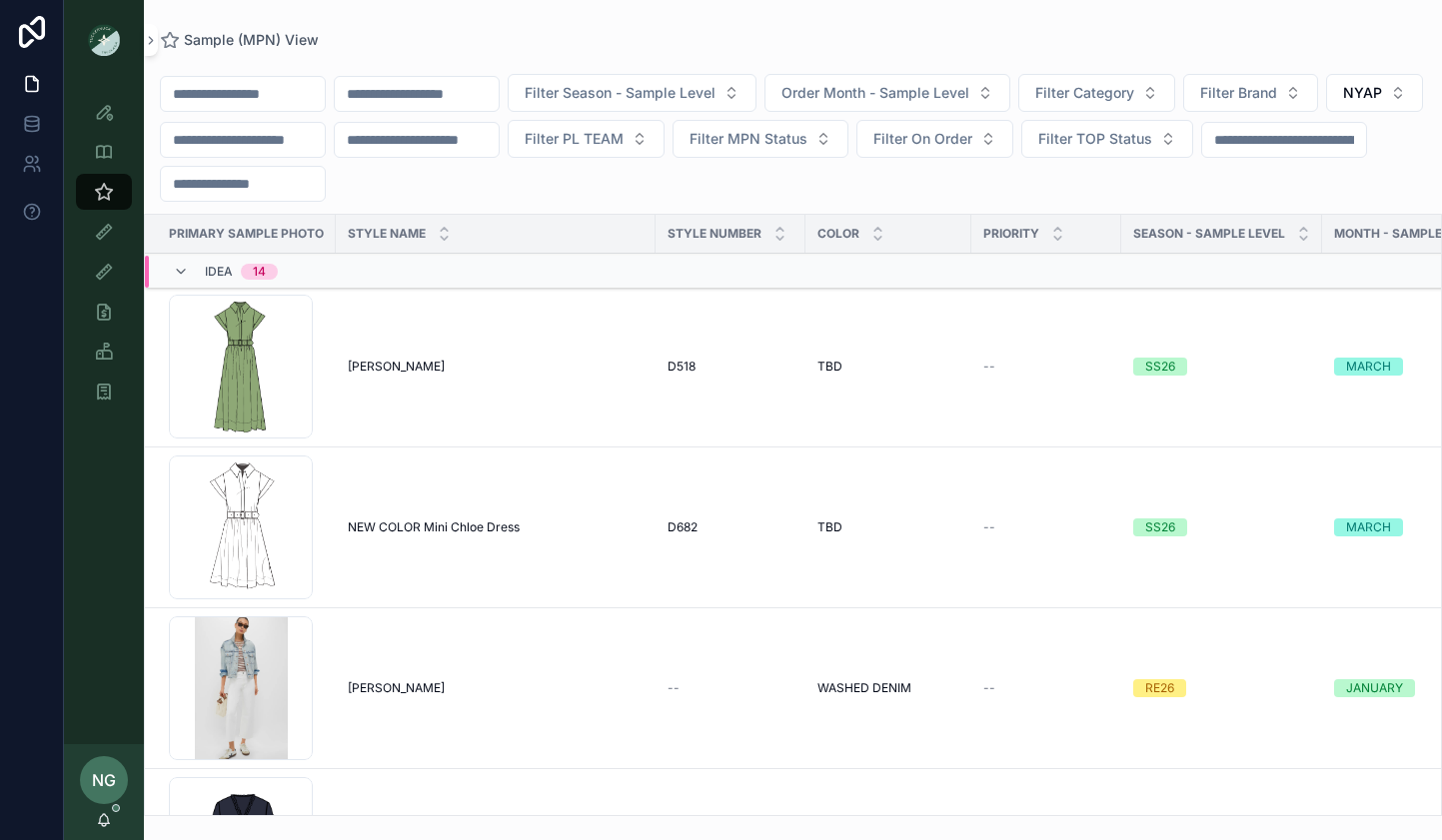
click at [618, 97] on span "Filter Season - Sample Level" at bounding box center [620, 93] width 191 height 20
click at [617, 97] on span "Filter Season - Sample Level" at bounding box center [620, 93] width 191 height 20
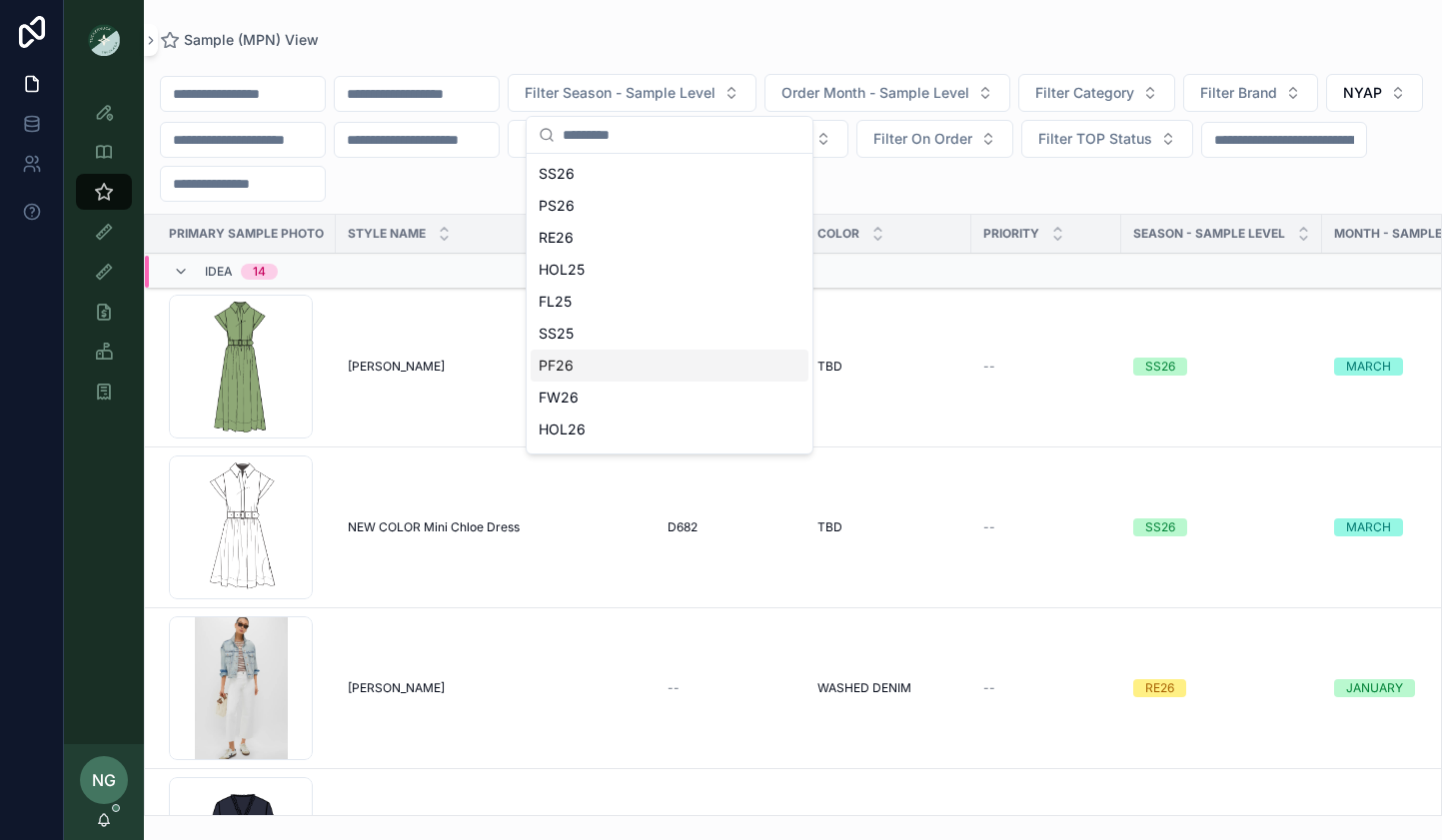
click at [636, 355] on div "PF26" at bounding box center [670, 366] width 278 height 32
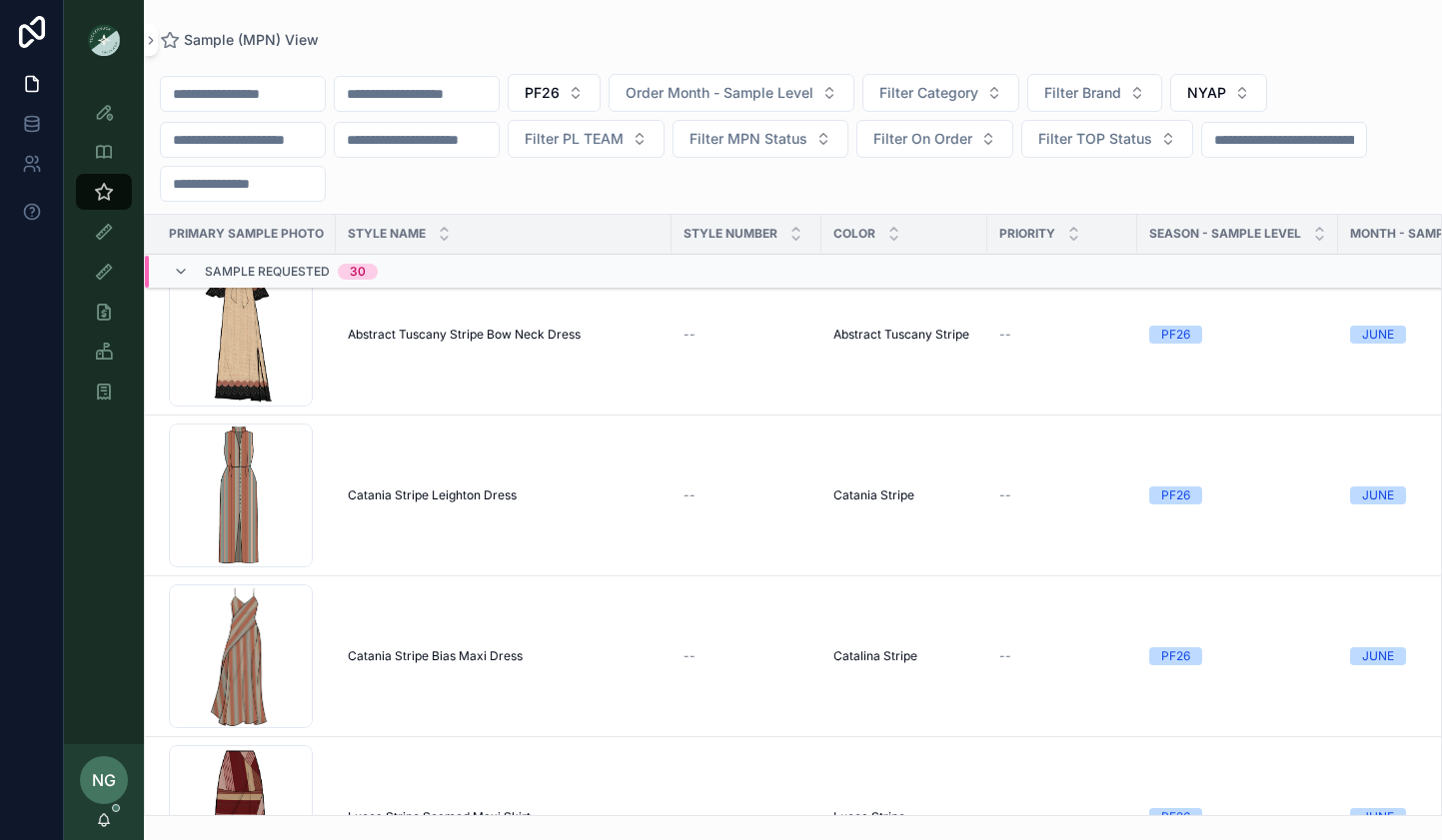
scroll to position [2030, 0]
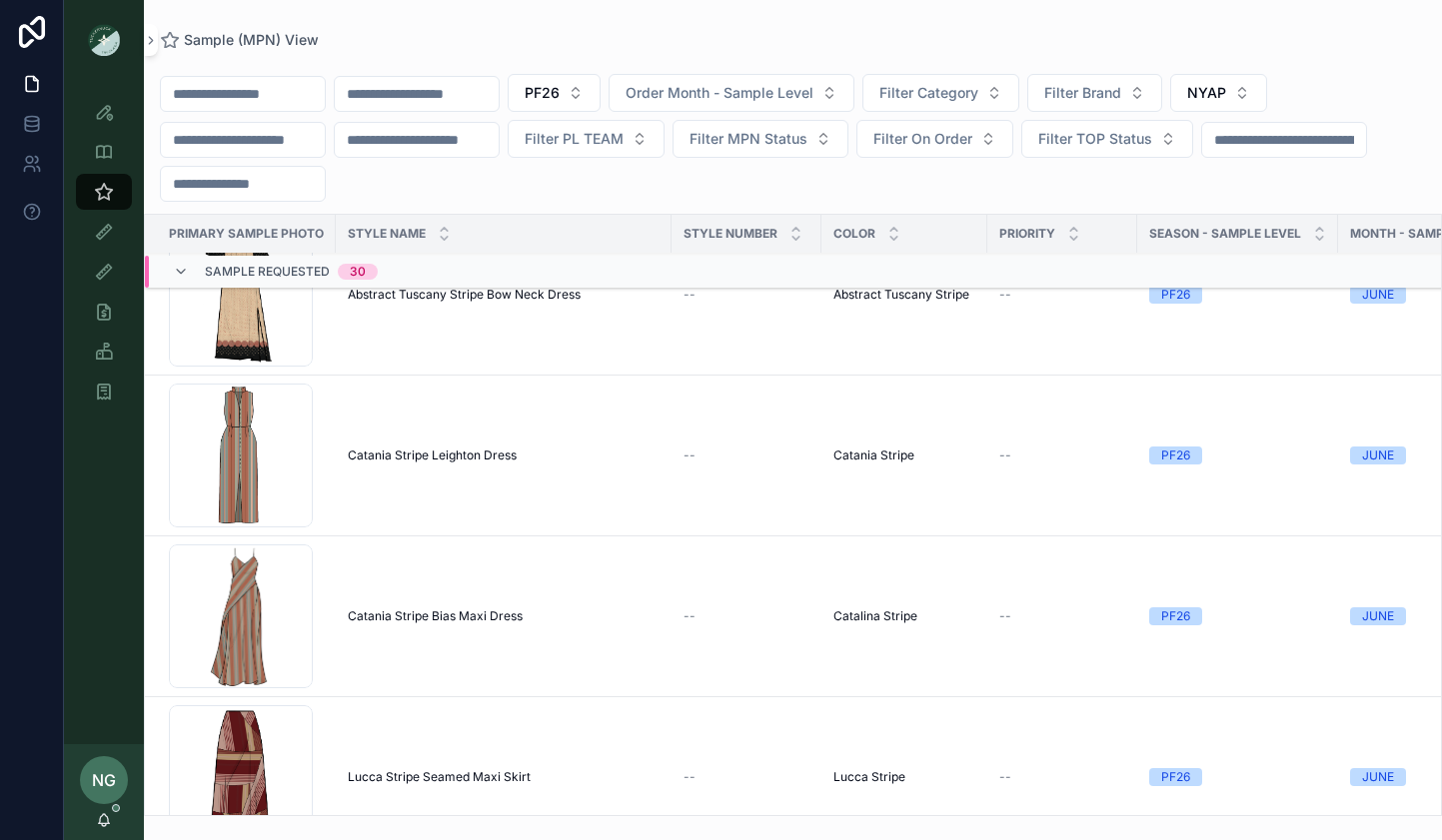
click at [478, 620] on span "Catania Stripe Bias Maxi Dress" at bounding box center [435, 616] width 175 height 16
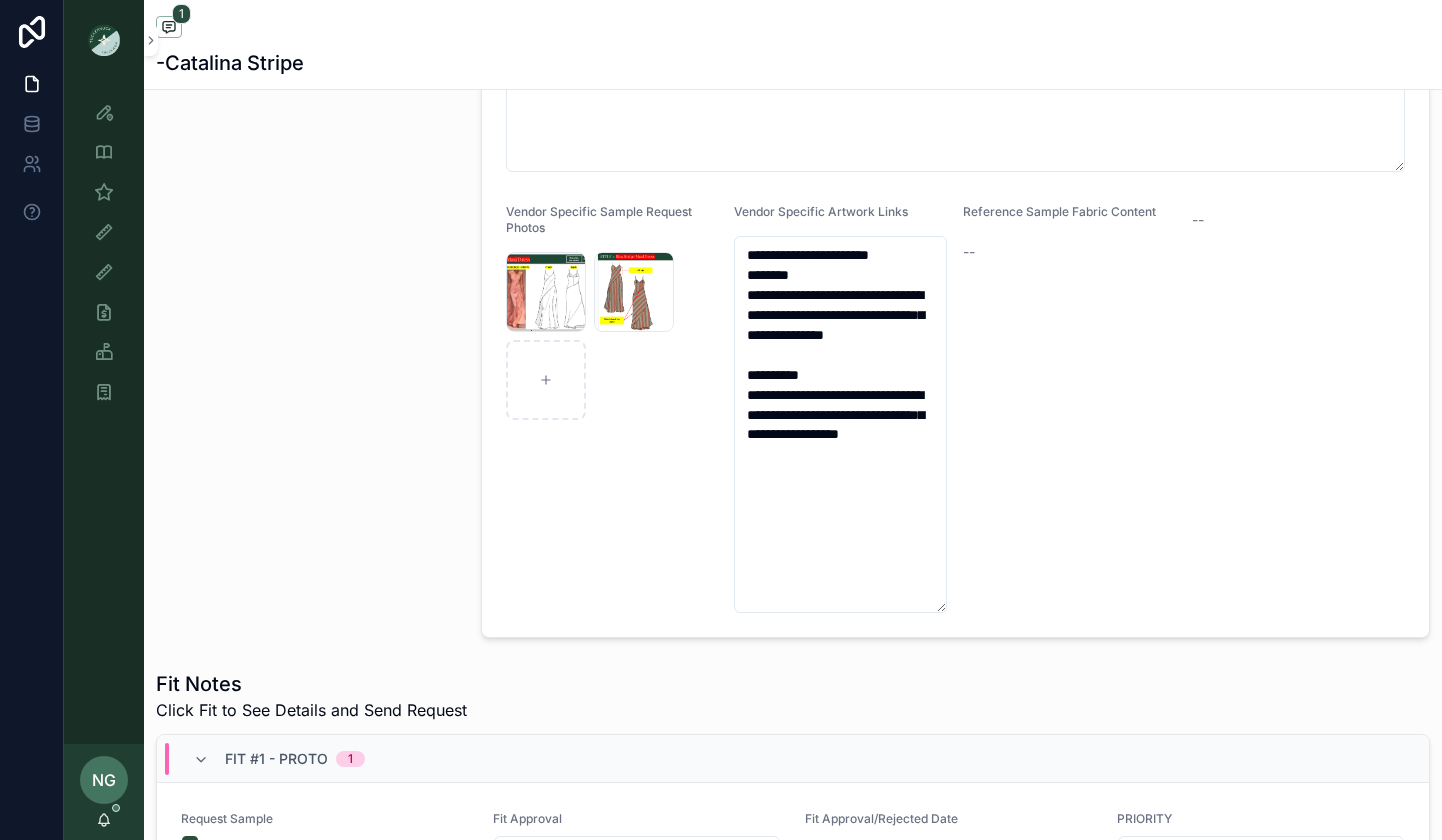
scroll to position [691, 0]
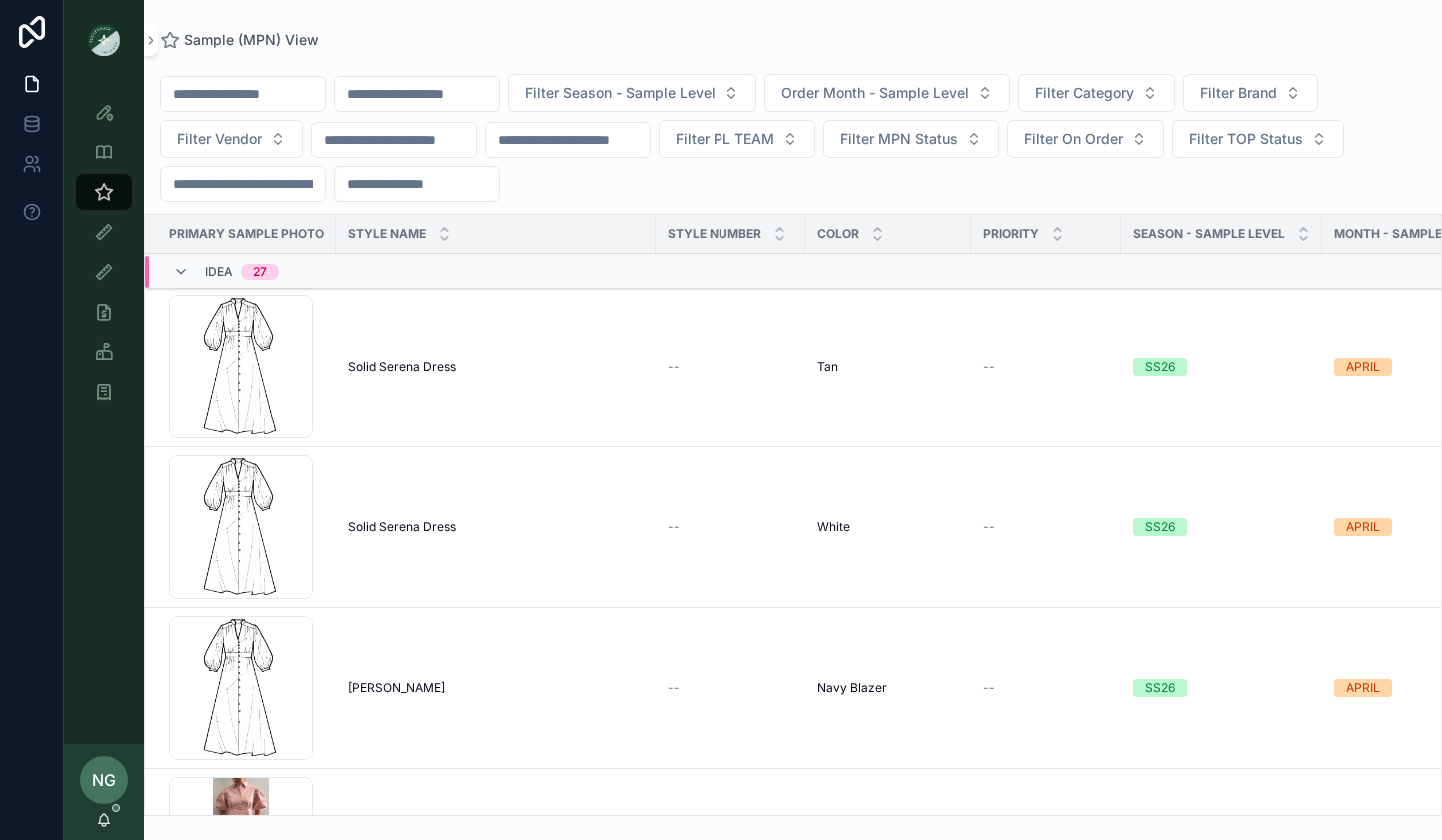
click at [116, 823] on div "NG [PERSON_NAME]" at bounding box center [104, 792] width 80 height 96
click at [121, 818] on div "NG [PERSON_NAME]" at bounding box center [104, 792] width 80 height 96
click at [101, 827] on icon "scrollable content" at bounding box center [104, 820] width 16 height 16
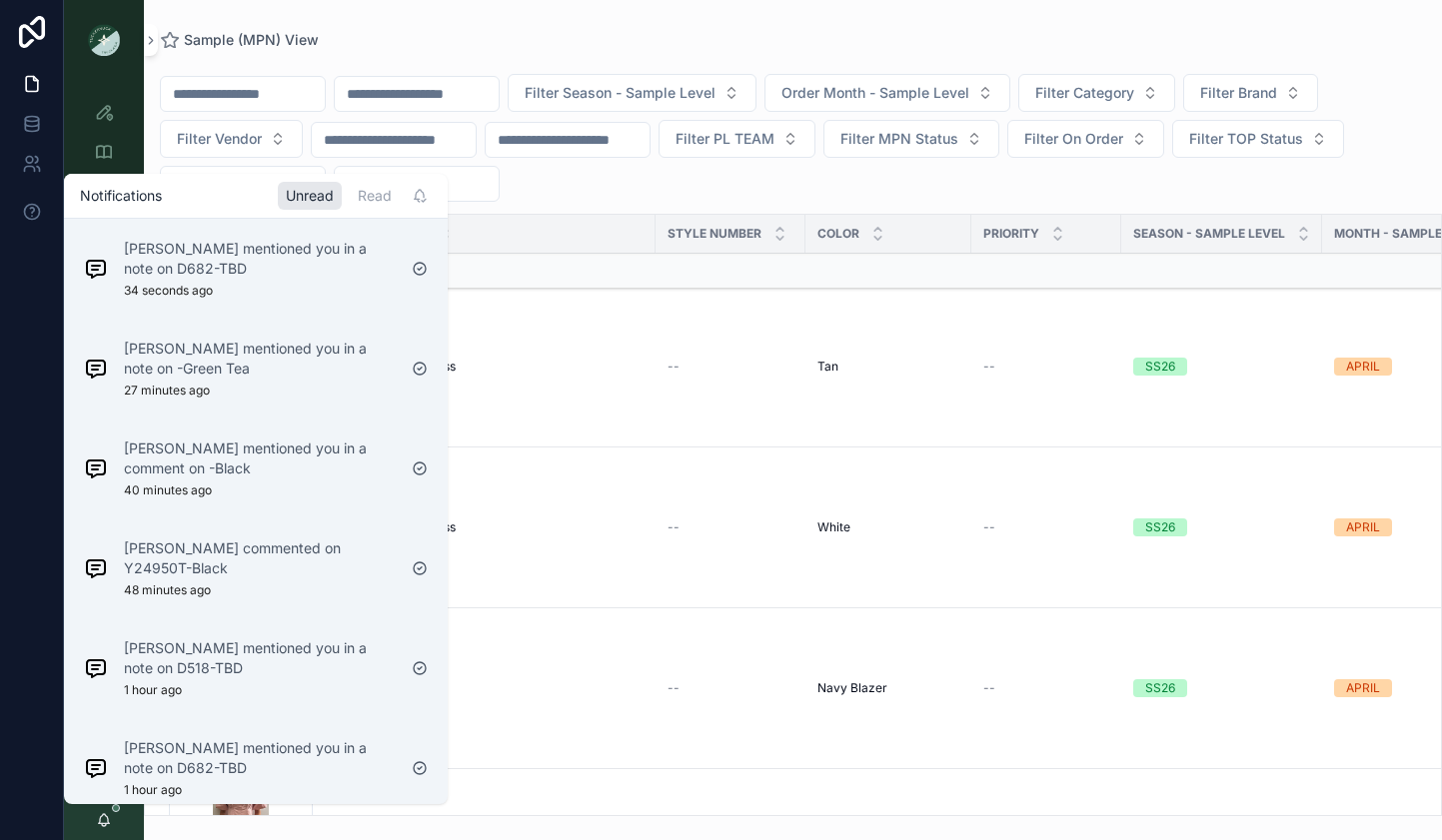
click at [370, 259] on p "[PERSON_NAME] mentioned you in a note on D682-TBD" at bounding box center [260, 259] width 272 height 40
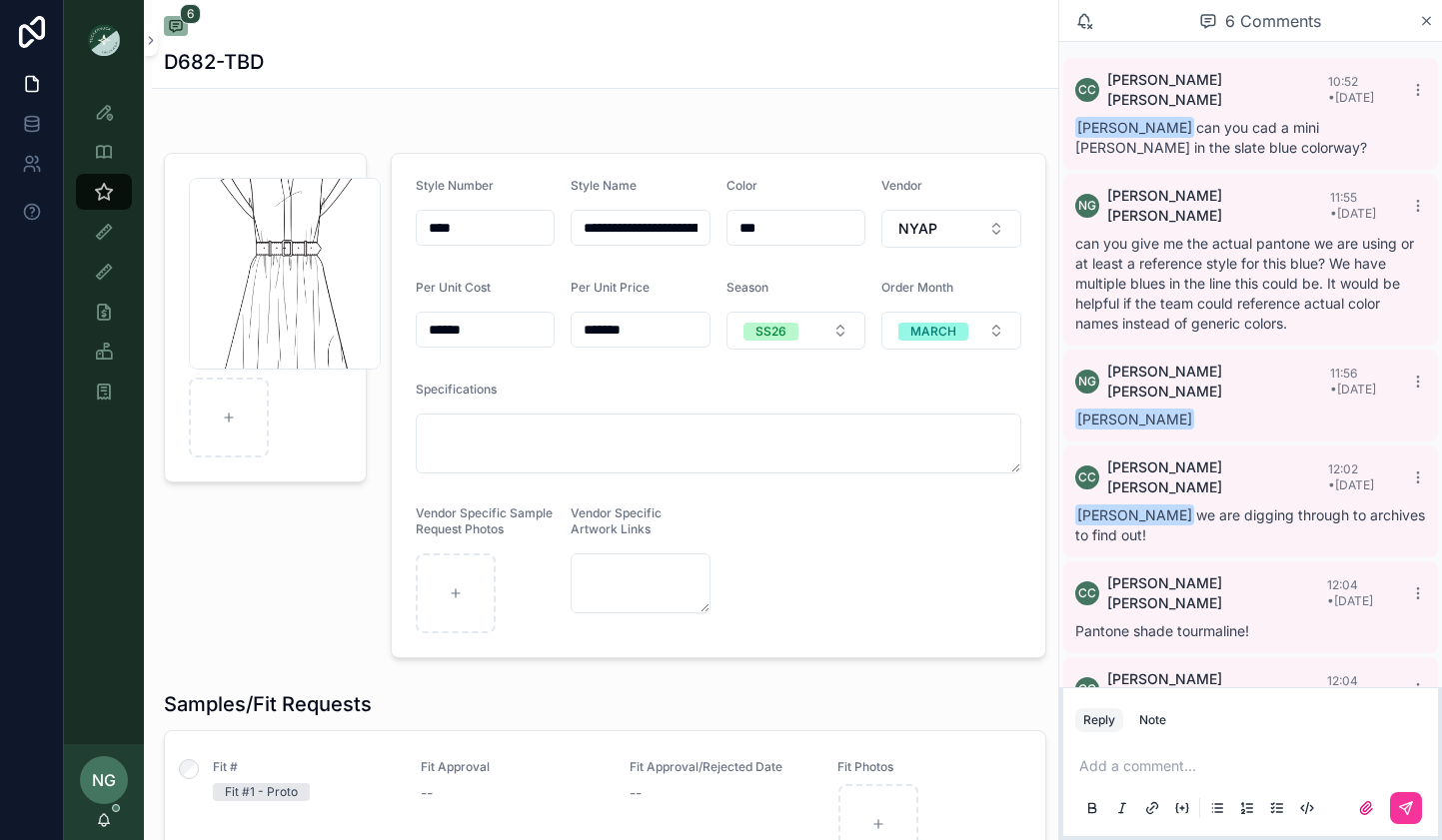
scroll to position [52, 0]
click at [1165, 713] on div "Note" at bounding box center [1152, 720] width 27 height 16
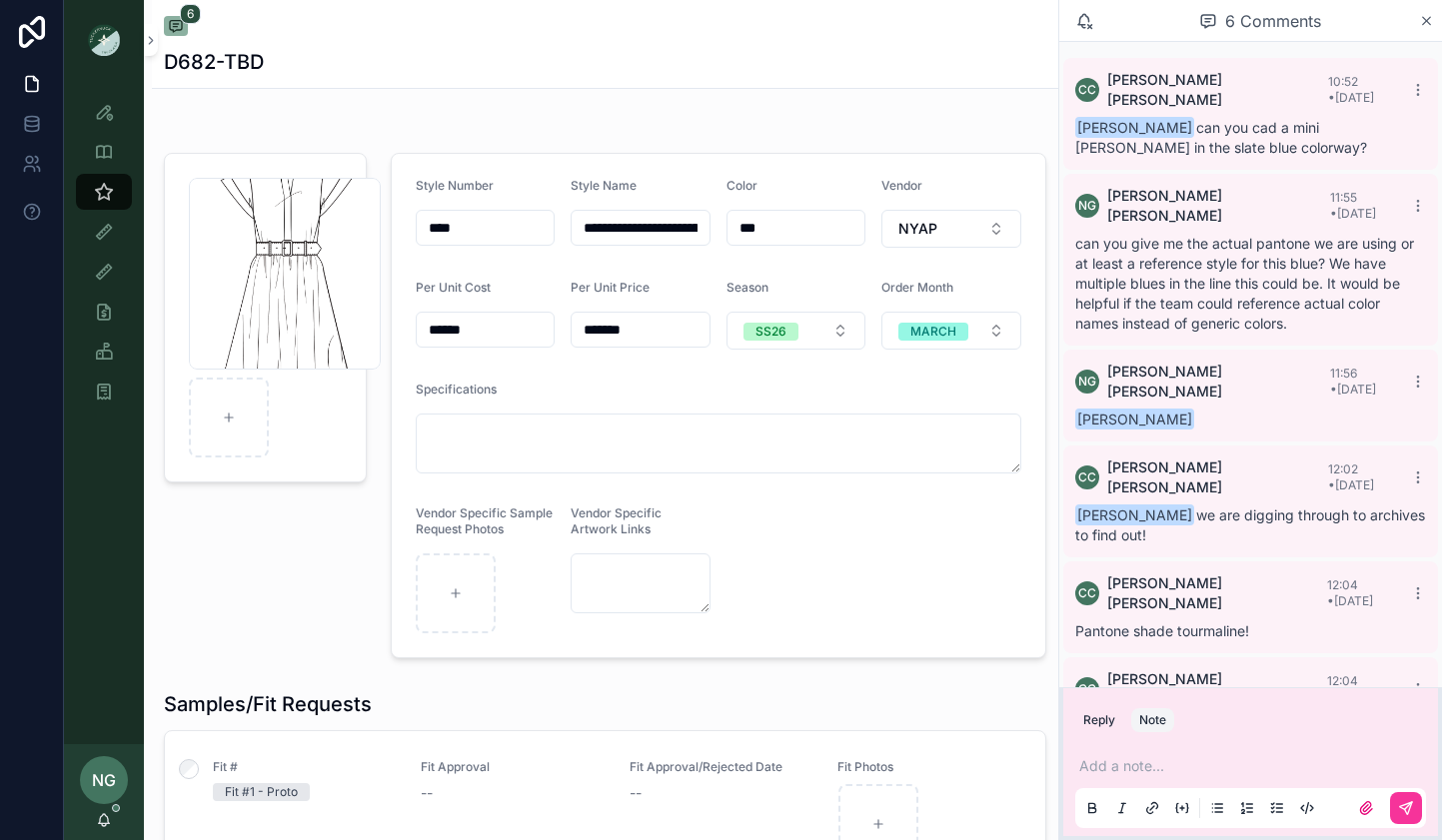
click at [1144, 750] on div "Add a note..." at bounding box center [1250, 786] width 351 height 84
click at [1133, 756] on p "scrollable content" at bounding box center [1254, 766] width 351 height 20
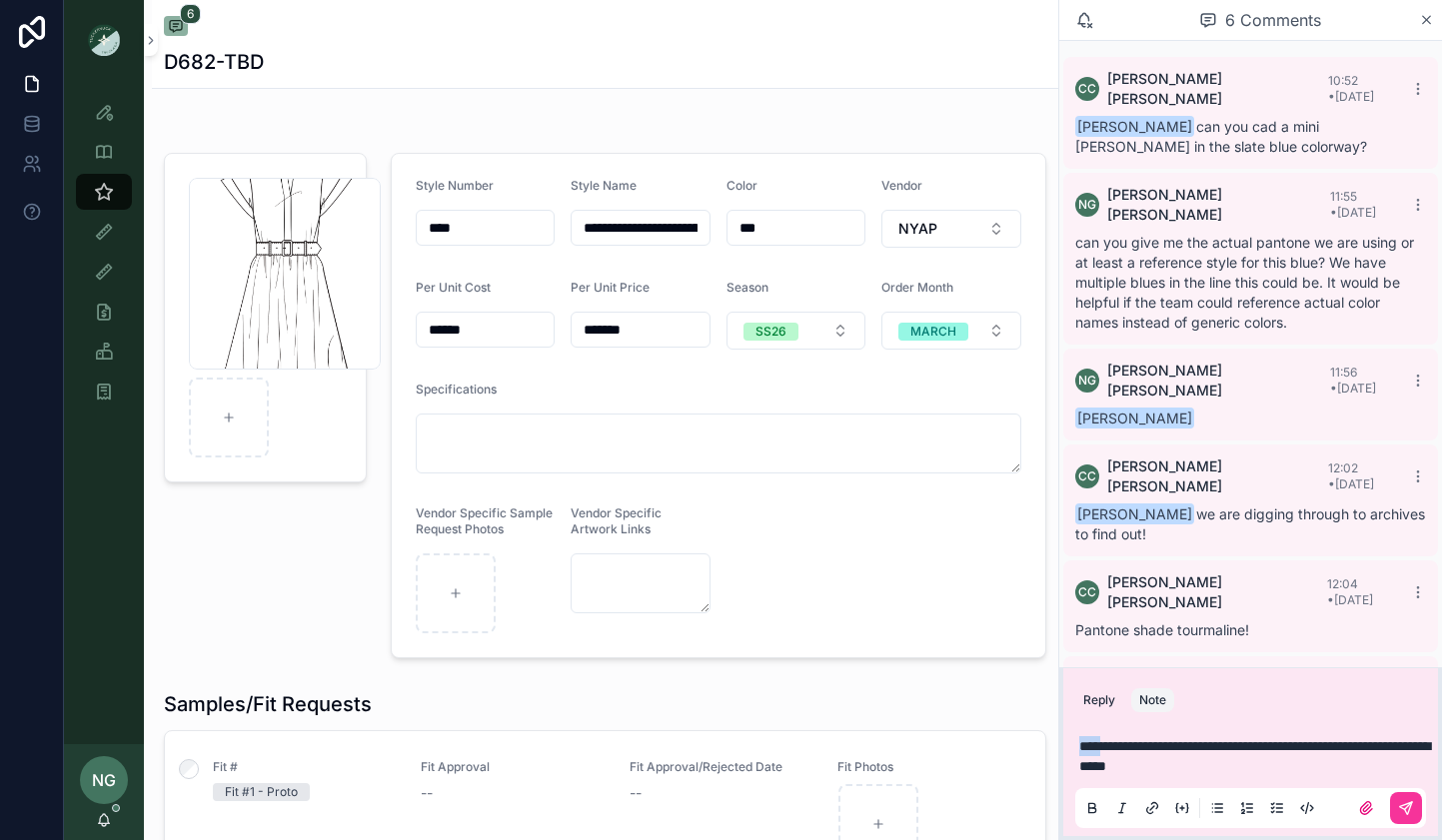
drag, startPoint x: 1109, startPoint y: 744, endPoint x: 1054, endPoint y: 743, distance: 55.0
click at [1054, 743] on div "**********" at bounding box center [753, 420] width 1378 height 840
click at [1225, 769] on span "**********" at bounding box center [1254, 756] width 351 height 34
drag, startPoint x: 1289, startPoint y: 766, endPoint x: 1256, endPoint y: 767, distance: 33.0
click at [1285, 766] on p "**********" at bounding box center [1254, 756] width 351 height 40
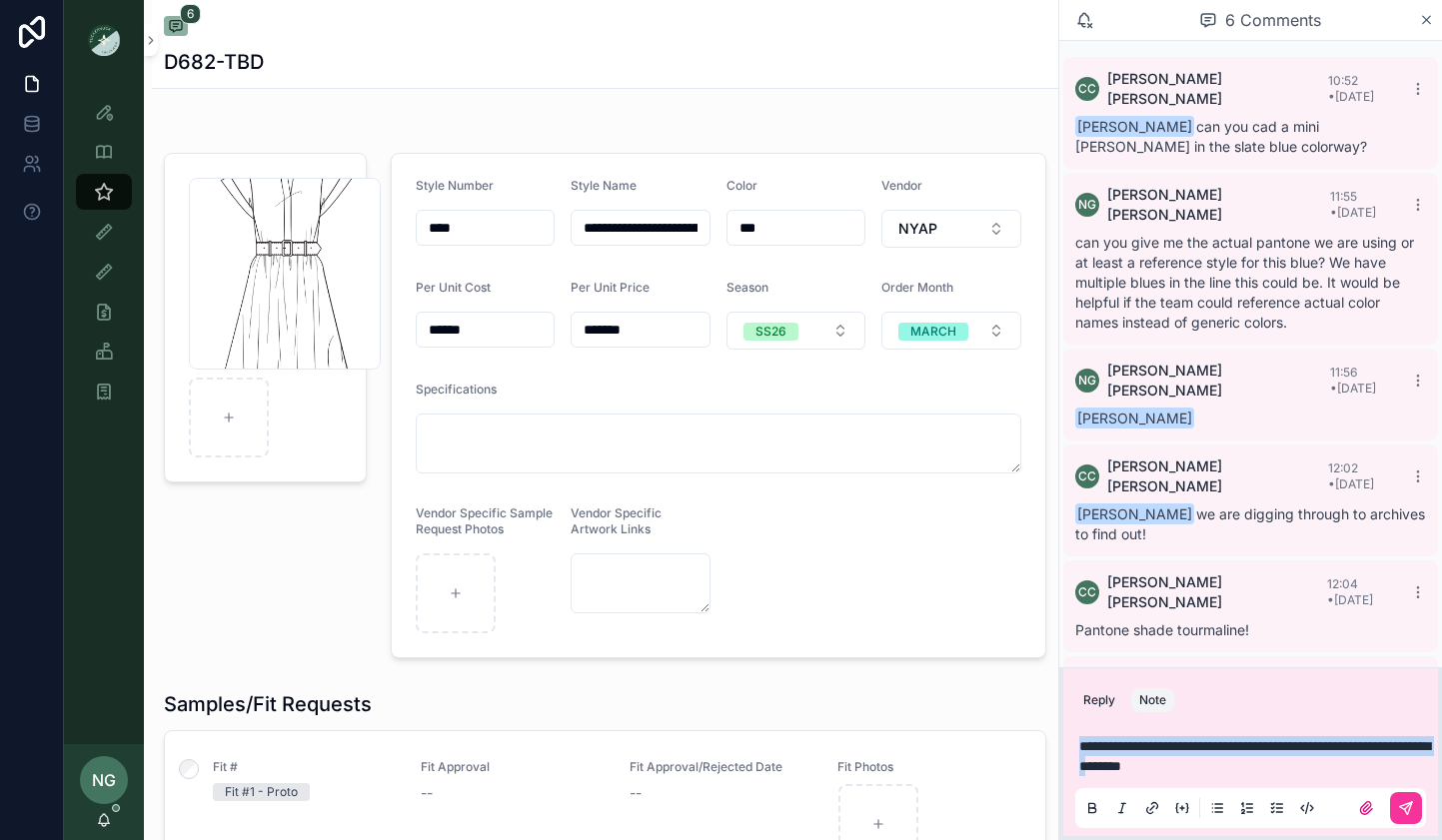
drag, startPoint x: 1236, startPoint y: 765, endPoint x: 1066, endPoint y: 750, distance: 170.5
click at [1070, 752] on div "**********" at bounding box center [1250, 776] width 375 height 120
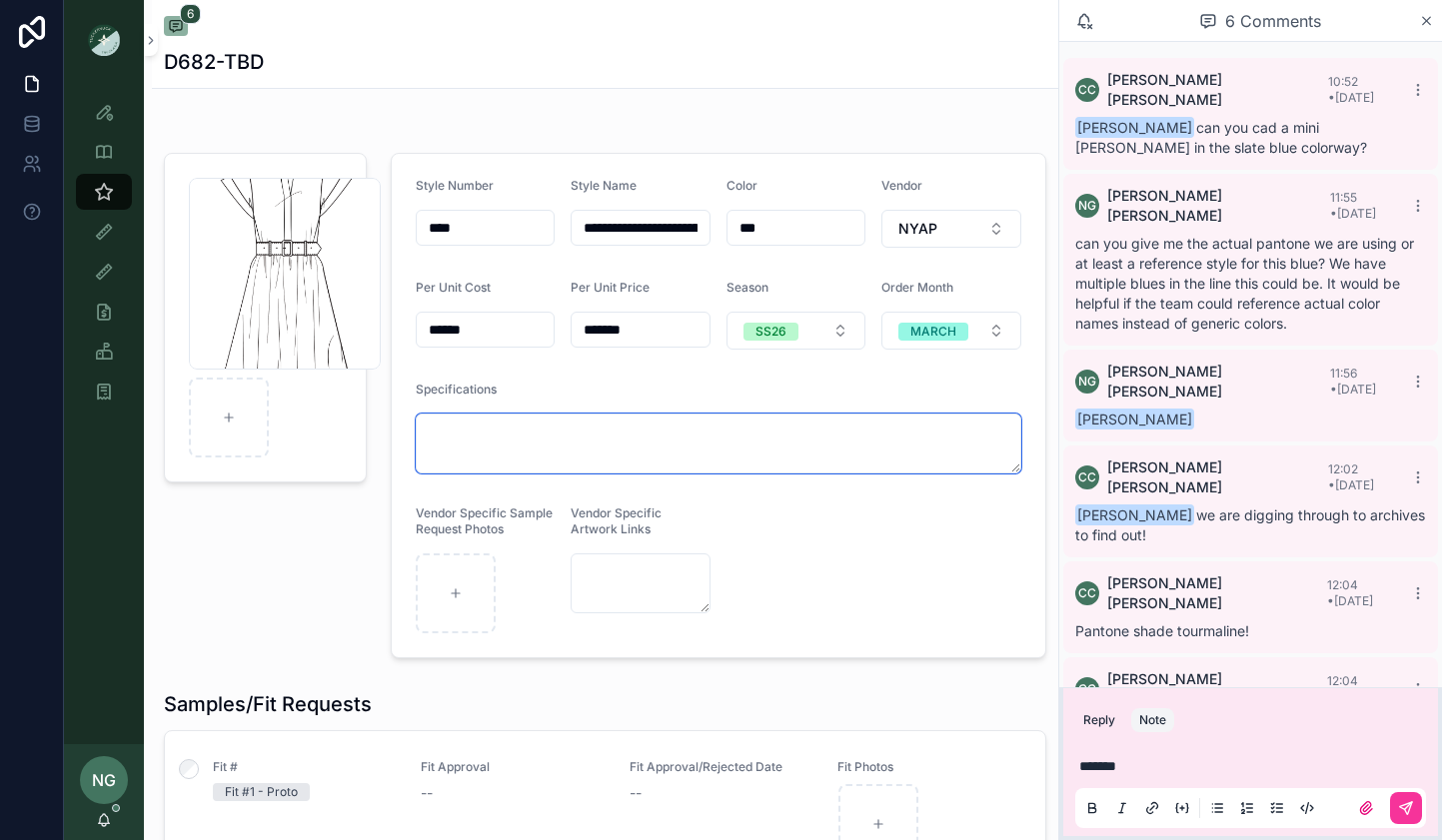
click at [707, 439] on textarea "scrollable content" at bounding box center [718, 444] width 605 height 60
paste textarea "**********"
click at [436, 434] on textarea "**********" at bounding box center [718, 444] width 605 height 60
type textarea "**********"
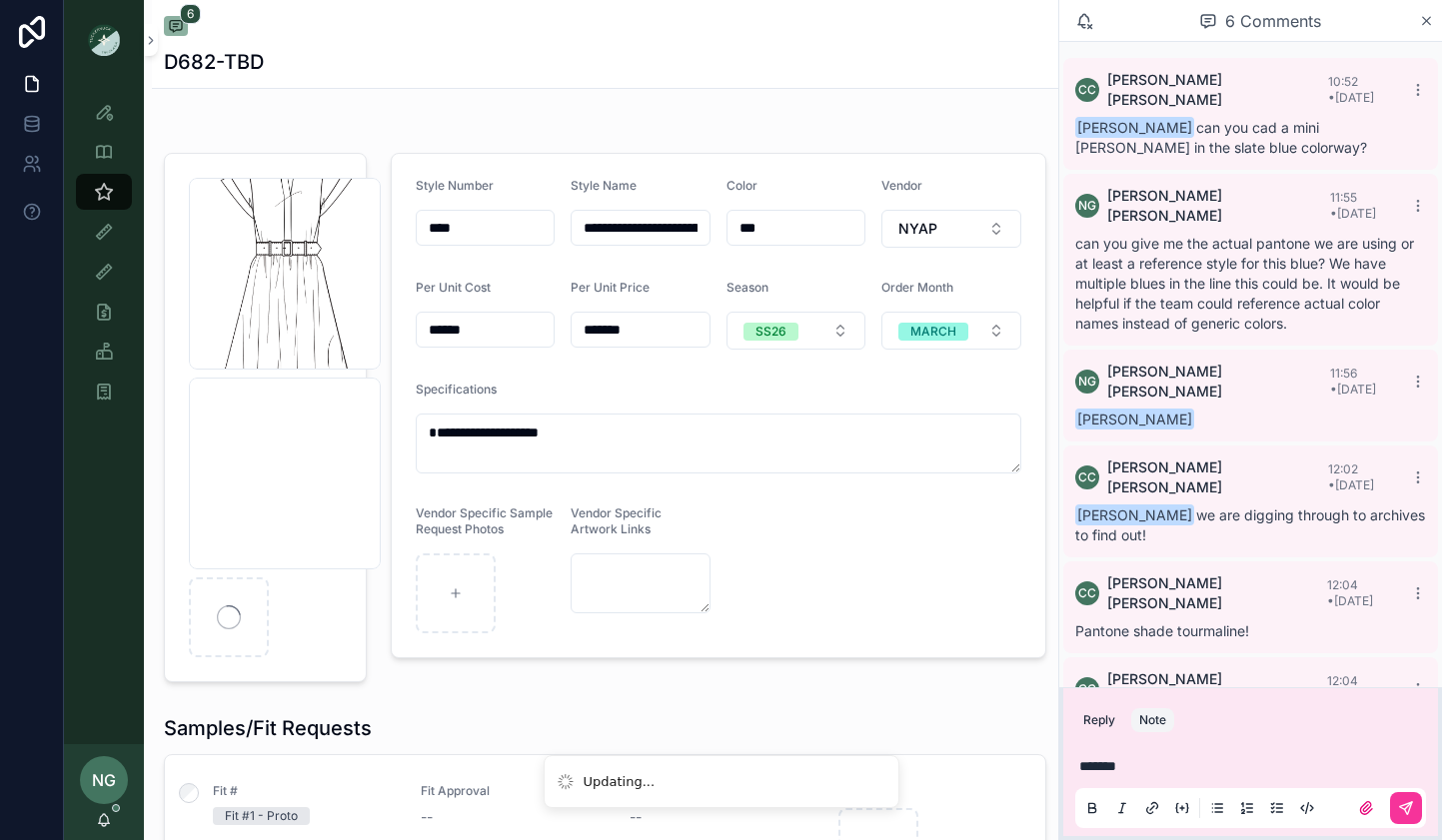
click at [1403, 808] on icon "scrollable content" at bounding box center [1406, 808] width 12 height 12
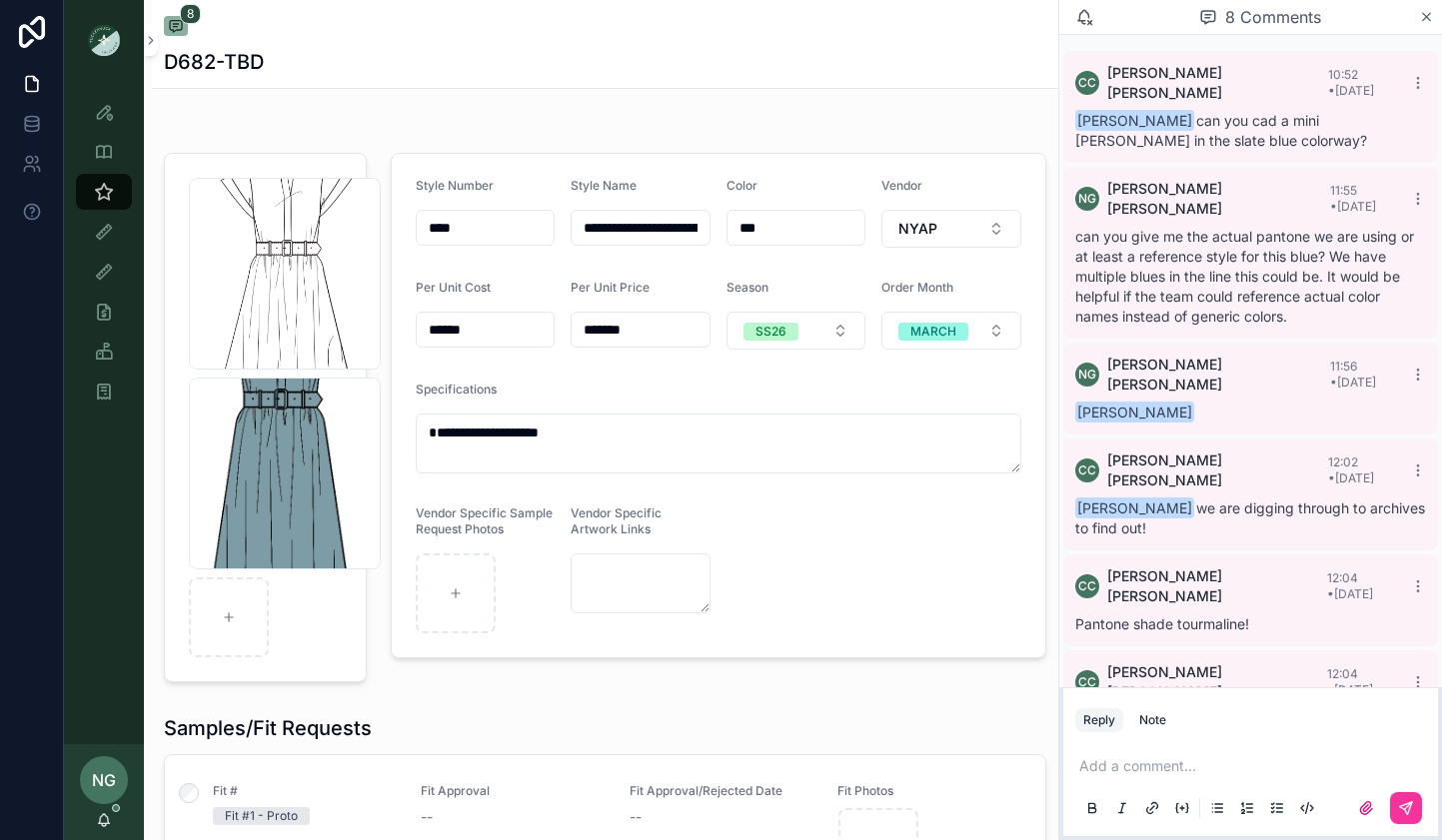
scroll to position [158, 0]
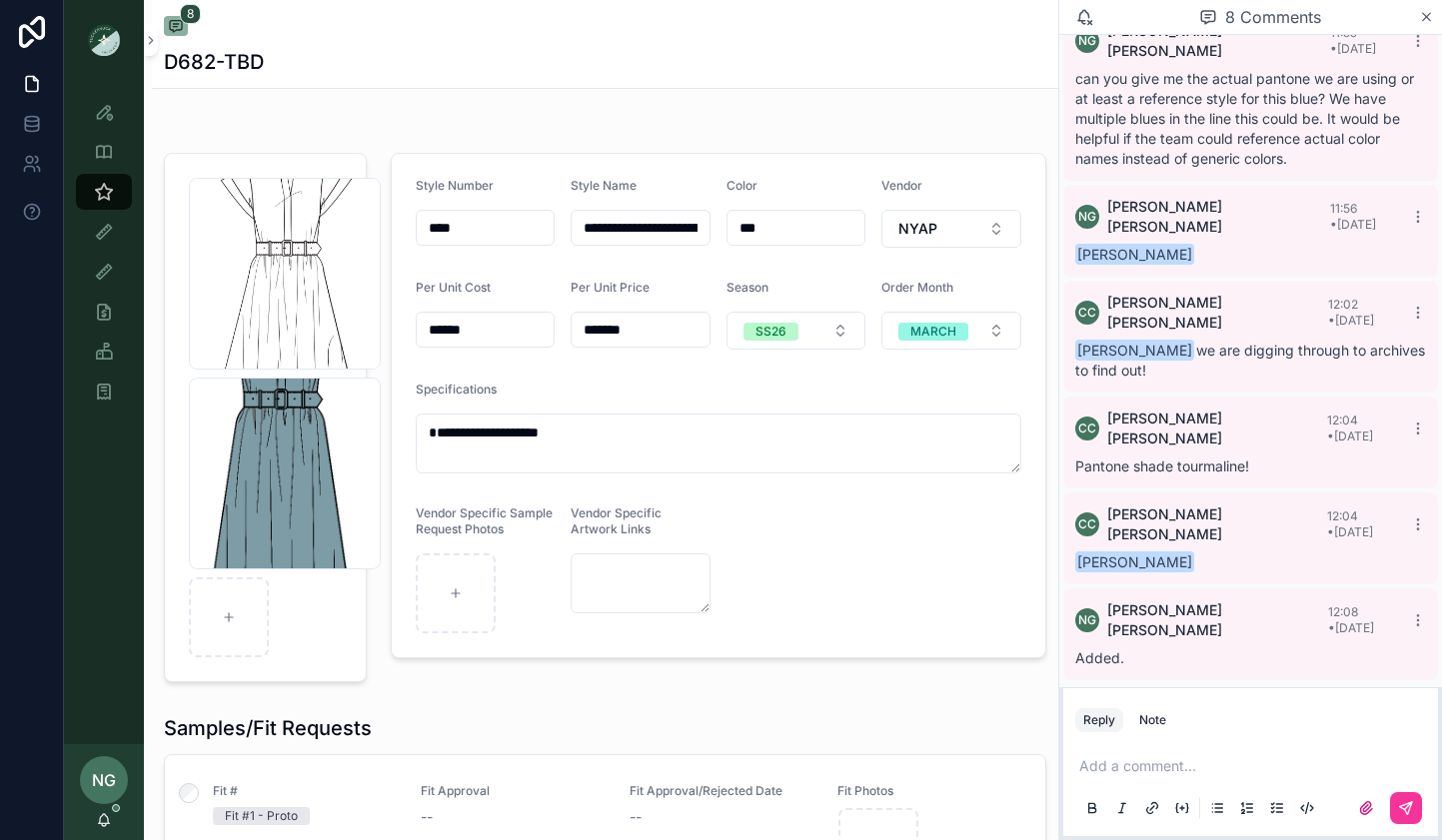
click at [327, 405] on div "[PERSON_NAME]-blue .png" at bounding box center [285, 474] width 192 height 192
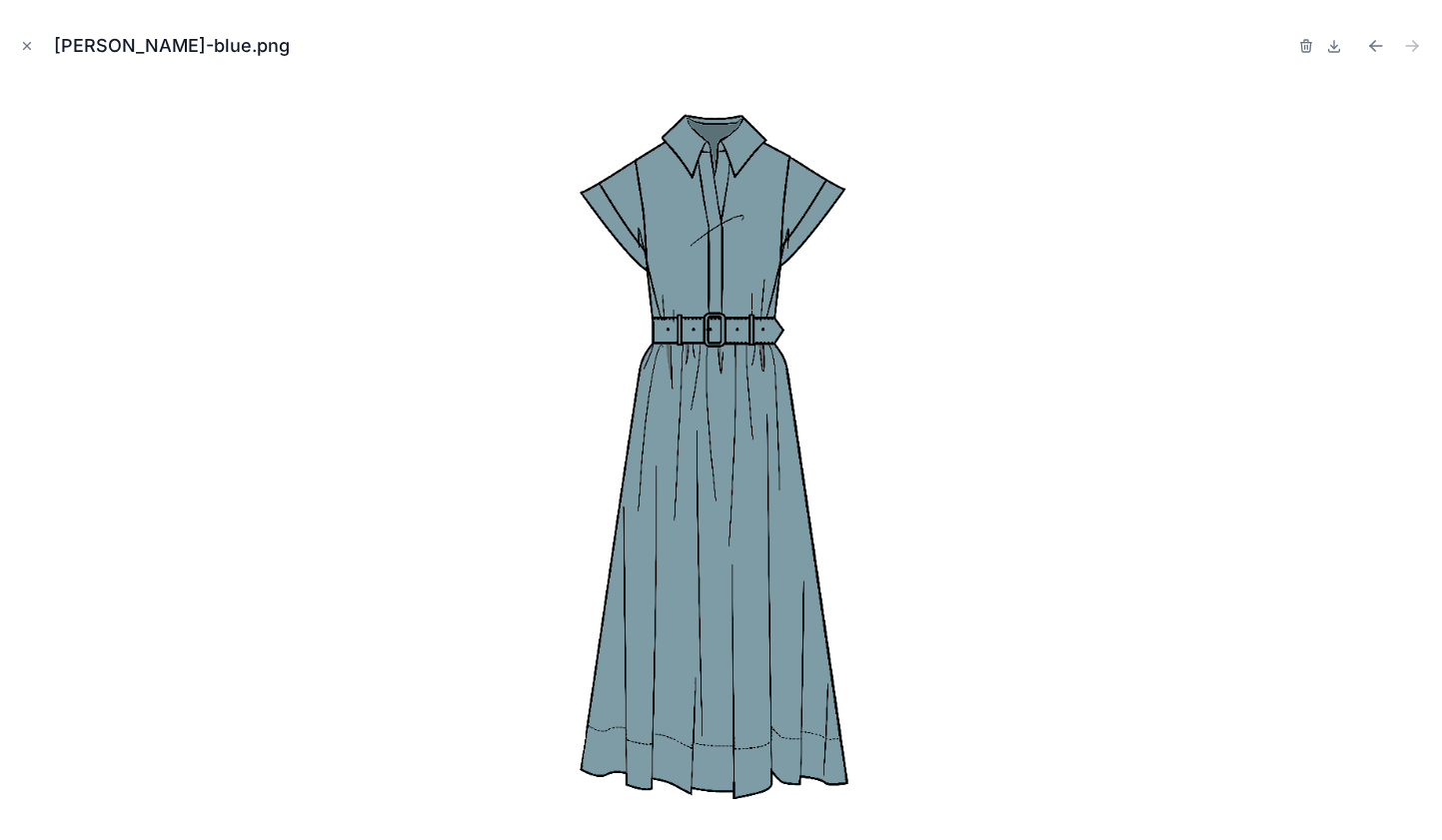
click at [1307, 47] on icon "button" at bounding box center [1307, 47] width 0 height 4
click at [1286, 46] on icon "button" at bounding box center [1286, 46] width 16 height 16
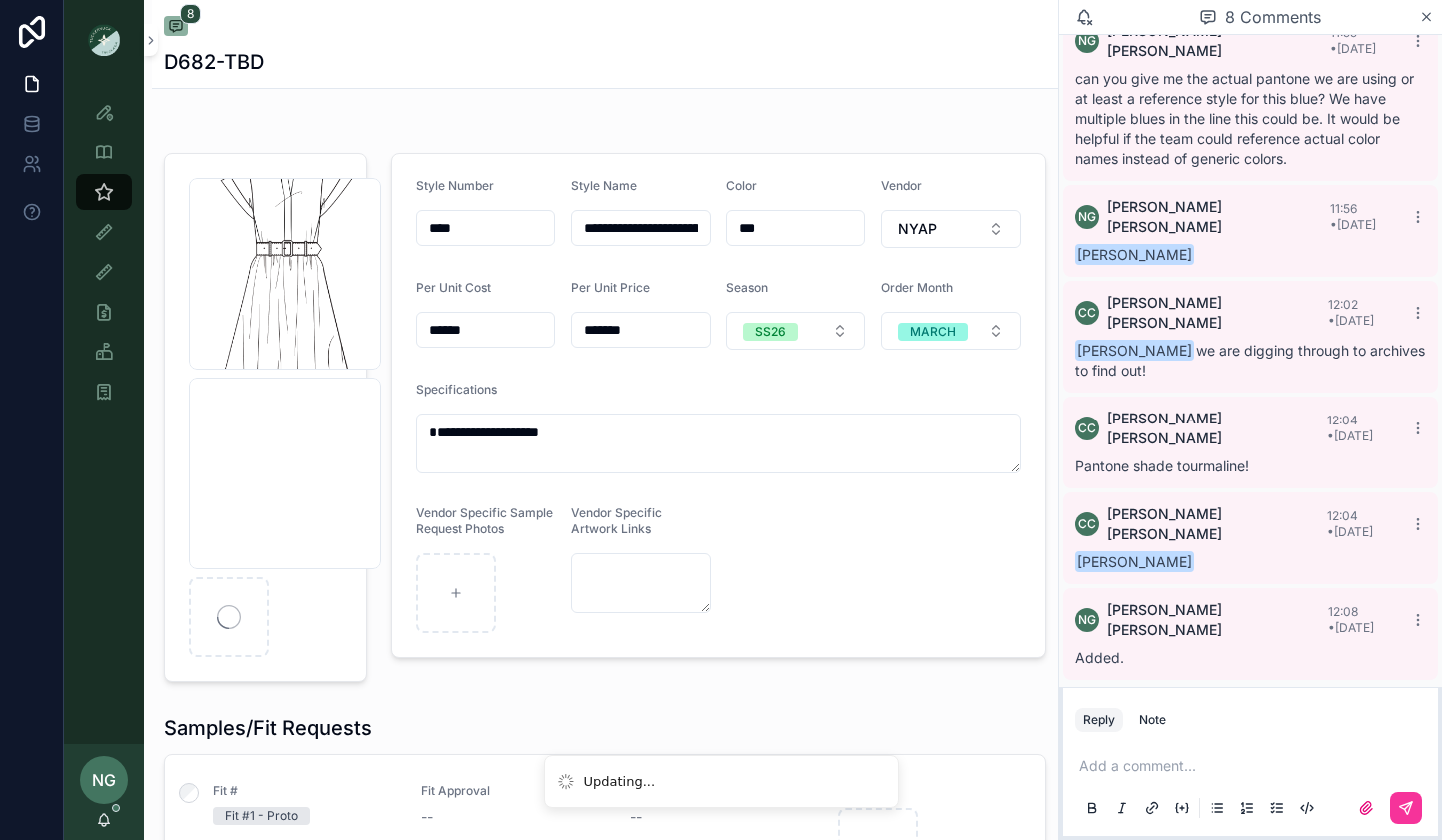
drag, startPoint x: 1154, startPoint y: 717, endPoint x: 1151, endPoint y: 729, distance: 12.4
click at [1154, 717] on div "Note" at bounding box center [1152, 720] width 27 height 16
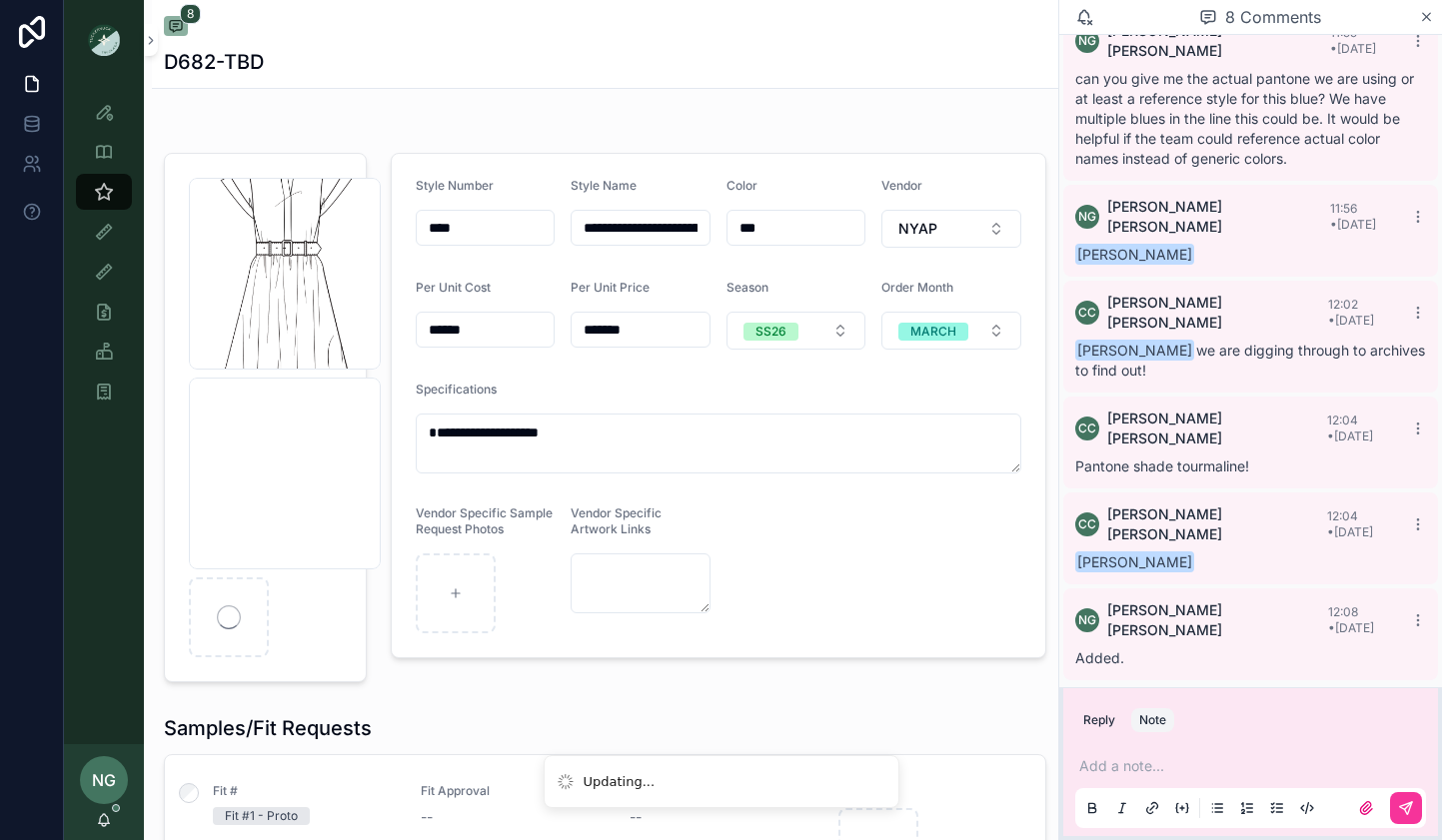
click at [1157, 759] on p "scrollable content" at bounding box center [1254, 766] width 351 height 20
click at [1390, 811] on button "scrollable content" at bounding box center [1406, 808] width 32 height 32
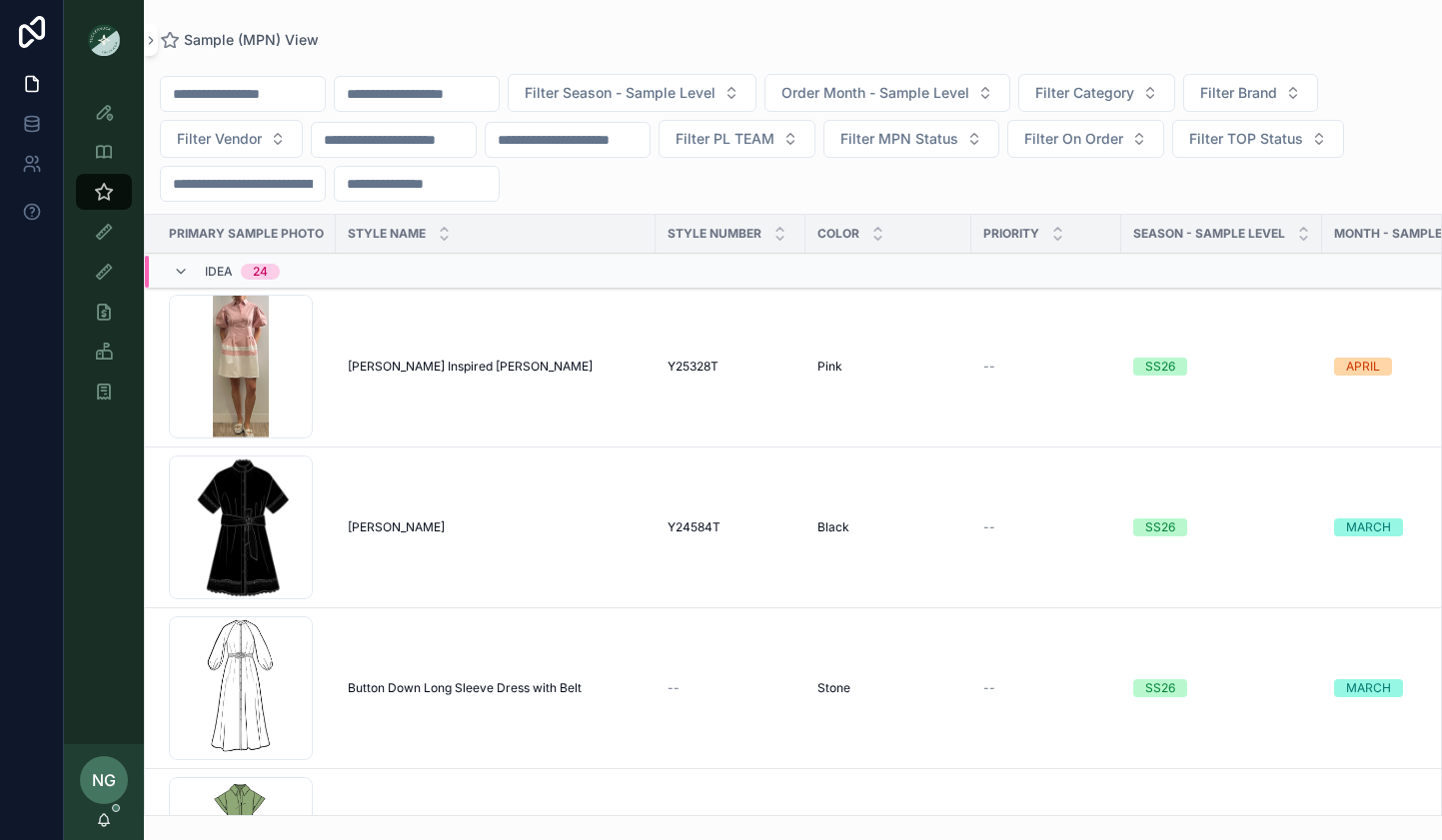
click at [1134, 92] on span "Filter Category" at bounding box center [1084, 93] width 99 height 20
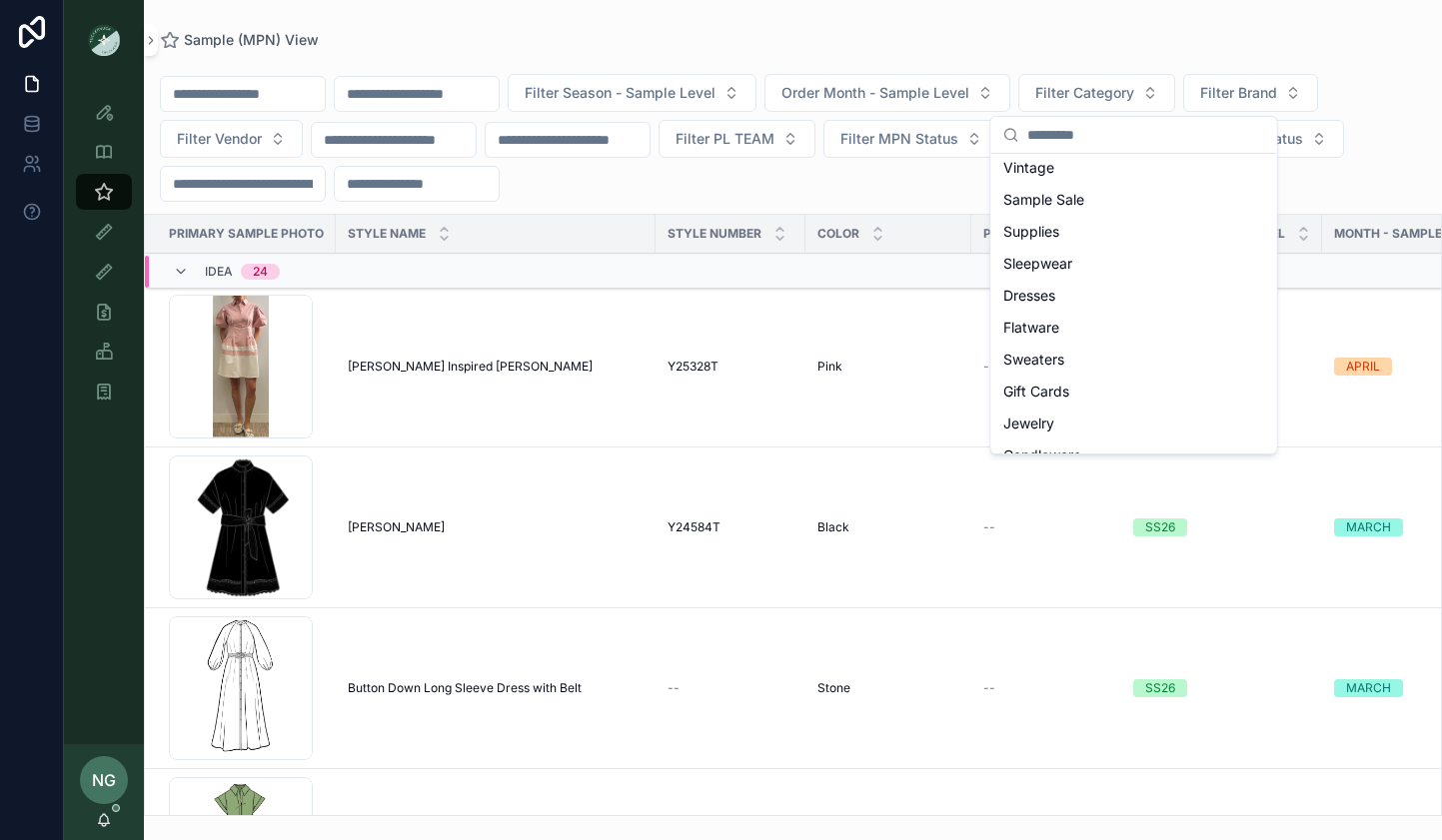
scroll to position [92, 0]
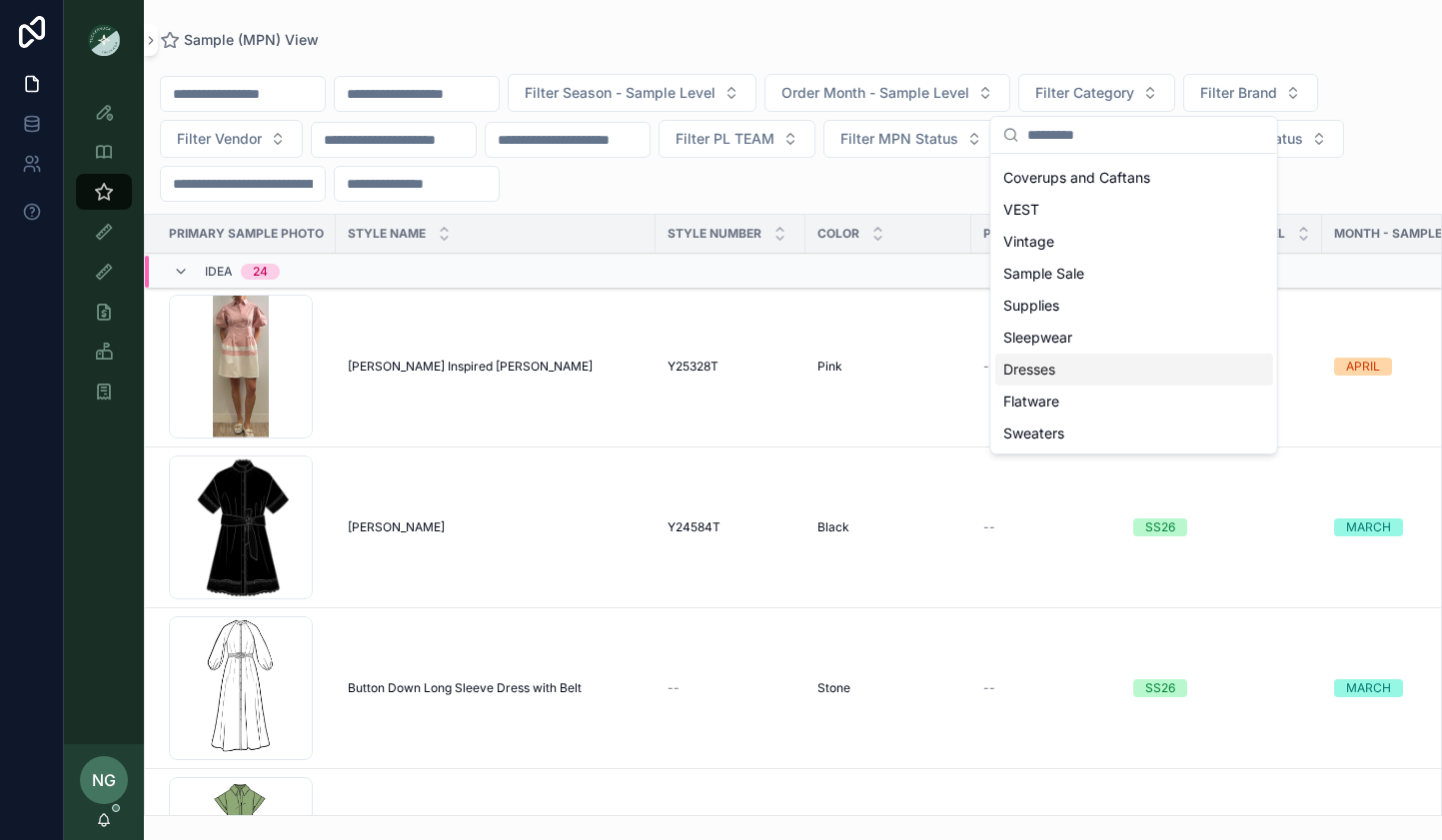
click at [1064, 376] on div "Dresses" at bounding box center [1134, 370] width 278 height 32
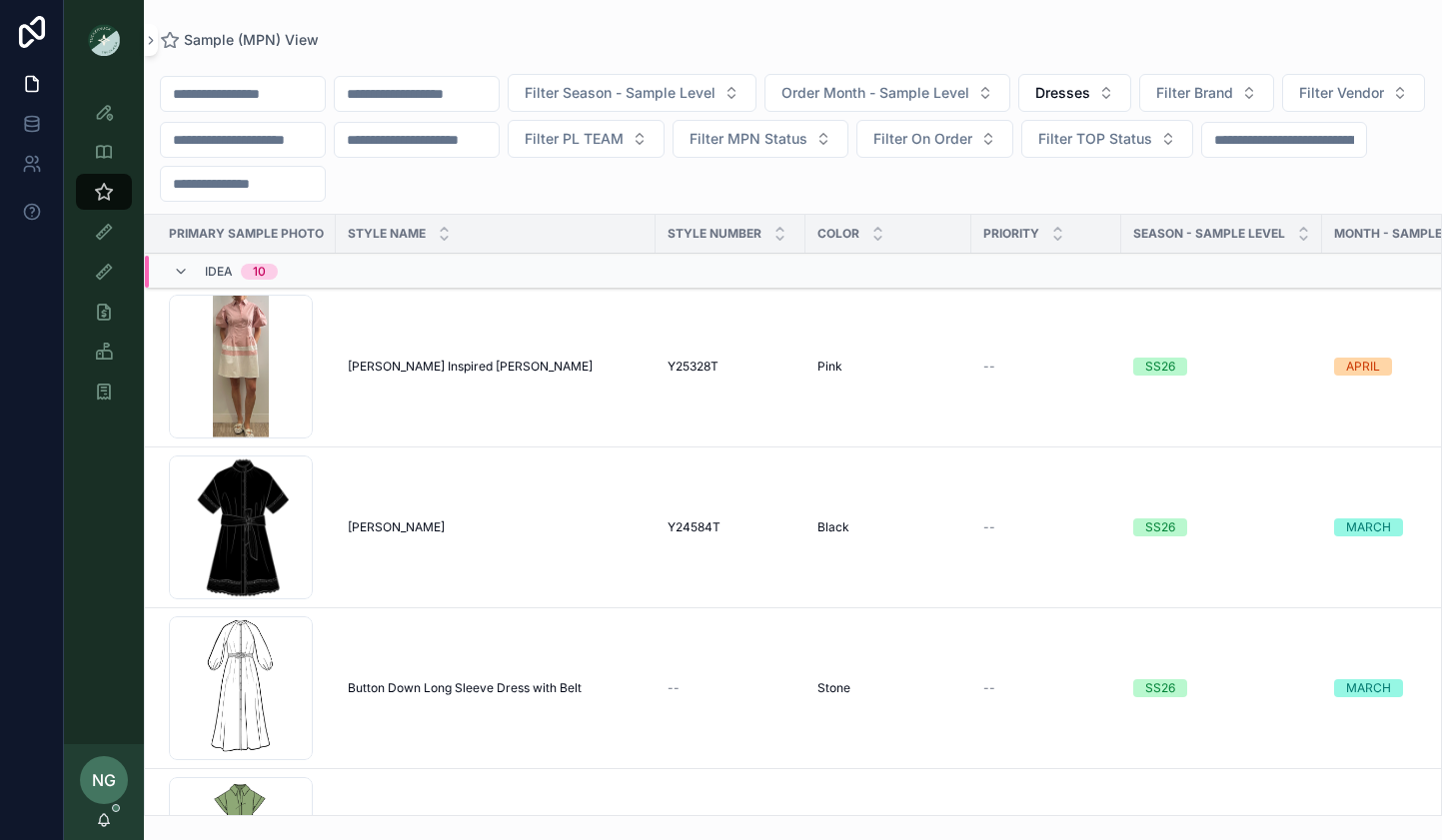
click at [1233, 94] on span "Filter Brand" at bounding box center [1194, 93] width 77 height 20
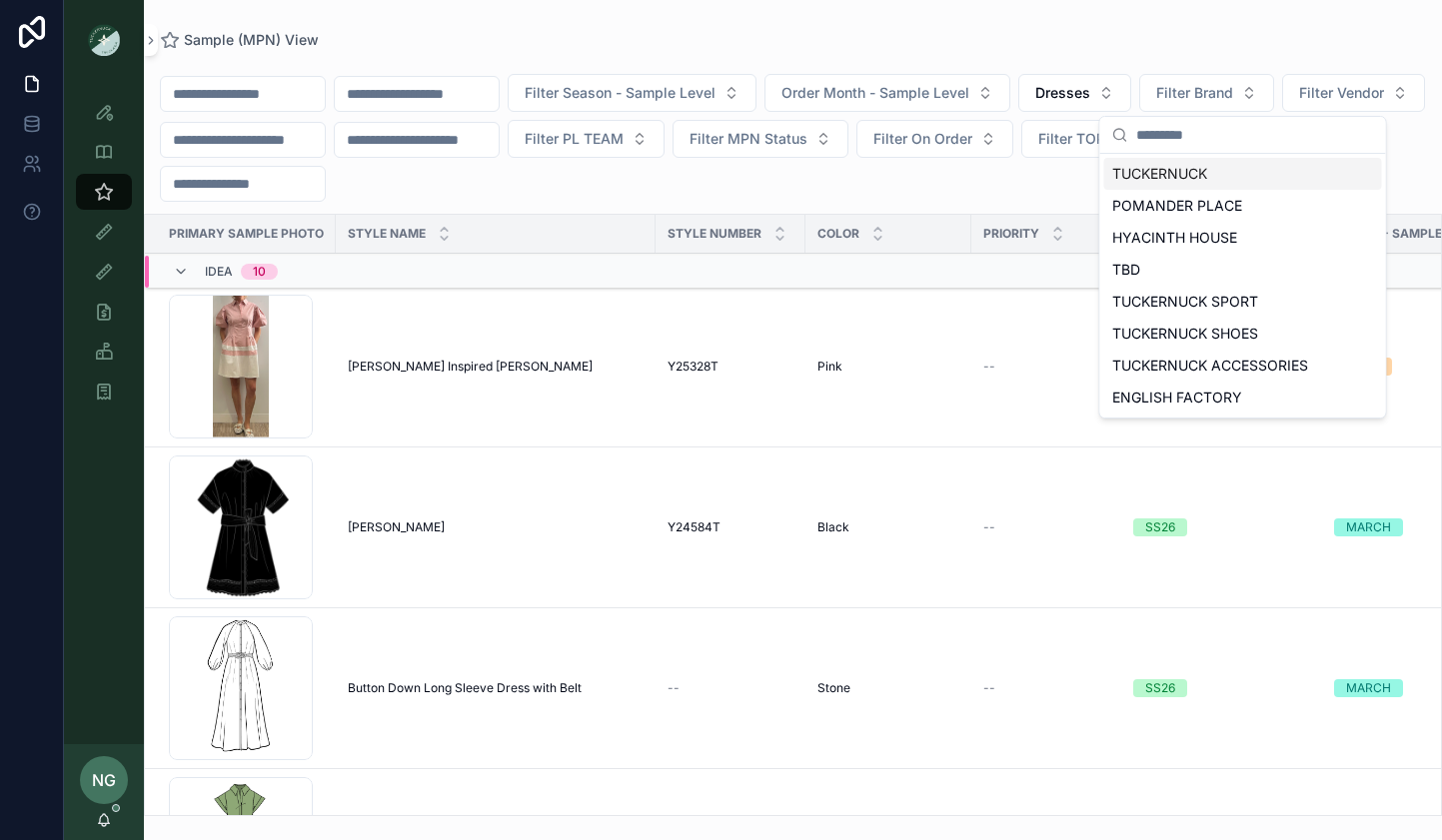
click at [1204, 35] on div "Sample (MPN) View" at bounding box center [793, 40] width 1266 height 16
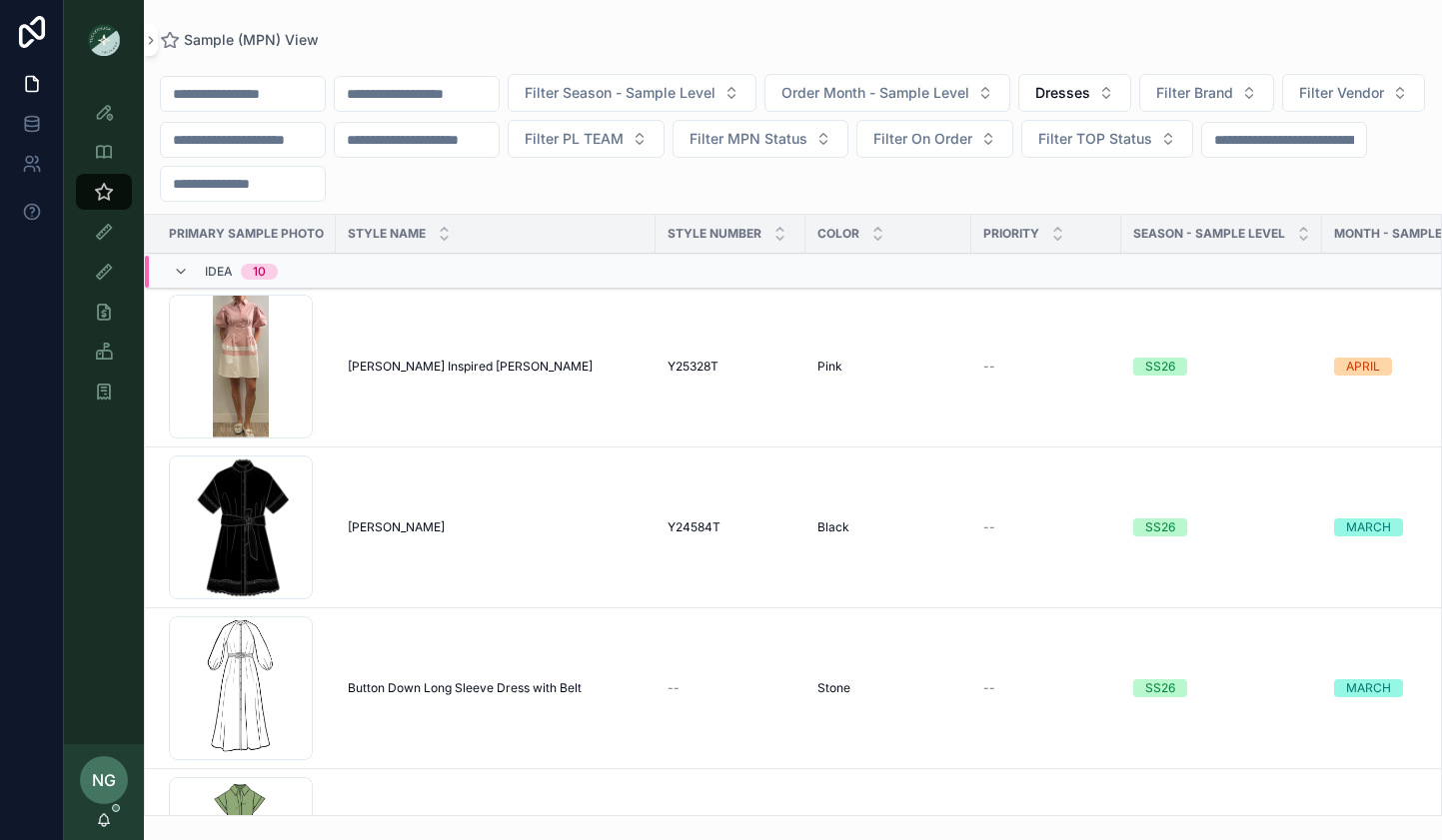
click at [592, 99] on span "Filter Season - Sample Level" at bounding box center [620, 93] width 191 height 20
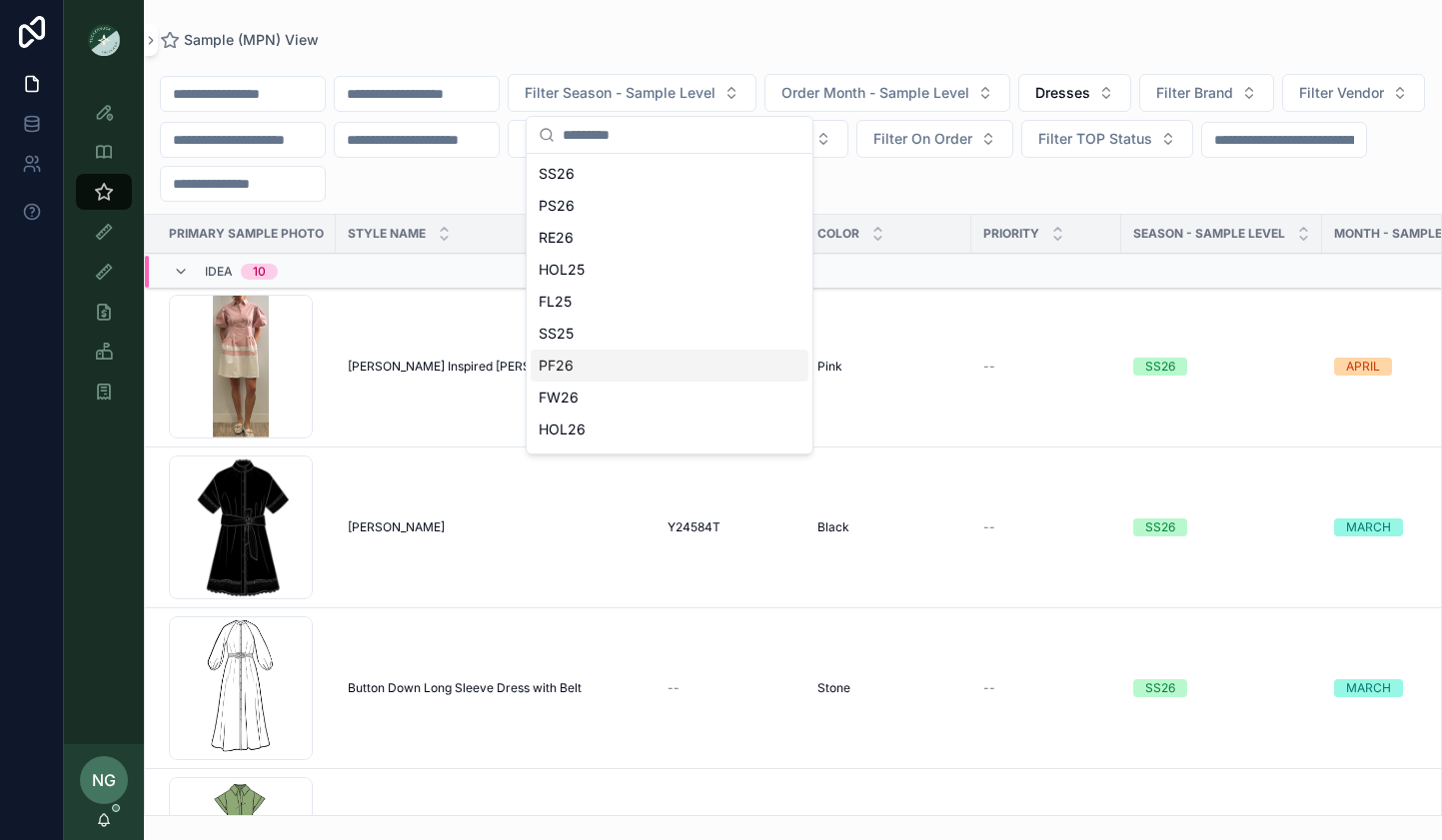
click at [567, 360] on div "PF26" at bounding box center [670, 366] width 278 height 32
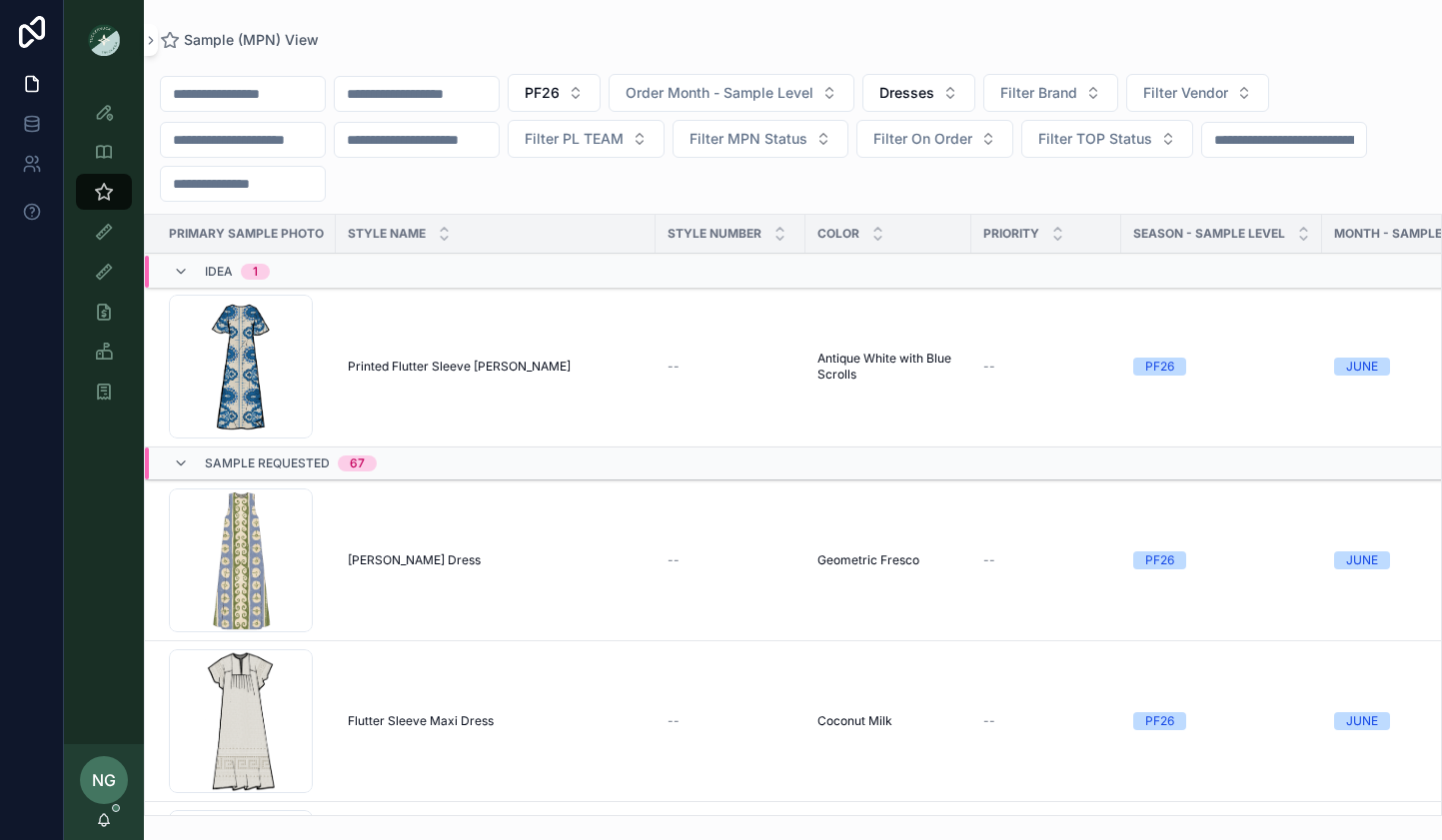
click at [1176, 105] on button "Filter Vendor" at bounding box center [1197, 93] width 143 height 38
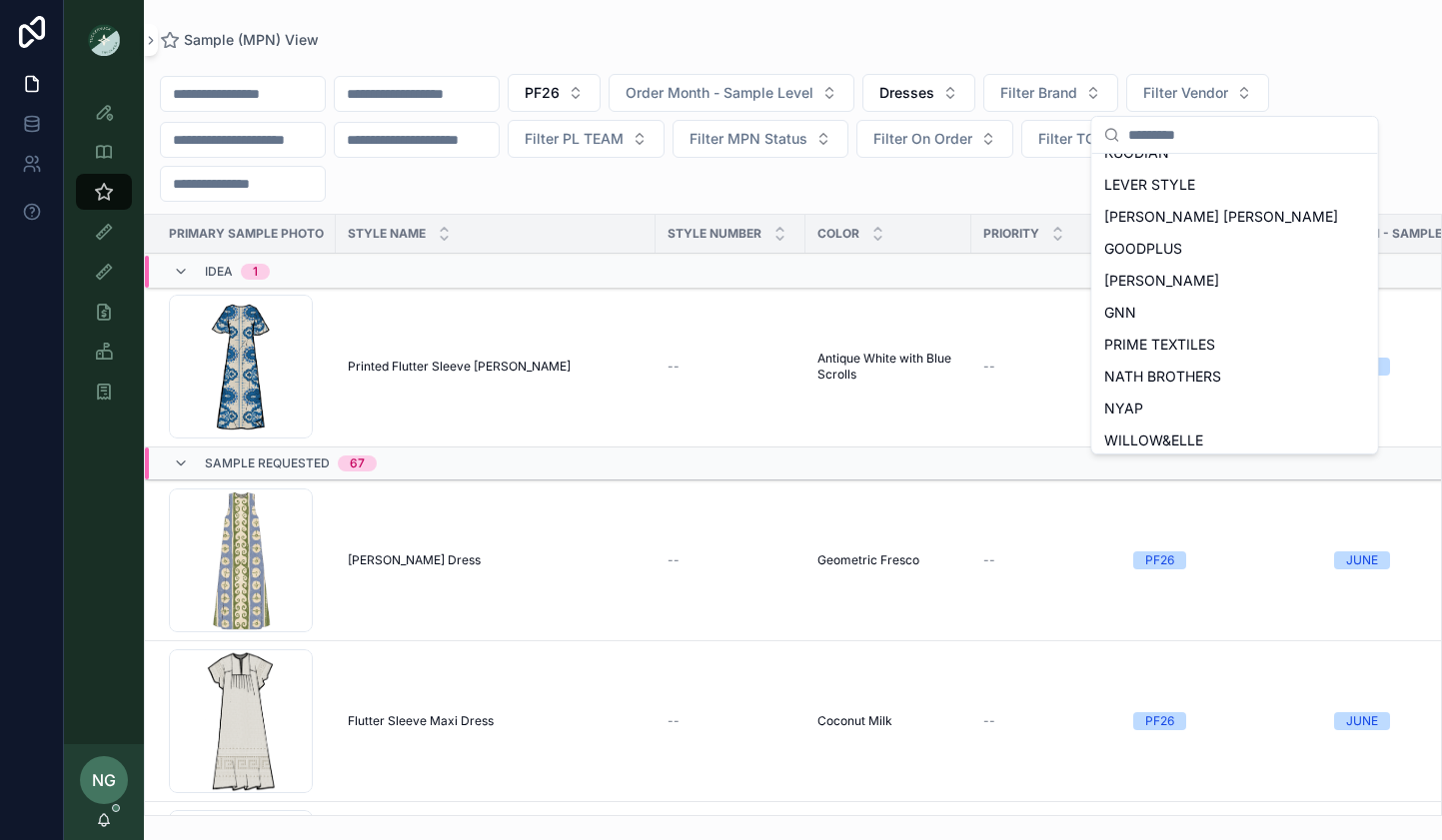
scroll to position [891, 0]
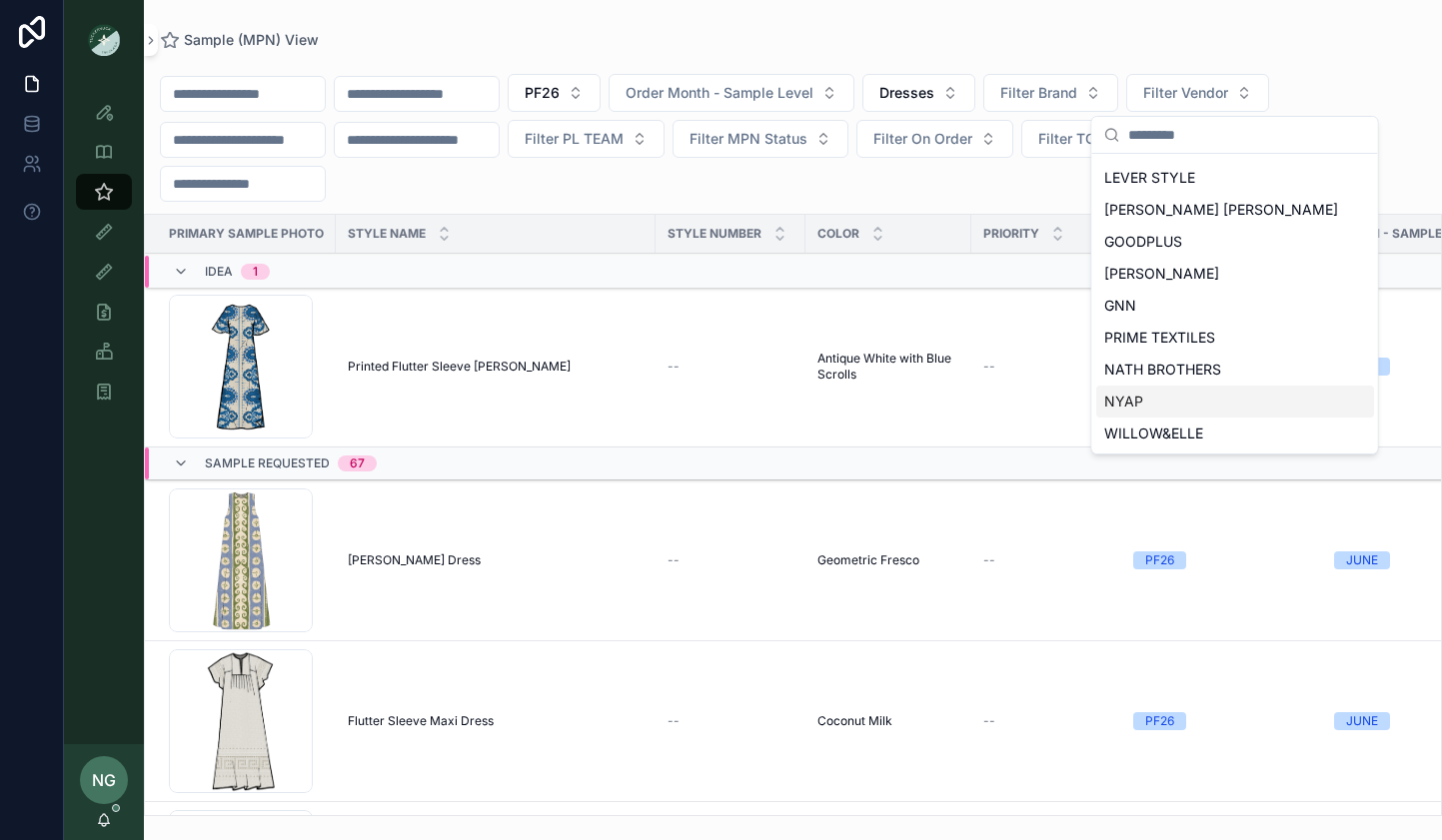
click at [1110, 405] on span "NYAP" at bounding box center [1123, 402] width 39 height 20
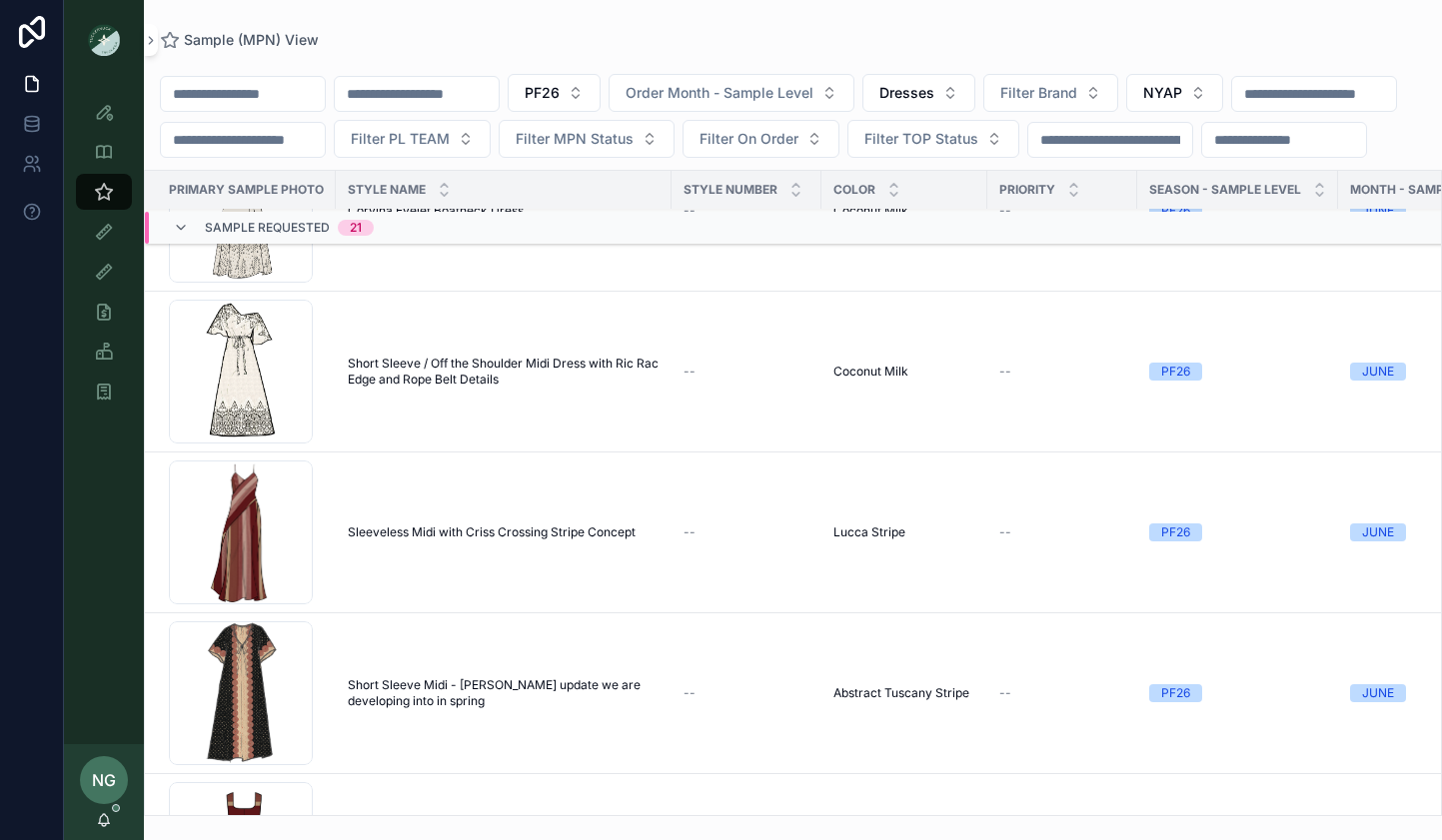
scroll to position [2255, 0]
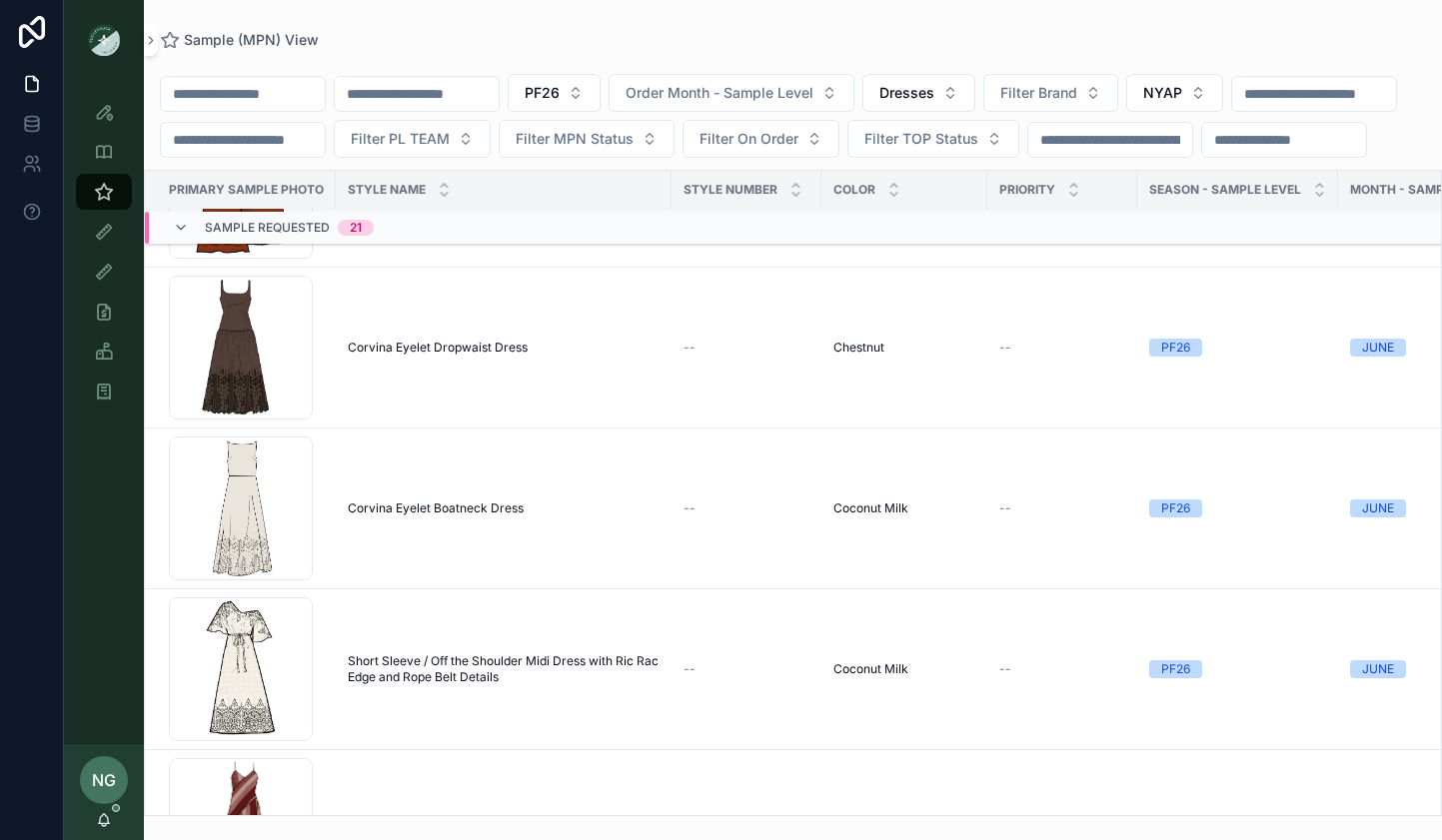
click at [488, 412] on td "Corvina Eyelet Dropwaist Dress Corvina Eyelet Dropwaist Dress" at bounding box center [504, 348] width 336 height 161
click at [489, 356] on span "Corvina Eyelet Dropwaist Dress" at bounding box center [438, 348] width 180 height 16
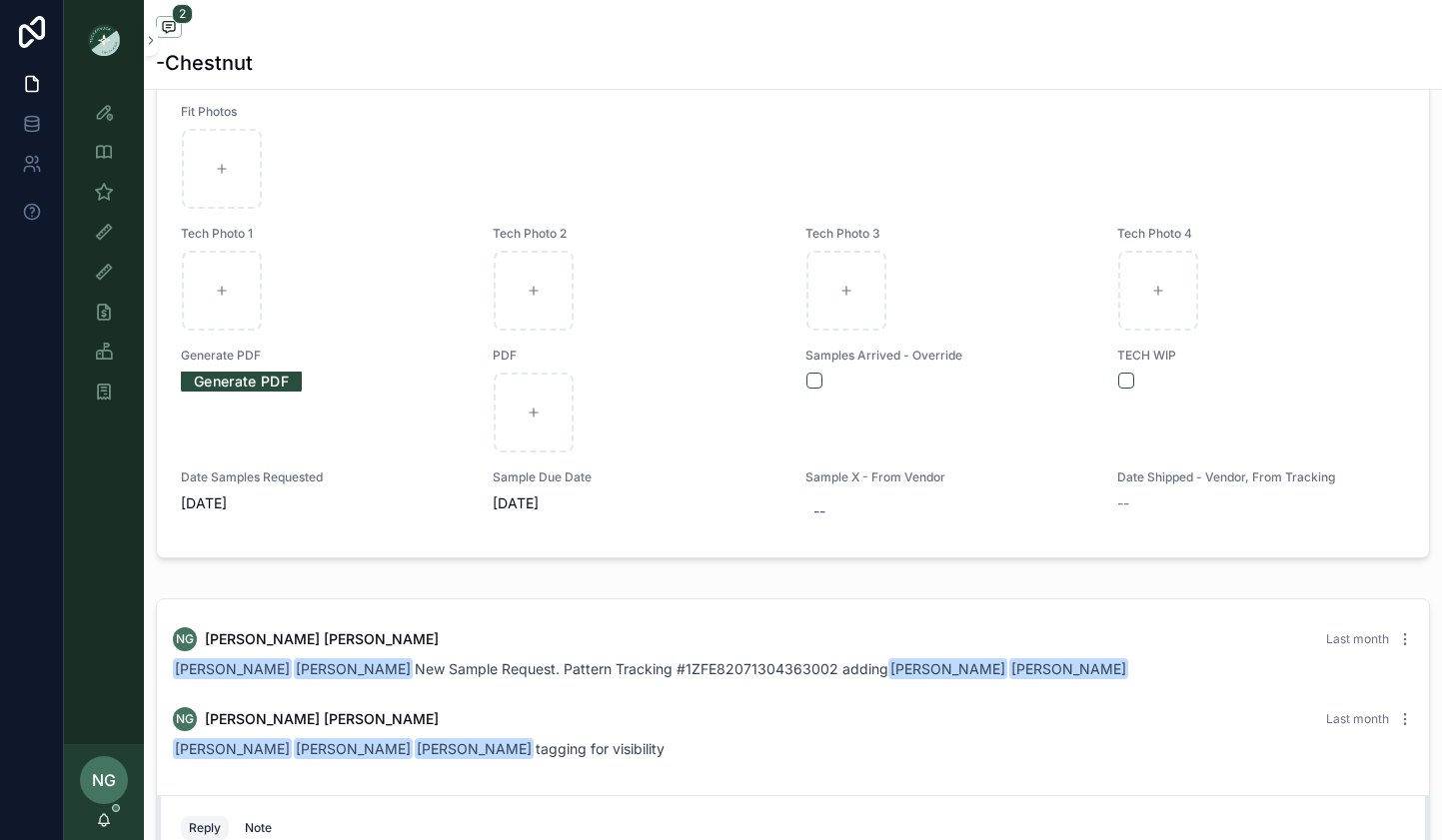
scroll to position [41, 0]
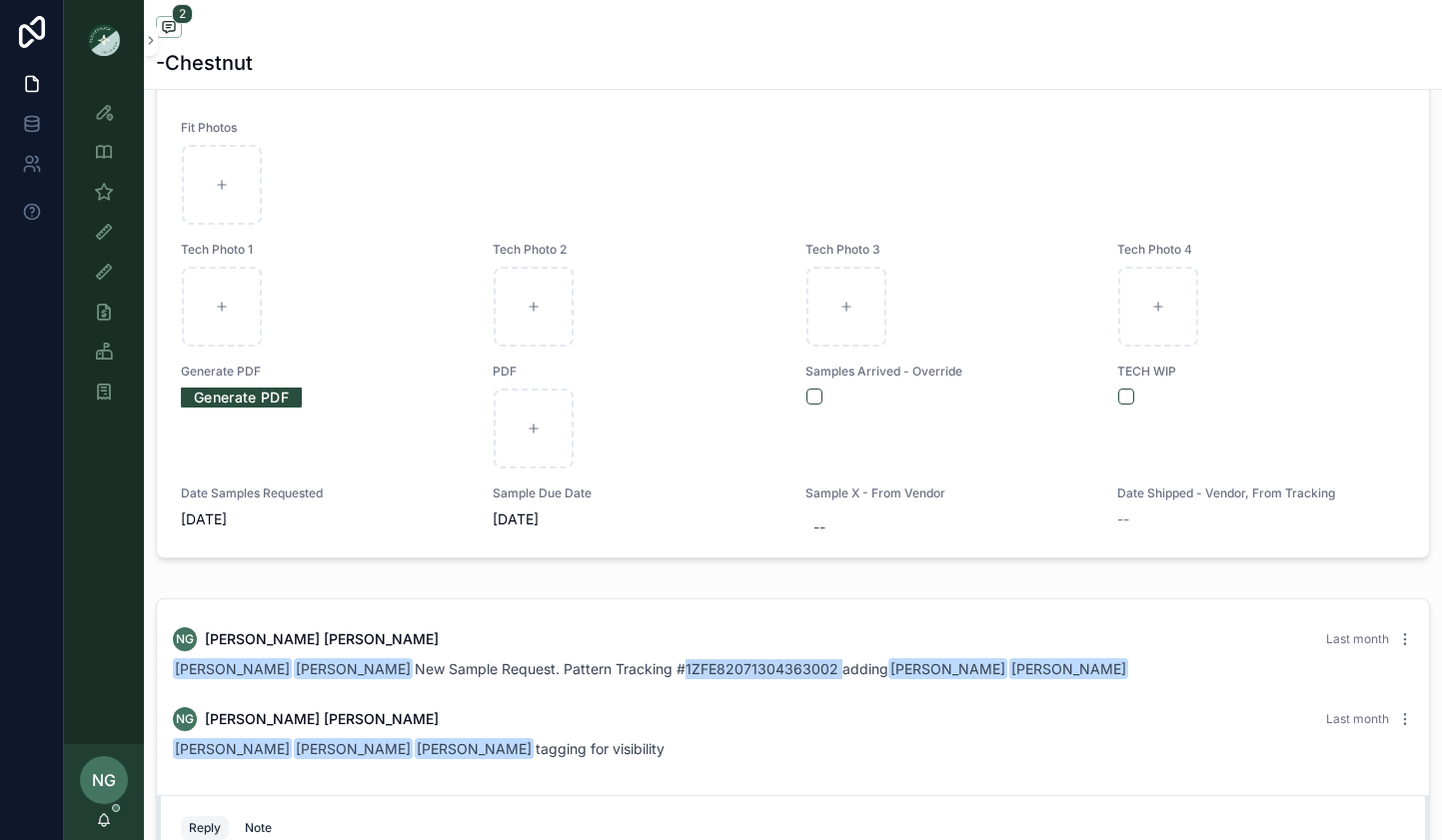
drag, startPoint x: 603, startPoint y: 669, endPoint x: 758, endPoint y: 666, distance: 154.9
click at [759, 666] on span "Yu Yang Charles Huang New Sample Request. Pattern Tracking #1ZFE82071304363002 …" at bounding box center [651, 668] width 957 height 17
copy span "#1ZFE82071304363002"
click at [898, 168] on div "scrollable content" at bounding box center [793, 185] width 1222 height 80
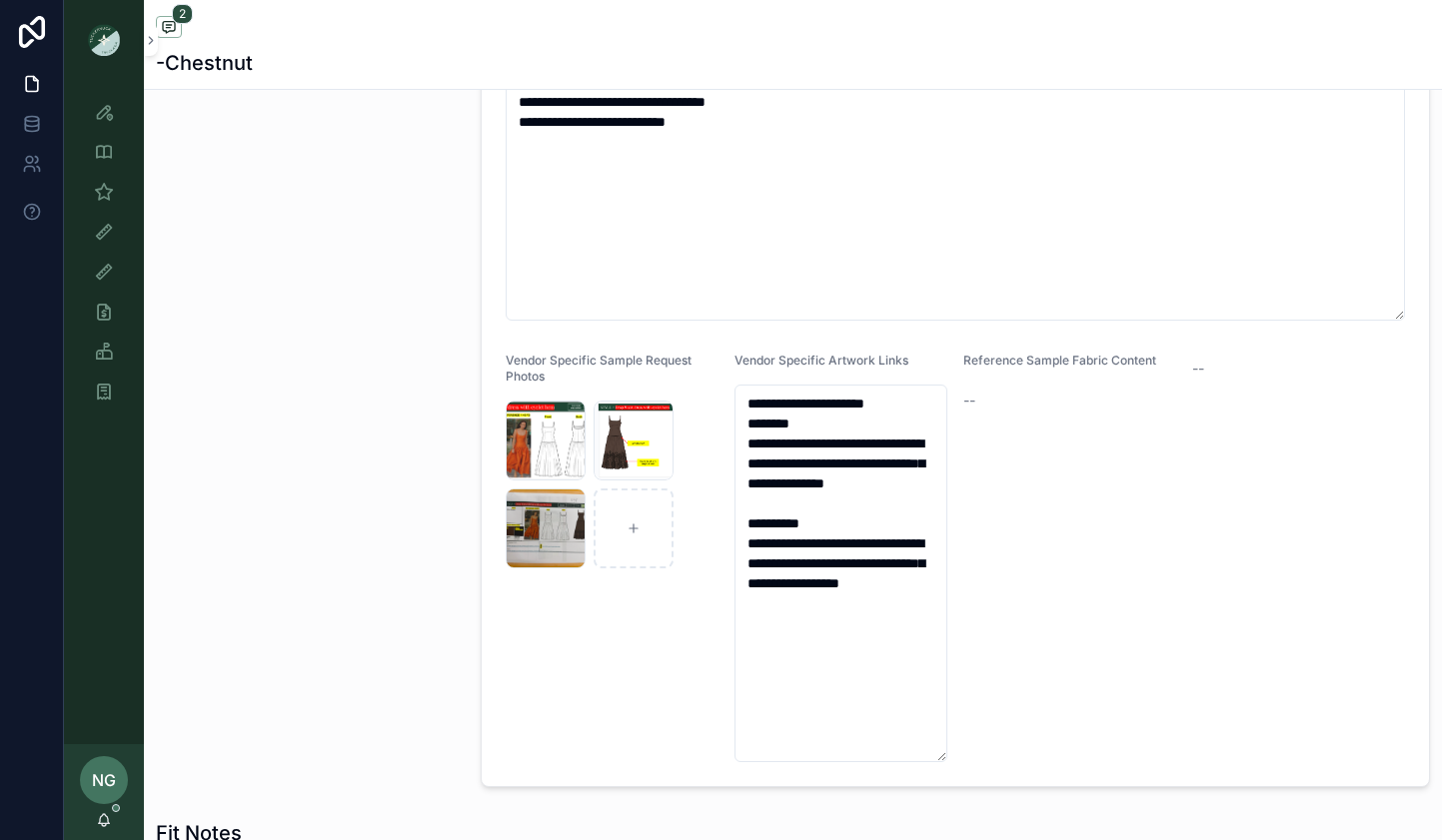
scroll to position [612, 0]
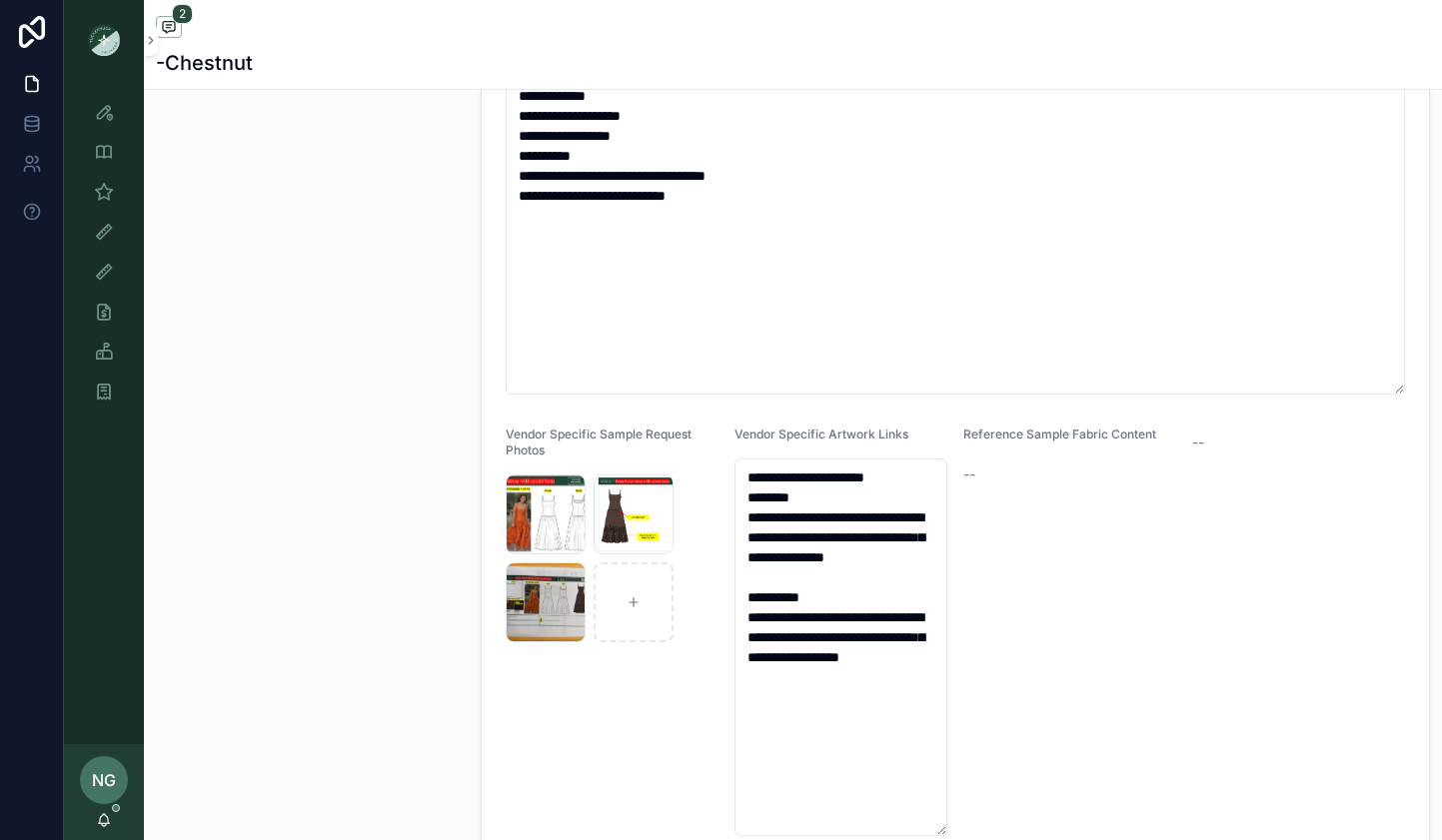
click at [278, 207] on div "Sample Gallery Photo" at bounding box center [306, 228] width 325 height 1282
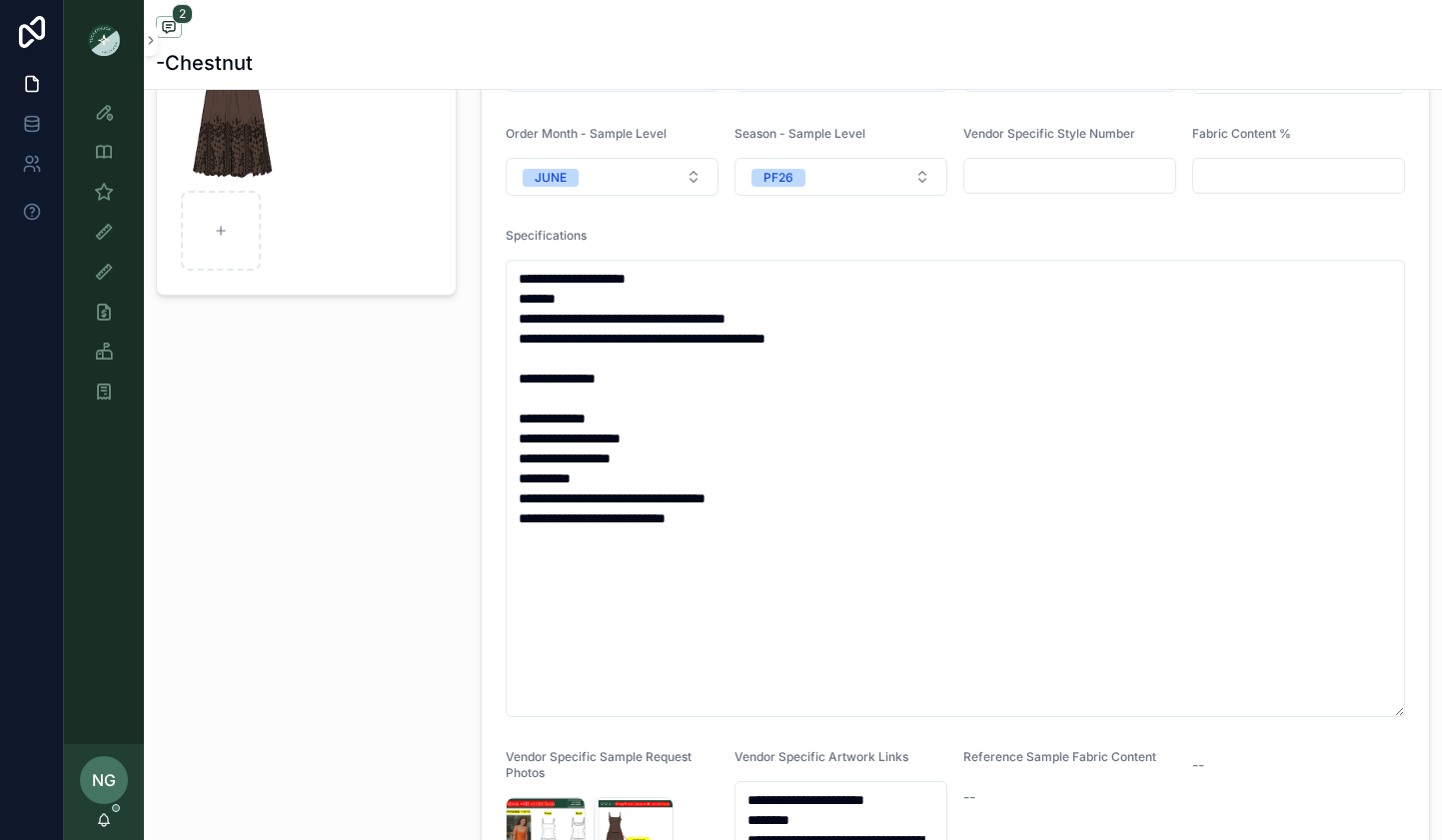
scroll to position [289, 0]
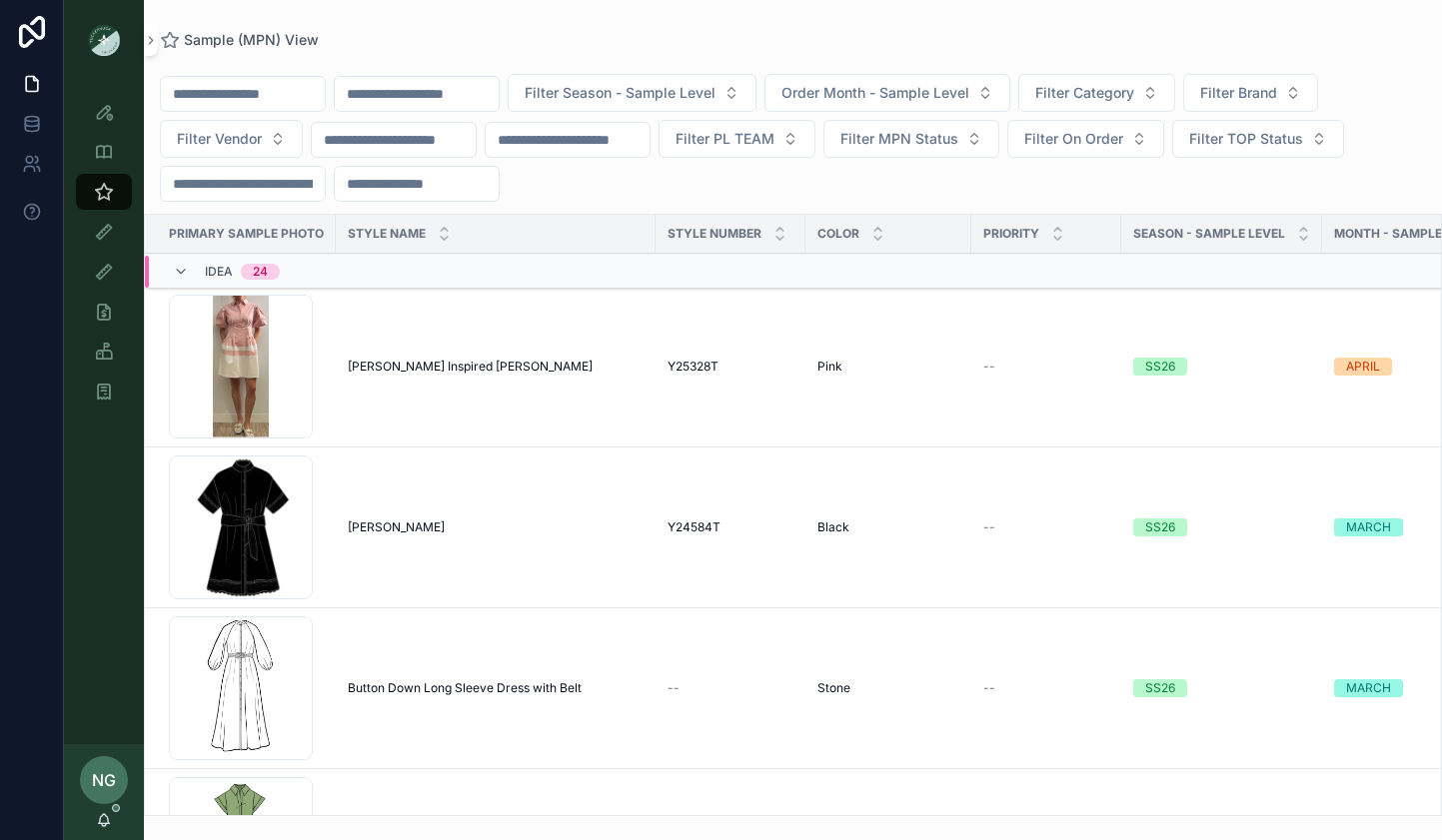
click at [273, 139] on button "Filter Vendor" at bounding box center [231, 139] width 143 height 38
click at [252, 143] on span "Filter Vendor" at bounding box center [219, 139] width 85 height 20
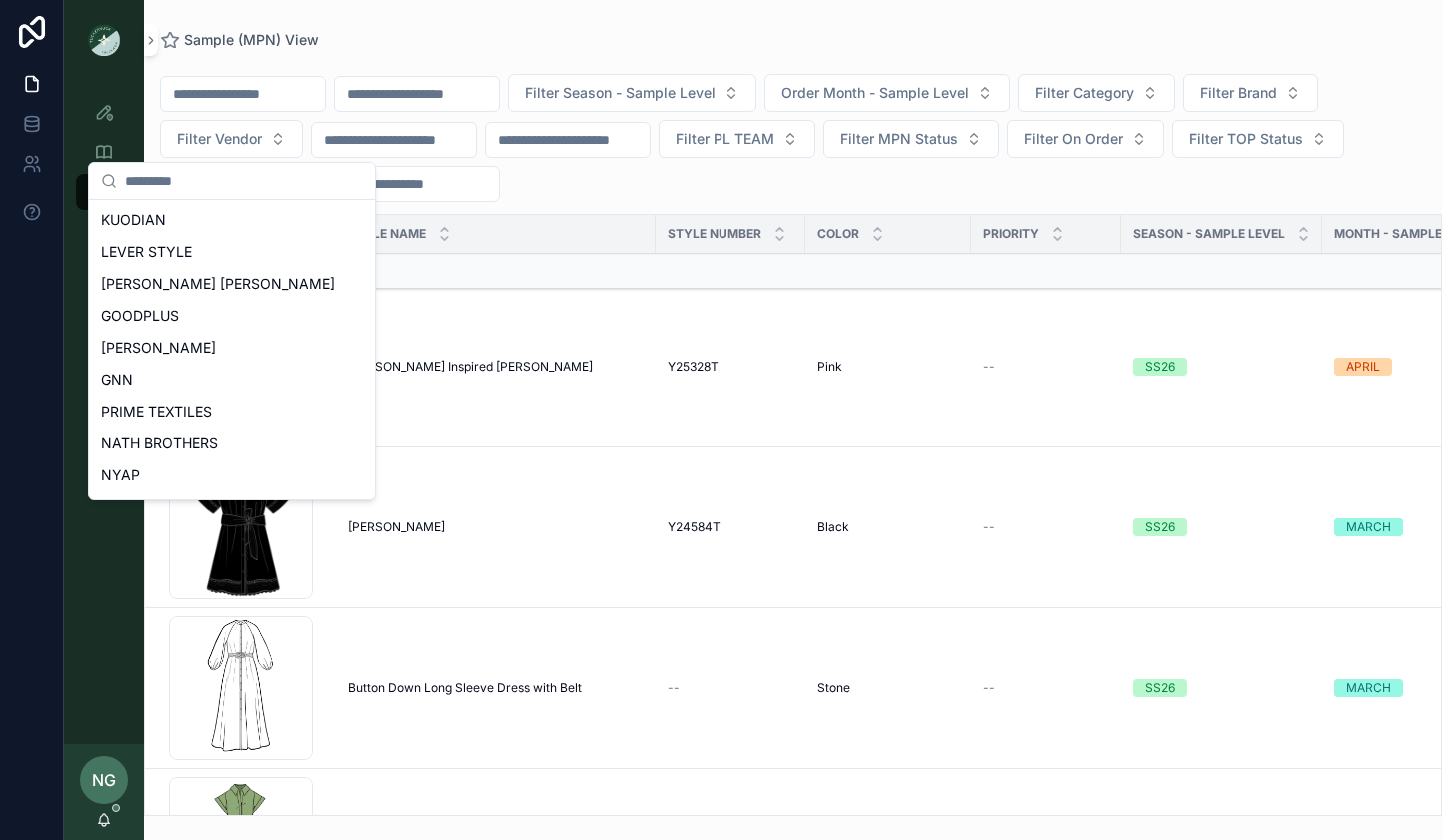
scroll to position [891, 0]
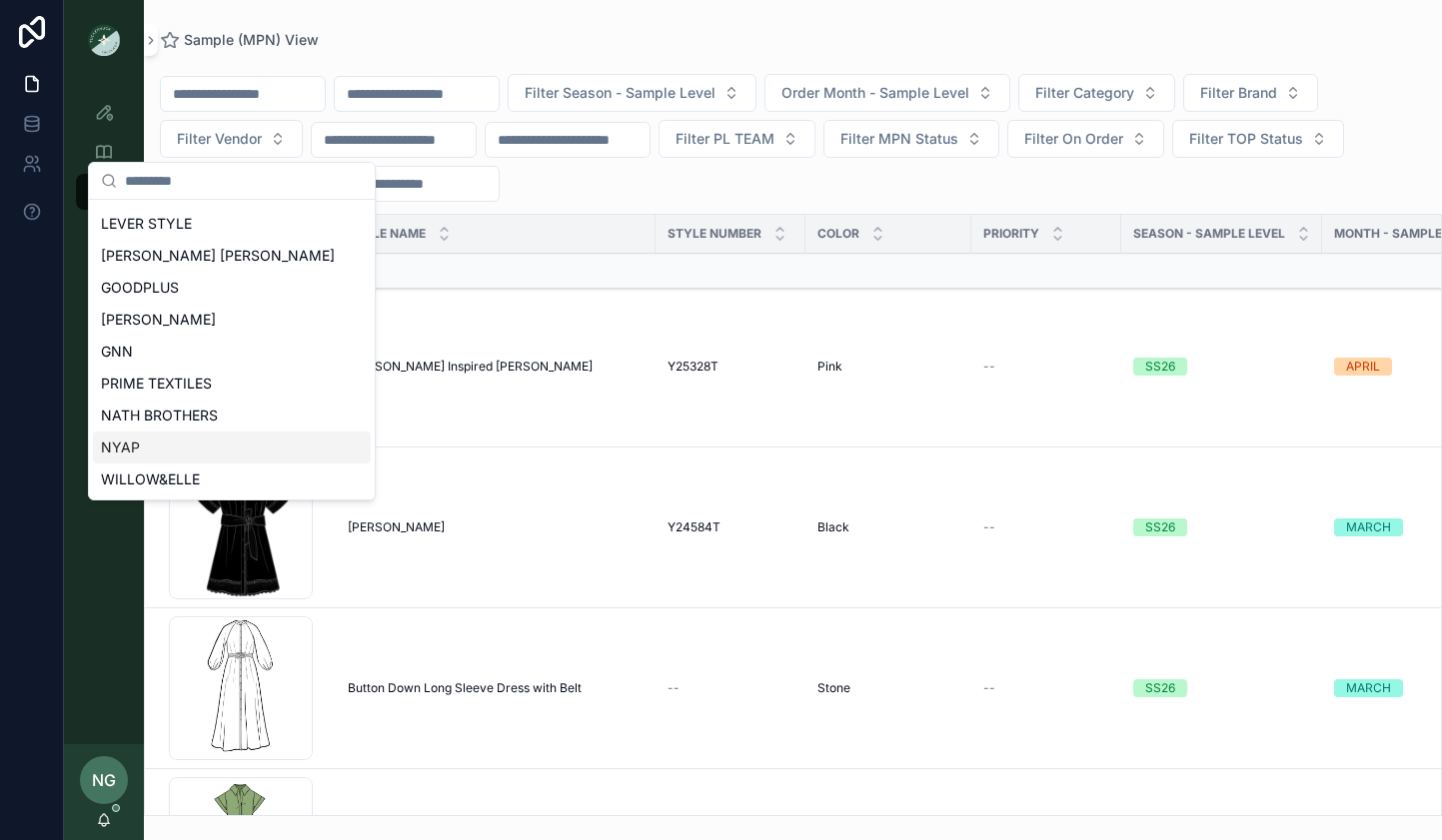
click at [141, 448] on div "NYAP" at bounding box center [232, 448] width 278 height 32
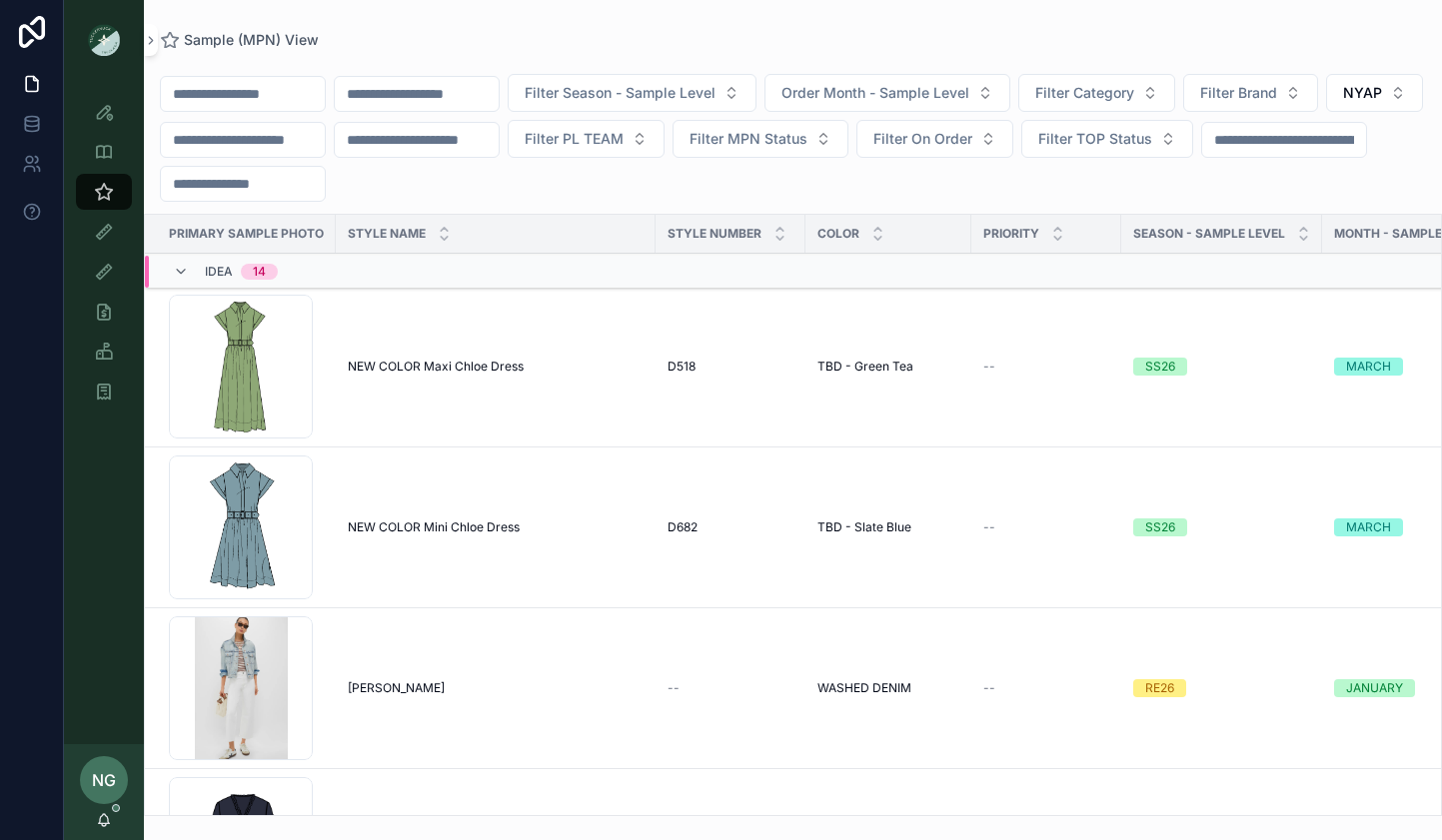
click at [1128, 97] on span "Filter Category" at bounding box center [1084, 93] width 99 height 20
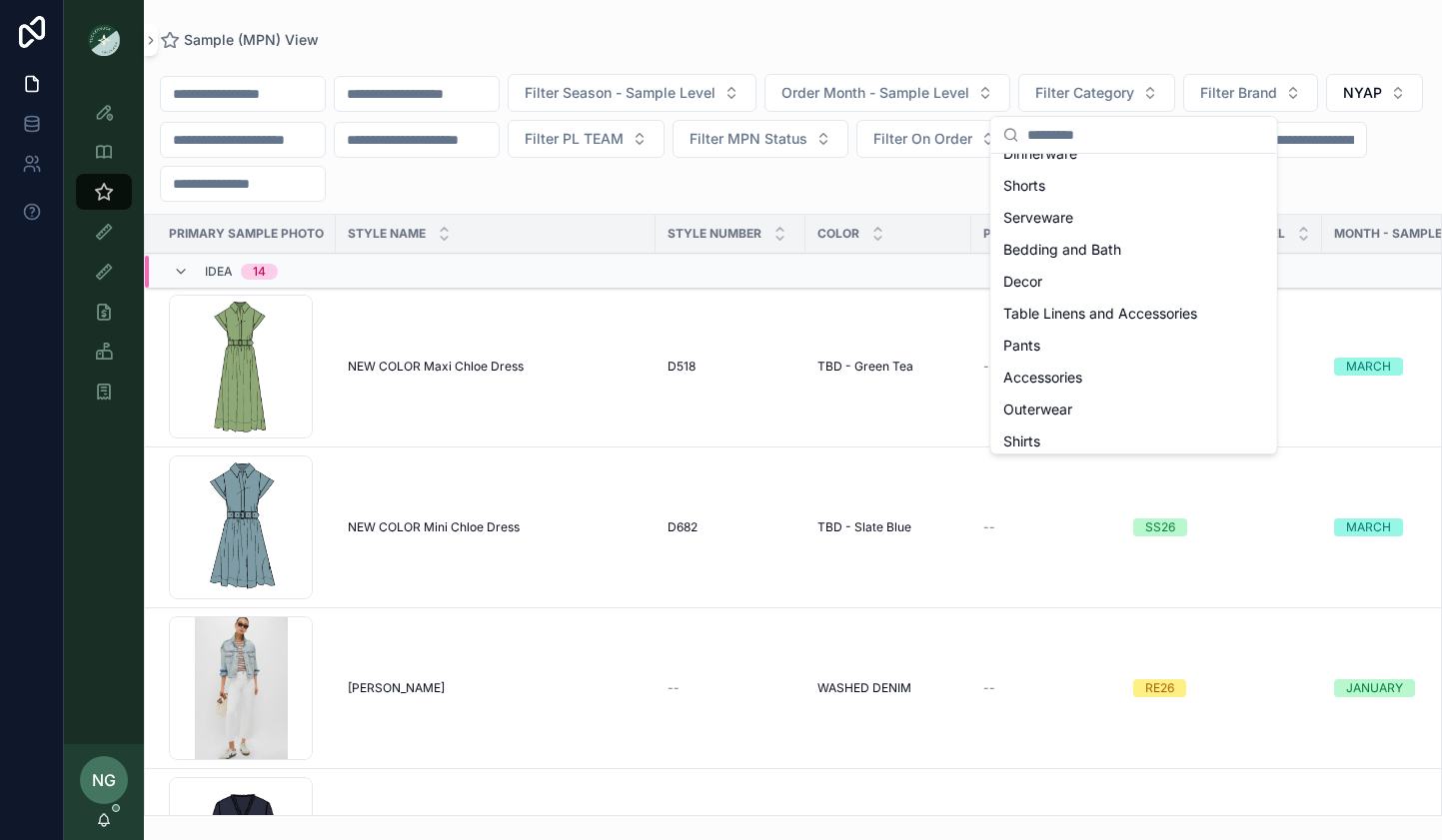
scroll to position [731, 0]
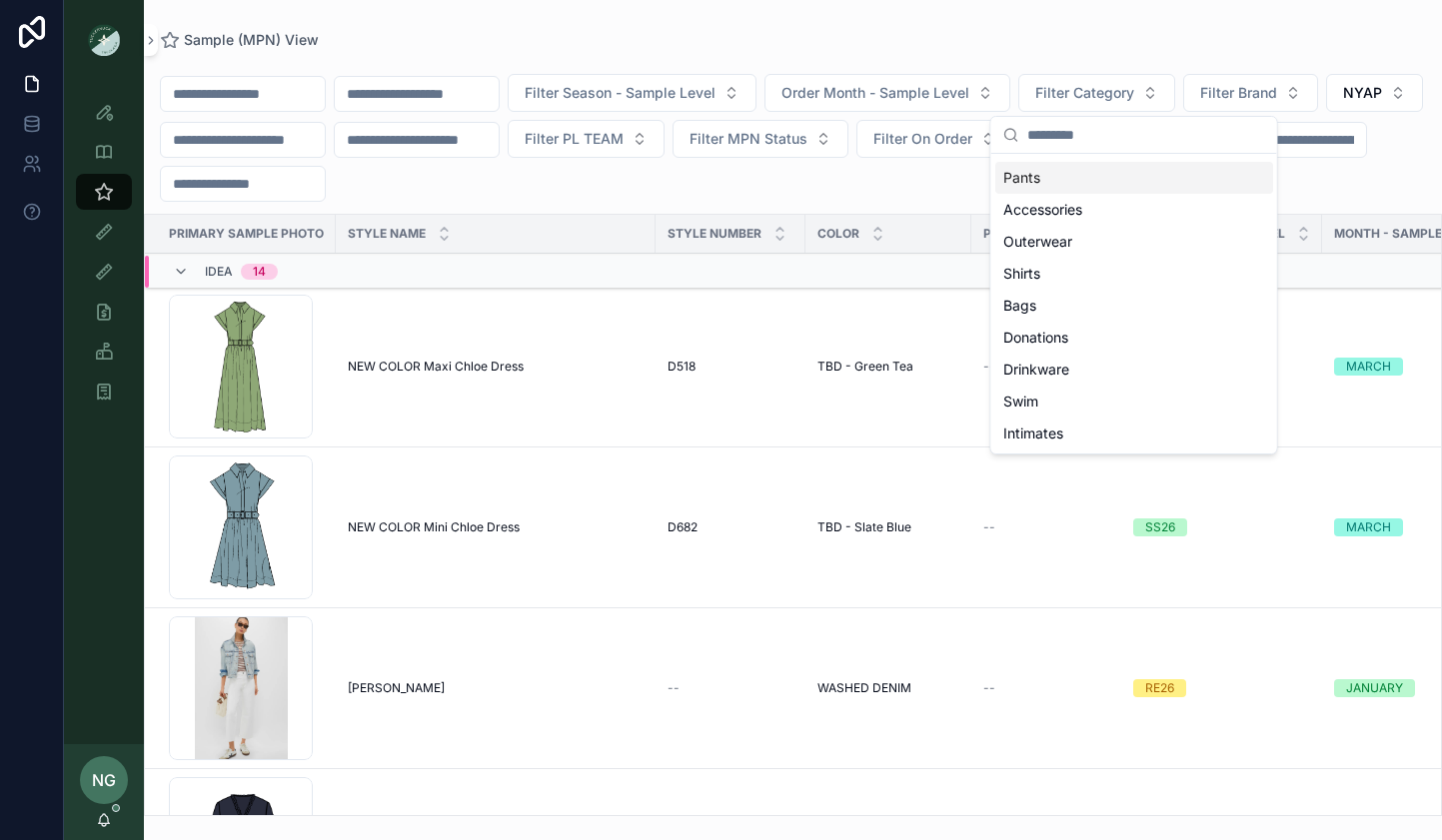
click at [1048, 182] on div "Pants" at bounding box center [1134, 178] width 278 height 32
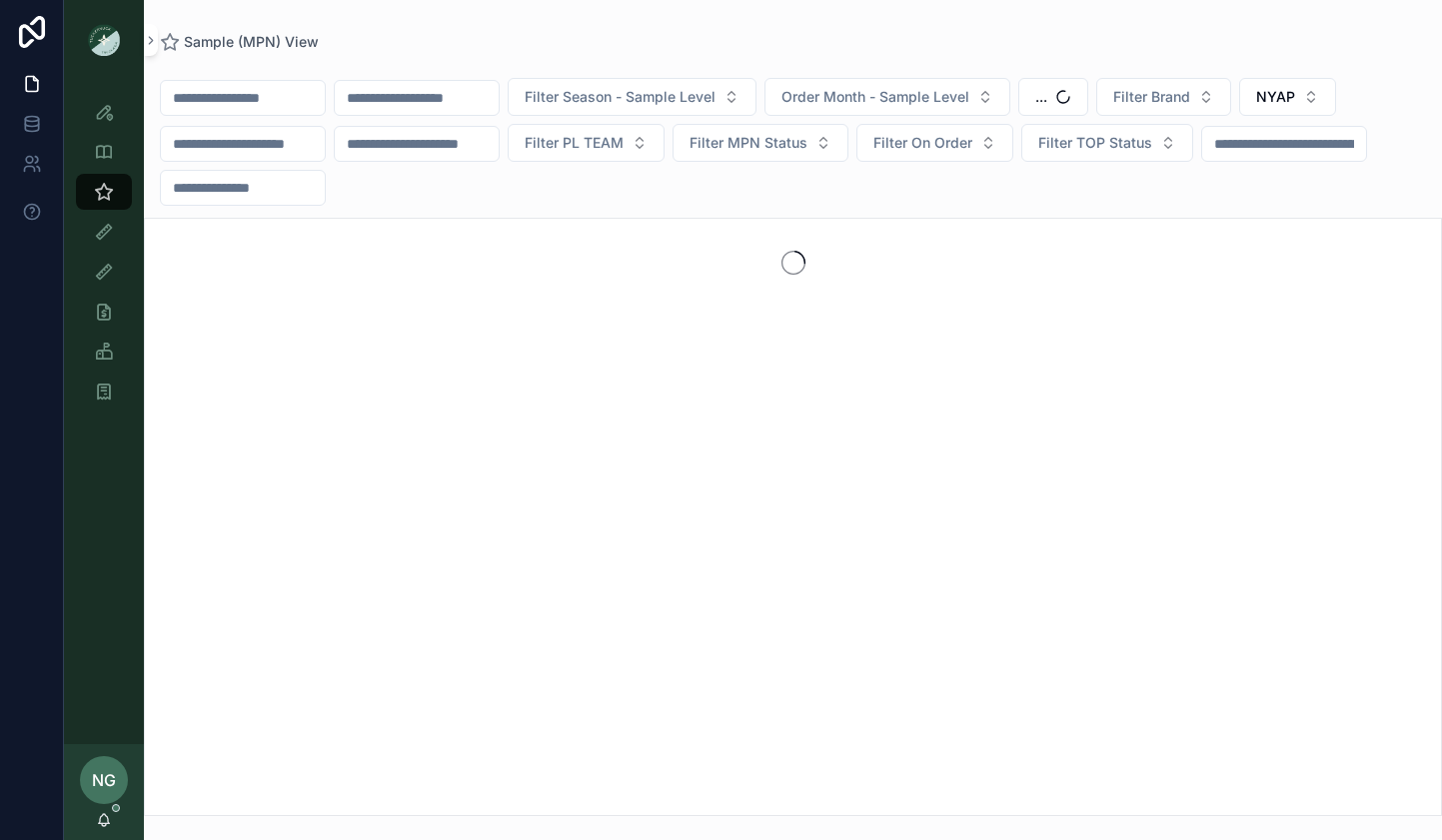
click at [633, 104] on span "Filter Season - Sample Level" at bounding box center [620, 97] width 191 height 20
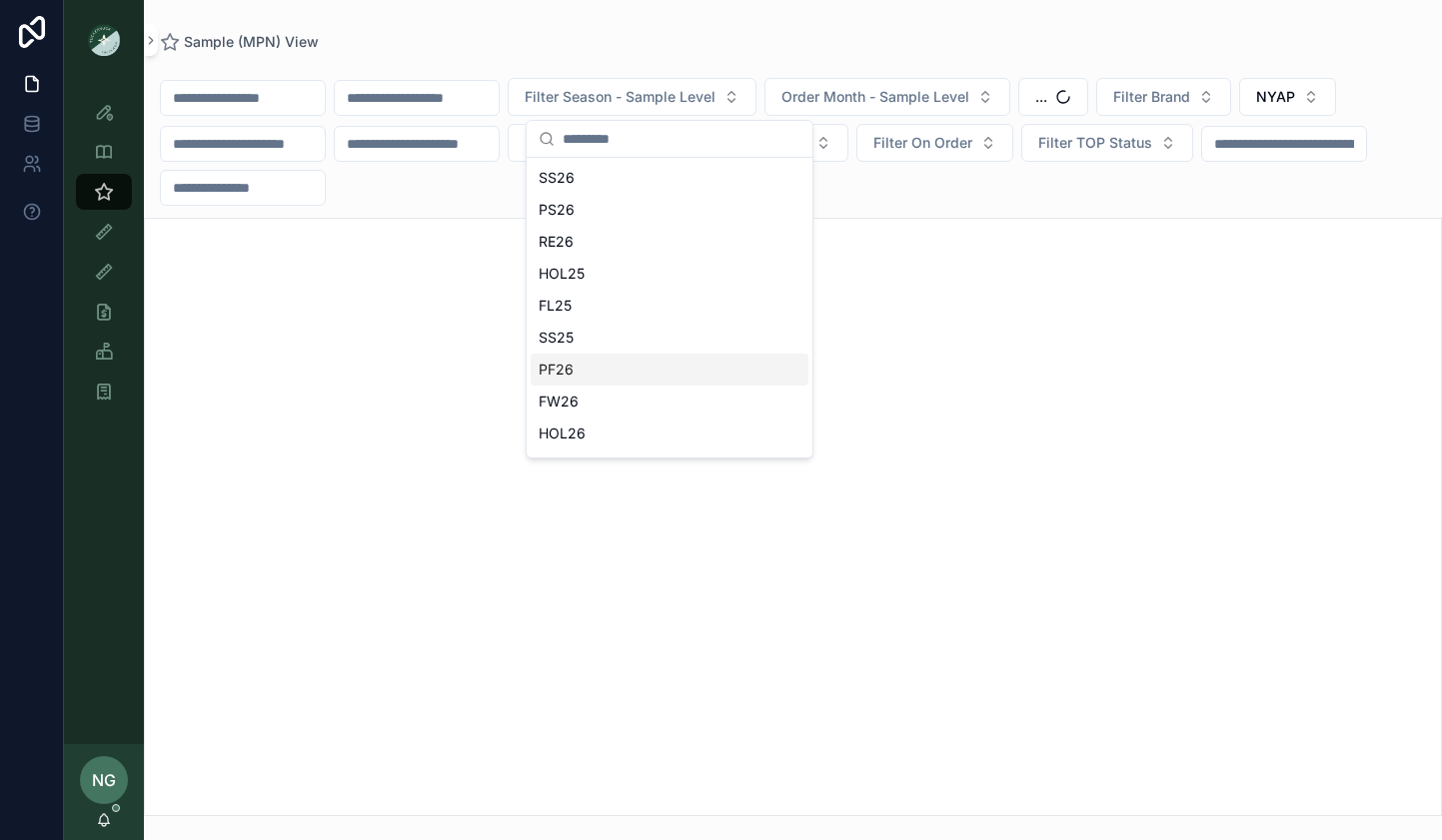
click at [603, 363] on div "PF26" at bounding box center [670, 370] width 278 height 32
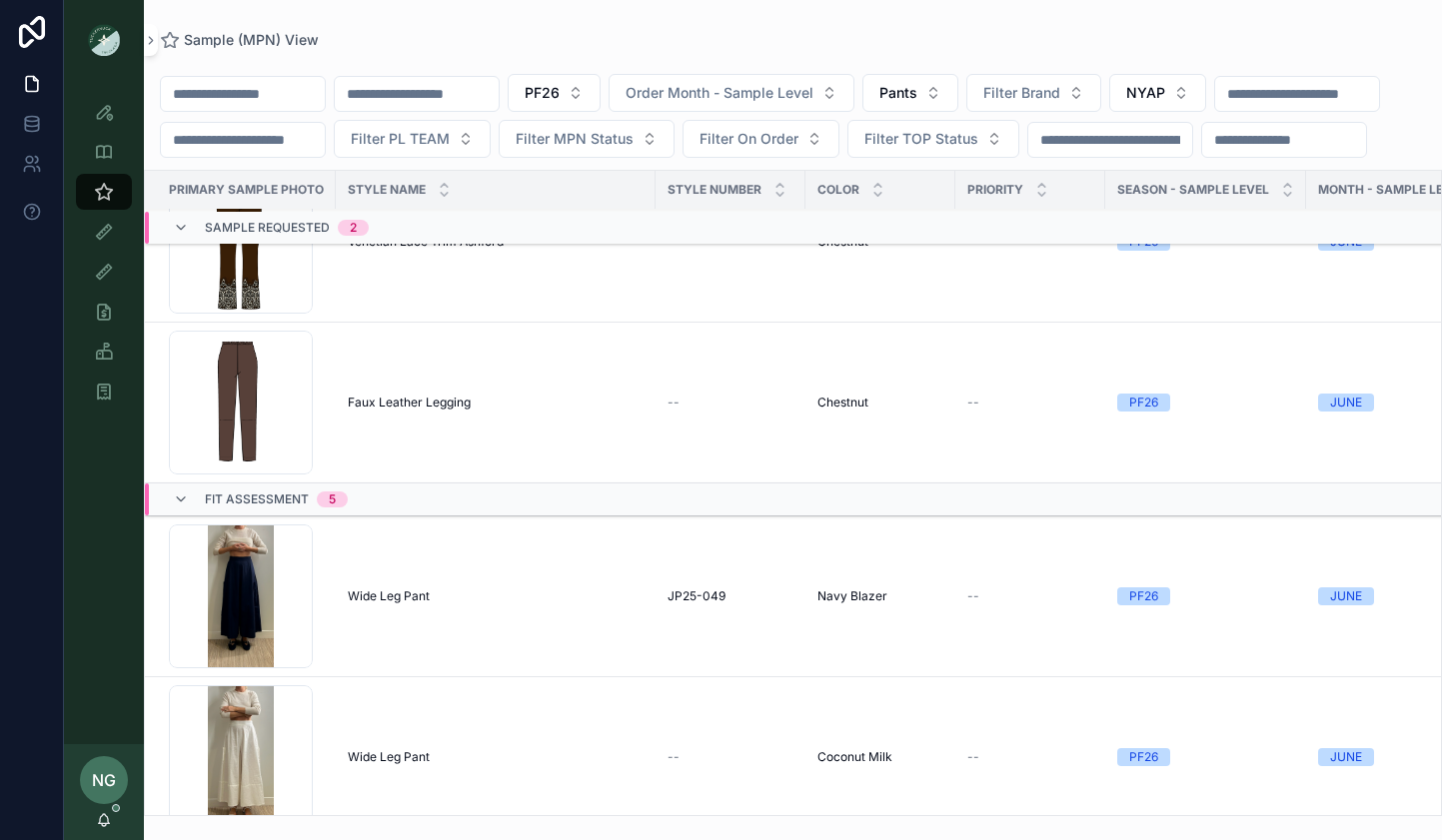
scroll to position [84, 0]
click at [448, 408] on span "Faux Leather Legging" at bounding box center [409, 400] width 123 height 16
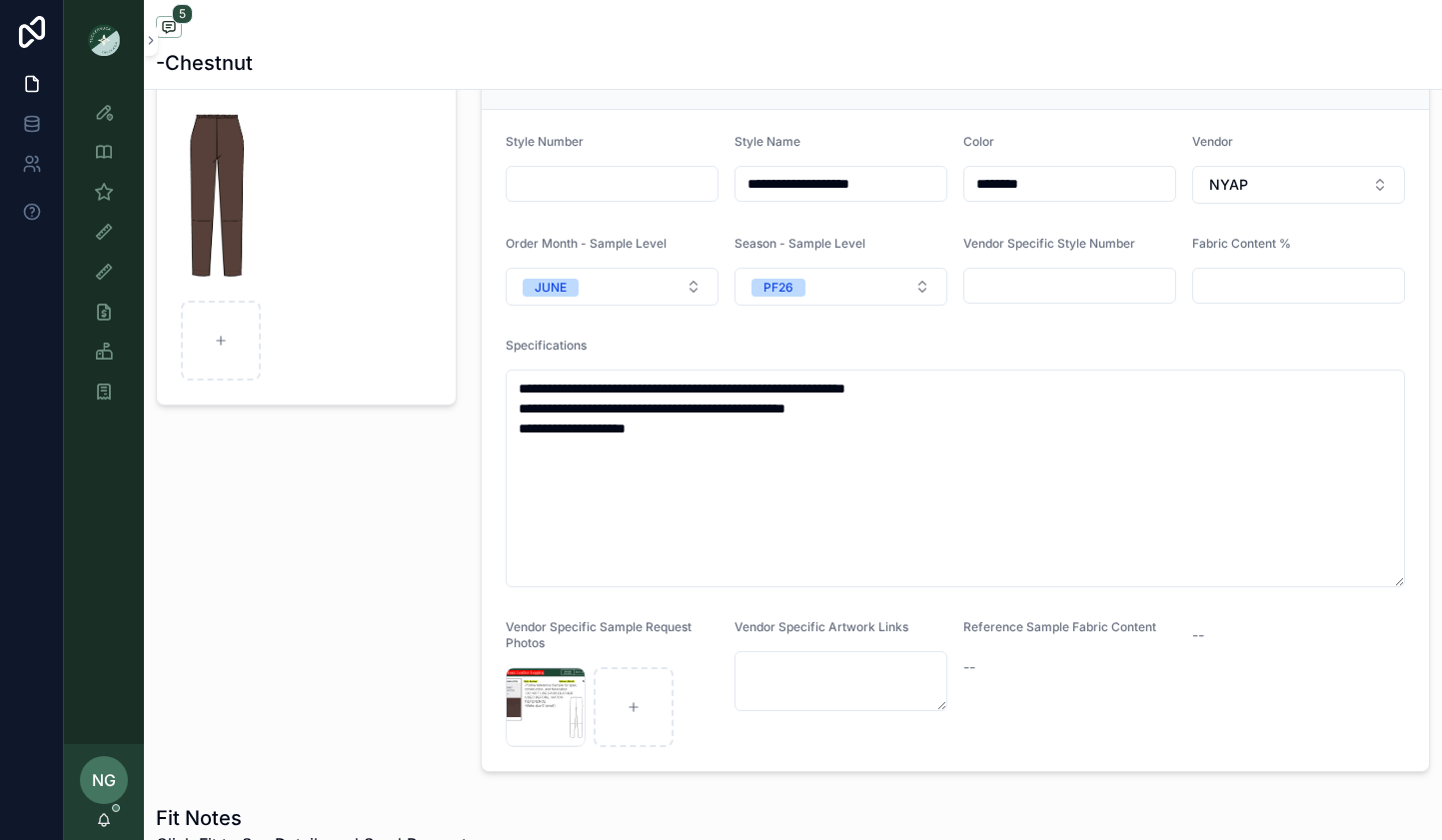
scroll to position [179, 0]
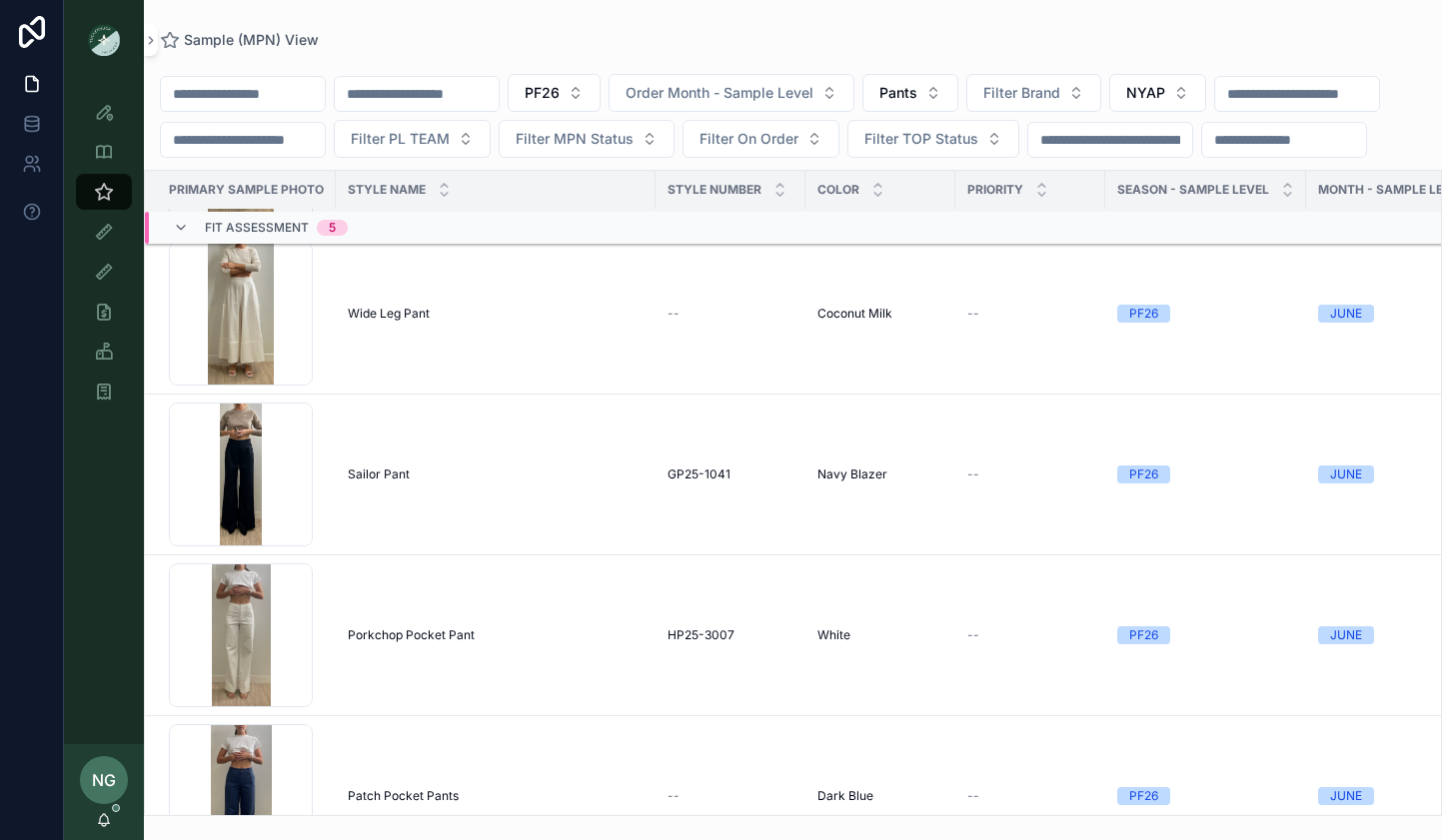
scroll to position [561, 0]
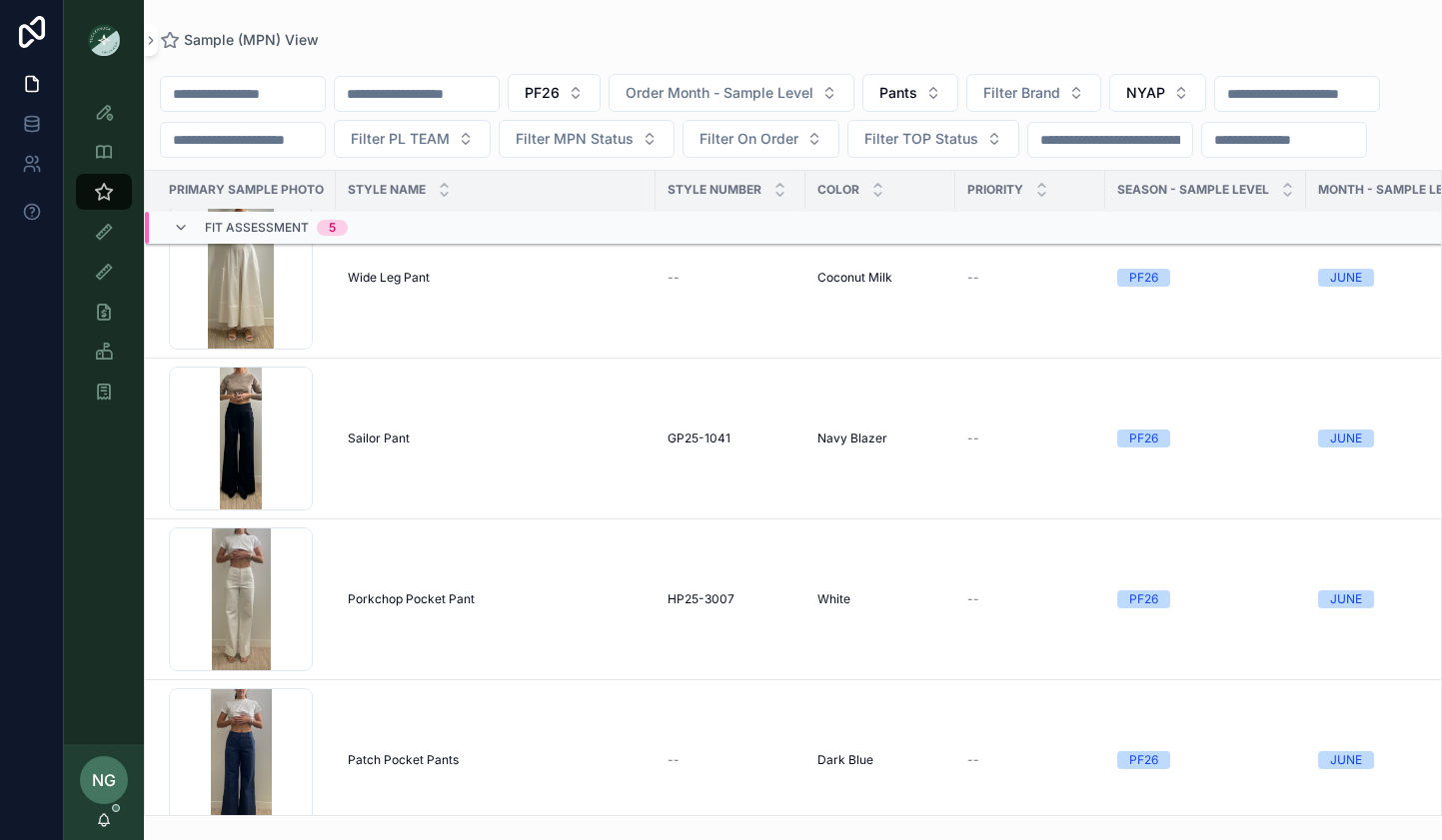
click at [546, 31] on div "Sample (MPN) View PF26 Order Month - Sample Level Pants Filter Brand NYAP Filte…" at bounding box center [793, 408] width 1298 height 816
click at [956, 84] on button "Pants" at bounding box center [910, 93] width 96 height 38
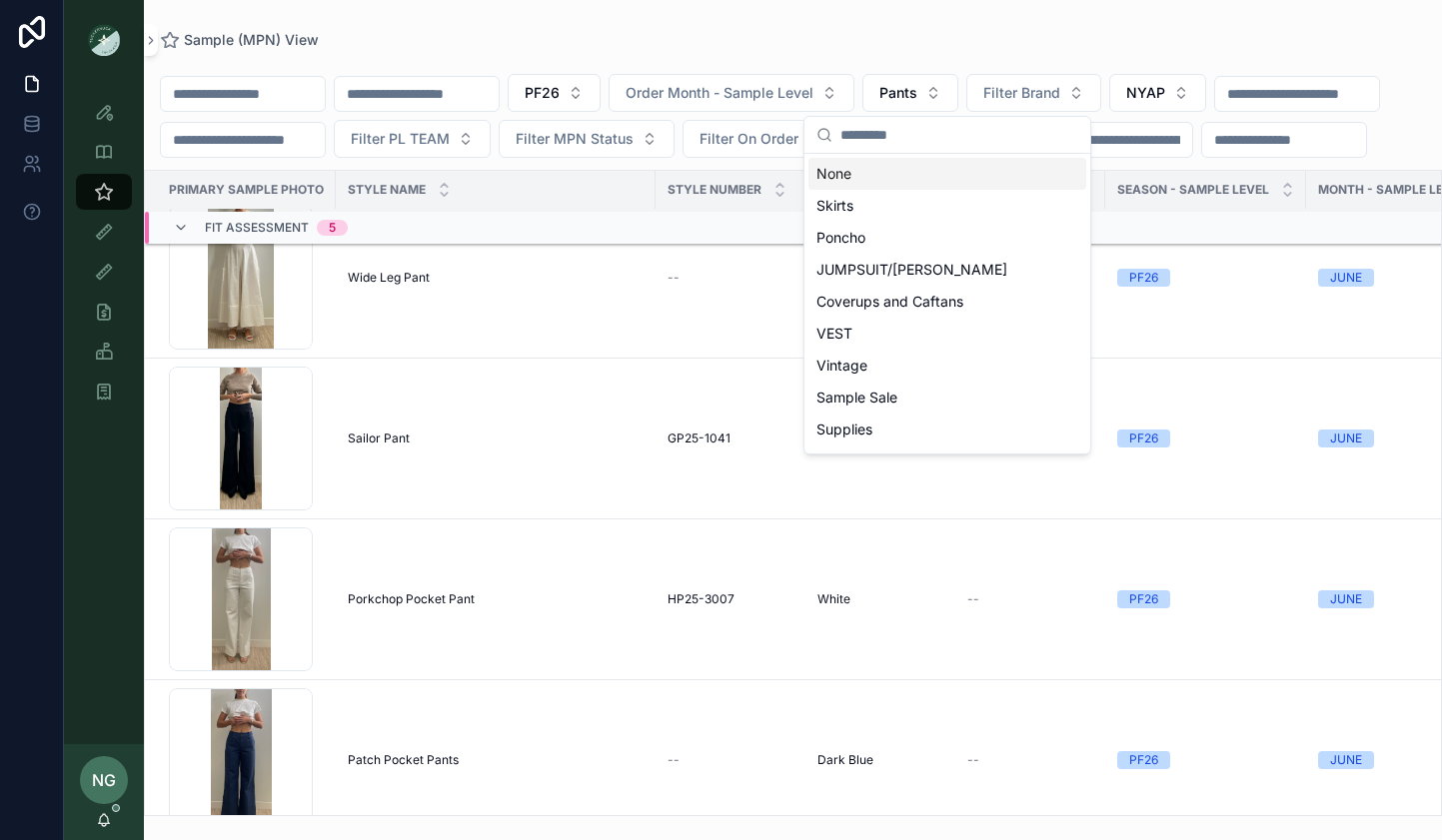
click at [895, 161] on div "None" at bounding box center [947, 174] width 278 height 32
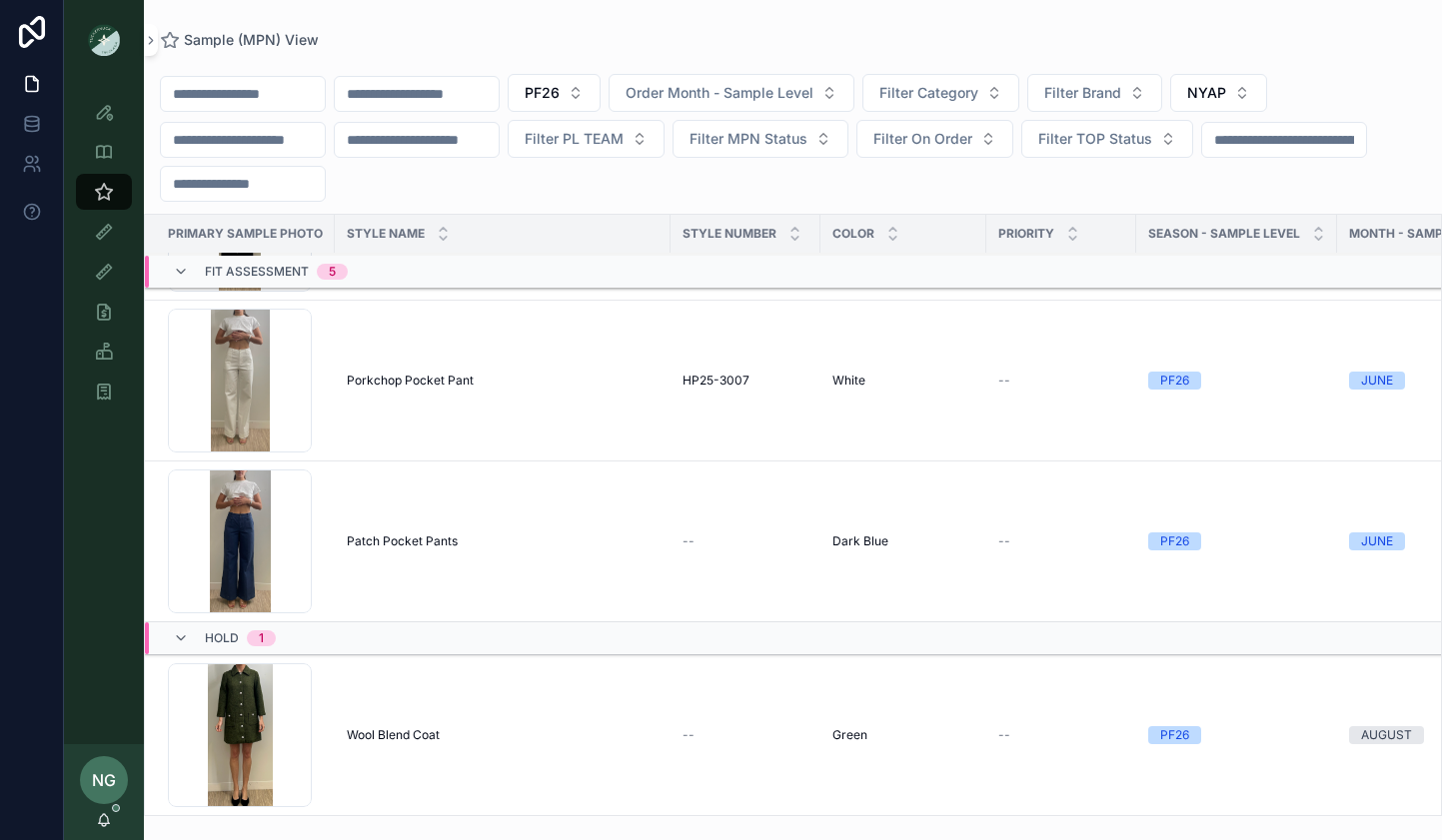
scroll to position [5355, 3]
drag, startPoint x: 397, startPoint y: 535, endPoint x: 1072, endPoint y: 0, distance: 861.4
click at [0, 0] on div "Style View Style View - Vendor Specific Sample (MPN) View Fit View Sample Coord…" at bounding box center [721, 420] width 1442 height 840
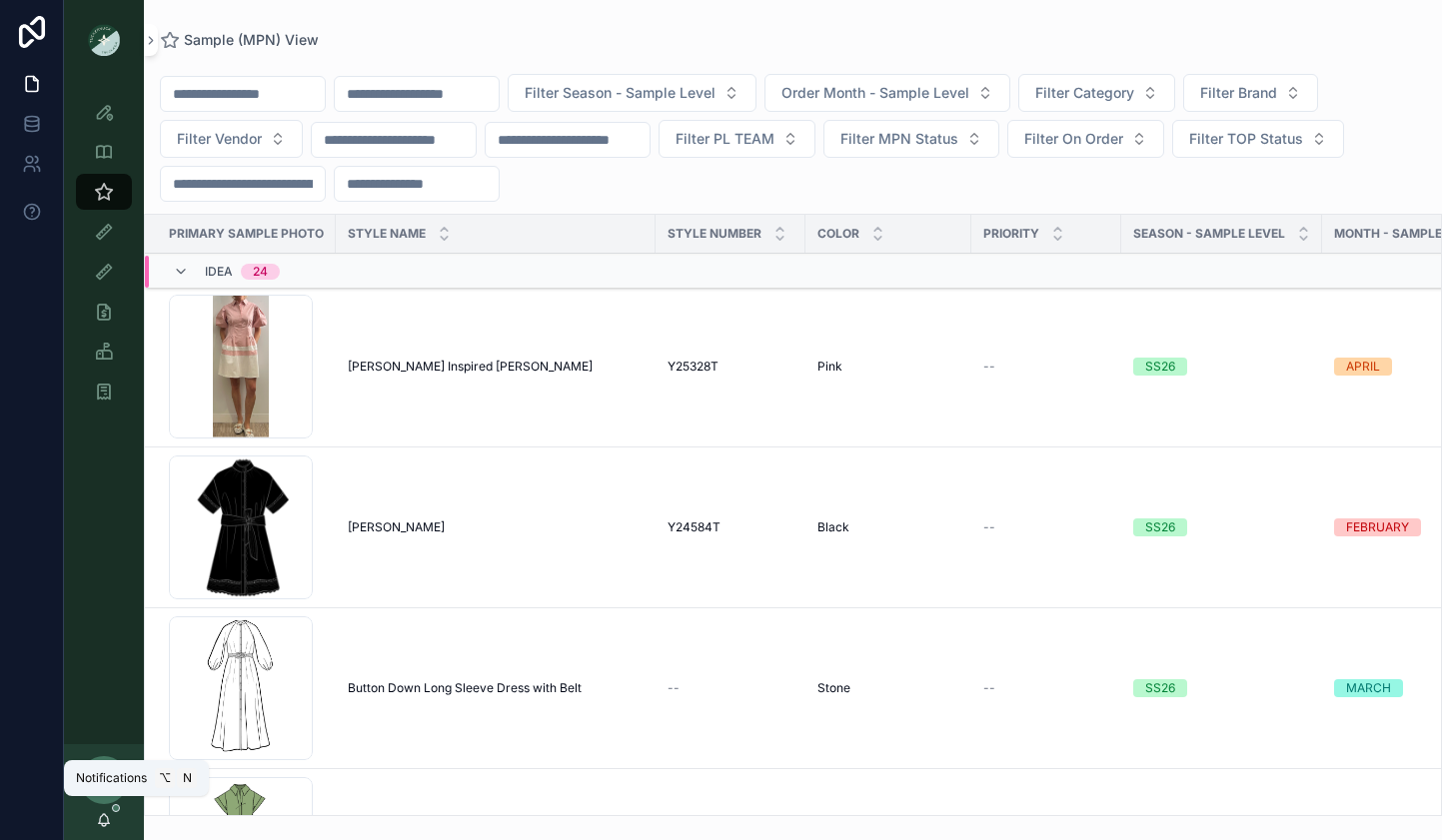
click at [99, 823] on icon "scrollable content" at bounding box center [104, 818] width 11 height 9
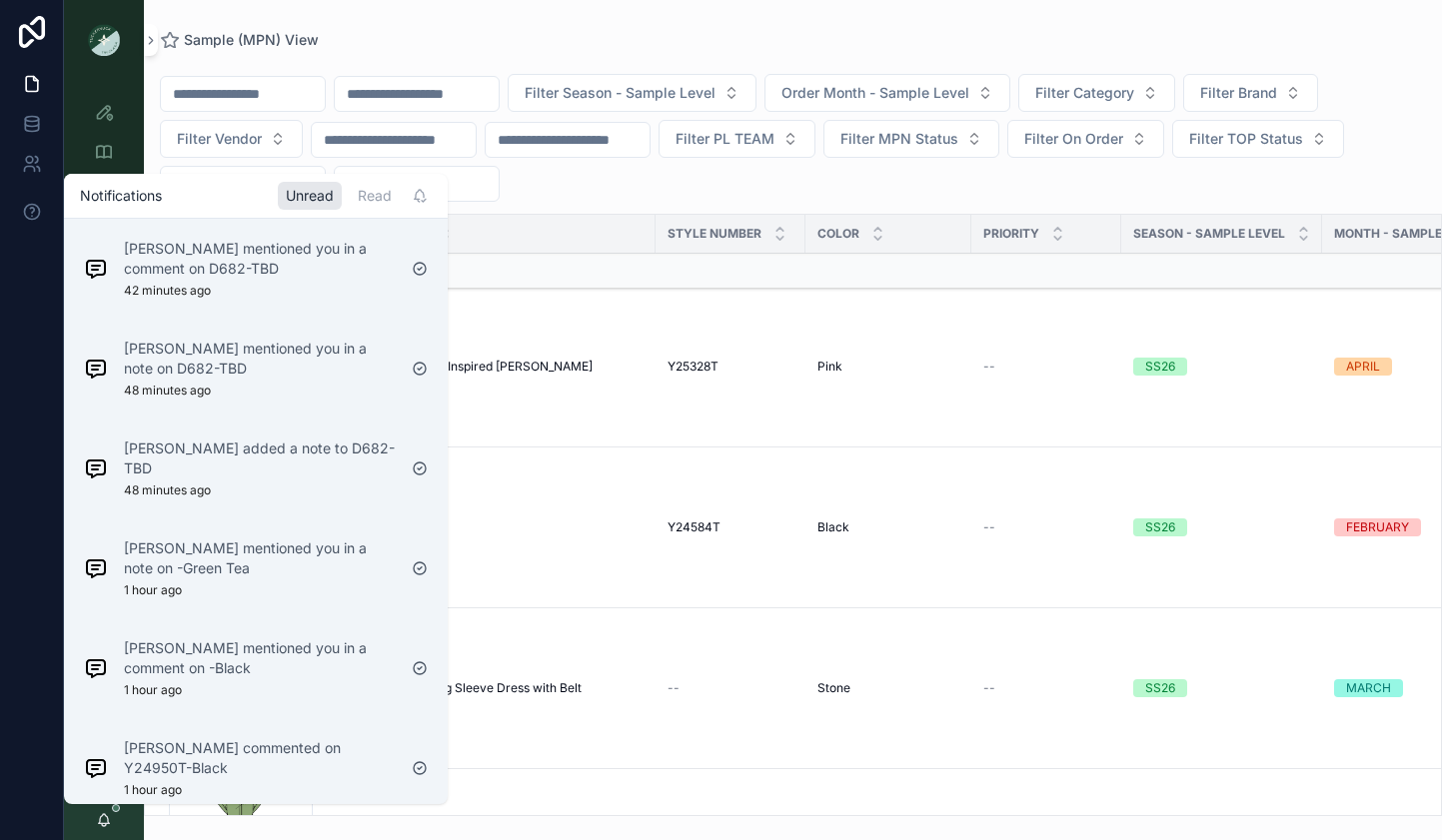
click at [377, 564] on p "[PERSON_NAME] mentioned you in a note on -Green Tea" at bounding box center [260, 559] width 272 height 40
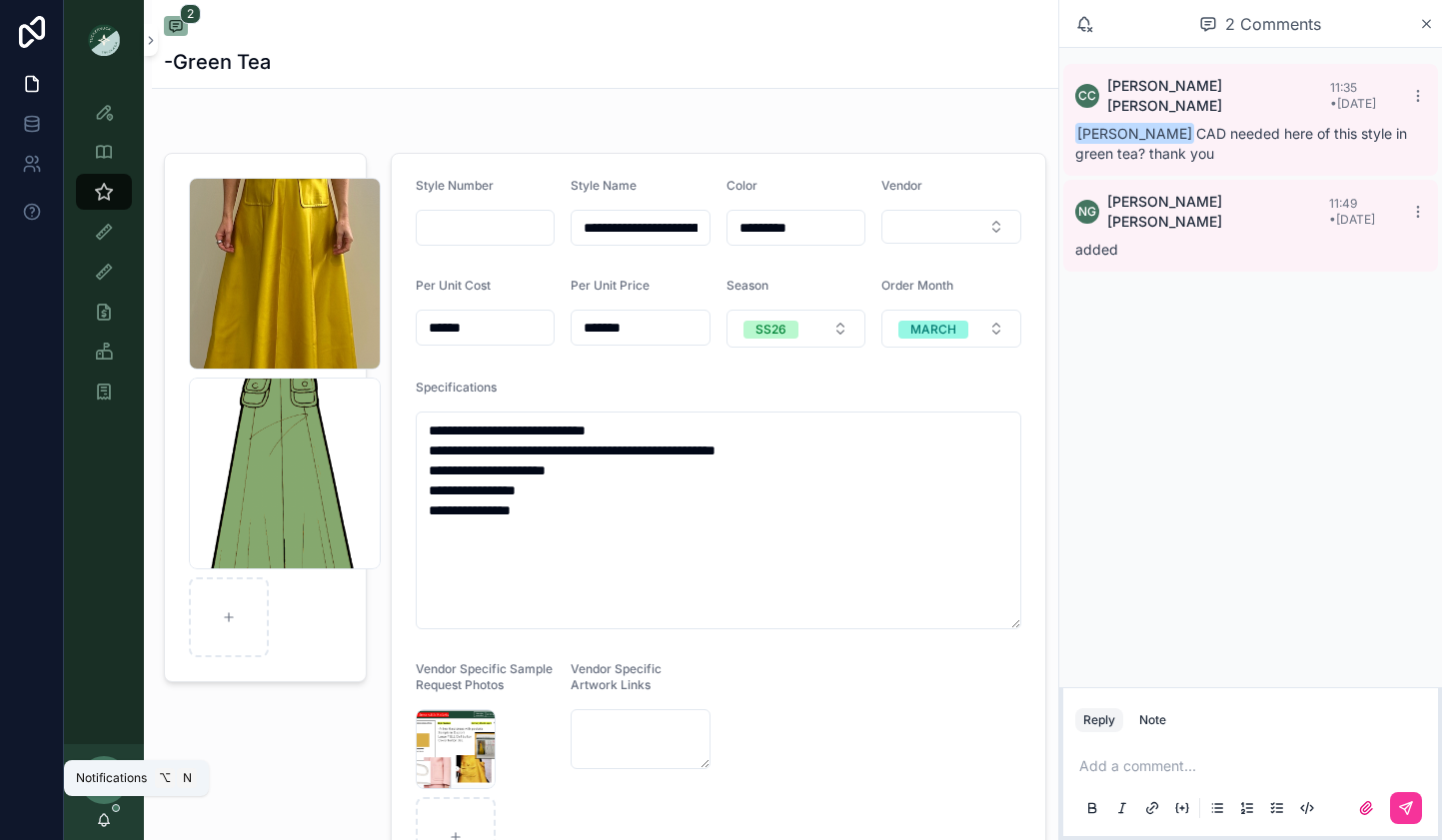
click at [108, 822] on icon "scrollable content" at bounding box center [104, 818] width 11 height 9
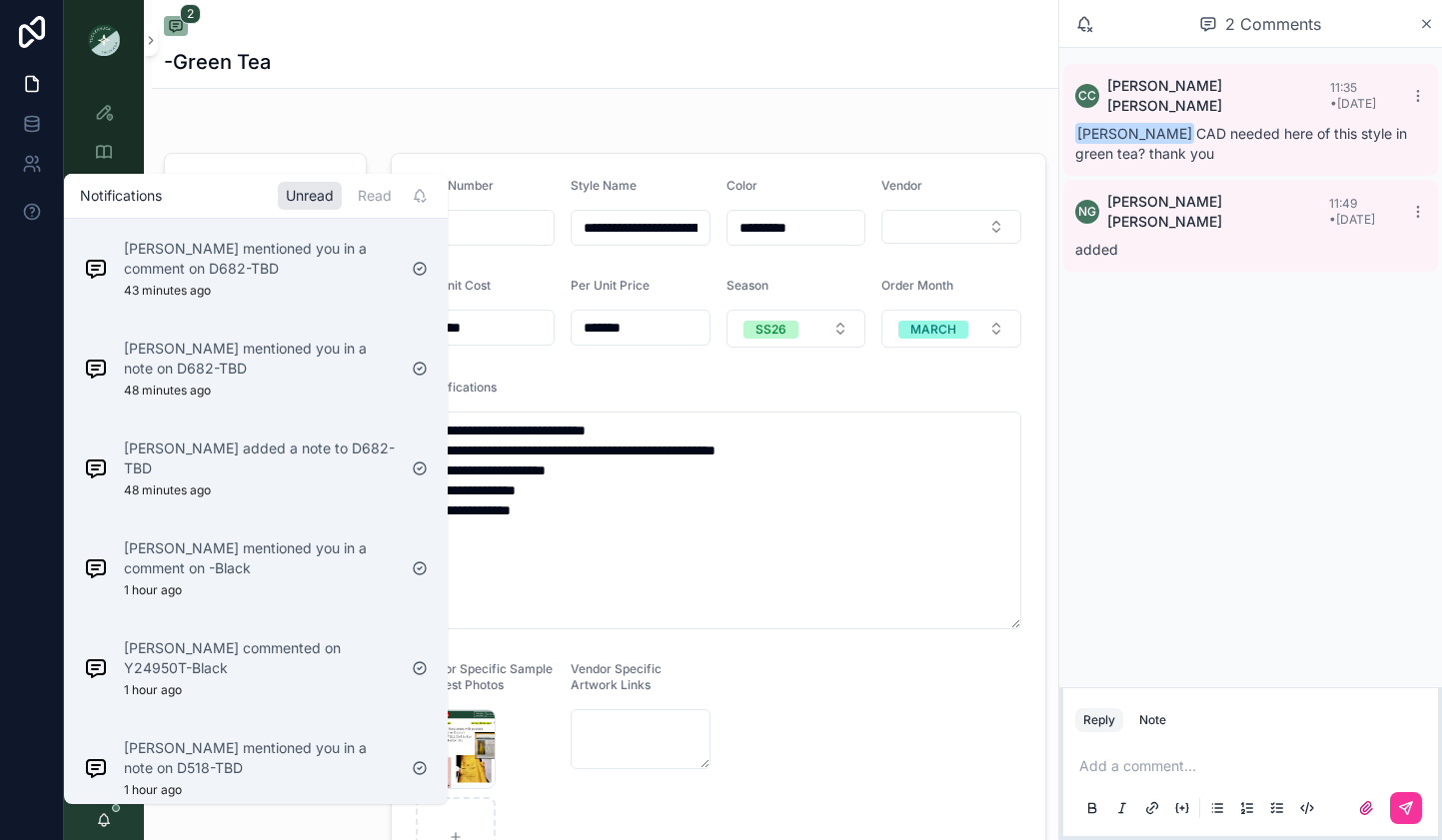
click at [271, 451] on p "[PERSON_NAME] added a note to D682-TBD" at bounding box center [260, 459] width 272 height 40
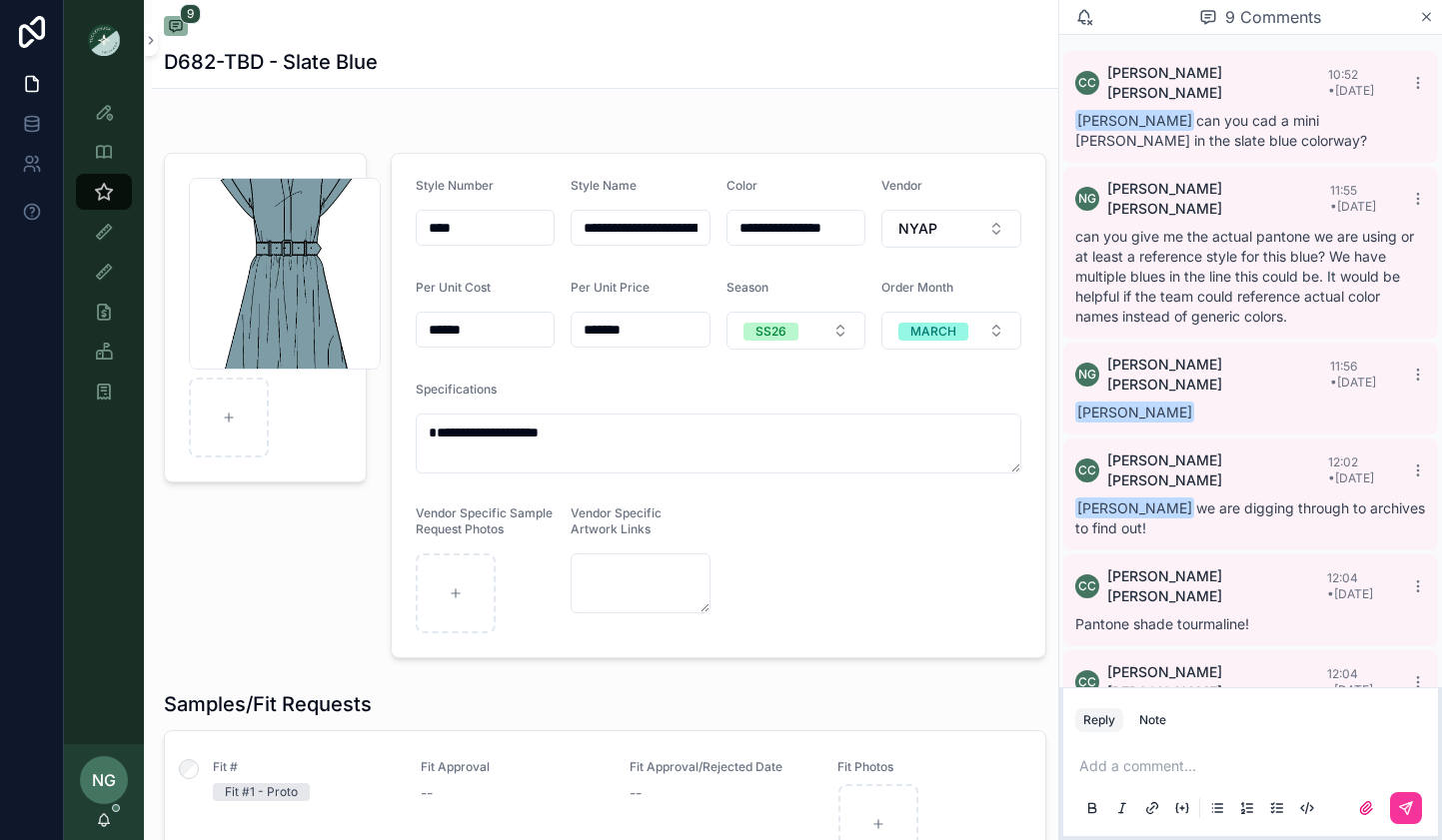
scroll to position [235, 0]
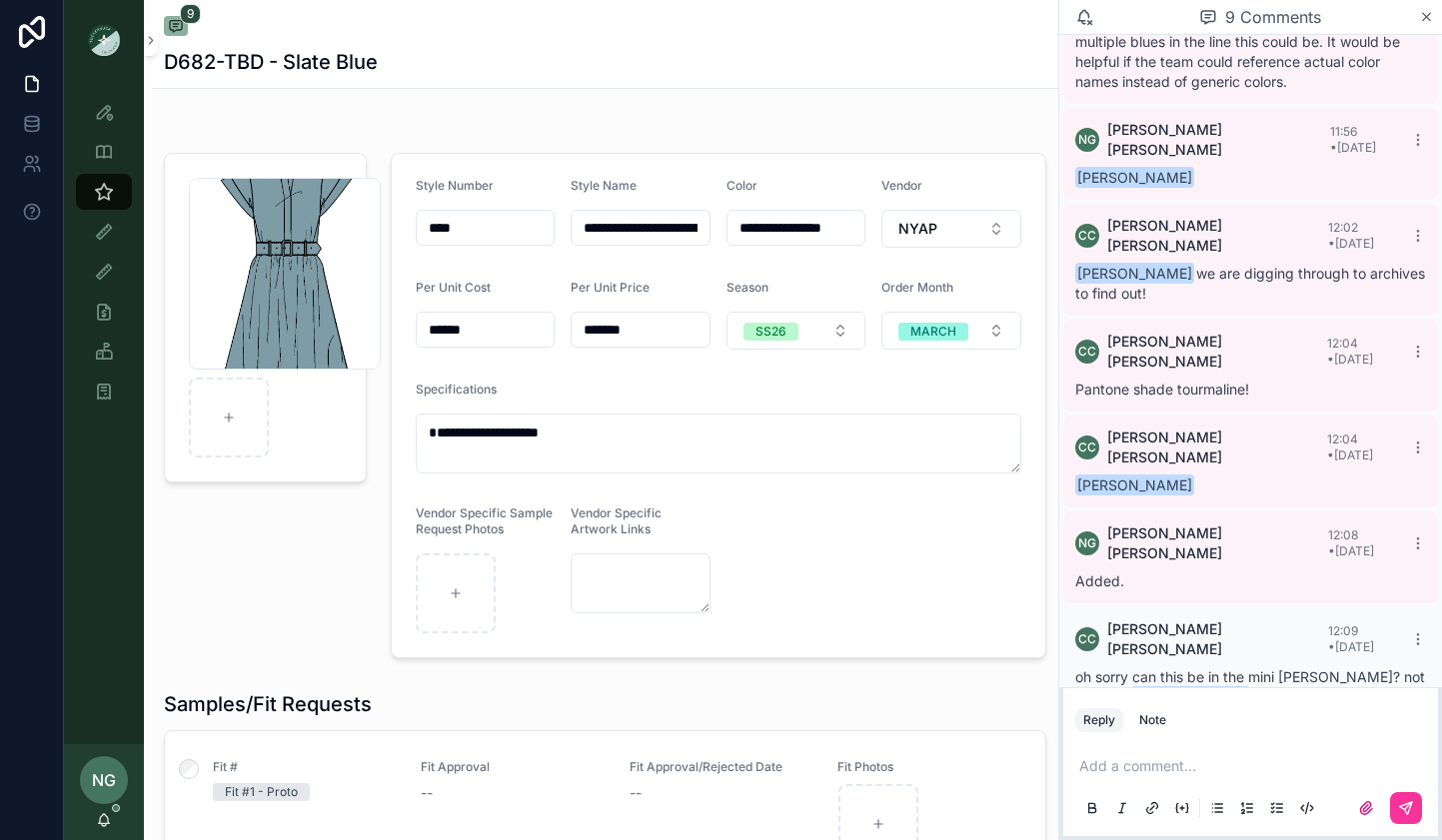
click at [111, 820] on div "NG [PERSON_NAME]" at bounding box center [104, 792] width 80 height 96
click at [105, 820] on icon "scrollable content" at bounding box center [104, 820] width 16 height 16
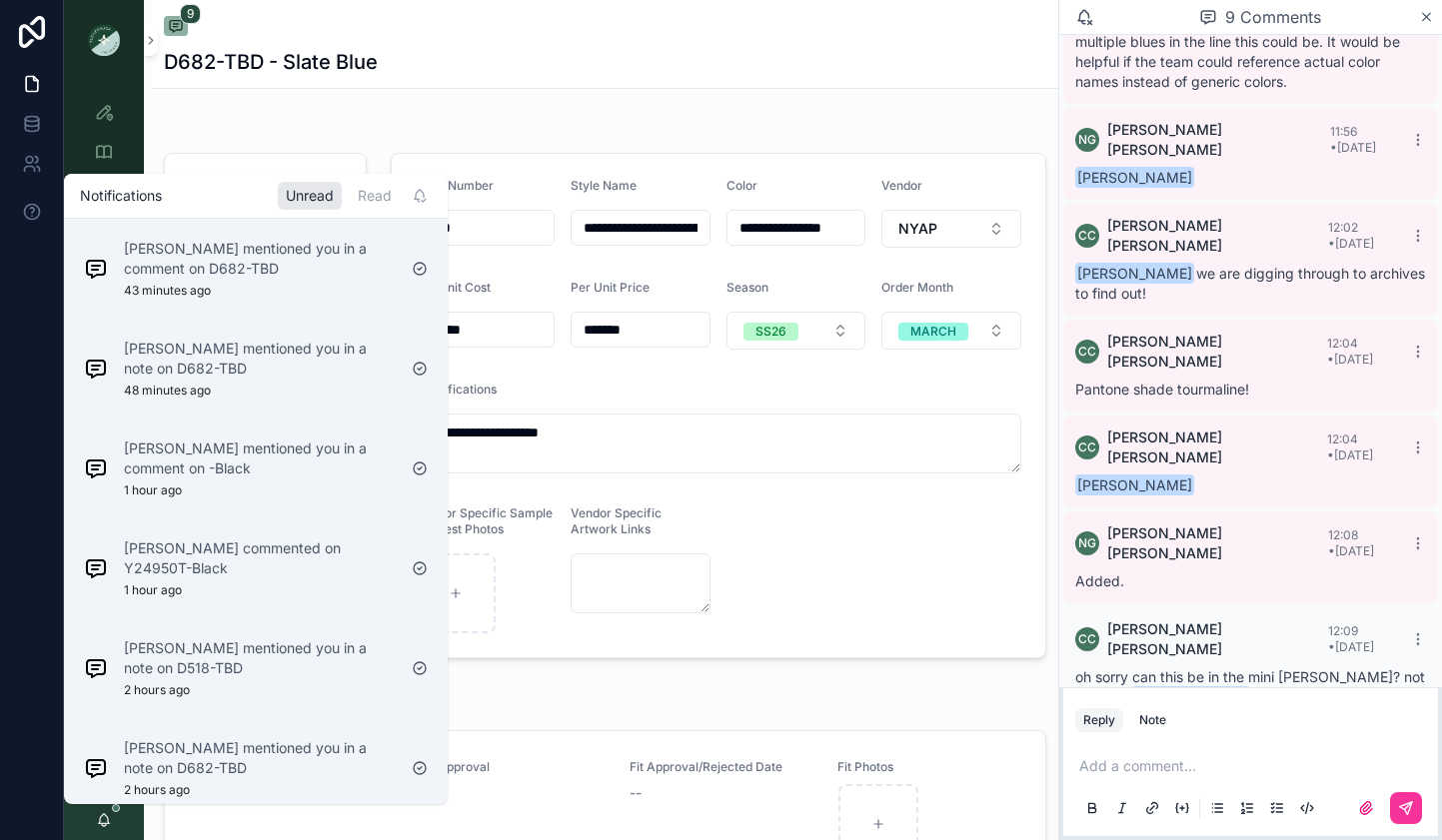
click at [205, 357] on p "[PERSON_NAME] mentioned you in a note on D682-TBD" at bounding box center [260, 359] width 272 height 40
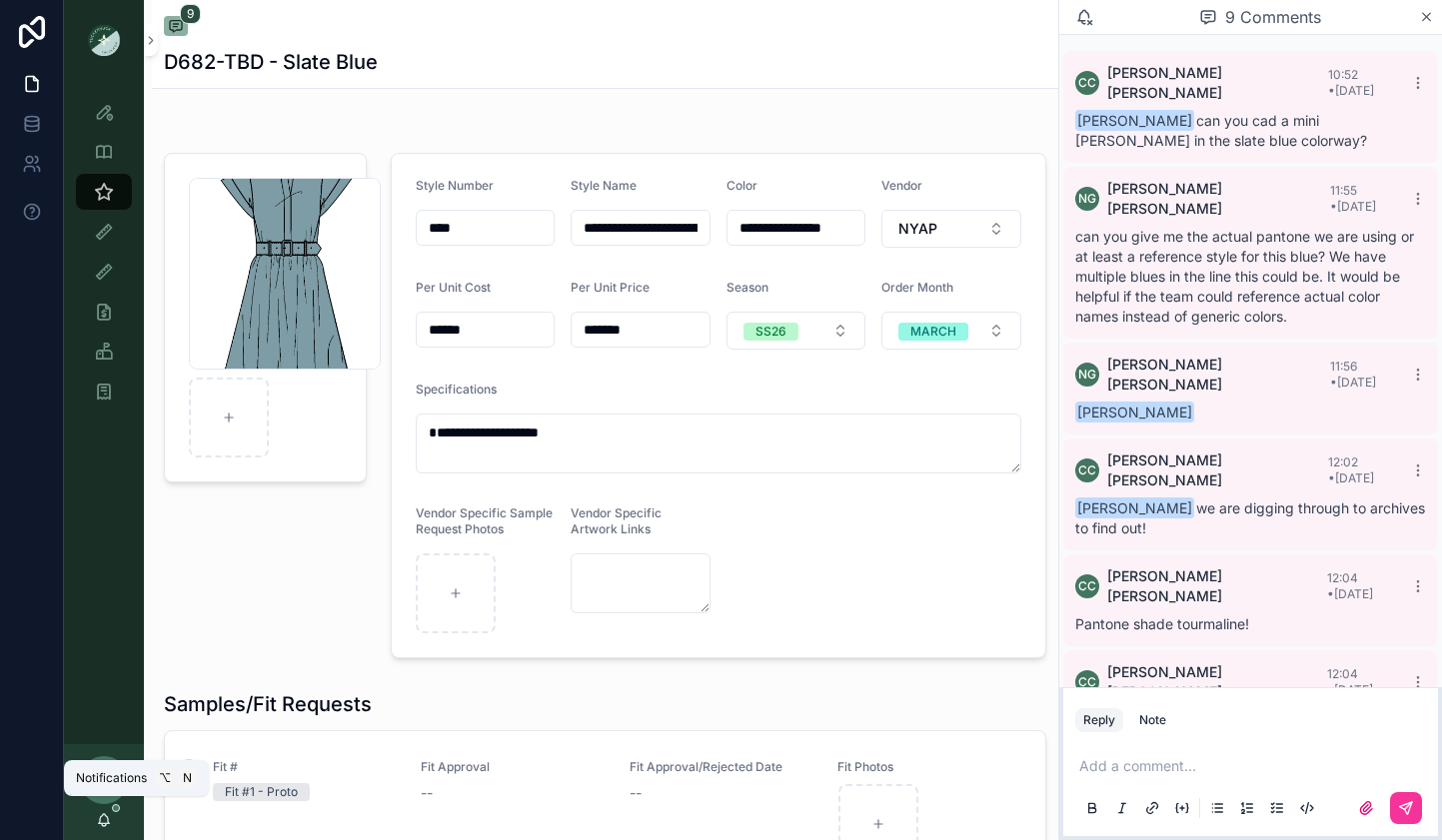
click at [102, 819] on icon "scrollable content" at bounding box center [104, 820] width 16 height 16
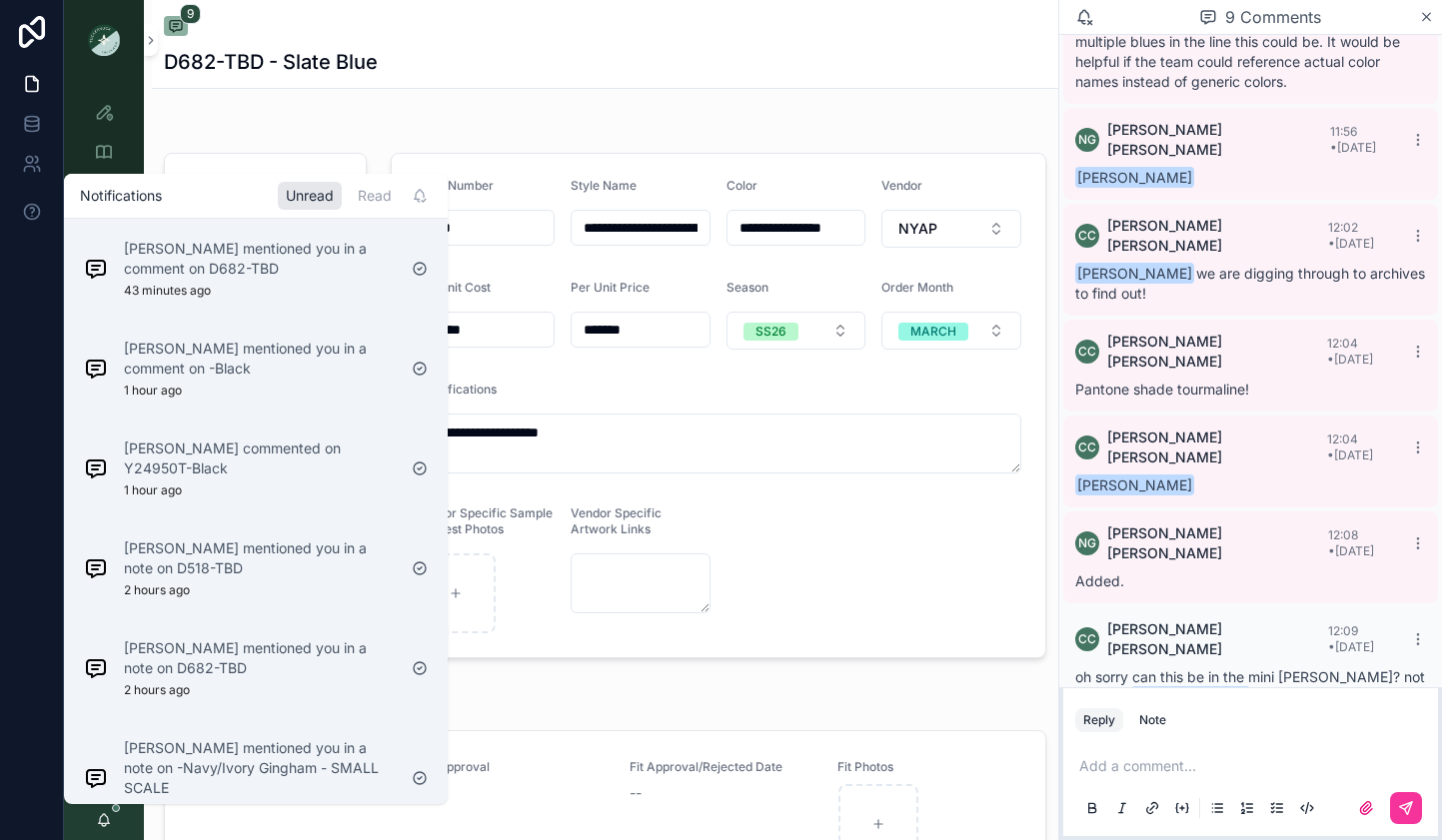
click at [235, 265] on p "Cameron Carr mentioned you in a comment on D682-TBD" at bounding box center [260, 259] width 272 height 40
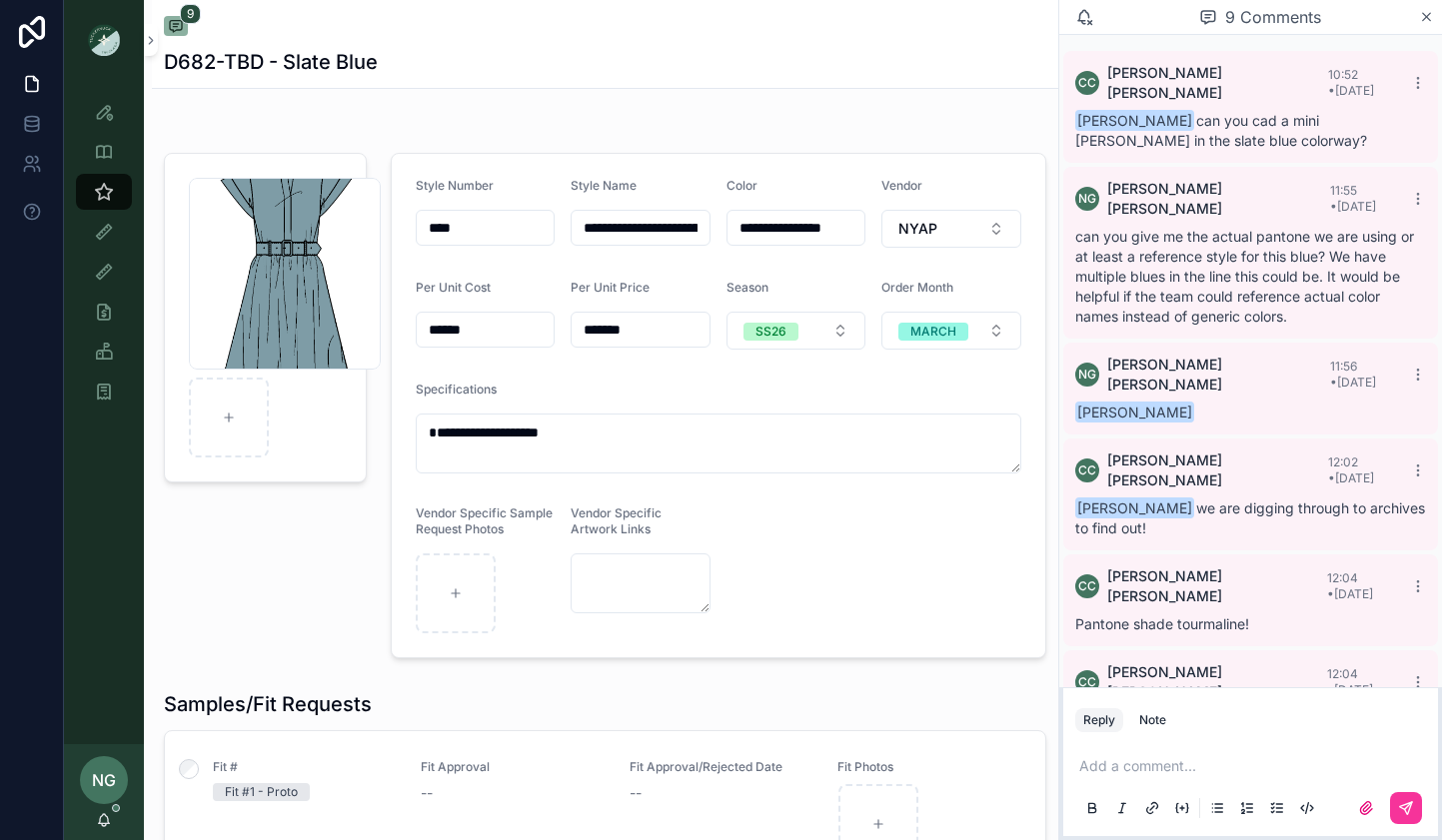
scroll to position [235, 0]
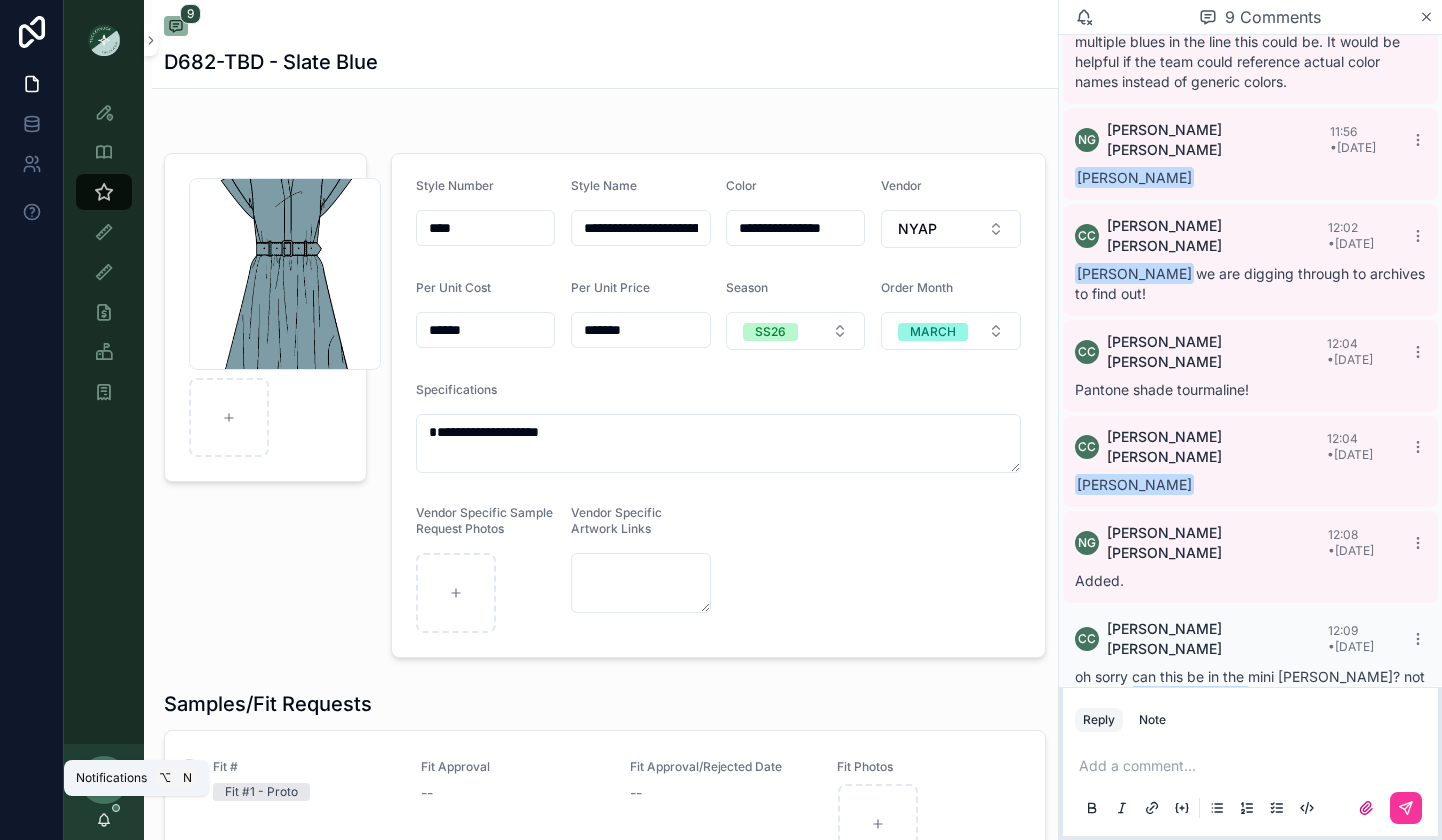
click at [110, 820] on icon "scrollable content" at bounding box center [104, 820] width 16 height 16
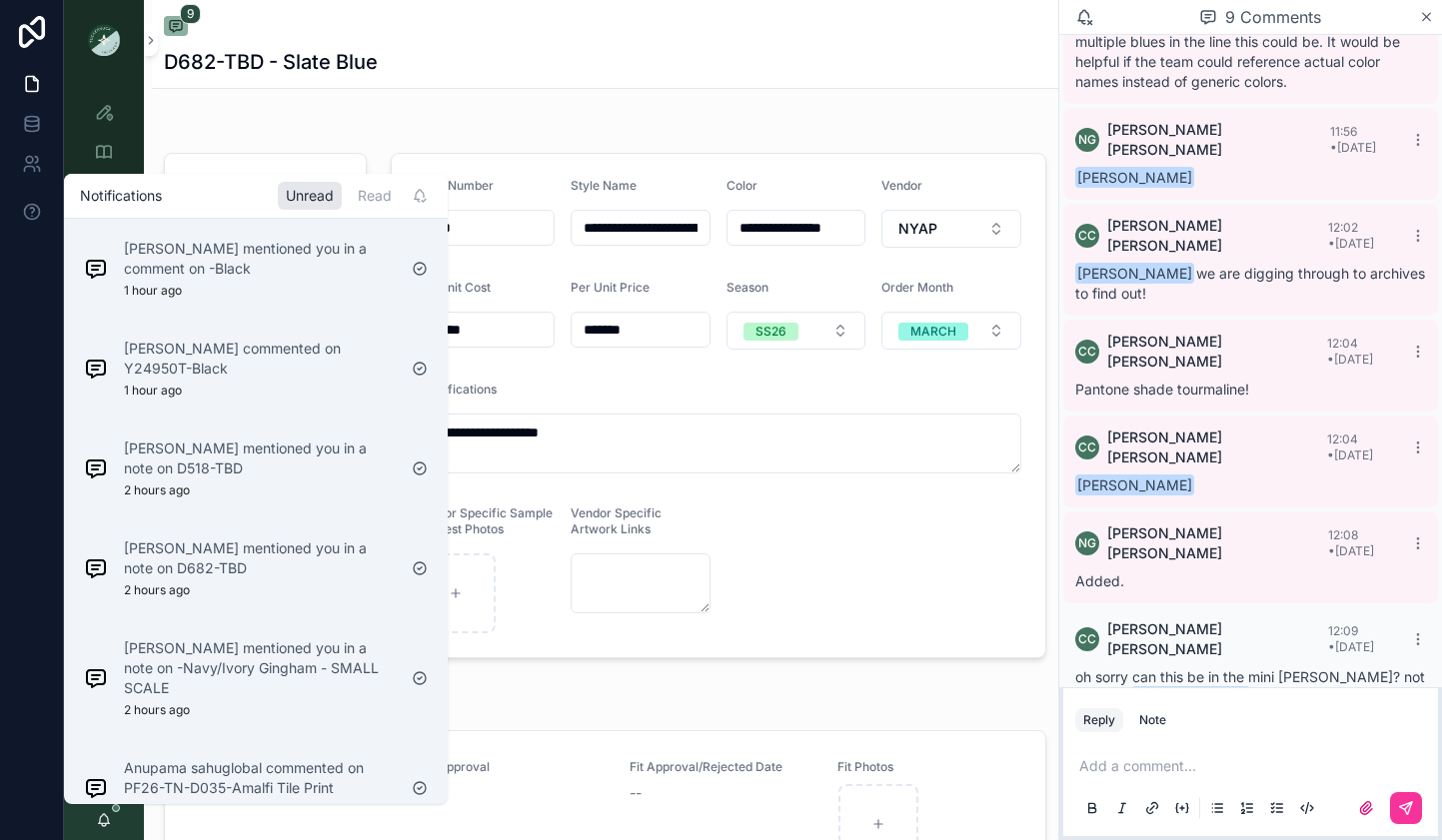
click at [326, 431] on div "Cameron Carr mentioned you in a note on D518-TBD 2 hours ago" at bounding box center [240, 469] width 328 height 76
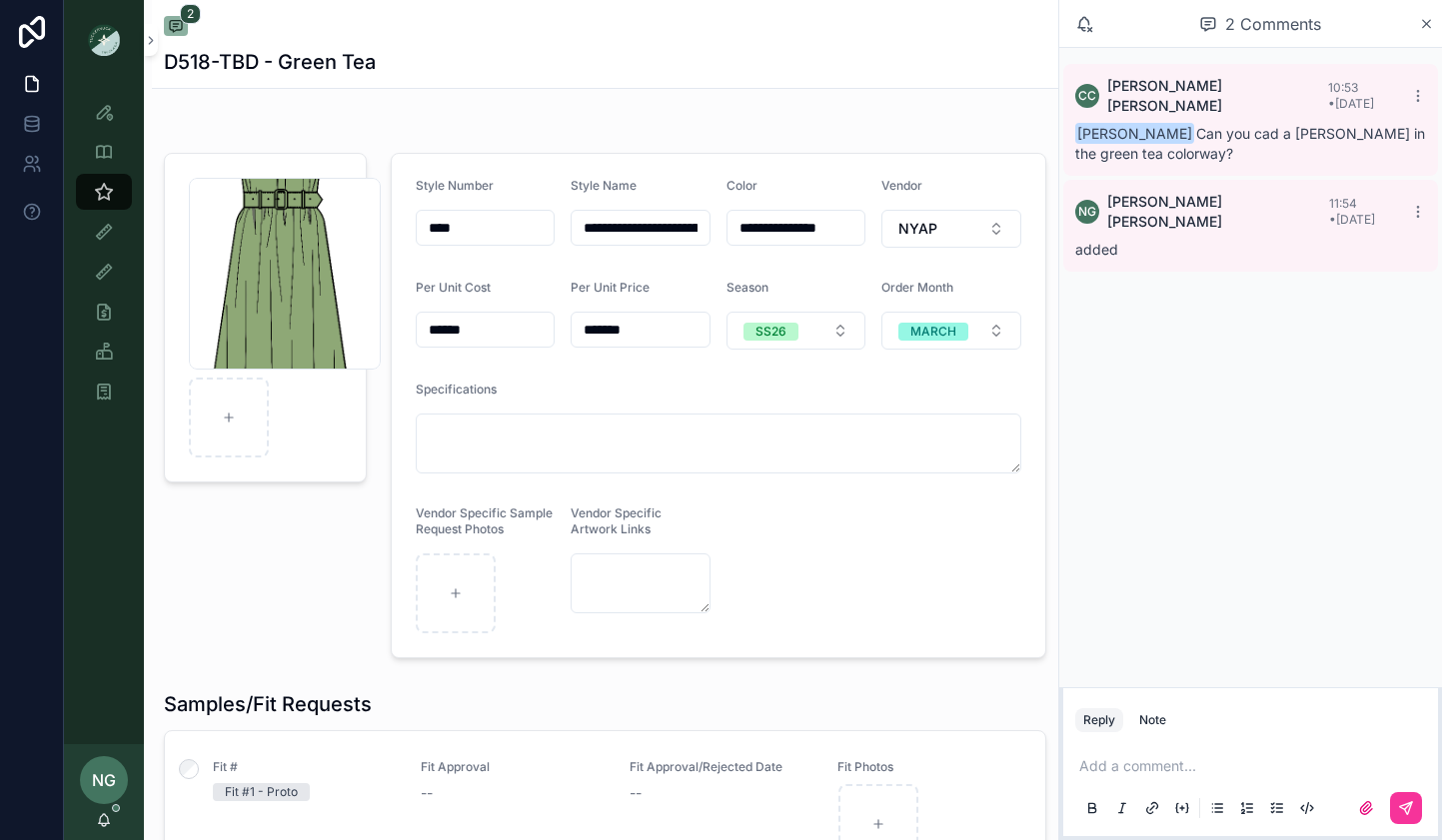
click at [109, 824] on icon "scrollable content" at bounding box center [104, 820] width 16 height 16
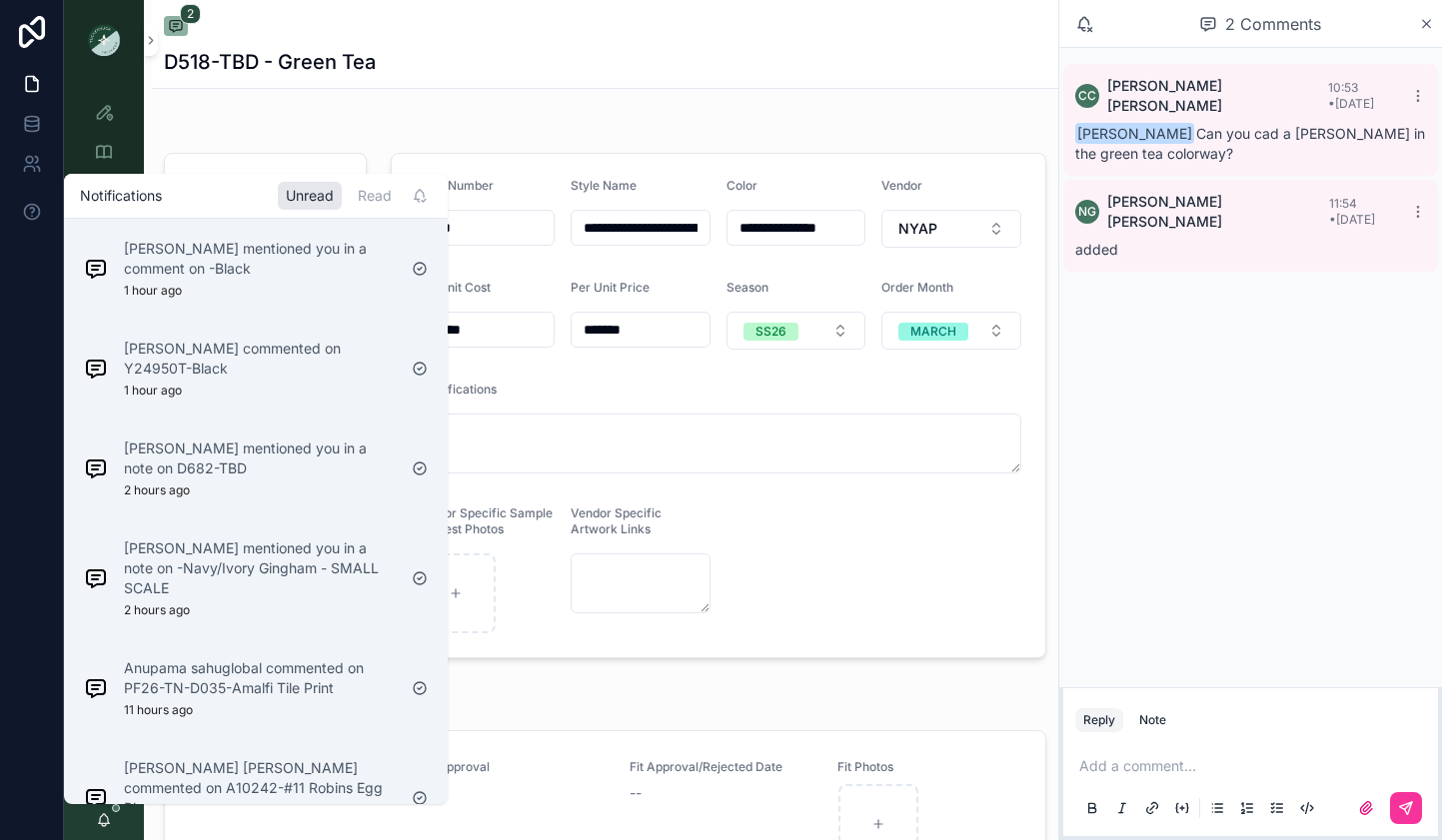
click at [228, 589] on div "Cameron Carr mentioned you in a note on -Navy/Ivory Gingham - SMALL SCALE 2 hou…" at bounding box center [256, 579] width 376 height 112
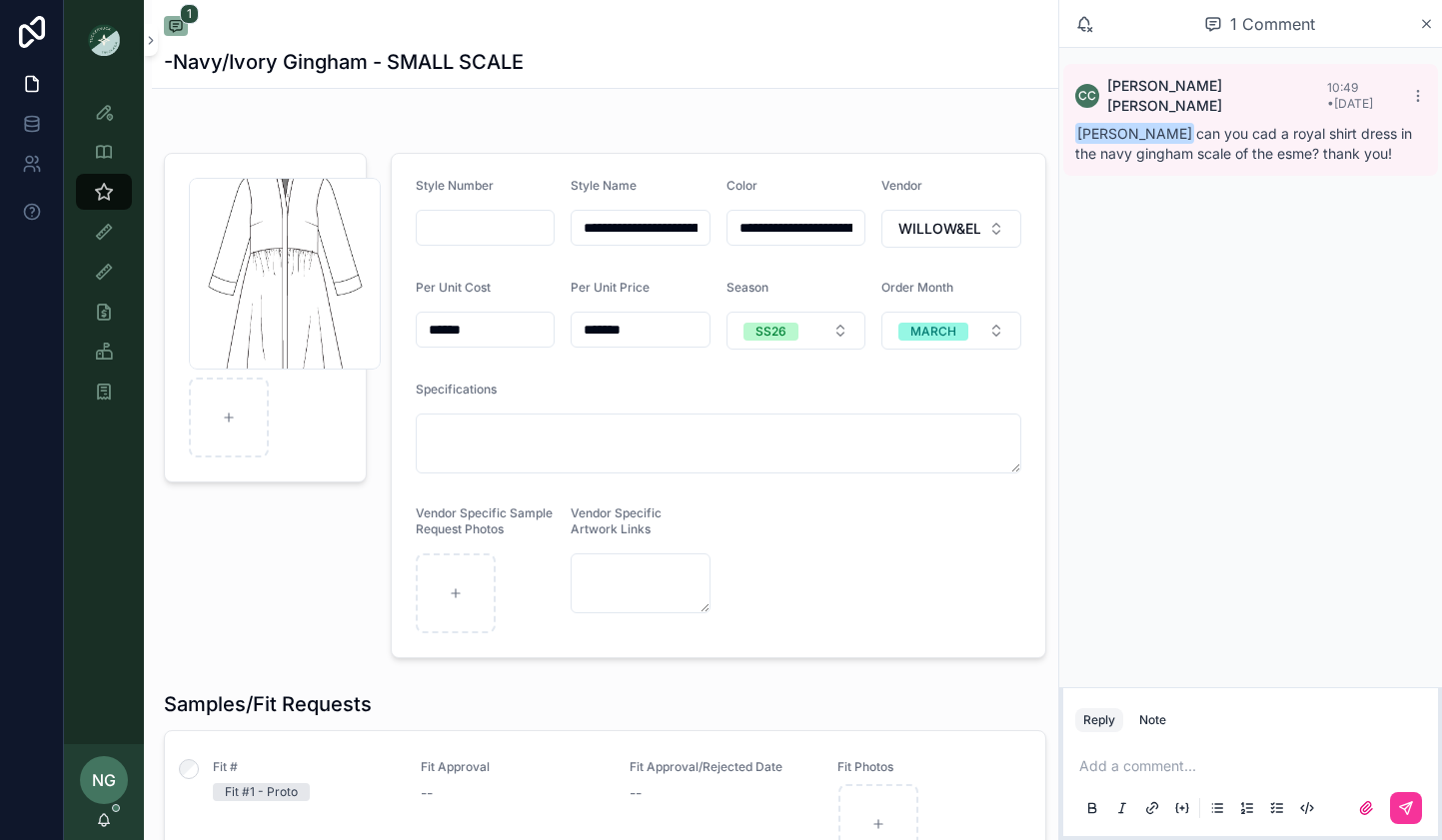
click at [308, 240] on div "Screenshot-2025-10-06-at-7.48.47-PM .png" at bounding box center [285, 274] width 192 height 192
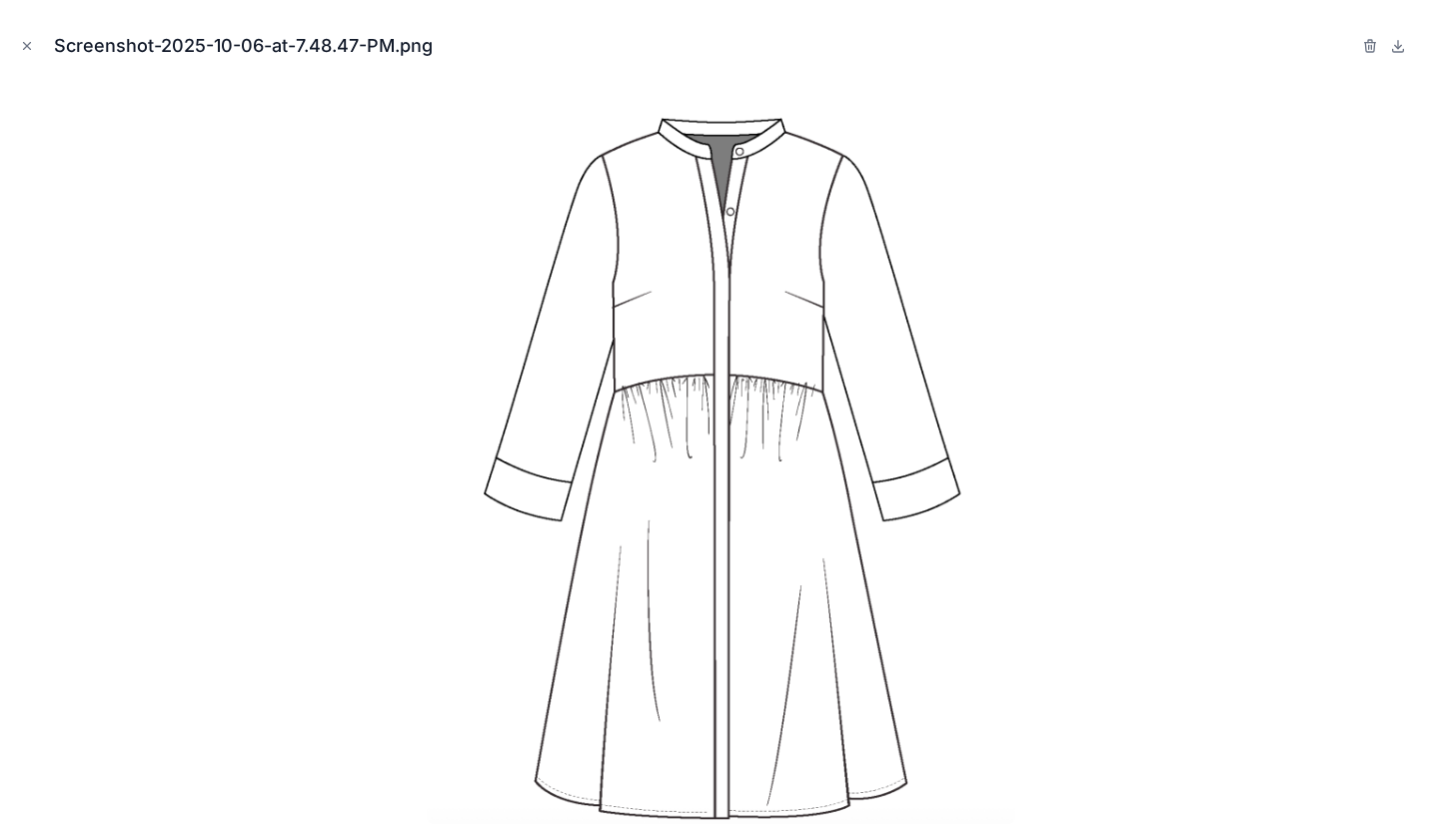
click at [30, 51] on icon "Close modal" at bounding box center [27, 46] width 14 height 14
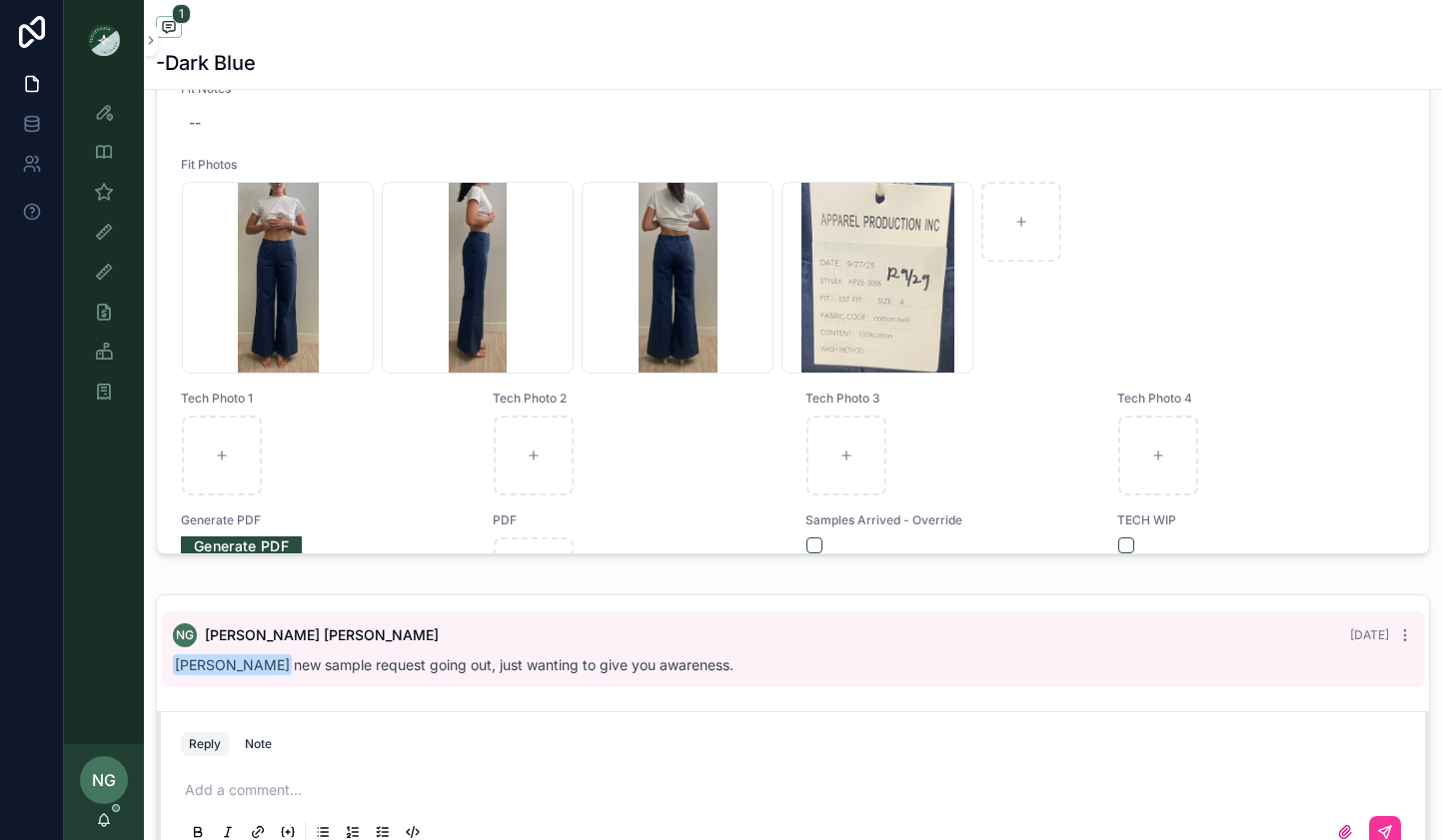
scroll to position [1203, 0]
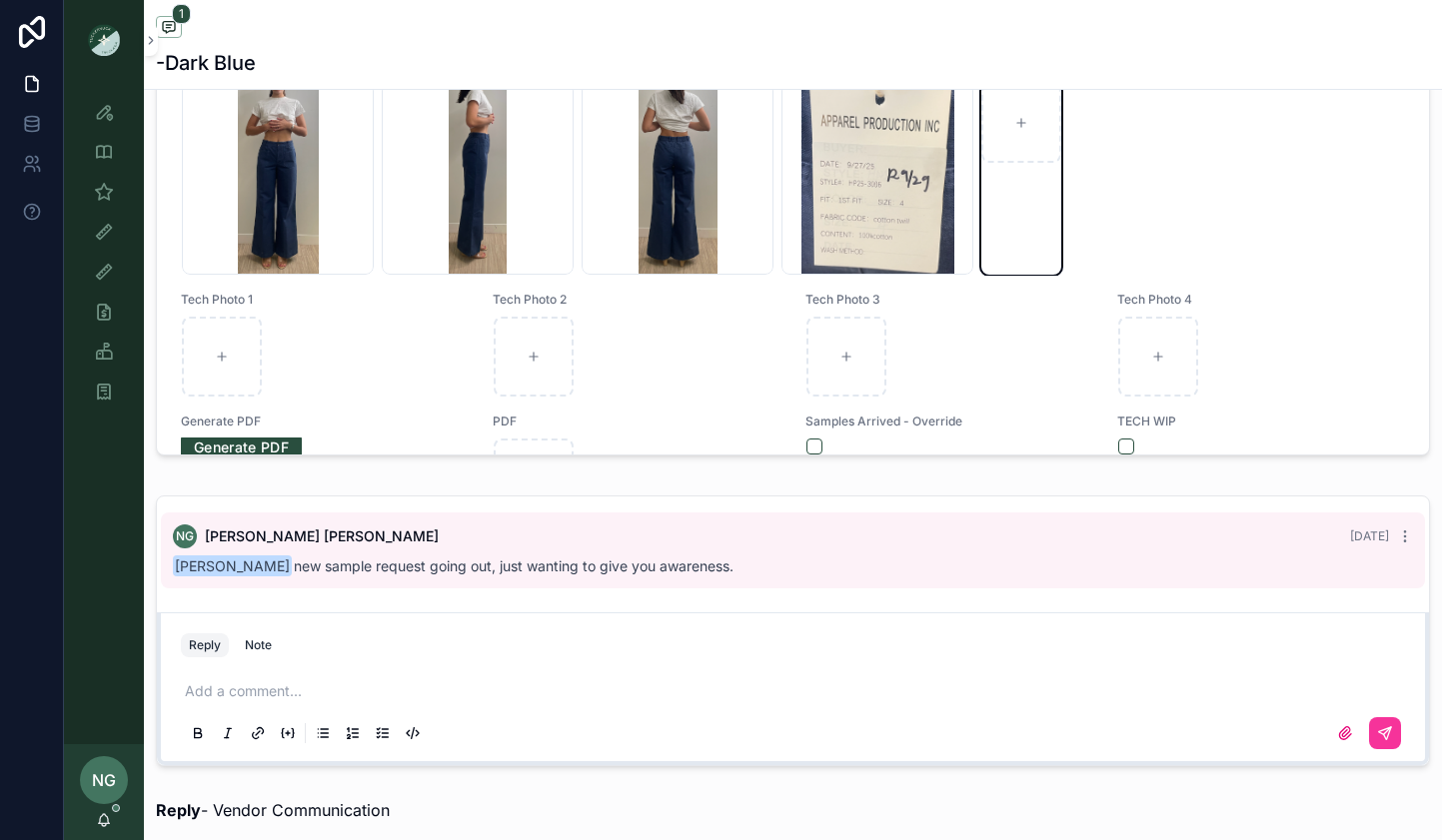
click at [1035, 261] on div "scrollable content" at bounding box center [1021, 179] width 80 height 192
click at [1277, 269] on div "Screenshot-2025-09-29-at-11.49.13-AM .png Screenshot-2025-09-29-at-11.49.16-AM …" at bounding box center [793, 179] width 1222 height 192
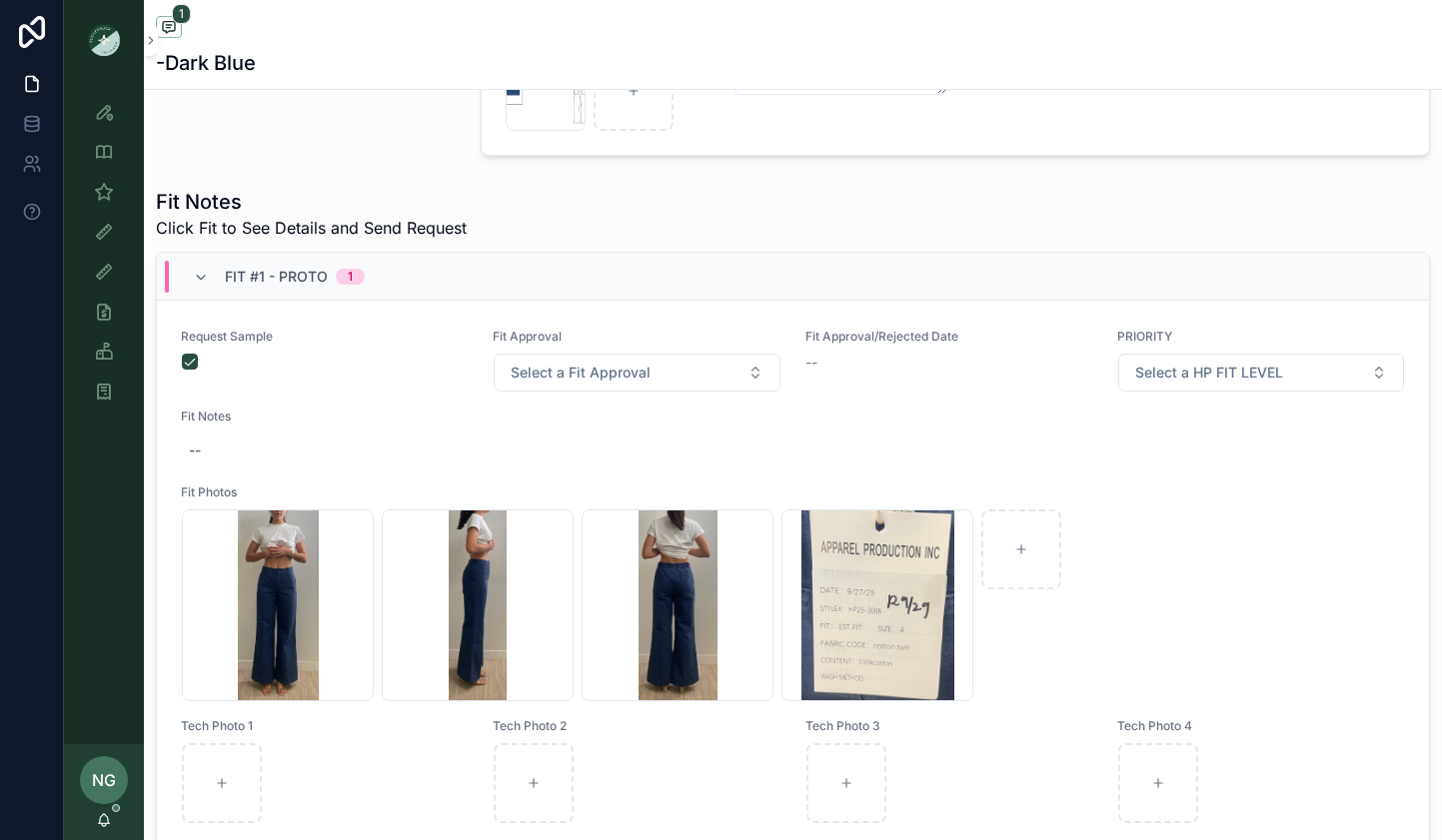
scroll to position [8, 0]
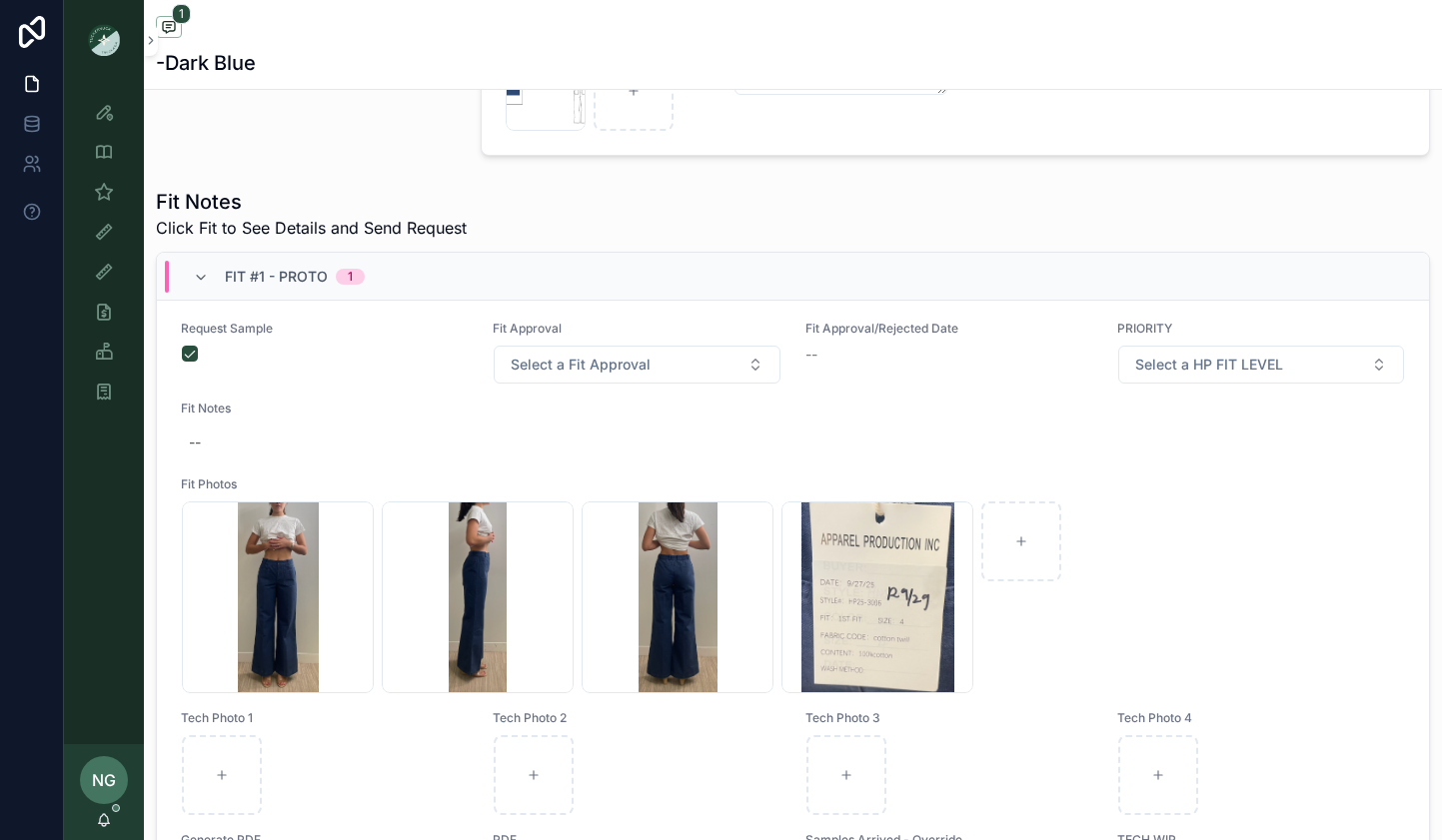
click at [847, 423] on div "Fit Notes --" at bounding box center [793, 431] width 1224 height 60
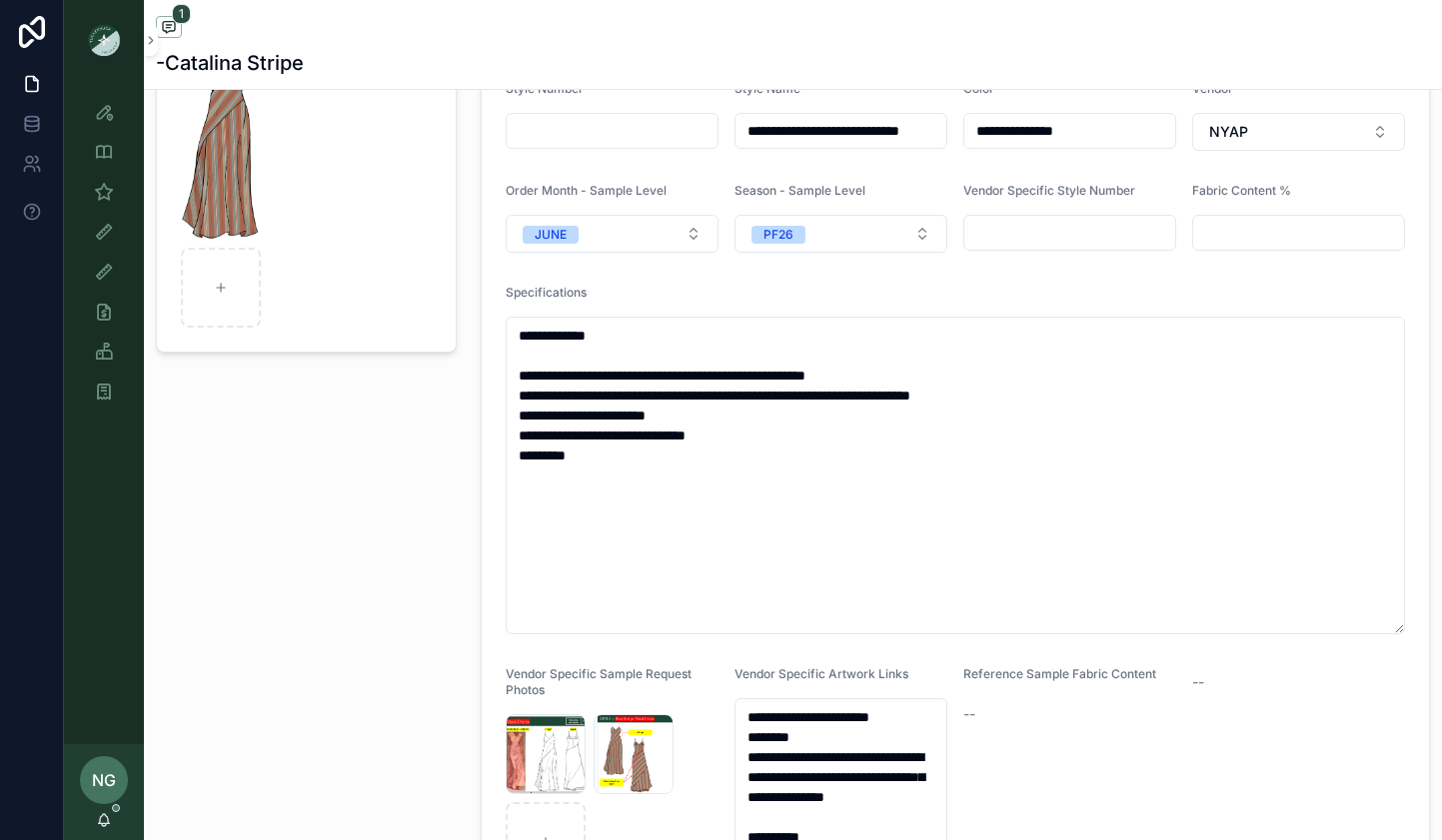
scroll to position [231, 0]
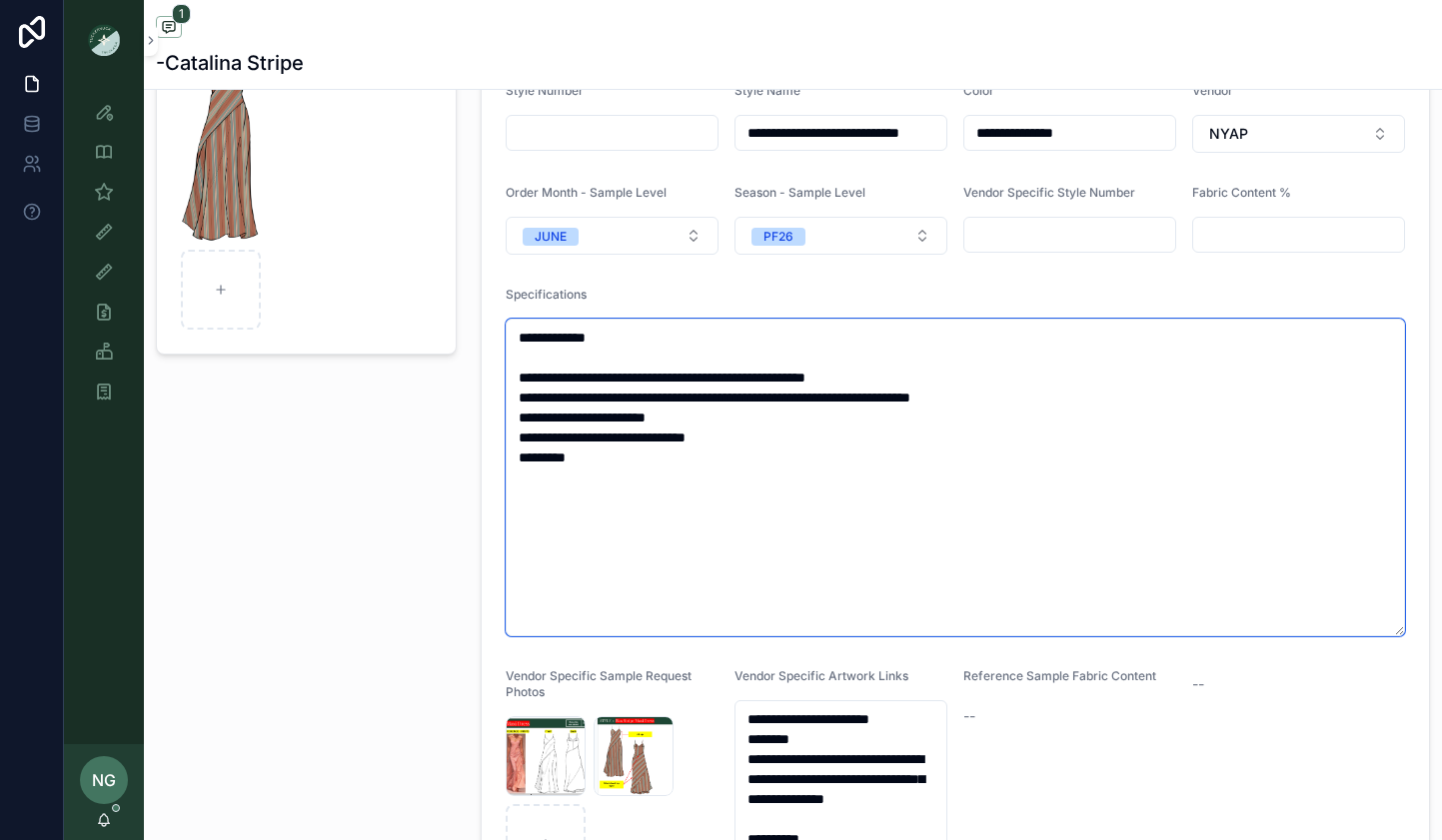
click at [665, 559] on textarea "**********" at bounding box center [955, 478] width 899 height 318
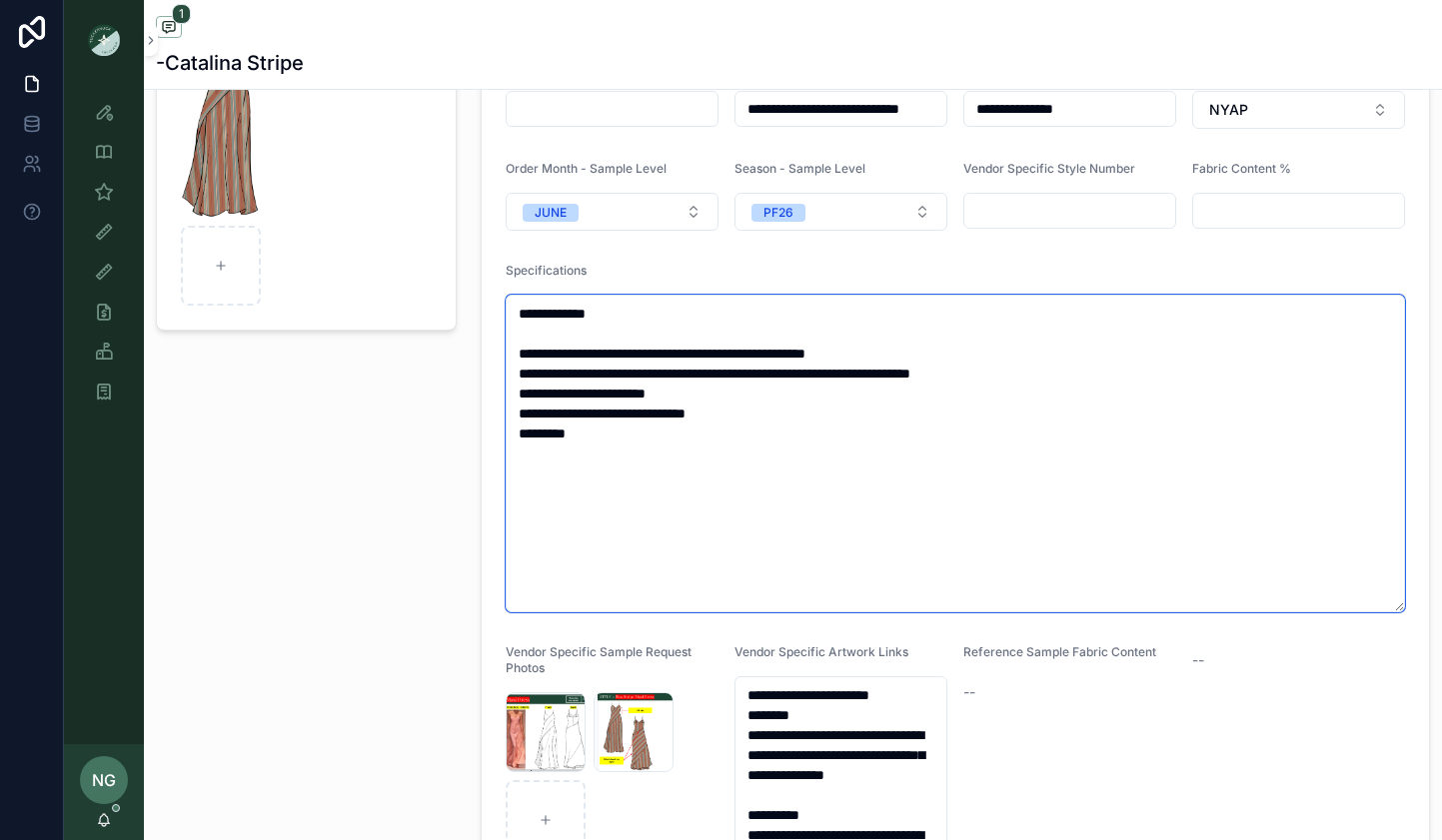
scroll to position [225, 0]
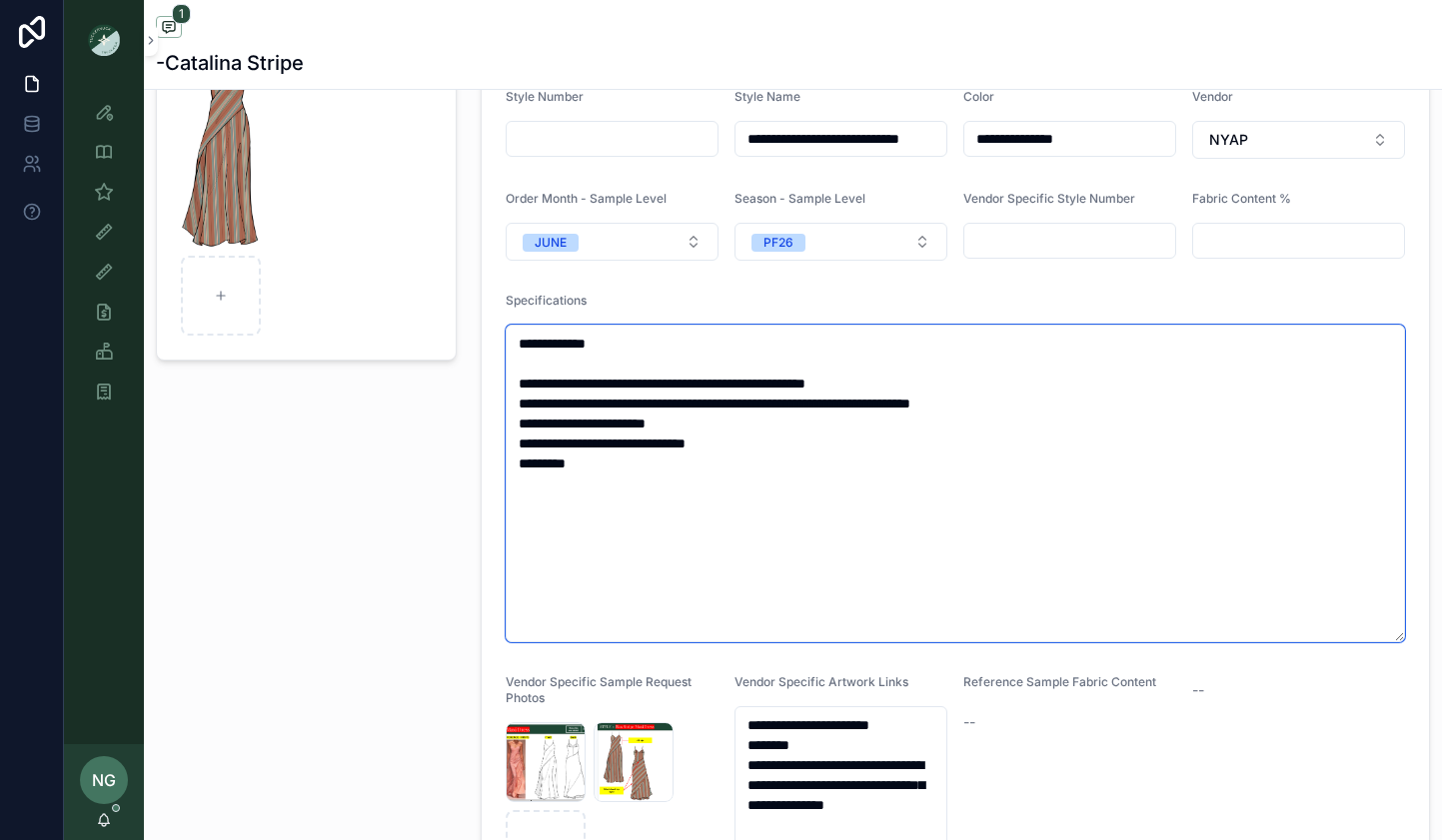
click at [672, 566] on textarea "**********" at bounding box center [955, 484] width 899 height 318
click at [750, 548] on textarea "**********" at bounding box center [955, 484] width 899 height 318
drag, startPoint x: 750, startPoint y: 547, endPoint x: 624, endPoint y: 502, distance: 133.7
click at [570, 353] on textarea "**********" at bounding box center [955, 484] width 899 height 318
click at [622, 506] on textarea "**********" at bounding box center [955, 484] width 899 height 318
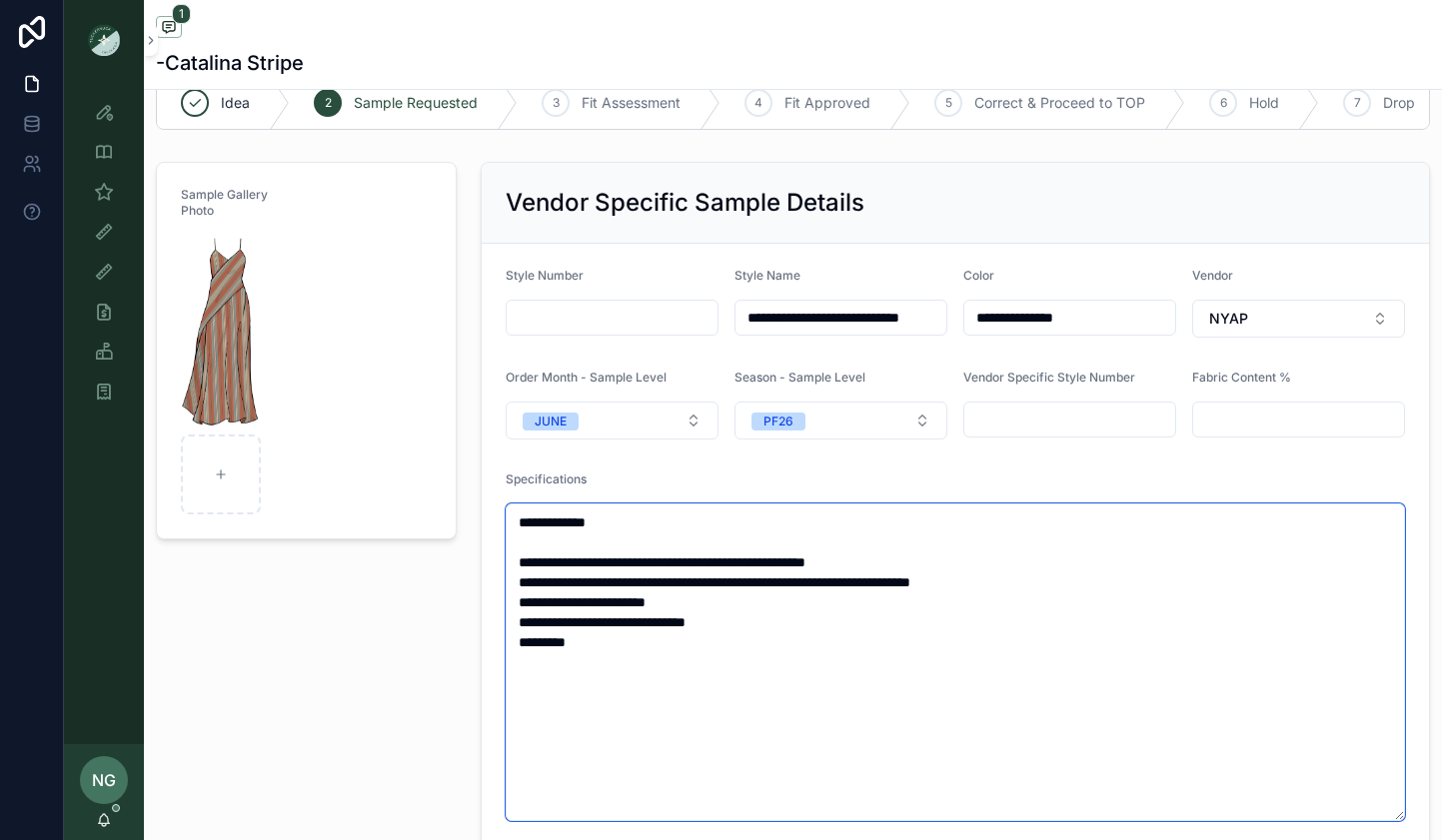
scroll to position [0, 0]
